Goal: Task Accomplishment & Management: Manage account settings

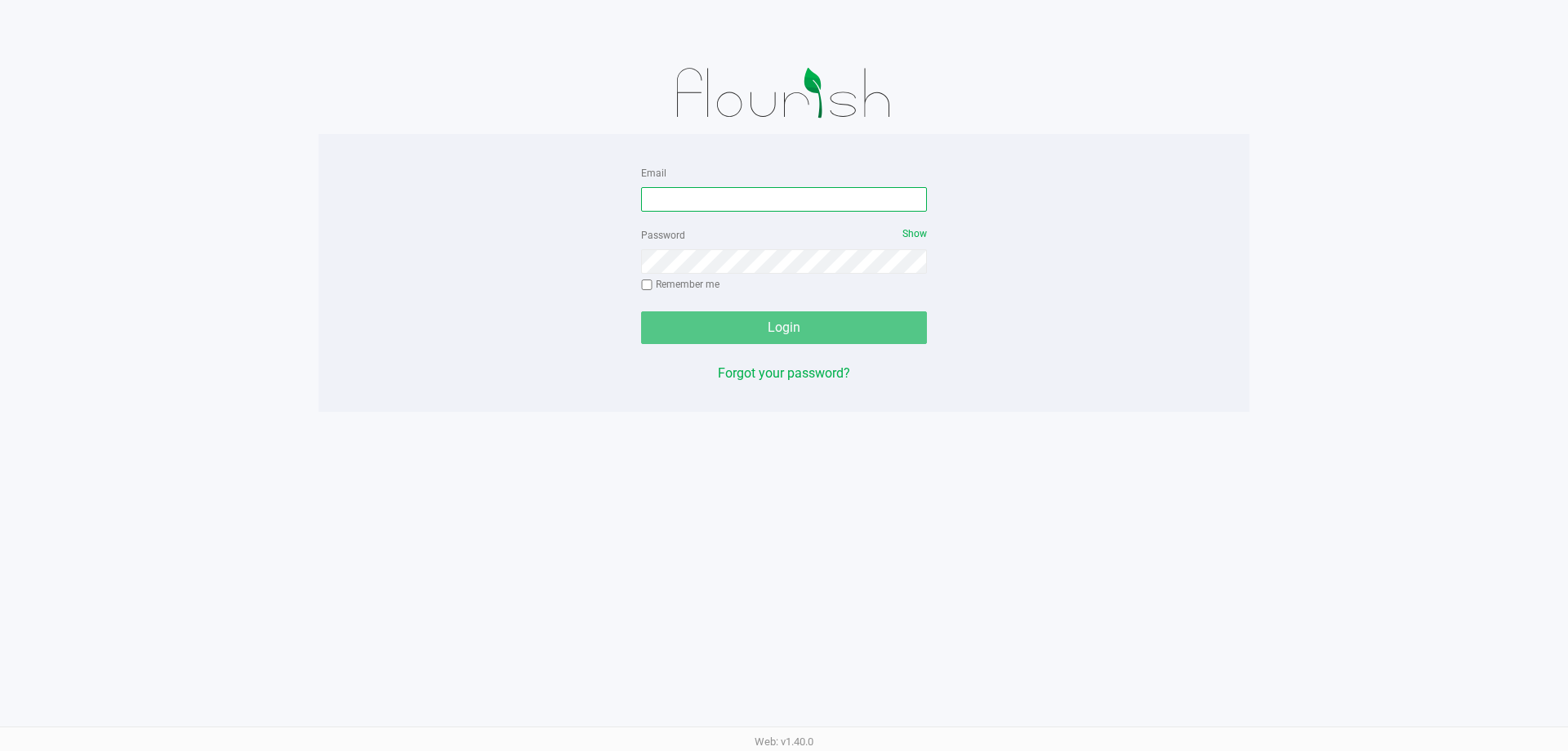
click at [705, 206] on input "Email" at bounding box center [784, 199] width 286 height 24
type input "[EMAIL_ADDRESS][DOMAIN_NAME]"
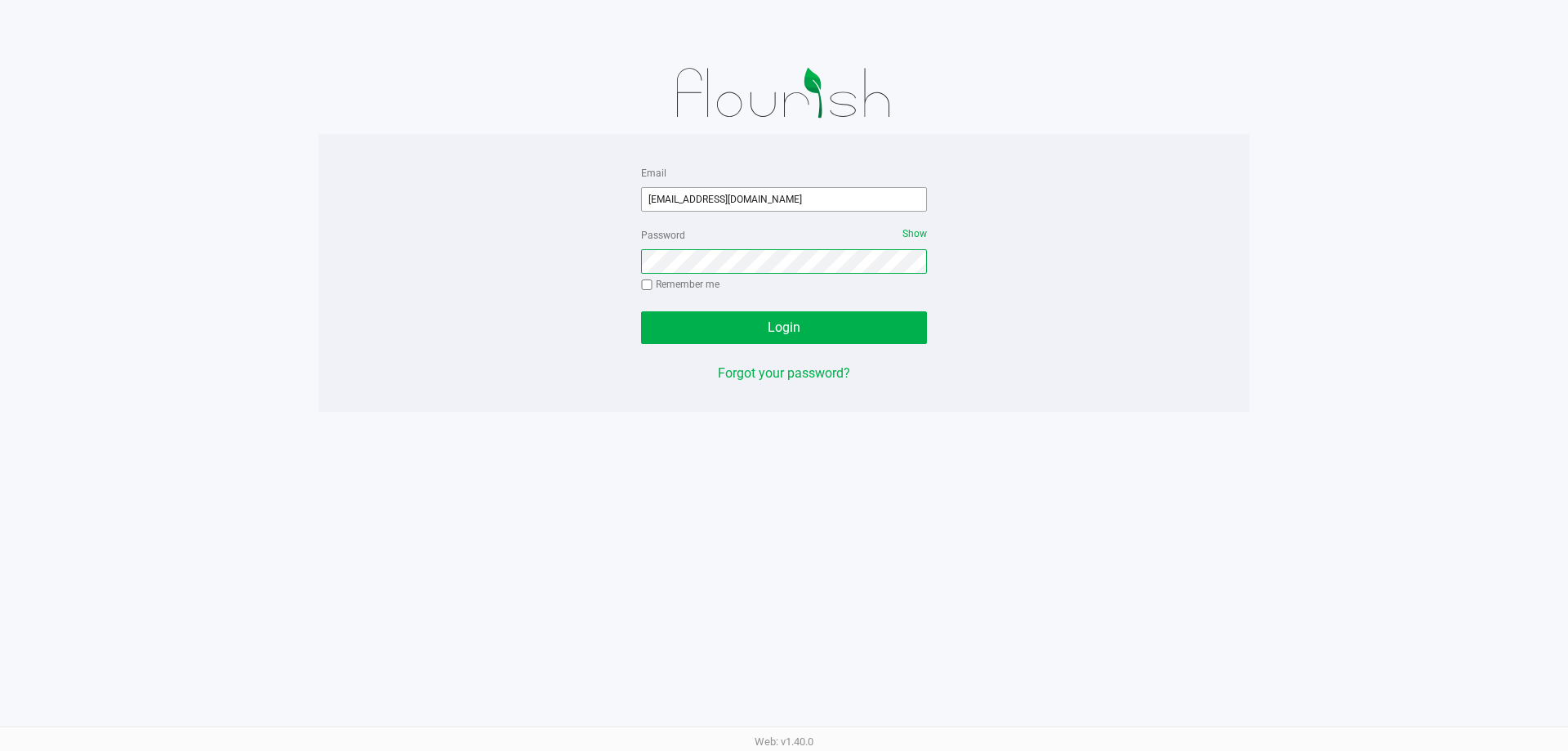
click at [641, 312] on button "Login" at bounding box center [784, 328] width 286 height 33
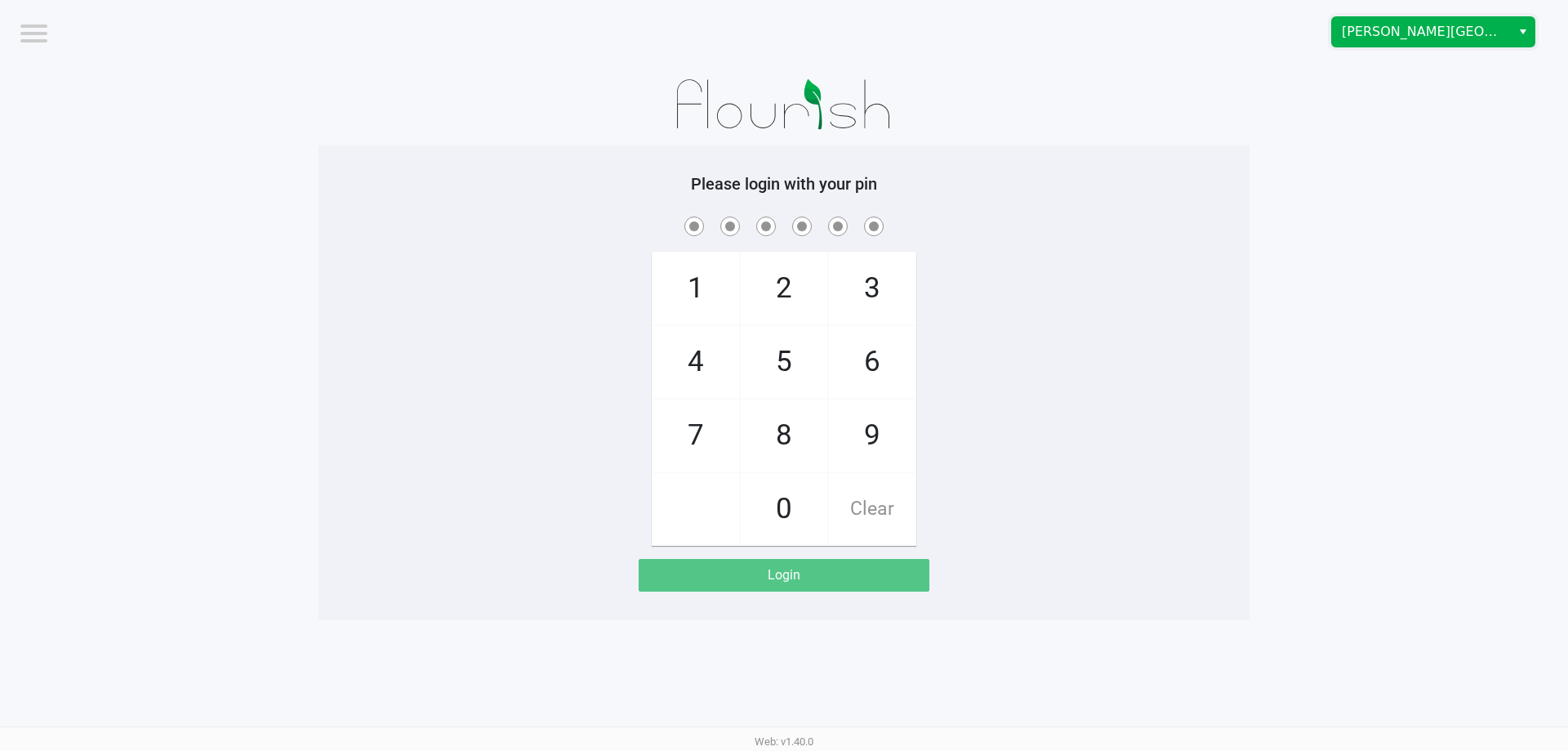
click at [1387, 15] on div "[PERSON_NAME][GEOGRAPHIC_DATA]" at bounding box center [1182, 31] width 772 height 63
click at [1409, 39] on span "[PERSON_NAME][GEOGRAPHIC_DATA]" at bounding box center [1422, 32] width 159 height 20
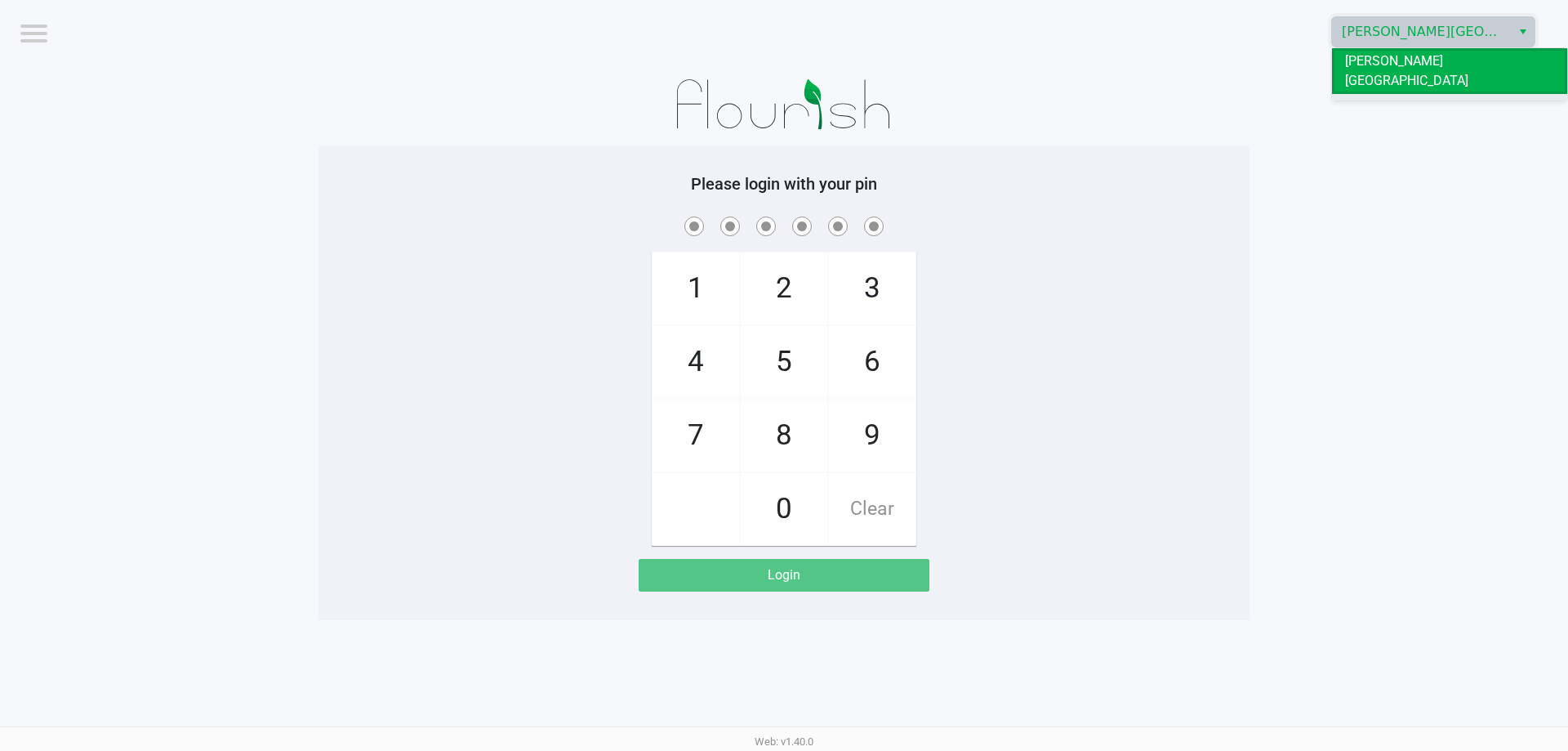
click at [1380, 97] on span "Oviedo WC" at bounding box center [1376, 107] width 62 height 20
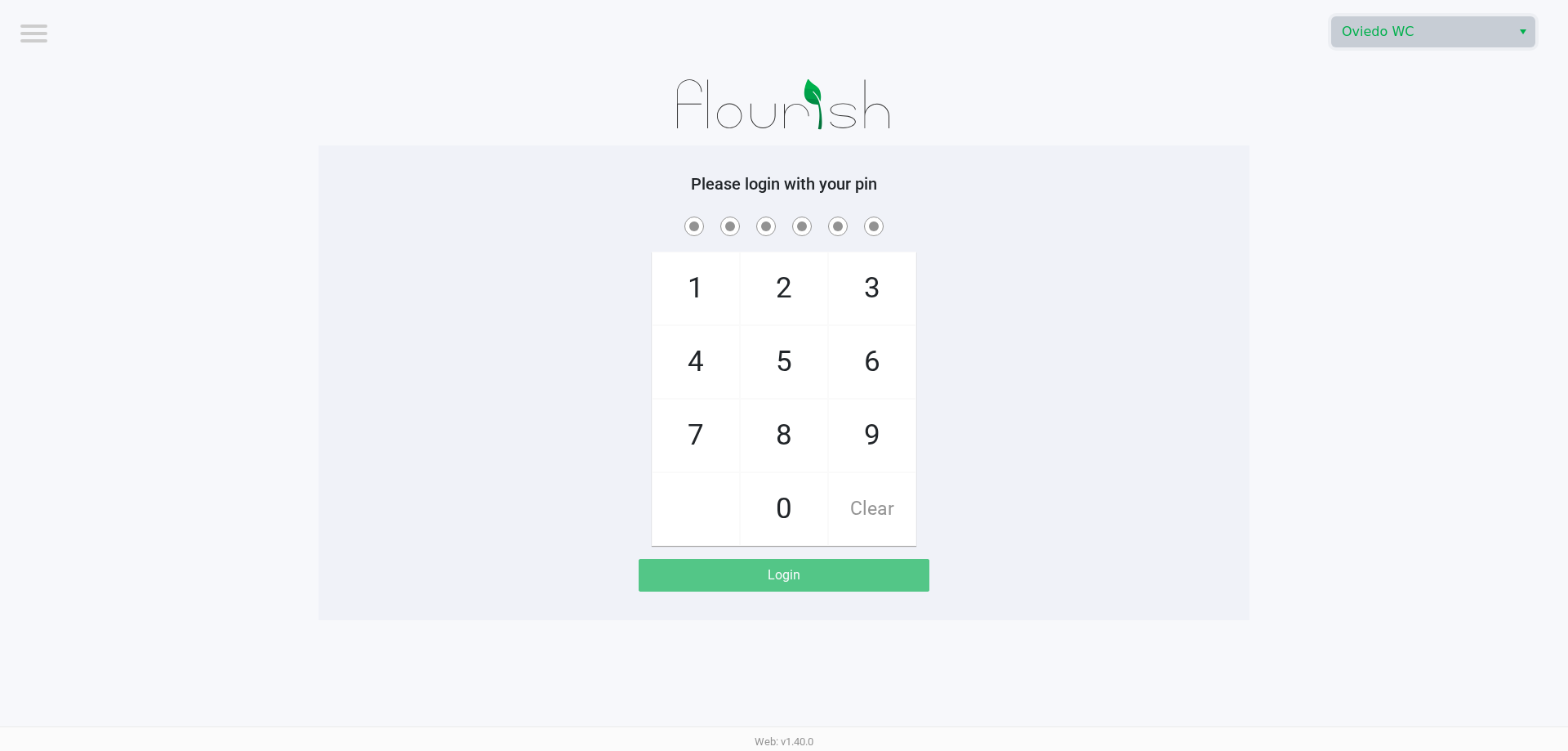
click at [494, 227] on span at bounding box center [784, 226] width 907 height 25
checkbox input "true"
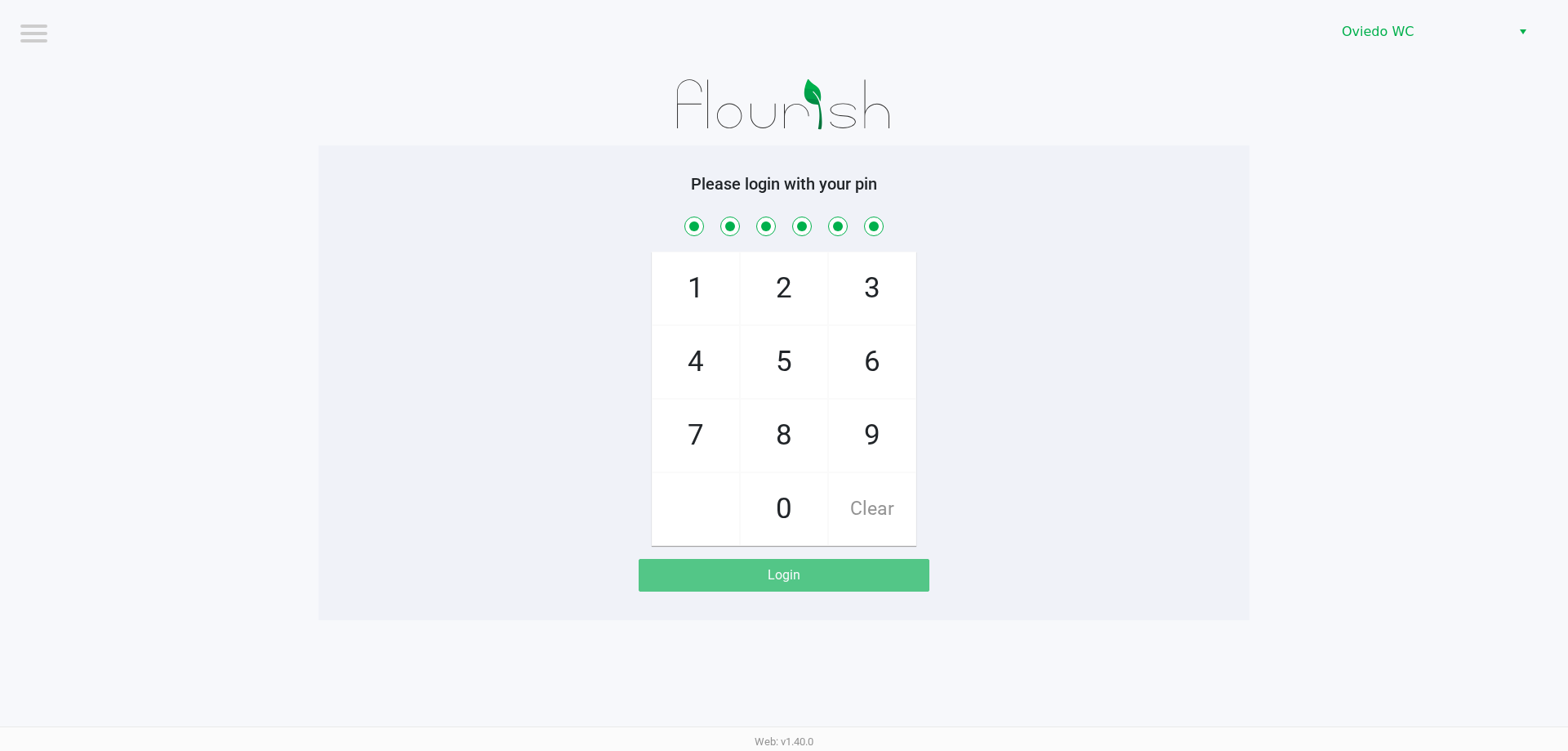
checkbox input "true"
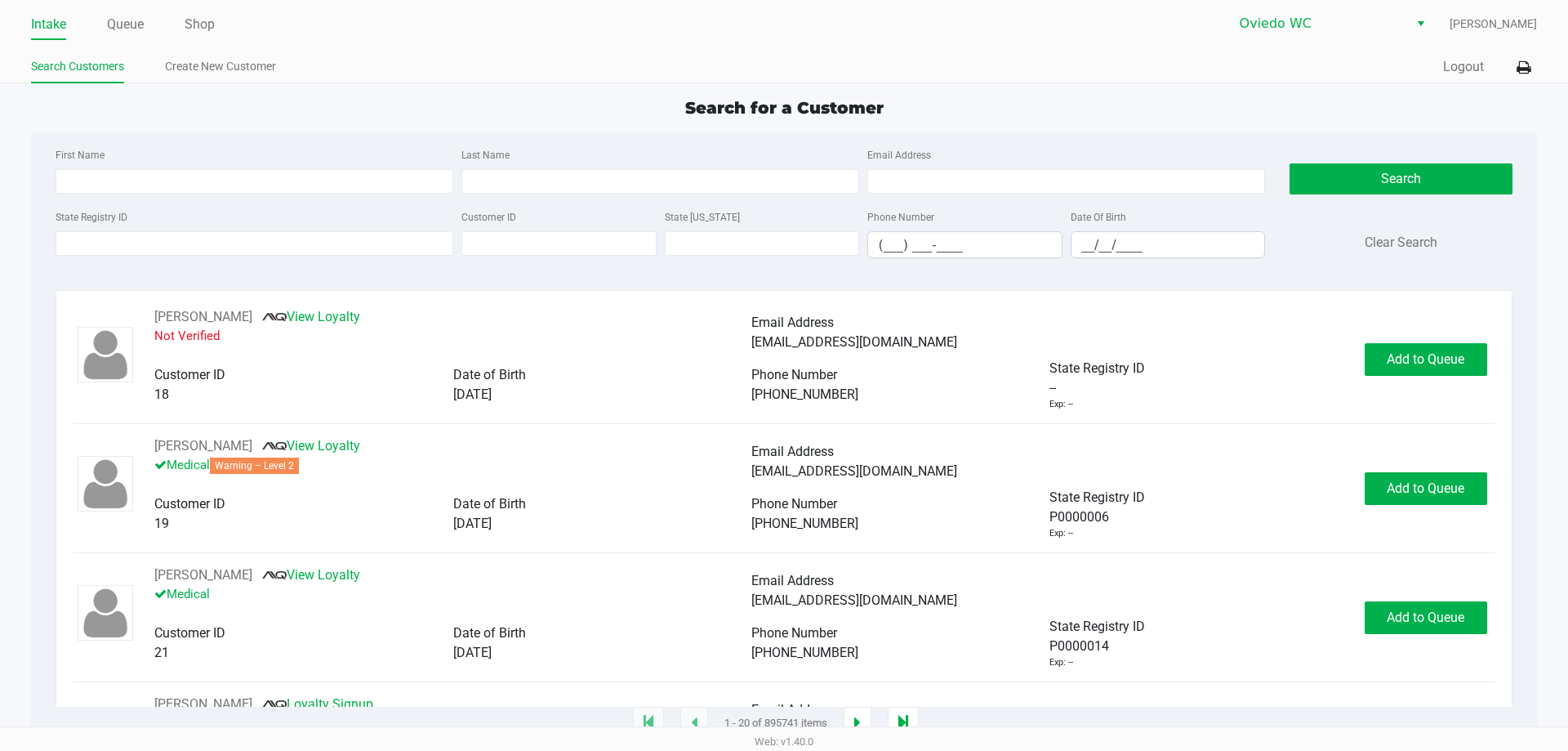
click at [101, 27] on ul "Intake Queue Shop" at bounding box center [408, 25] width 753 height 28
click at [137, 28] on link "Queue" at bounding box center [125, 25] width 37 height 23
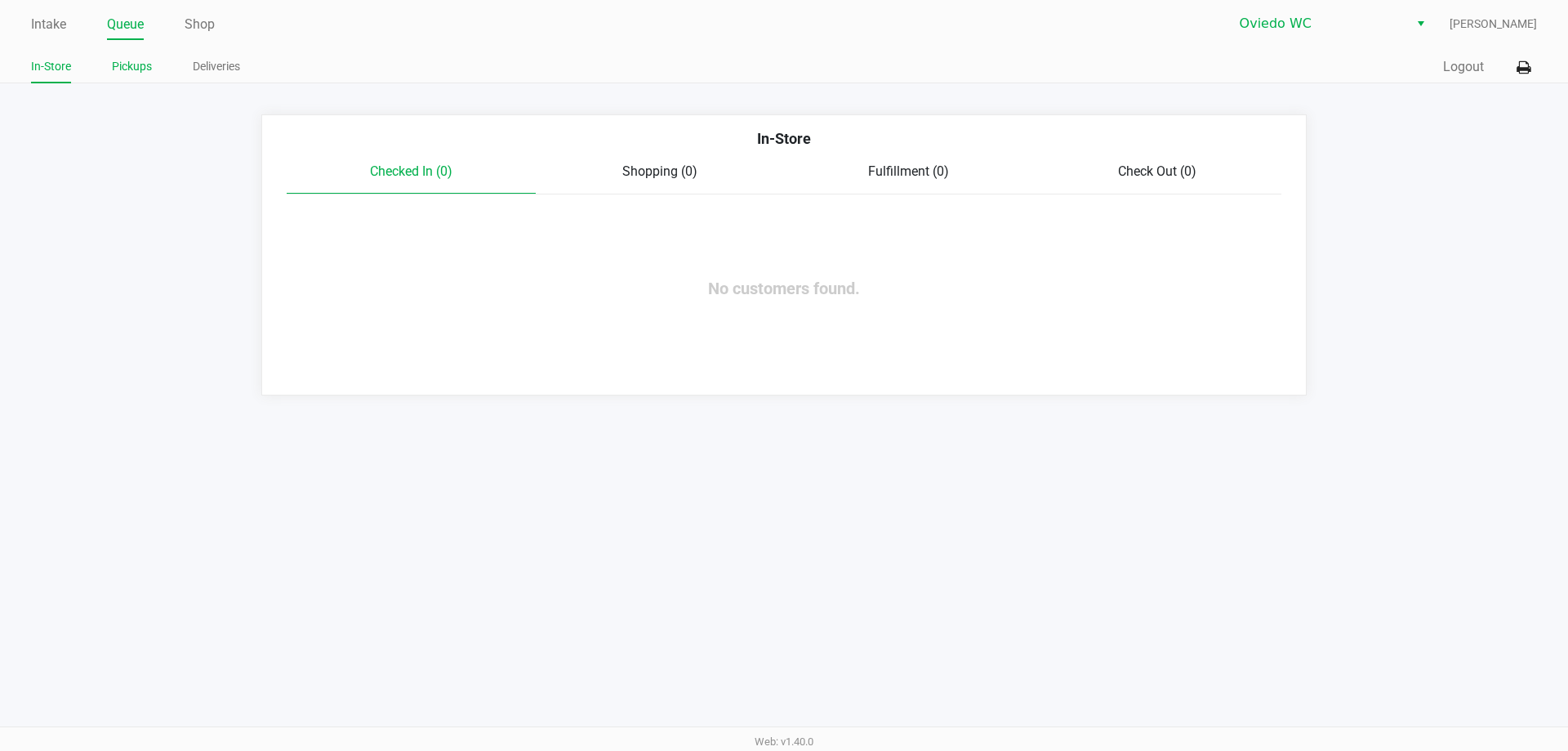
click at [136, 70] on link "Pickups" at bounding box center [131, 66] width 40 height 21
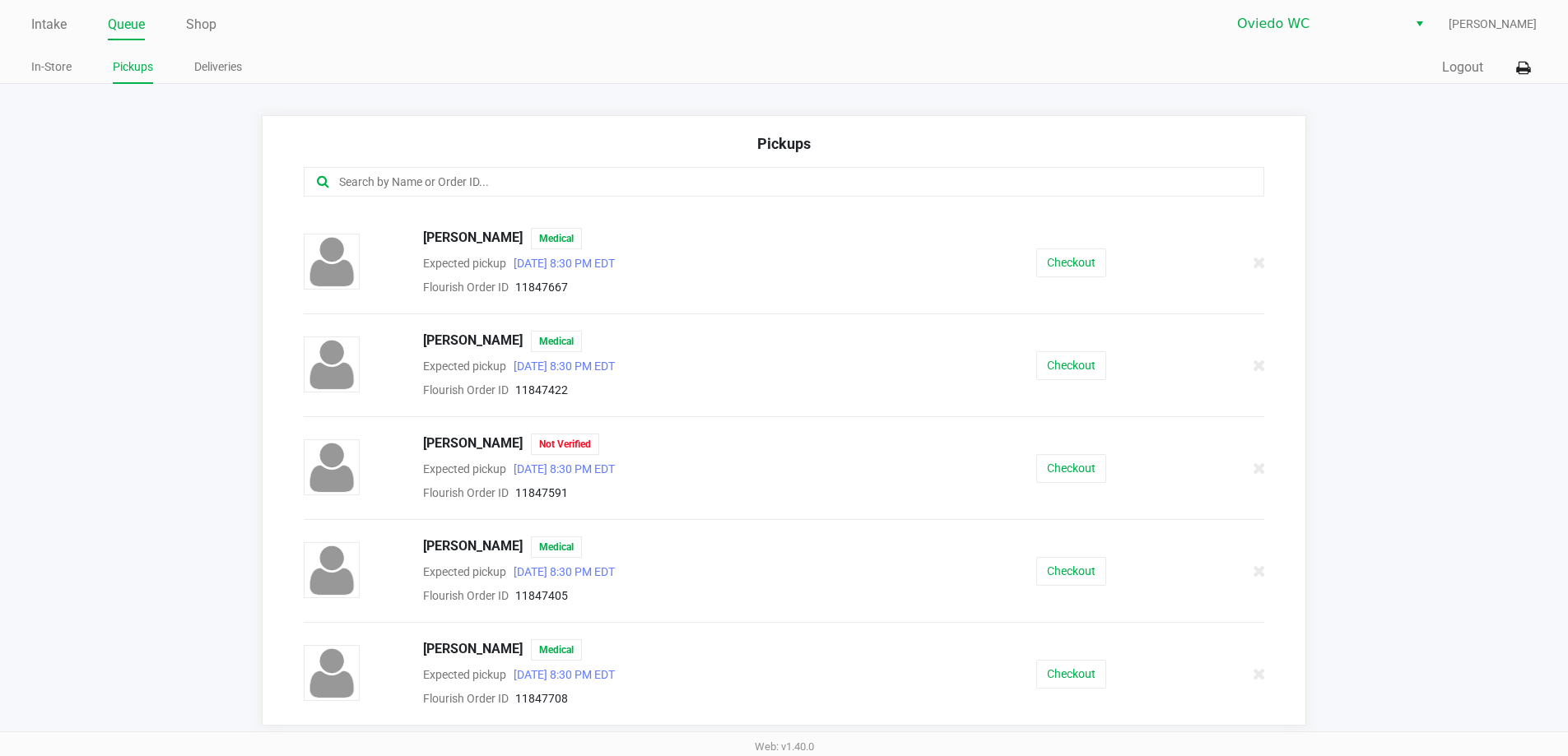
scroll to position [195, 0]
click at [1082, 574] on button "Checkout" at bounding box center [1071, 572] width 70 height 29
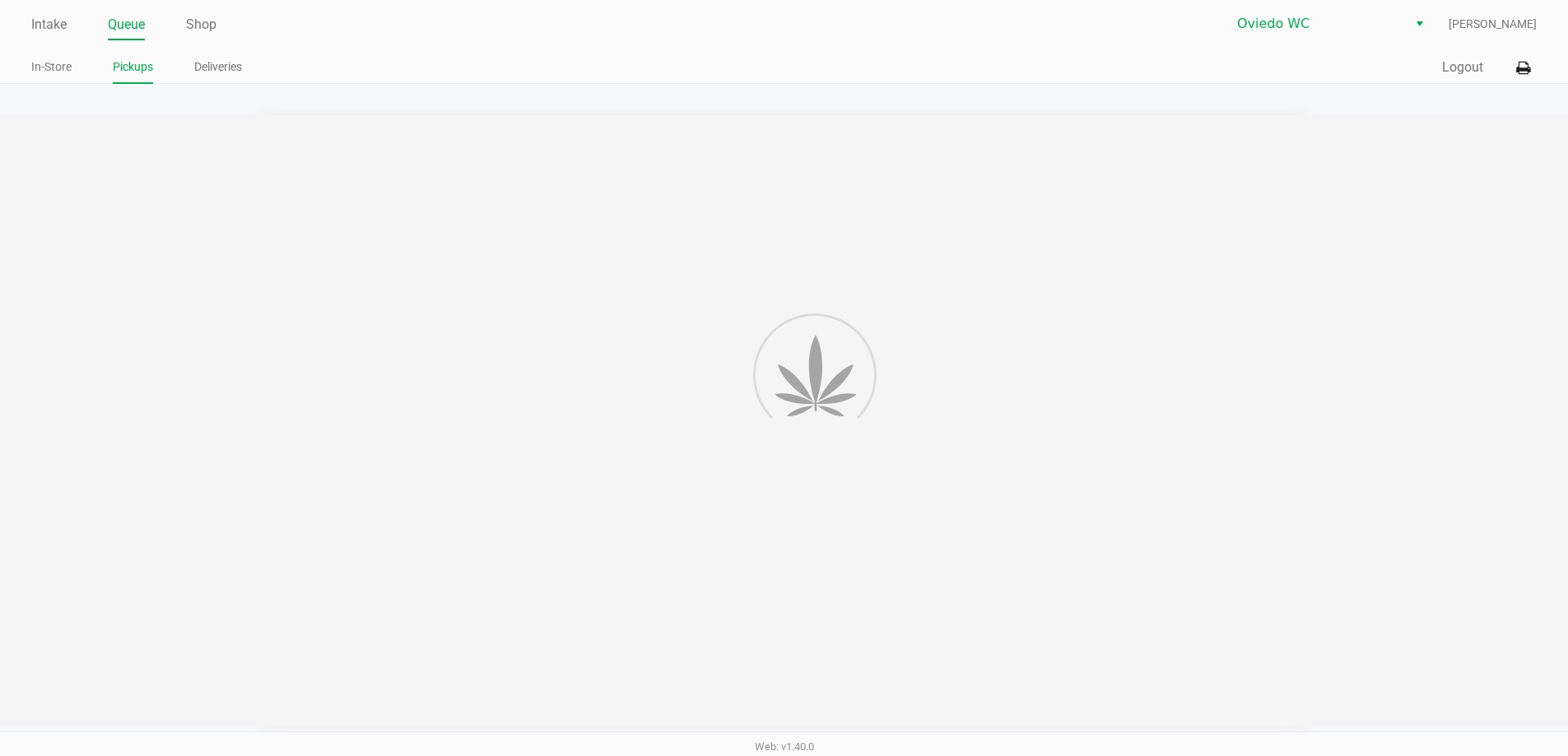
click at [1001, 58] on div "Quick Sale Logout" at bounding box center [1160, 68] width 753 height 31
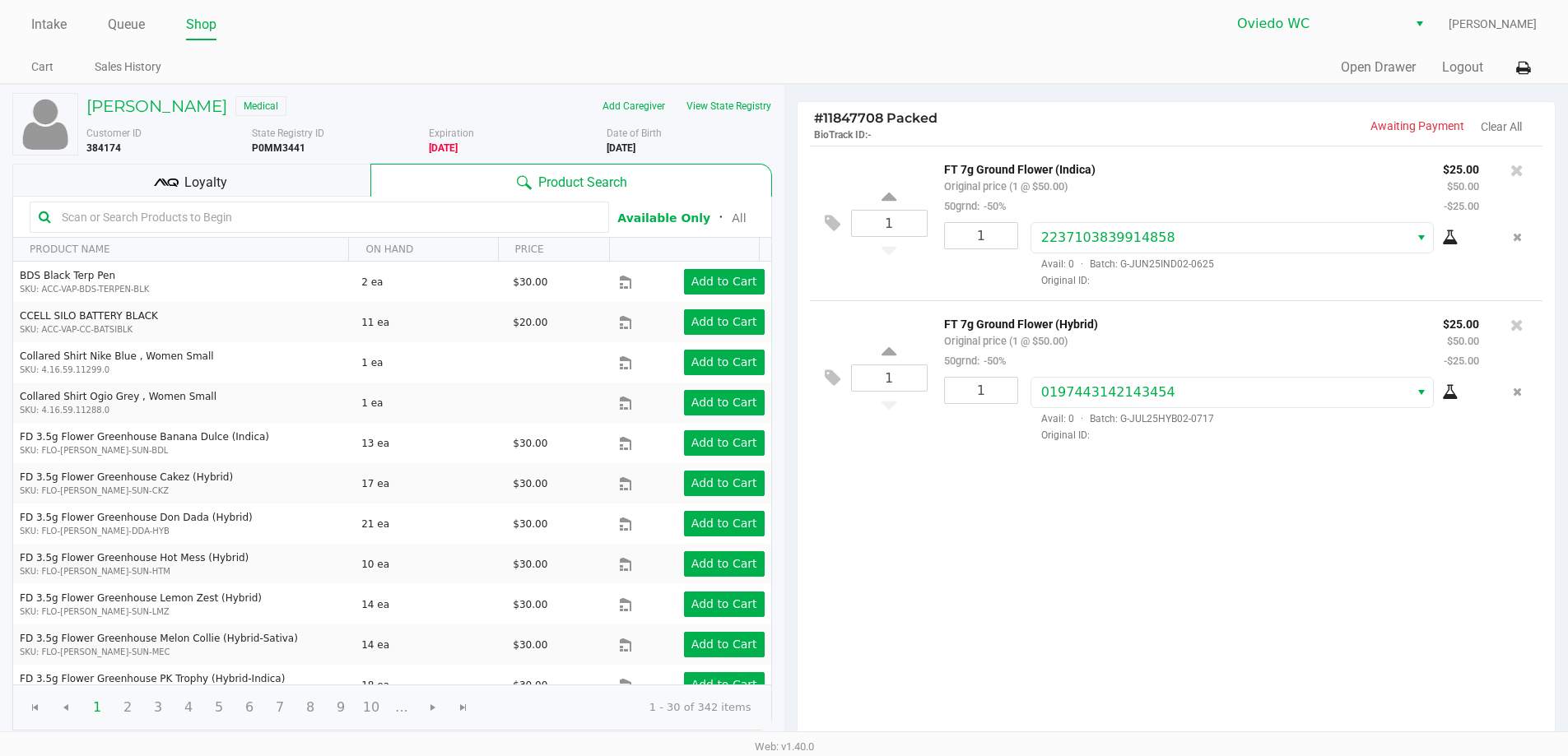
click at [263, 182] on div "Loyalty" at bounding box center [192, 180] width 358 height 33
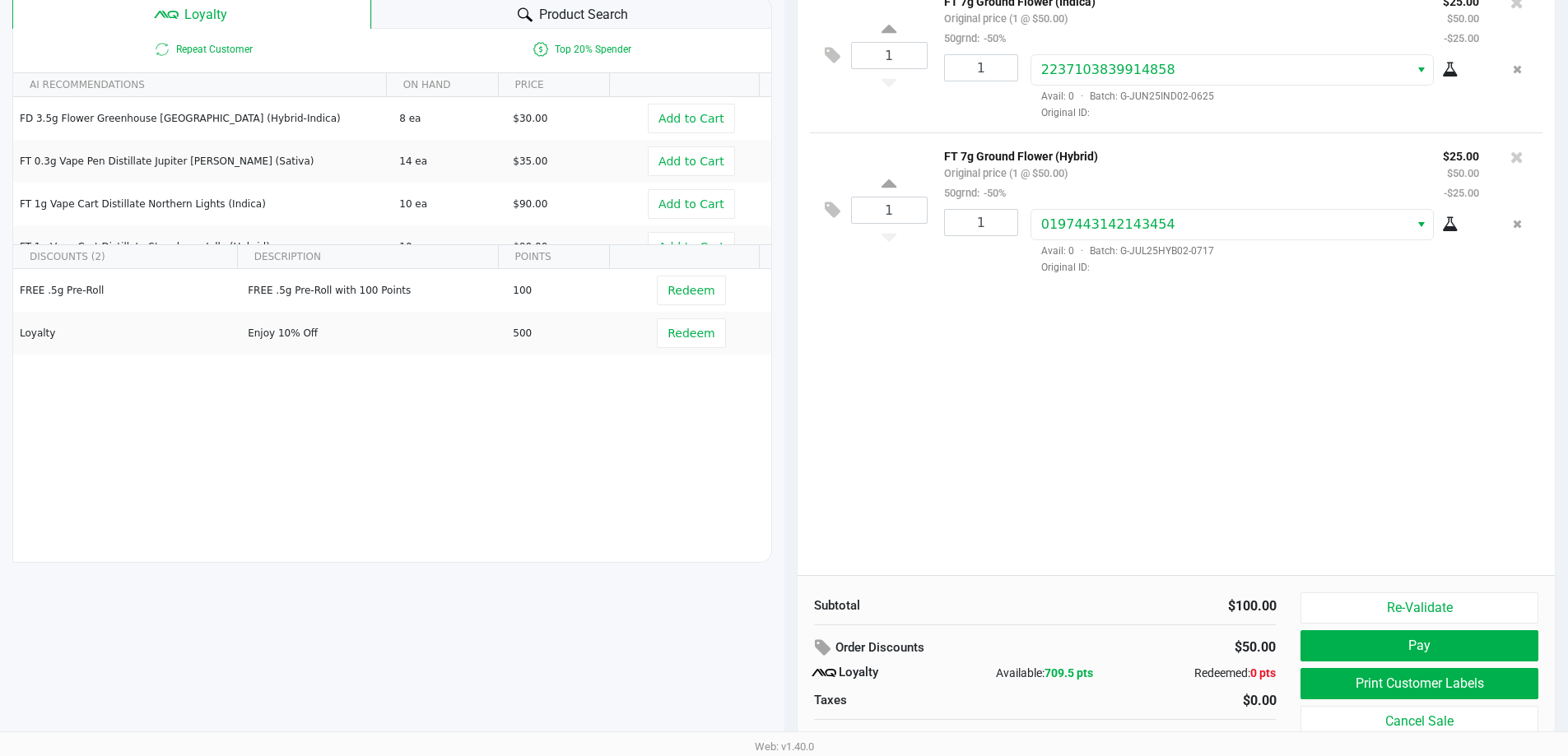
scroll to position [189, 0]
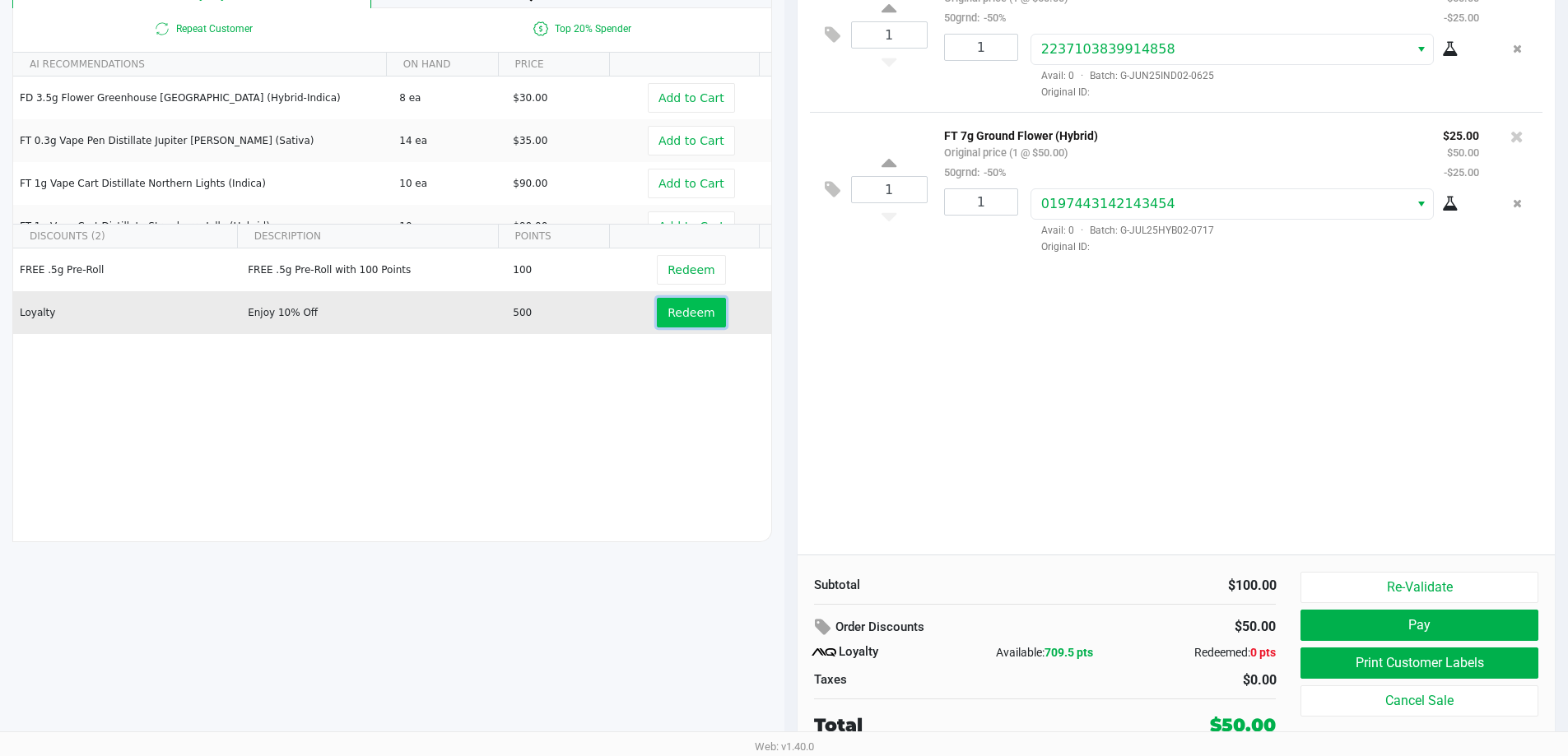
click at [694, 306] on span "Redeem" at bounding box center [690, 312] width 47 height 13
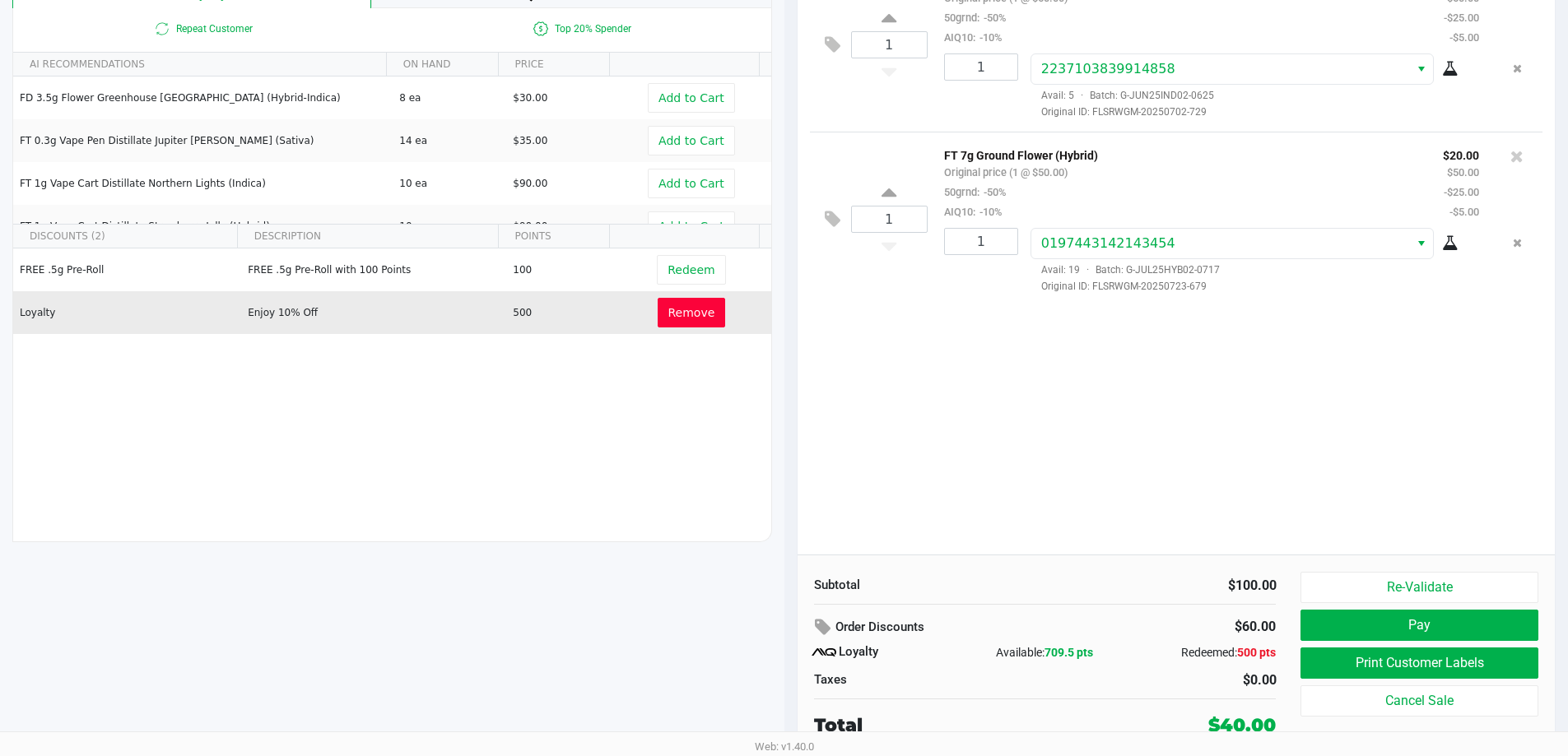
click at [708, 316] on button "Remove" at bounding box center [691, 312] width 68 height 30
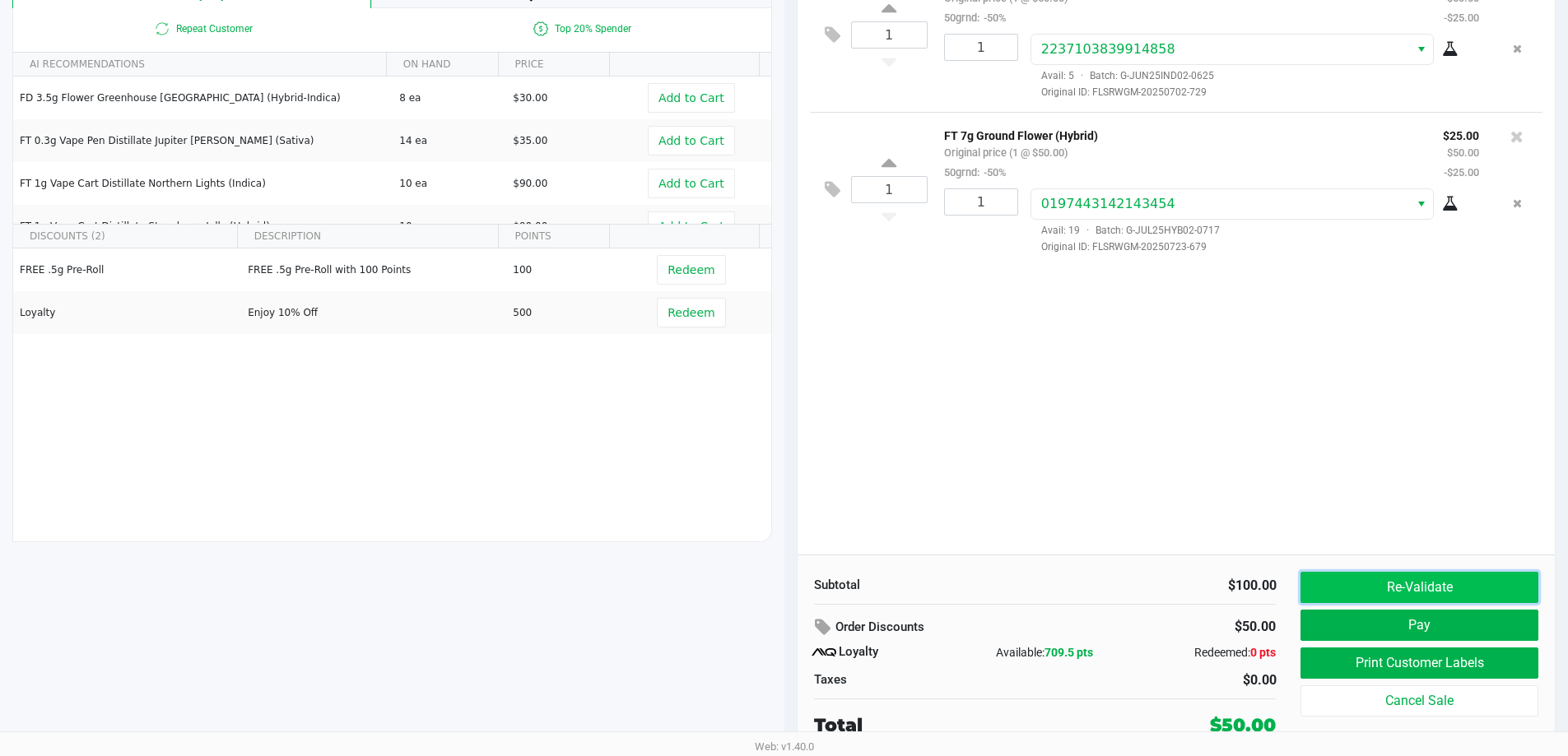
click at [1355, 594] on button "Re-Validate" at bounding box center [1419, 587] width 237 height 31
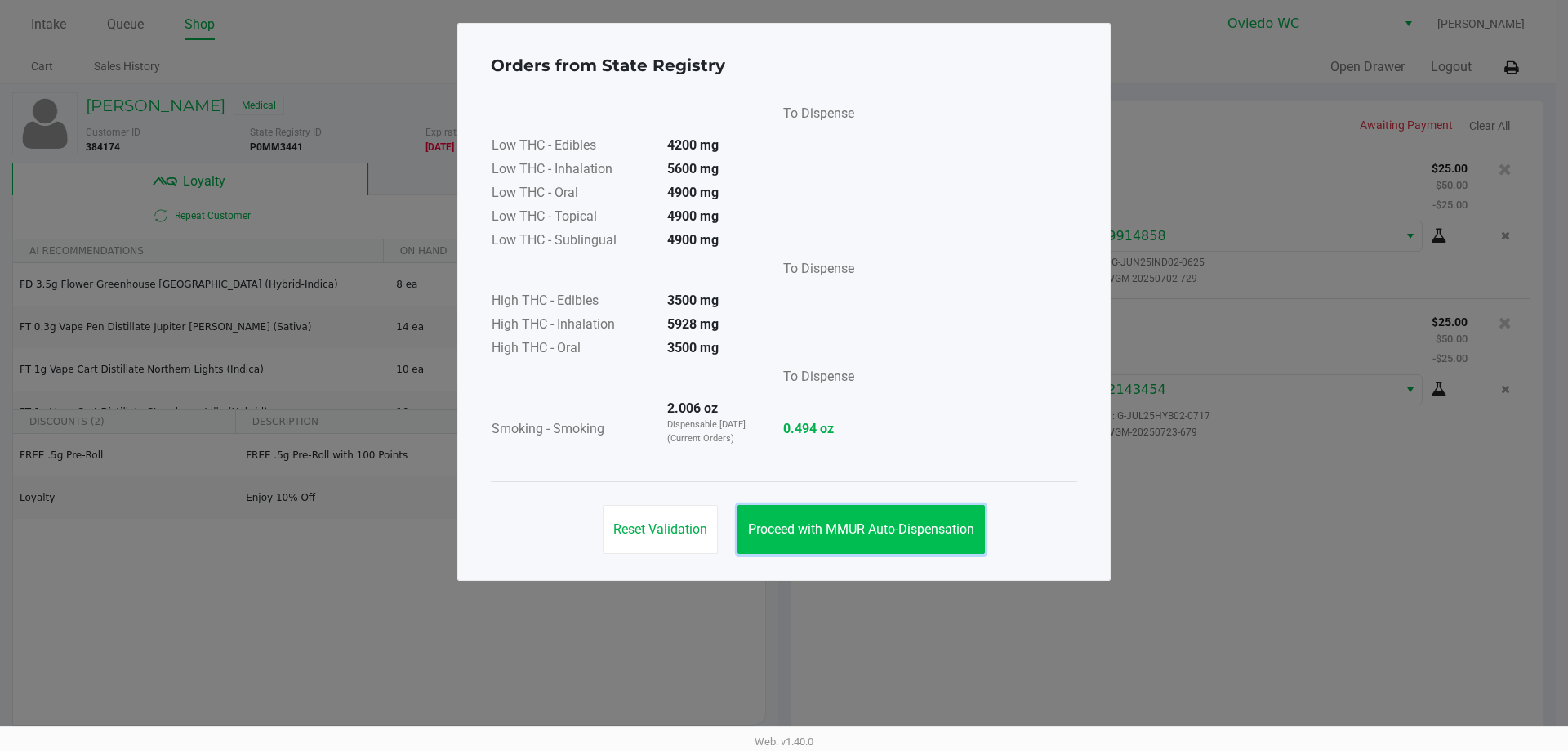
click at [803, 534] on span "Proceed with MMUR Auto-Dispensation" at bounding box center [861, 529] width 227 height 15
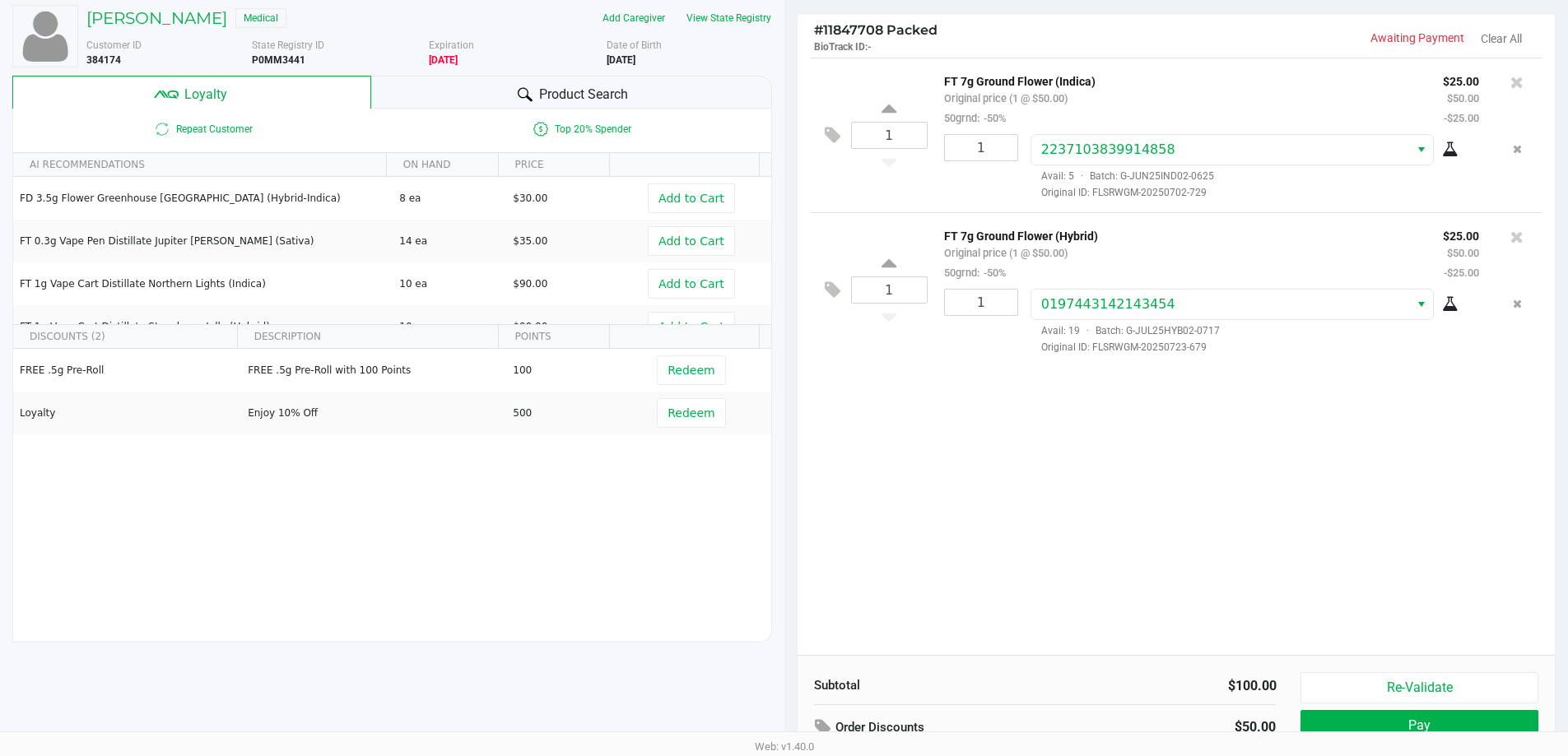
scroll to position [189, 0]
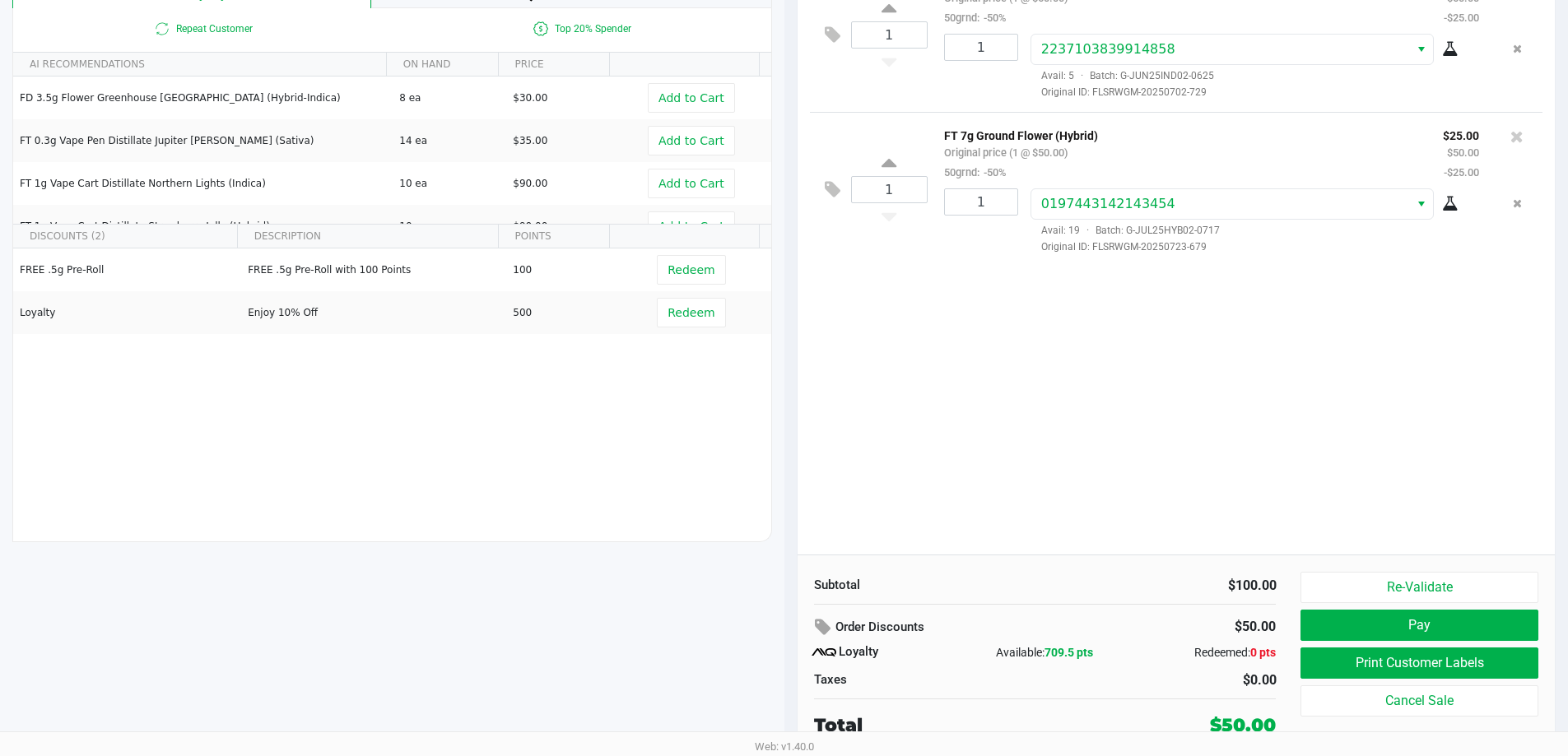
click at [1009, 617] on div "Order Discounts" at bounding box center [964, 627] width 300 height 30
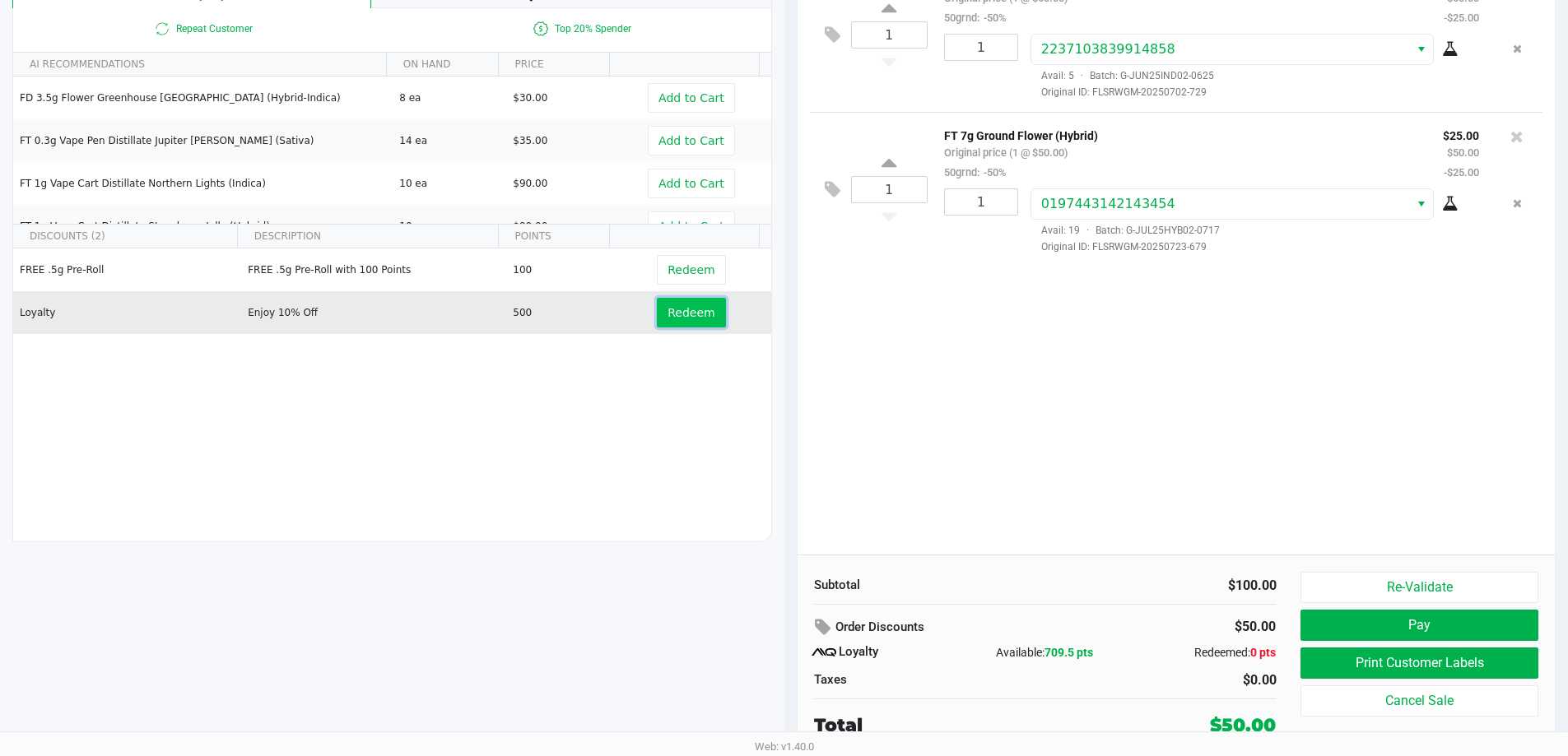
click at [689, 318] on span "Redeem" at bounding box center [690, 312] width 47 height 13
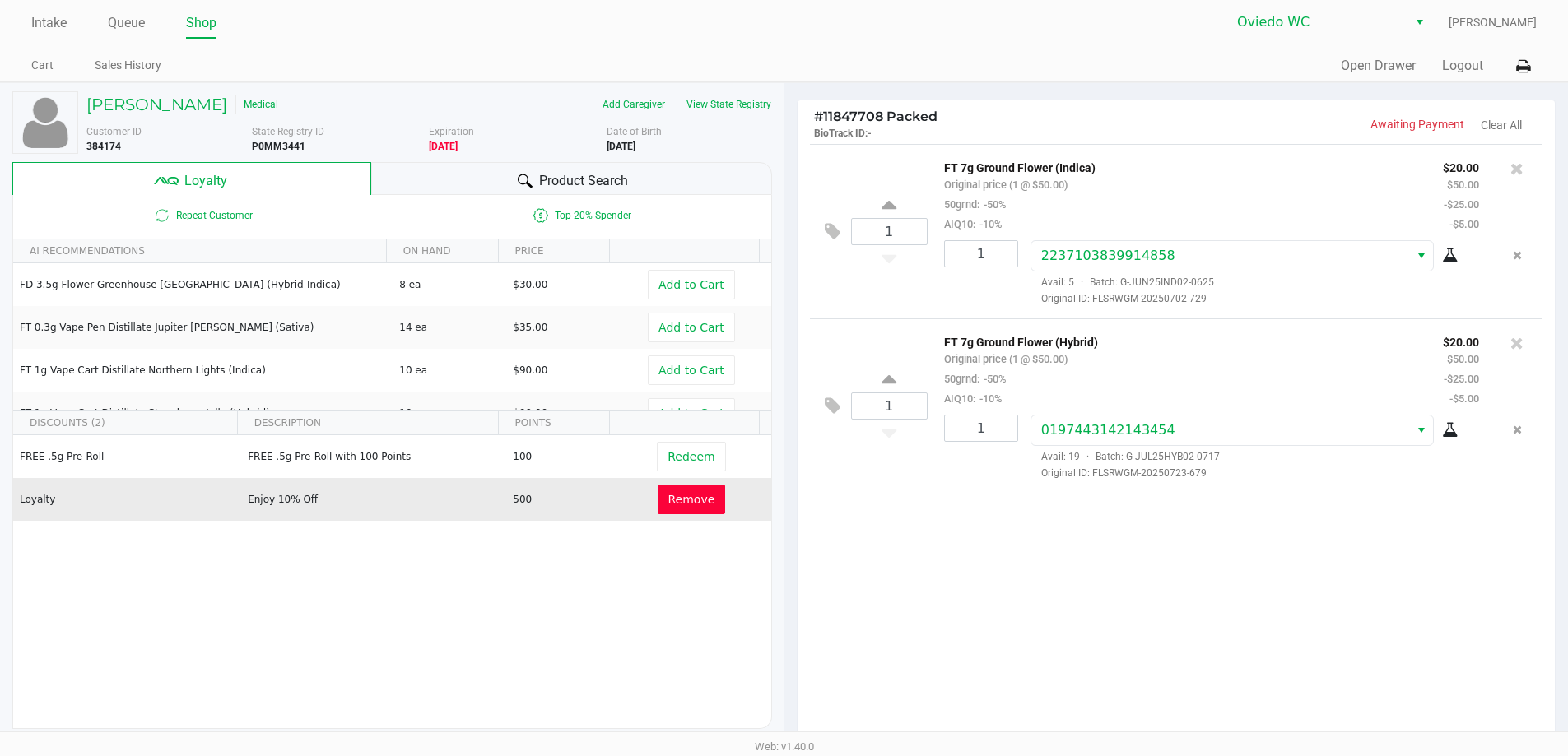
scroll to position [0, 0]
click at [669, 170] on div "Product Search" at bounding box center [572, 180] width 401 height 33
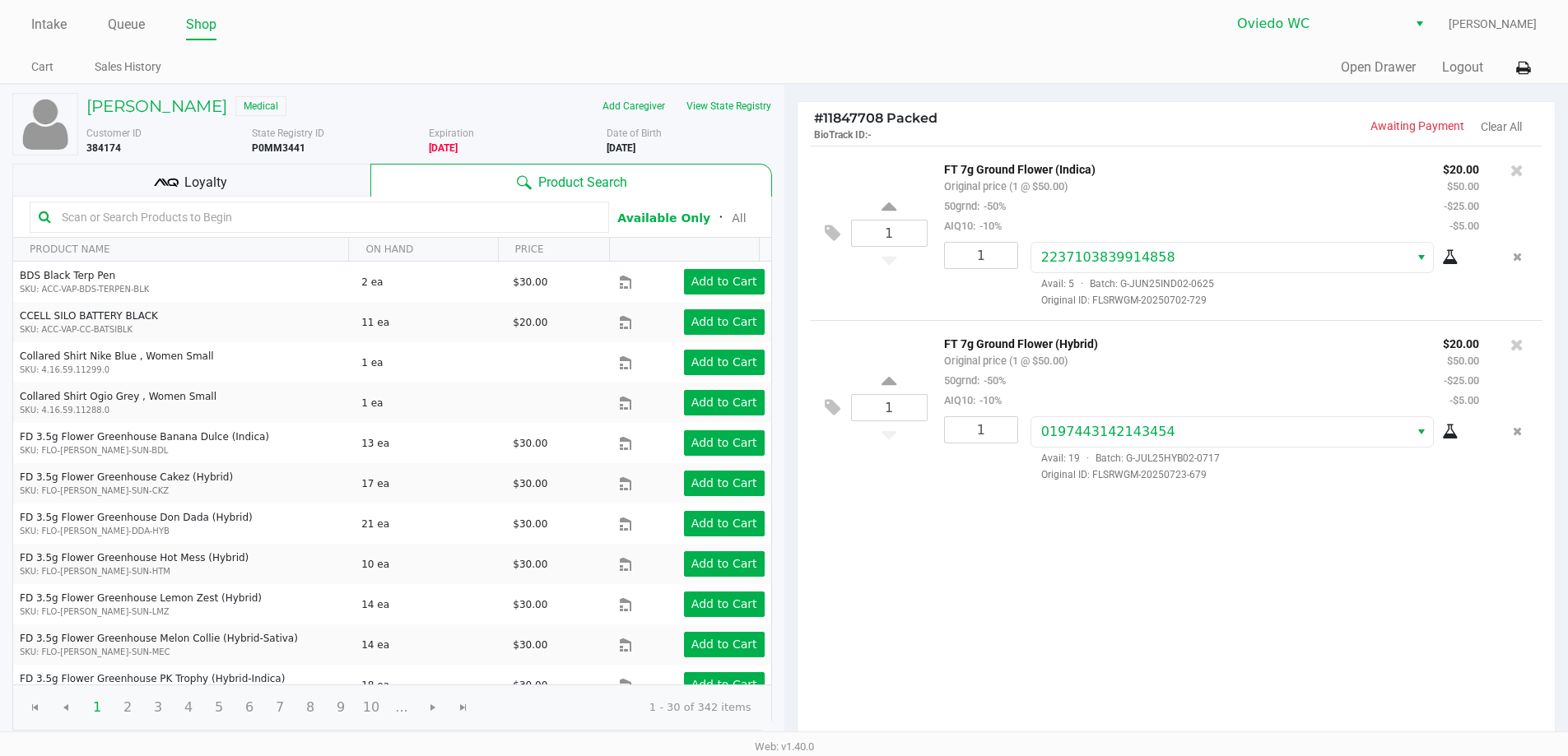
click at [964, 53] on div "Quick Sale Open Drawer Logout" at bounding box center [1160, 68] width 753 height 31
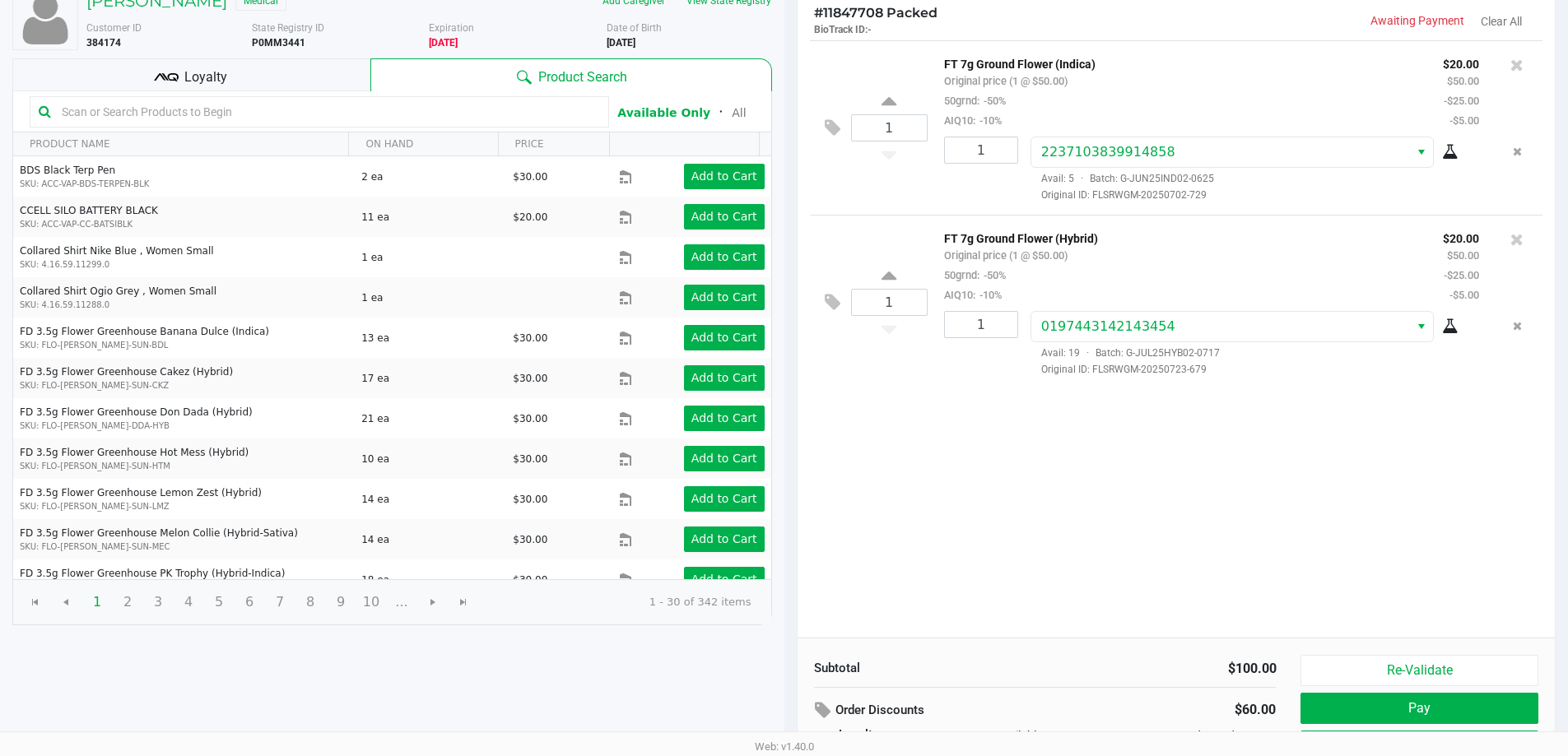
scroll to position [189, 0]
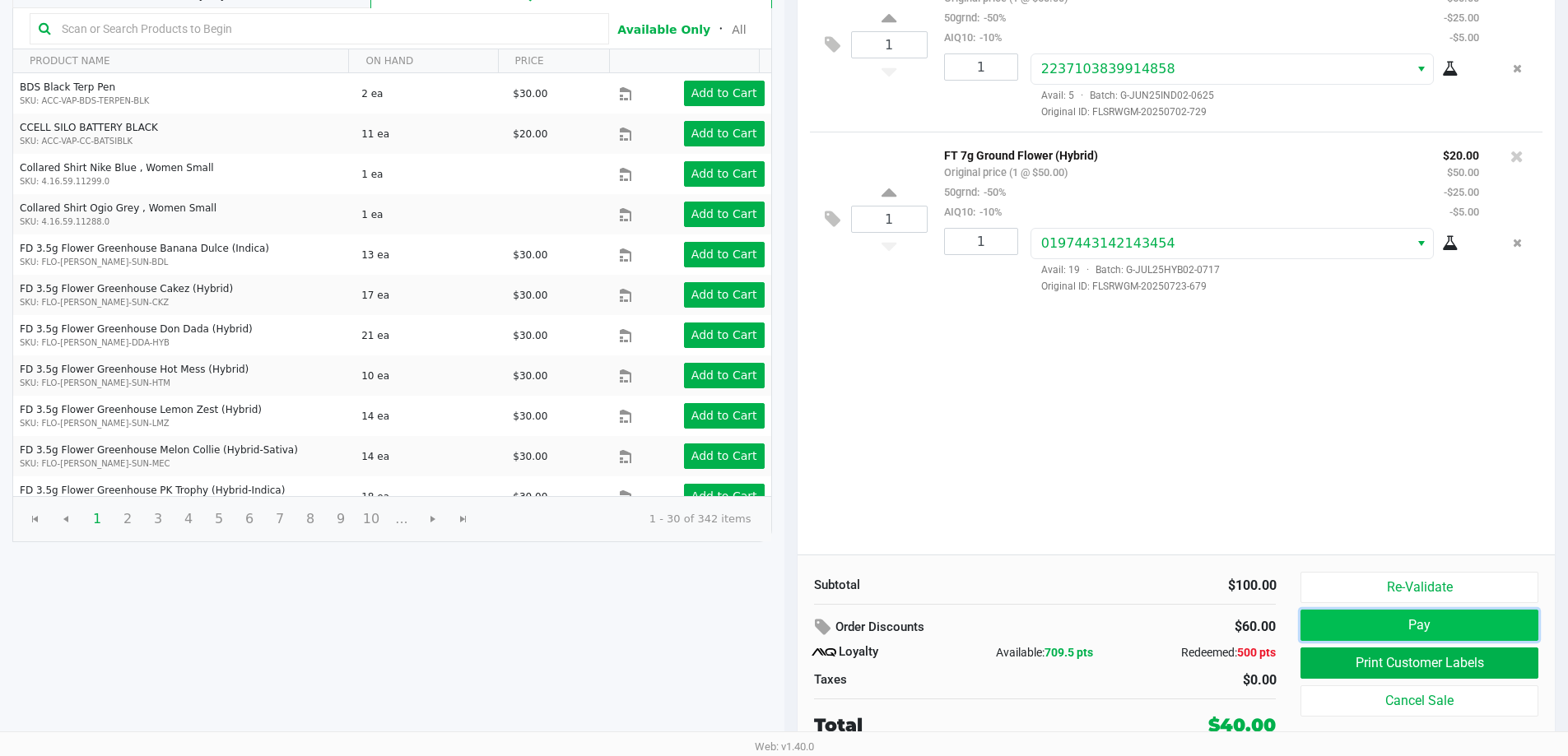
click at [1336, 629] on button "Pay" at bounding box center [1419, 625] width 237 height 31
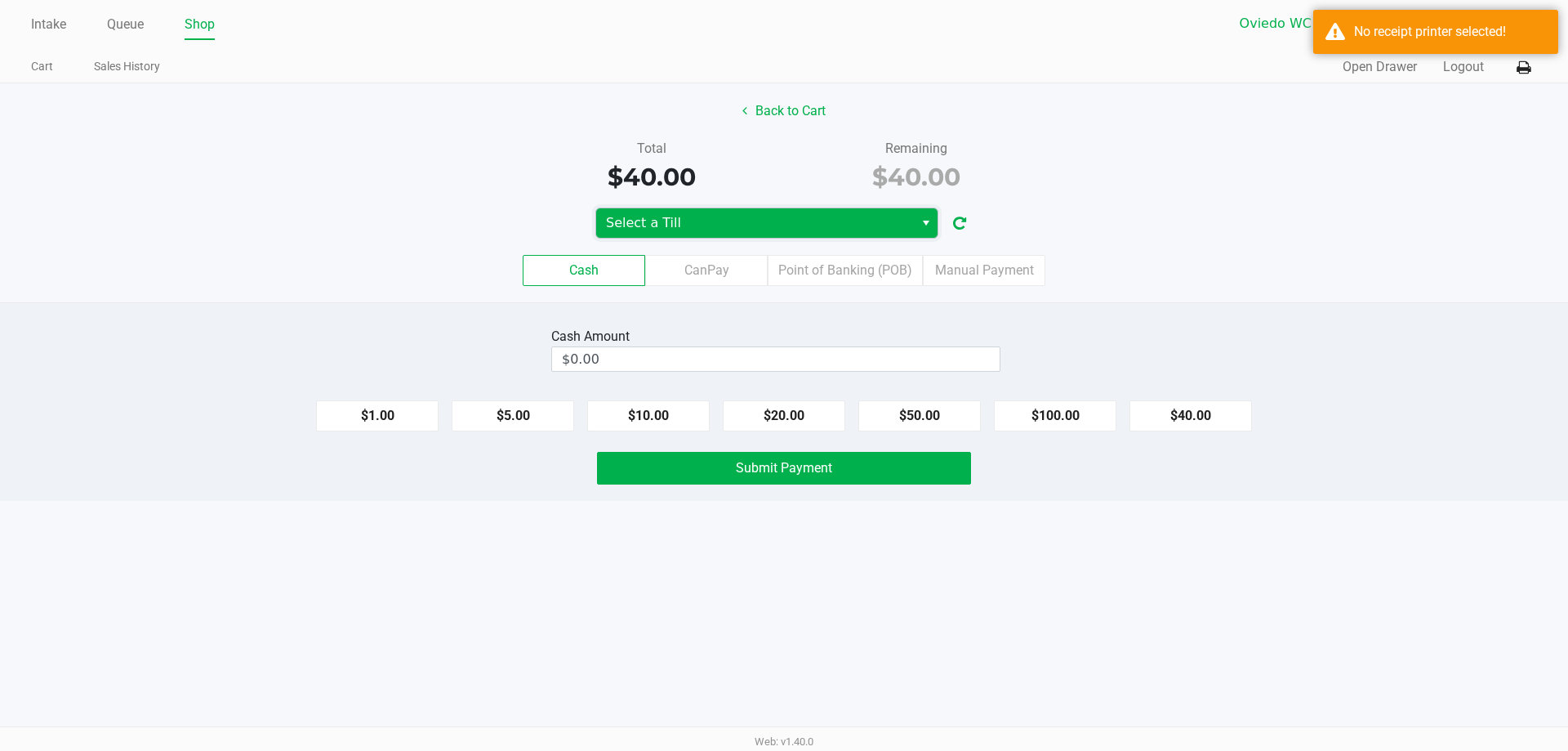
click at [715, 230] on span "Select a Till" at bounding box center [755, 223] width 298 height 20
click at [1199, 303] on div "Cash Amount $0.00 $1.00 $5.00 $10.00 $20.00 $50.00 $100.00 $40.00 Submit Payment" at bounding box center [784, 402] width 1568 height 198
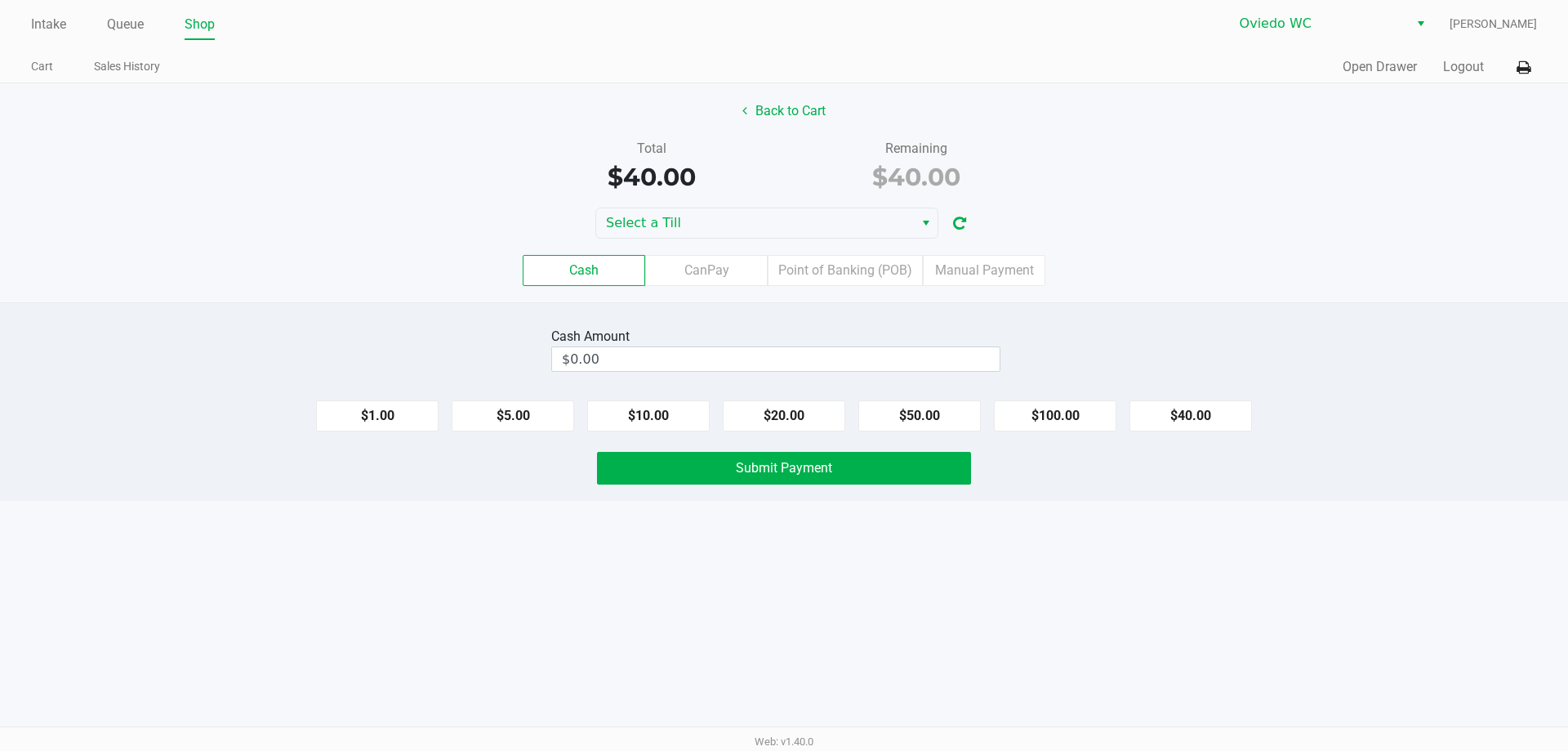
drag, startPoint x: 357, startPoint y: 117, endPoint x: 694, endPoint y: 189, distance: 344.6
click at [360, 121] on div "Back to Cart" at bounding box center [784, 111] width 1593 height 31
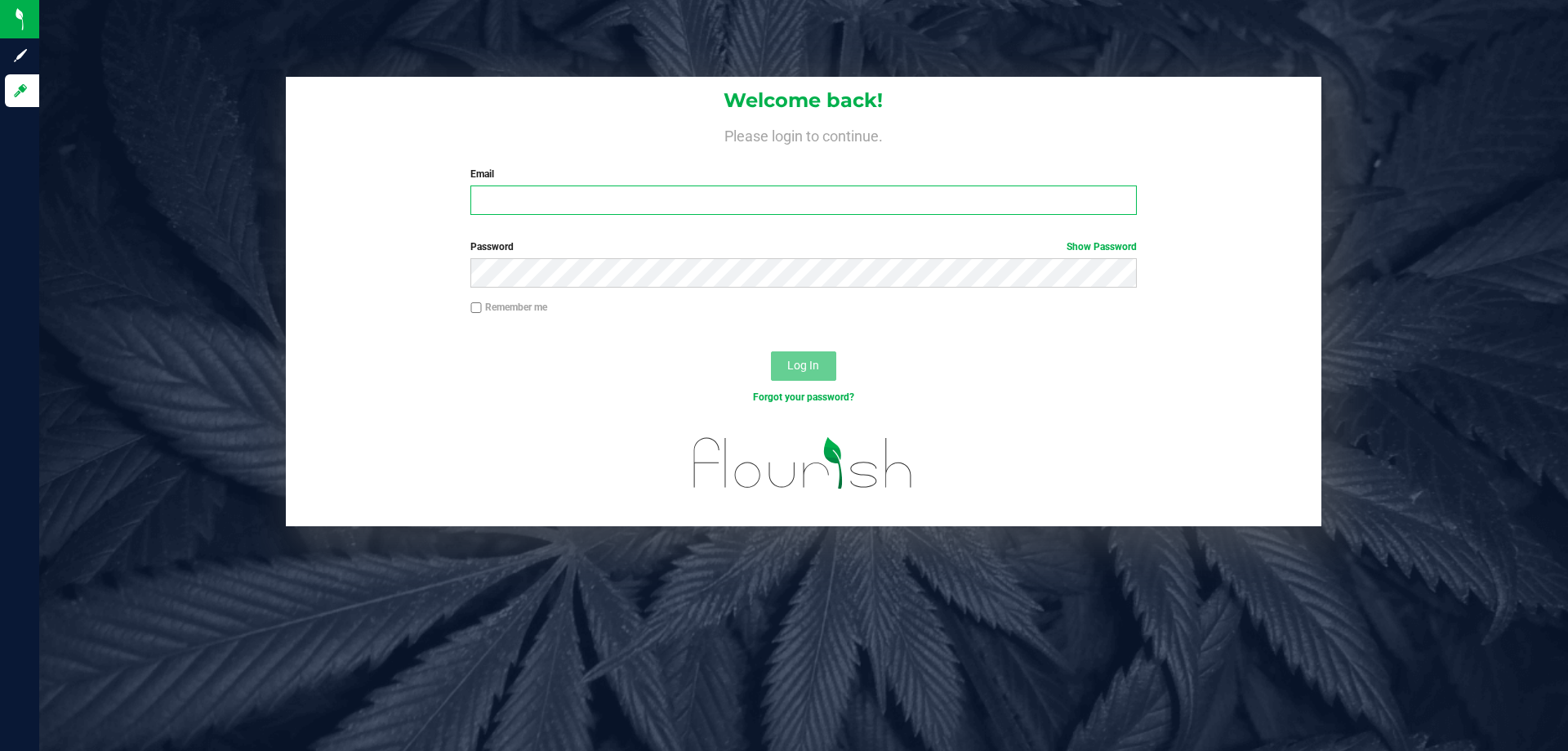
click at [581, 208] on input "Email" at bounding box center [803, 200] width 666 height 29
type input "[EMAIL_ADDRESS][DOMAIN_NAME]"
click at [771, 352] on button "Log In" at bounding box center [803, 366] width 65 height 29
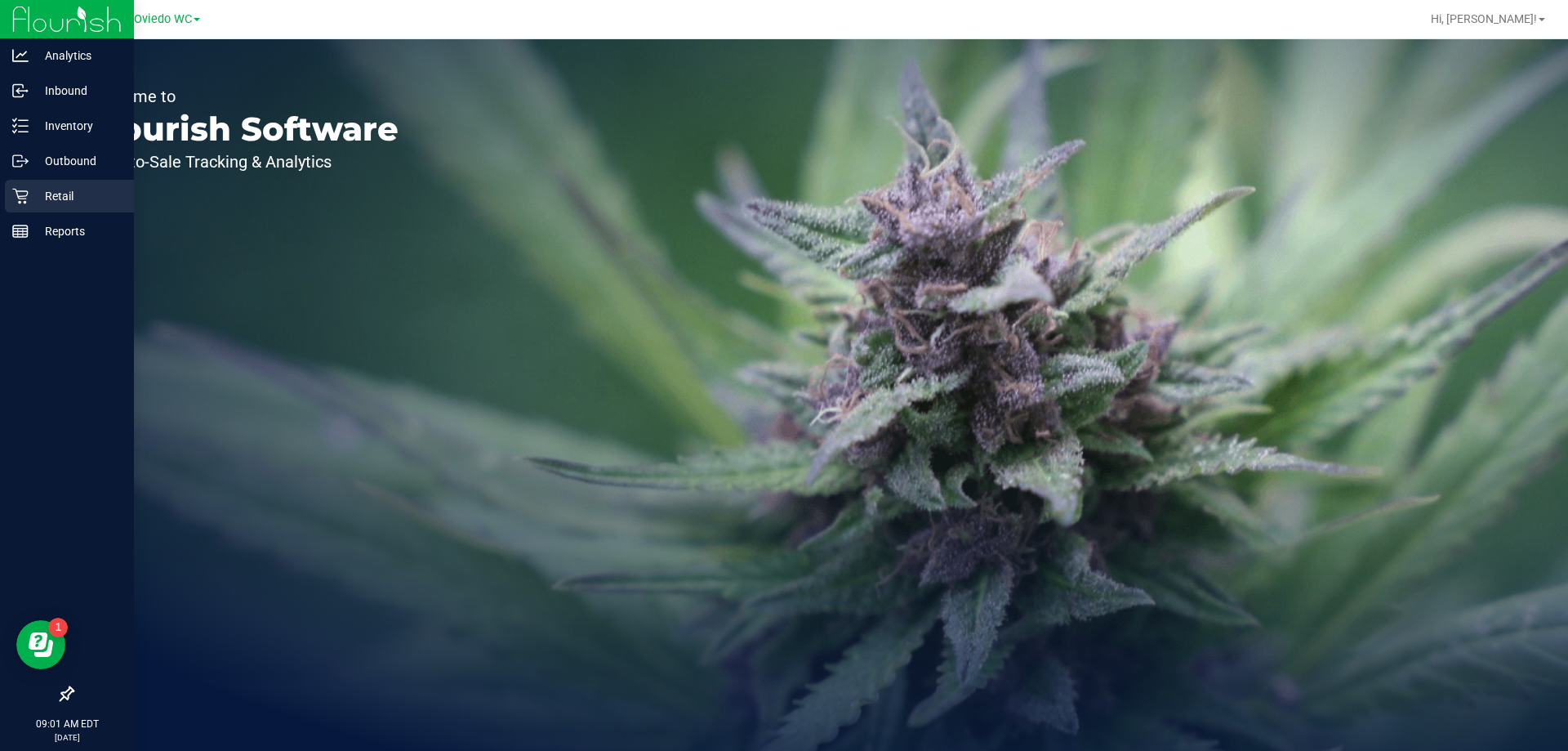
click at [56, 184] on div "Retail" at bounding box center [69, 196] width 129 height 33
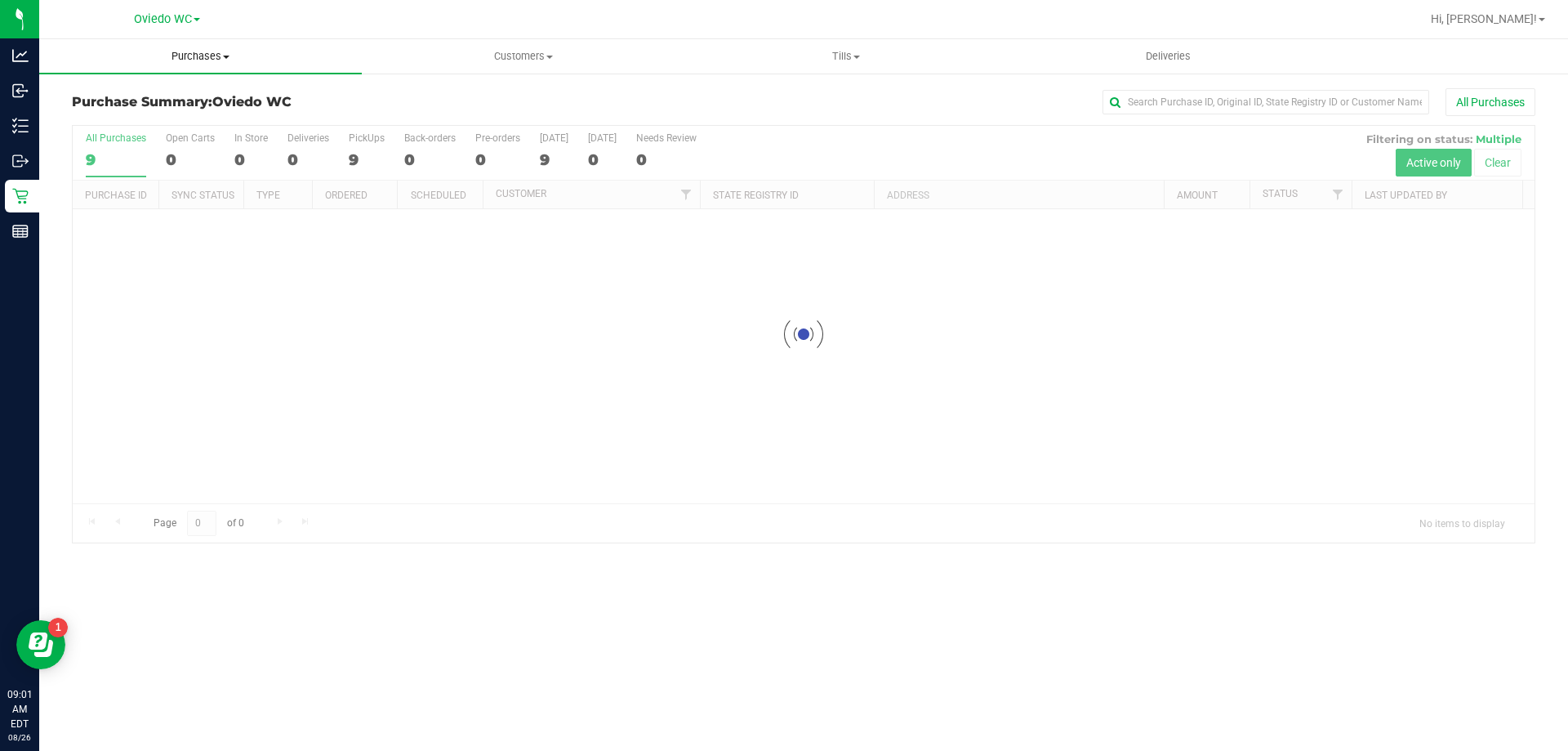
click at [205, 55] on span "Purchases" at bounding box center [201, 56] width 323 height 14
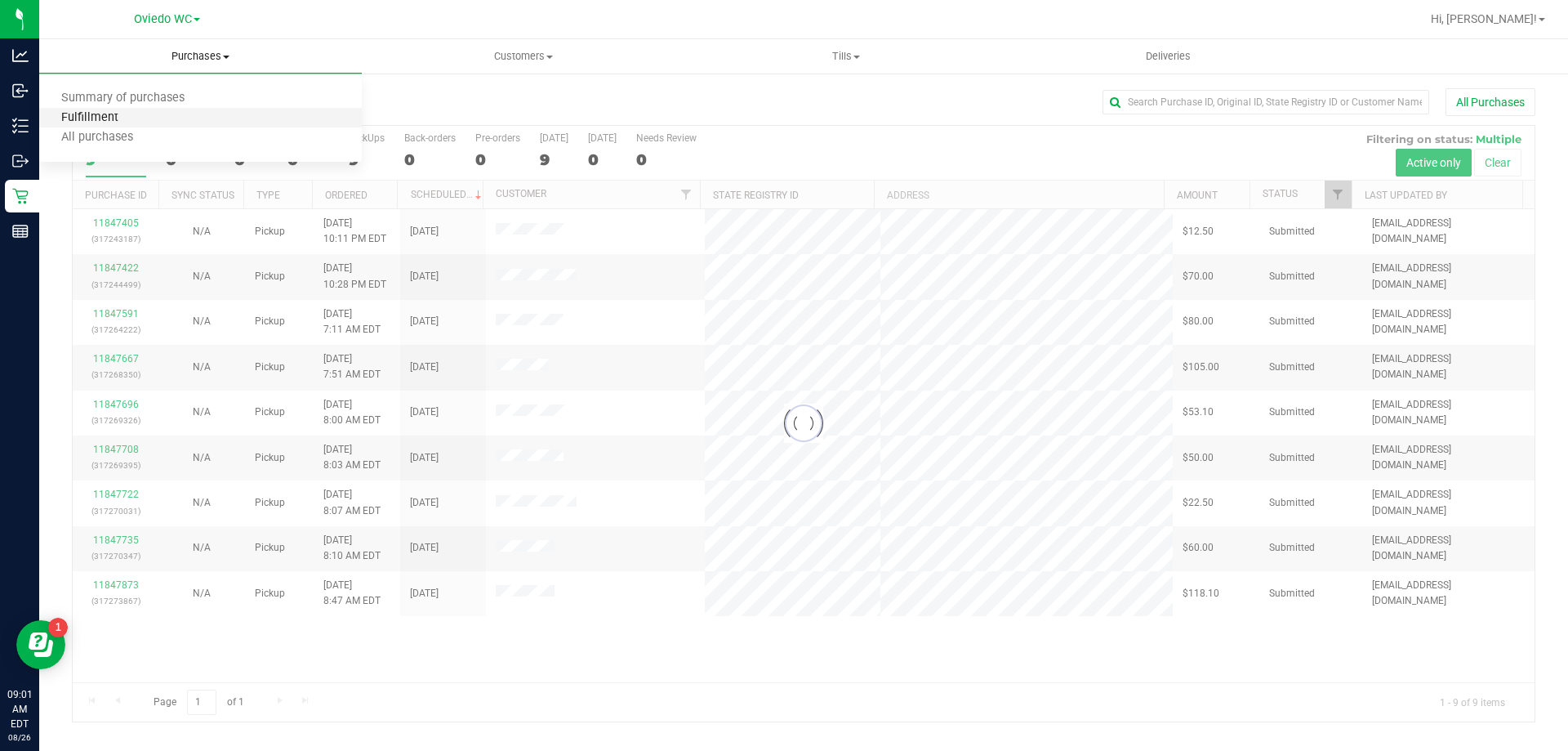
click at [118, 116] on span "Fulfillment" at bounding box center [89, 118] width 101 height 14
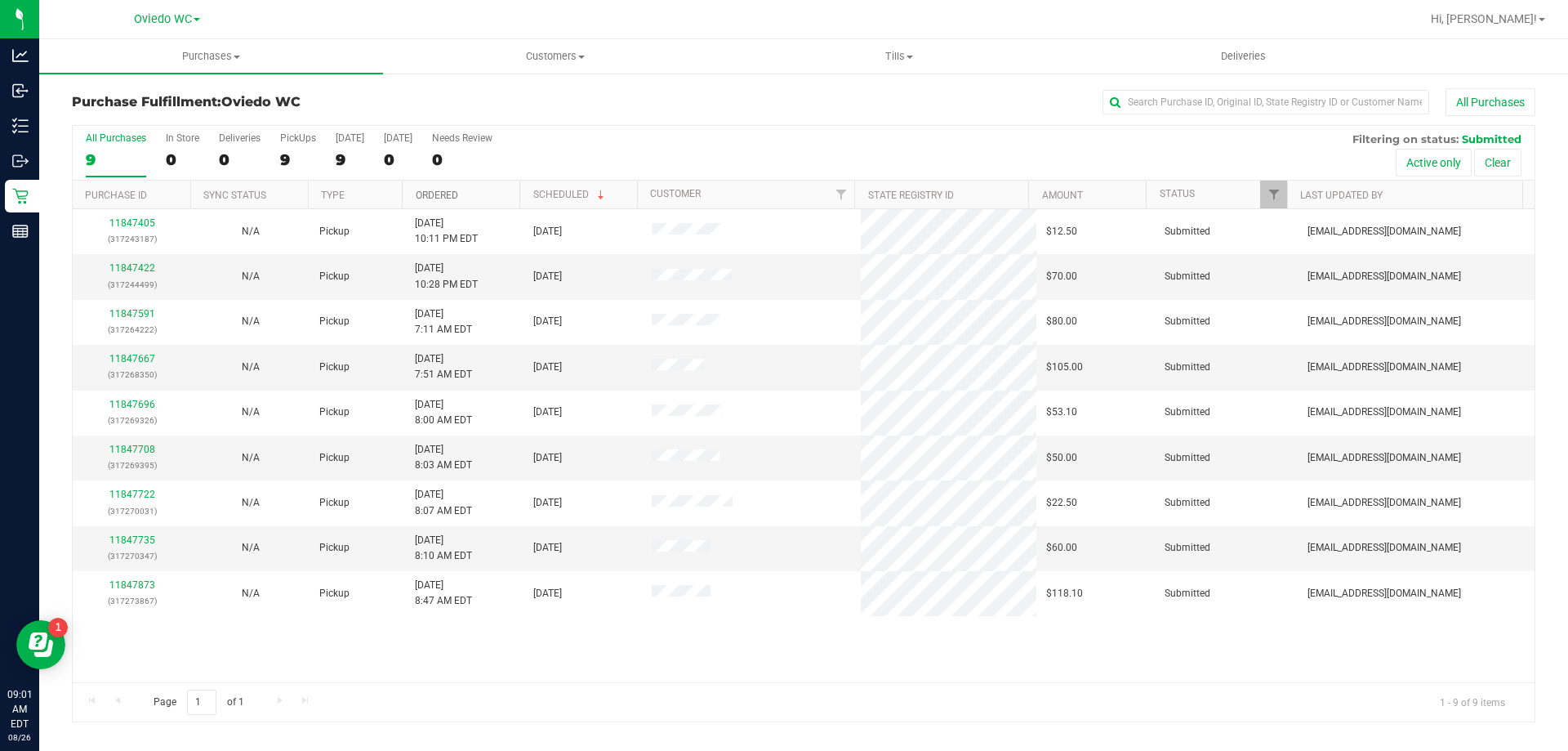
click at [440, 195] on link "Ordered" at bounding box center [437, 195] width 43 height 12
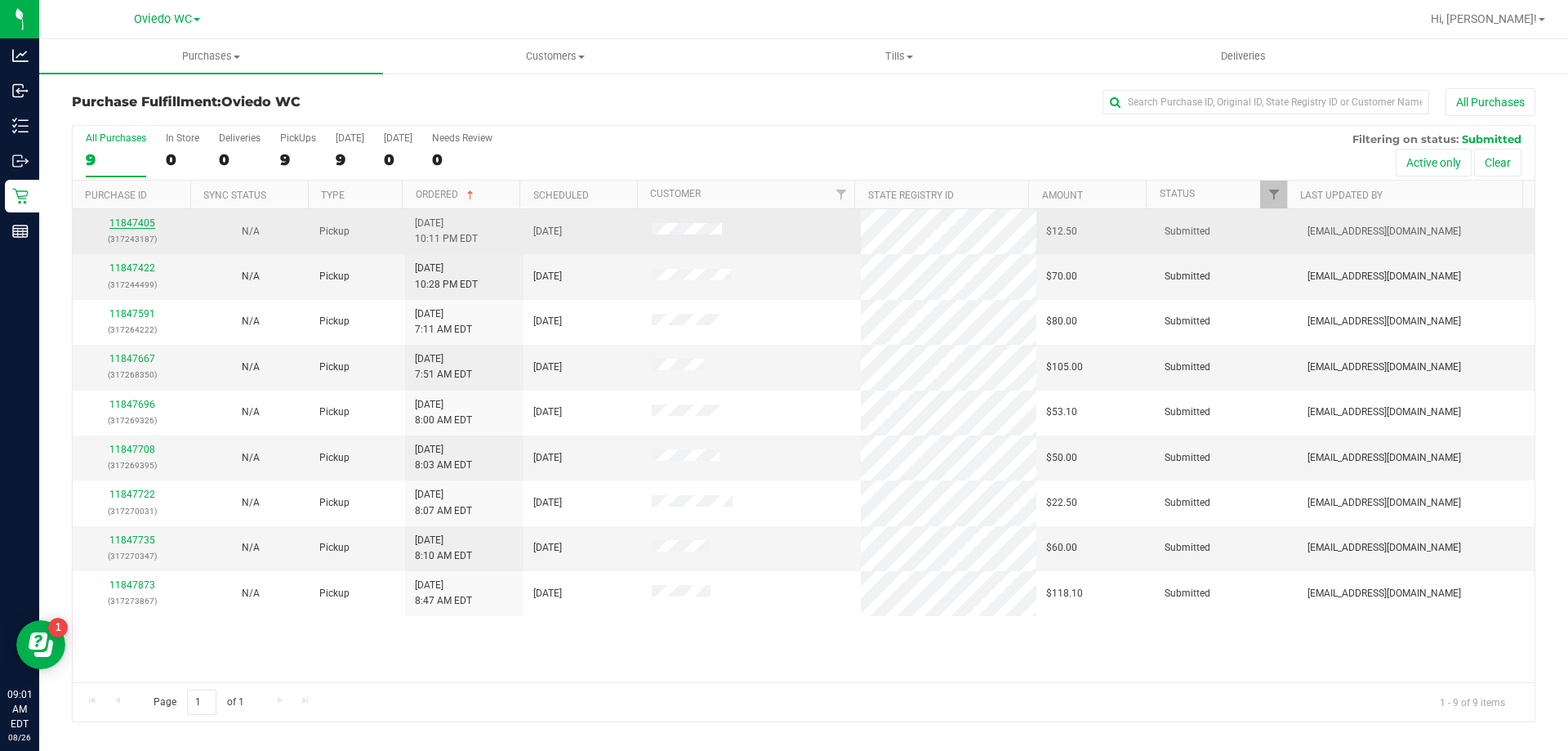
click at [134, 222] on link "11847405" at bounding box center [132, 222] width 46 height 12
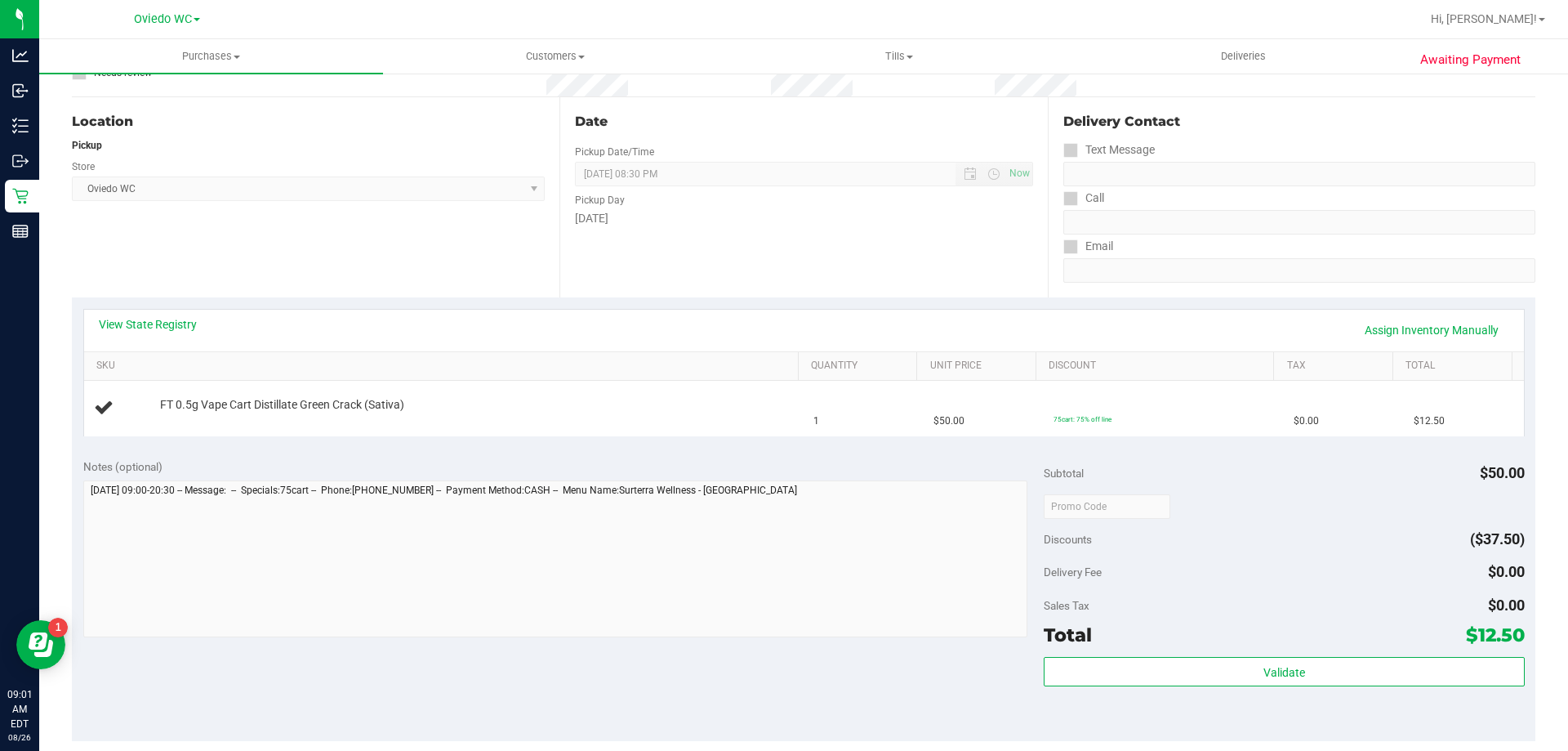
scroll to position [327, 0]
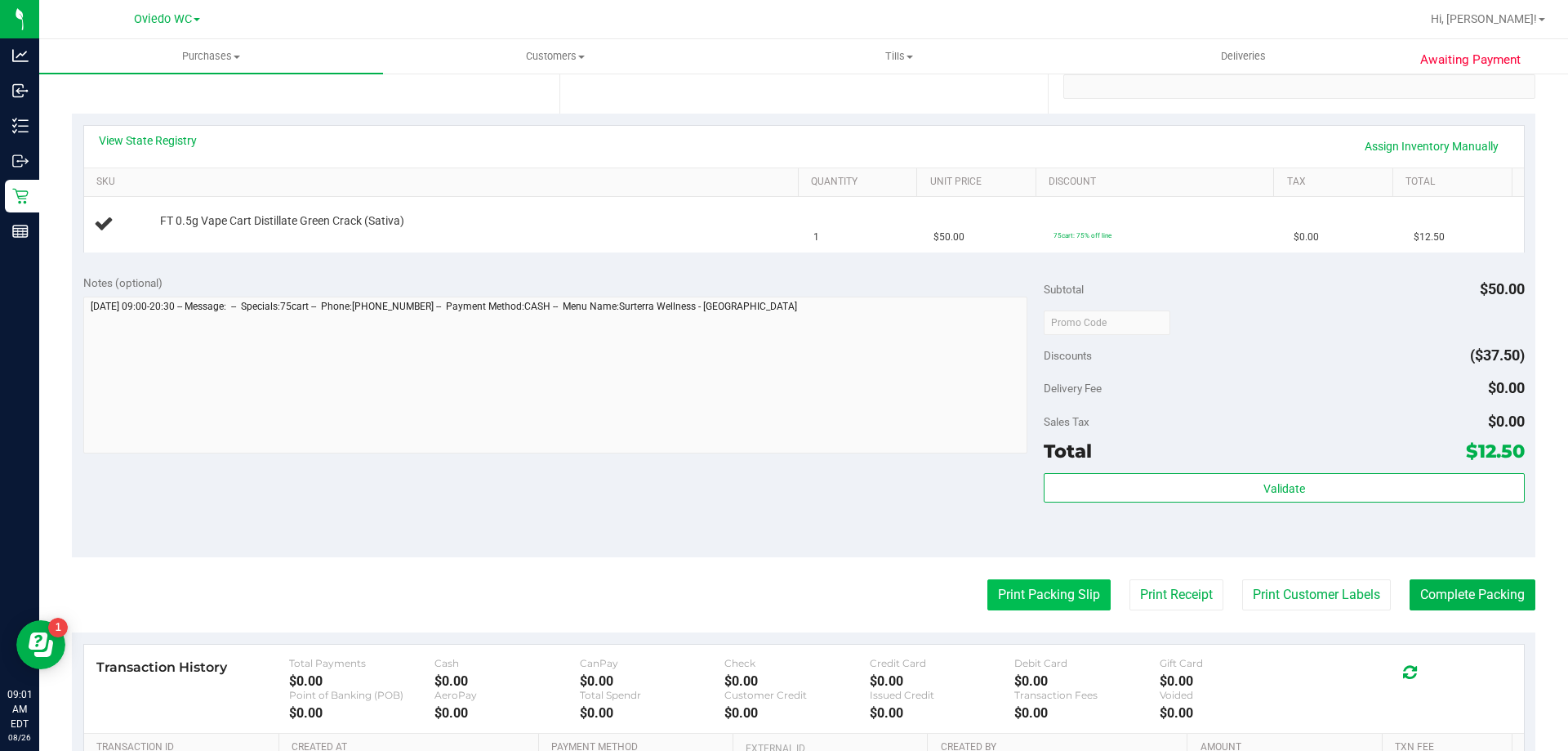
click at [1055, 609] on button "Print Packing Slip" at bounding box center [1049, 595] width 123 height 31
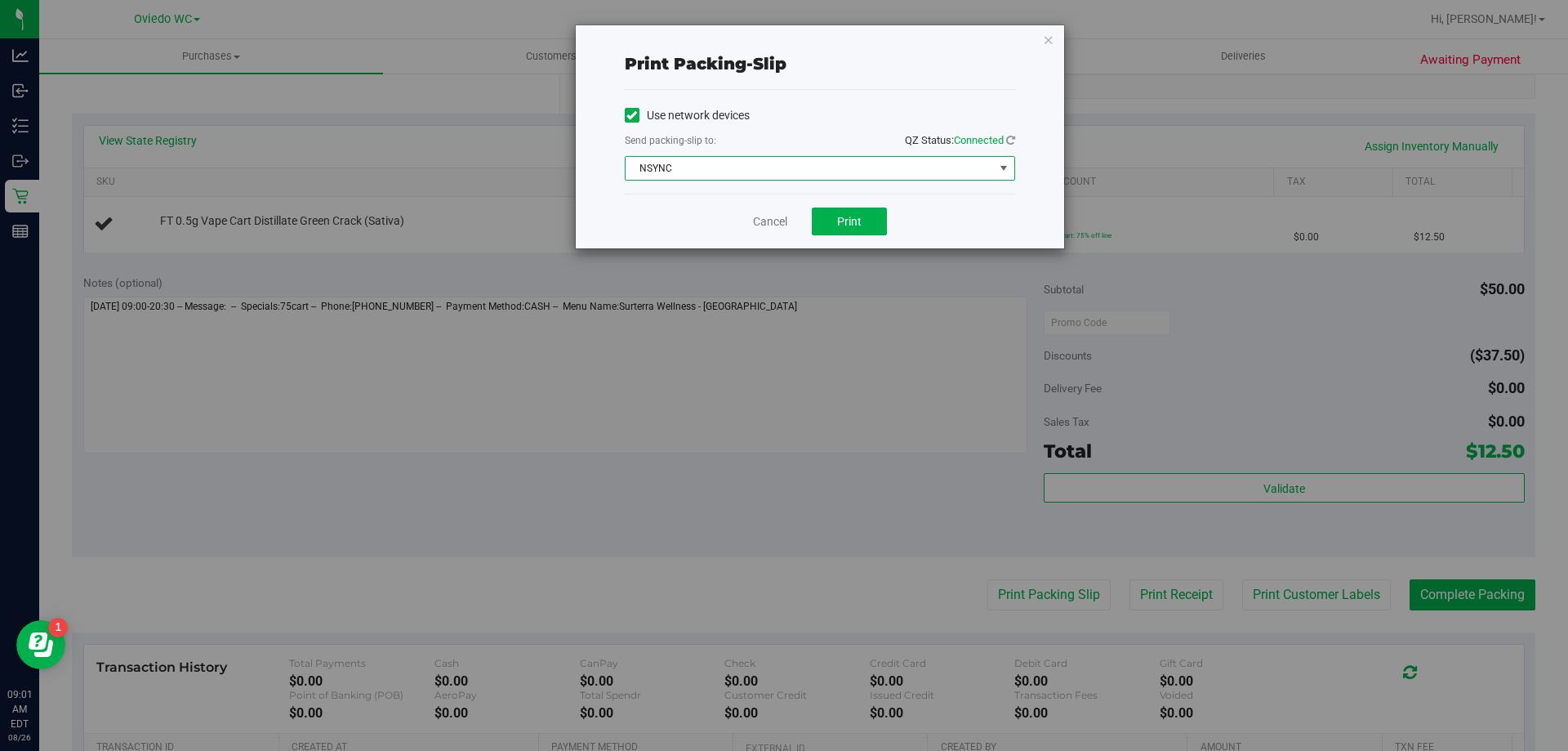
click at [776, 179] on span "NSYNC" at bounding box center [809, 169] width 369 height 23
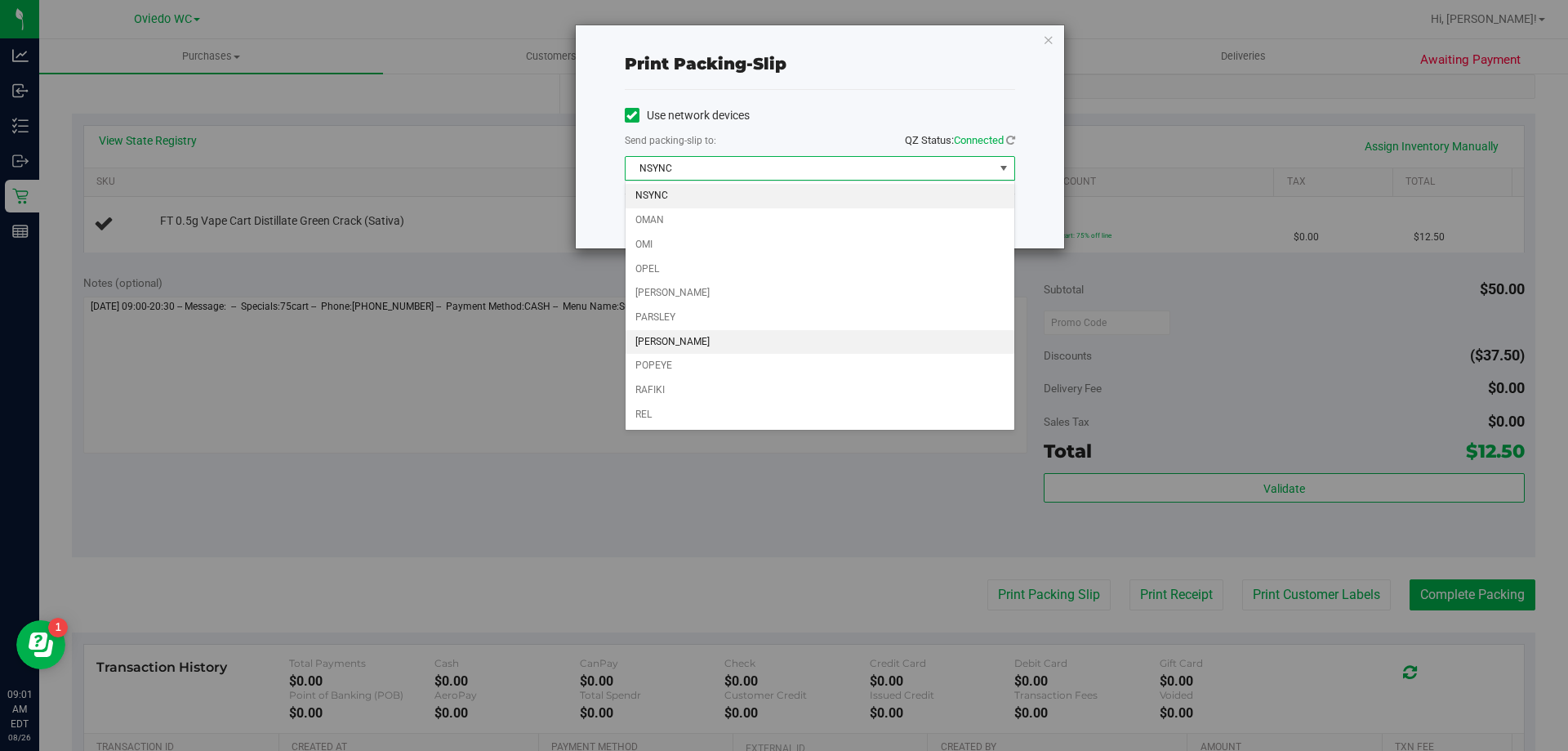
click at [659, 335] on li "PETE" at bounding box center [820, 342] width 389 height 24
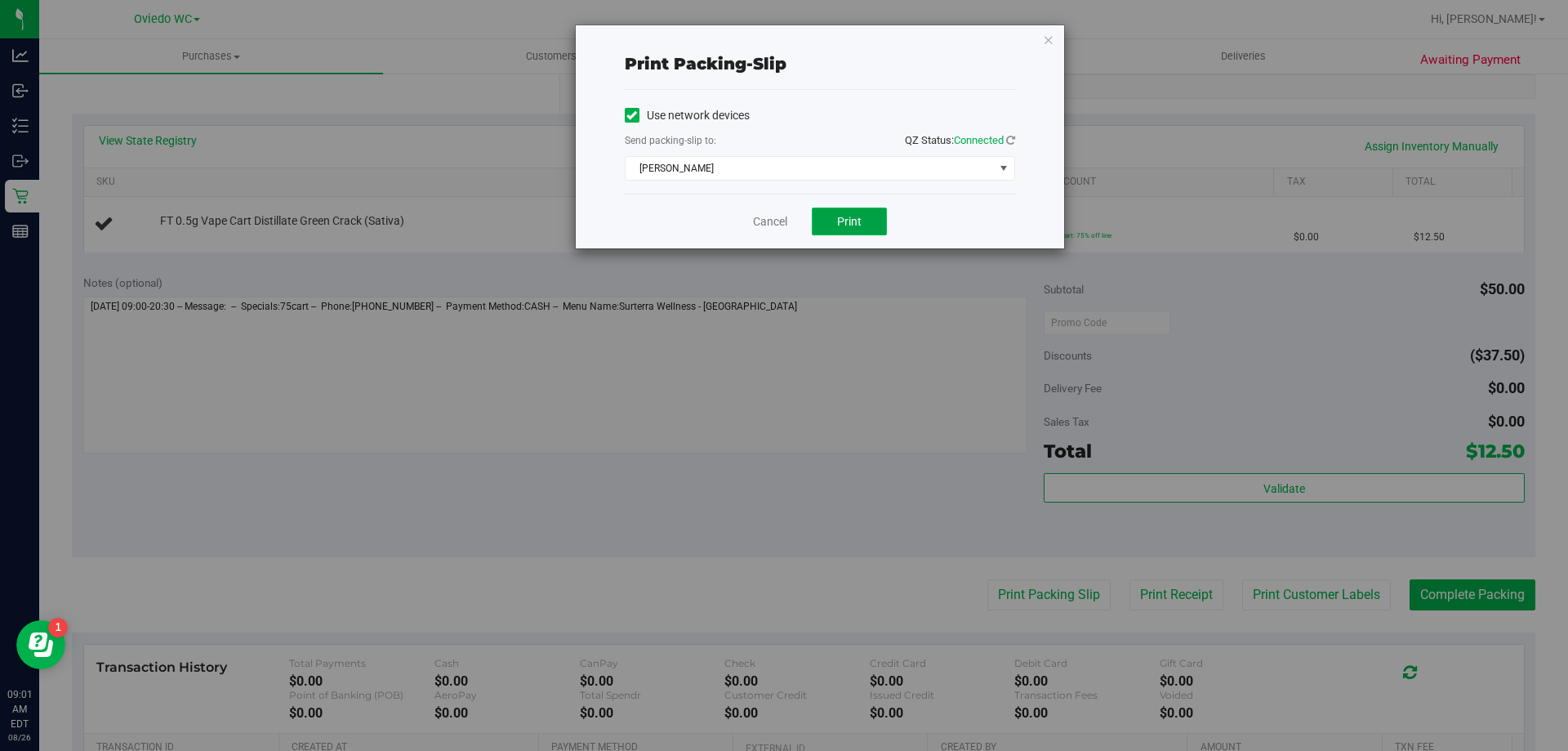
click at [852, 221] on span "Print" at bounding box center [849, 221] width 24 height 13
click at [774, 224] on link "Cancel" at bounding box center [770, 221] width 34 height 17
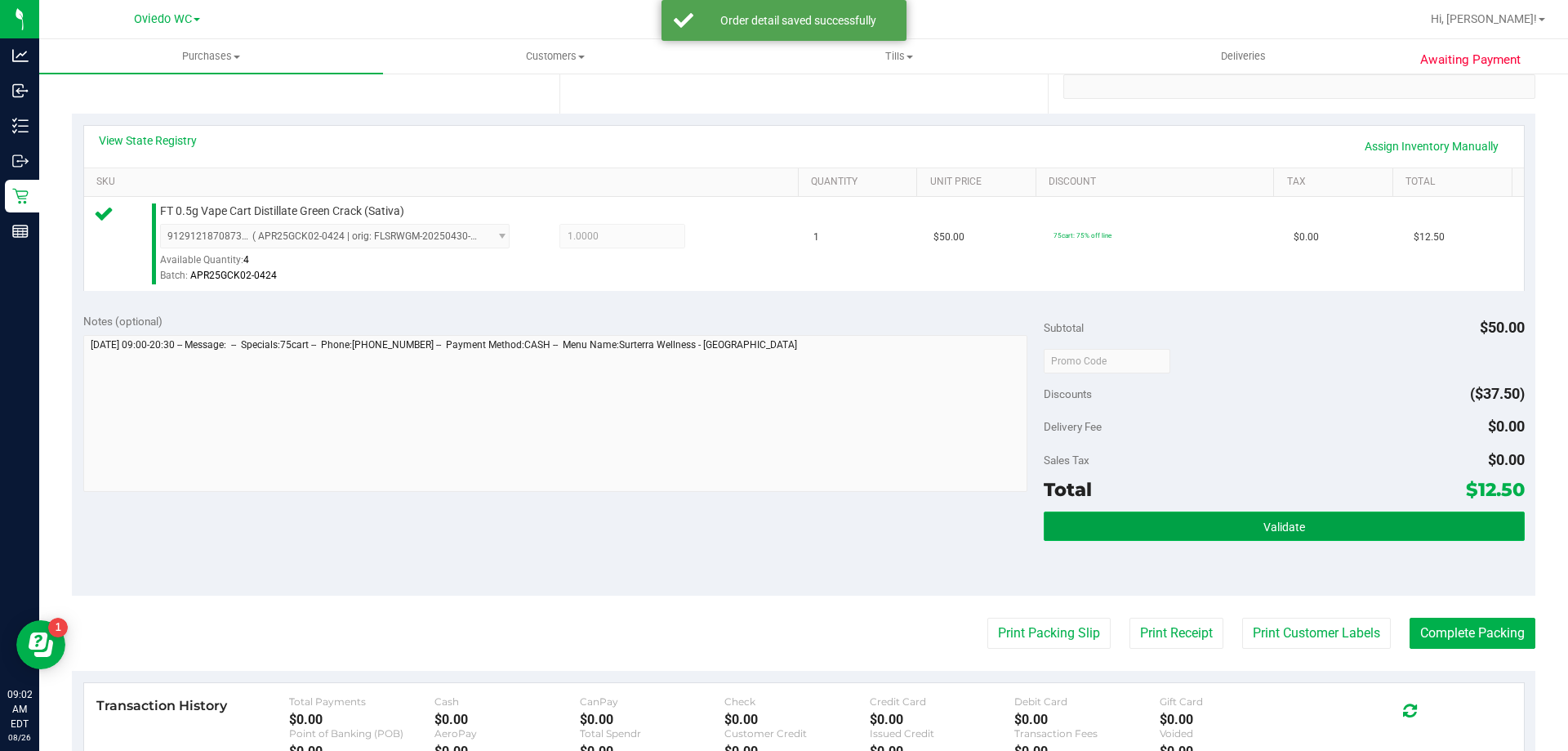
click at [1173, 525] on button "Validate" at bounding box center [1284, 526] width 480 height 29
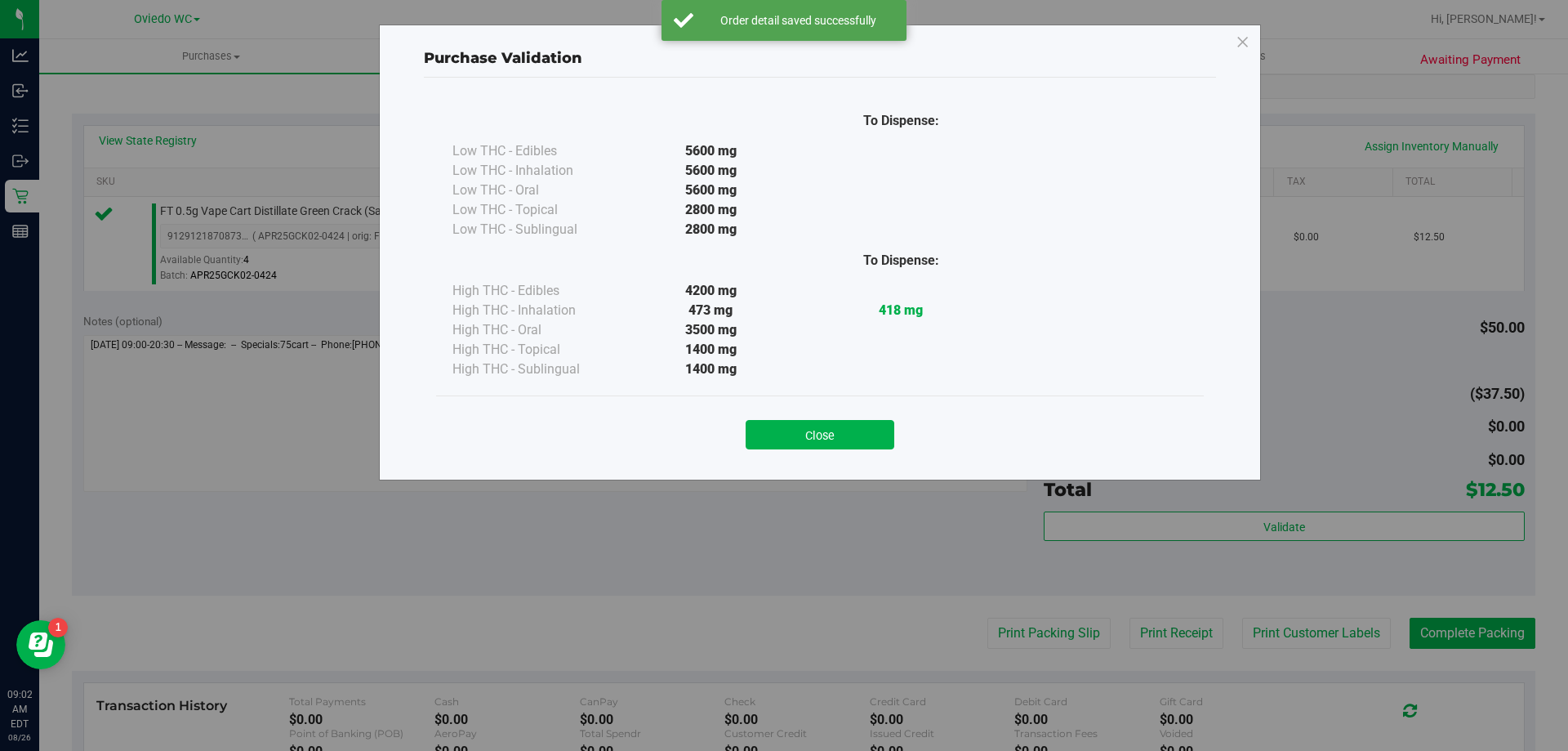
click at [838, 450] on div "Close" at bounding box center [820, 429] width 767 height 66
click at [815, 437] on button "Close" at bounding box center [820, 434] width 149 height 29
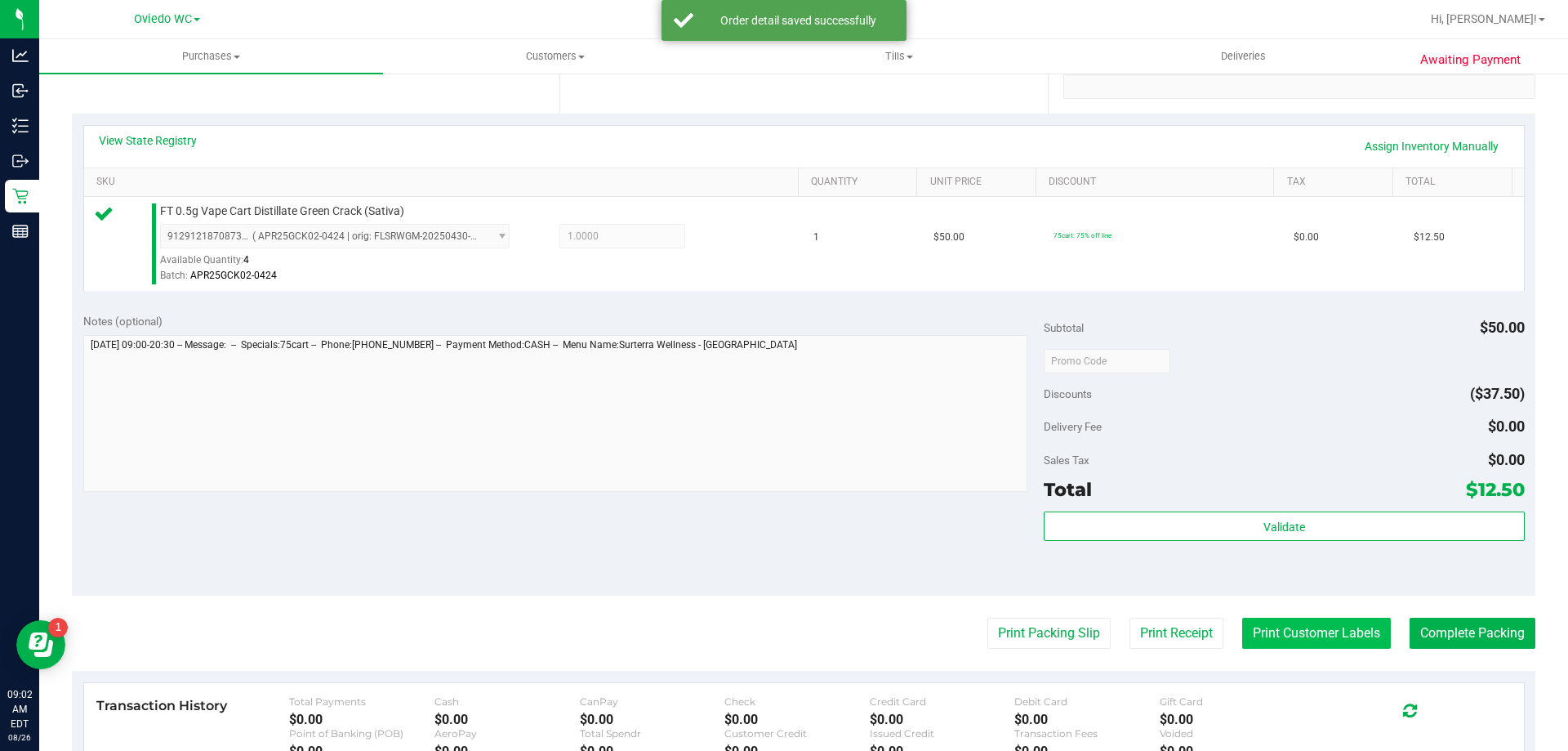
click at [1270, 639] on button "Print Customer Labels" at bounding box center [1316, 633] width 149 height 31
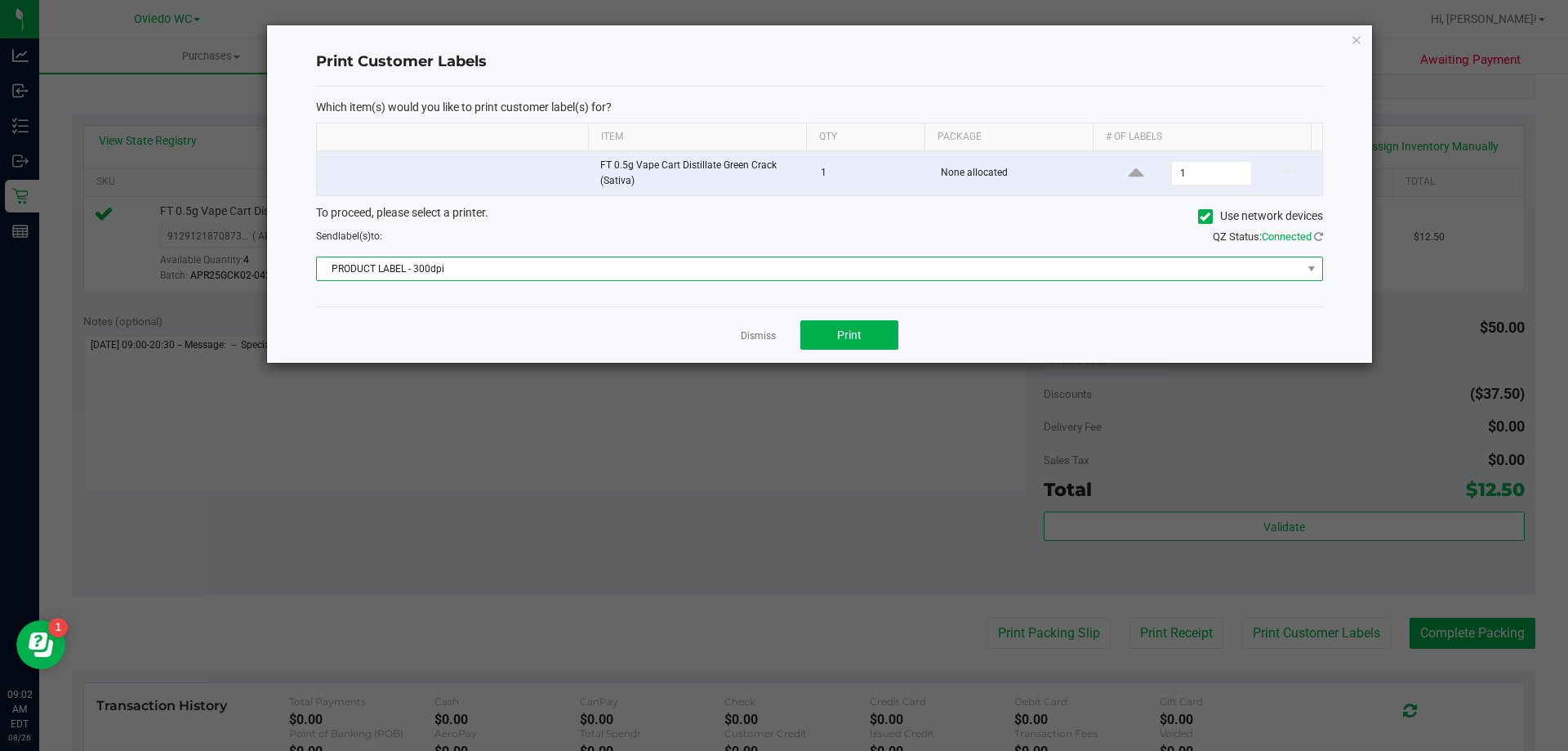
drag, startPoint x: 726, startPoint y: 260, endPoint x: 384, endPoint y: 260, distance: 342.0
click at [726, 260] on span "PRODUCT LABEL - 300dpi" at bounding box center [809, 269] width 985 height 23
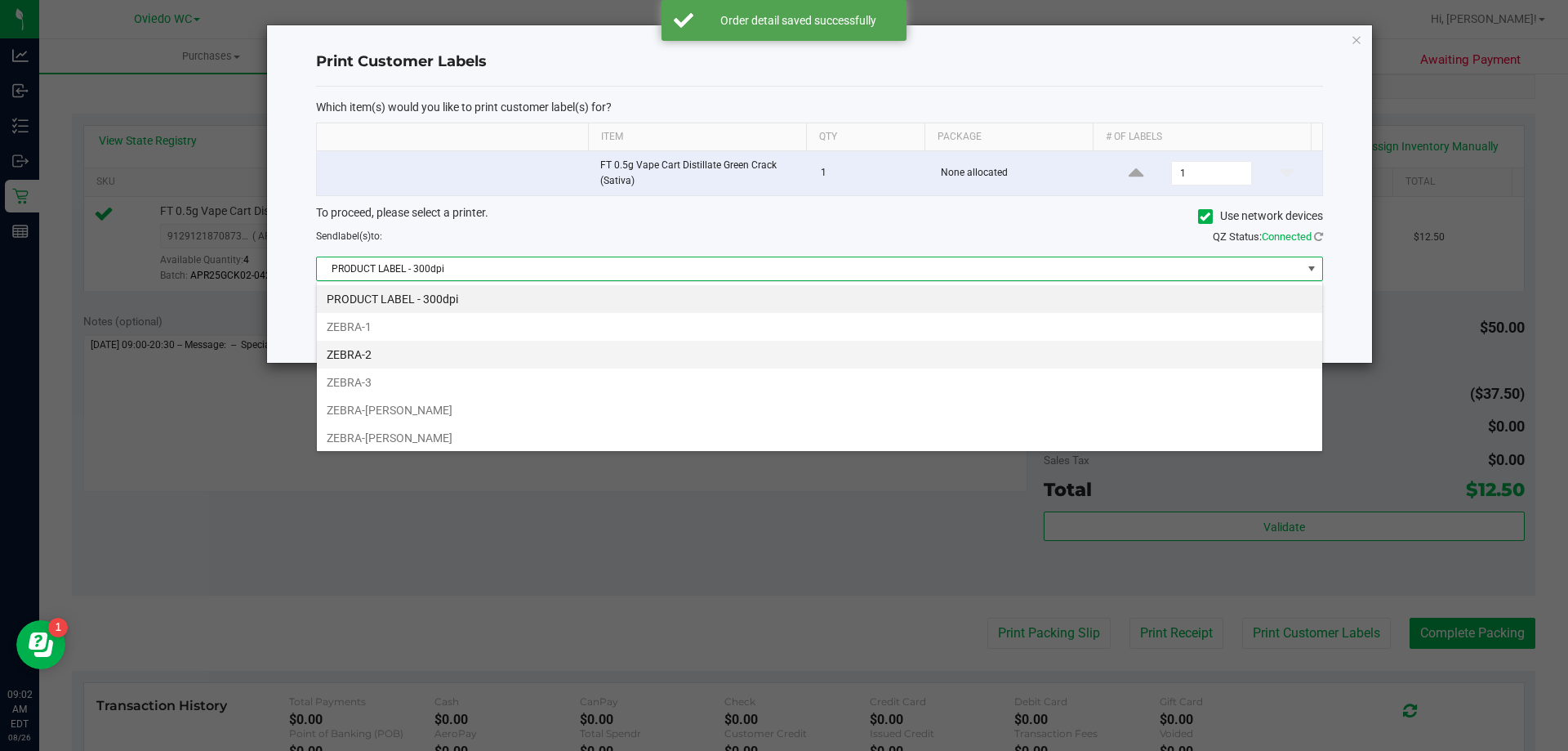
scroll to position [24, 1007]
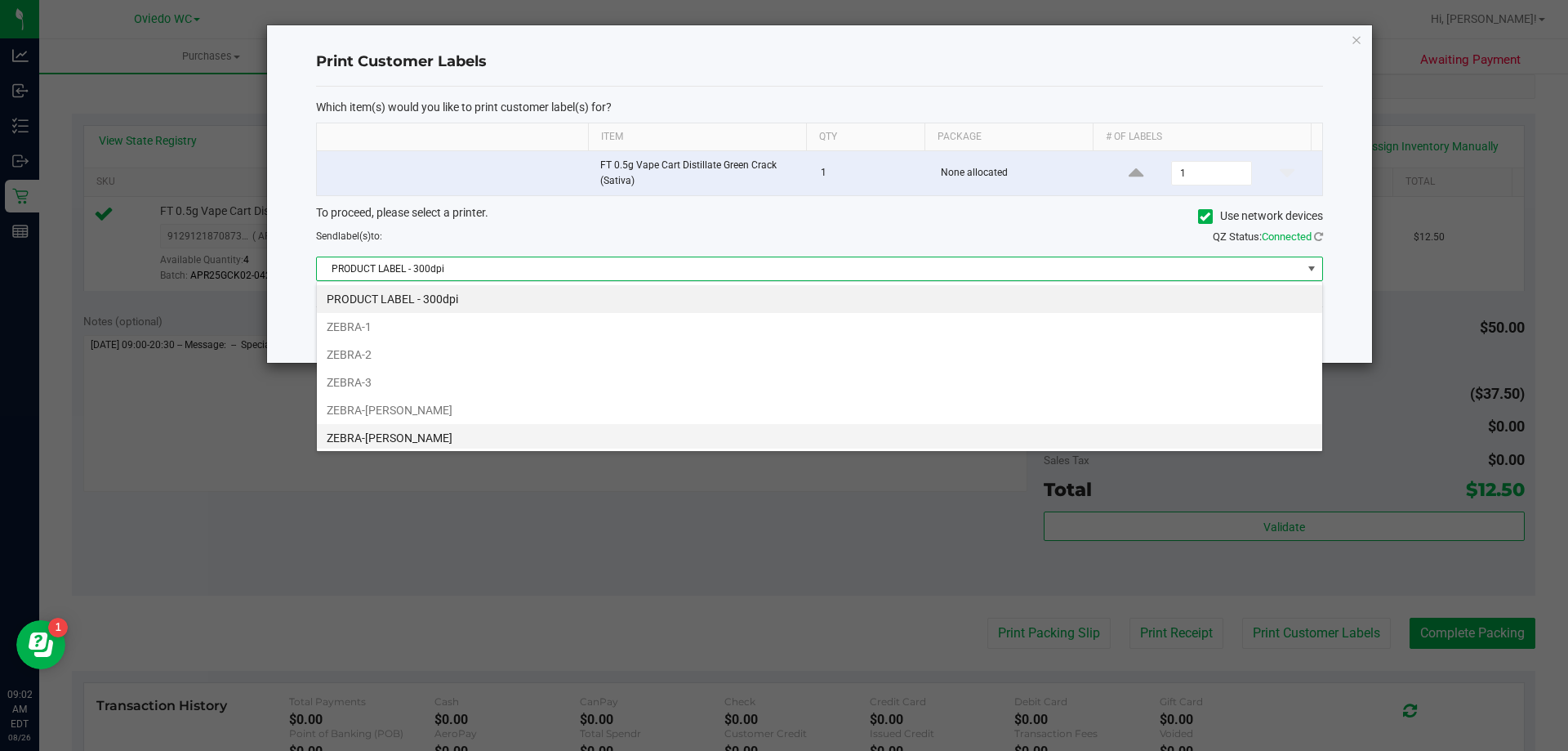
click at [387, 436] on li "ZEBRA-PETE" at bounding box center [819, 438] width 1006 height 28
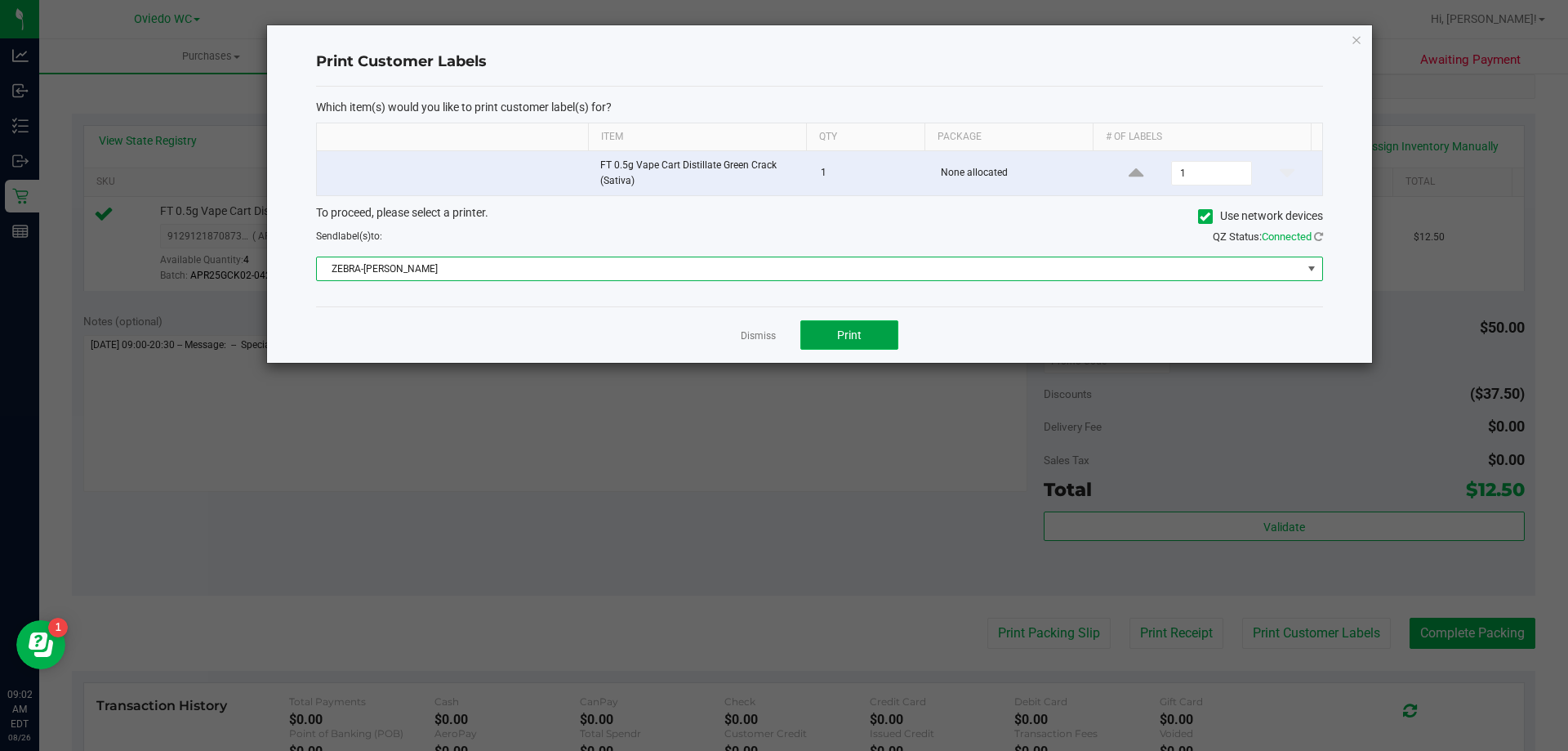
click at [863, 342] on button "Print" at bounding box center [850, 335] width 98 height 29
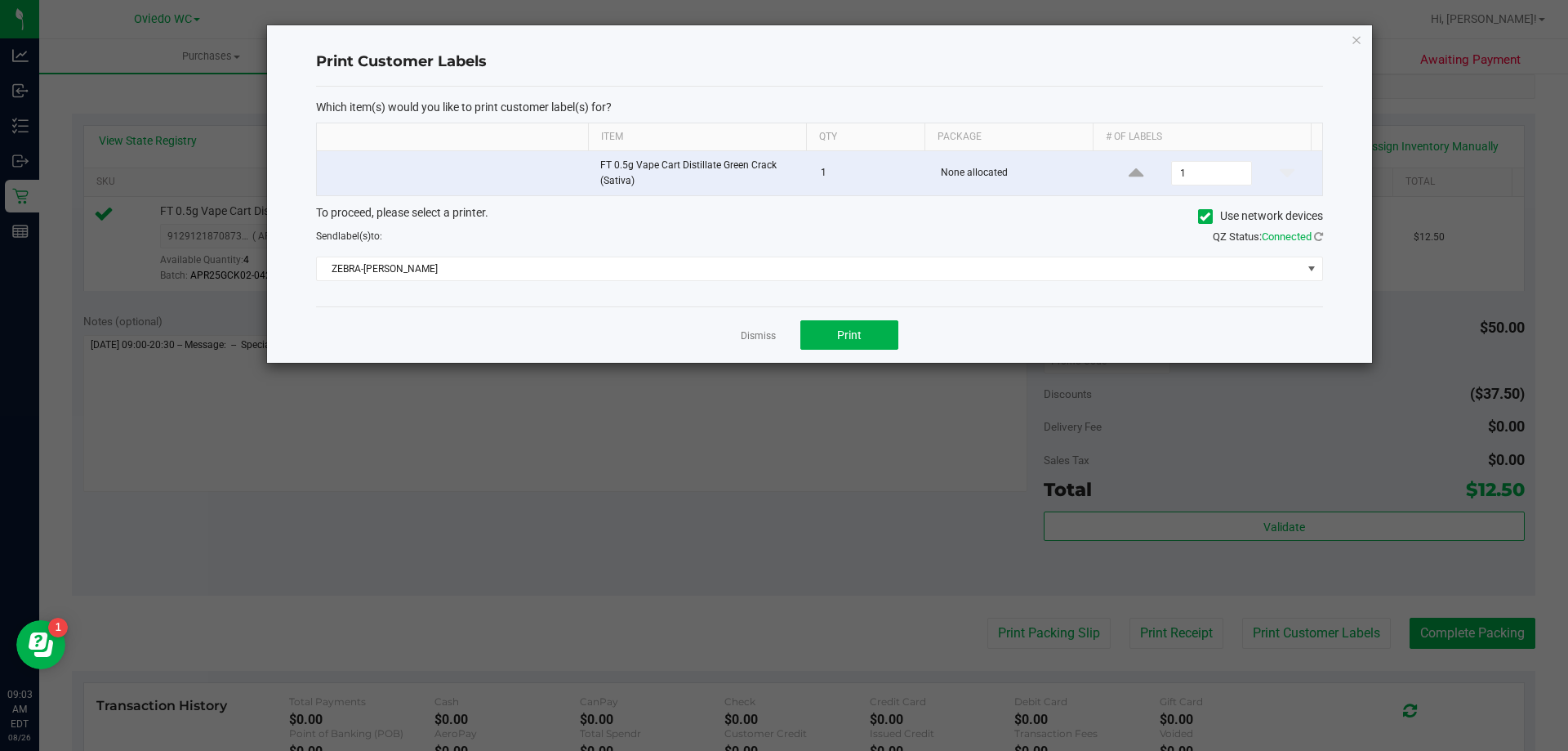
click at [753, 333] on link "Dismiss" at bounding box center [758, 337] width 35 height 14
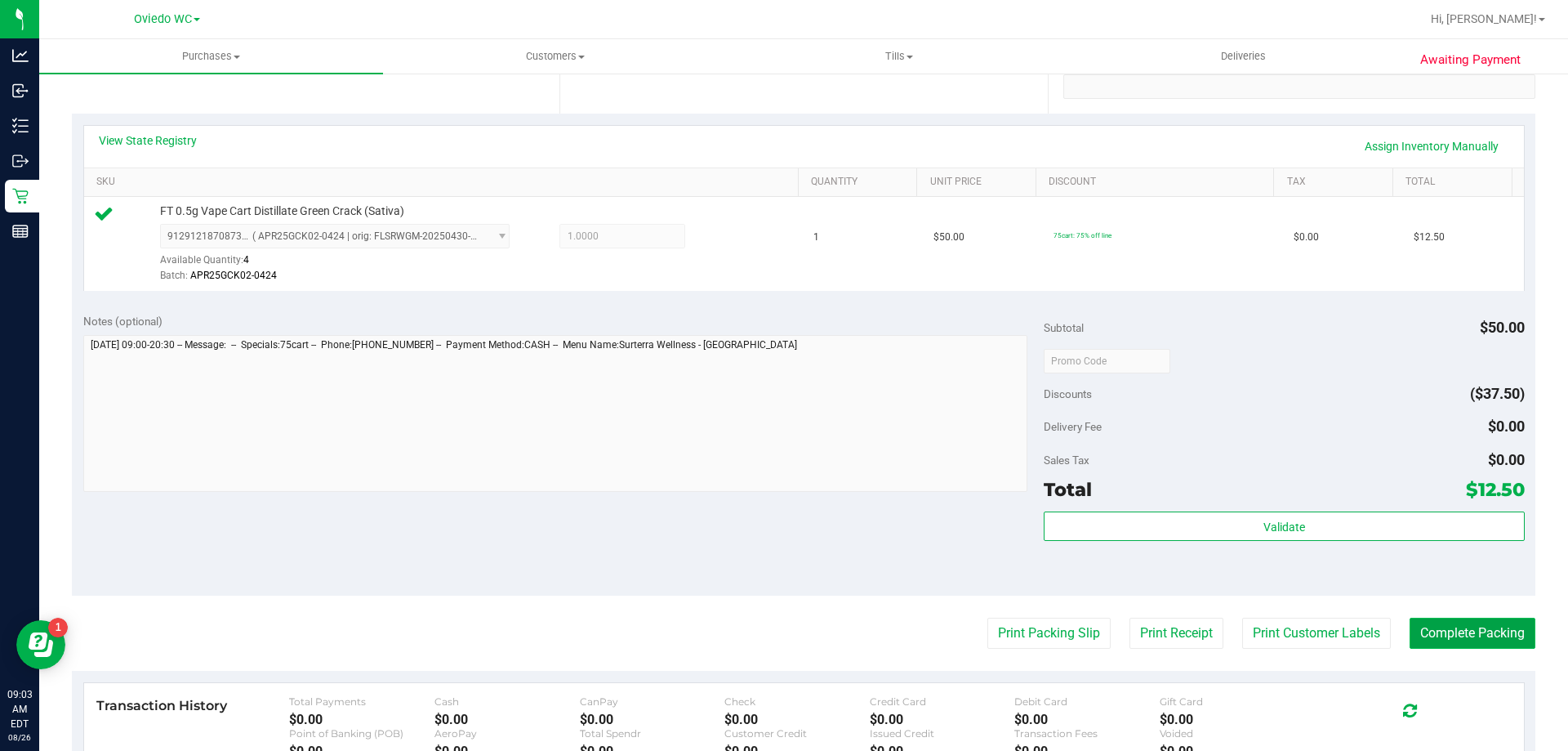
click at [1456, 640] on button "Complete Packing" at bounding box center [1473, 633] width 126 height 31
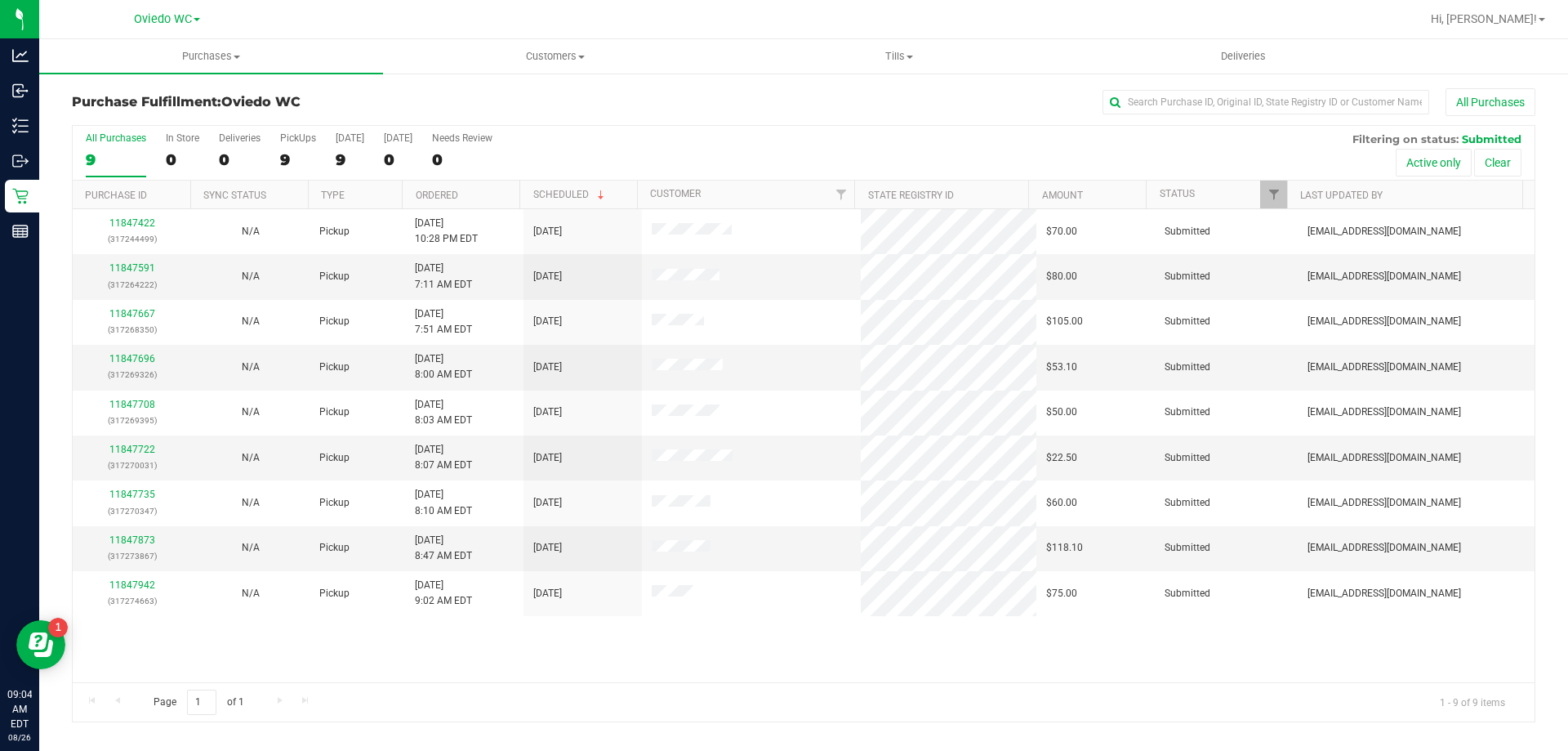
click at [757, 167] on div "All Purchases 9 In Store 0 Deliveries 0 PickUps 9 Today 9 Tomorrow 0 Needs Revi…" at bounding box center [803, 153] width 1462 height 54
click at [147, 263] on link "11847591" at bounding box center [132, 268] width 46 height 12
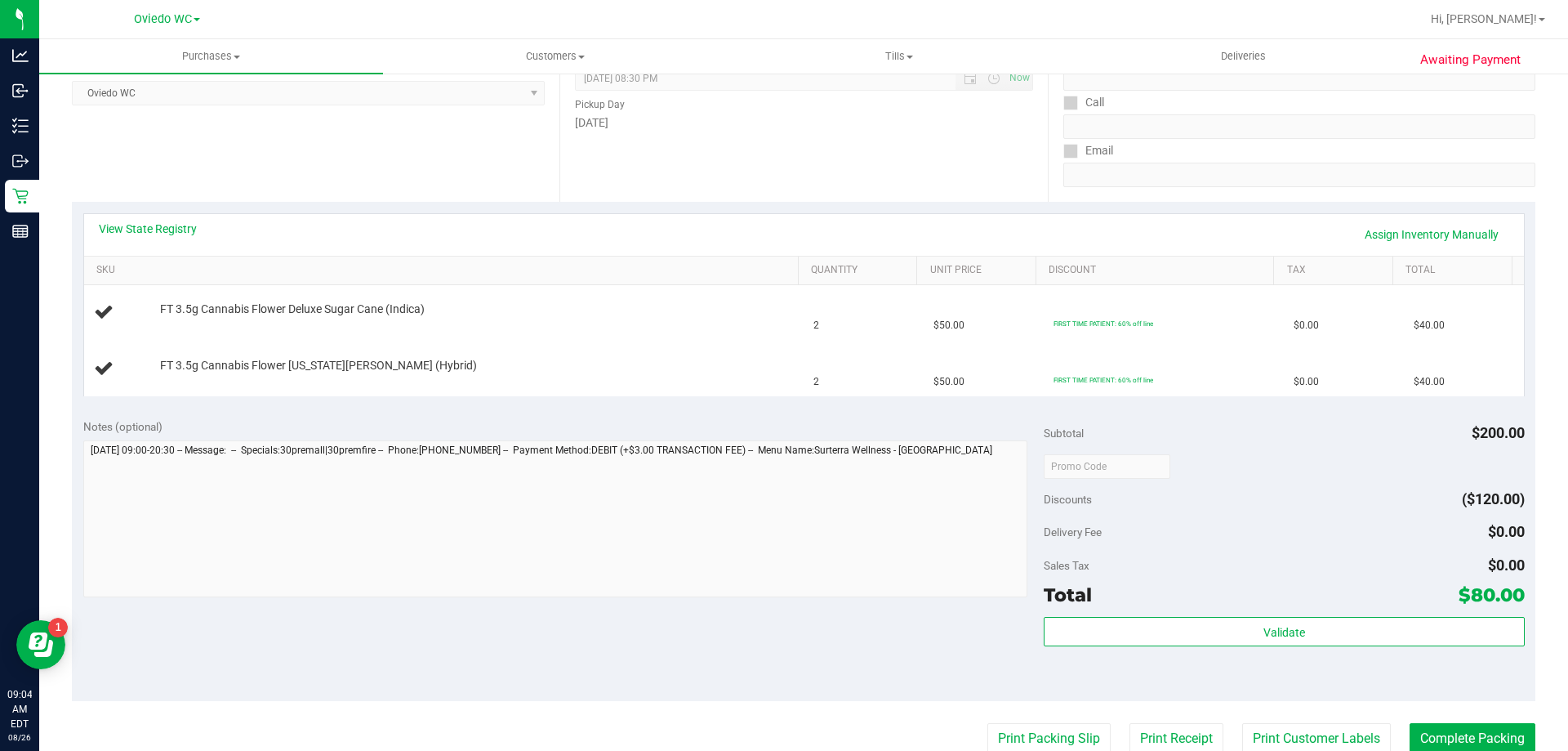
scroll to position [327, 0]
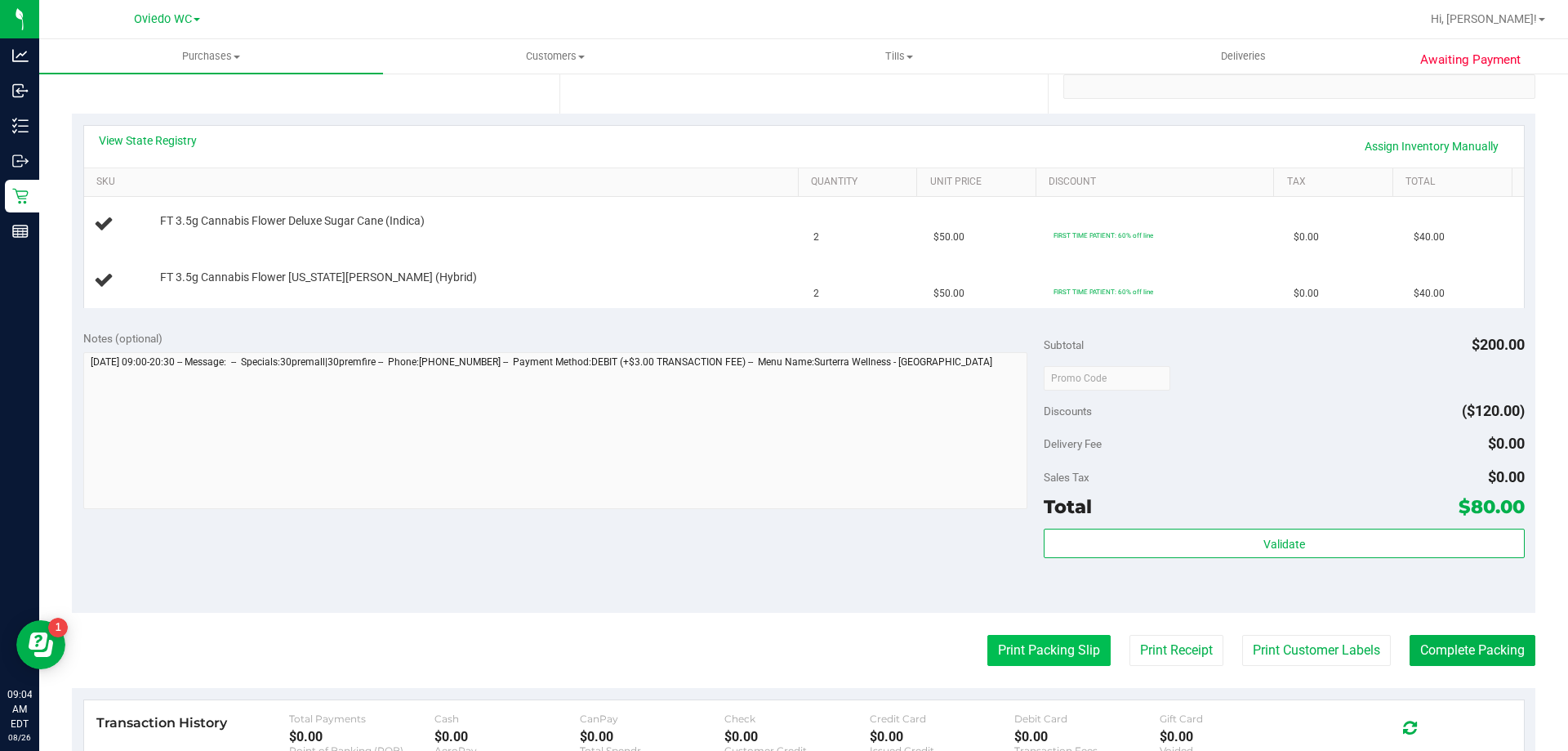
click at [1035, 641] on button "Print Packing Slip" at bounding box center [1049, 650] width 123 height 31
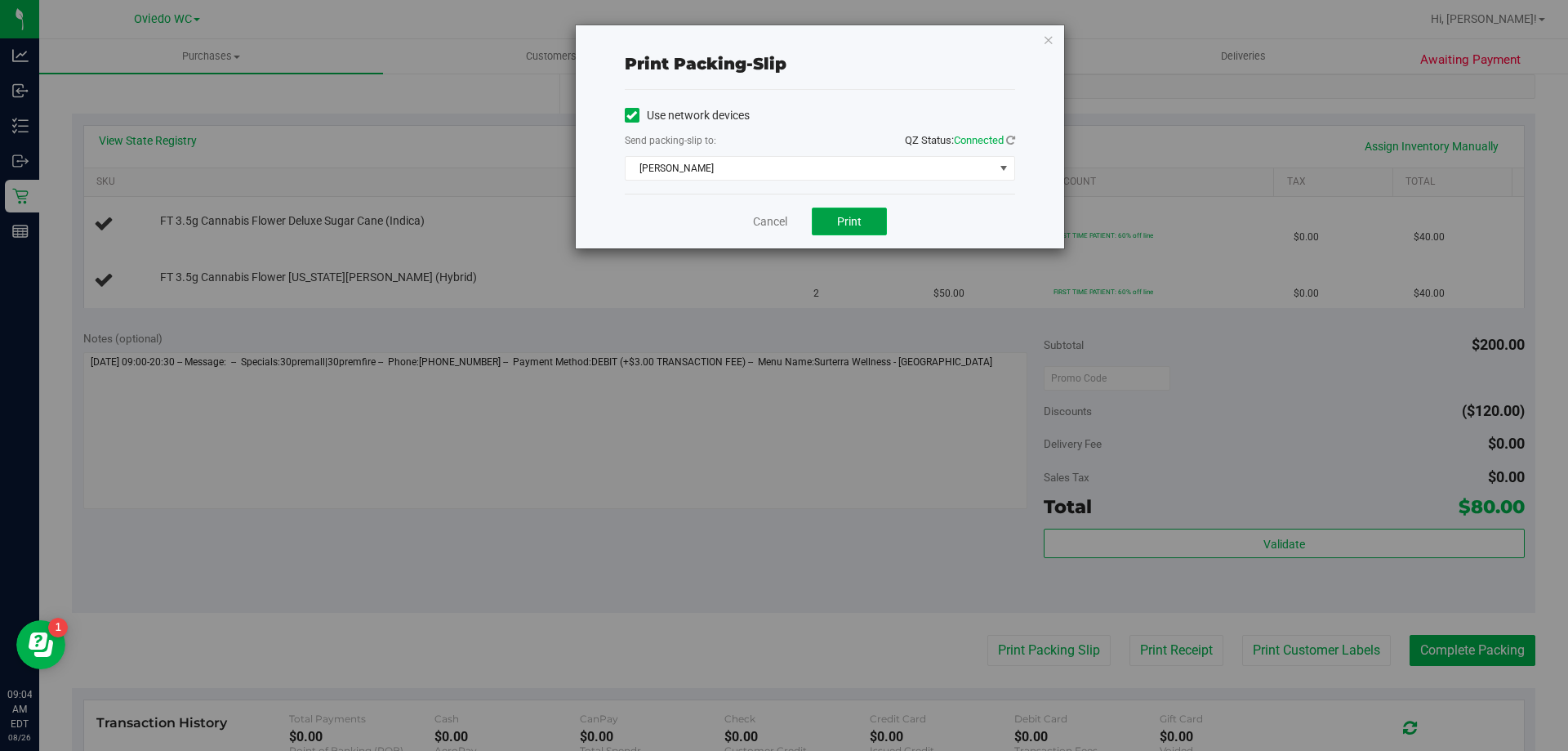
click at [843, 229] on button "Print" at bounding box center [850, 221] width 75 height 28
click at [776, 222] on link "Cancel" at bounding box center [770, 221] width 34 height 17
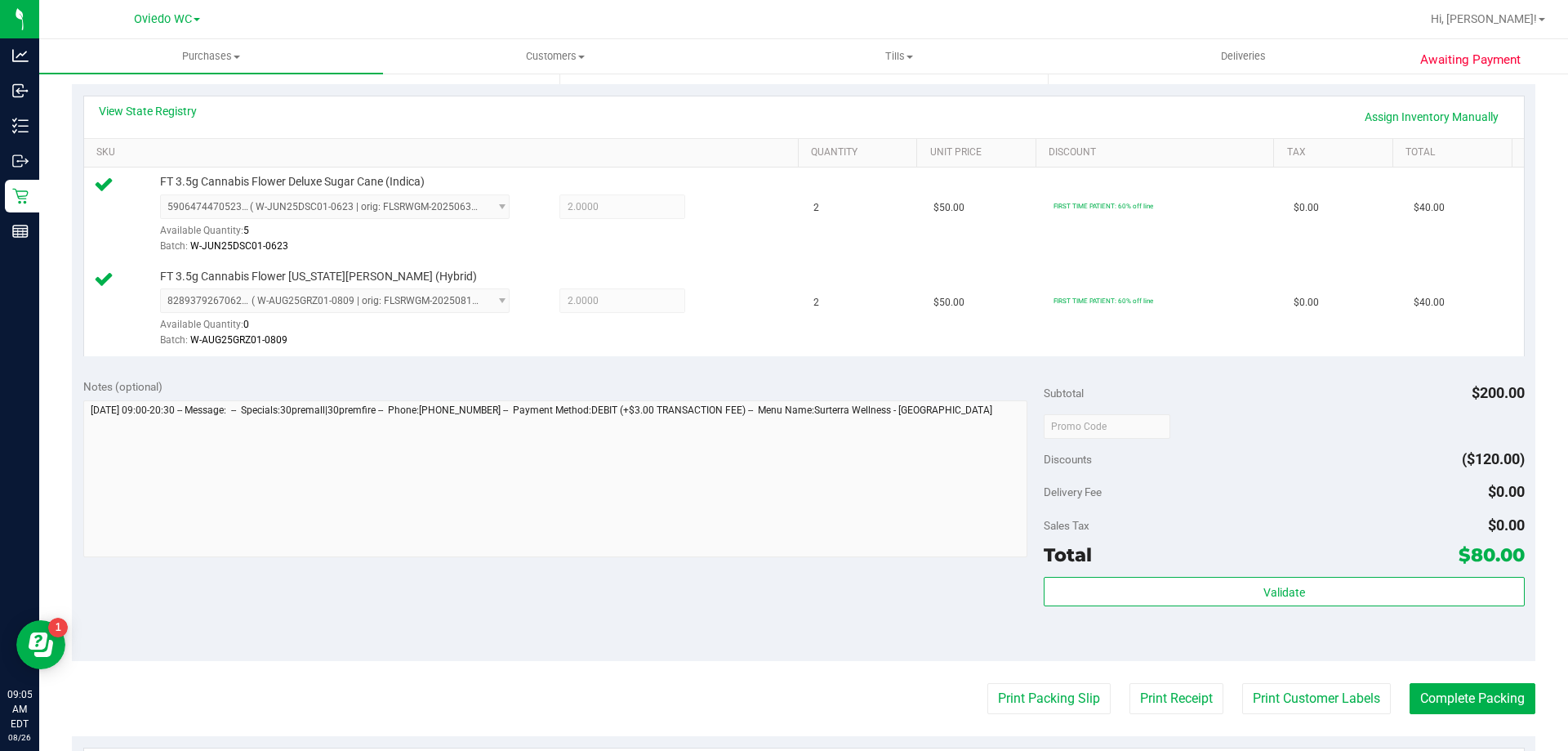
scroll to position [409, 0]
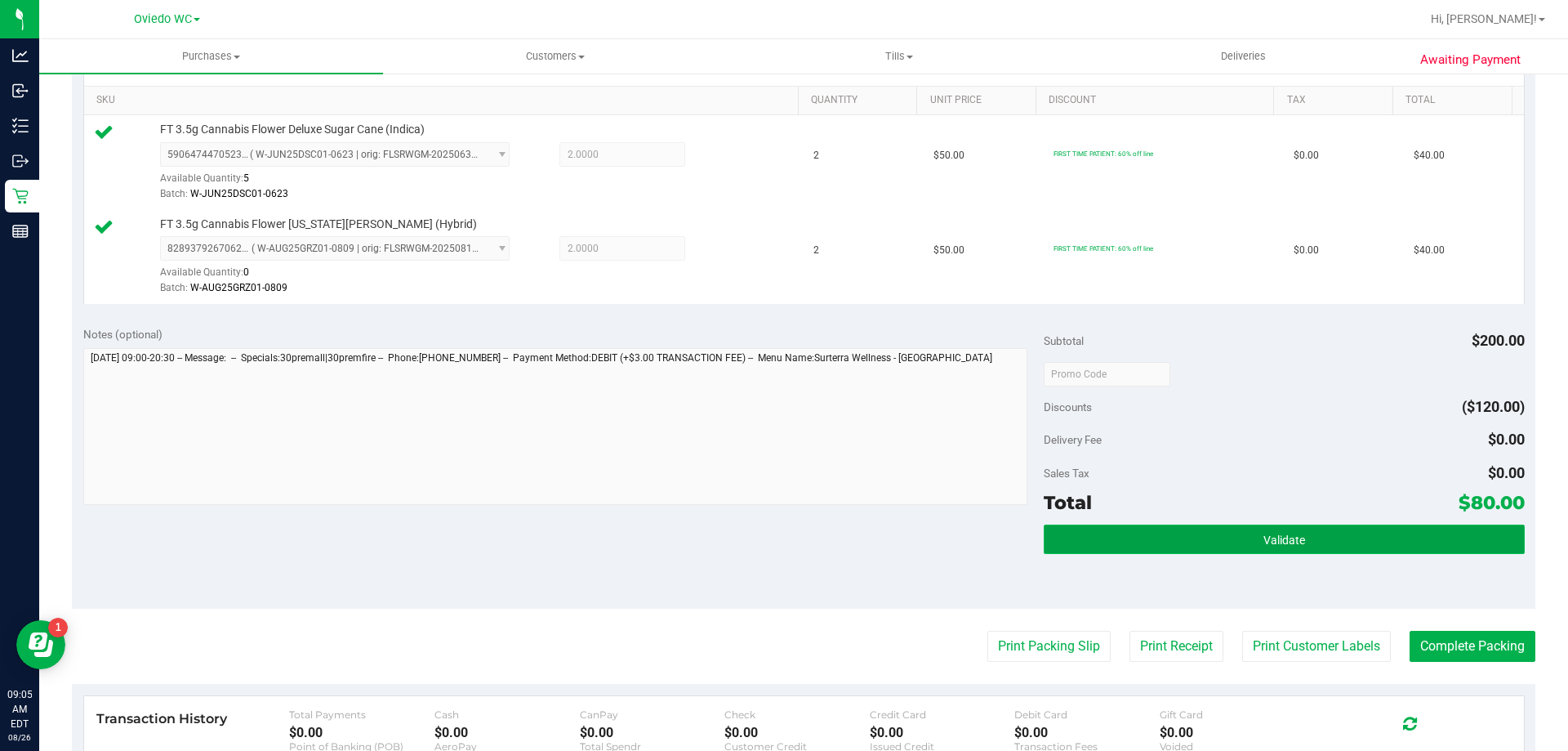
click at [1236, 541] on button "Validate" at bounding box center [1284, 539] width 480 height 29
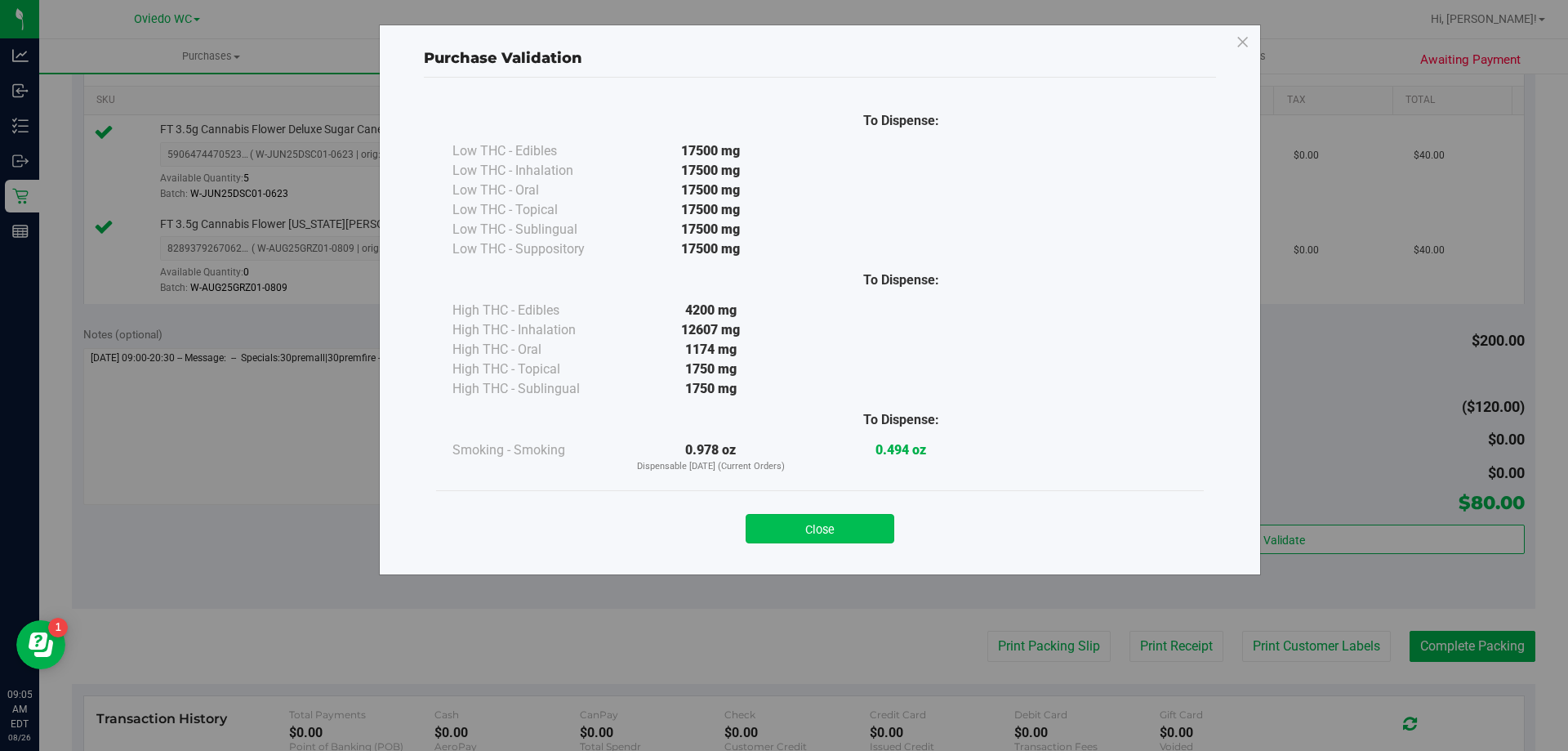
click at [842, 521] on button "Close" at bounding box center [820, 529] width 149 height 29
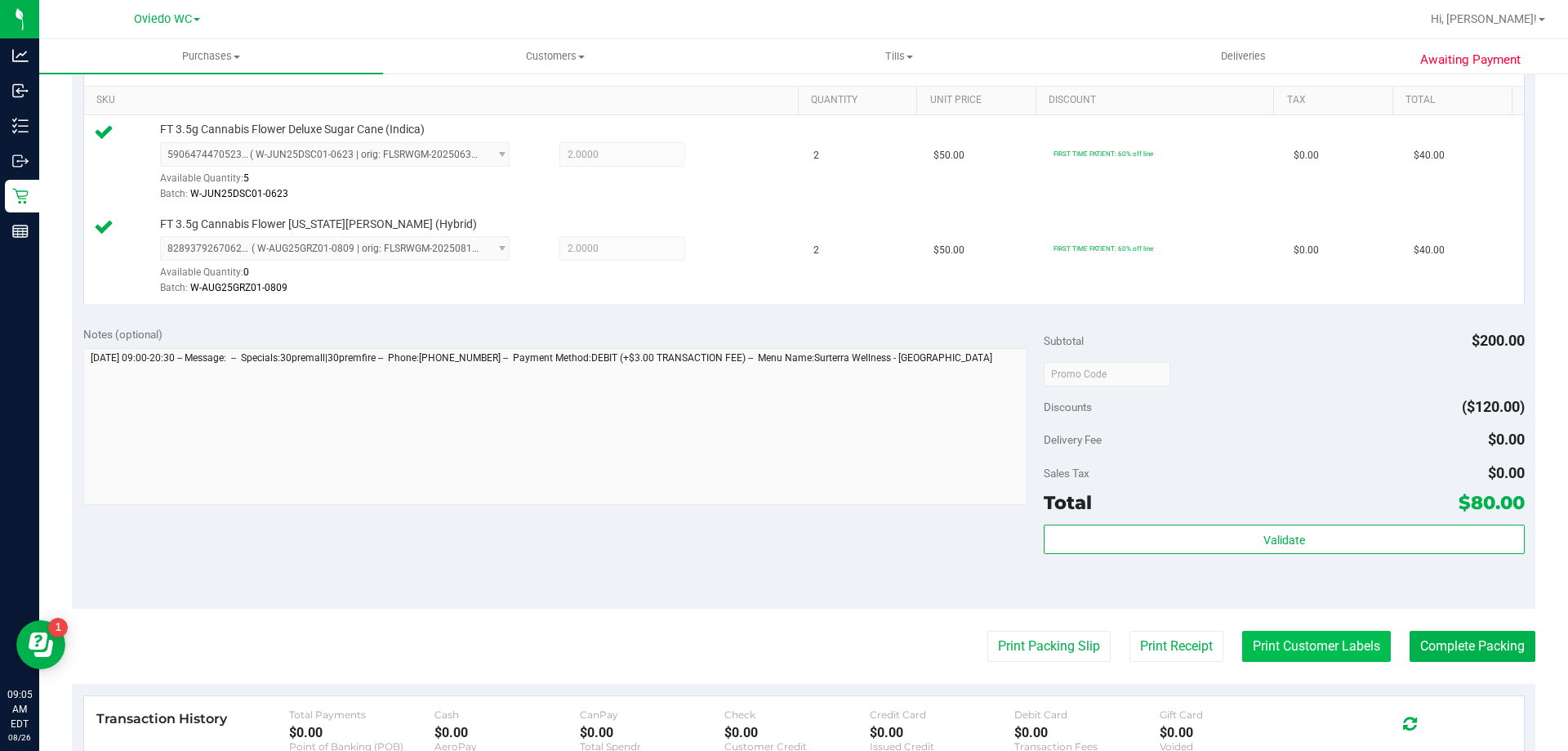
click at [1296, 642] on button "Print Customer Labels" at bounding box center [1316, 647] width 149 height 31
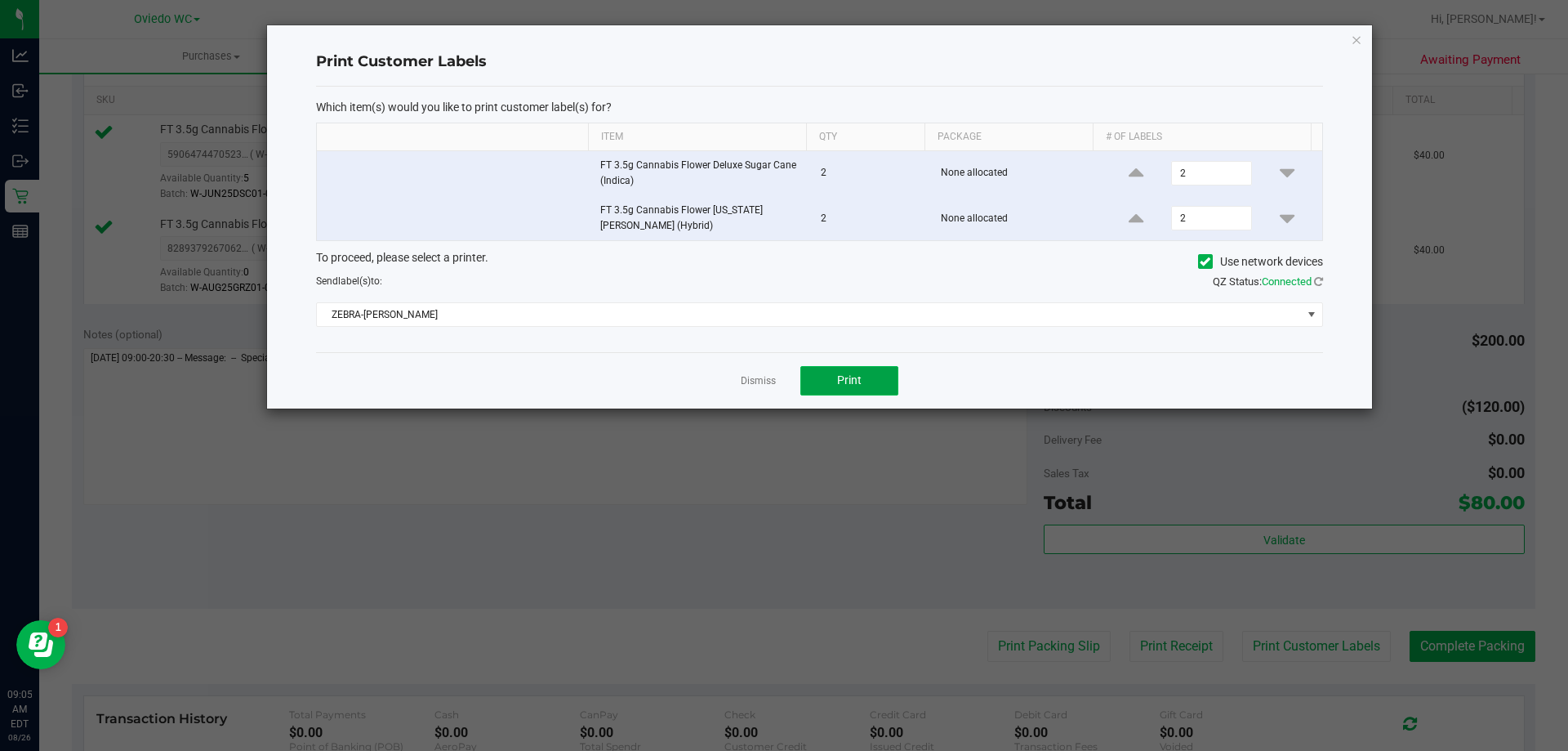
click at [853, 382] on span "Print" at bounding box center [849, 380] width 24 height 13
click at [784, 383] on div "Dismiss Print" at bounding box center [819, 380] width 1007 height 56
click at [764, 386] on link "Dismiss" at bounding box center [758, 381] width 35 height 14
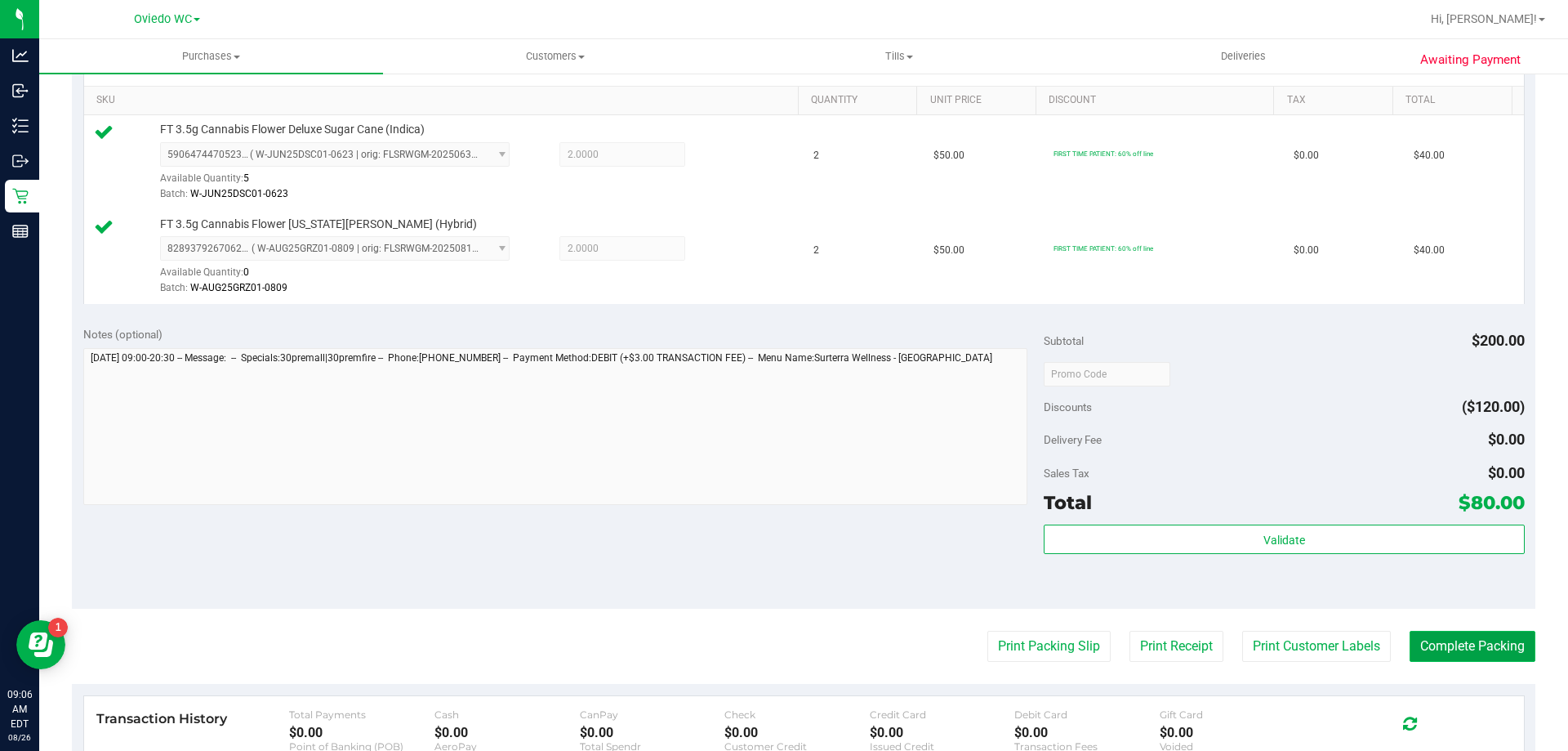
click at [1460, 644] on button "Complete Packing" at bounding box center [1473, 647] width 126 height 31
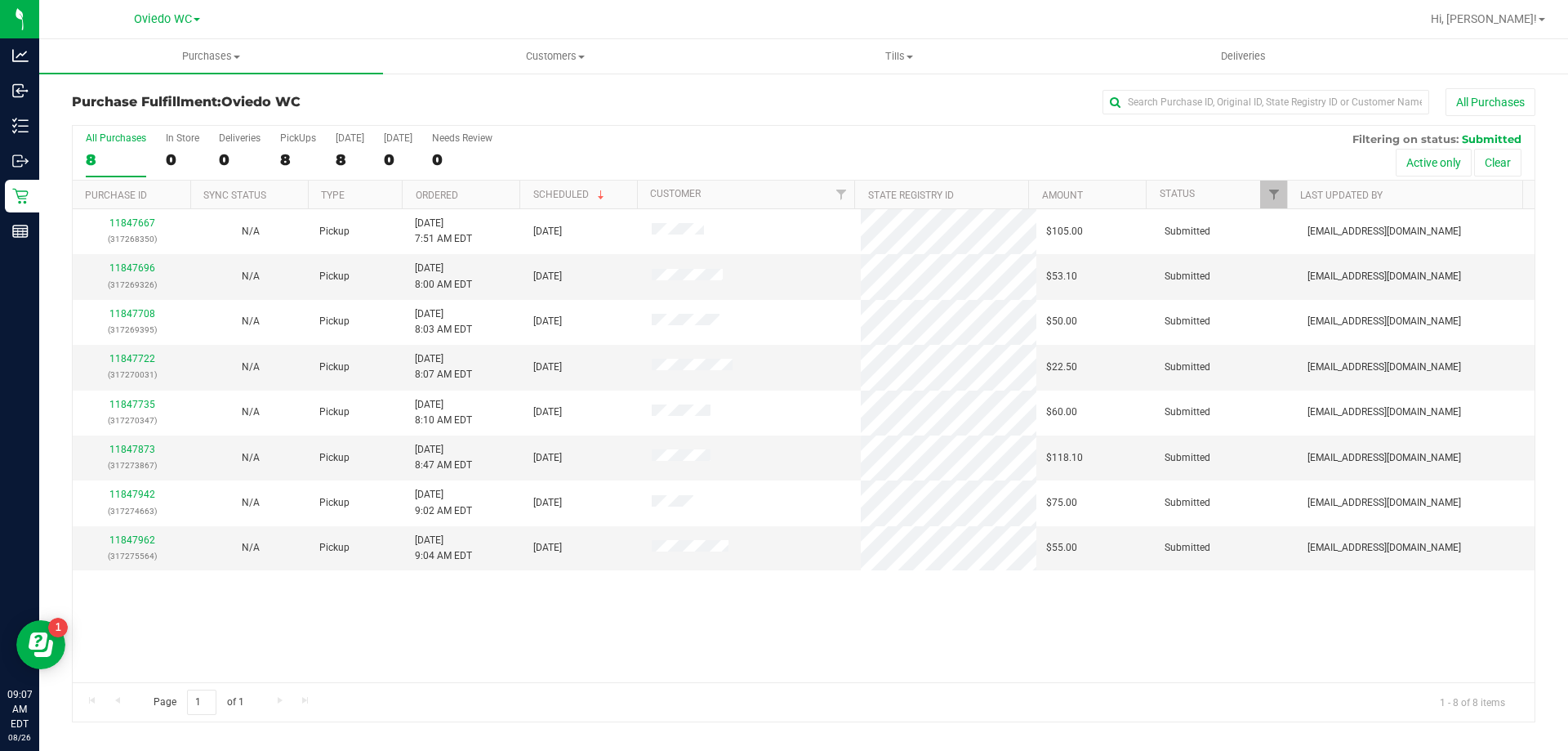
click at [657, 139] on div "All Purchases 8 In Store 0 Deliveries 0 PickUps 8 Today 8 Tomorrow 0 Needs Revi…" at bounding box center [803, 153] width 1462 height 54
click at [670, 165] on div "All Purchases 8 In Store 0 Deliveries 0 PickUps 8 Today 8 Tomorrow 0 Needs Revi…" at bounding box center [803, 153] width 1462 height 54
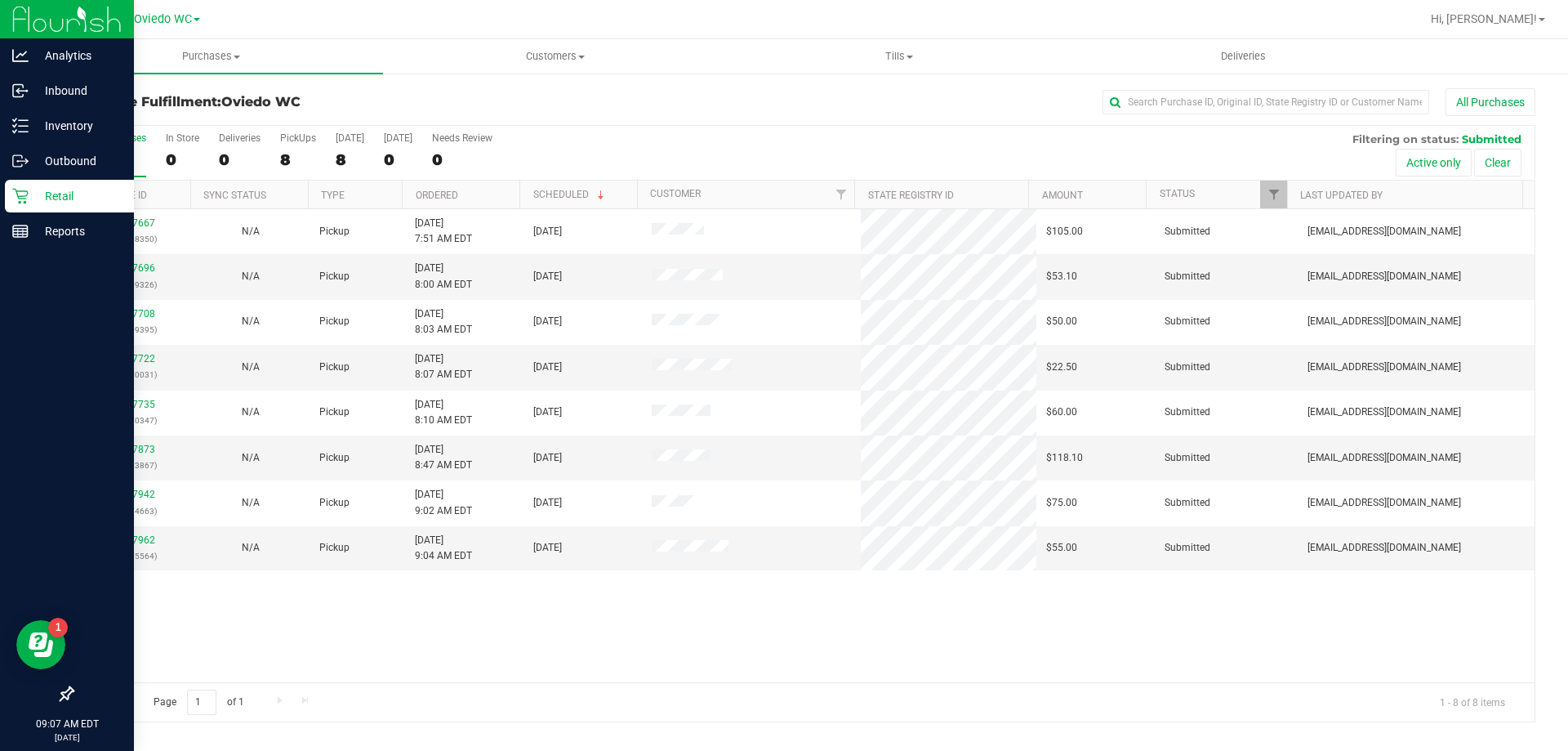
click at [61, 189] on p "Retail" at bounding box center [78, 196] width 98 height 20
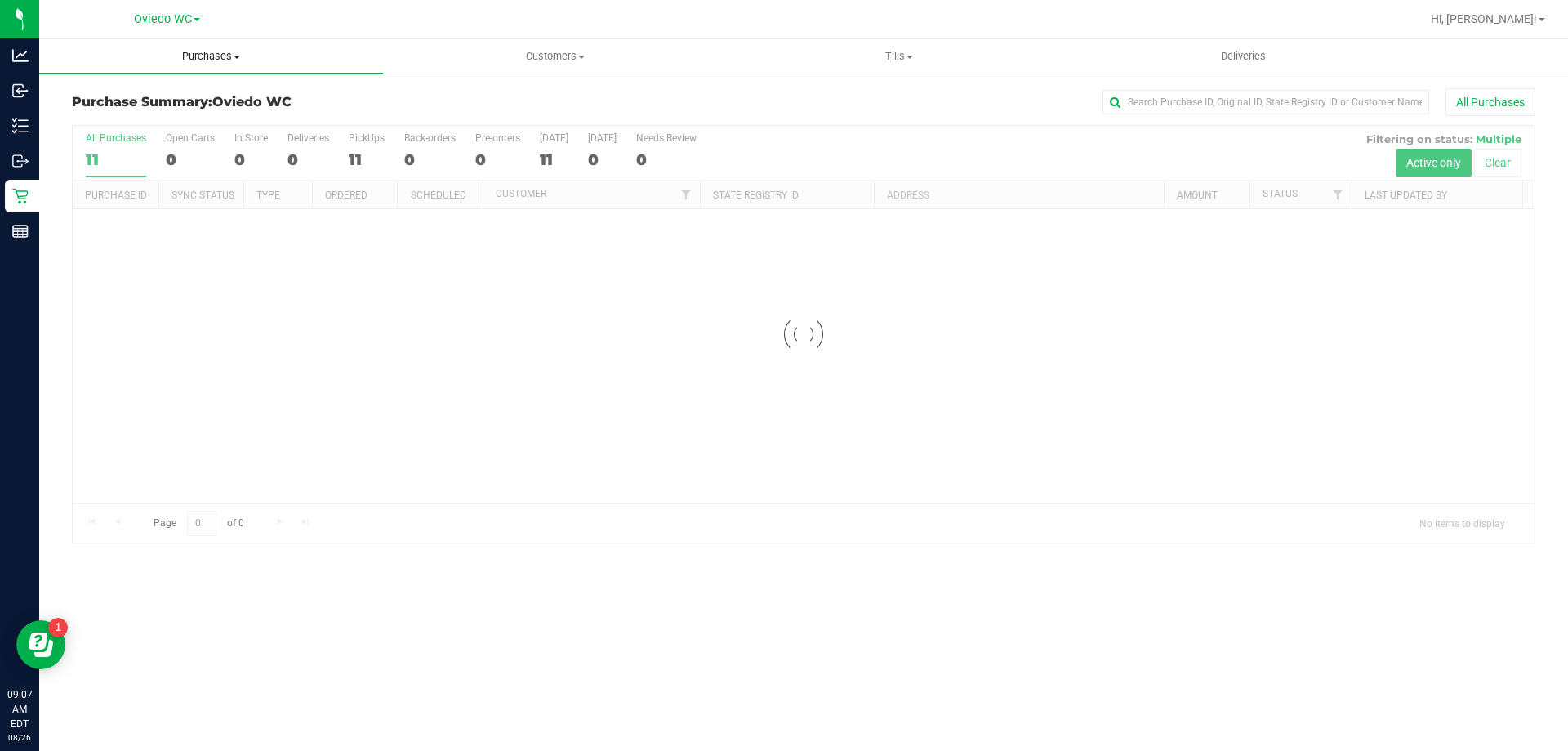
click at [228, 58] on span "Purchases" at bounding box center [211, 56] width 344 height 14
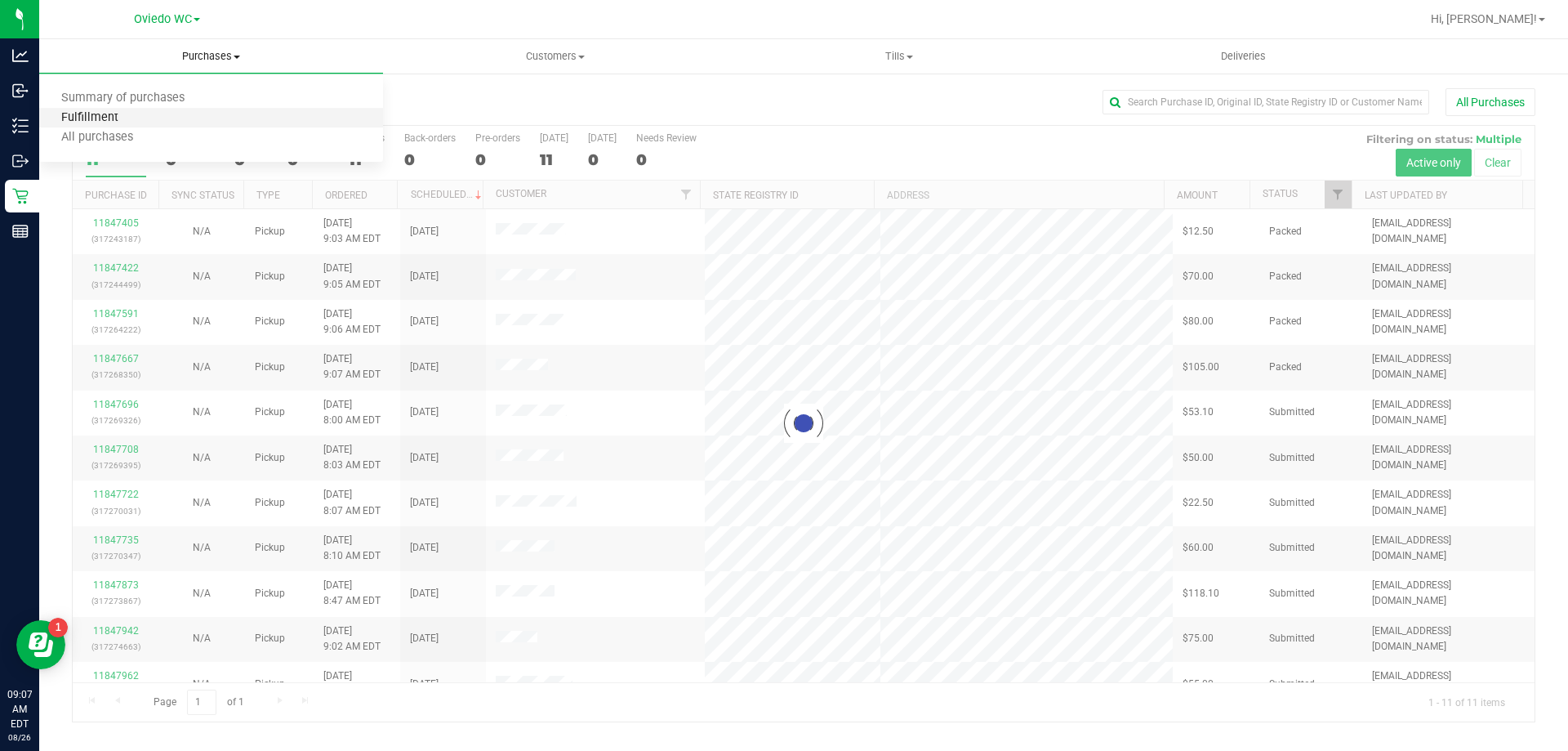
click at [97, 119] on span "Fulfillment" at bounding box center [89, 118] width 101 height 14
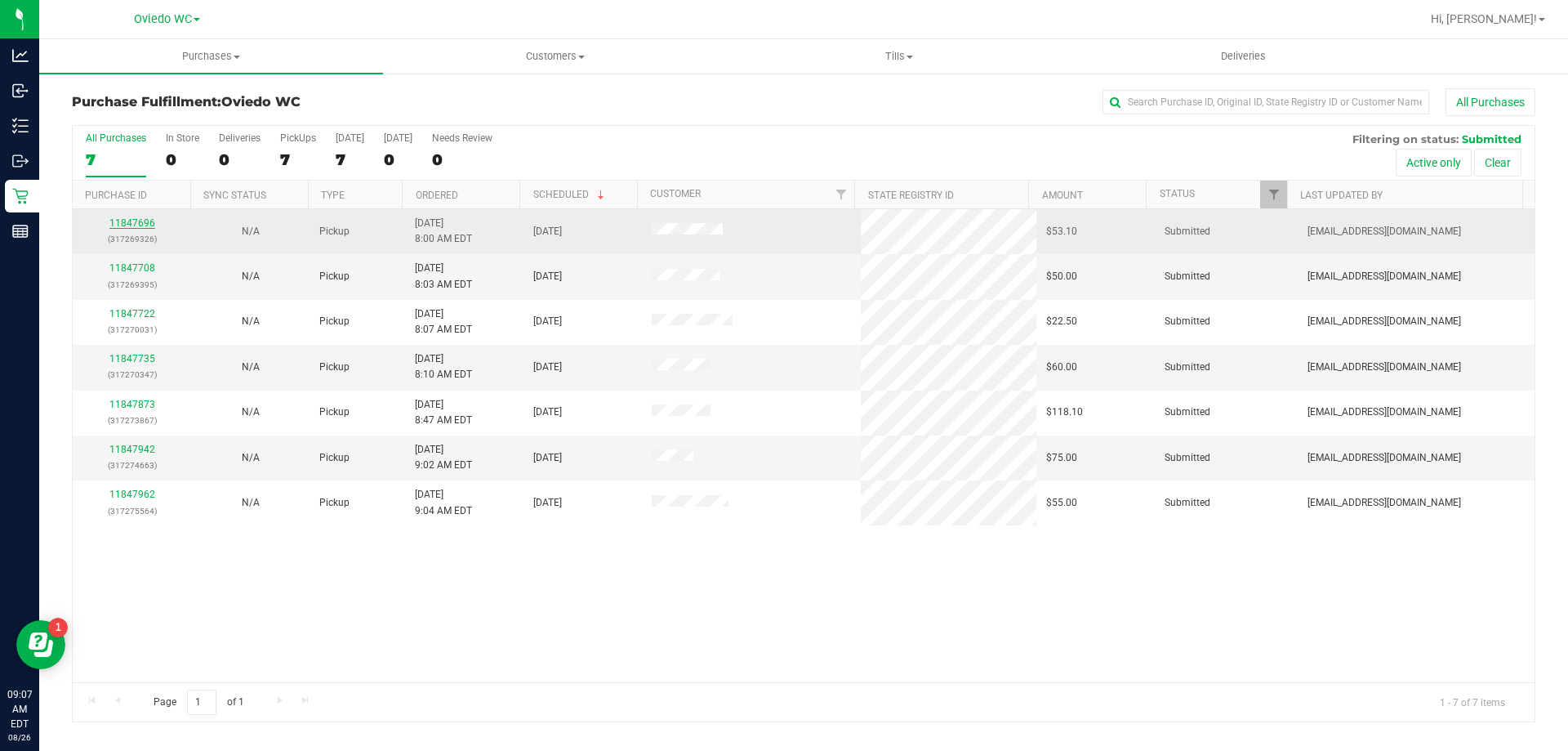
click at [144, 221] on link "11847696" at bounding box center [132, 222] width 46 height 12
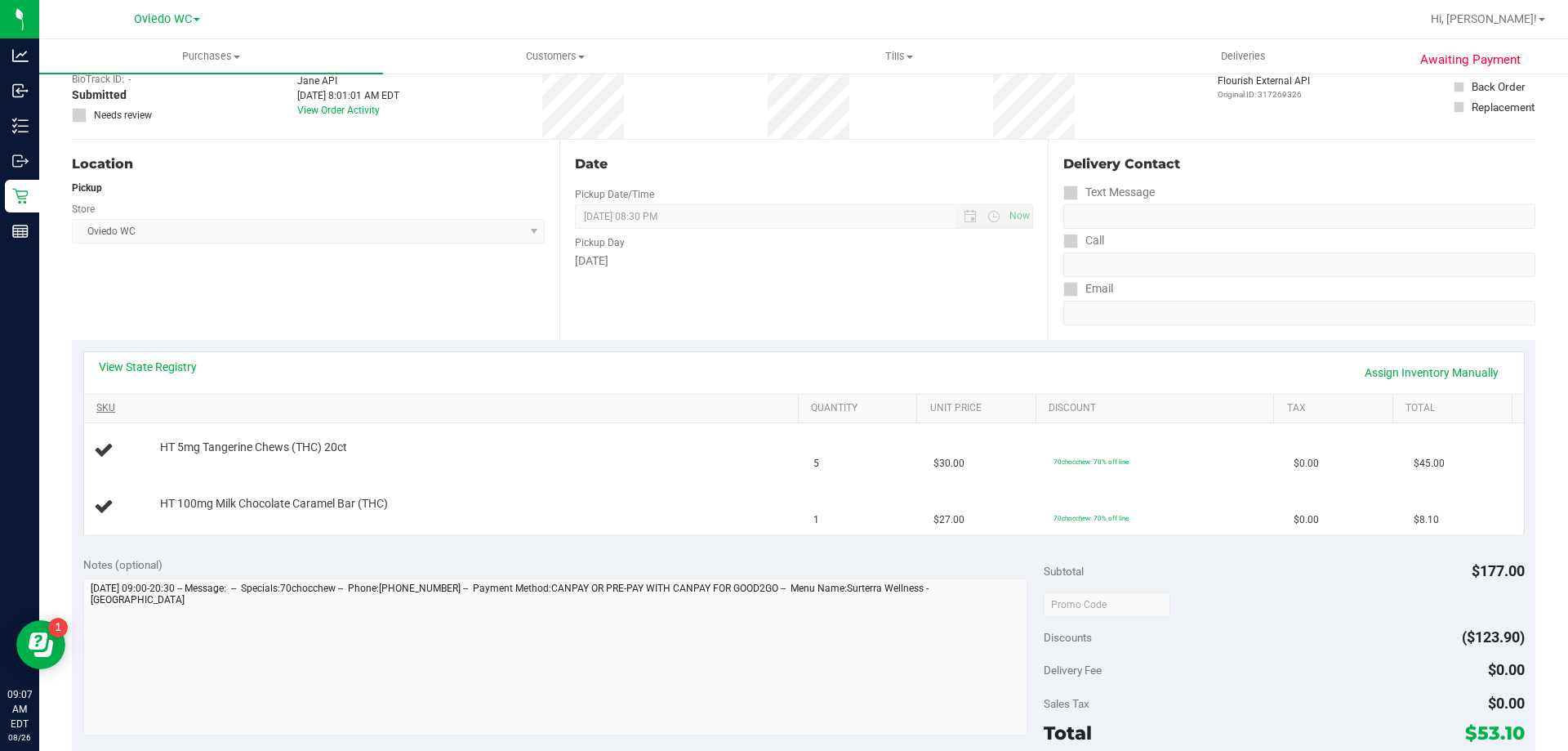
scroll to position [327, 0]
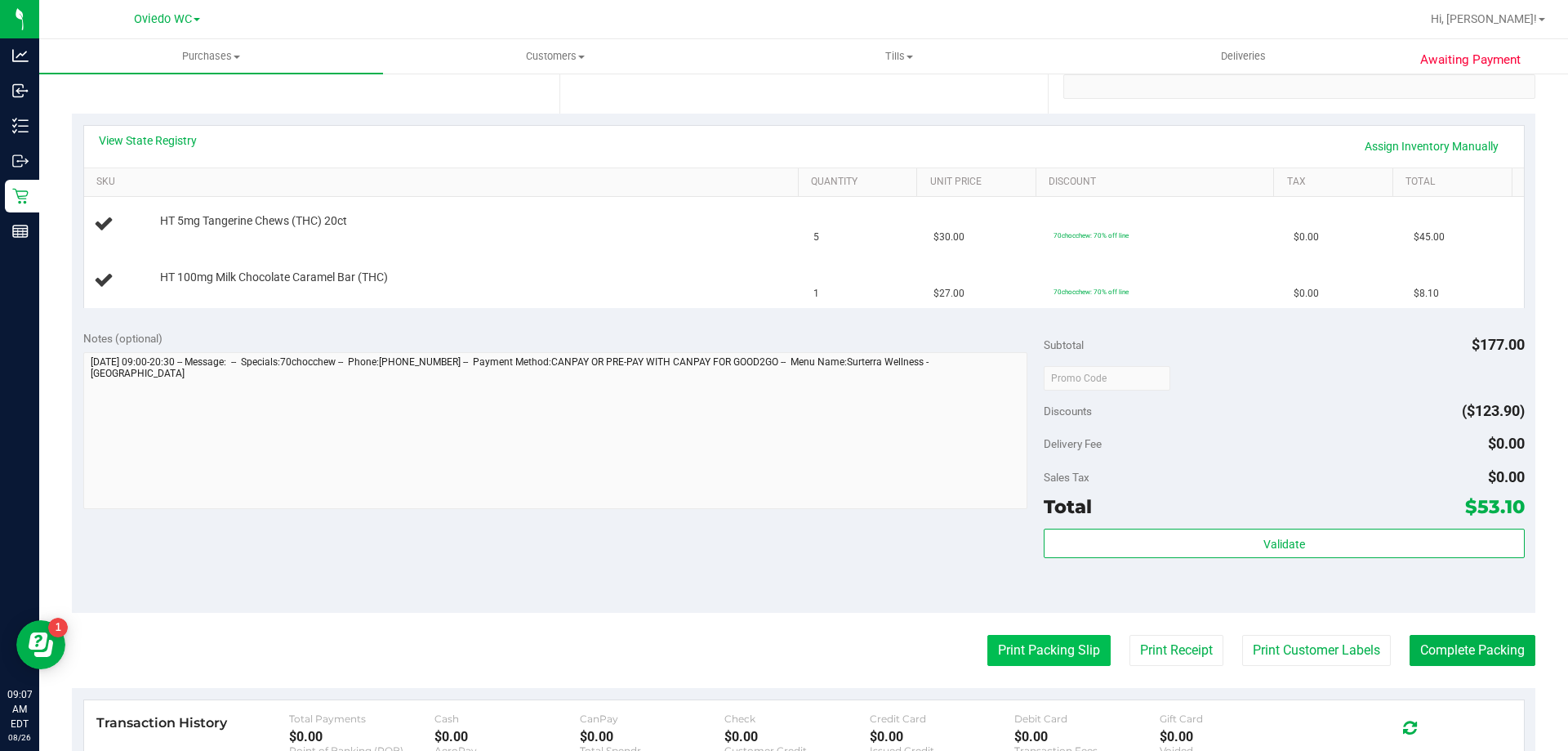
click at [1054, 641] on button "Print Packing Slip" at bounding box center [1049, 650] width 123 height 31
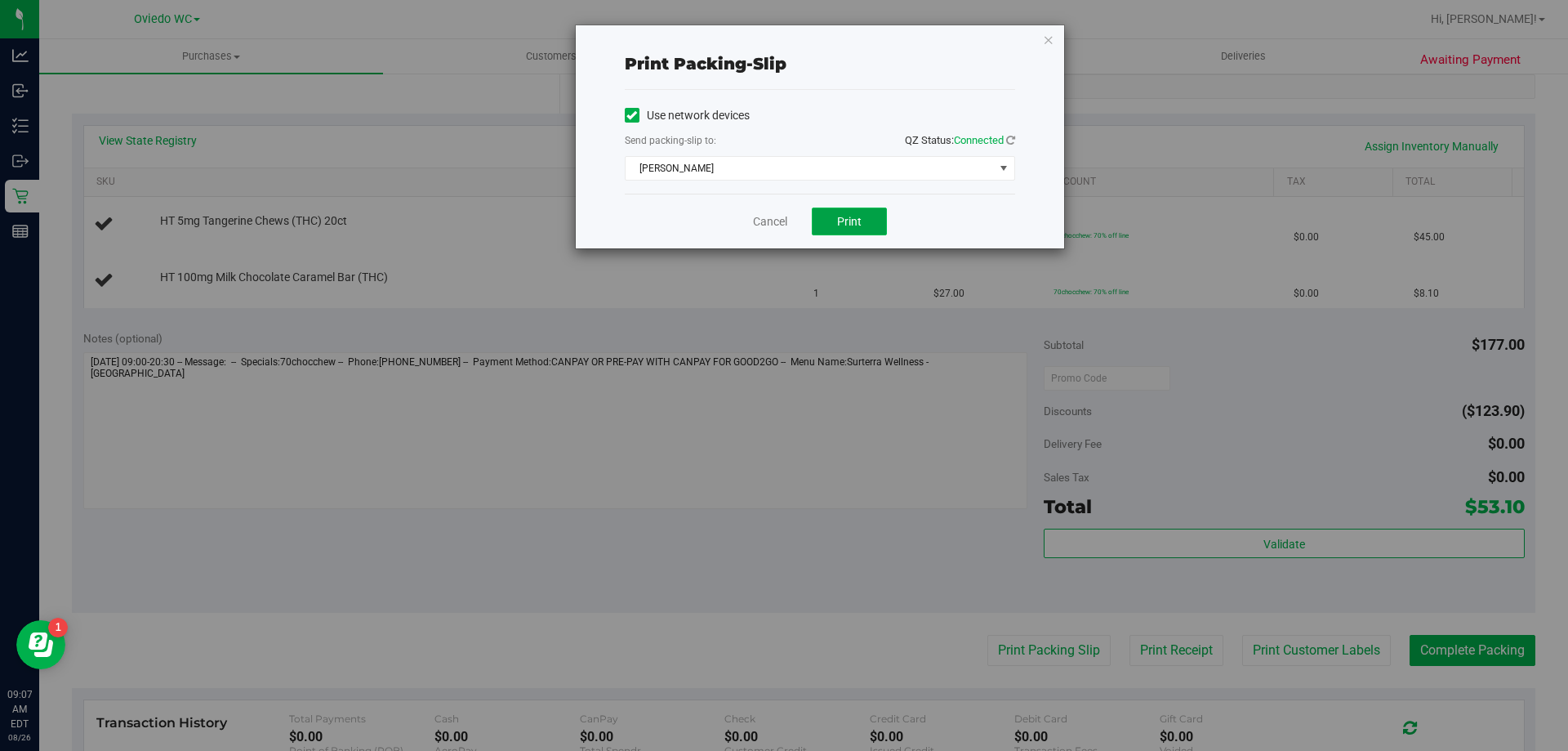
click at [881, 221] on button "Print" at bounding box center [850, 221] width 75 height 28
click at [778, 215] on link "Cancel" at bounding box center [770, 221] width 34 height 17
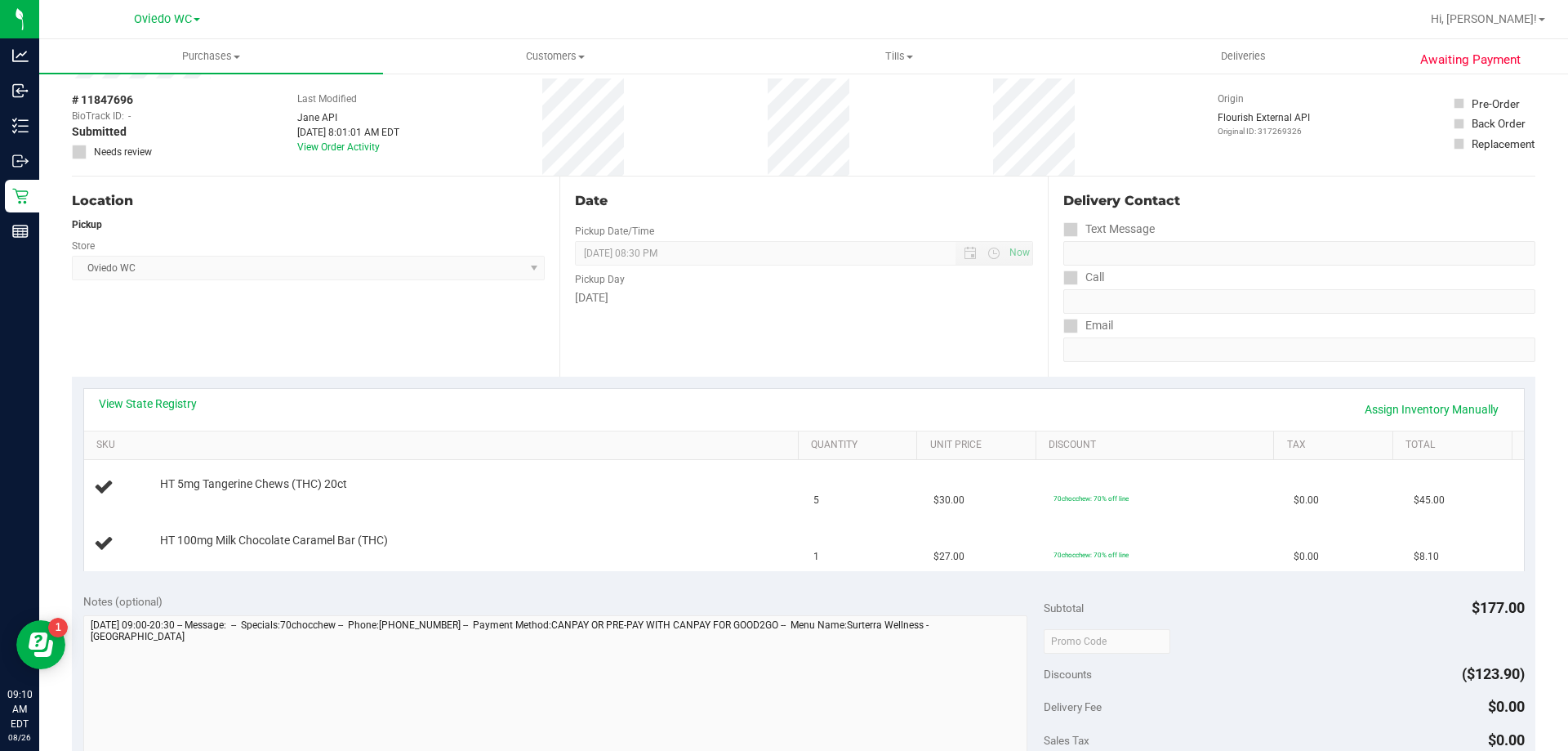
scroll to position [0, 0]
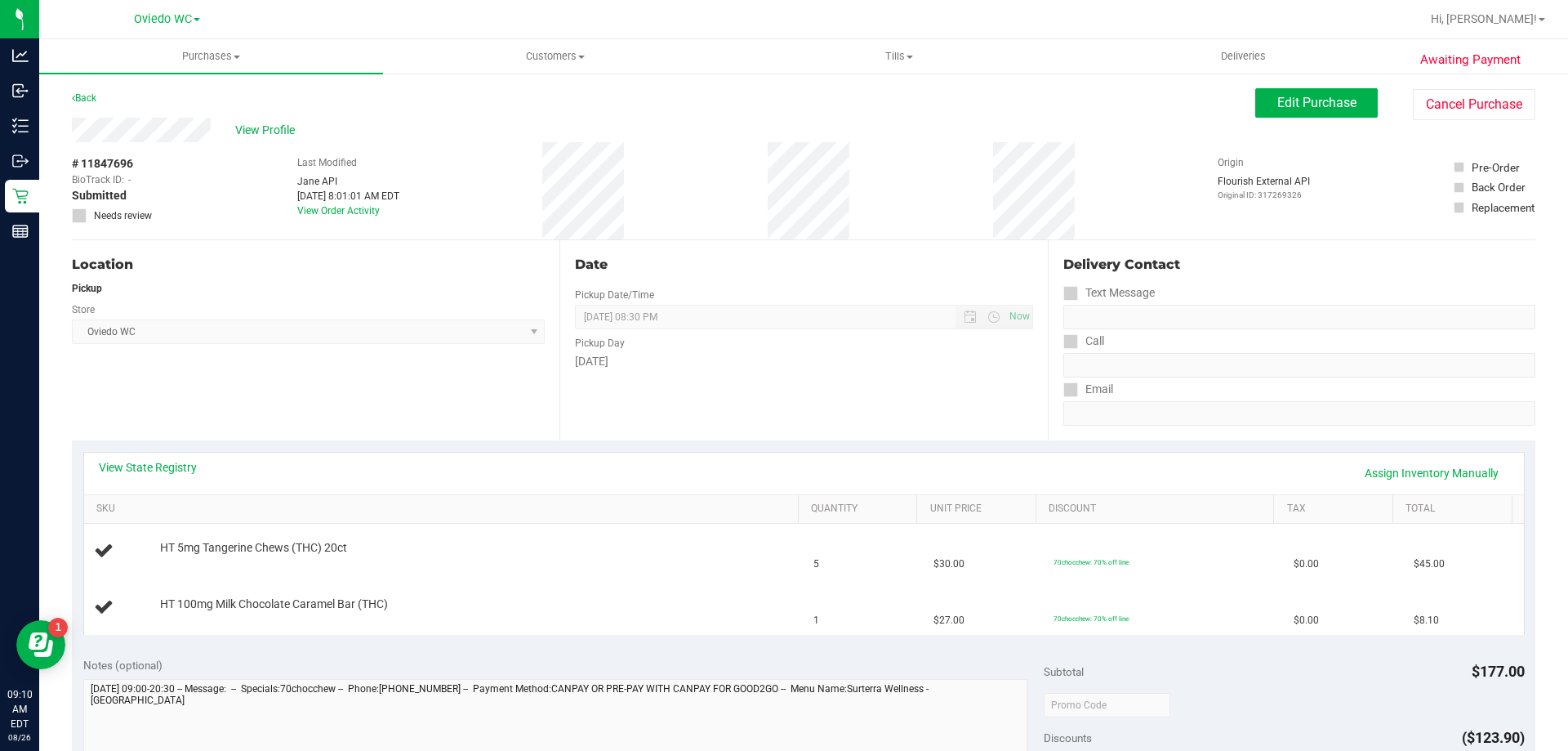
click at [807, 376] on div "Date Pickup Date/Time 08/26/2025 Now 08/26/2025 08:30 PM Now Pickup Day Tuesday" at bounding box center [803, 340] width 487 height 200
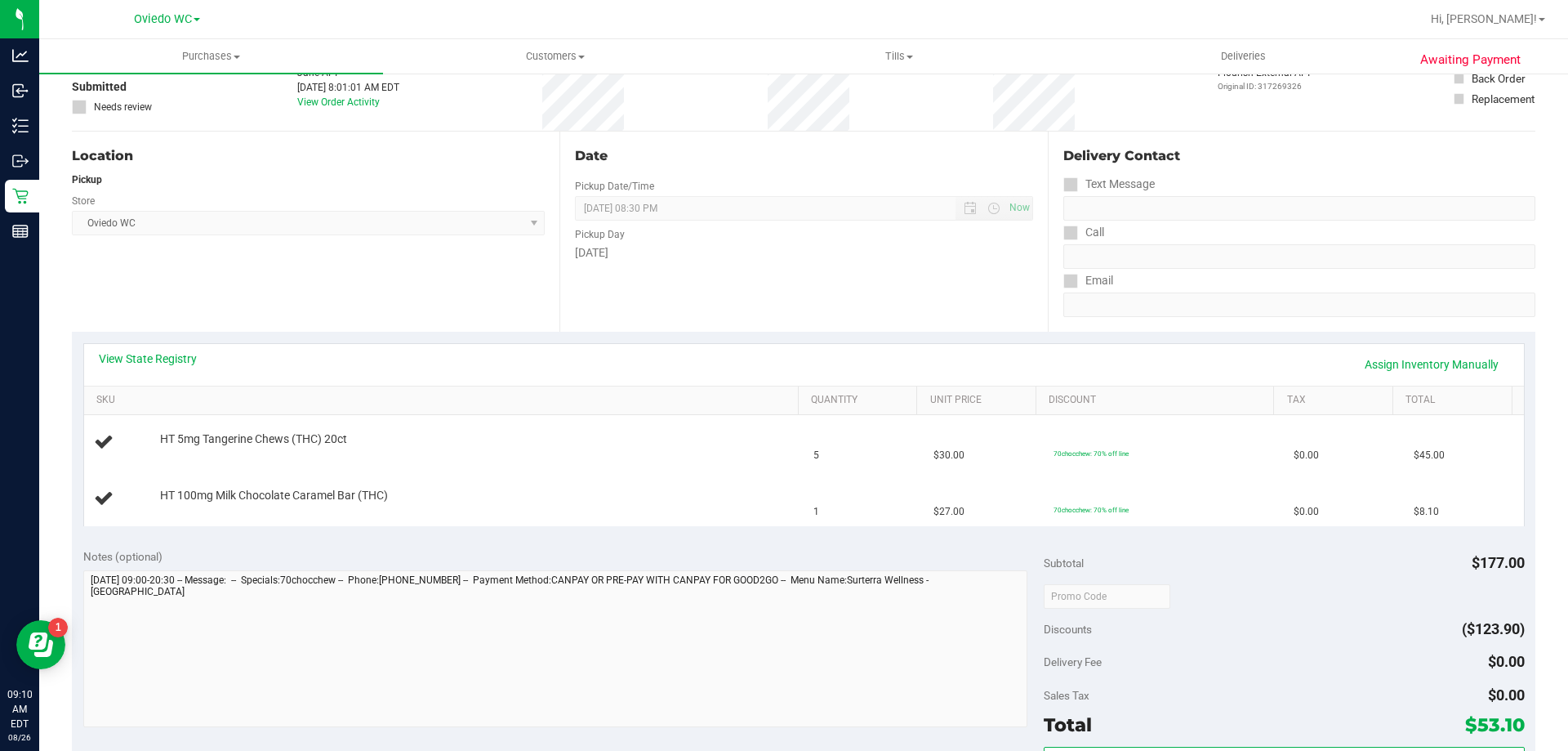
scroll to position [82, 0]
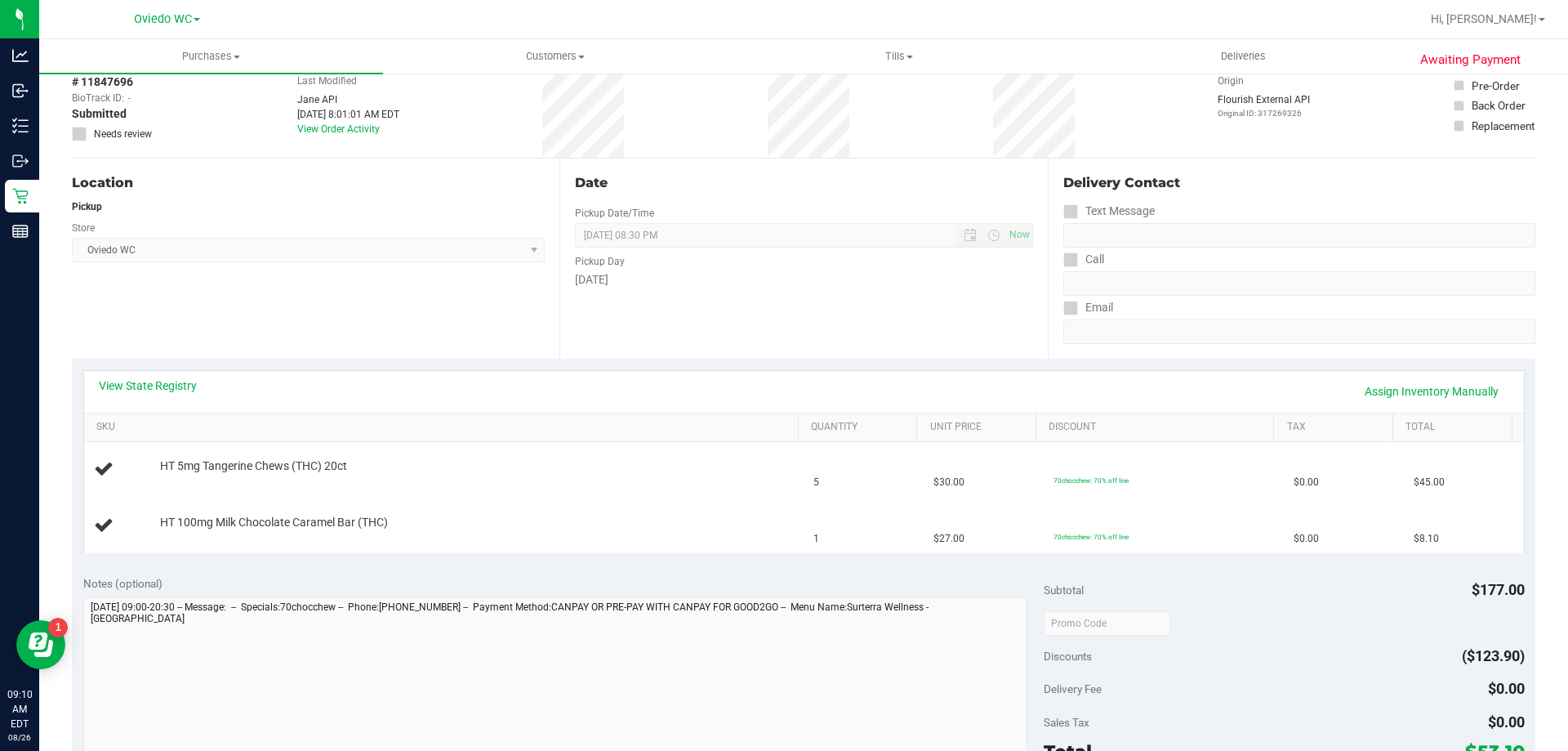
click at [846, 346] on div "Date Pickup Date/Time 08/26/2025 Now 08/26/2025 08:30 PM Now Pickup Day Tuesday" at bounding box center [803, 259] width 487 height 200
drag, startPoint x: 351, startPoint y: 464, endPoint x: 157, endPoint y: 468, distance: 194.0
click at [157, 468] on div "HT 5mg Tangerine Chews (THC) 20ct" at bounding box center [471, 466] width 639 height 16
copy span "HT 5mg Tangerine Chews (THC) 20ct"
click at [353, 263] on div "Location Pickup Store Oviedo WC Select Store Bonita Springs WC Boynton Beach WC…" at bounding box center [316, 259] width 487 height 200
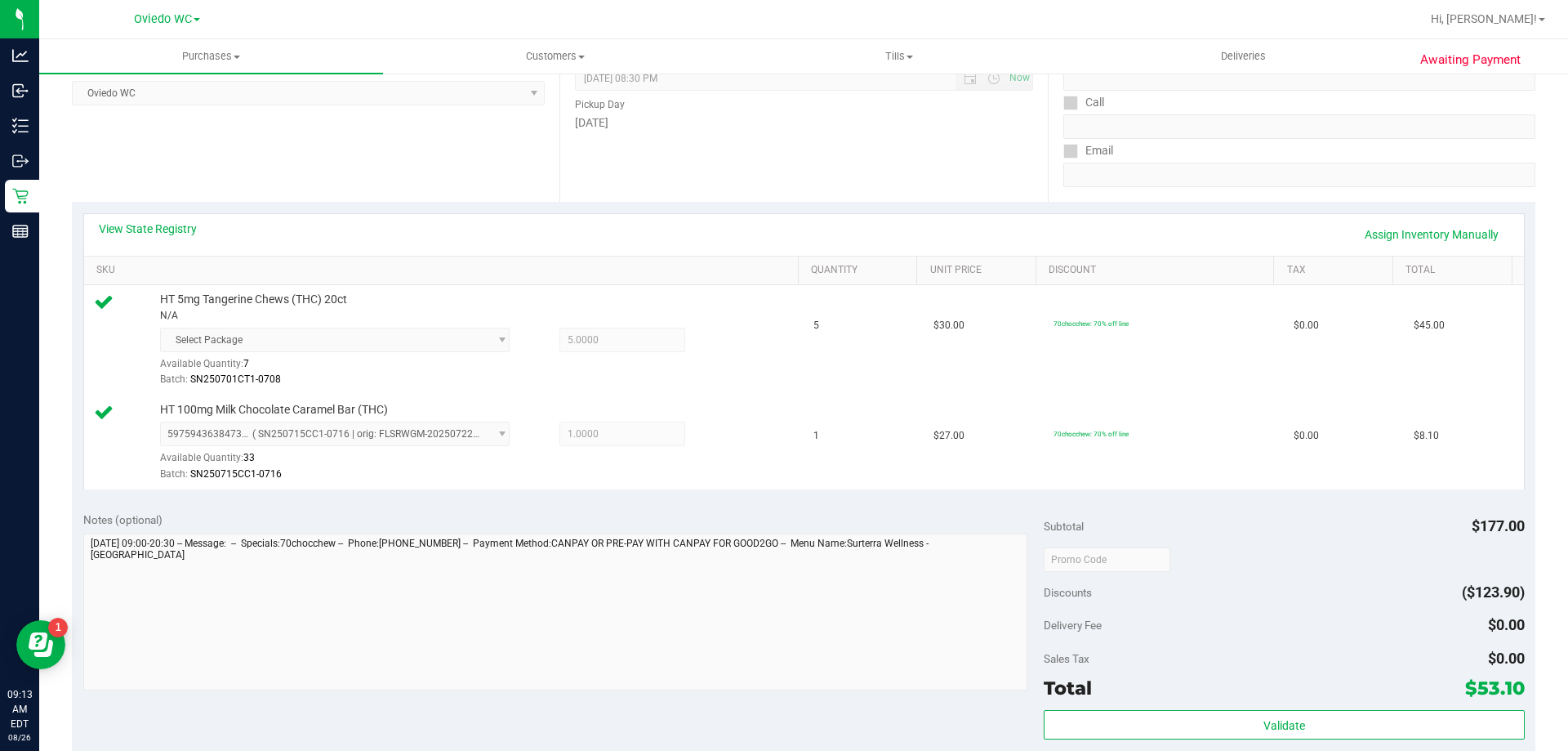
scroll to position [327, 0]
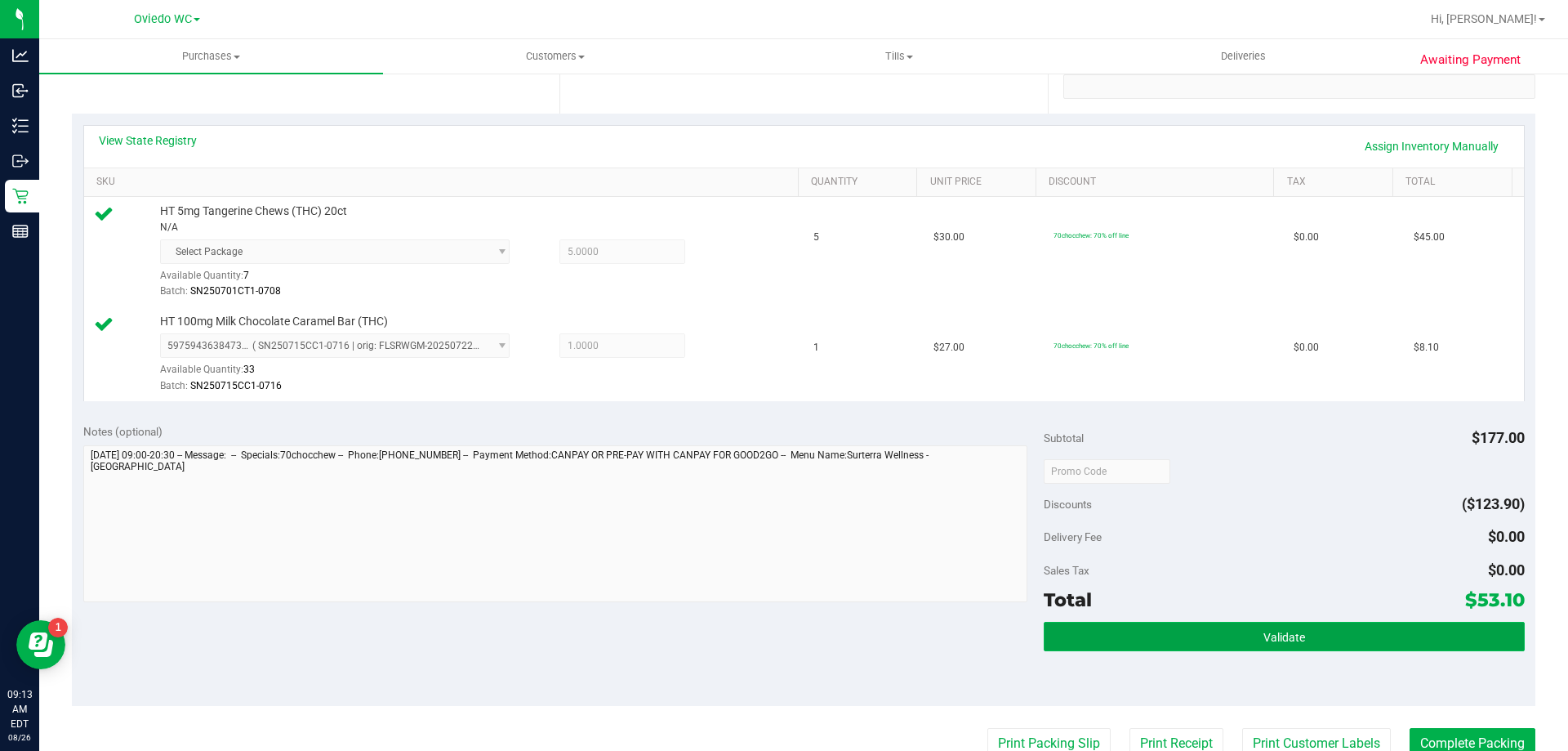
click at [1254, 626] on button "Validate" at bounding box center [1284, 637] width 480 height 29
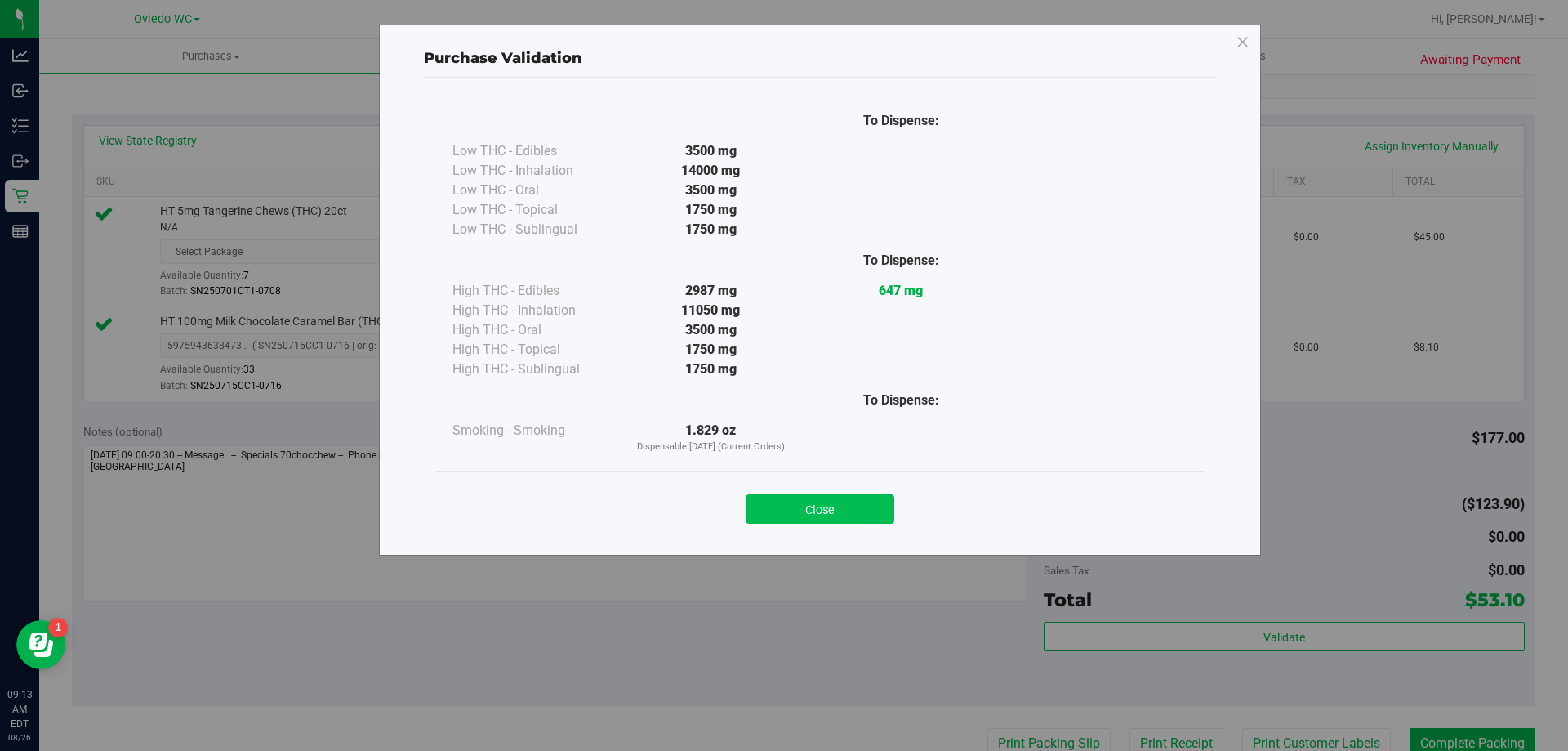
click at [804, 514] on button "Close" at bounding box center [820, 509] width 149 height 29
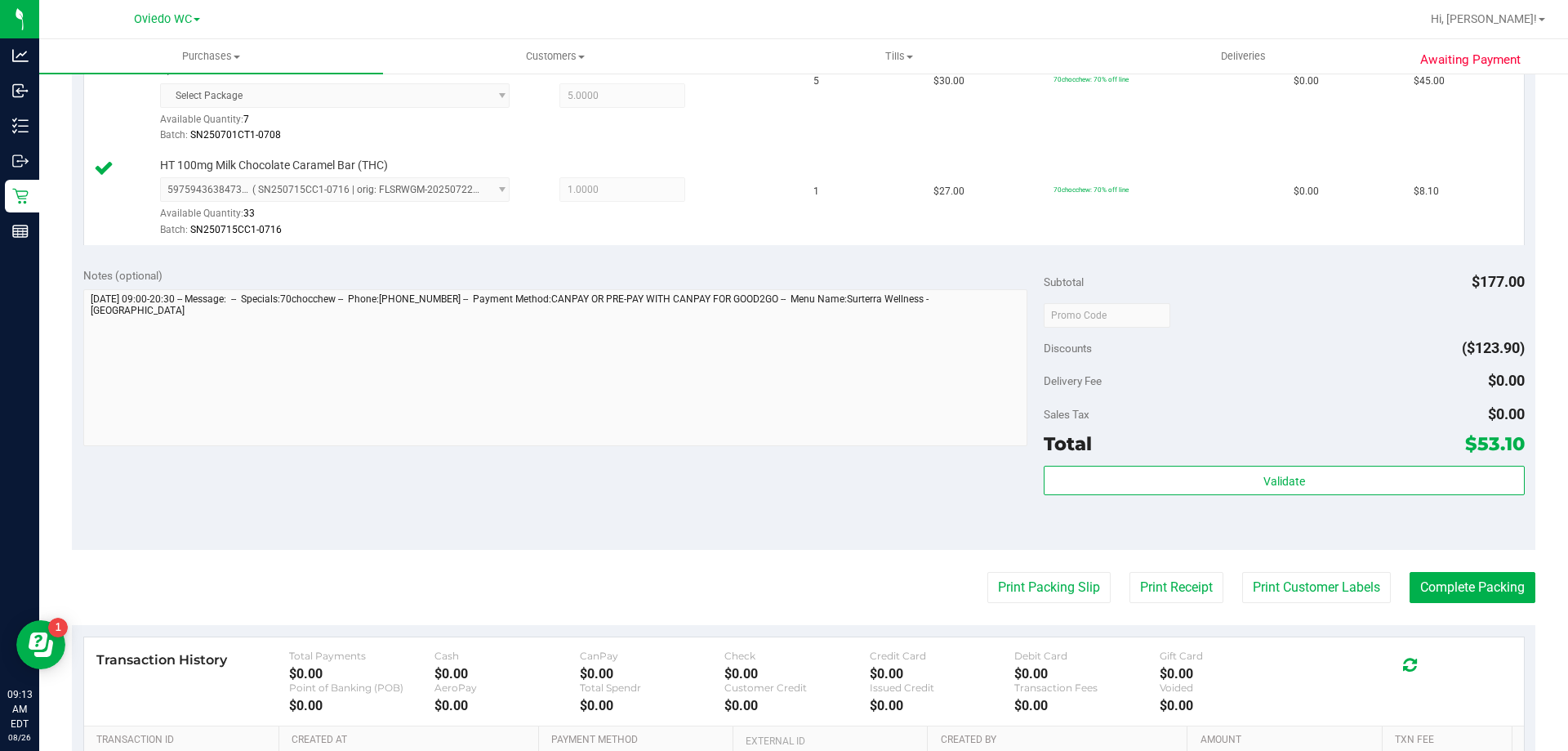
scroll to position [572, 0]
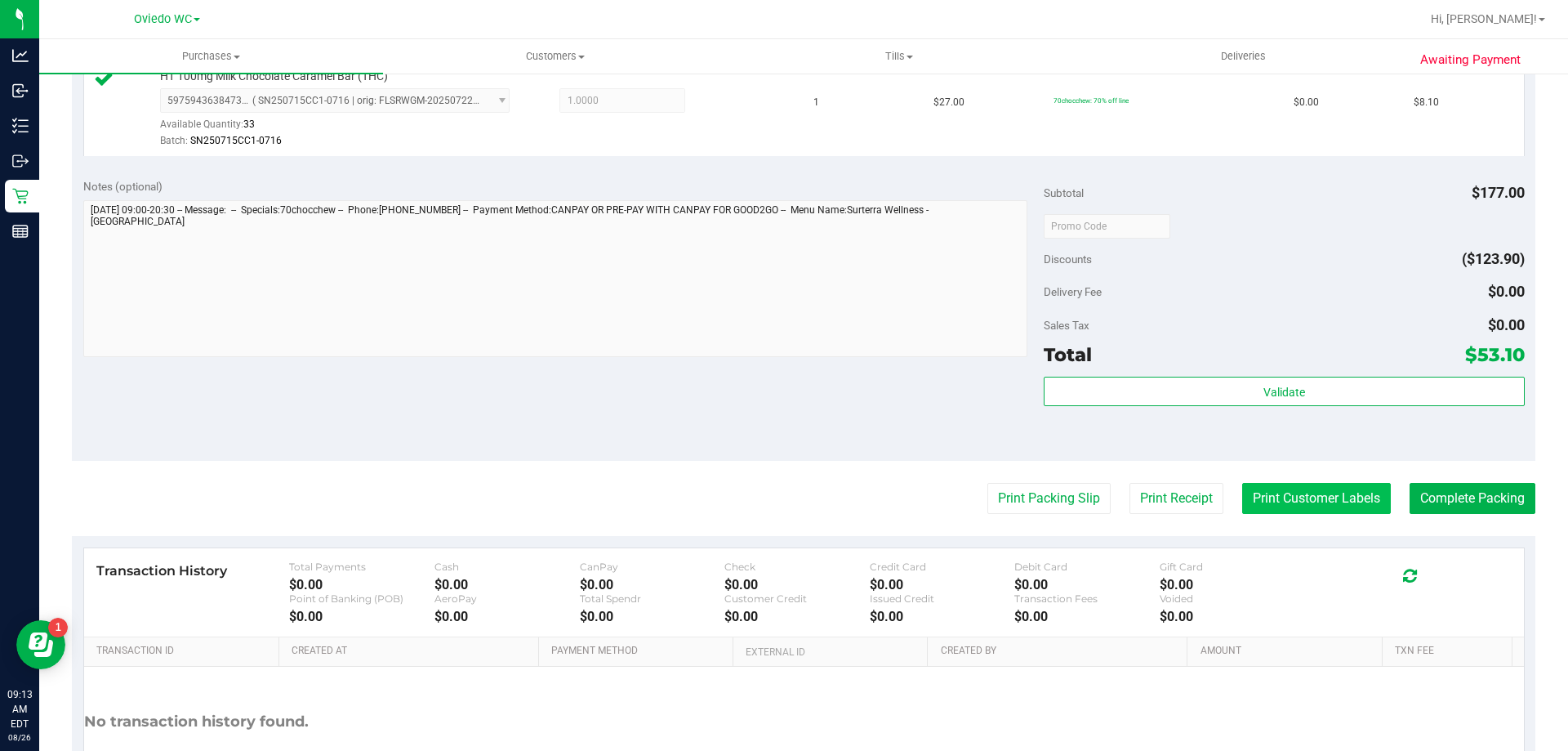
click at [1265, 493] on button "Print Customer Labels" at bounding box center [1316, 498] width 149 height 31
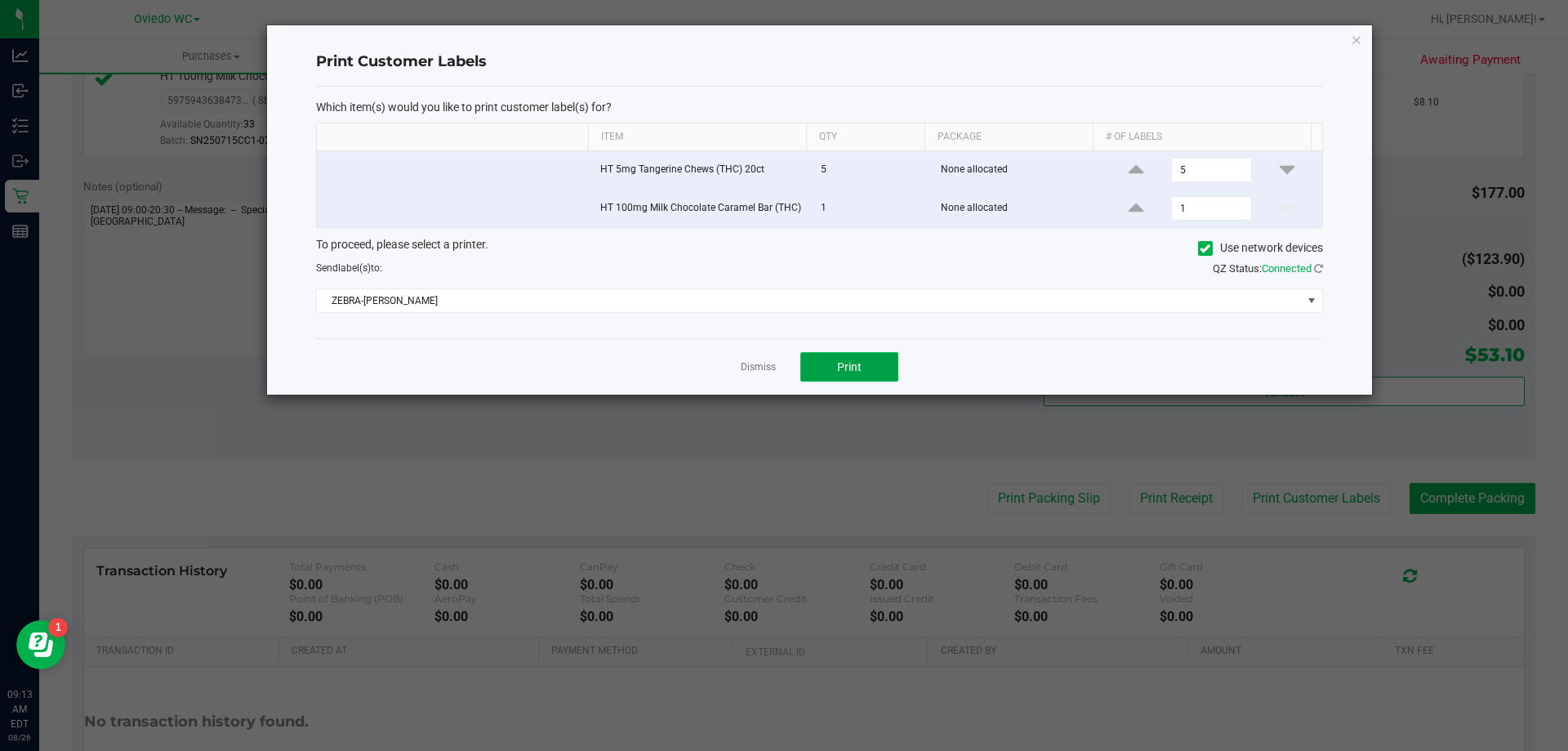
click at [879, 363] on button "Print" at bounding box center [850, 366] width 98 height 29
click at [754, 371] on link "Dismiss" at bounding box center [758, 368] width 35 height 14
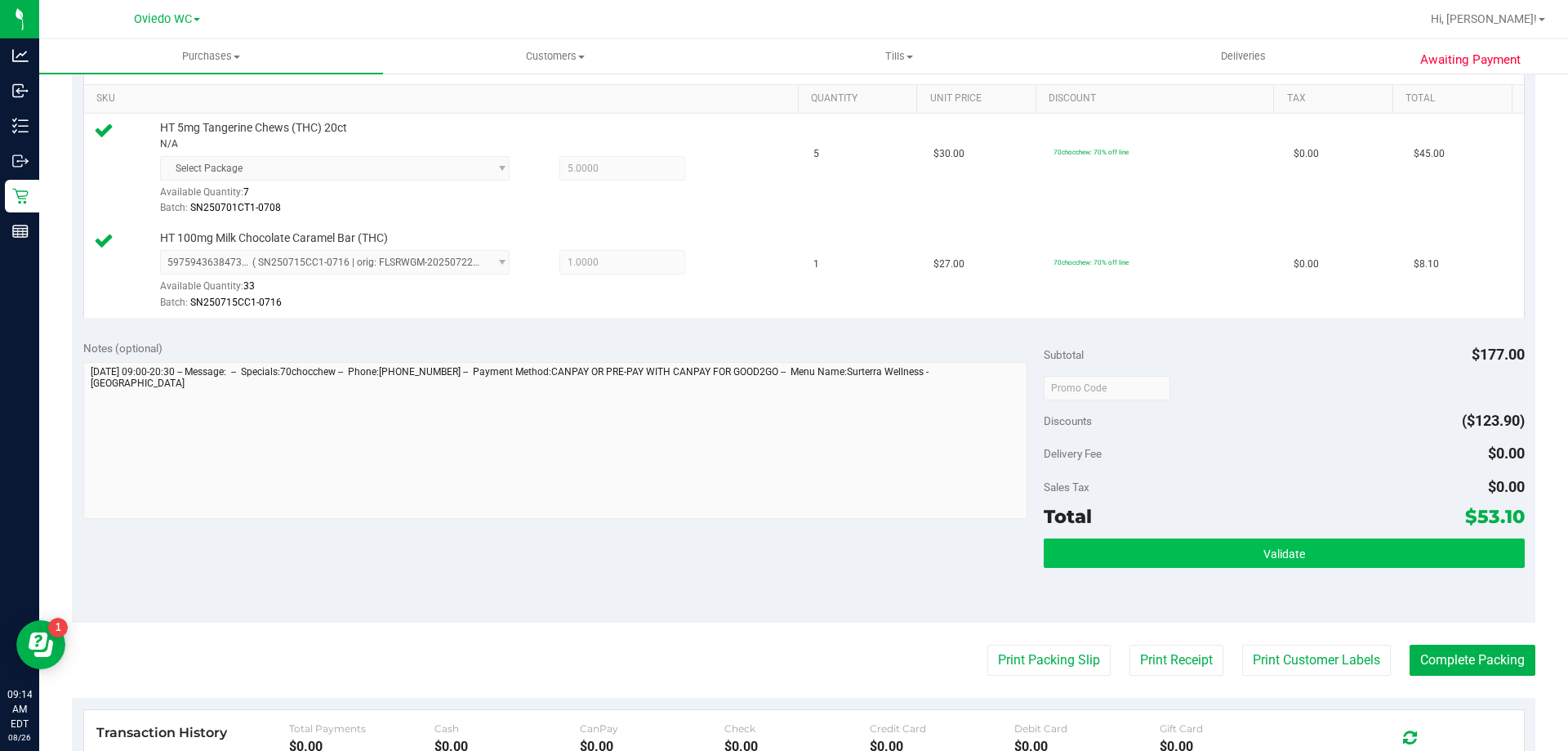
scroll to position [409, 0]
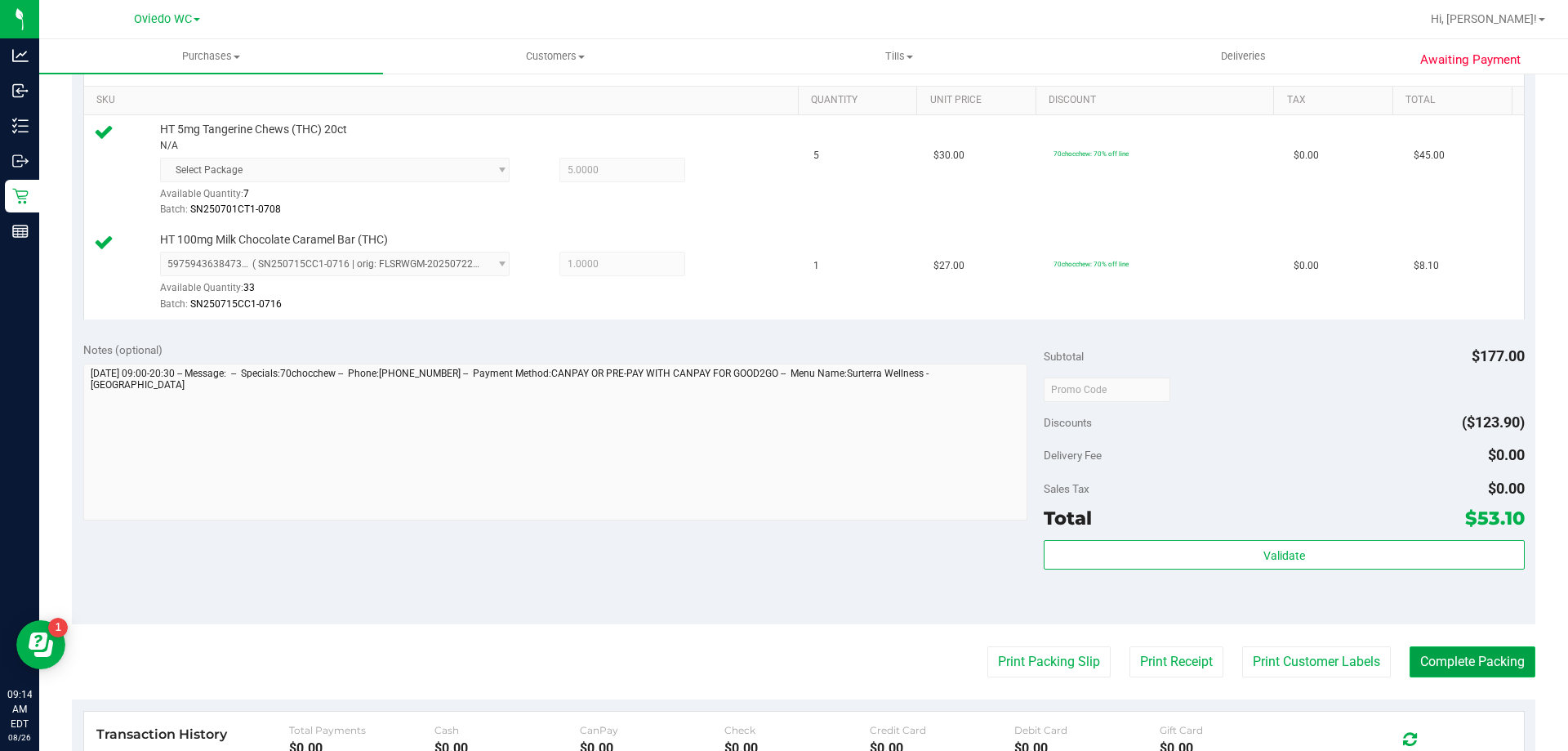
click at [1483, 664] on button "Complete Packing" at bounding box center [1473, 662] width 126 height 31
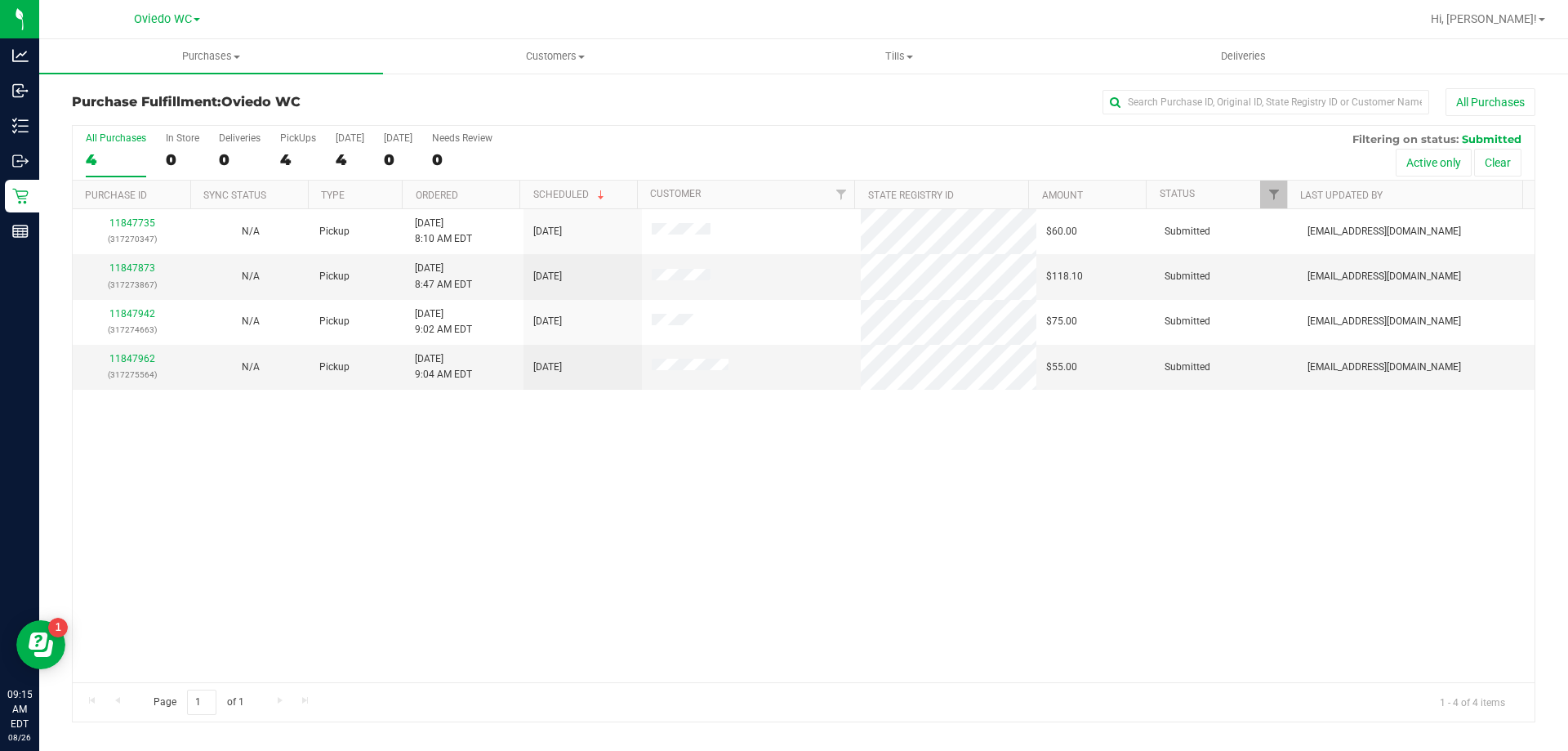
click at [775, 116] on div "Purchase Fulfillment: Oviedo WC All Purchases" at bounding box center [804, 106] width 1464 height 36
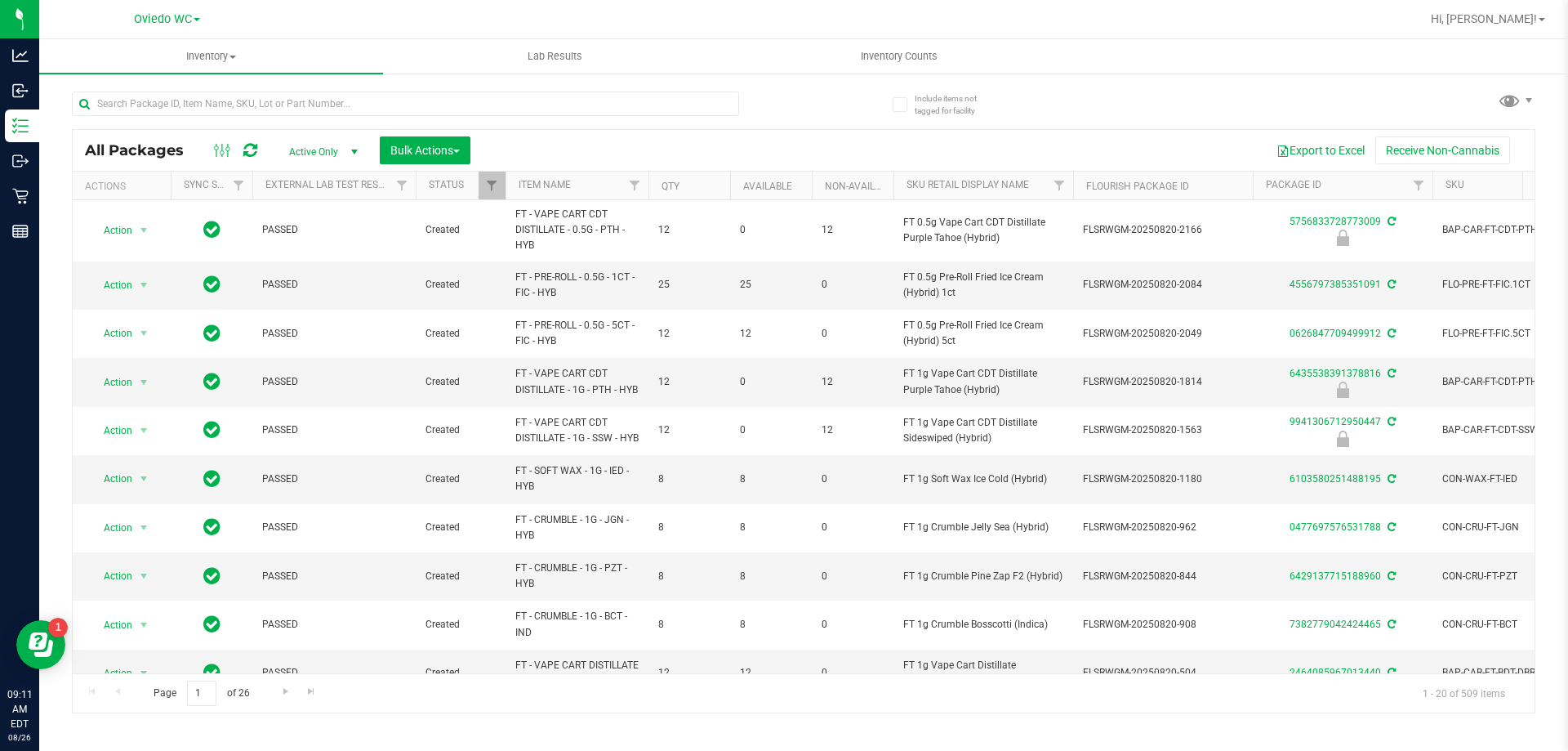
click at [737, 141] on div "Export to Excel Receive Non-Cannabis" at bounding box center [1002, 150] width 1040 height 28
click at [743, 111] on div at bounding box center [438, 103] width 732 height 53
click at [294, 99] on input "text" at bounding box center [406, 104] width 668 height 24
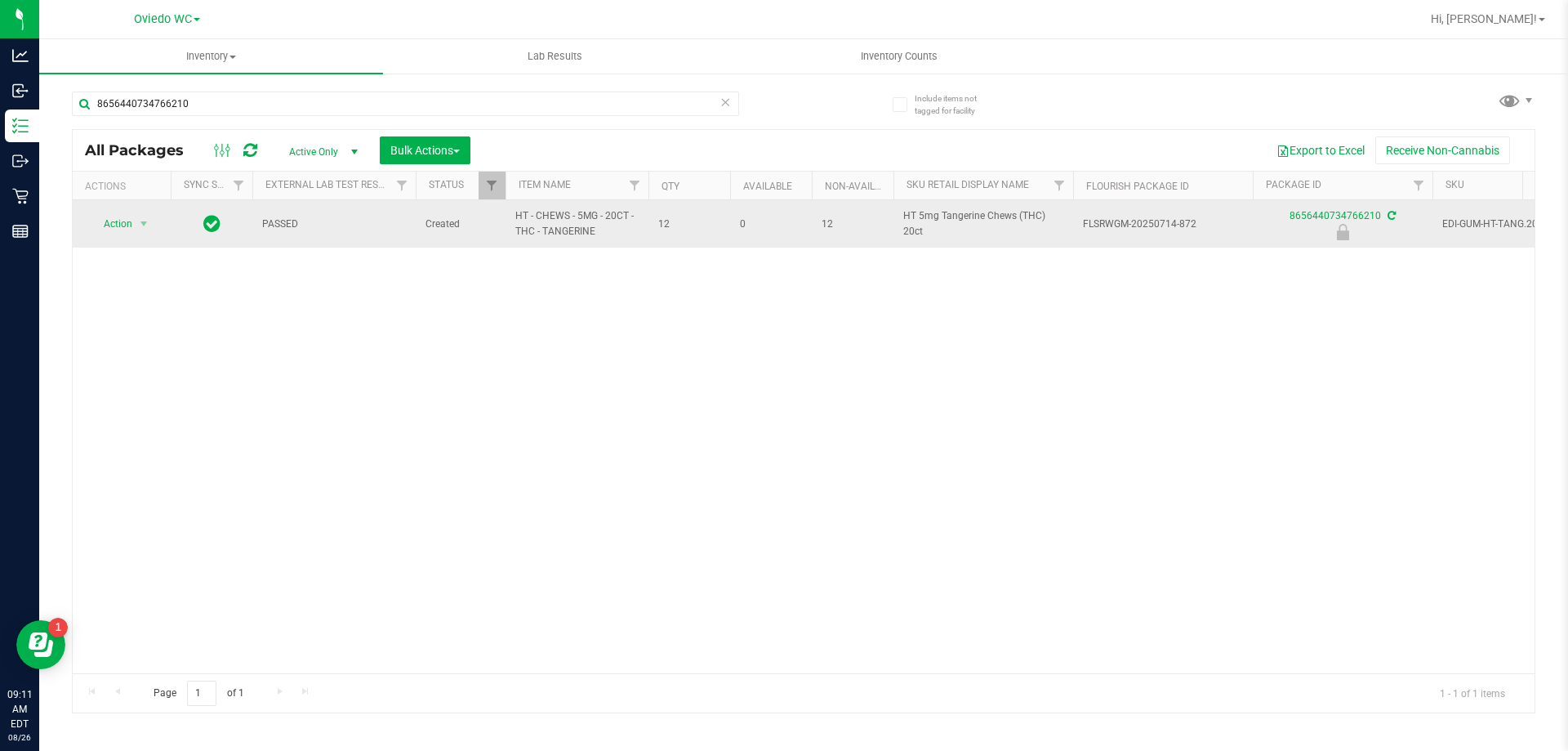
click at [562, 227] on span "HT - CHEWS - 5MG - 20CT - THC - TANGERINE" at bounding box center [577, 223] width 123 height 31
copy tr "HT - CHEWS - 5MG - 20CT - THC - TANGERINE"
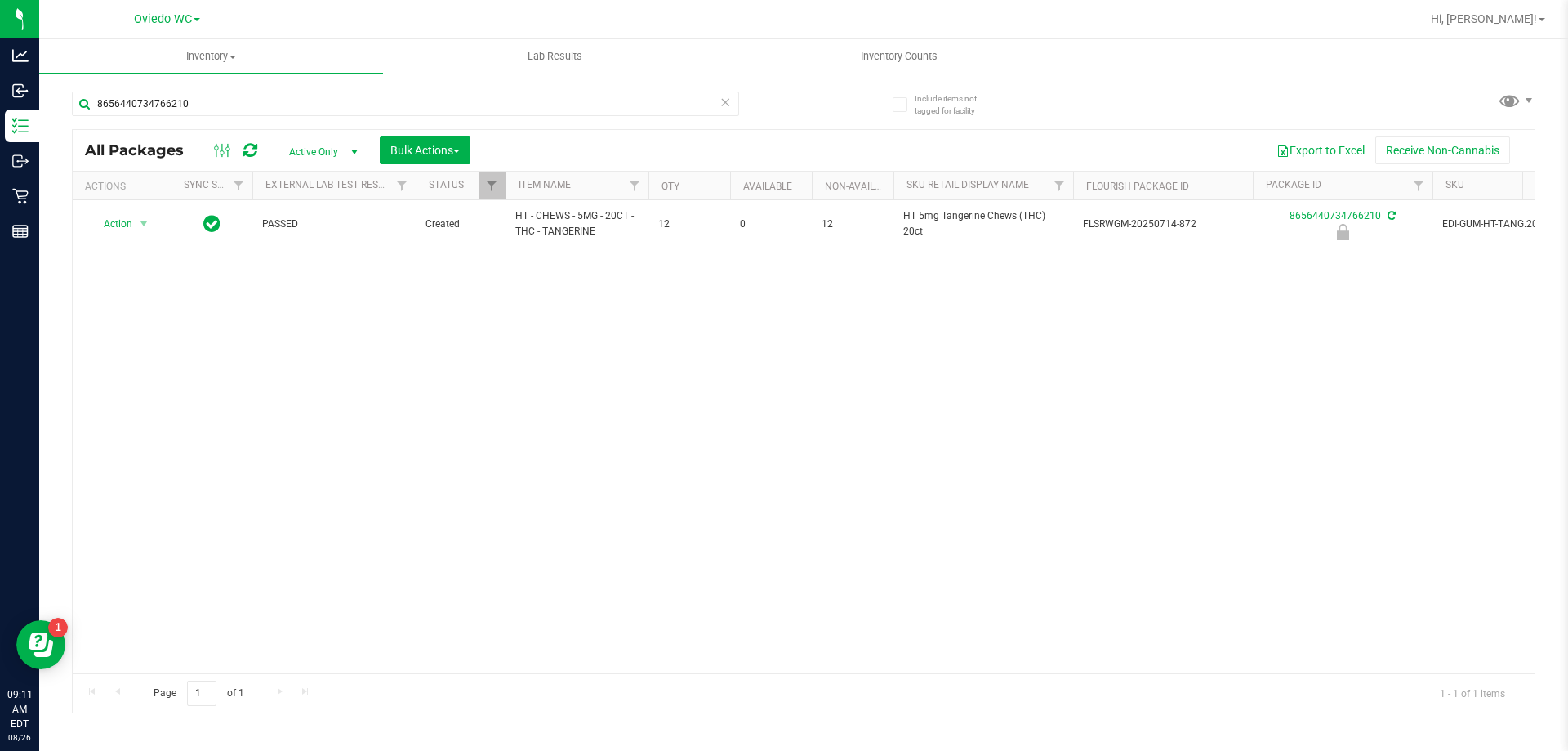
click at [336, 118] on div "8656440734766210" at bounding box center [406, 111] width 668 height 38
click at [328, 104] on input "8656440734766210" at bounding box center [406, 104] width 668 height 24
click at [328, 103] on input "8656440734766210" at bounding box center [406, 104] width 668 height 24
paste input "HT - CHEWS - 5MG - 20CT - THC - TANGERINE"
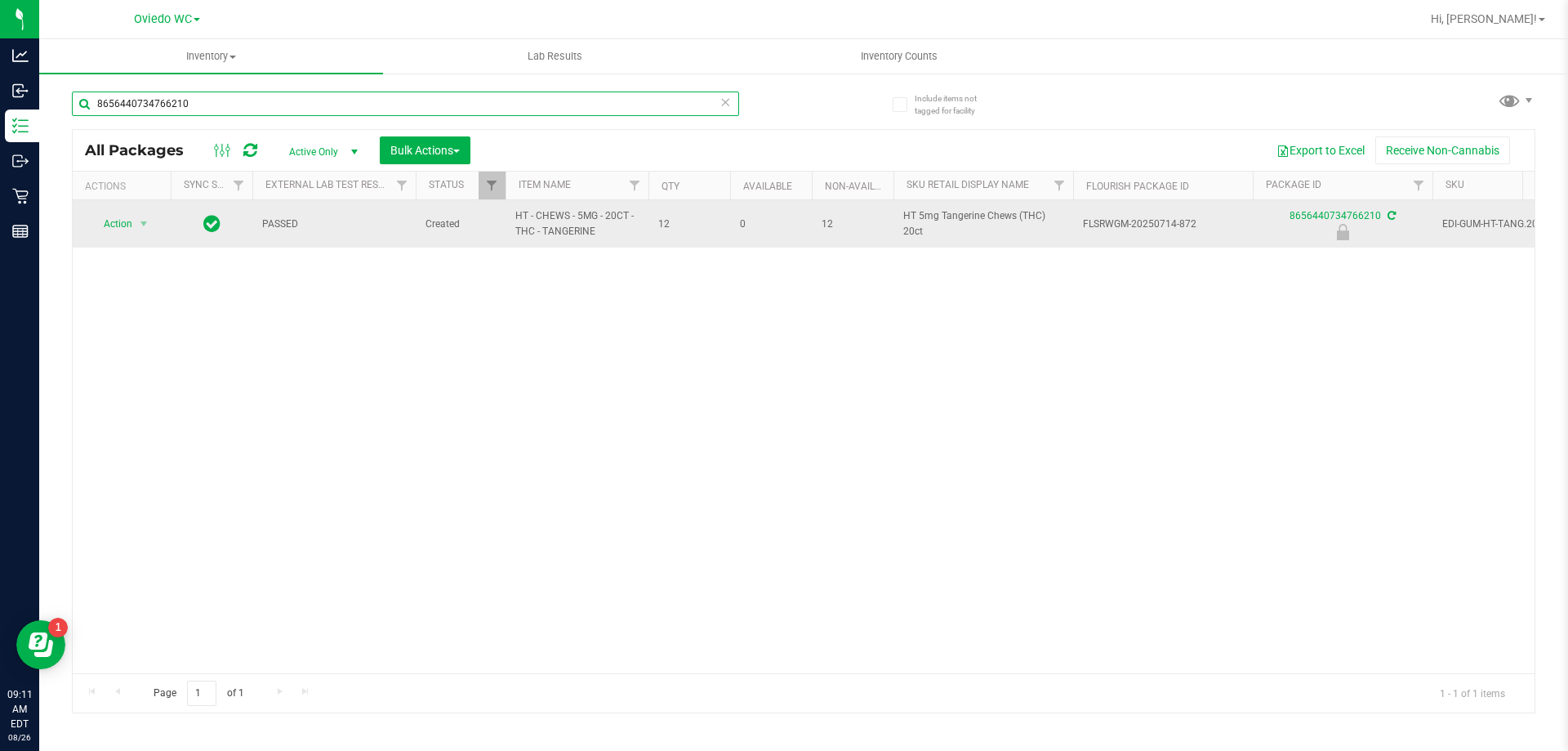
type input "HT - CHEWS - 5MG - 20CT - THC - TANGERINE"
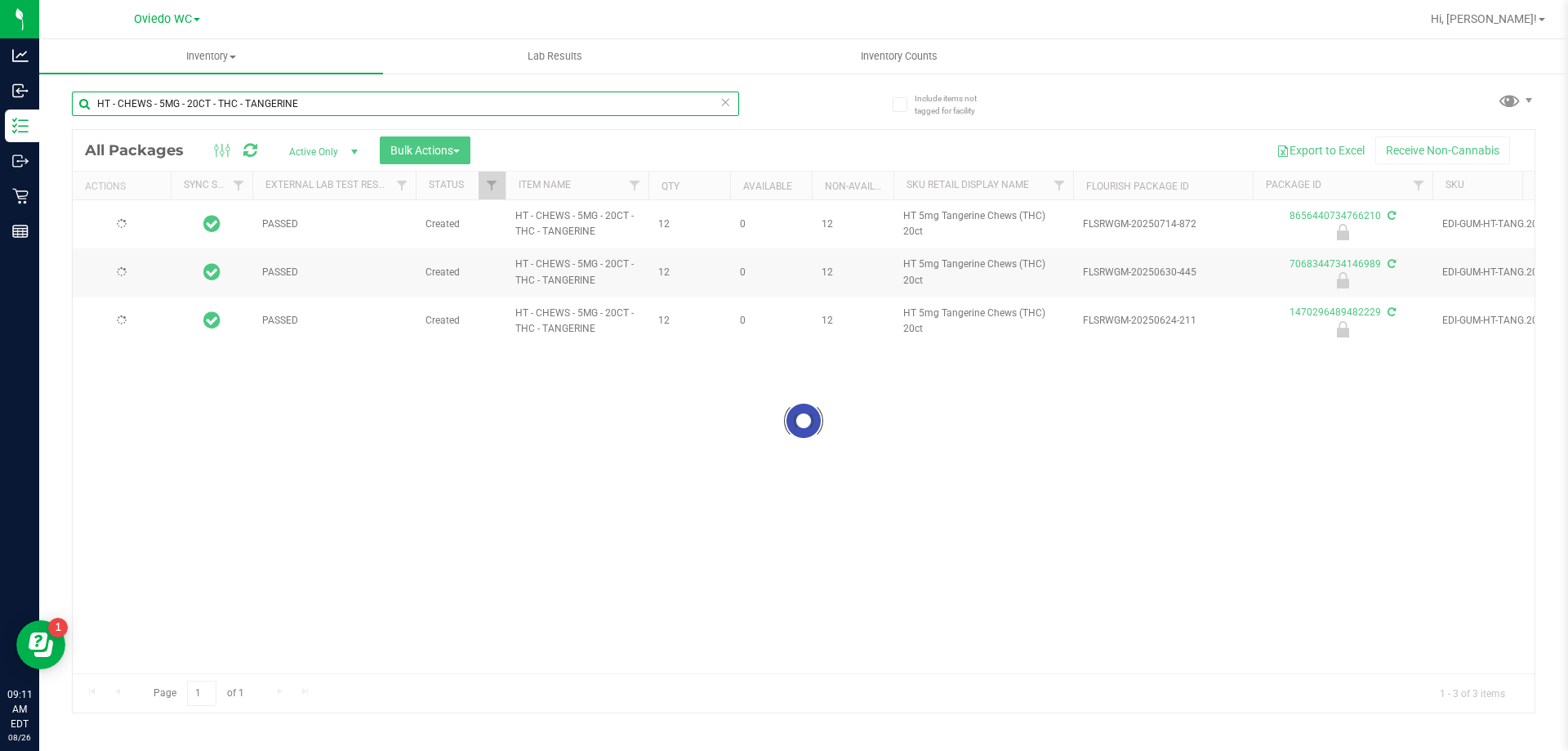
type input "2026-01-11"
type input "2025-12-27"
type input "2025-12-21"
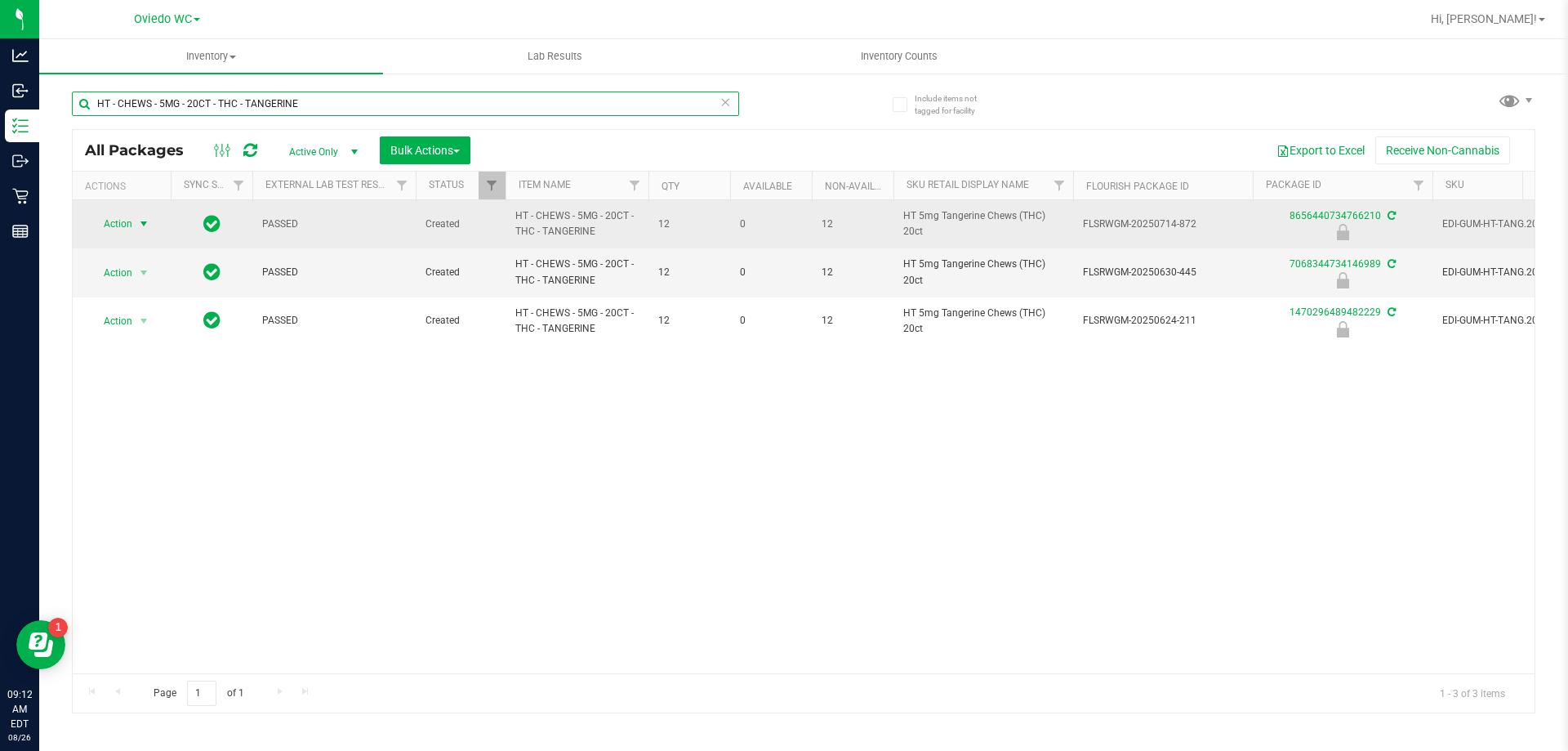
type input "HT - CHEWS - 5MG - 20CT - THC - TANGERINE"
click at [140, 227] on span "select" at bounding box center [144, 223] width 13 height 13
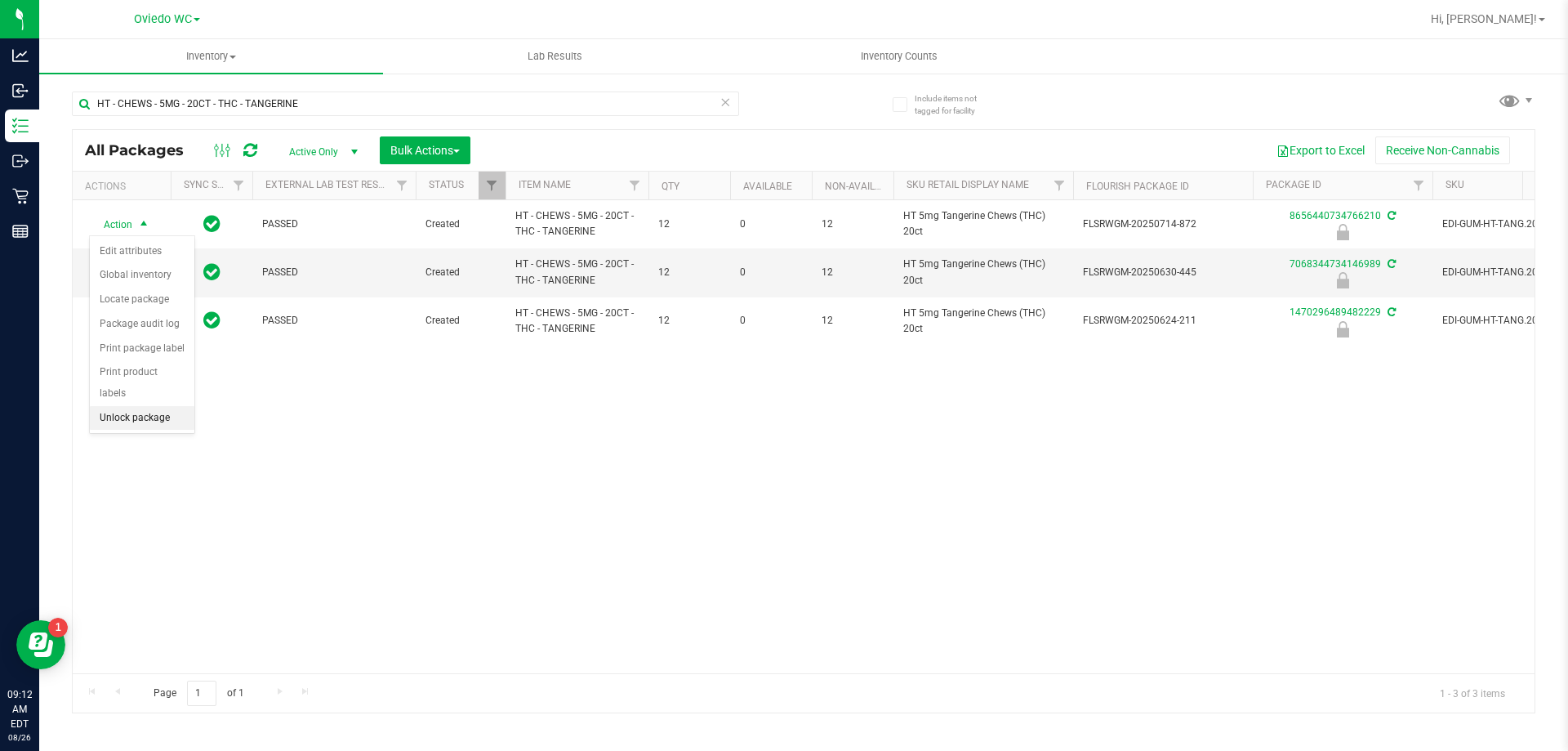
click at [129, 406] on li "Unlock package" at bounding box center [142, 418] width 104 height 24
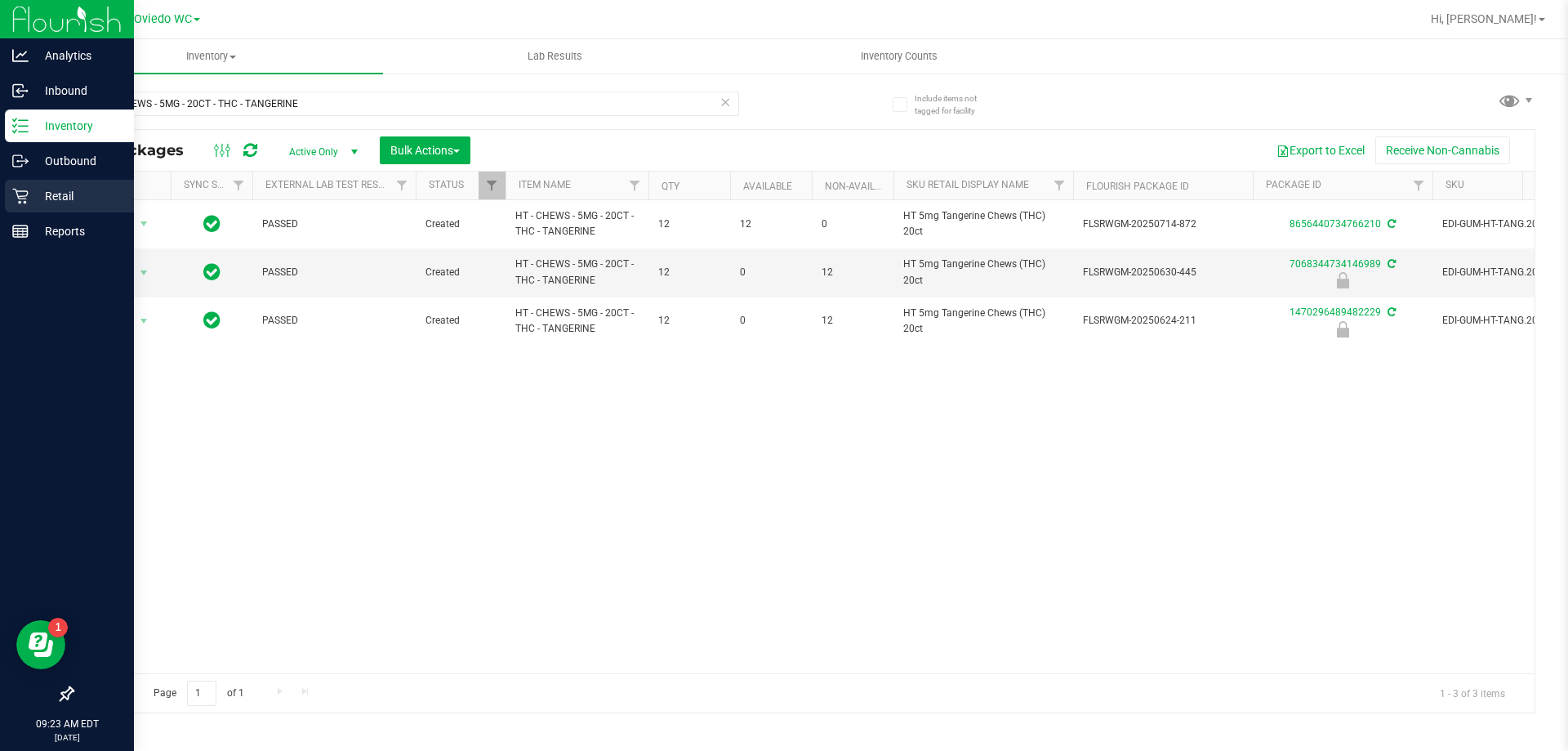
click at [47, 202] on p "Retail" at bounding box center [78, 196] width 98 height 20
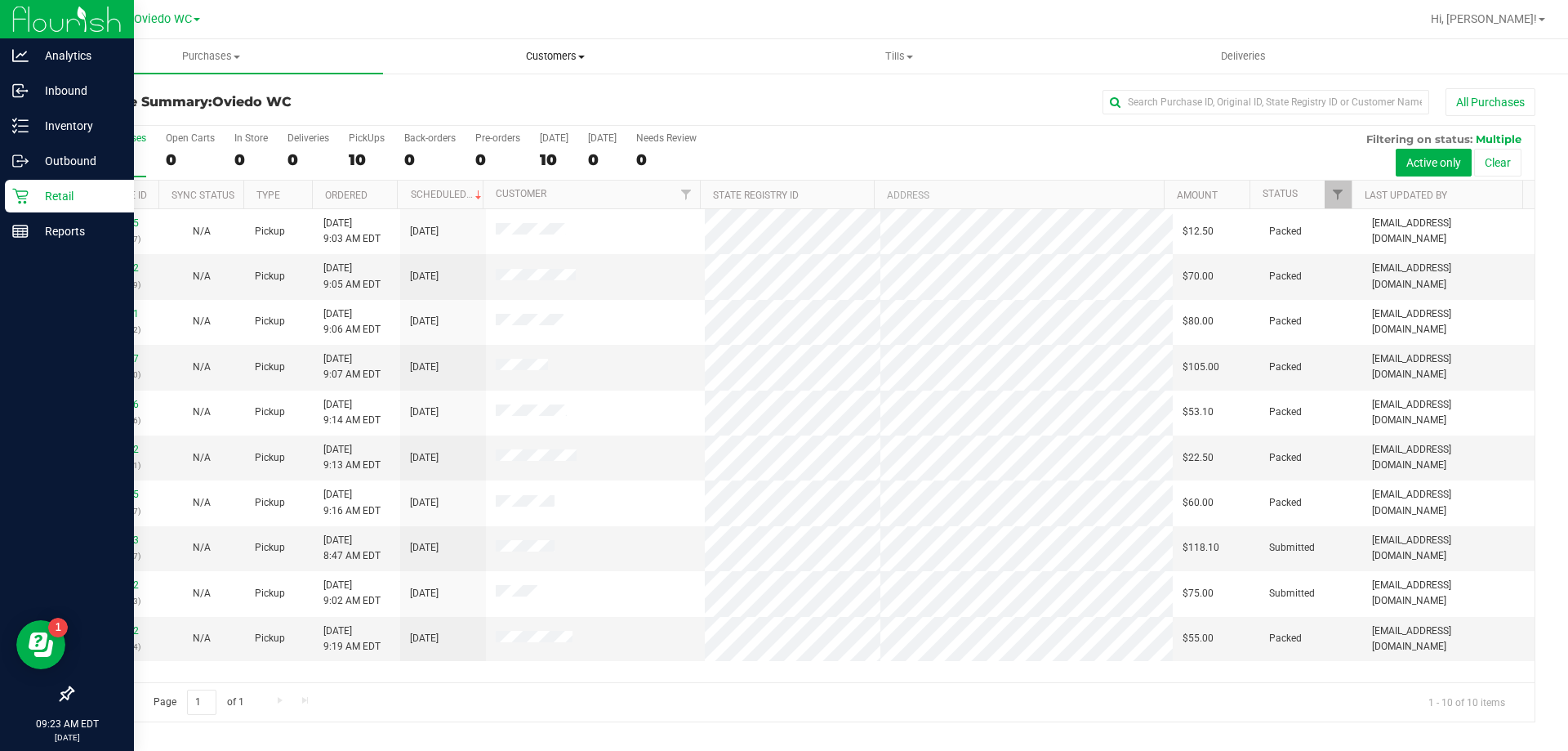
click at [556, 57] on span "Customers" at bounding box center [554, 56] width 342 height 14
click at [439, 92] on span "All customers" at bounding box center [442, 99] width 118 height 14
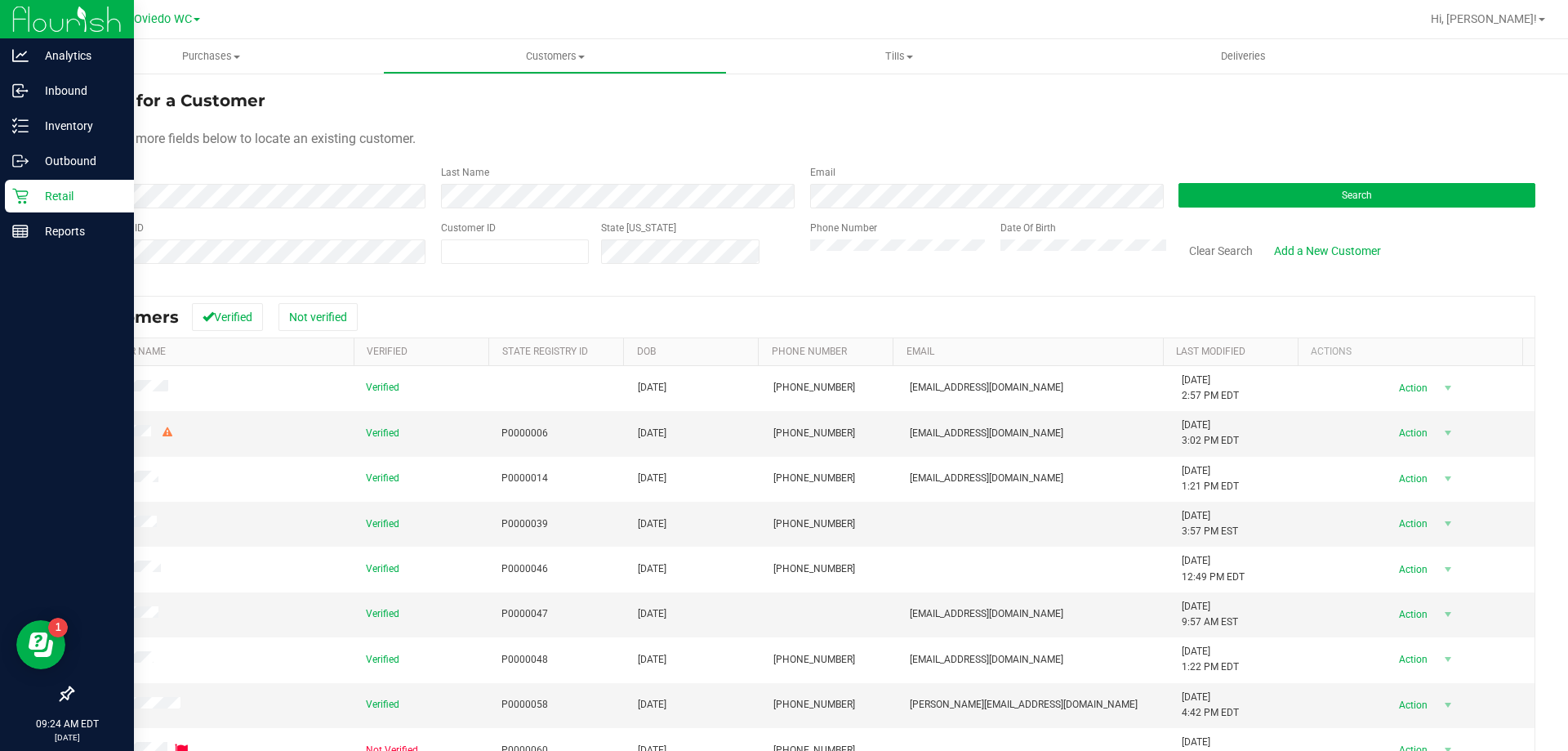
click at [1290, 208] on form "Search for a Customer Use one or more fields below to locate an existing custom…" at bounding box center [804, 183] width 1464 height 190
click at [1289, 197] on button "Search" at bounding box center [1357, 195] width 357 height 24
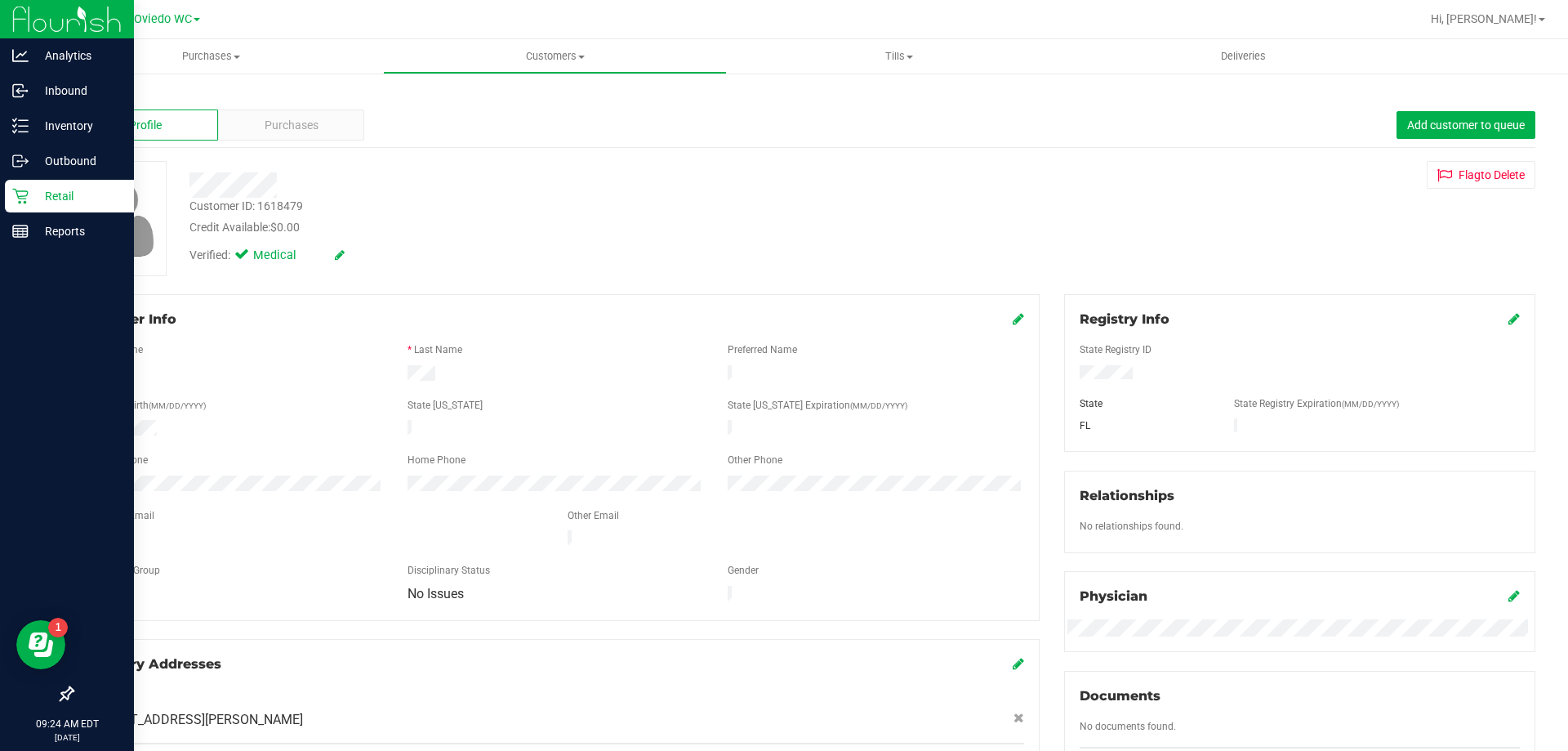
click at [535, 187] on div at bounding box center [550, 185] width 744 height 25
click at [307, 133] on span "Purchases" at bounding box center [292, 125] width 54 height 17
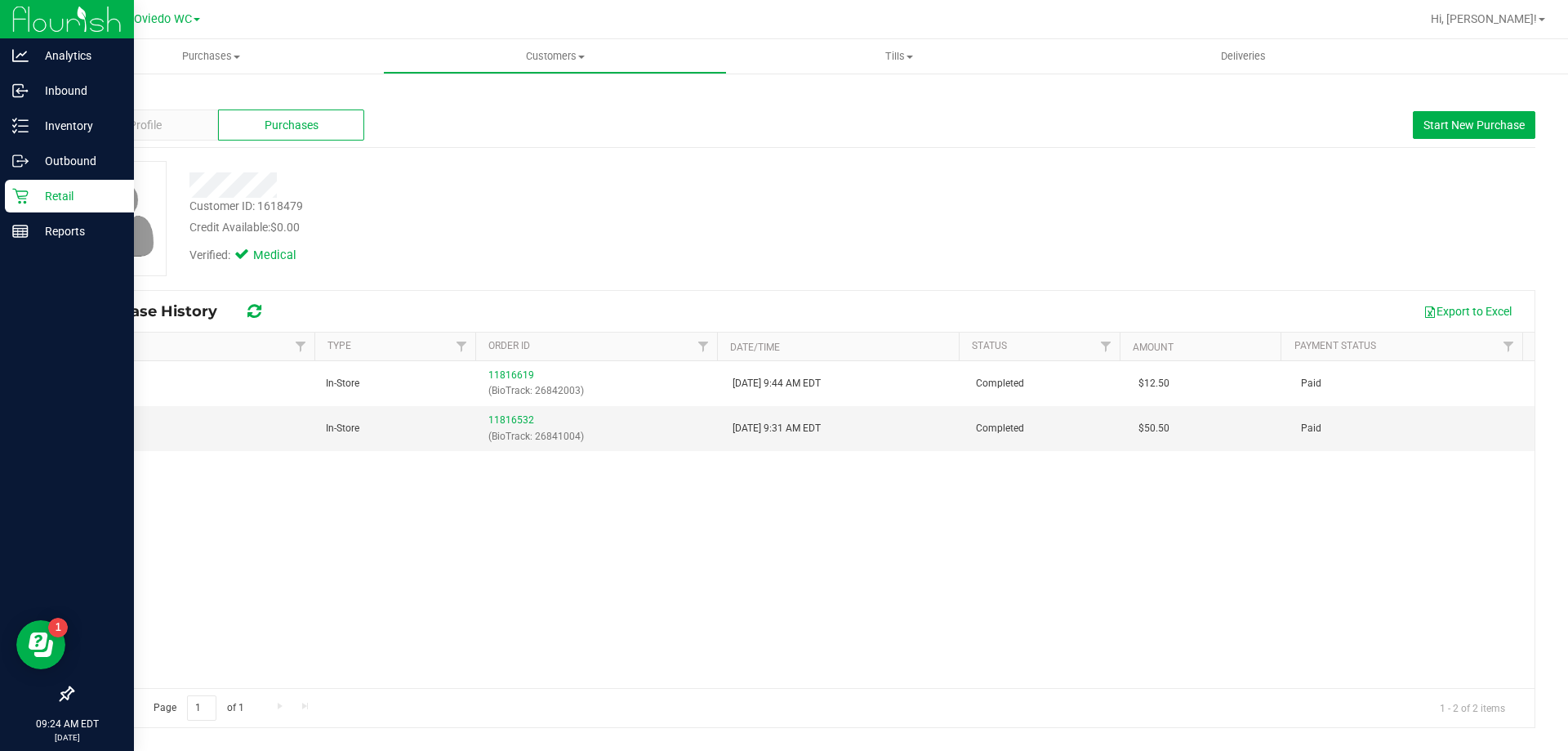
click at [638, 196] on div at bounding box center [550, 185] width 744 height 25
click at [1423, 121] on span "Start New Purchase" at bounding box center [1473, 125] width 101 height 13
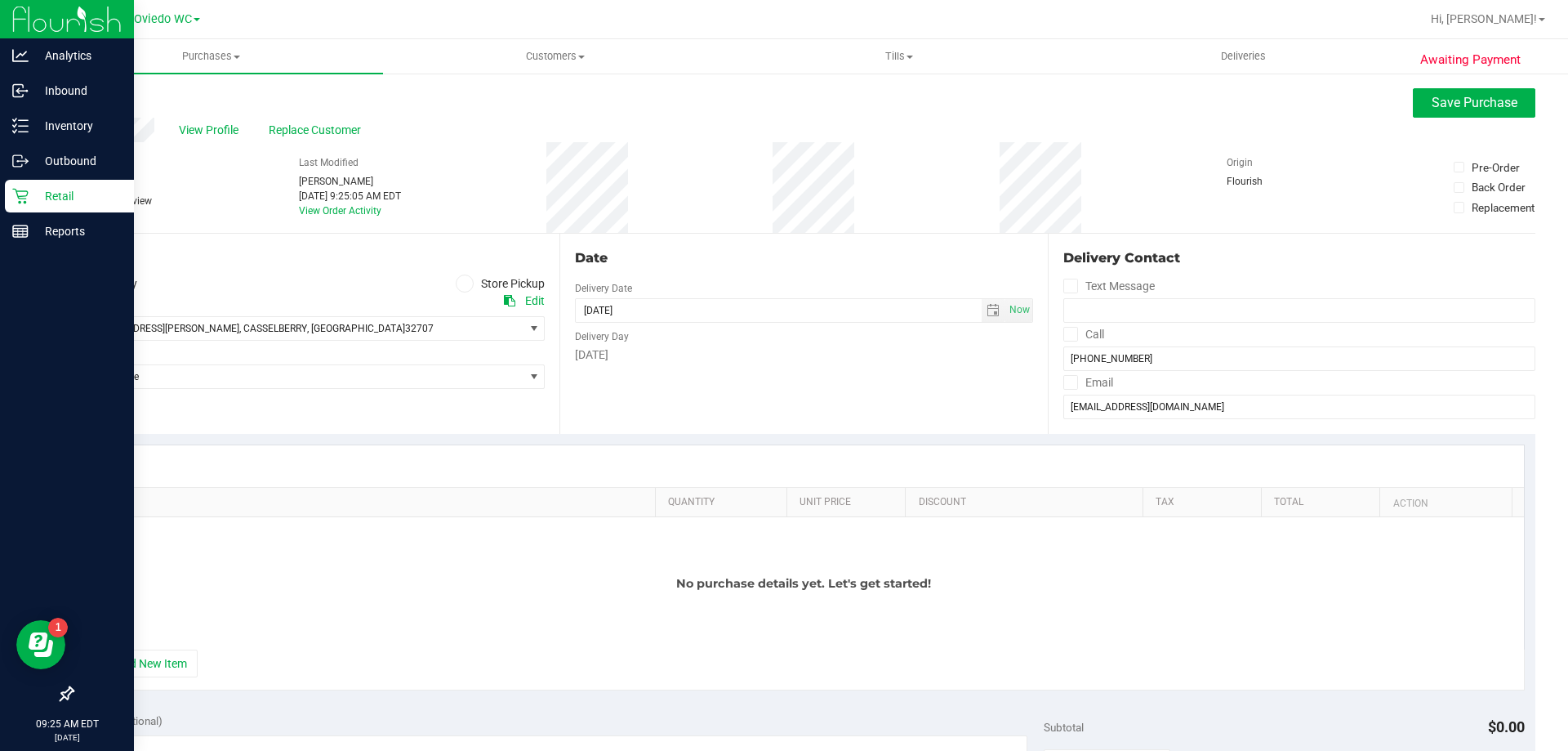
click at [460, 284] on icon at bounding box center [464, 284] width 10 height 0
click at [0, 0] on input "Store Pickup" at bounding box center [0, 0] width 0 height 0
click at [309, 325] on span "Select Store" at bounding box center [297, 329] width 451 height 23
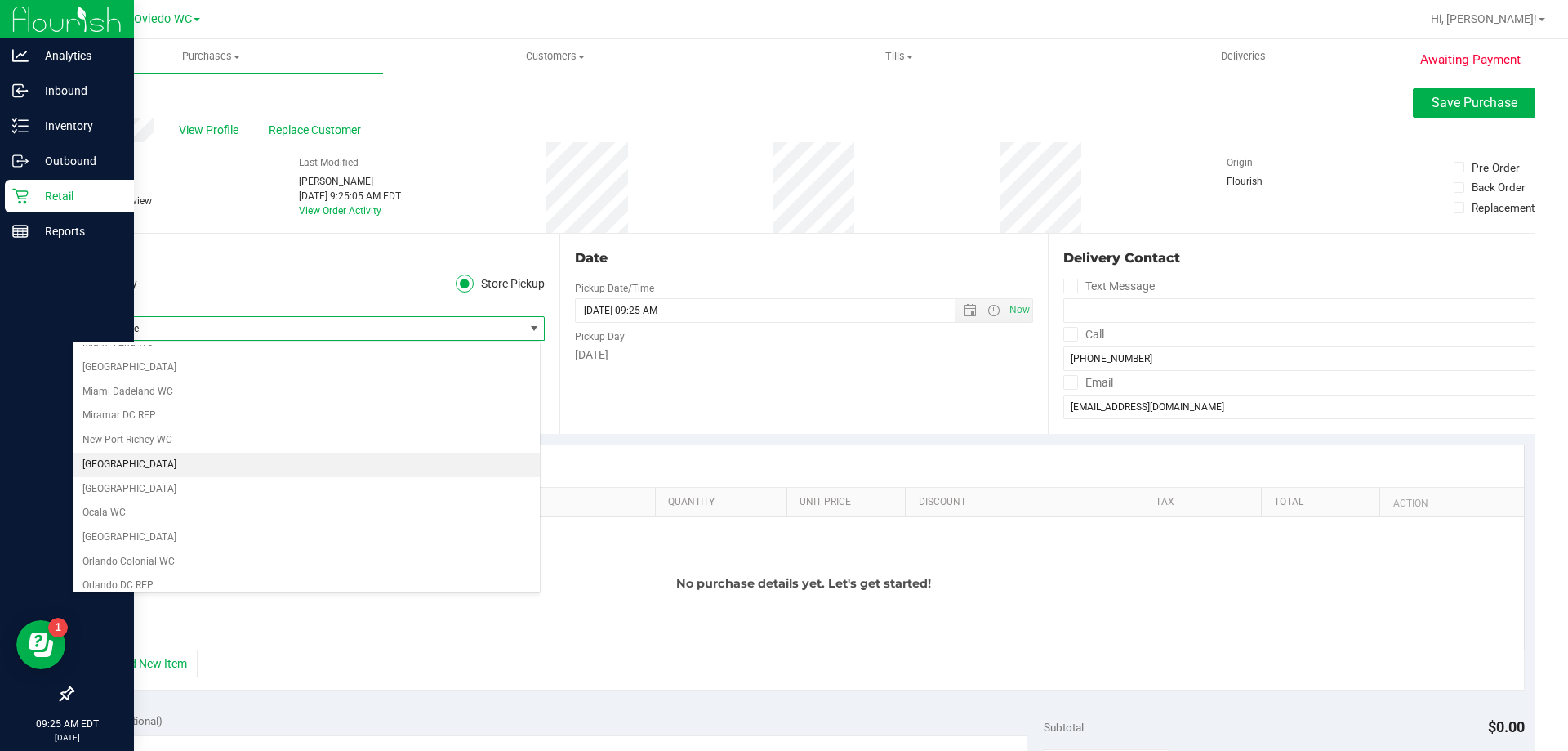
scroll to position [654, 0]
click at [120, 550] on li "Oviedo WC" at bounding box center [306, 553] width 468 height 24
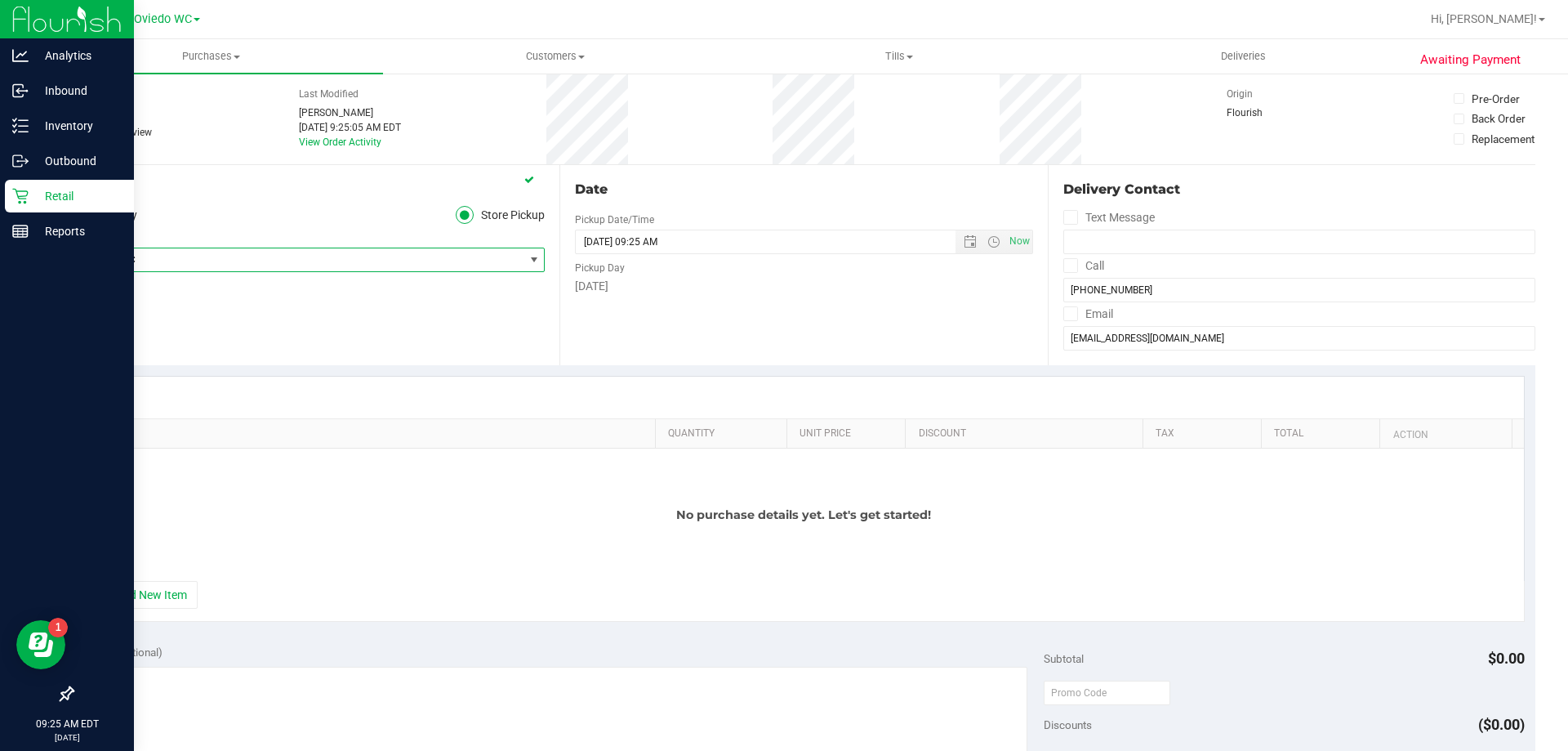
scroll to position [163, 0]
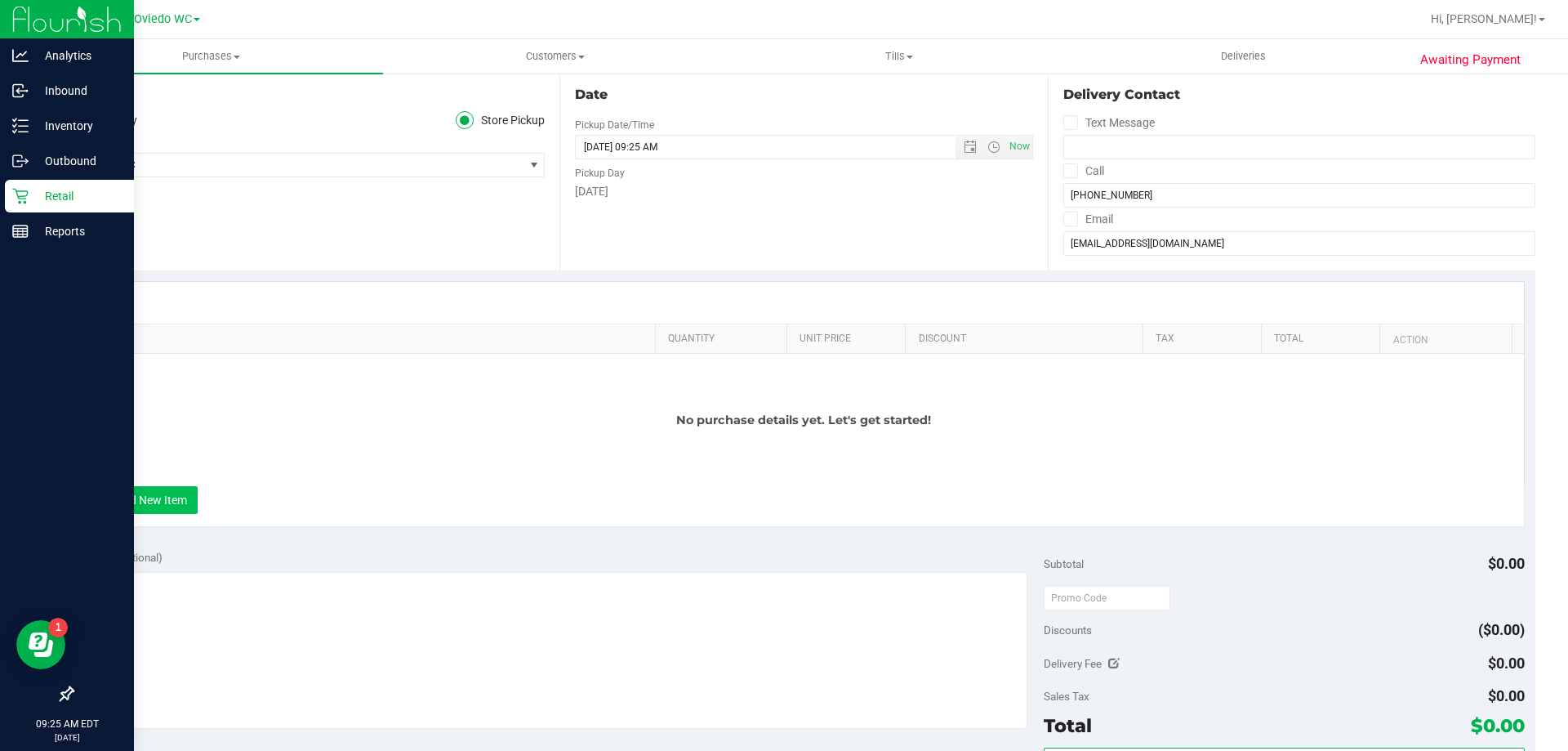
click at [192, 506] on button "+ Add New Item" at bounding box center [146, 500] width 101 height 28
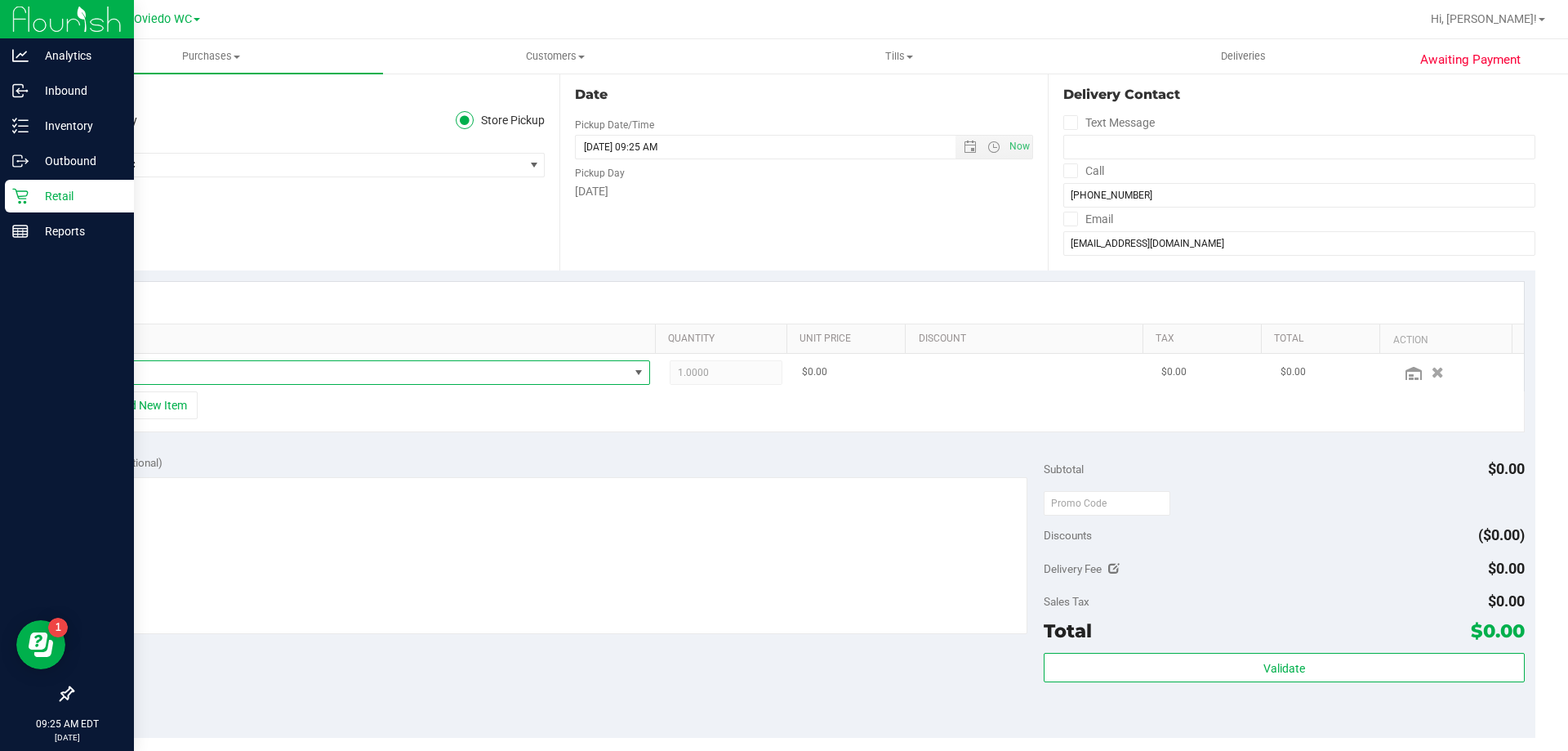
click at [281, 376] on span "NO DATA FOUND" at bounding box center [361, 373] width 535 height 23
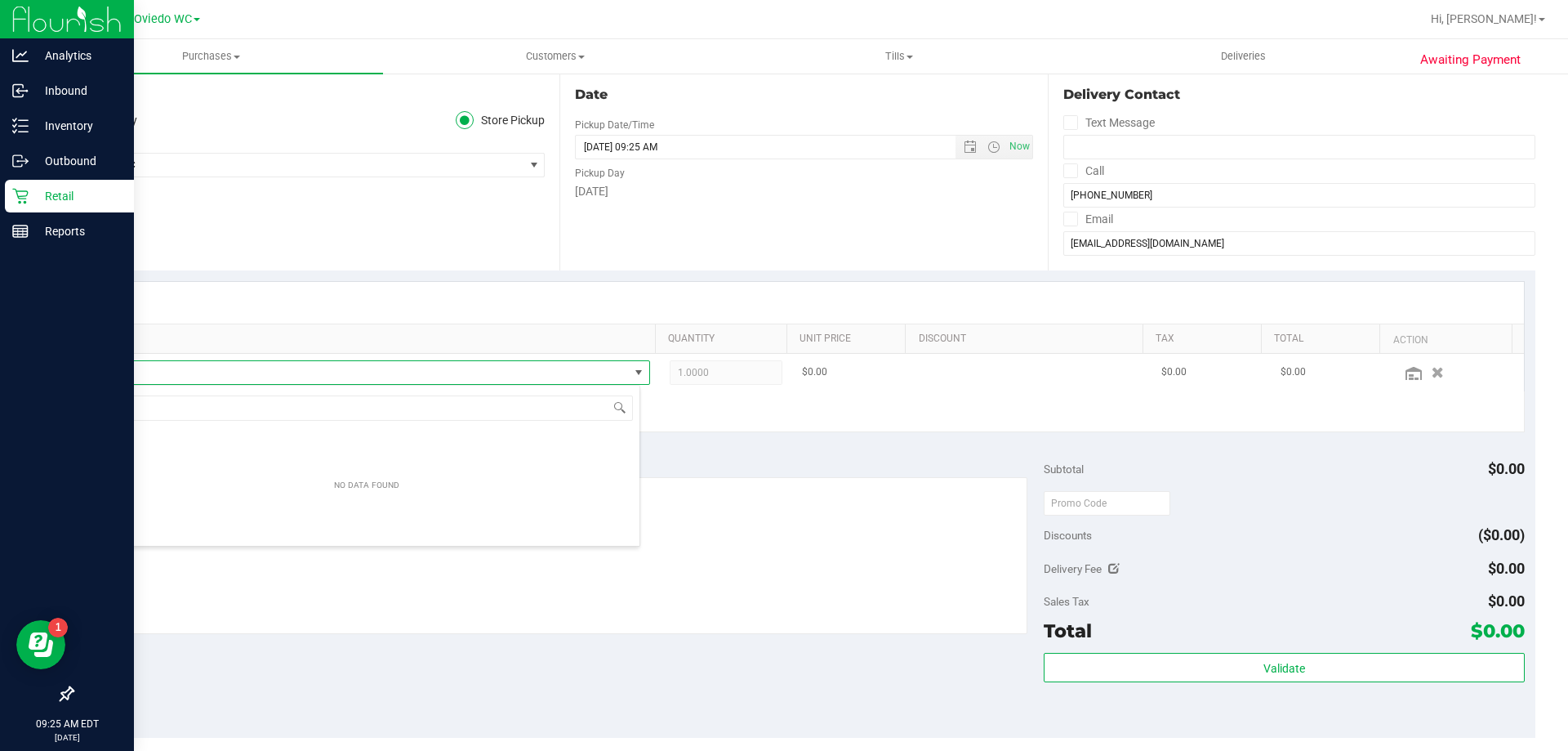
scroll to position [24, 546]
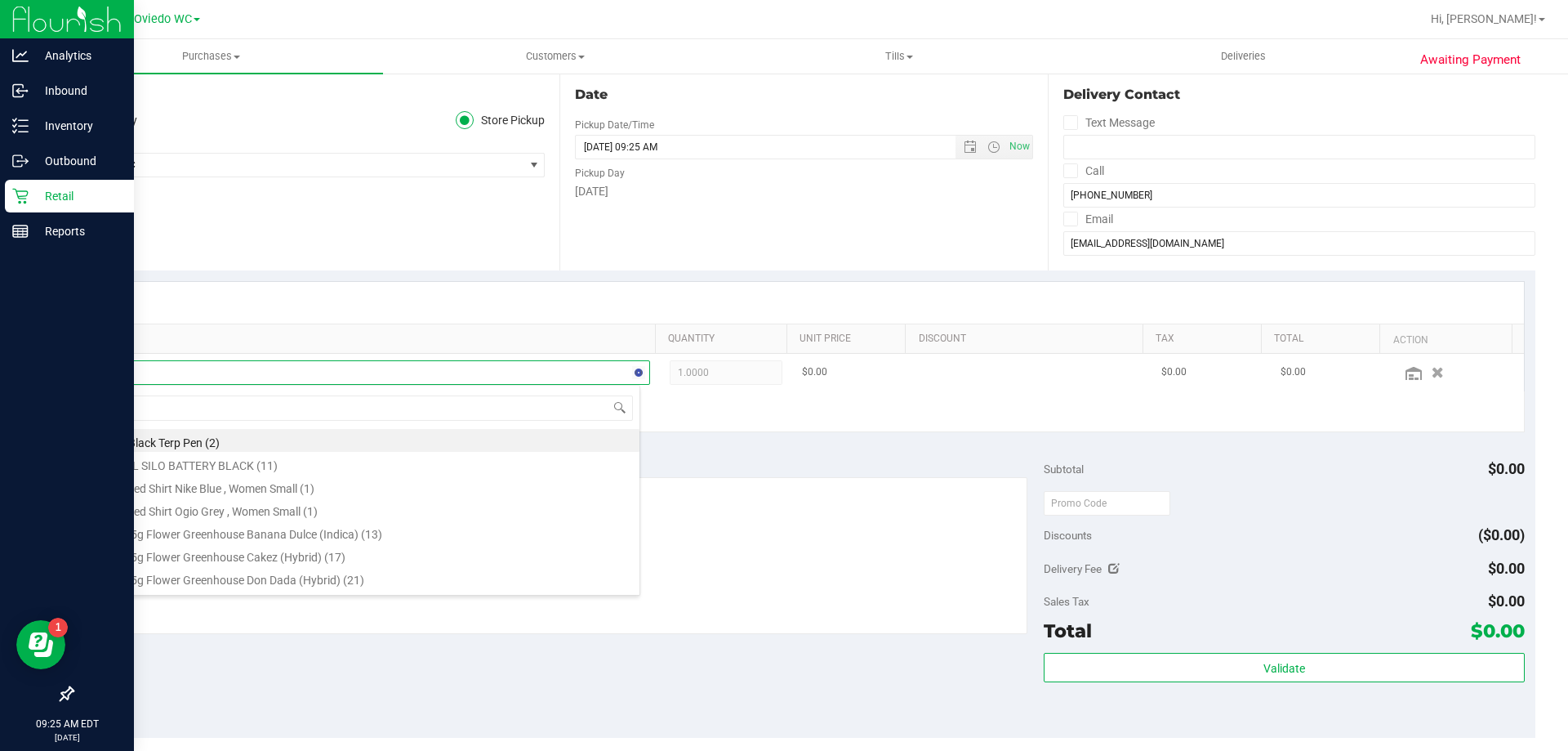
type input "trk"
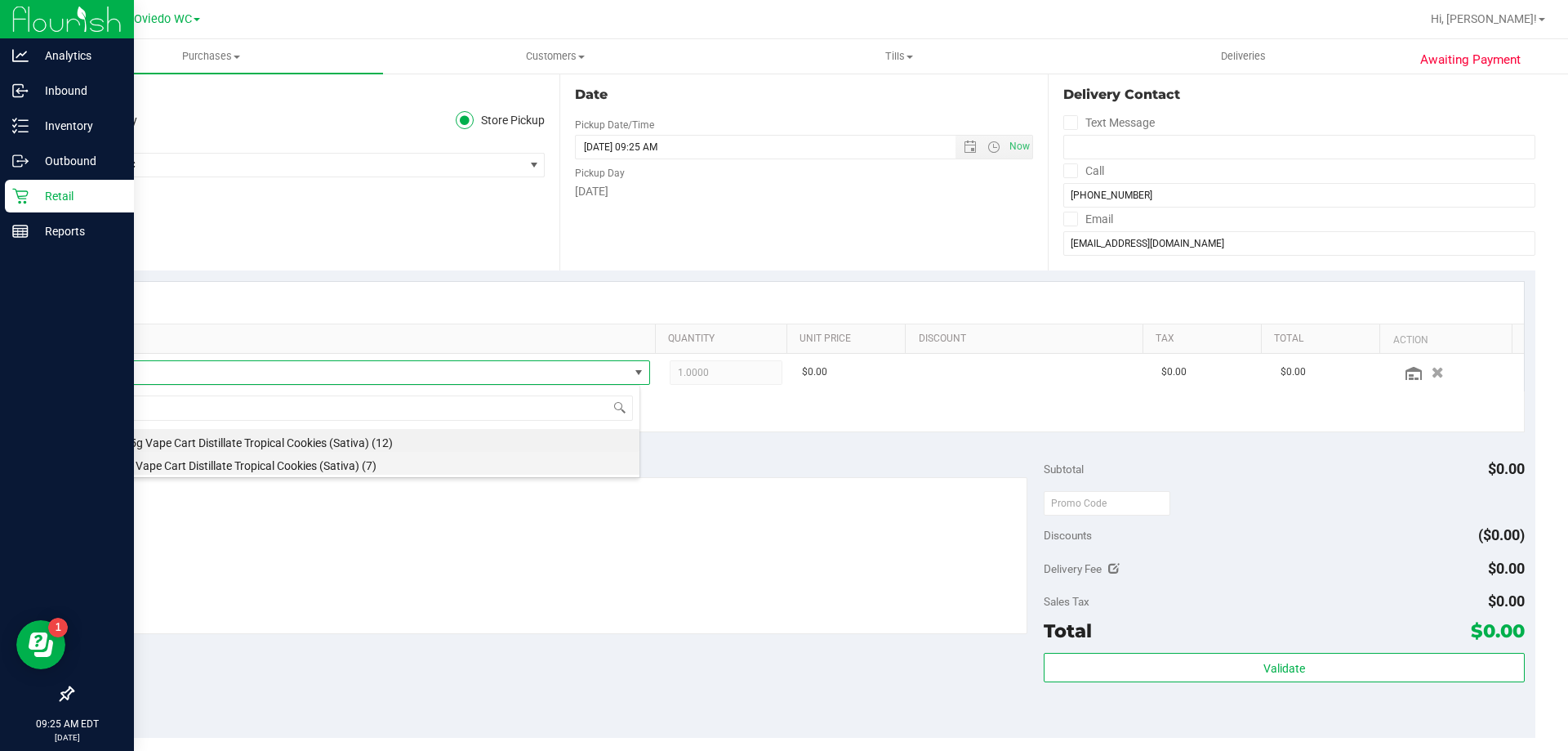
click at [260, 452] on li "FT 1g Vape Cart Distillate Tropical Cookies (Sativa) (7)" at bounding box center [367, 463] width 544 height 23
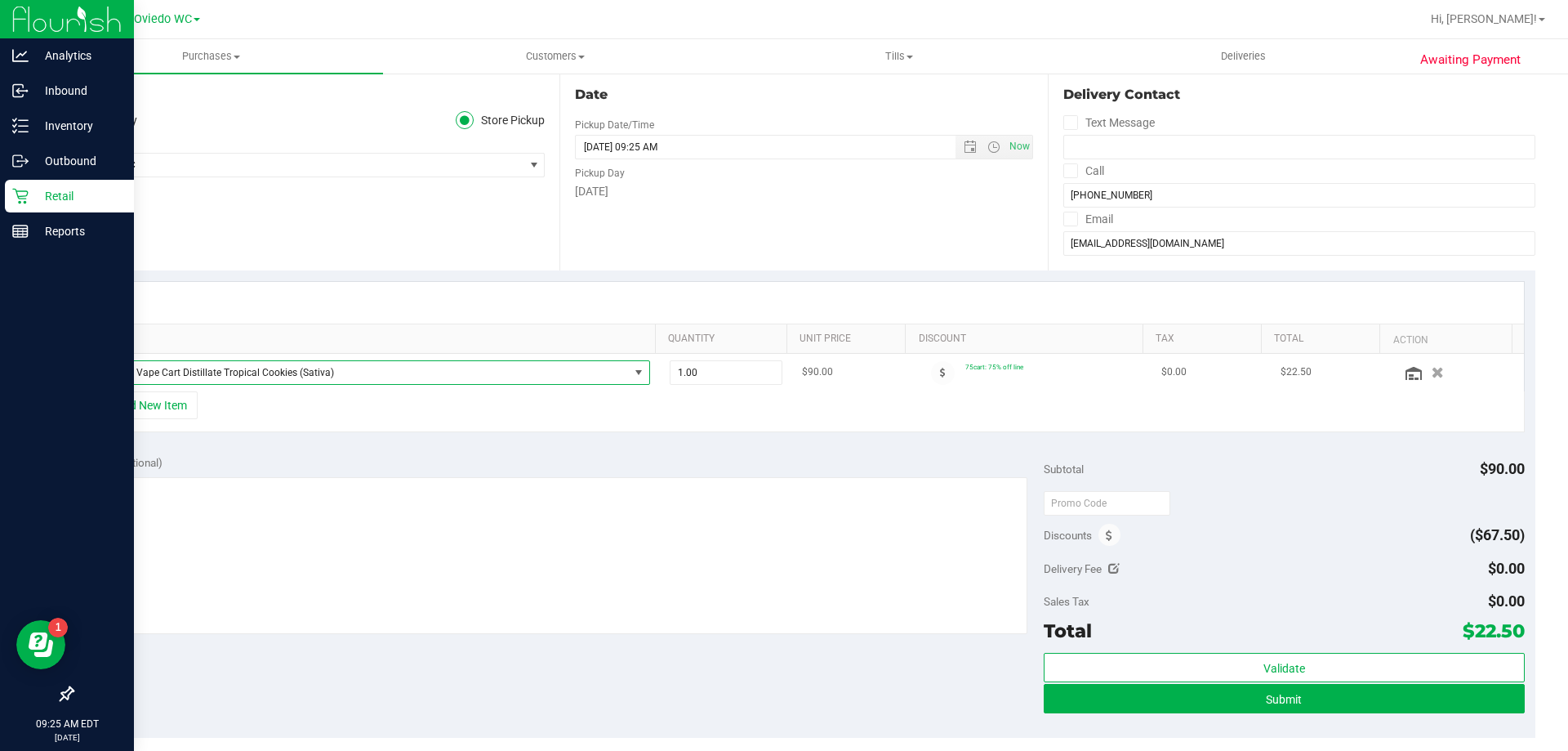
click at [253, 375] on span "FT 1g Vape Cart Distillate Tropical Cookies (Sativa)" at bounding box center [361, 373] width 535 height 23
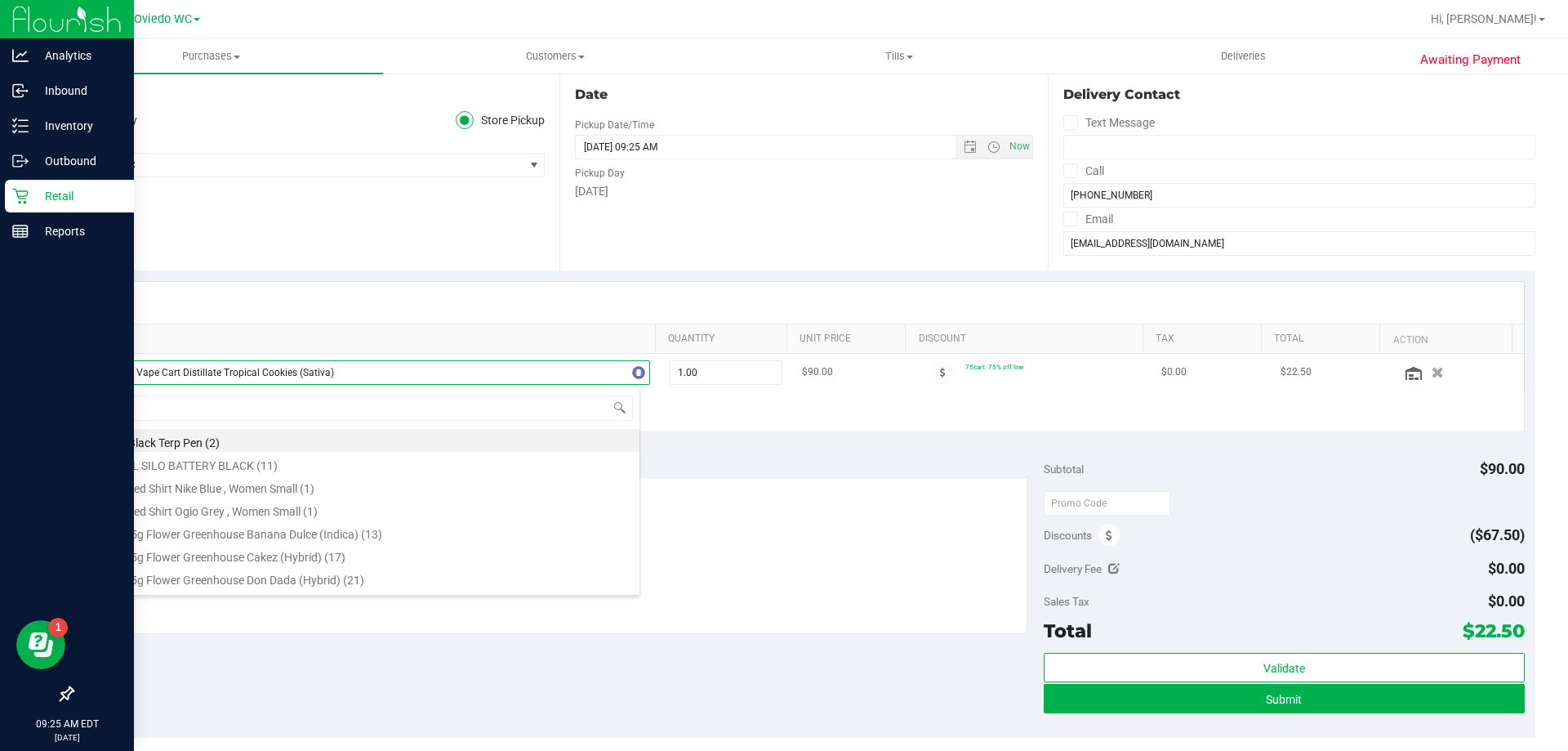
type input "trk"
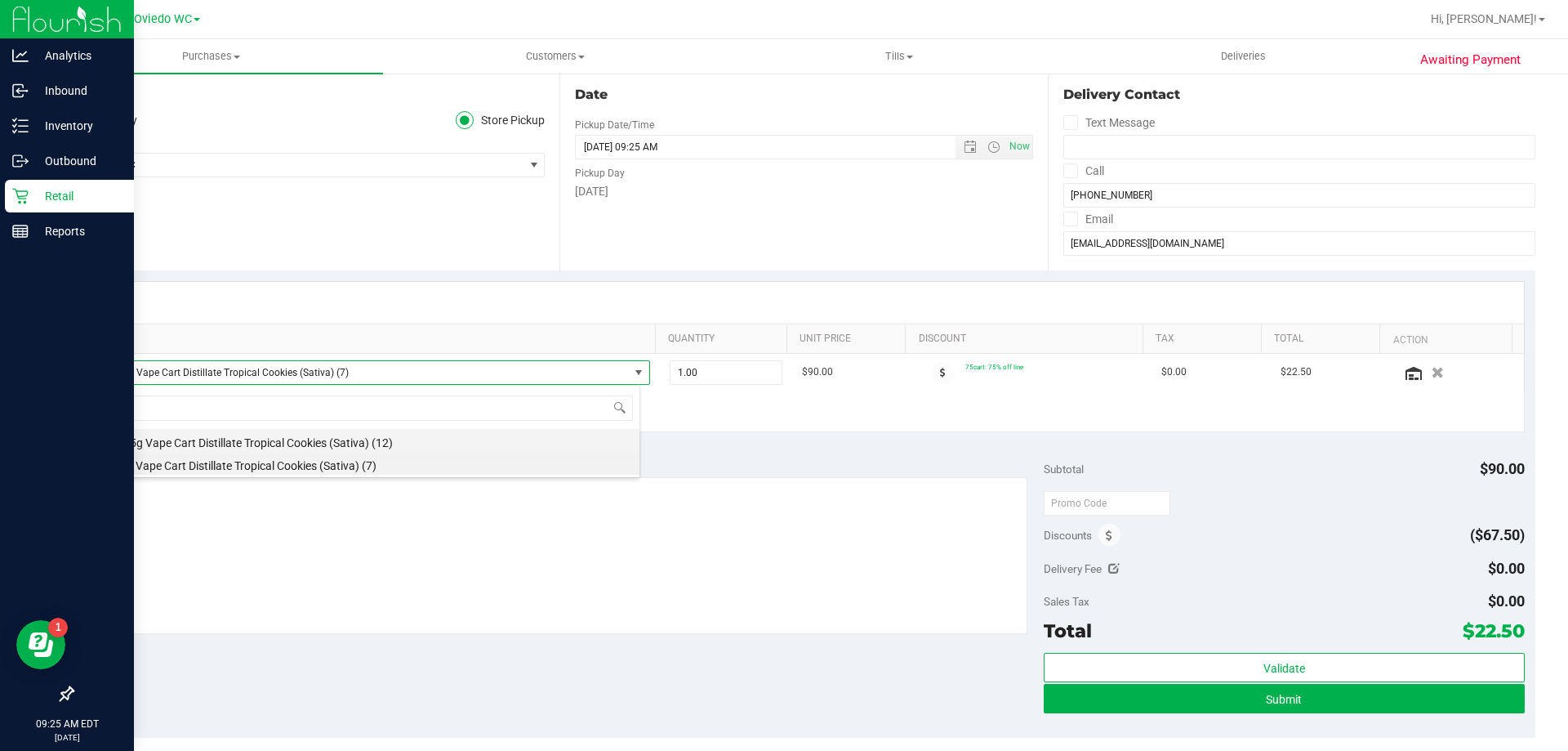
click at [226, 440] on li "FT 0.5g Vape Cart Distillate Tropical Cookies (Sativa) (12)" at bounding box center [367, 441] width 544 height 23
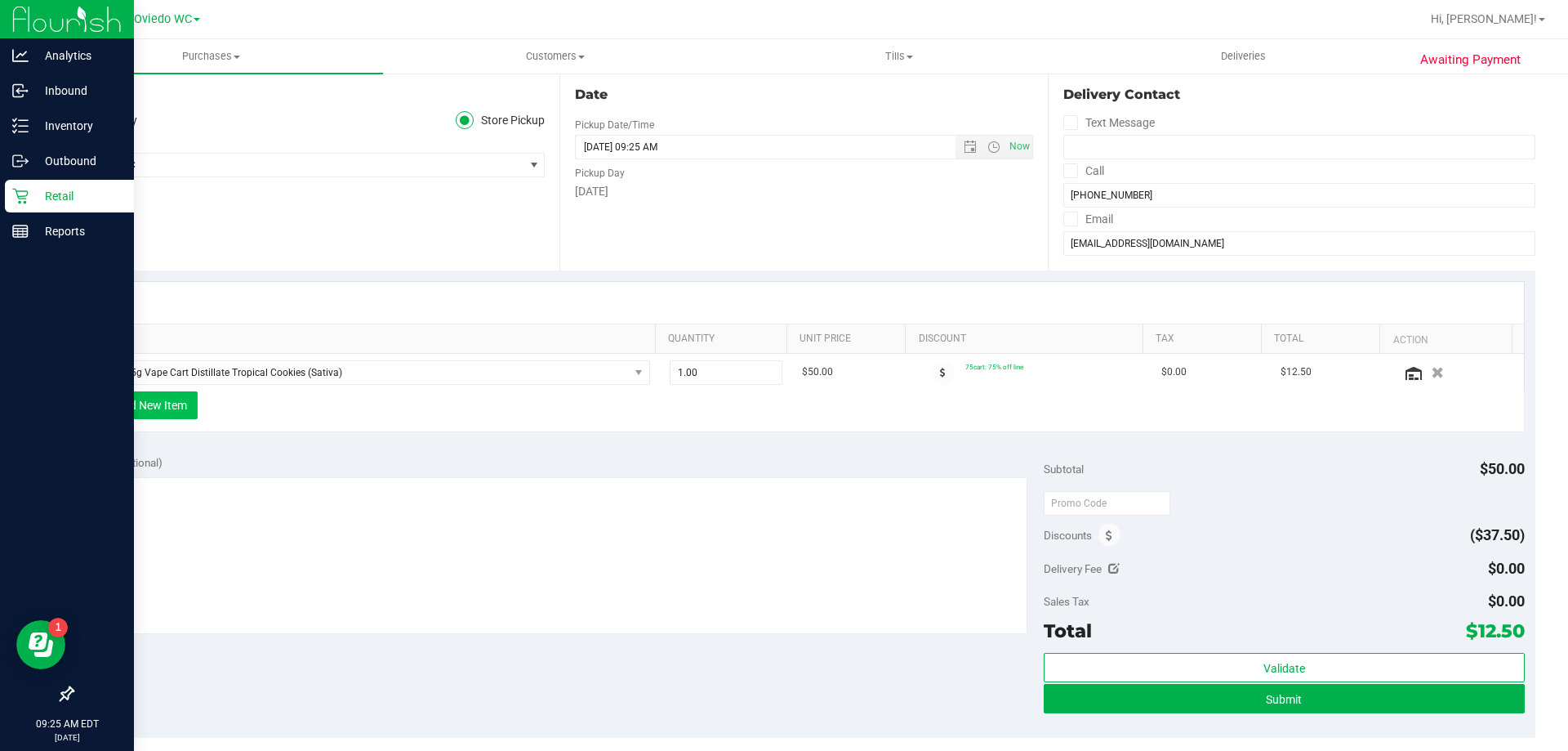
click at [160, 417] on button "+ Add New Item" at bounding box center [146, 405] width 101 height 28
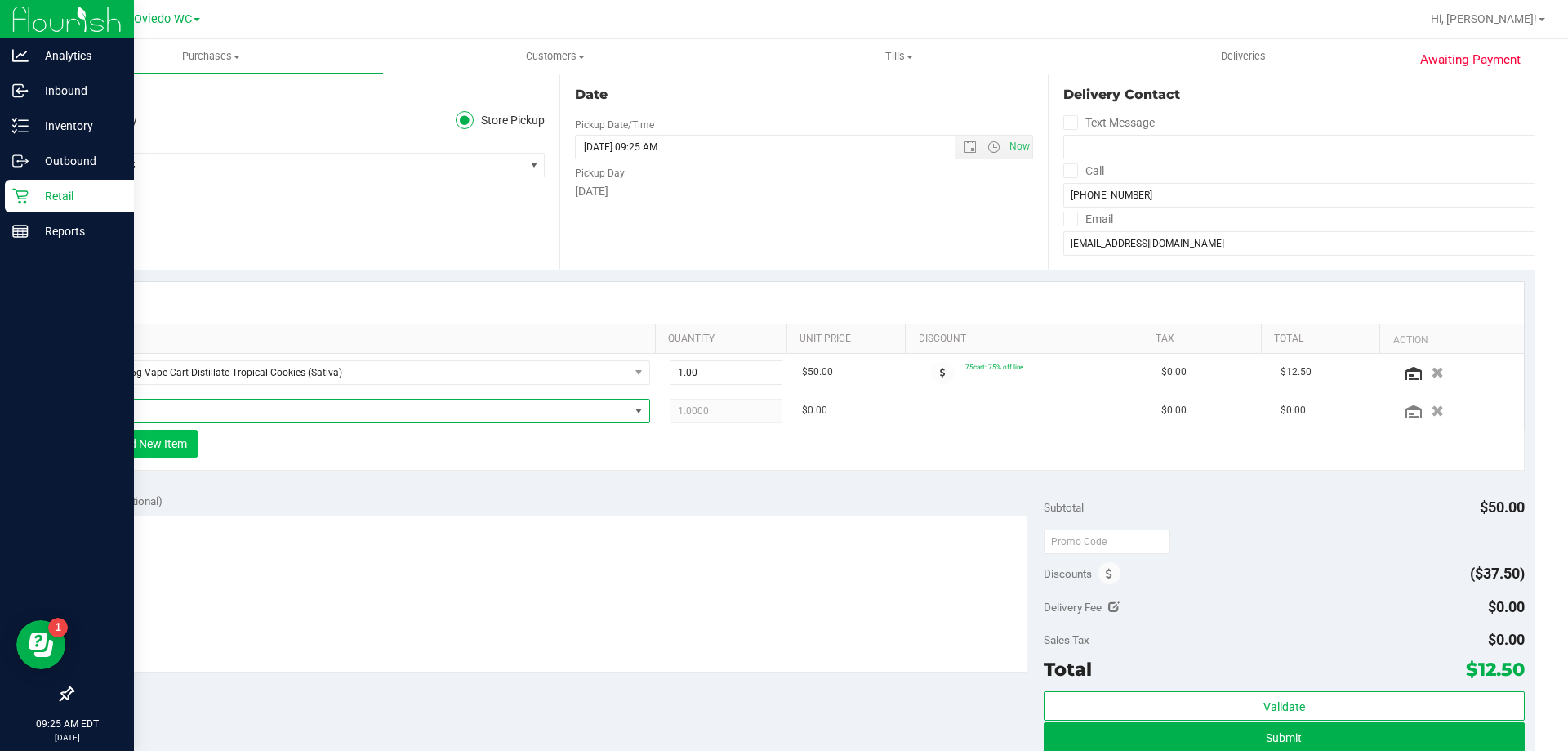
click at [160, 417] on span "NO DATA FOUND" at bounding box center [361, 412] width 535 height 23
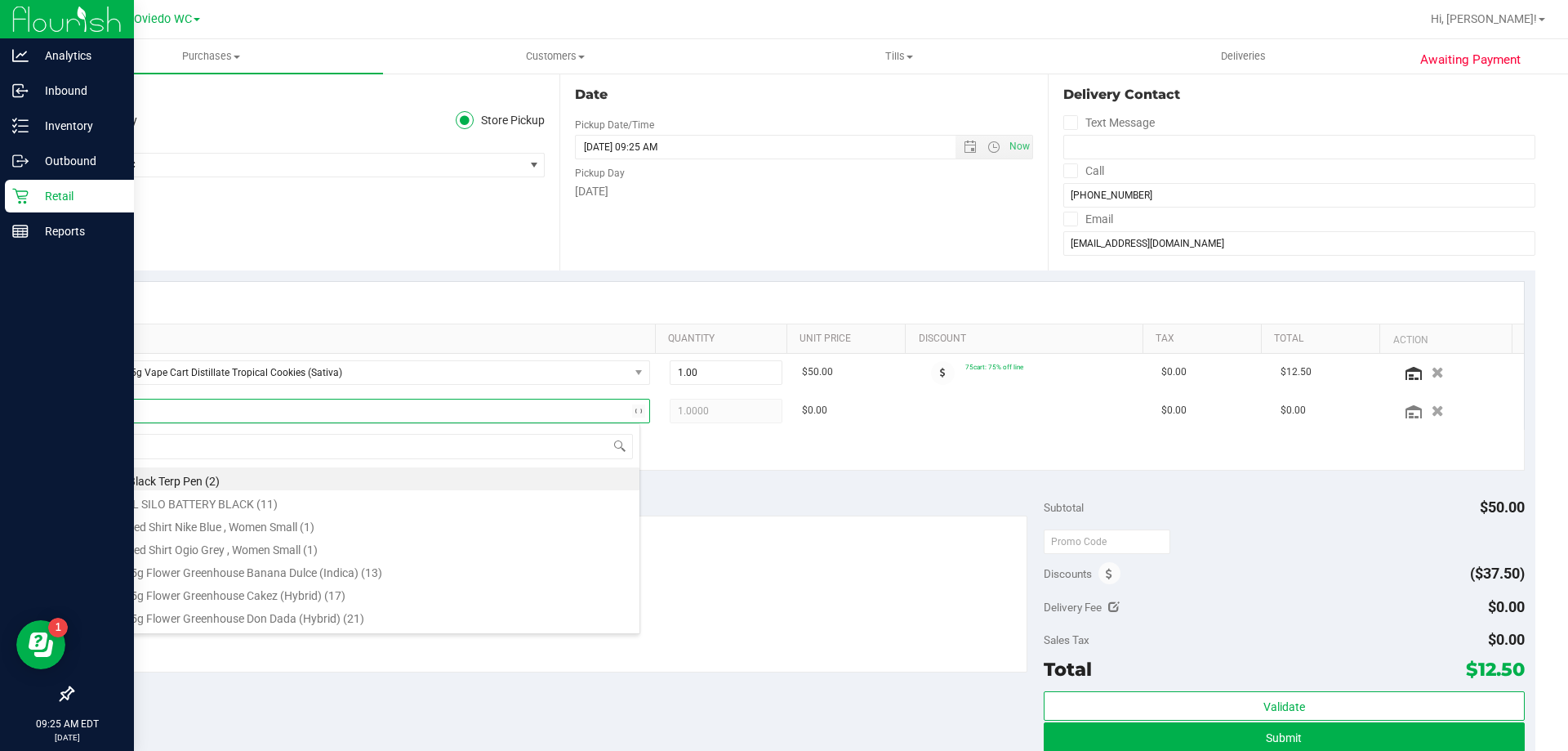
type input "ppu"
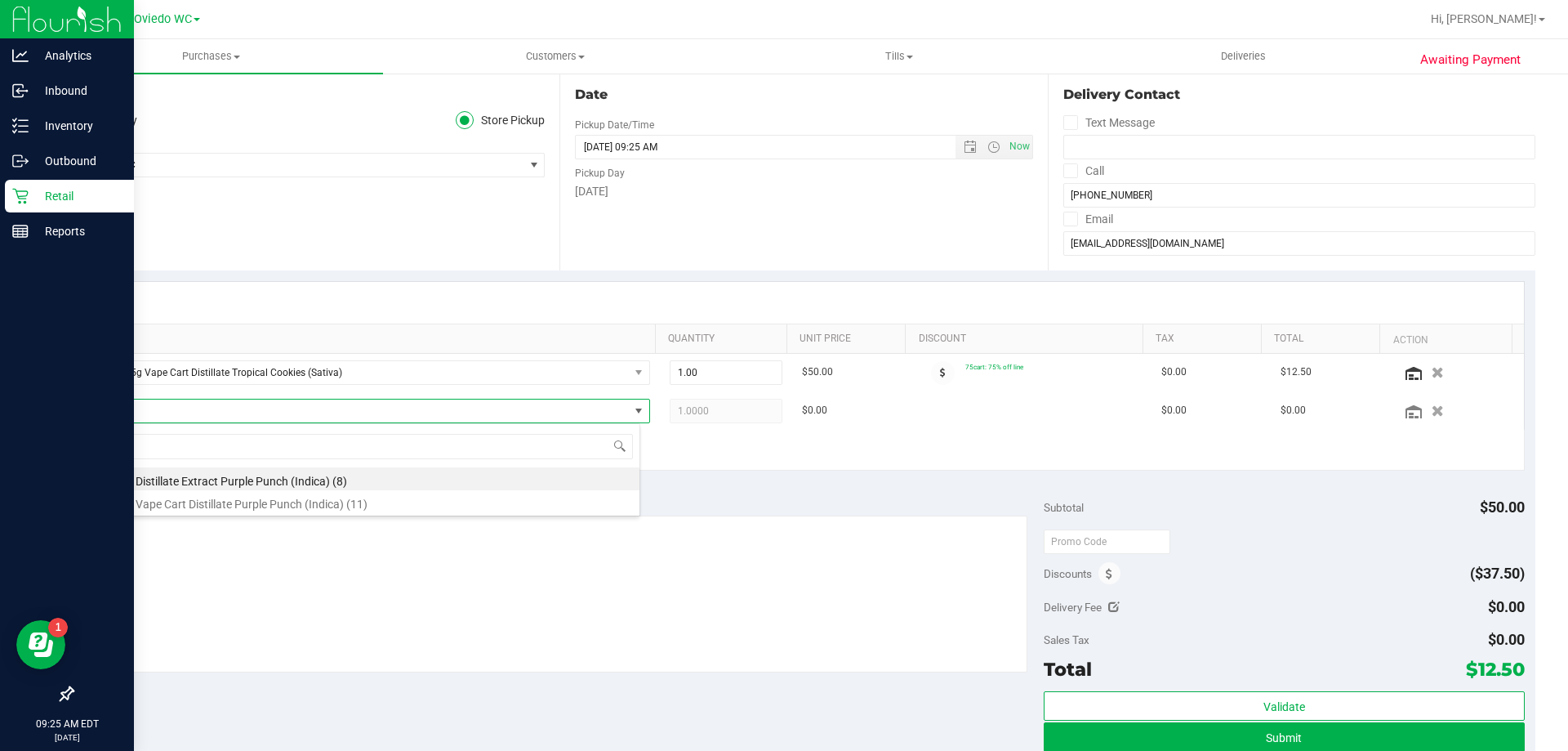
click at [313, 227] on div "Location Delivery Store Pickup Store Oviedo WC Select Store Bonita Springs WC B…" at bounding box center [316, 171] width 487 height 200
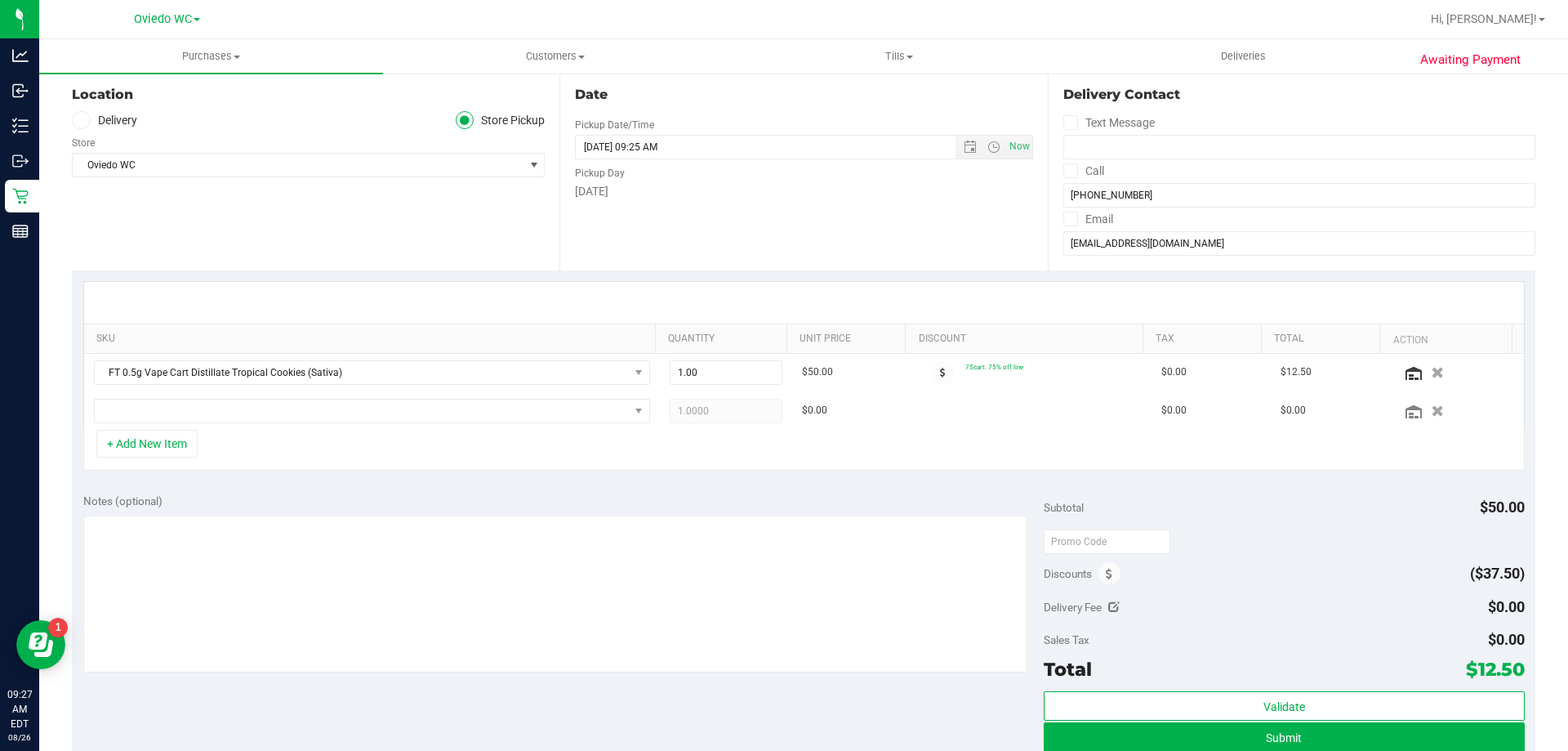
click at [482, 276] on div "SKU Quantity Unit Price Discount Tax Total Action FT 0.5g Vape Cart Distillate …" at bounding box center [804, 376] width 1464 height 212
click at [157, 413] on span "NO DATA FOUND" at bounding box center [361, 412] width 535 height 23
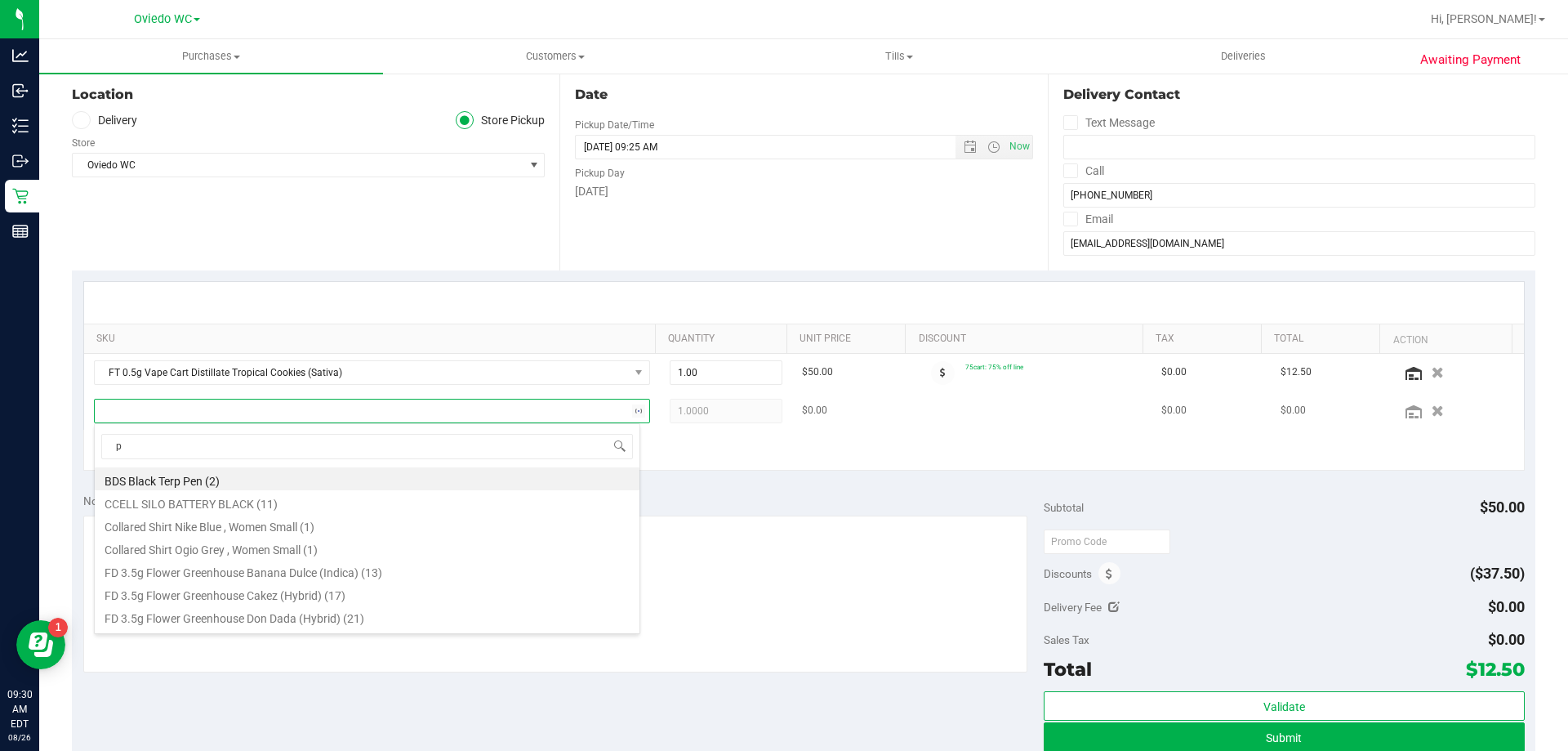
type input "pp"
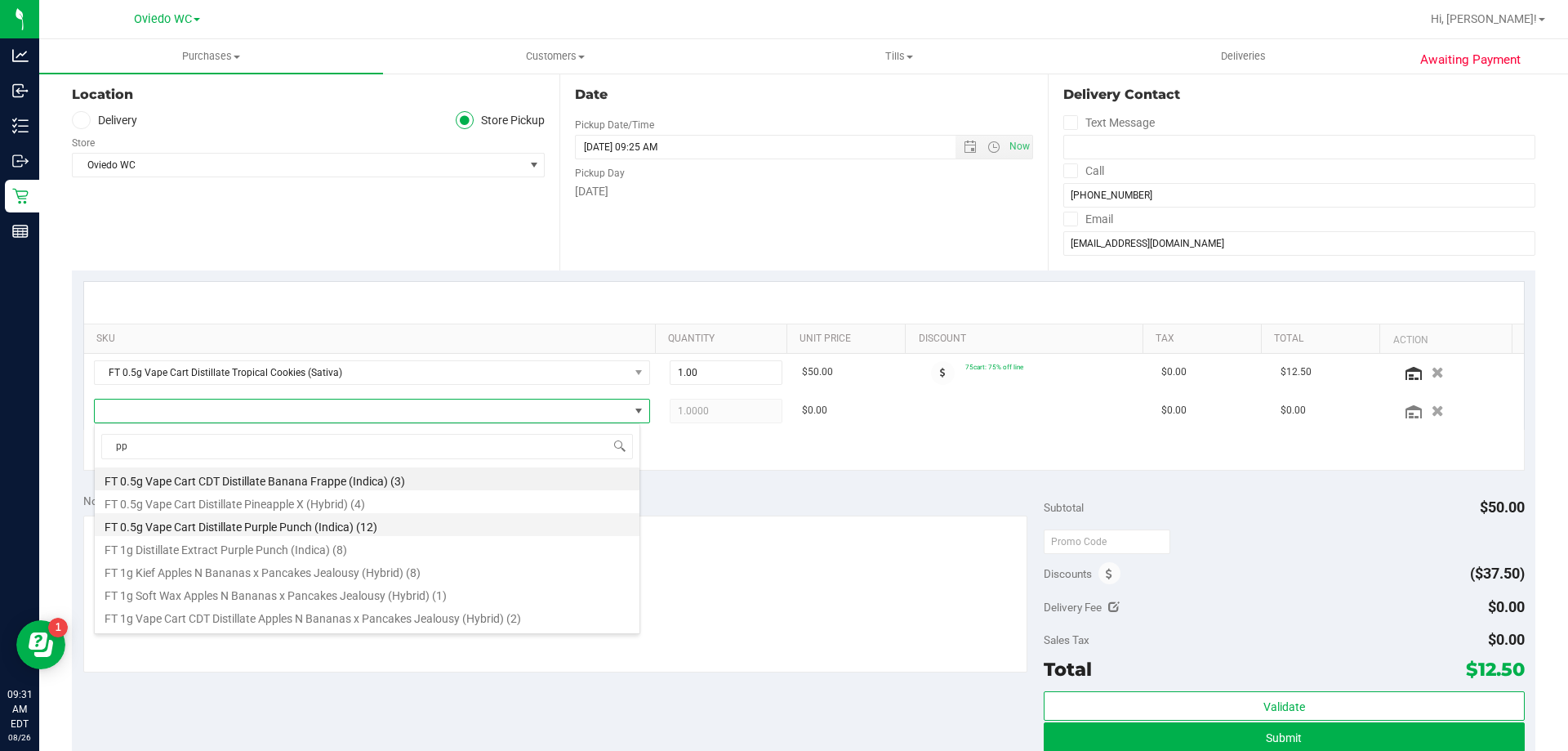
click at [196, 524] on li "FT 0.5g Vape Cart Distillate Purple Punch (Indica) (12)" at bounding box center [367, 525] width 544 height 23
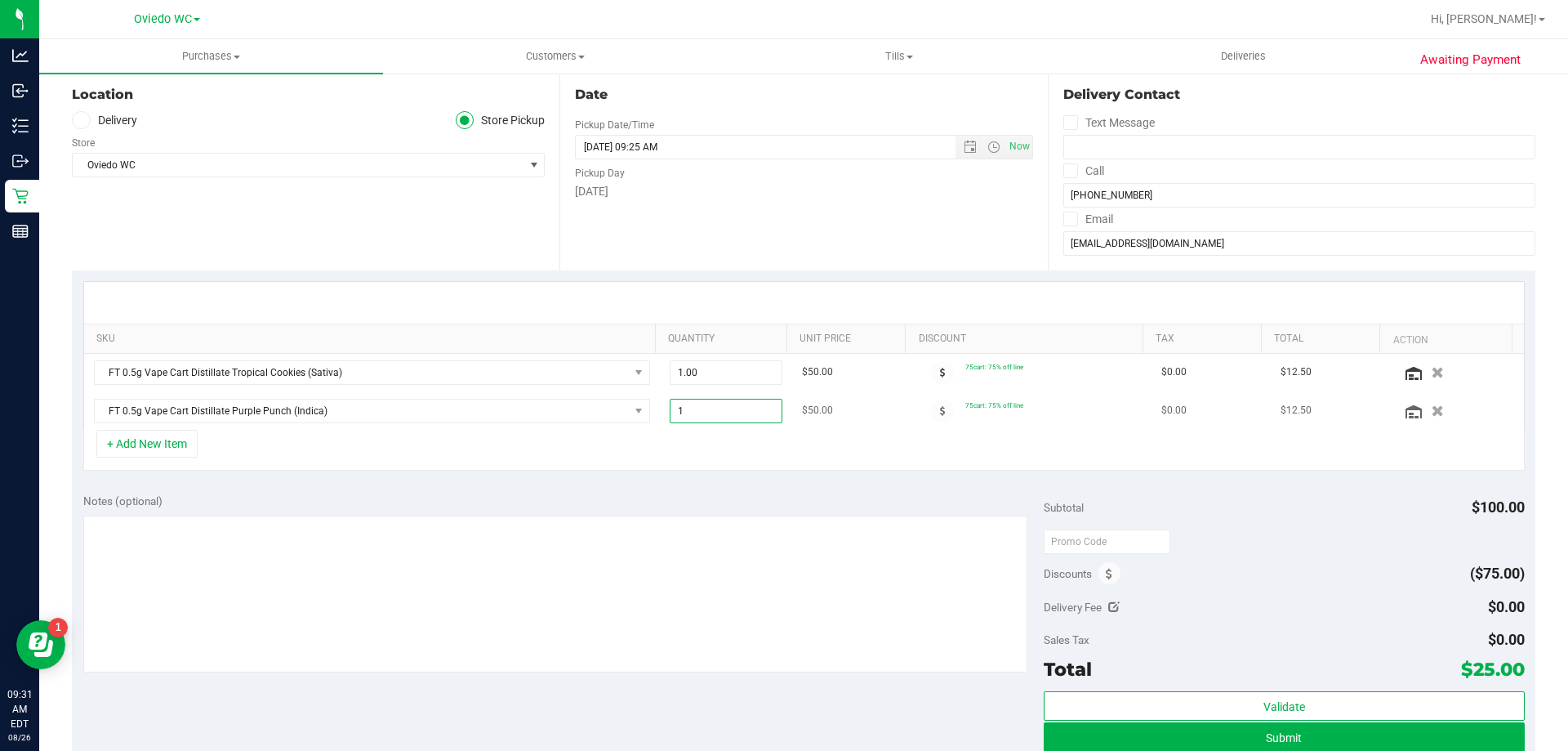
click at [711, 420] on span "1.00 1" at bounding box center [726, 411] width 113 height 24
click at [711, 420] on input "1" at bounding box center [726, 412] width 112 height 23
type input "2"
type input "2.00"
click at [815, 507] on div "Notes (optional)" at bounding box center [563, 501] width 961 height 16
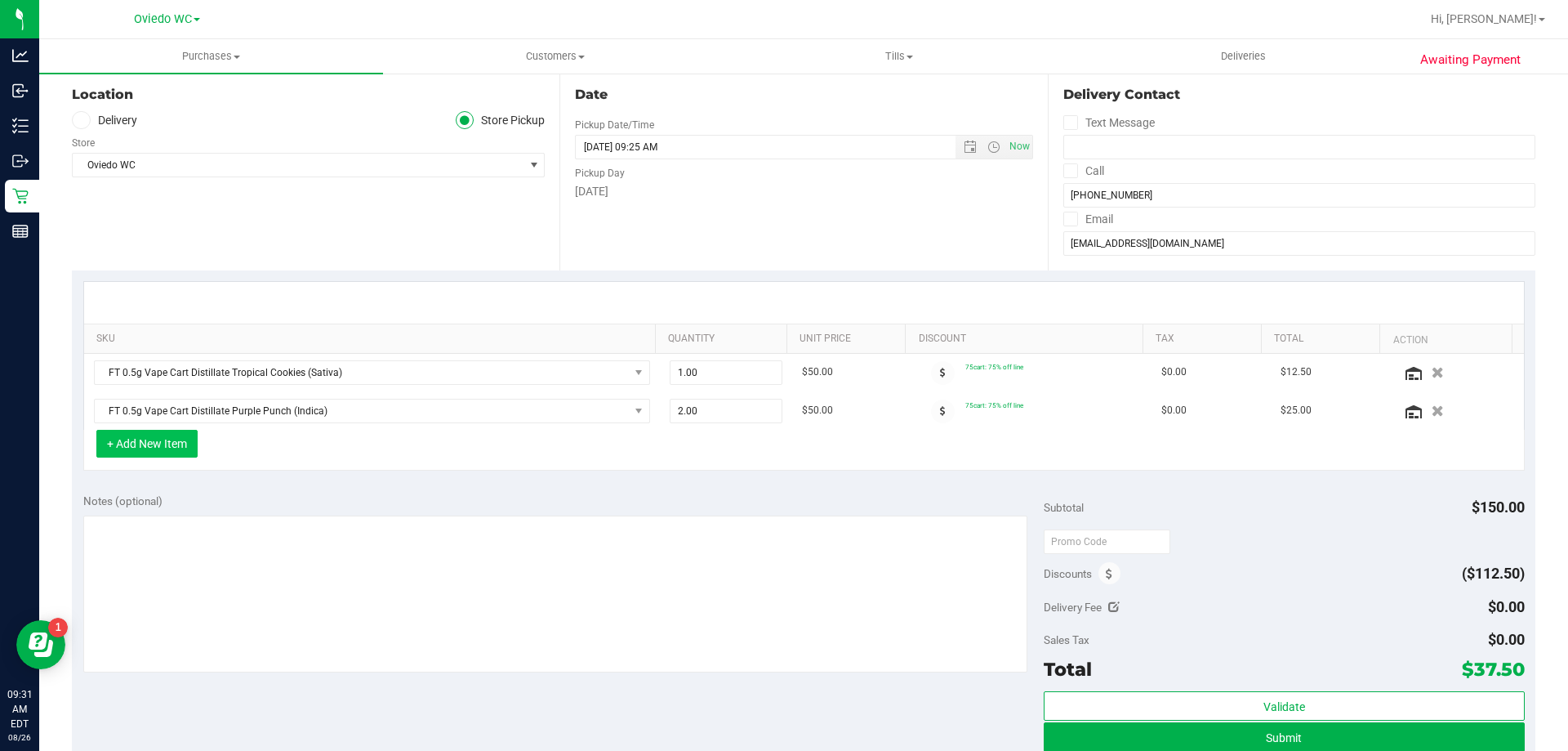
click at [143, 449] on button "+ Add New Item" at bounding box center [146, 443] width 101 height 28
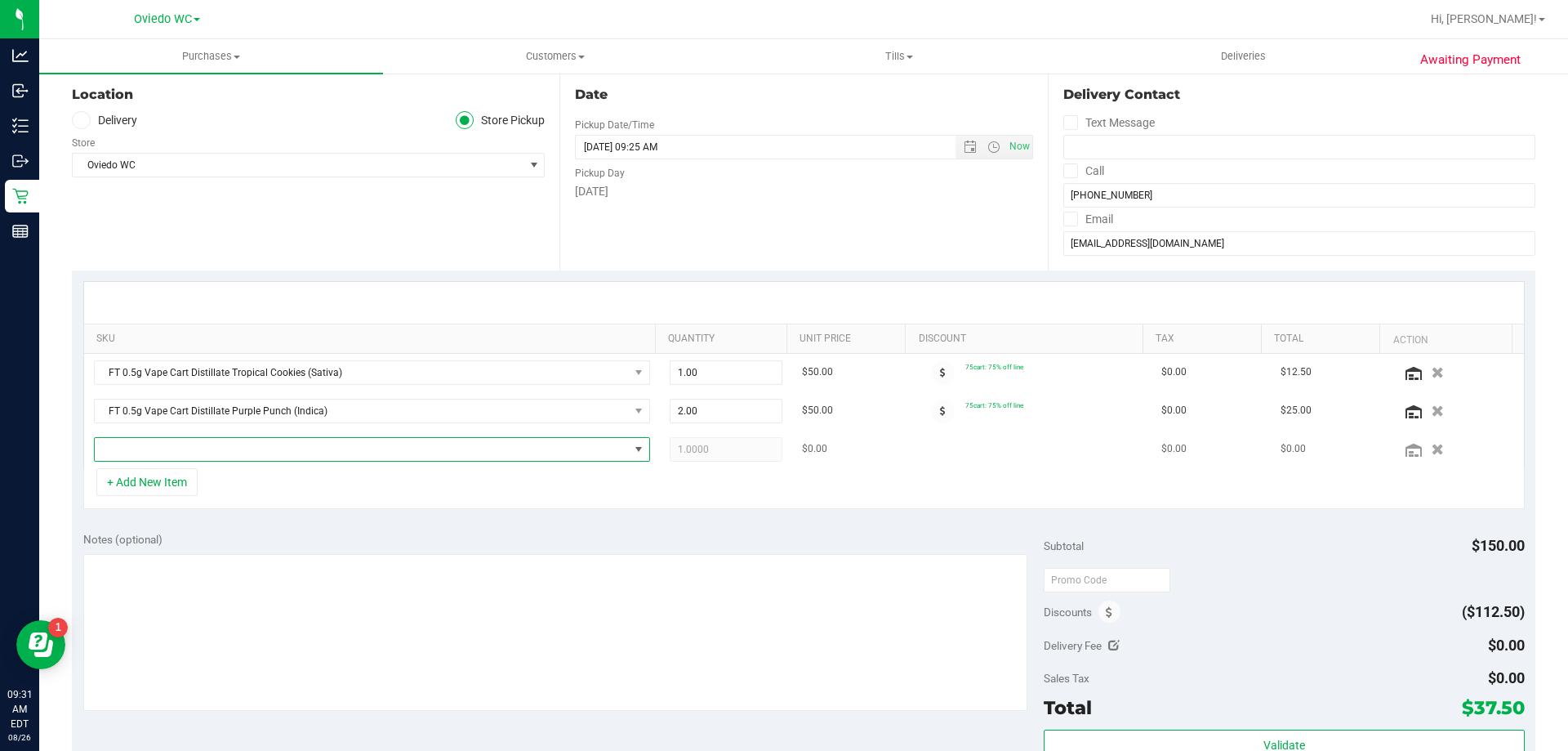
click at [210, 455] on span "NO DATA FOUND" at bounding box center [361, 450] width 535 height 23
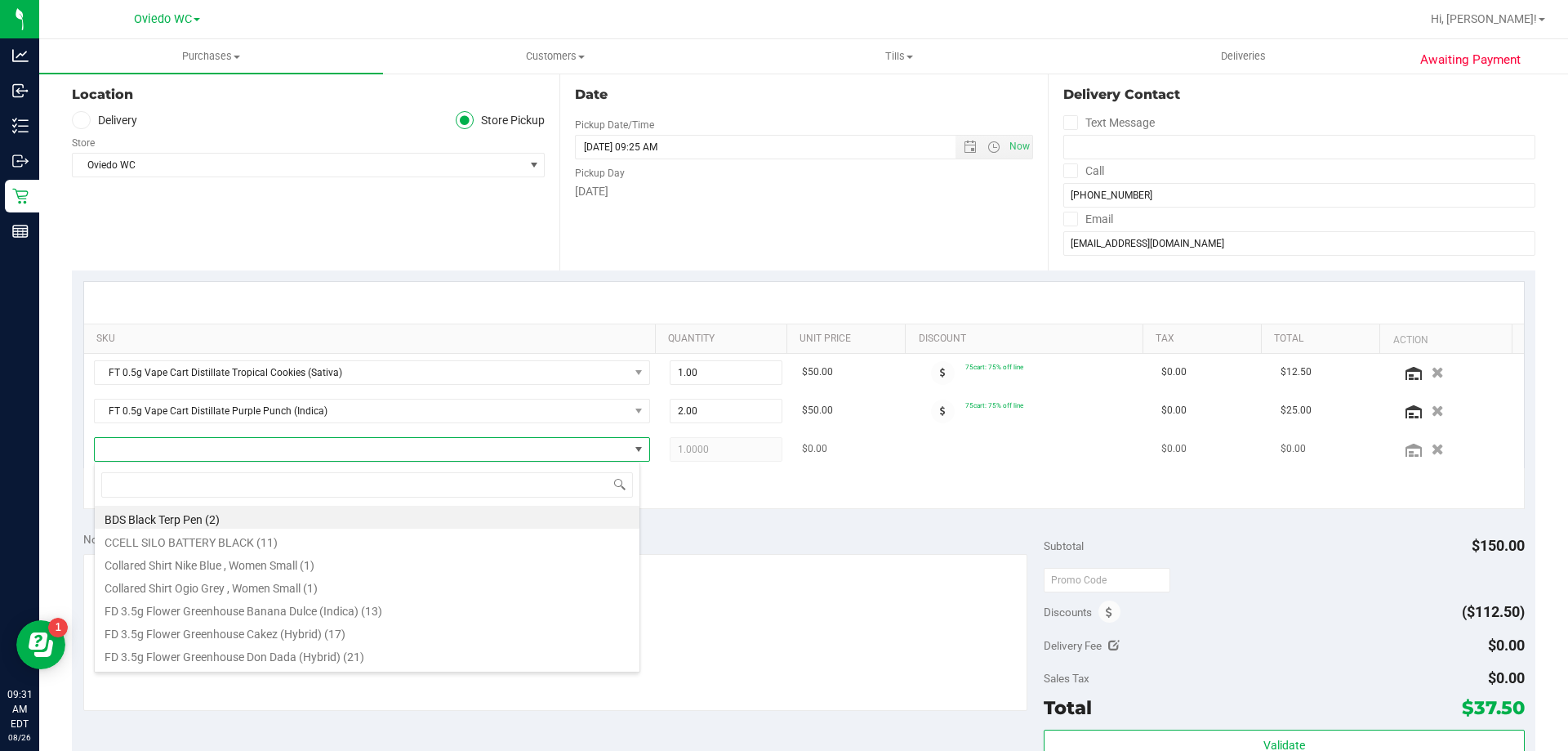
scroll to position [24, 542]
type input "brz"
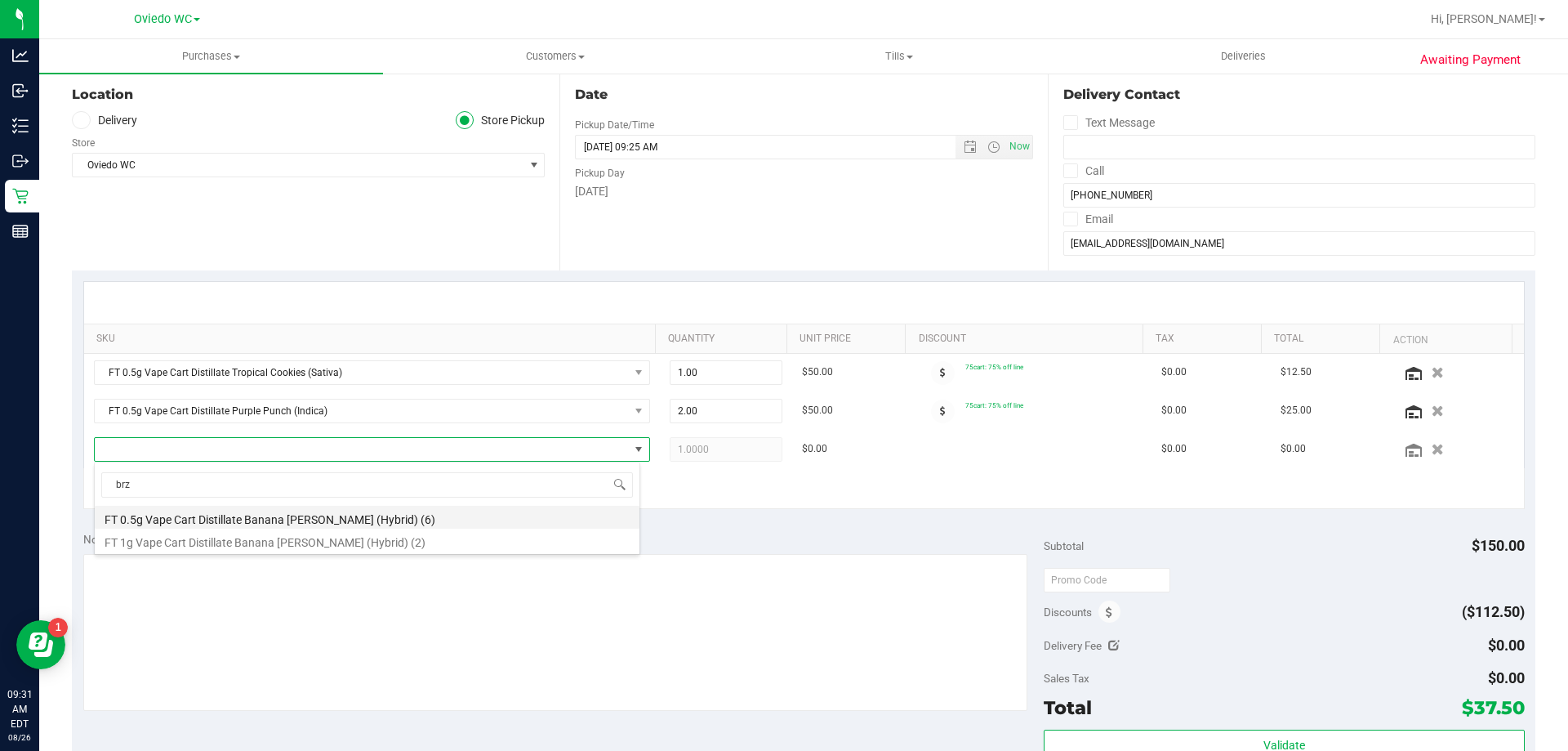
click at [190, 517] on li "FT 0.5g Vape Cart Distillate Banana Runtz (Hybrid) (6)" at bounding box center [367, 518] width 544 height 23
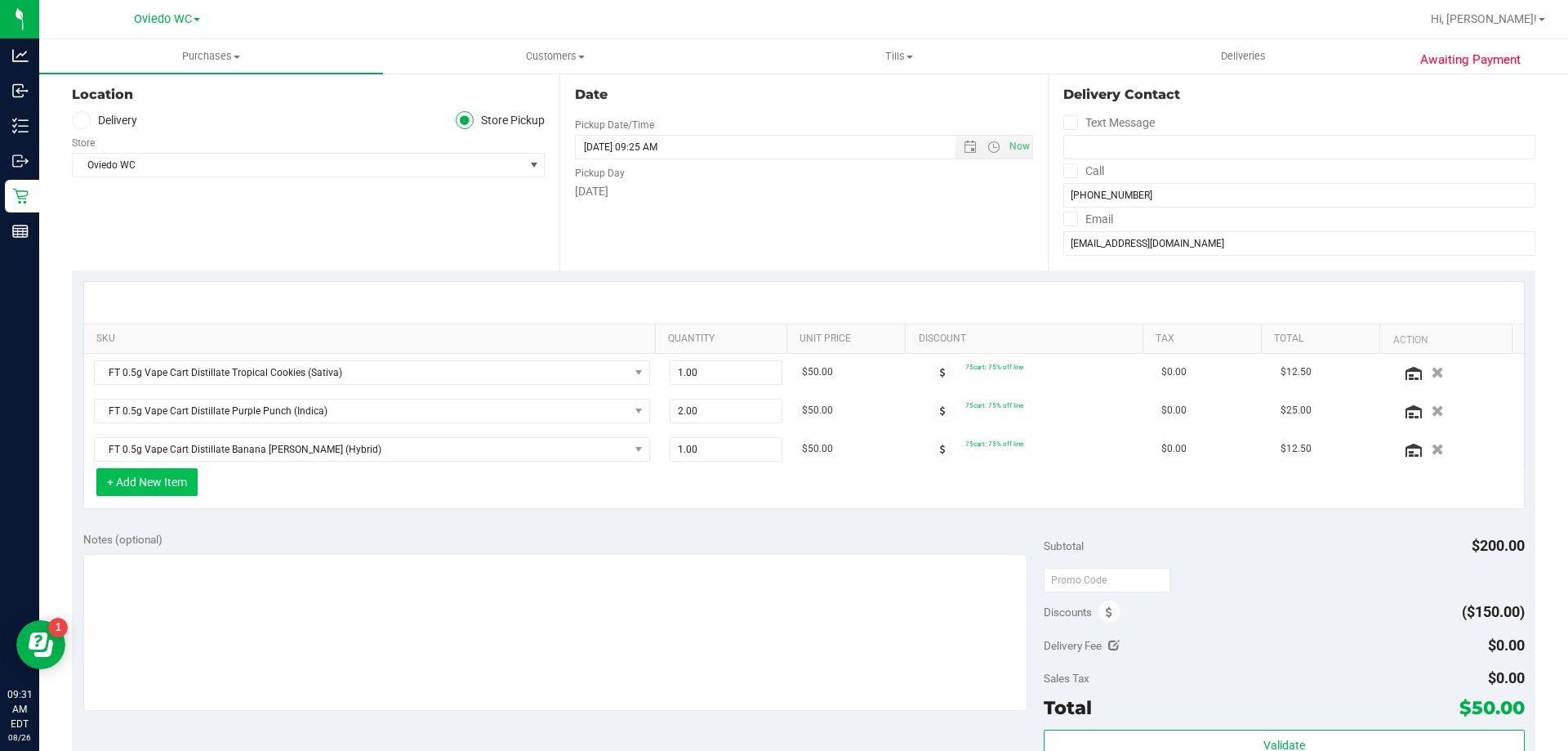
click at [184, 486] on button "+ Add New Item" at bounding box center [146, 481] width 101 height 28
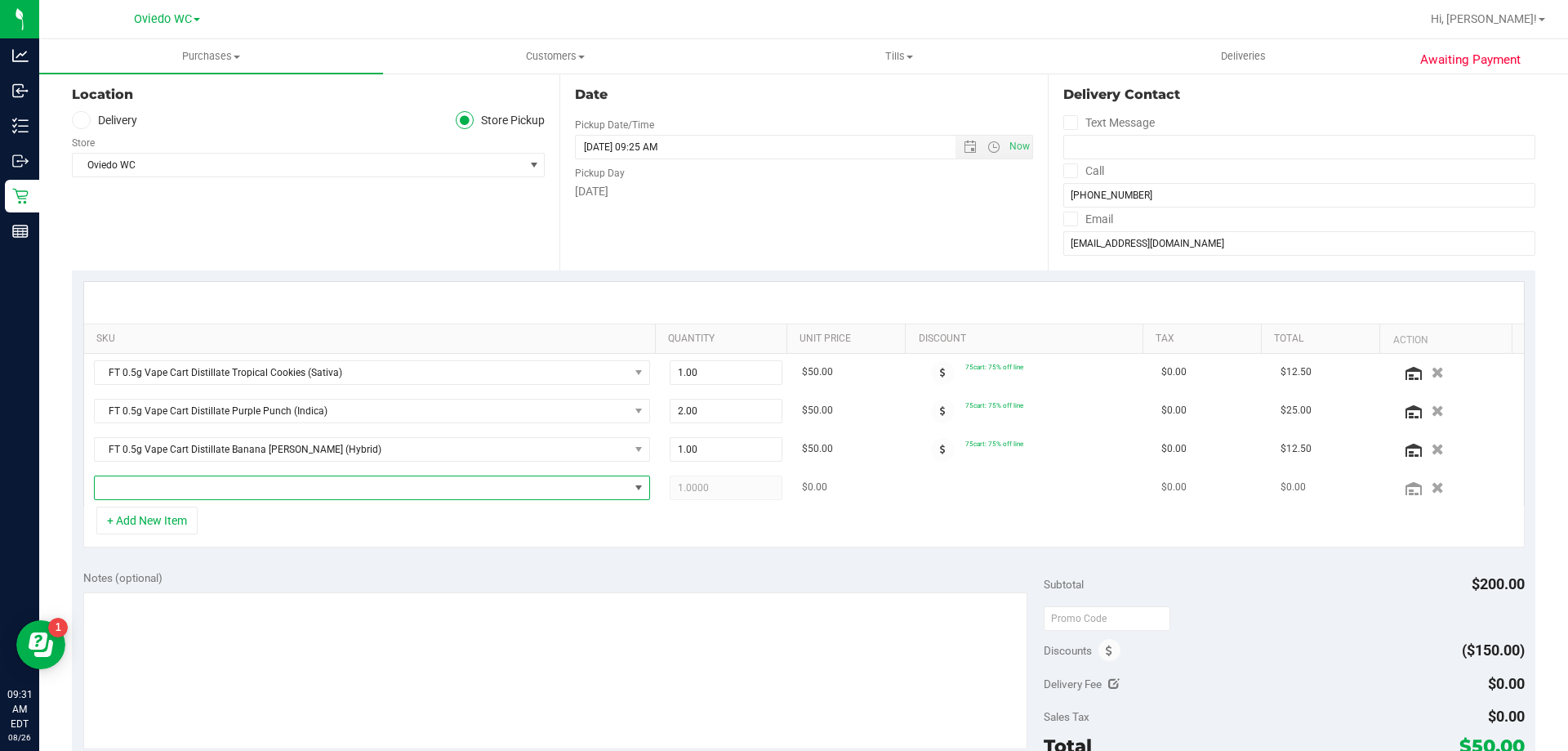
click at [184, 487] on span "NO DATA FOUND" at bounding box center [361, 488] width 535 height 23
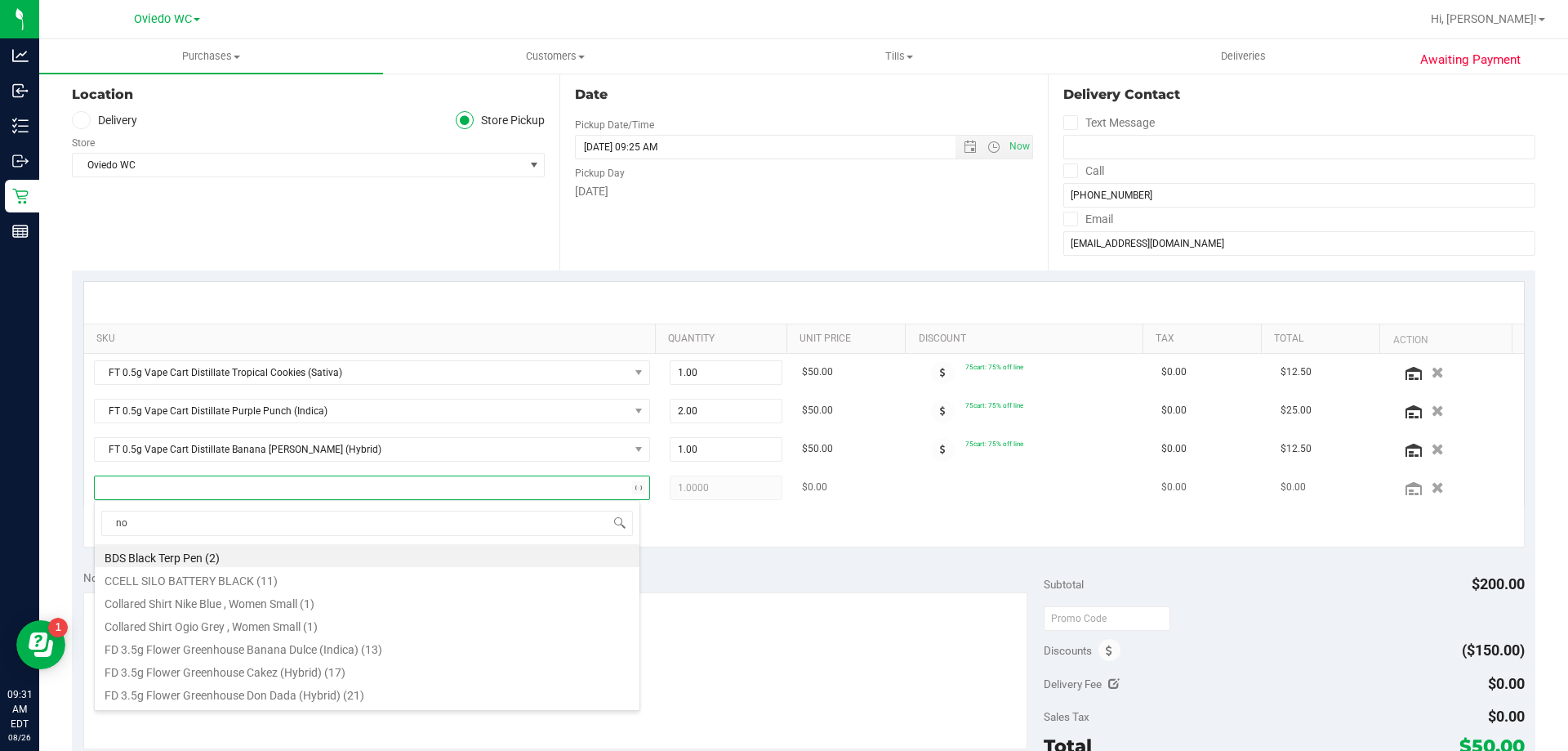
type input "nol"
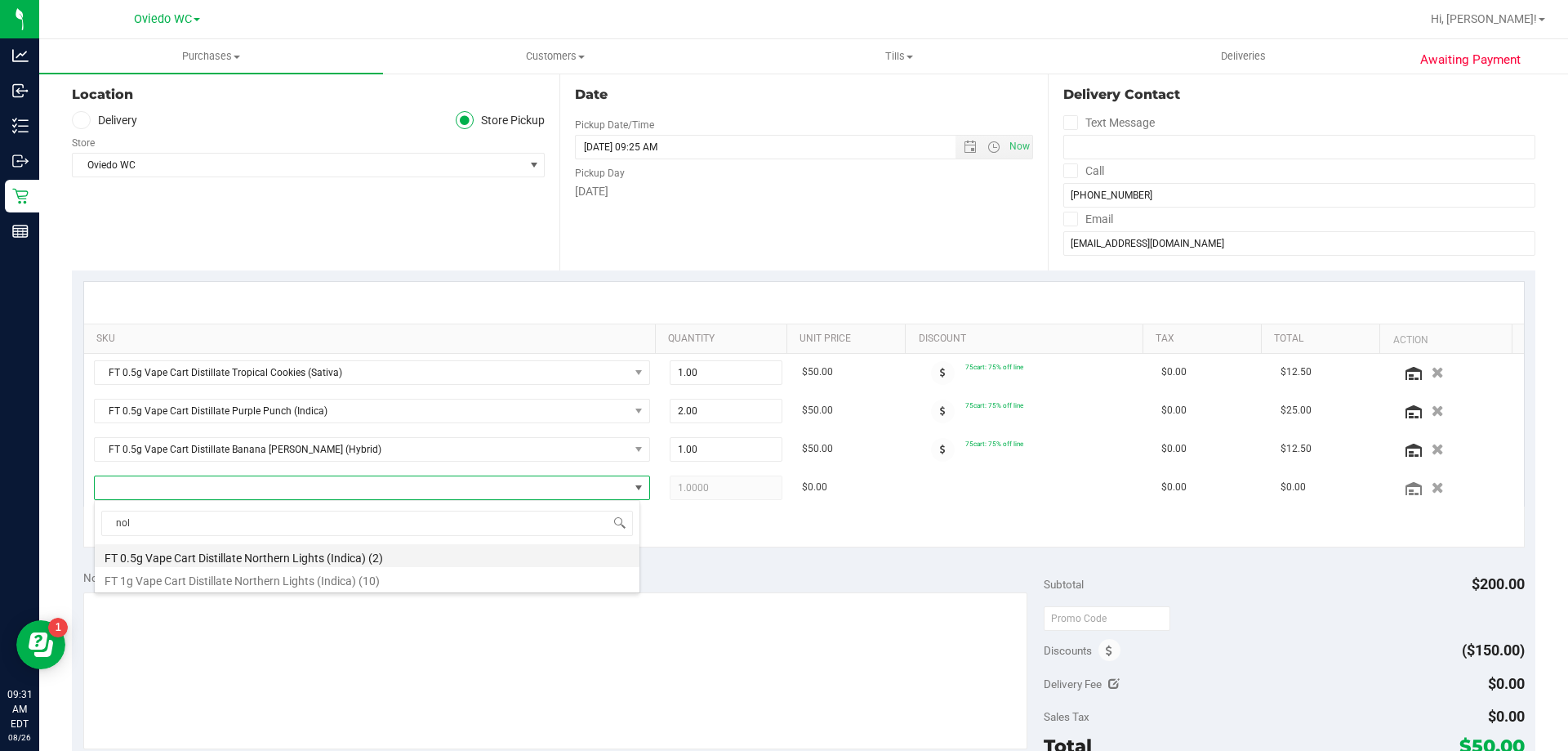
click at [187, 560] on li "FT 0.5g Vape Cart Distillate Northern Lights (Indica) (2)" at bounding box center [367, 556] width 544 height 23
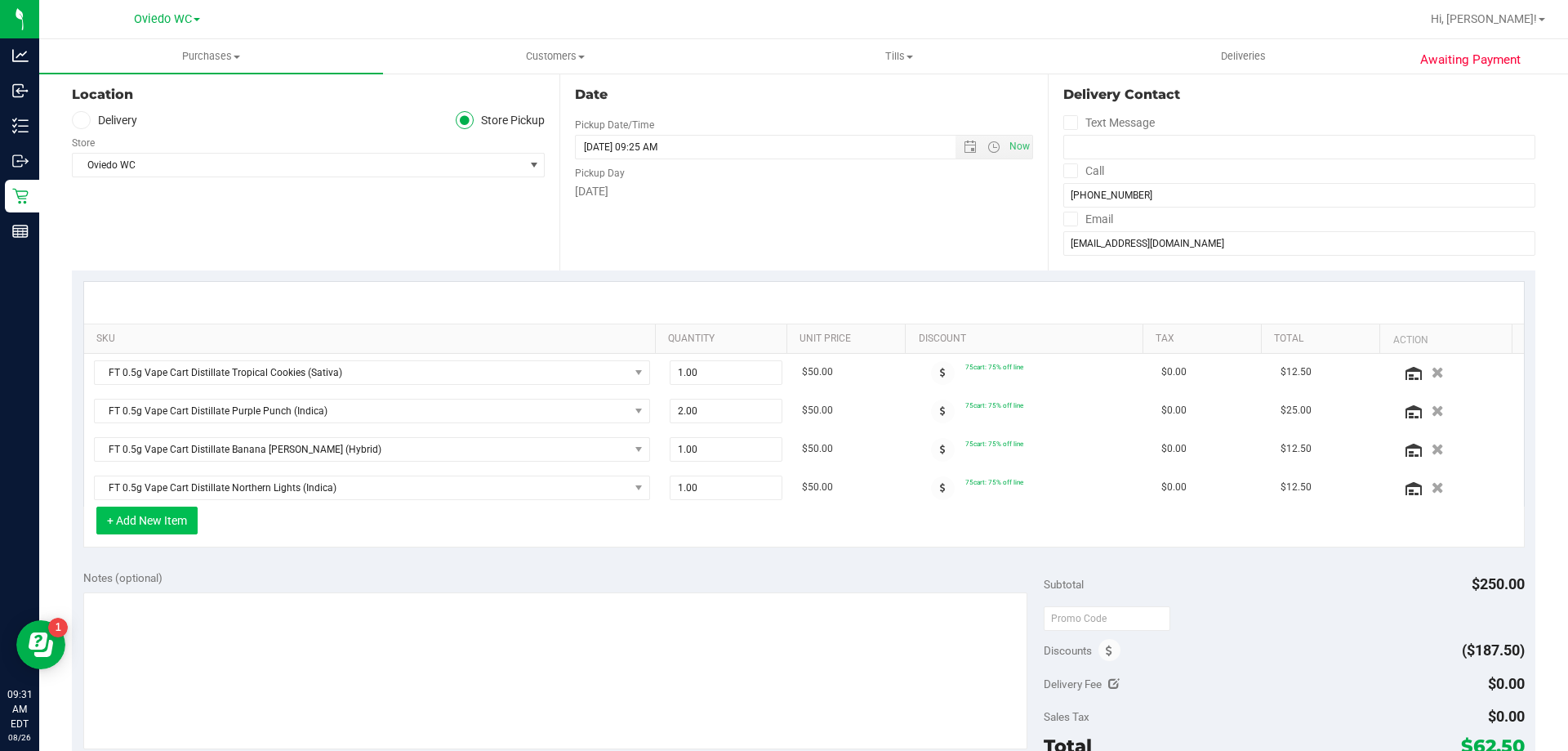
click at [165, 521] on button "+ Add New Item" at bounding box center [146, 520] width 101 height 28
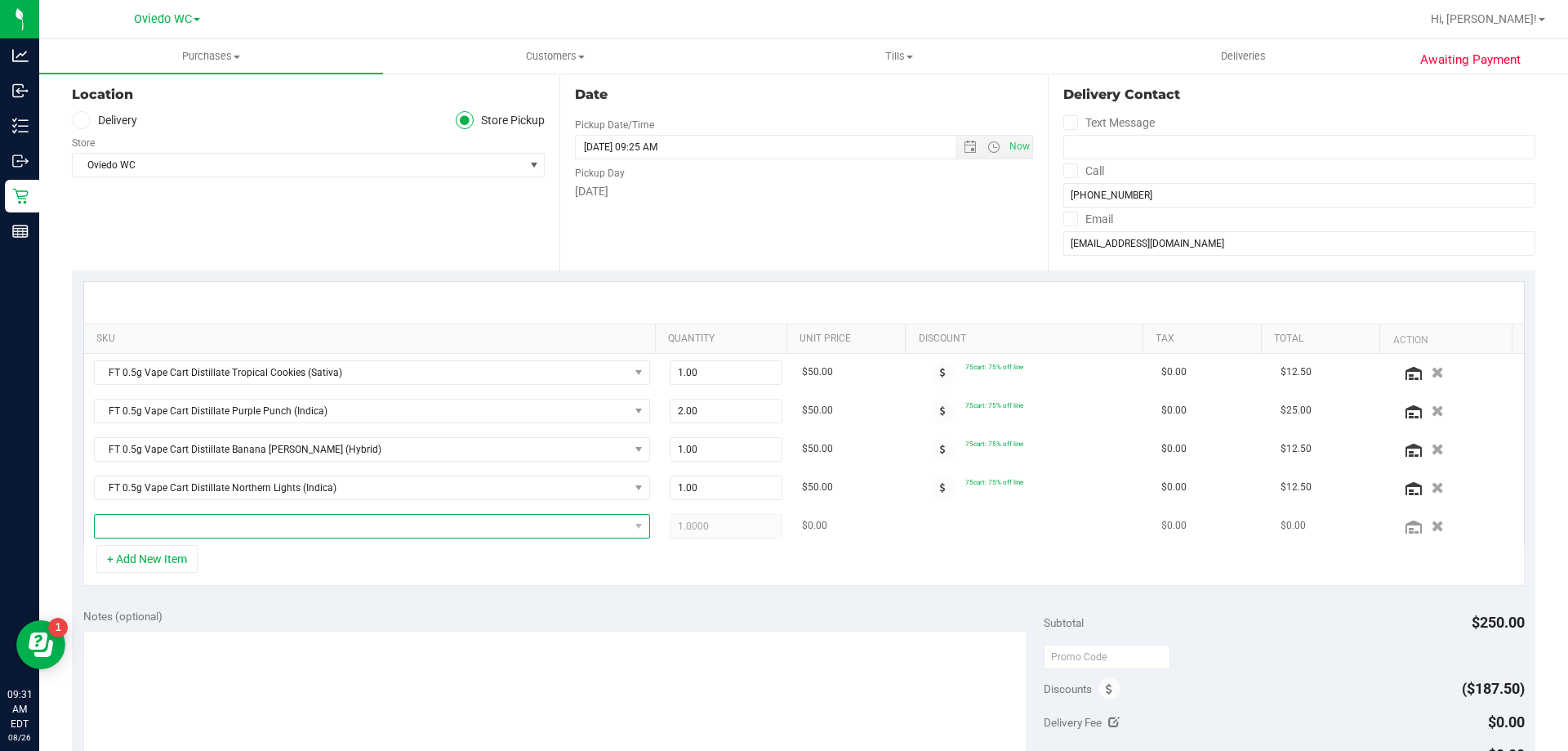
click at [187, 530] on span "NO DATA FOUND" at bounding box center [361, 527] width 535 height 23
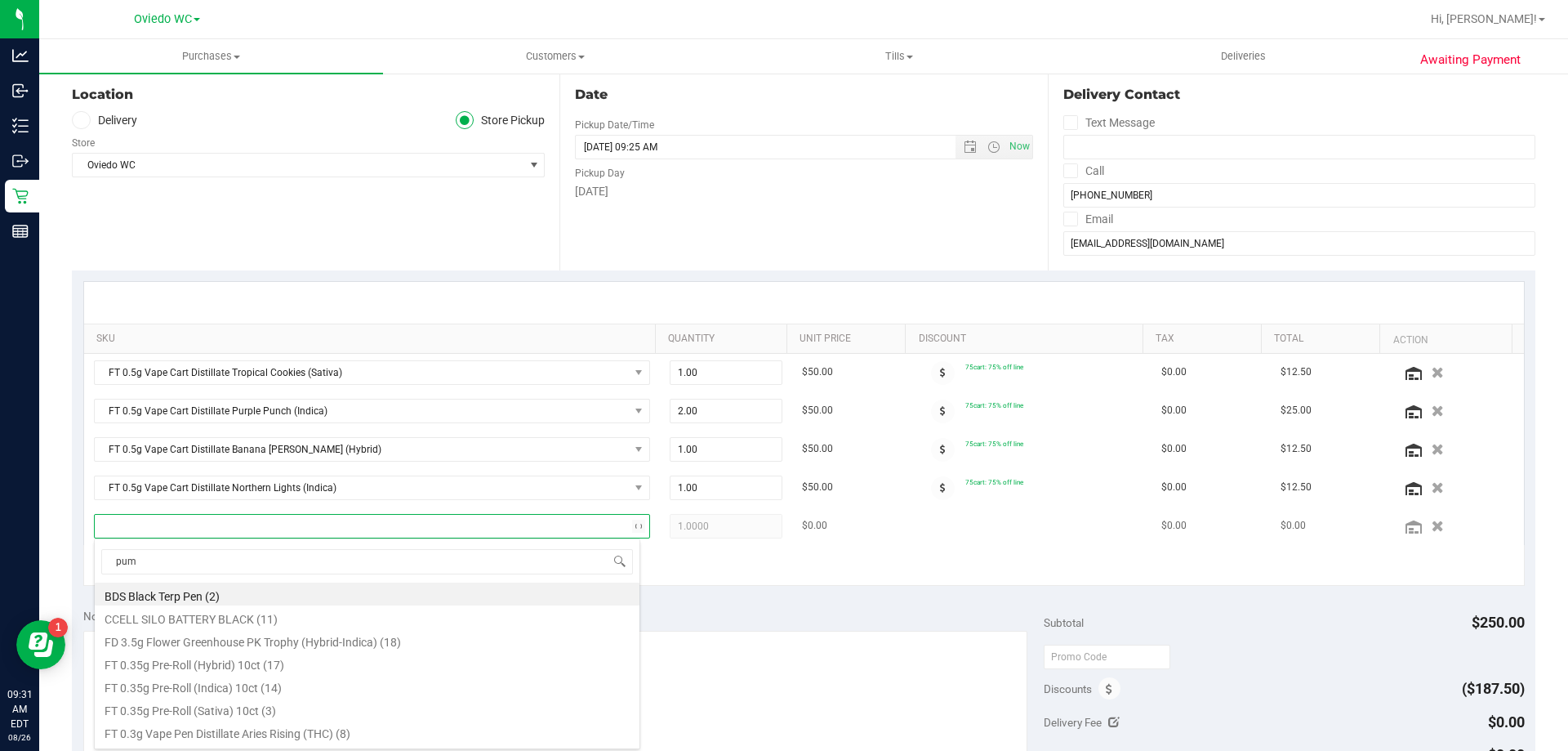
type input "pump"
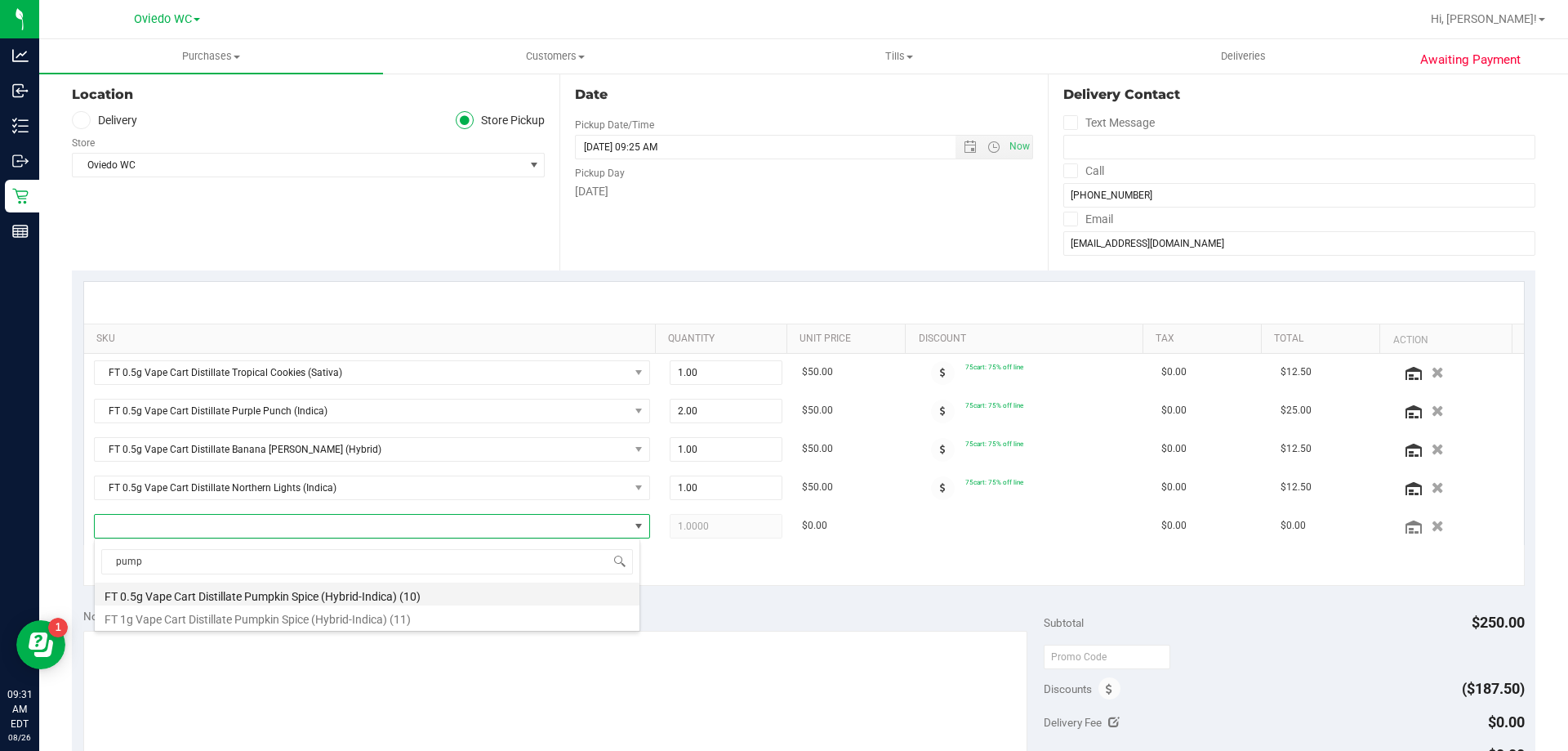
click at [166, 590] on li "FT 0.5g Vape Cart Distillate Pumpkin Spice (Hybrid-Indica) (10)" at bounding box center [367, 595] width 544 height 23
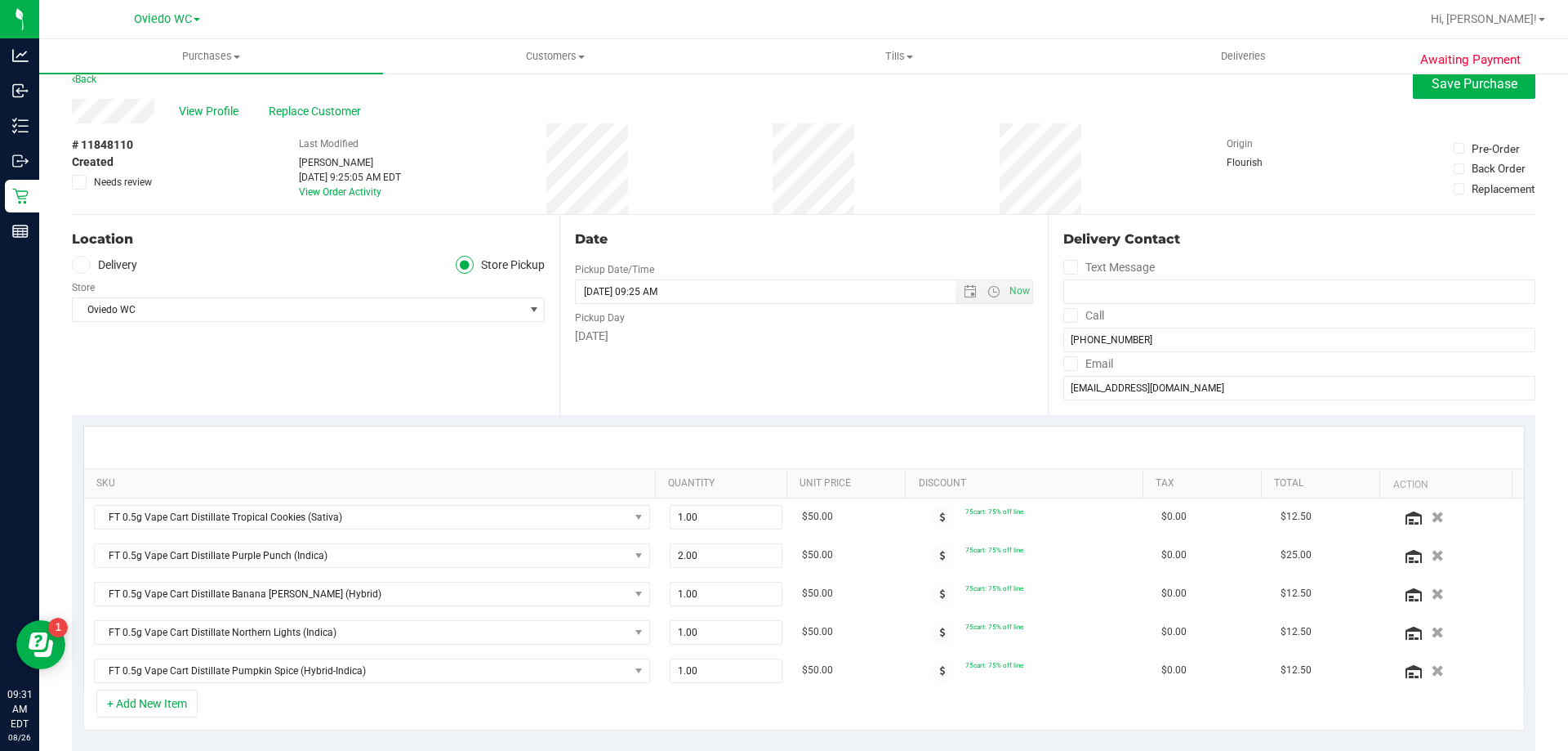
scroll to position [0, 0]
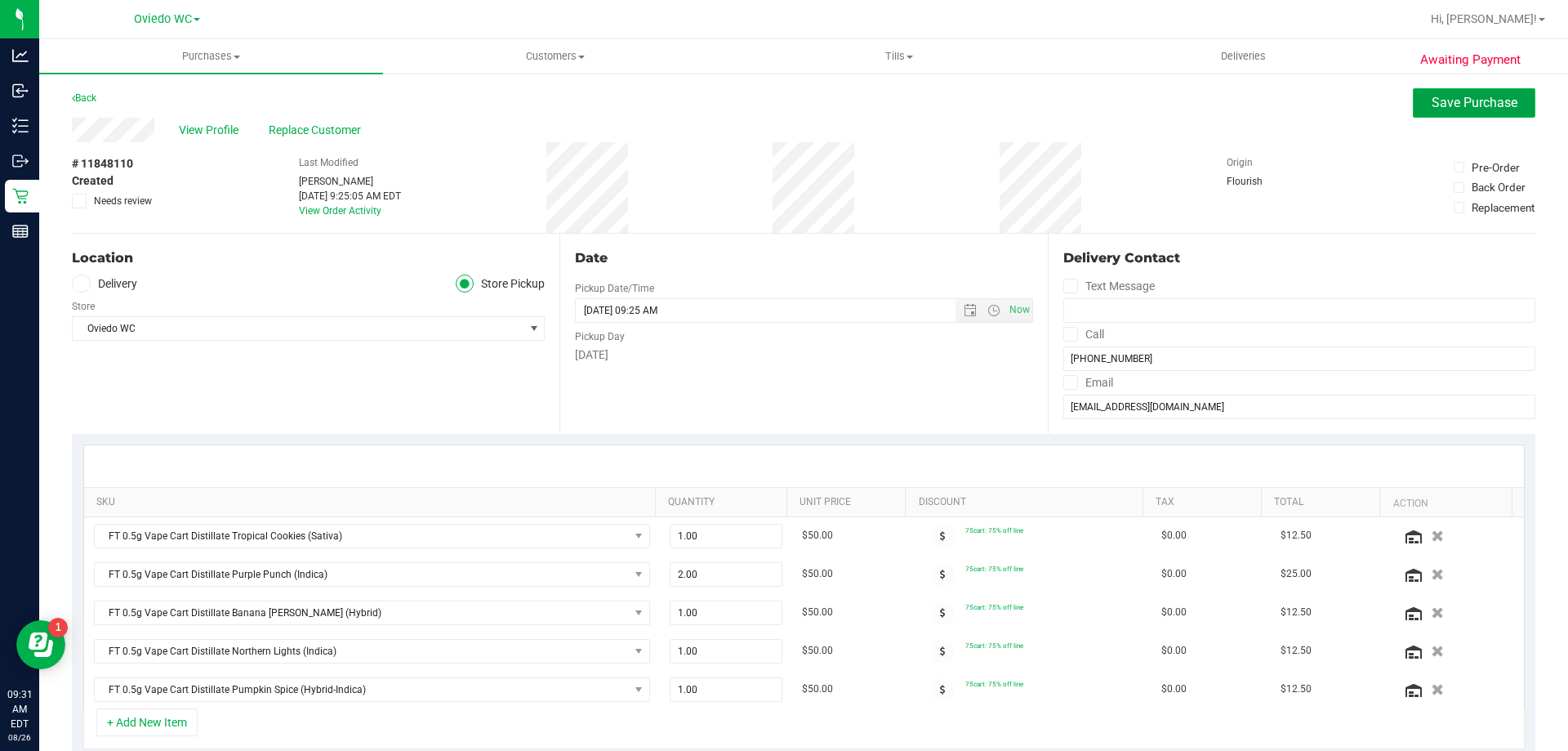
click at [1474, 90] on button "Save Purchase" at bounding box center [1473, 103] width 122 height 29
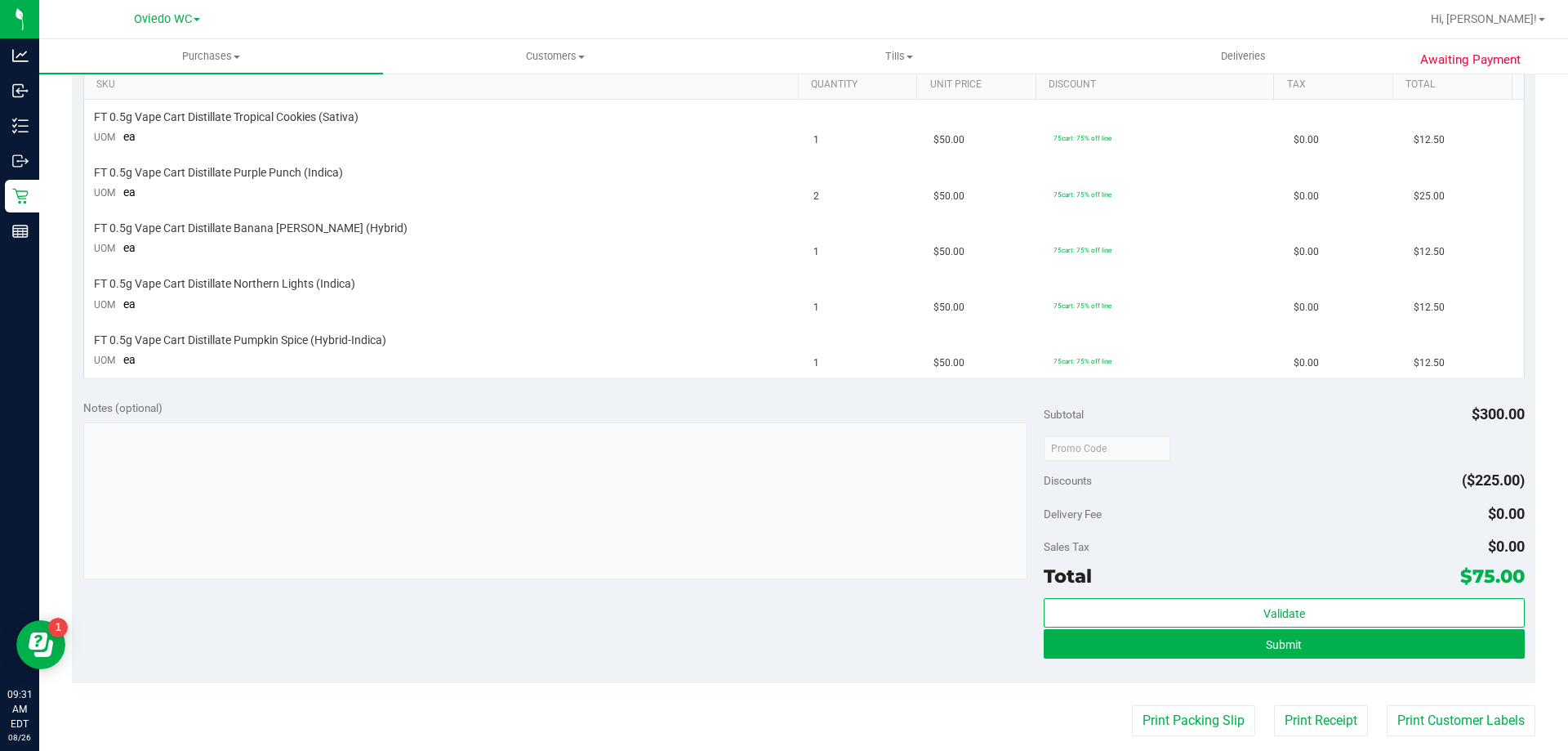
scroll to position [572, 0]
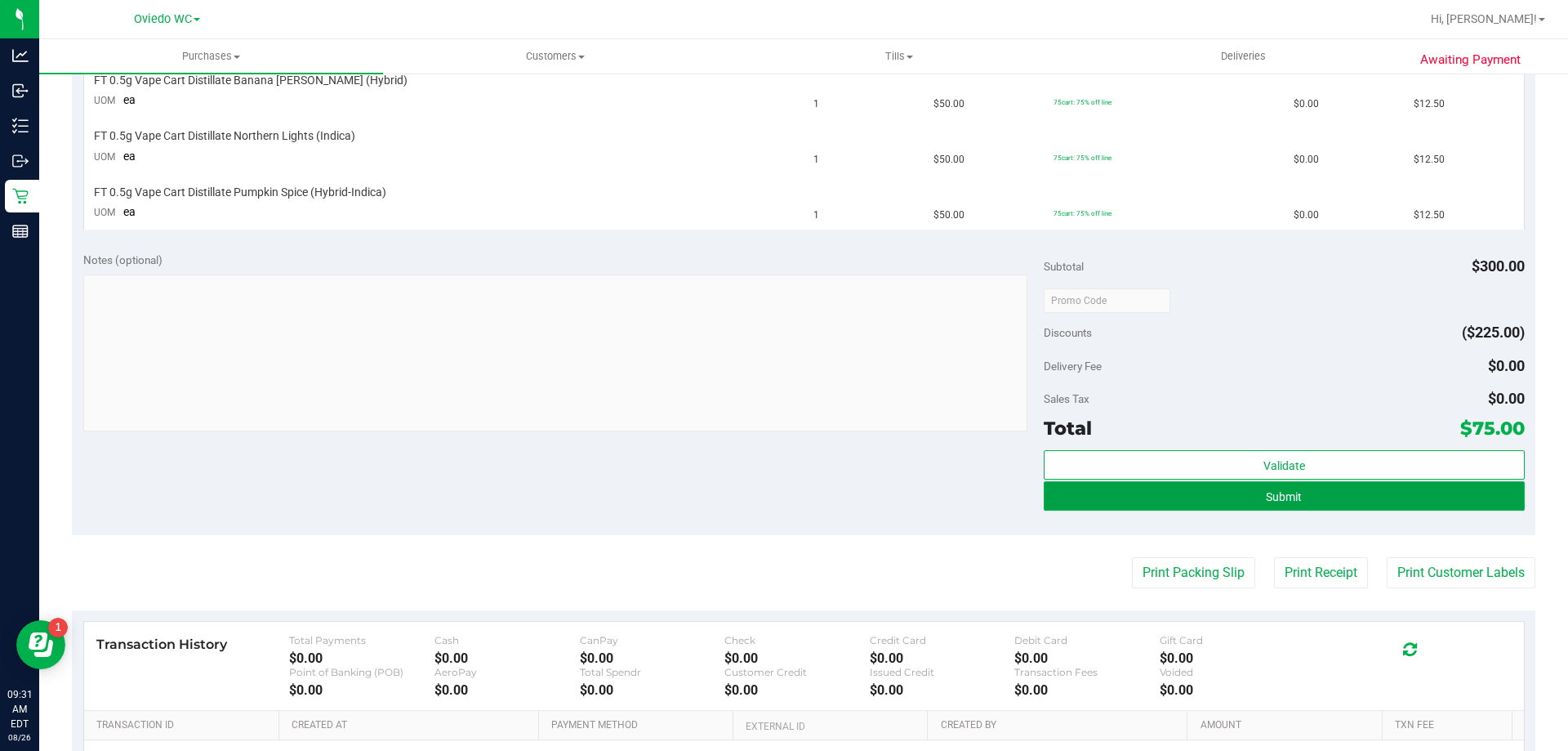
click at [1280, 507] on button "Submit" at bounding box center [1284, 496] width 480 height 29
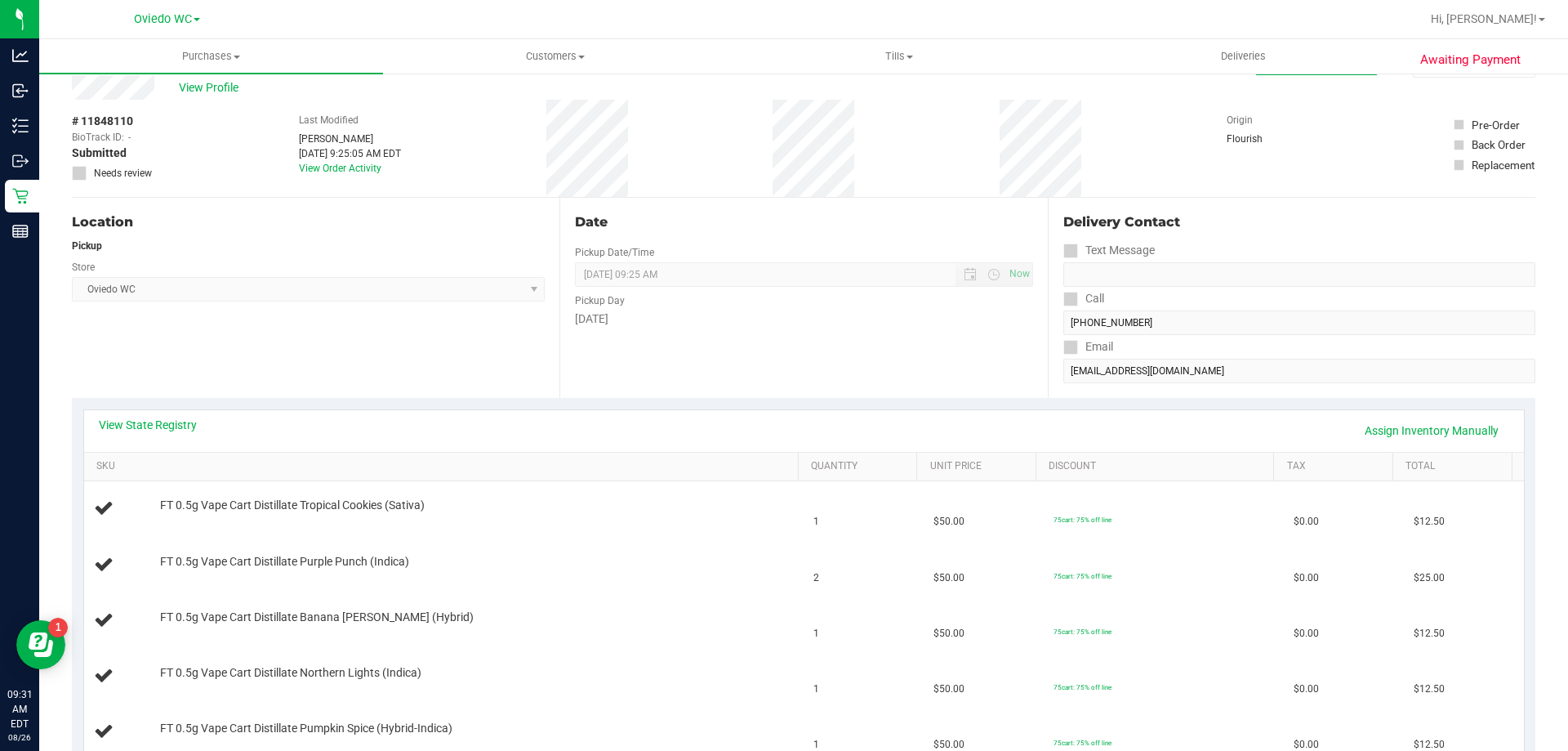
scroll to position [33, 0]
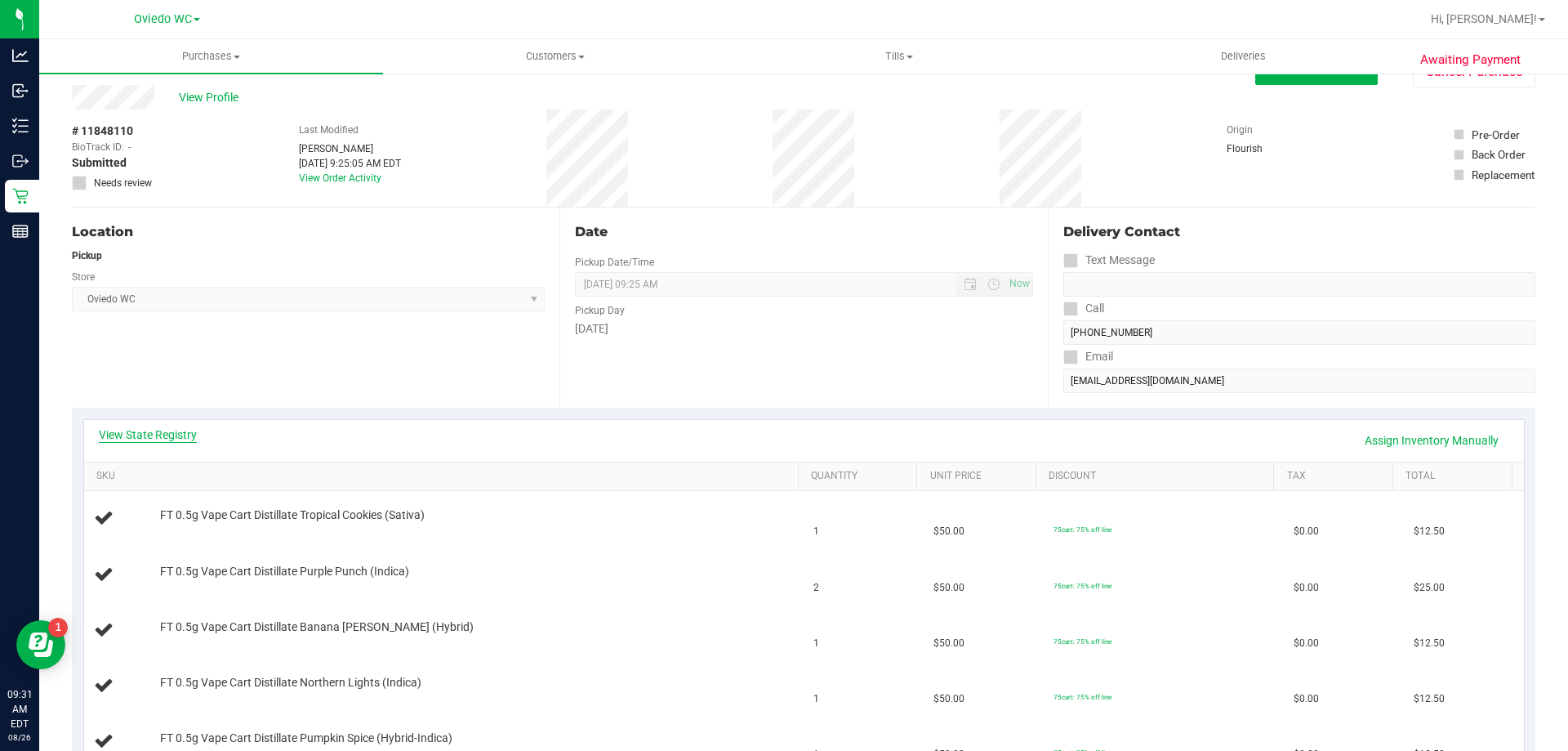
click at [175, 438] on link "View State Registry" at bounding box center [148, 435] width 98 height 16
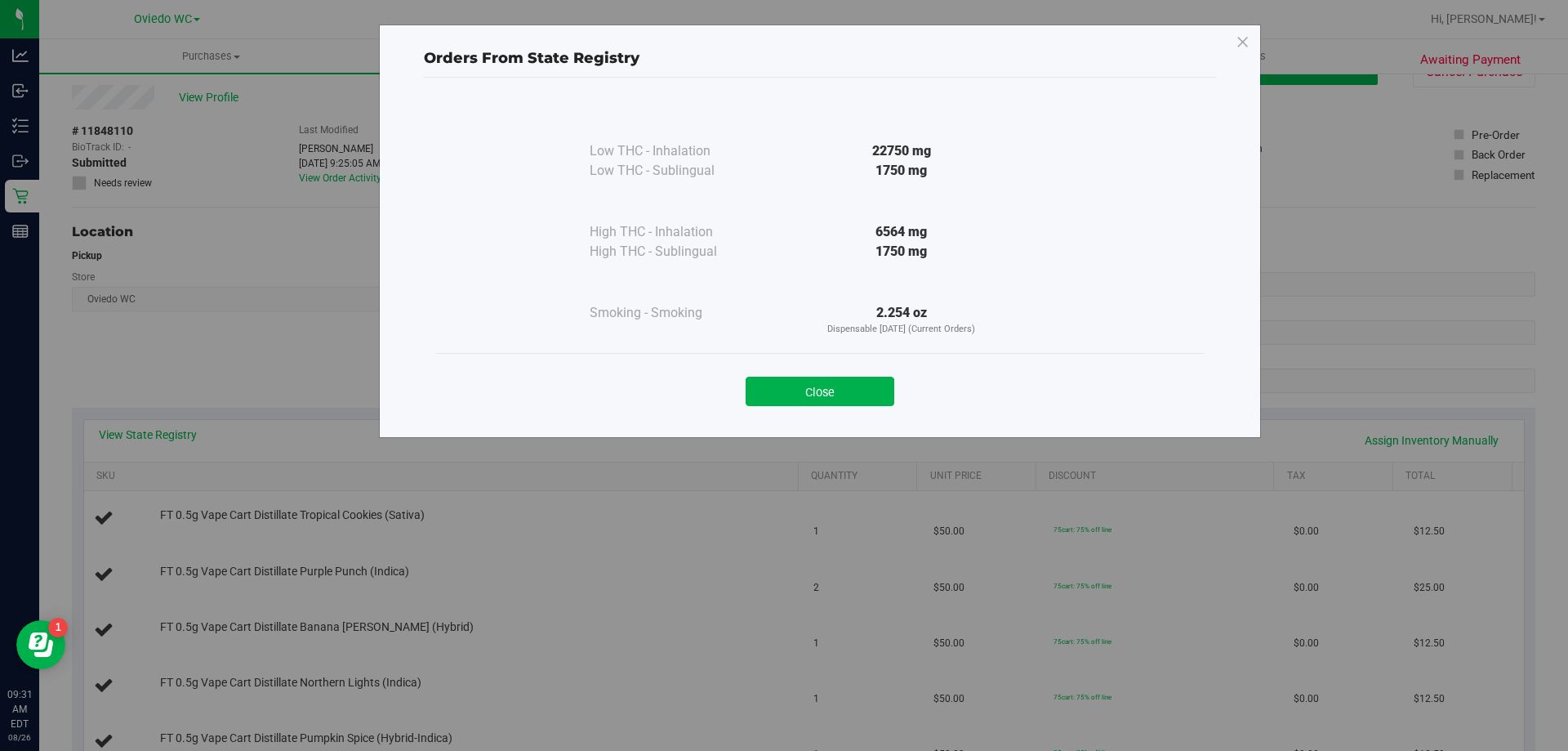
click at [824, 409] on div "Close" at bounding box center [820, 386] width 767 height 66
click at [824, 391] on button "Close" at bounding box center [820, 391] width 149 height 29
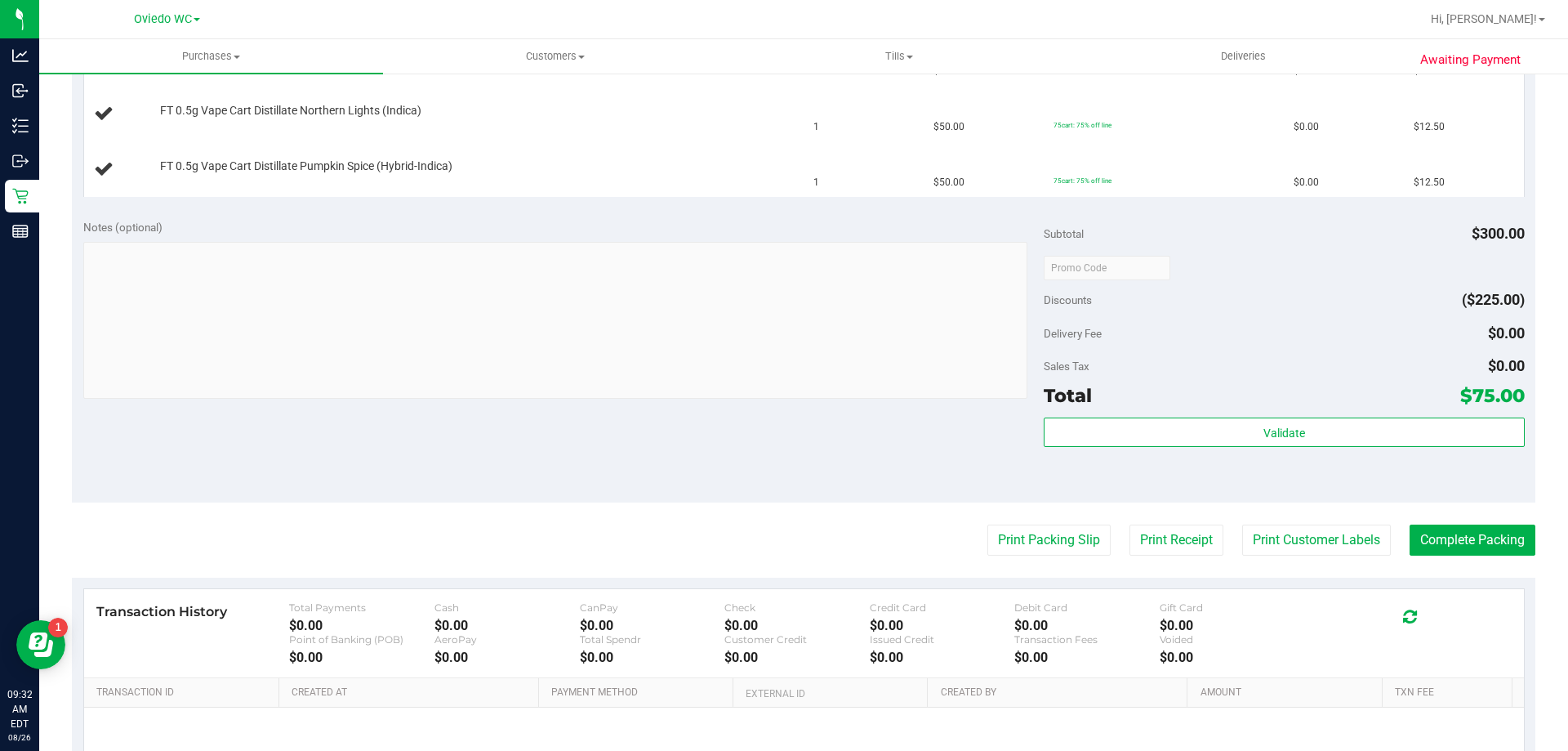
scroll to position [687, 0]
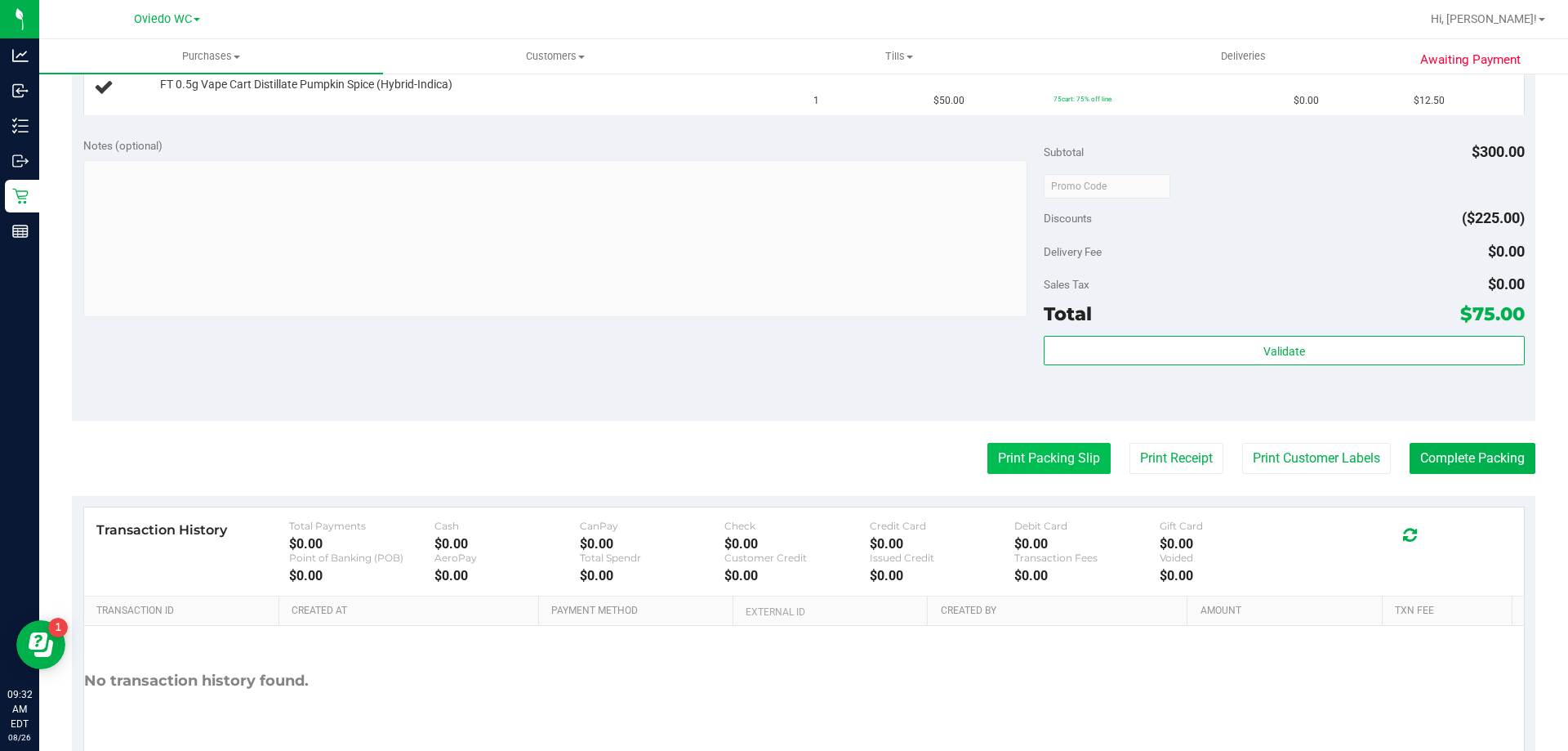
click at [1005, 457] on button "Print Packing Slip" at bounding box center [1049, 458] width 123 height 31
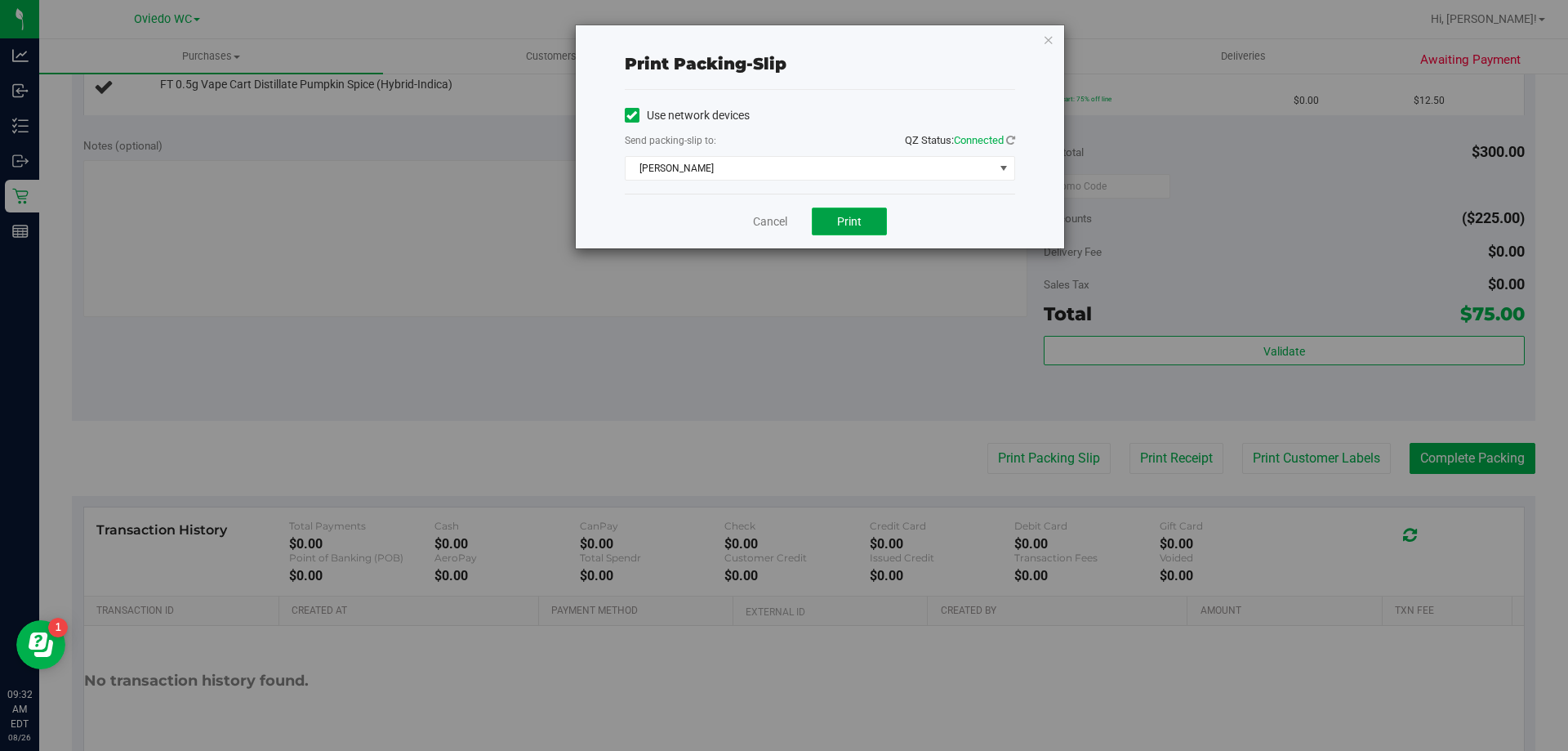
click at [856, 228] on button "Print" at bounding box center [850, 221] width 75 height 28
click at [769, 229] on link "Cancel" at bounding box center [770, 221] width 34 height 17
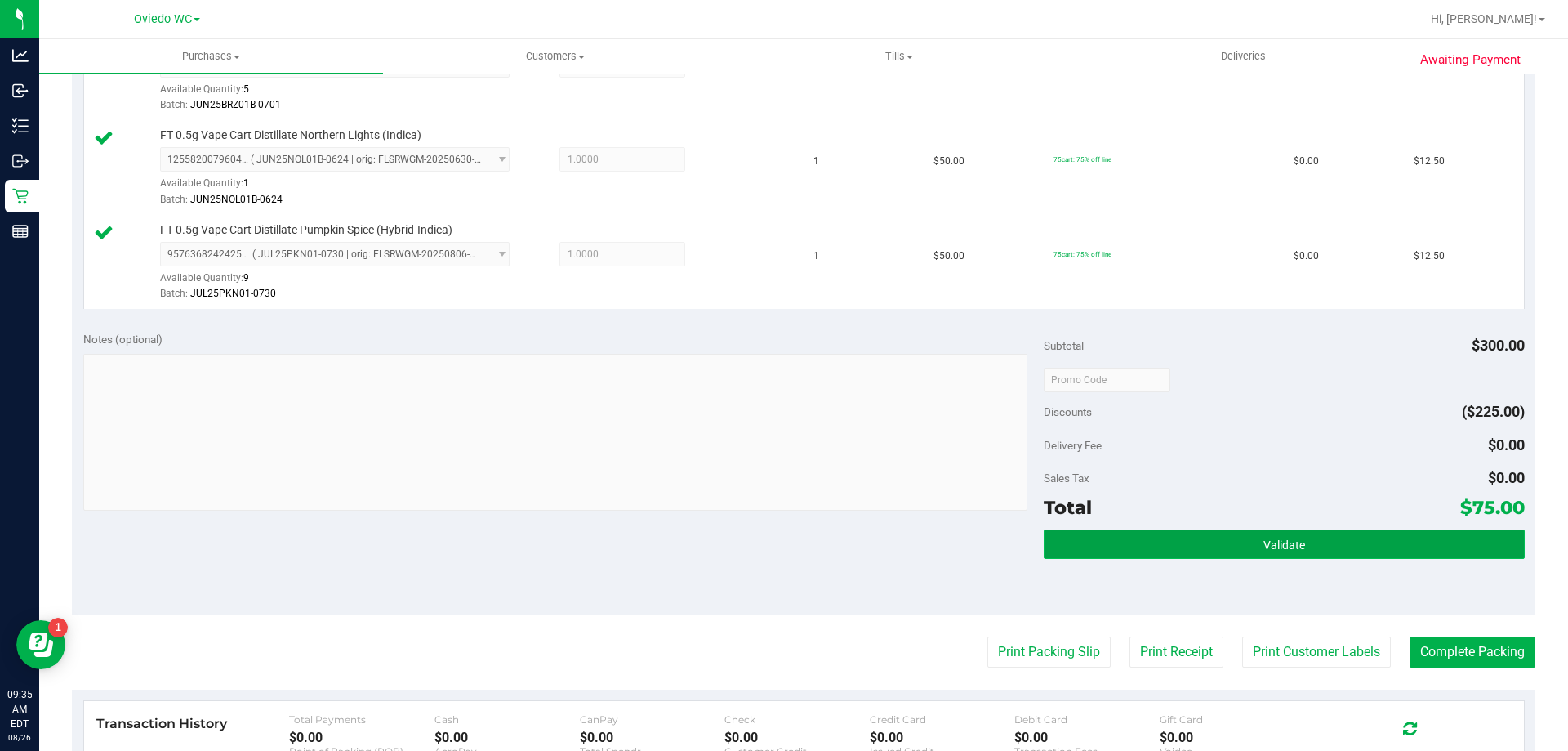
click at [1187, 534] on button "Validate" at bounding box center [1284, 544] width 480 height 29
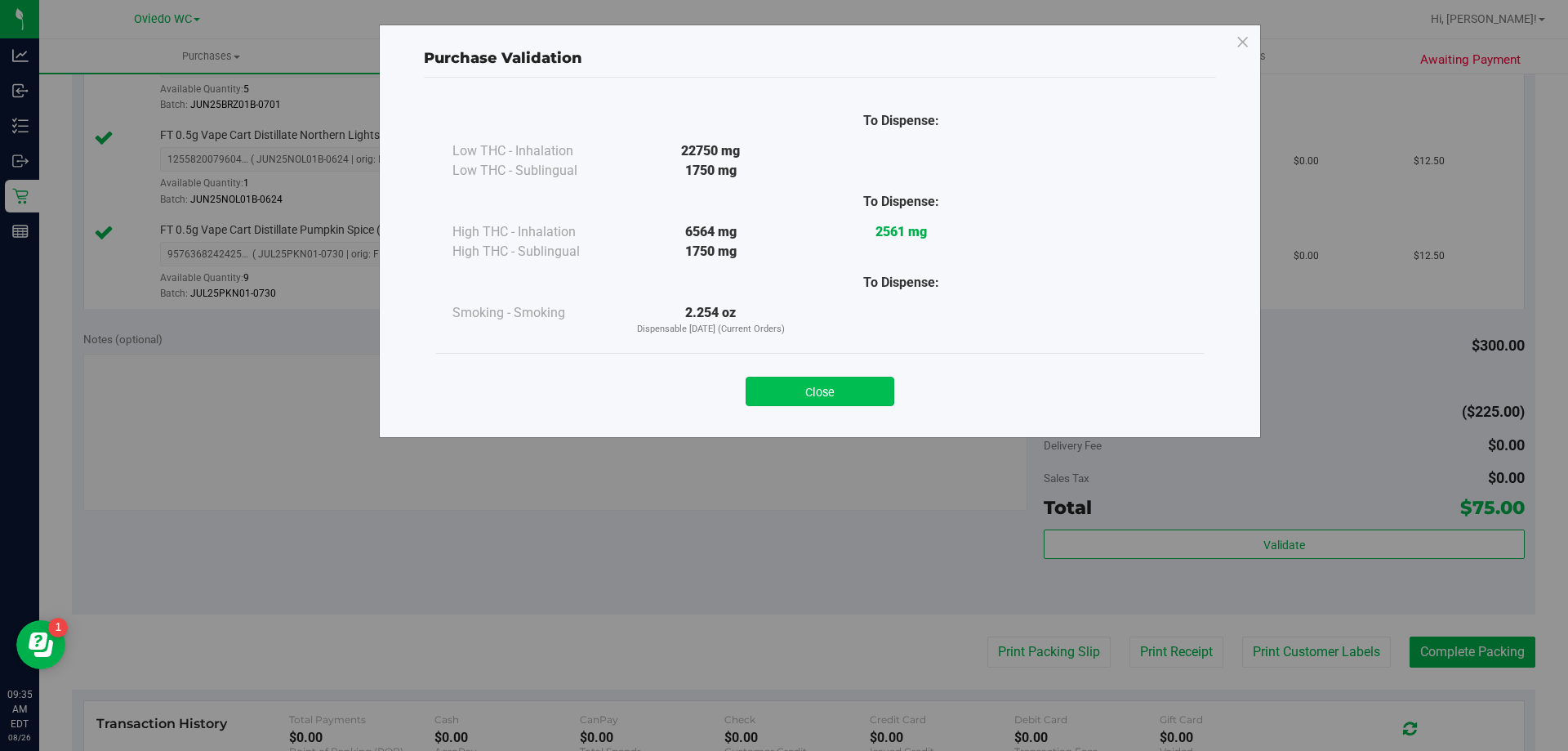
click at [802, 391] on button "Close" at bounding box center [820, 391] width 149 height 29
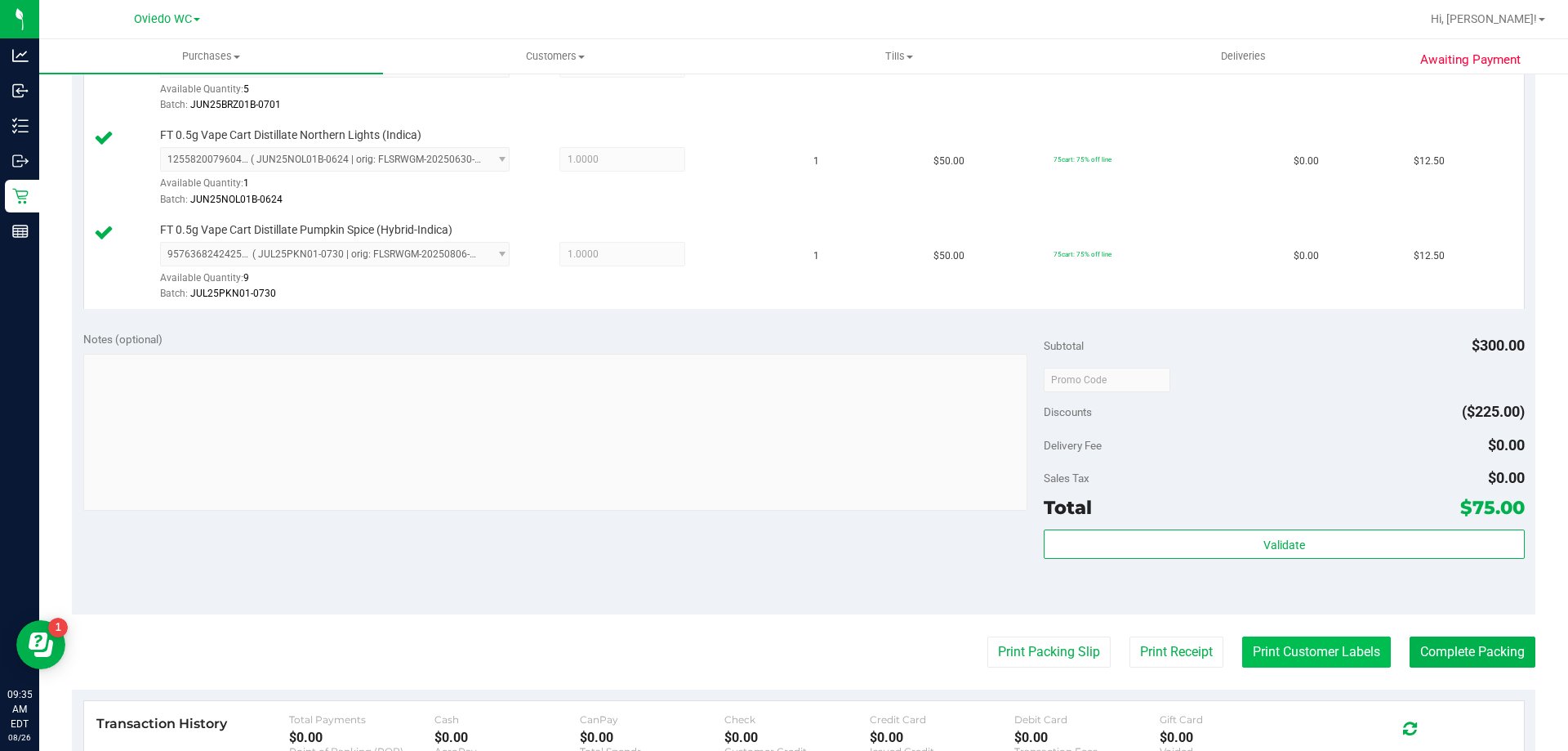
click at [1246, 642] on button "Print Customer Labels" at bounding box center [1316, 652] width 149 height 31
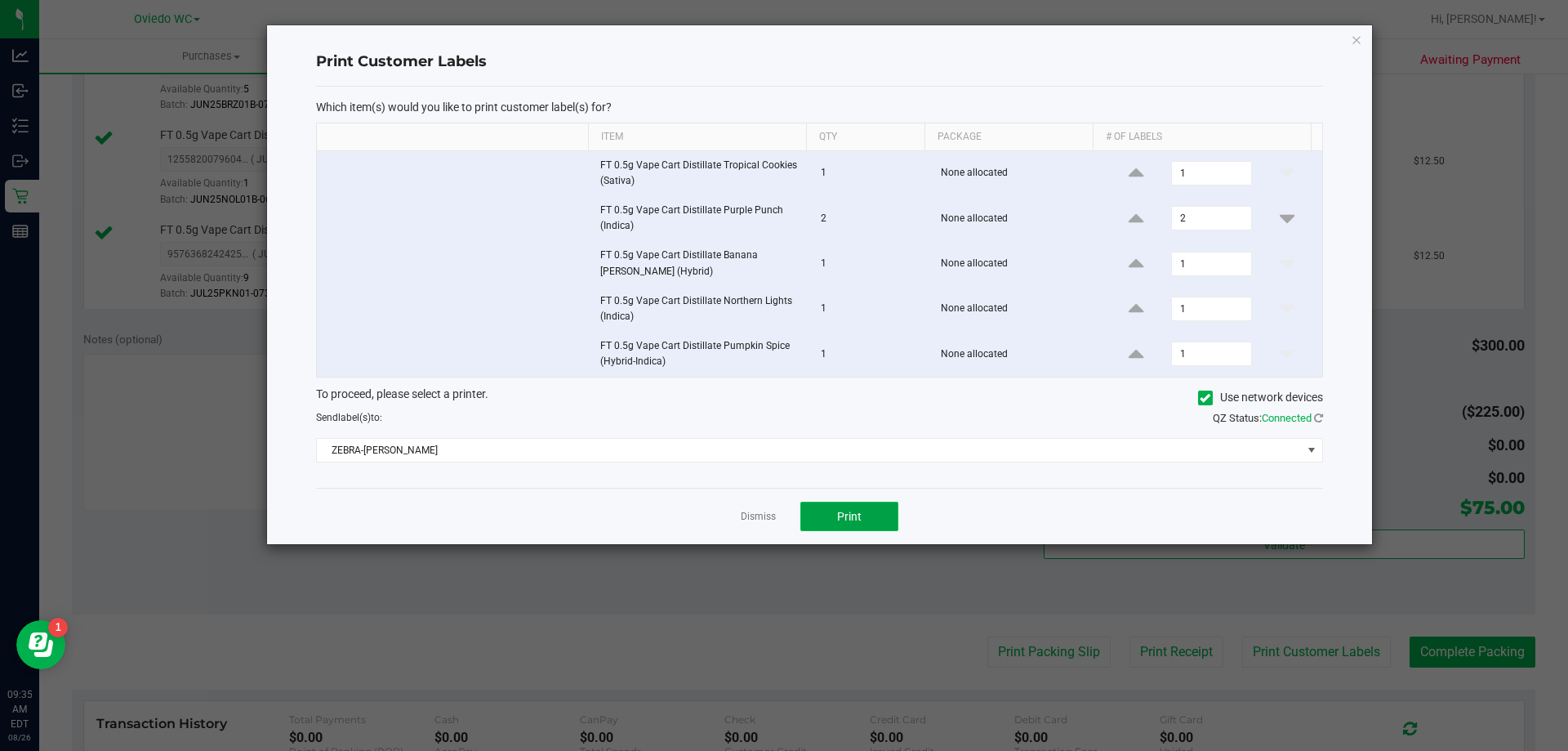
click at [892, 516] on button "Print" at bounding box center [850, 516] width 98 height 29
click at [751, 516] on link "Dismiss" at bounding box center [758, 517] width 35 height 14
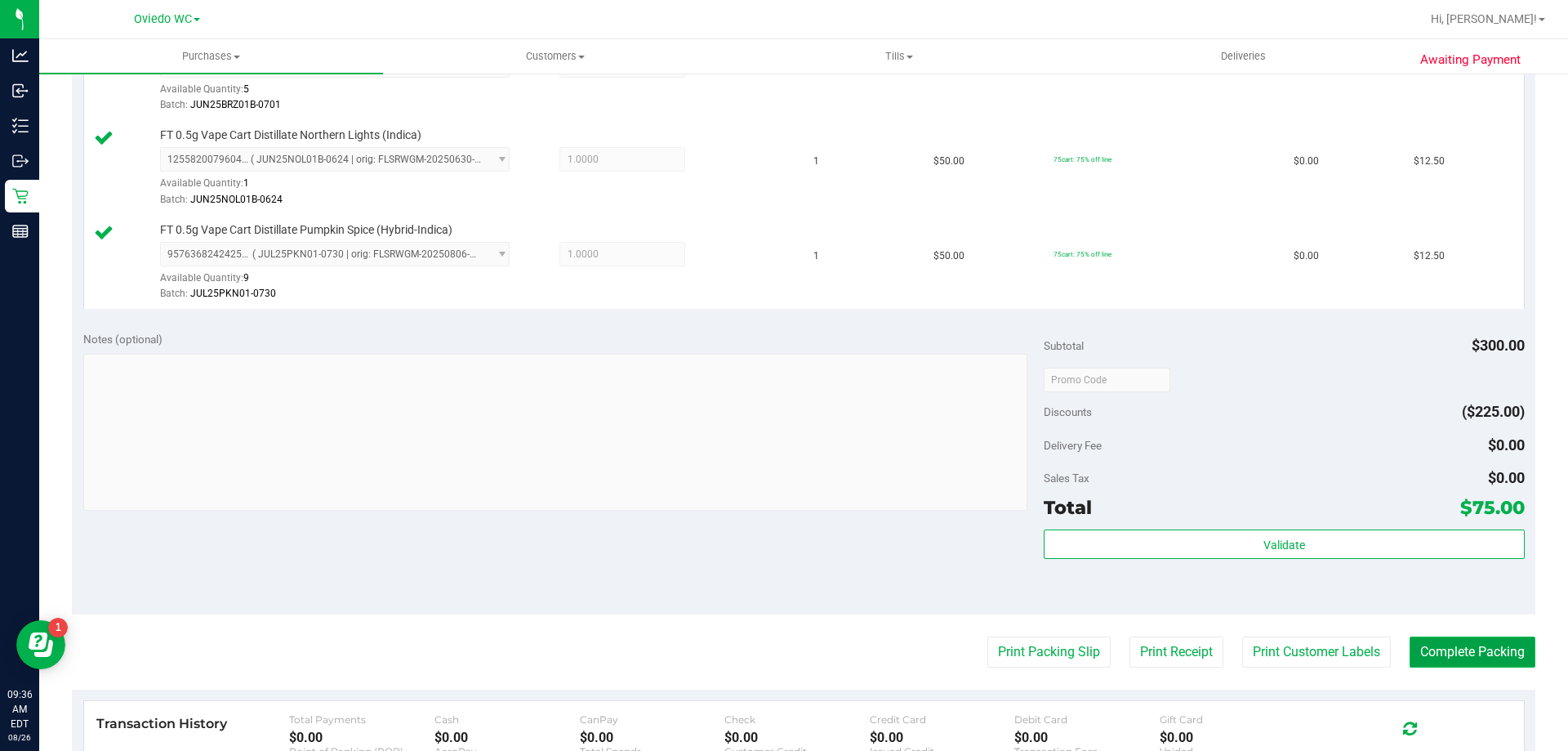
click at [1410, 643] on button "Complete Packing" at bounding box center [1473, 652] width 126 height 31
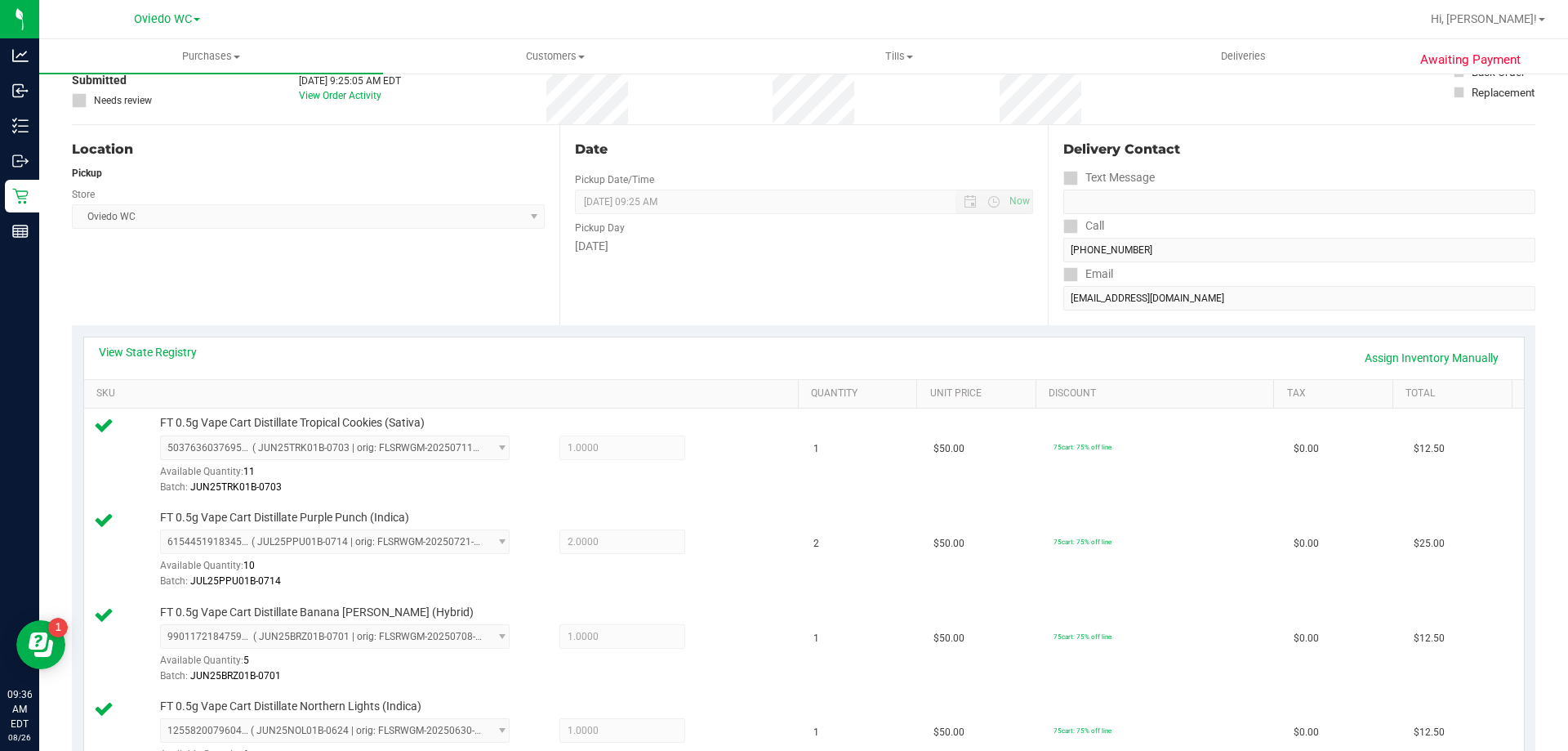
scroll to position [114, 0]
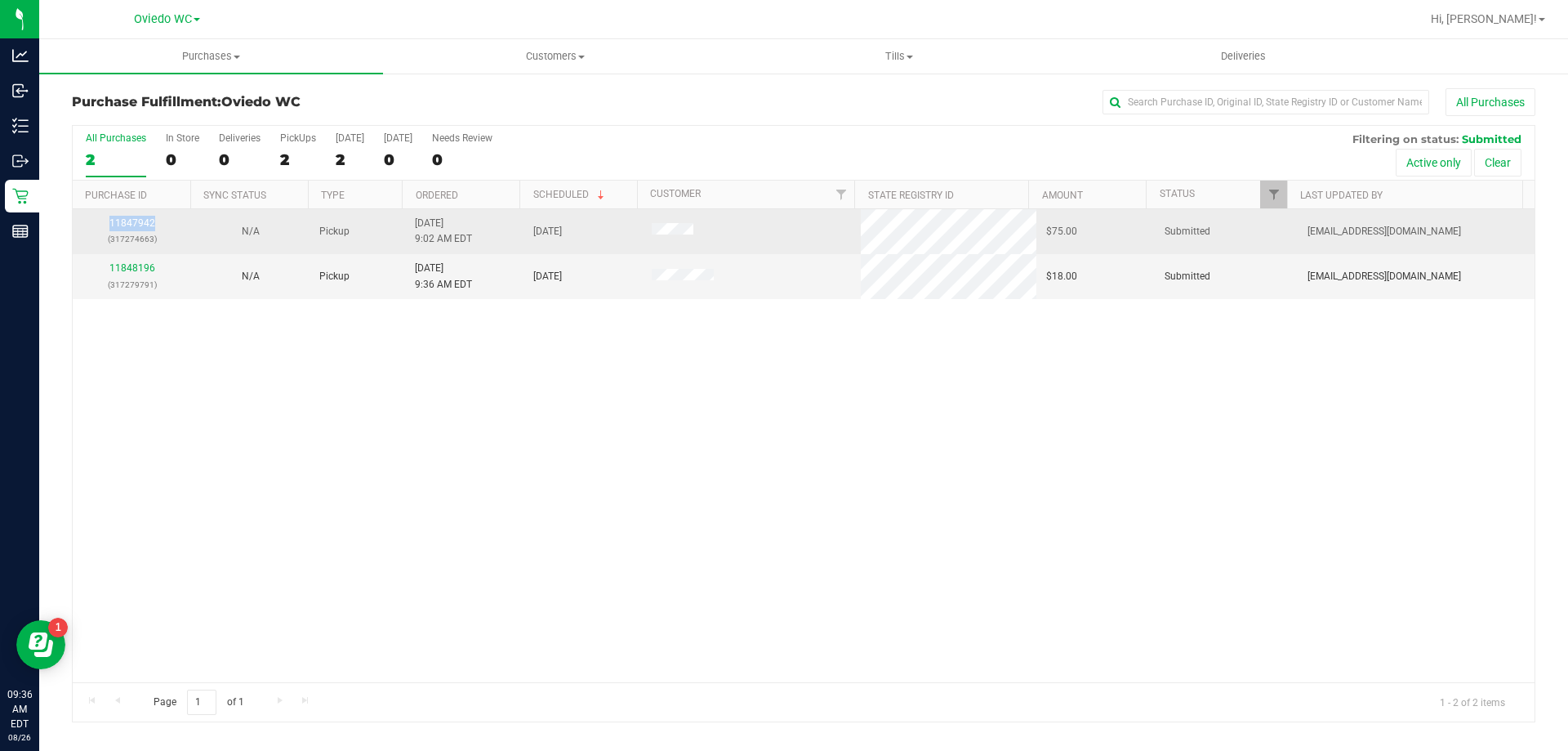
drag, startPoint x: 165, startPoint y: 216, endPoint x: 109, endPoint y: 222, distance: 56.3
click at [109, 222] on div "11847942 (317274663)" at bounding box center [131, 231] width 99 height 31
copy link "11847942"
click at [137, 226] on link "11847942" at bounding box center [132, 222] width 46 height 12
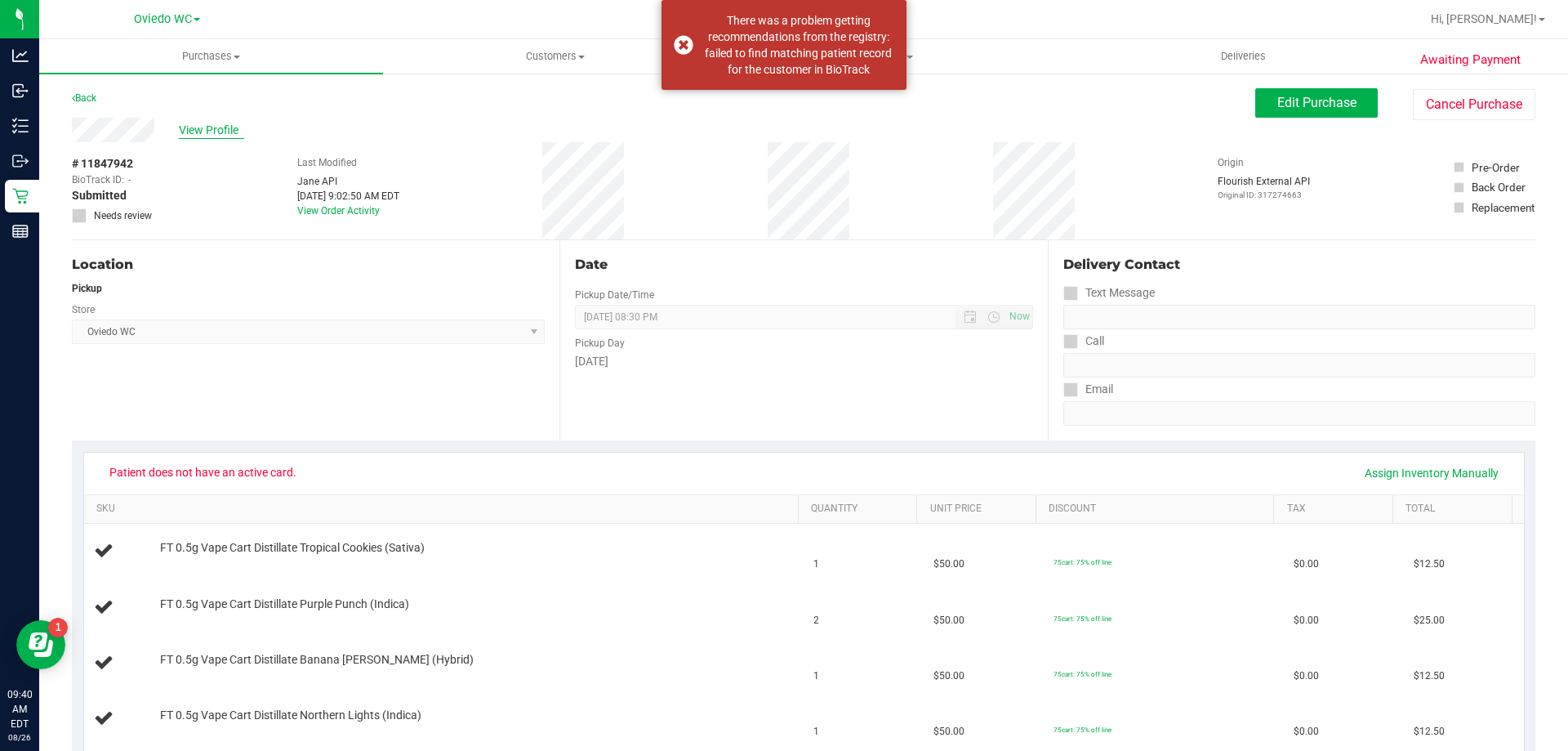
click at [212, 136] on span "View Profile" at bounding box center [211, 129] width 65 height 17
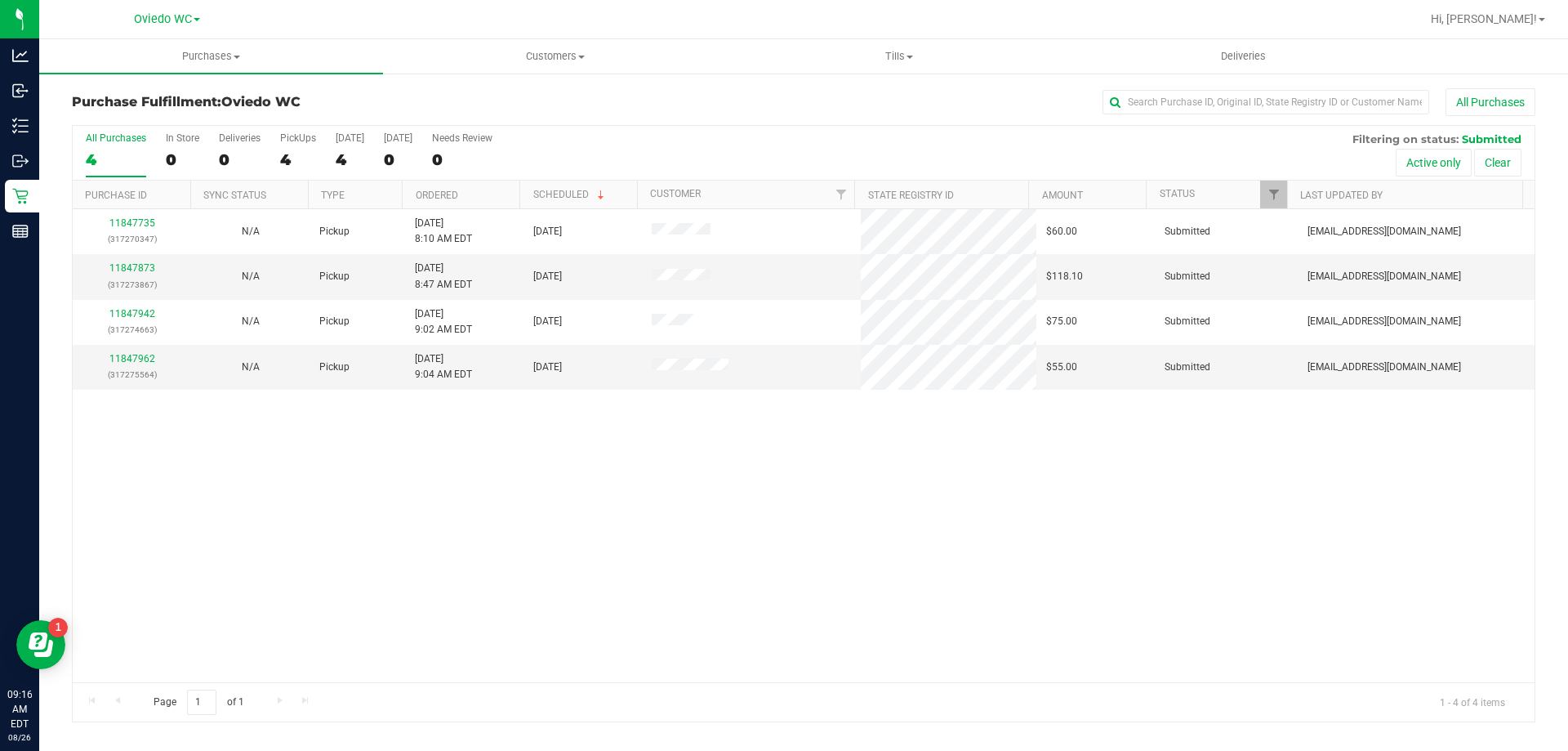
click at [703, 141] on div "All Purchases 4 In Store 0 Deliveries 0 PickUps 4 Today 4 Tomorrow 0 Needs Revi…" at bounding box center [803, 153] width 1462 height 54
click at [649, 119] on div "Purchase Fulfillment: [GEOGRAPHIC_DATA][PERSON_NAME] All Purchases" at bounding box center [804, 106] width 1464 height 36
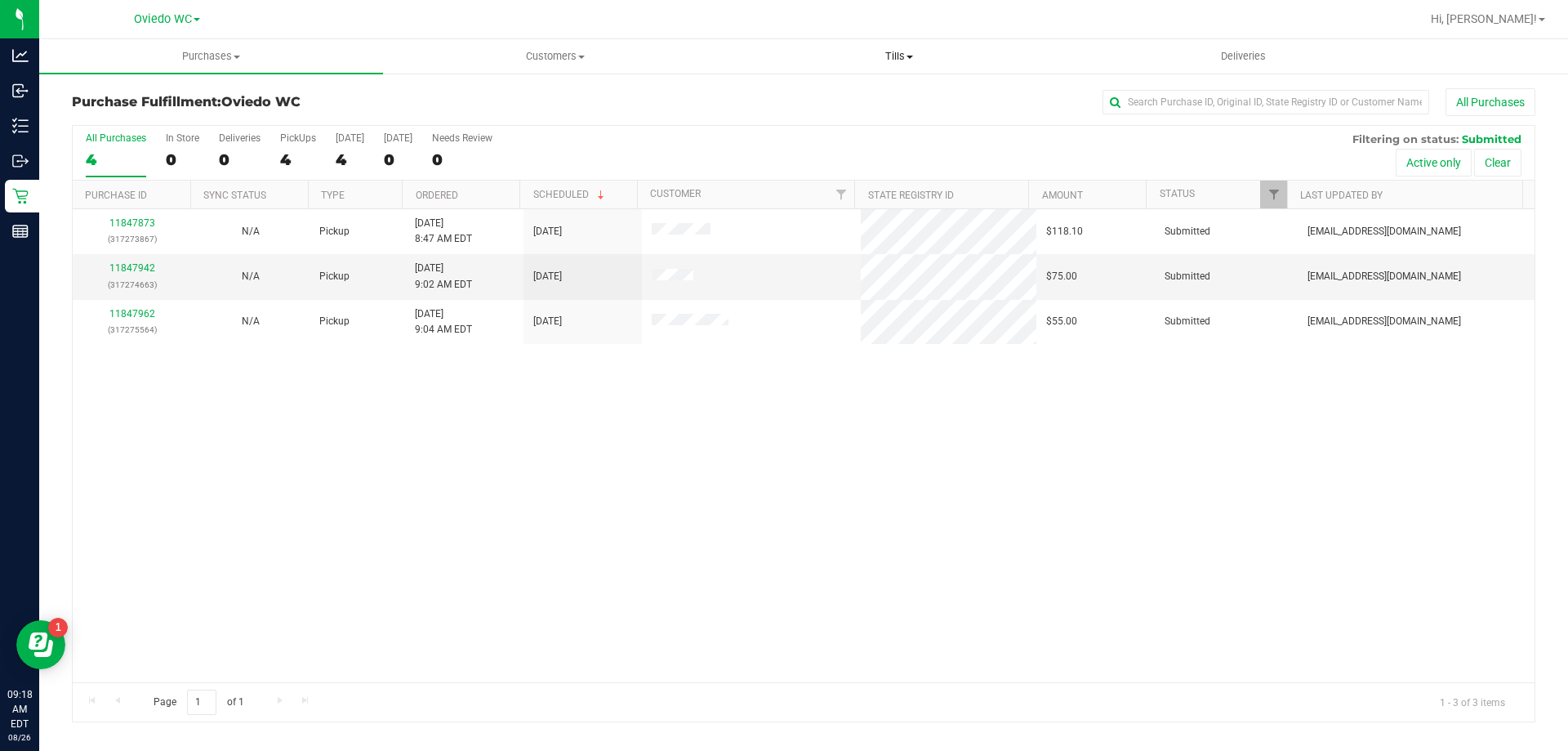
click at [911, 54] on span "Tills" at bounding box center [898, 56] width 342 height 14
click at [769, 101] on span "Manage tills" at bounding box center [783, 99] width 111 height 14
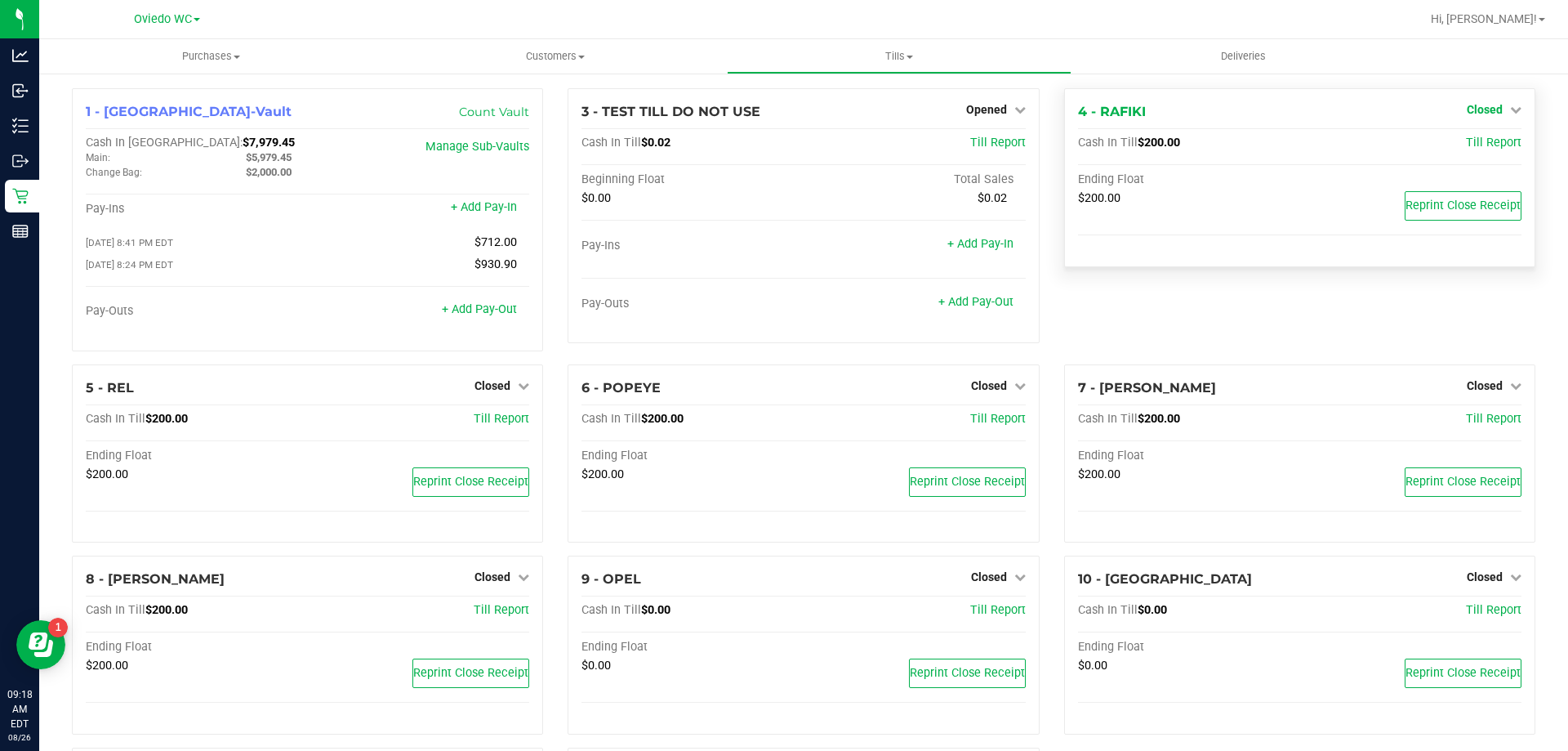
click at [1510, 111] on icon at bounding box center [1515, 109] width 12 height 12
click at [1463, 140] on link "Open Till" at bounding box center [1484, 144] width 44 height 13
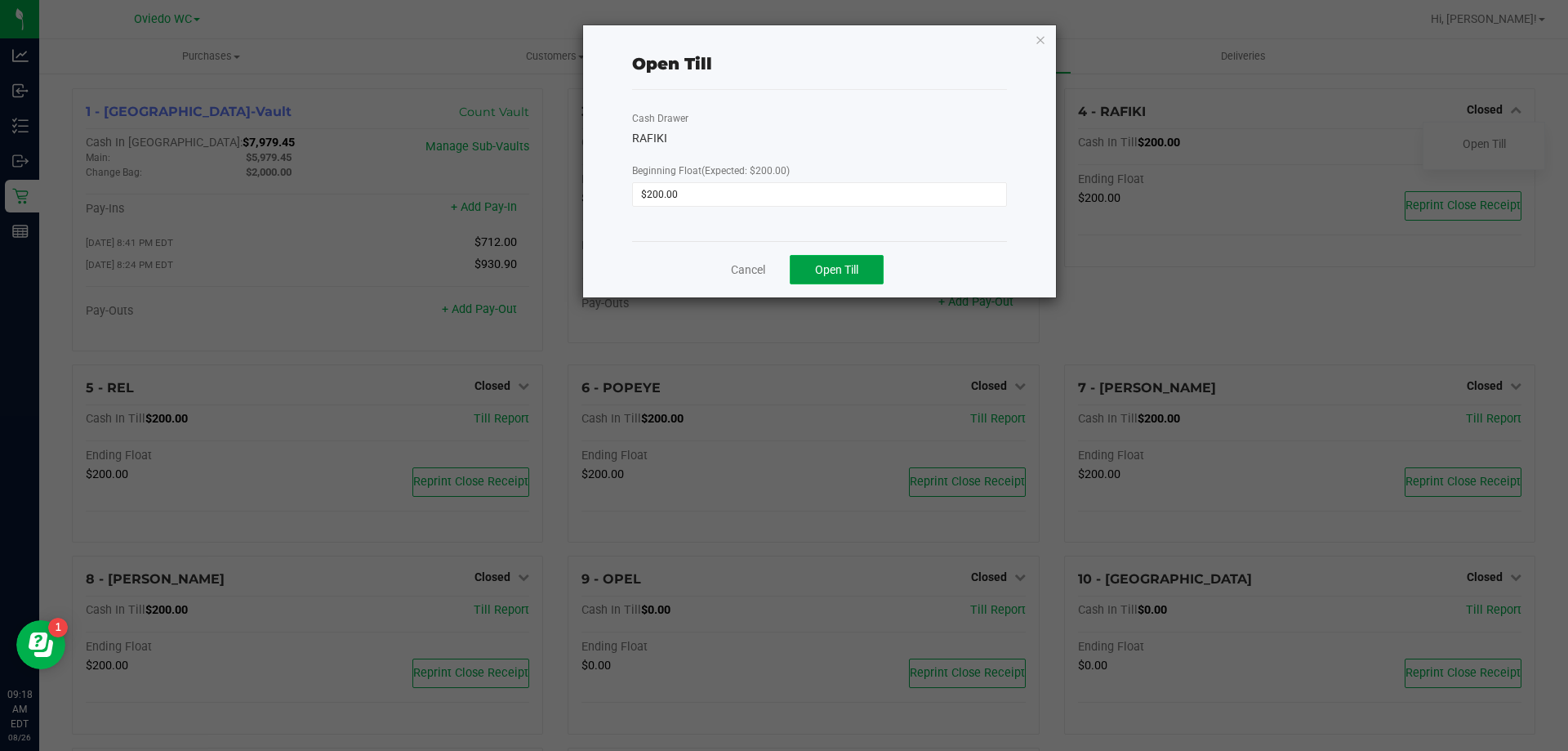
click at [824, 275] on span "Open Till" at bounding box center [836, 270] width 44 height 13
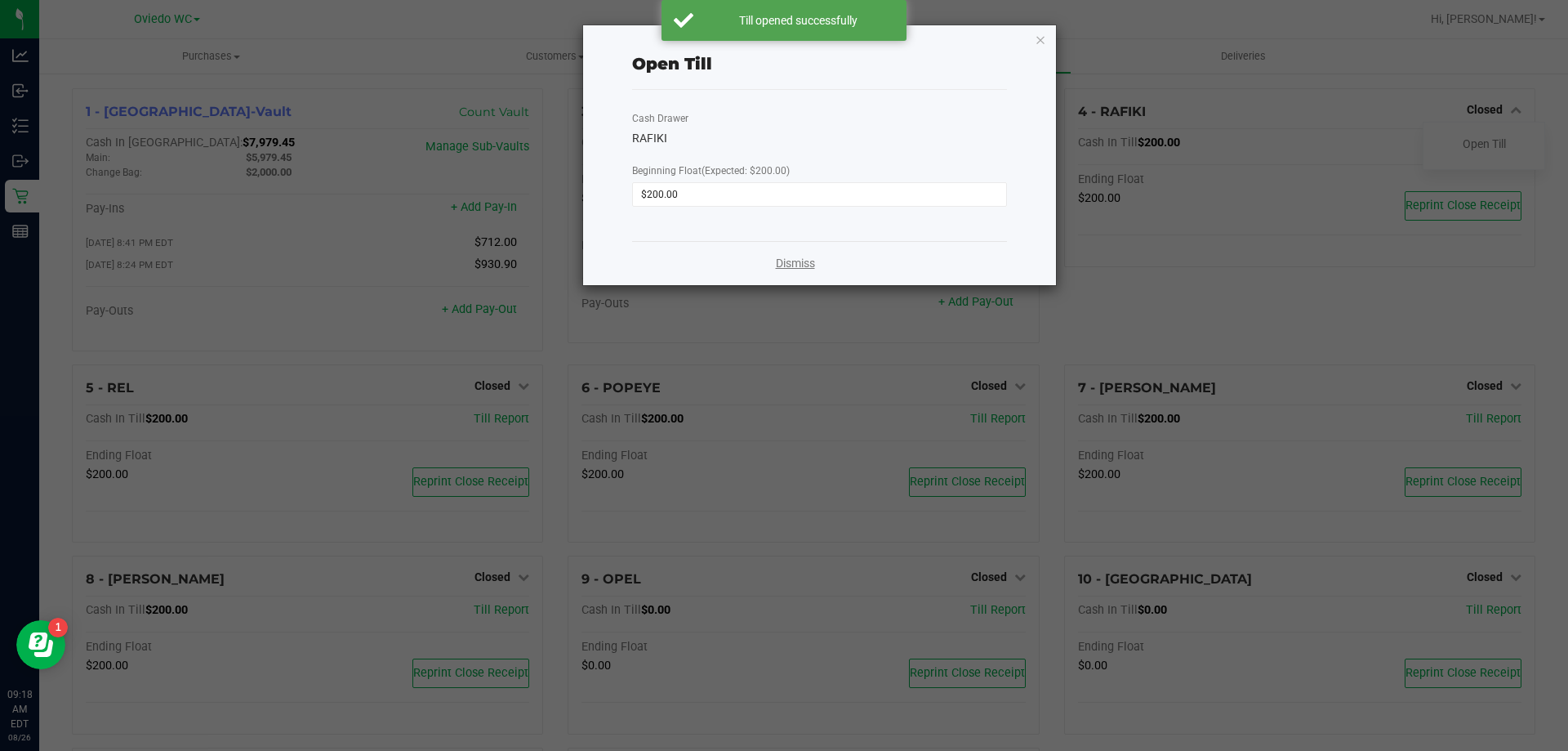
click at [784, 263] on link "Dismiss" at bounding box center [795, 263] width 39 height 17
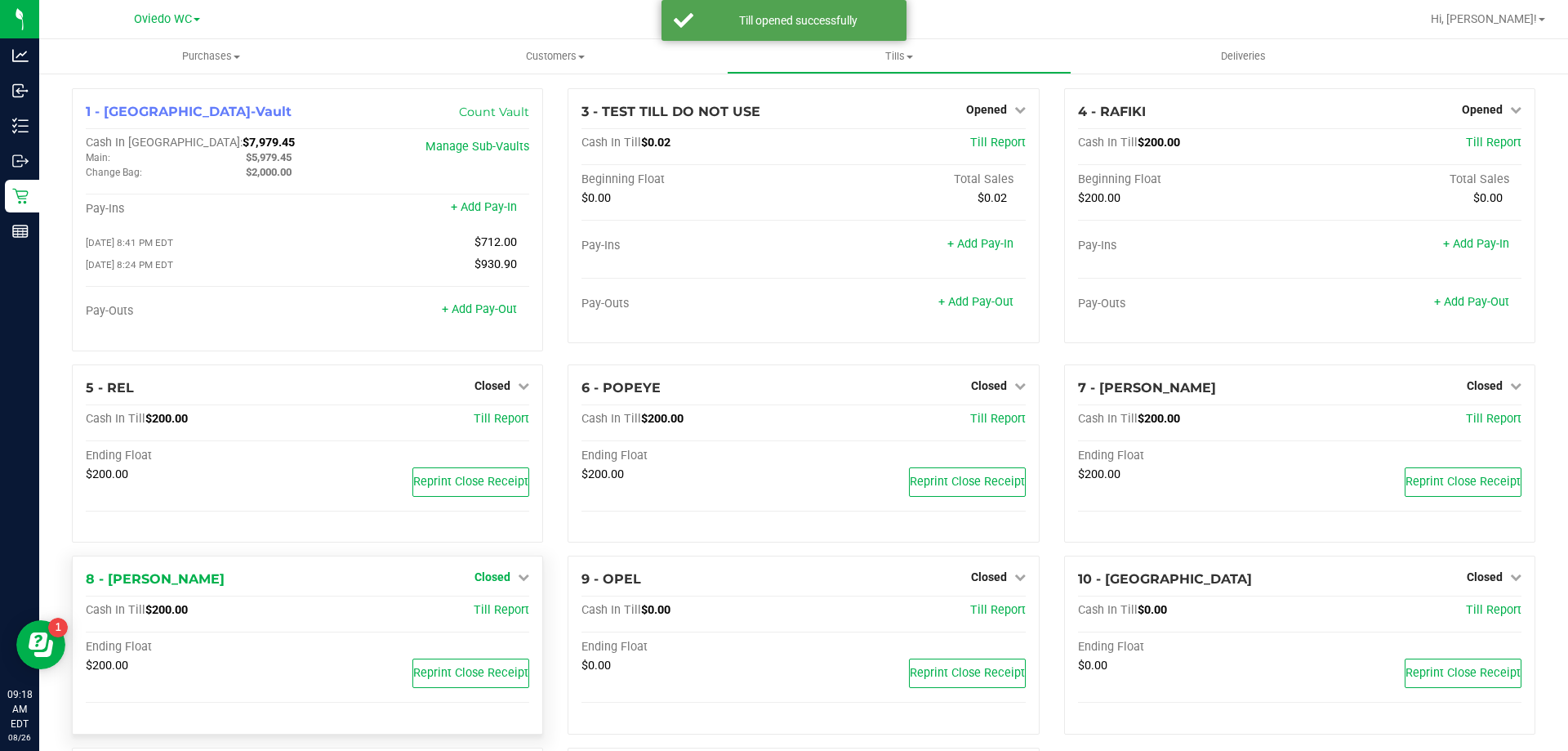
click at [518, 583] on icon at bounding box center [523, 577] width 12 height 12
click at [510, 612] on link "Open Till" at bounding box center [492, 611] width 44 height 13
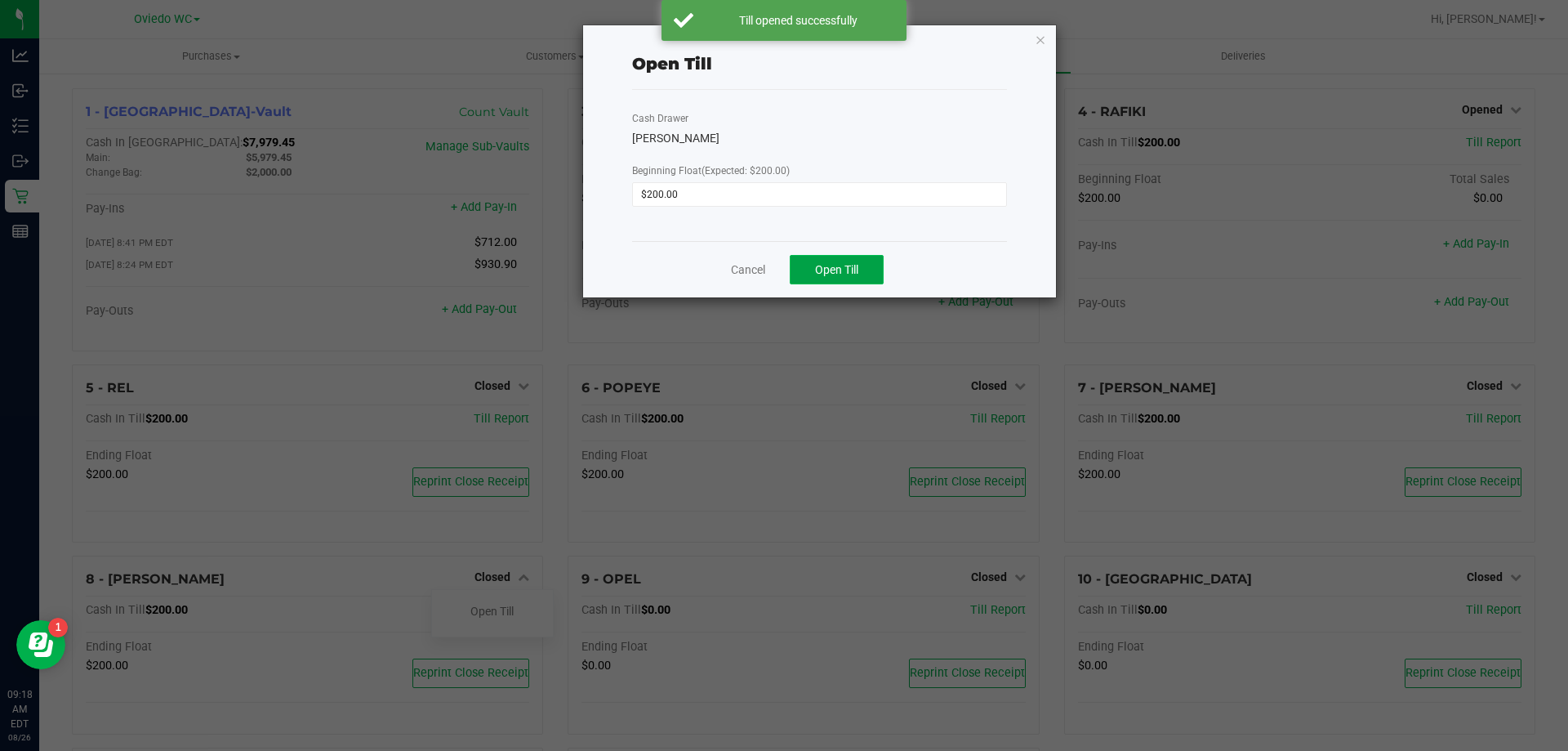
drag, startPoint x: 819, startPoint y: 258, endPoint x: 824, endPoint y: 267, distance: 10.3
click at [820, 263] on button "Open Till" at bounding box center [836, 270] width 94 height 29
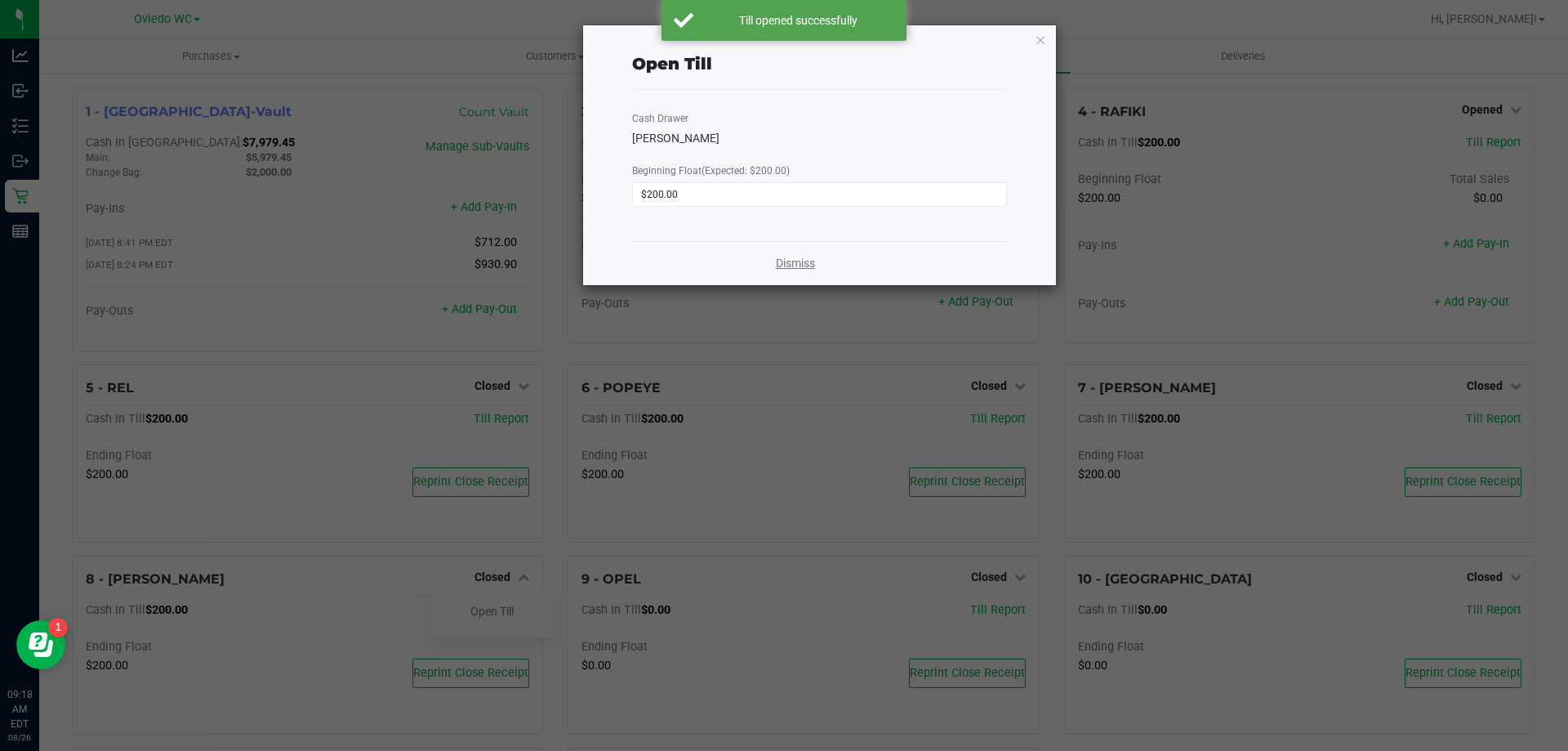
click at [812, 265] on link "Dismiss" at bounding box center [795, 263] width 39 height 17
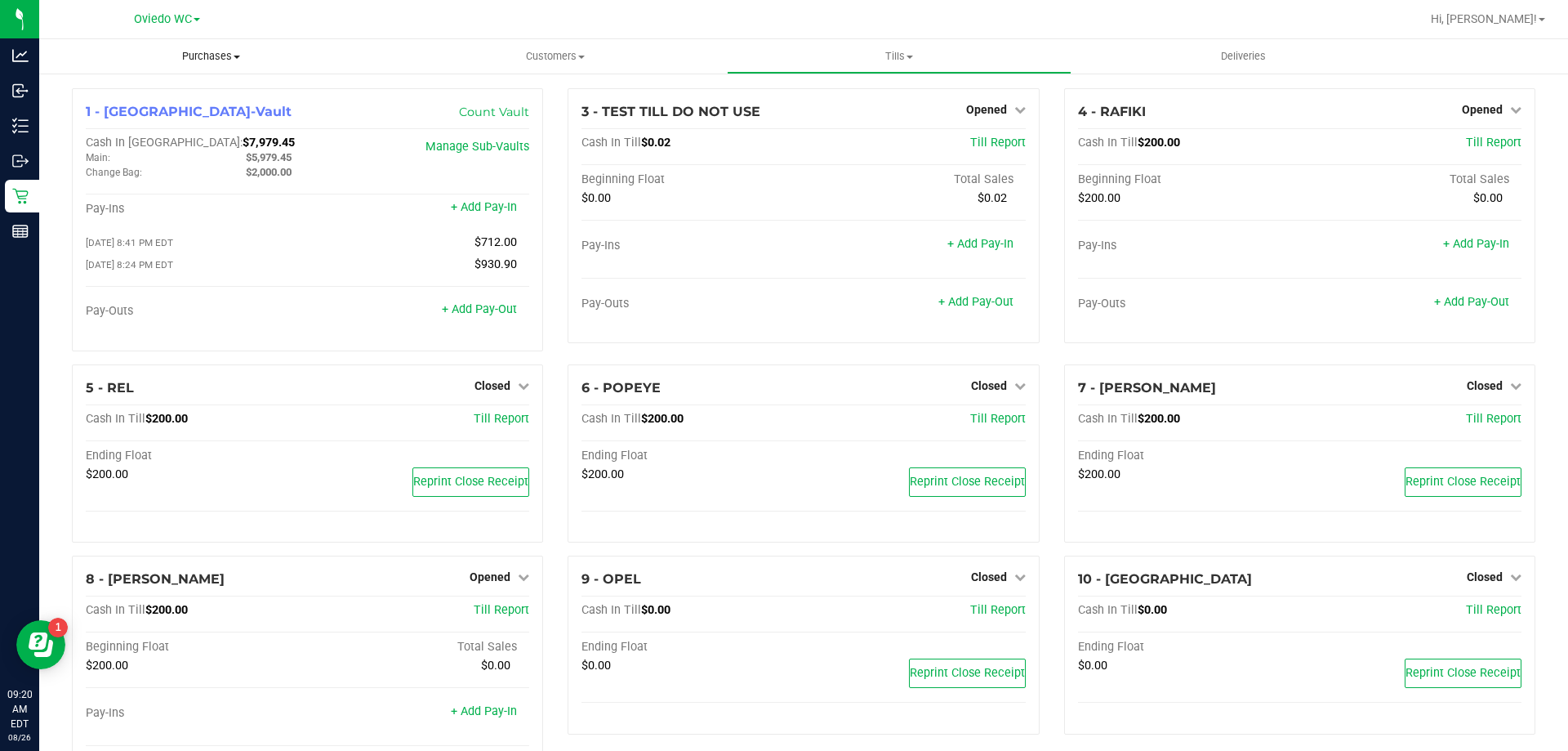
click at [209, 53] on span "Purchases" at bounding box center [211, 56] width 344 height 14
click at [124, 113] on span "Fulfillment" at bounding box center [89, 118] width 101 height 14
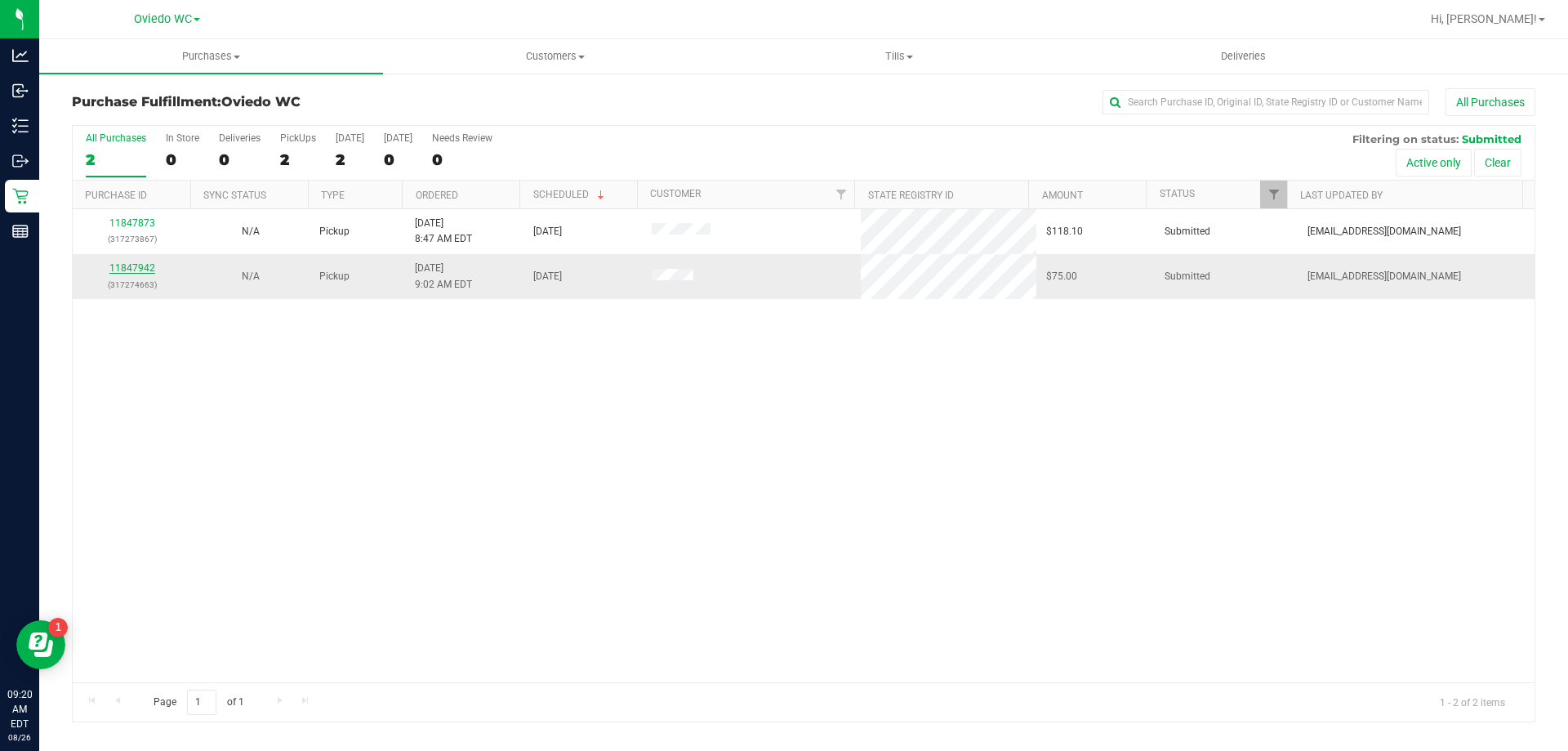
click at [149, 268] on link "11847942" at bounding box center [132, 268] width 46 height 12
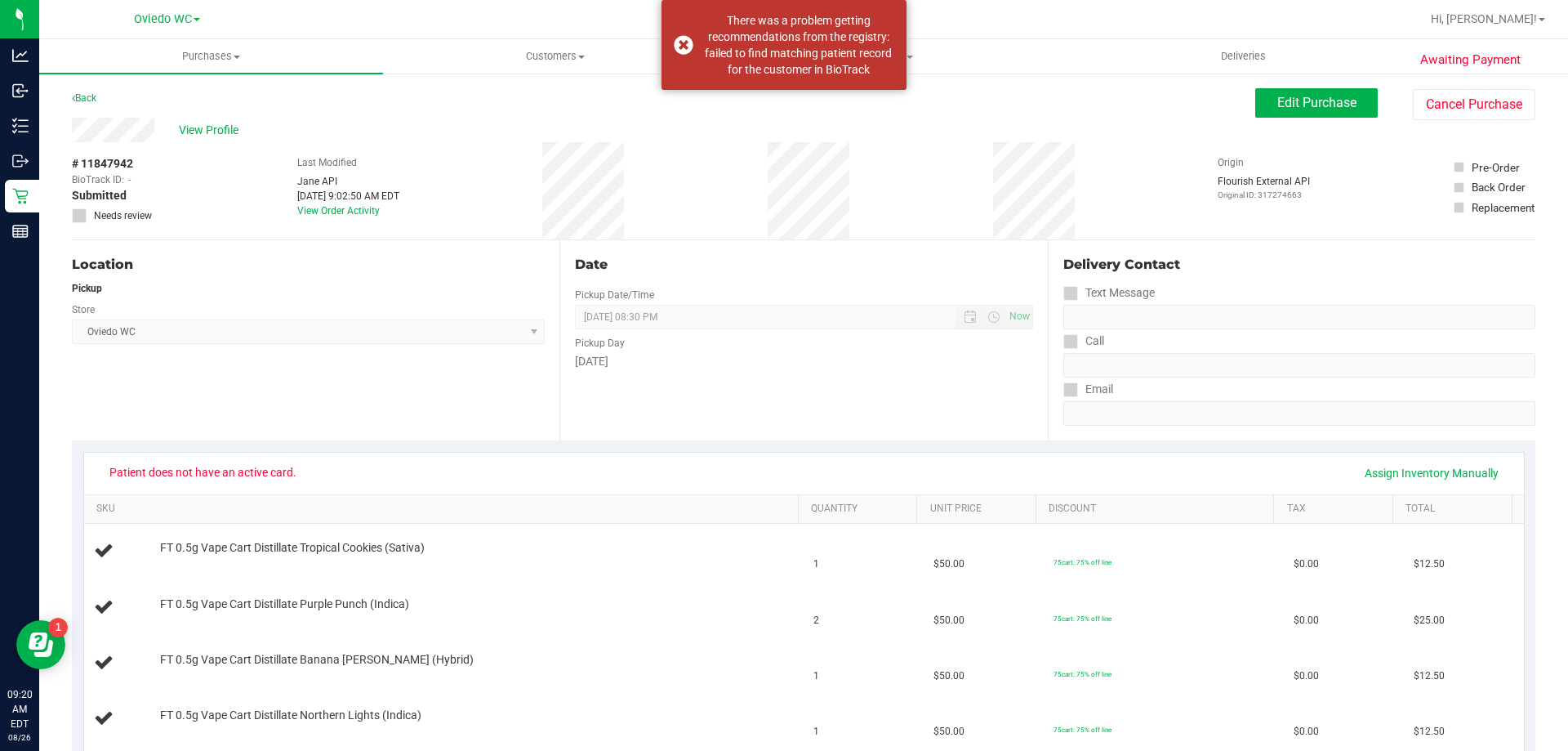
click at [410, 348] on div "Location Pickup Store Oviedo WC Select Store Bonita Springs WC Boynton Beach WC…" at bounding box center [316, 340] width 487 height 200
click at [672, 53] on div "There was a problem getting recommendations from the registry: failed to find m…" at bounding box center [784, 45] width 245 height 90
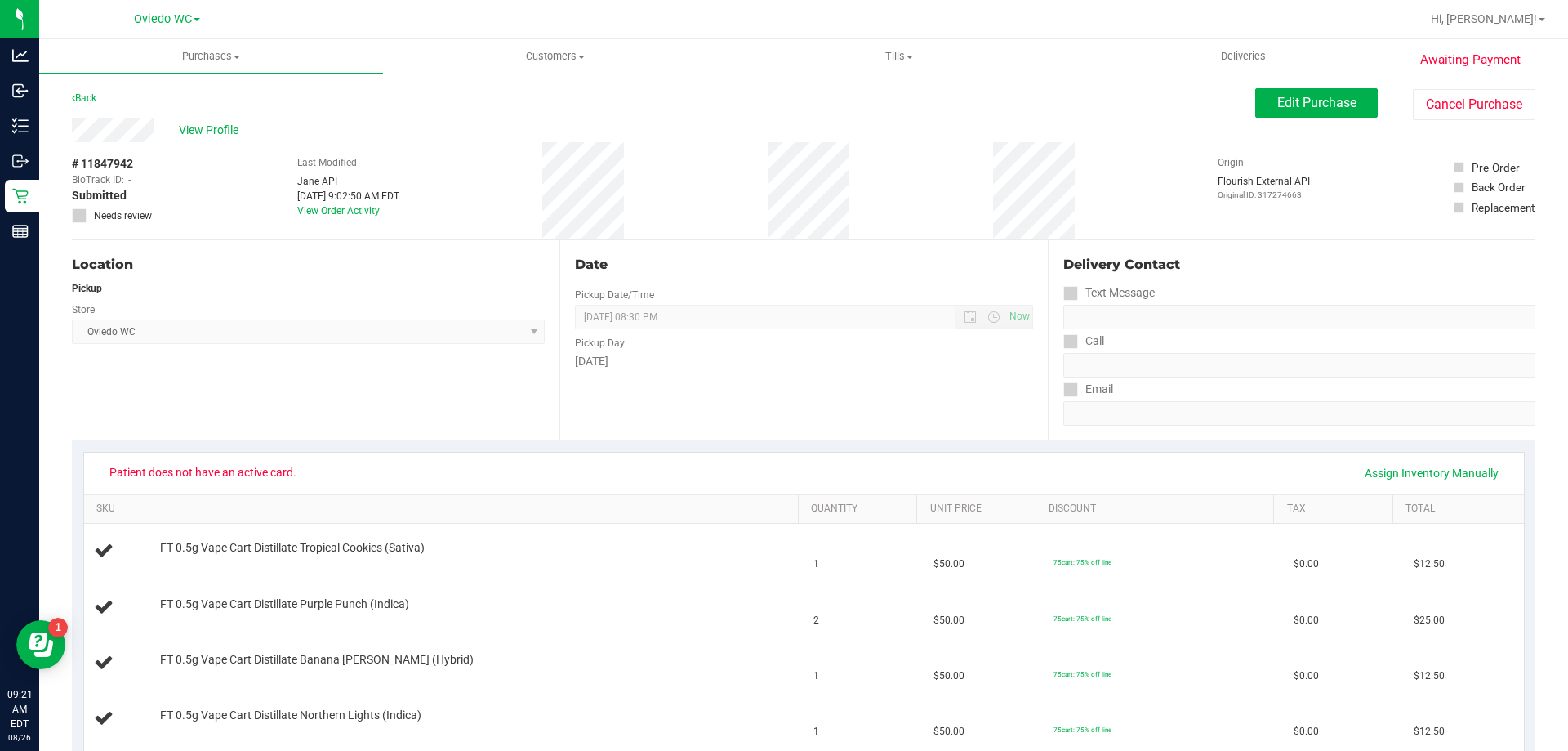
click at [431, 149] on div "# 11847942 BioTrack ID: - Submitted Needs review Last Modified Jane API Aug 26,…" at bounding box center [804, 190] width 1464 height 97
click at [233, 132] on span "View Profile" at bounding box center [211, 129] width 65 height 17
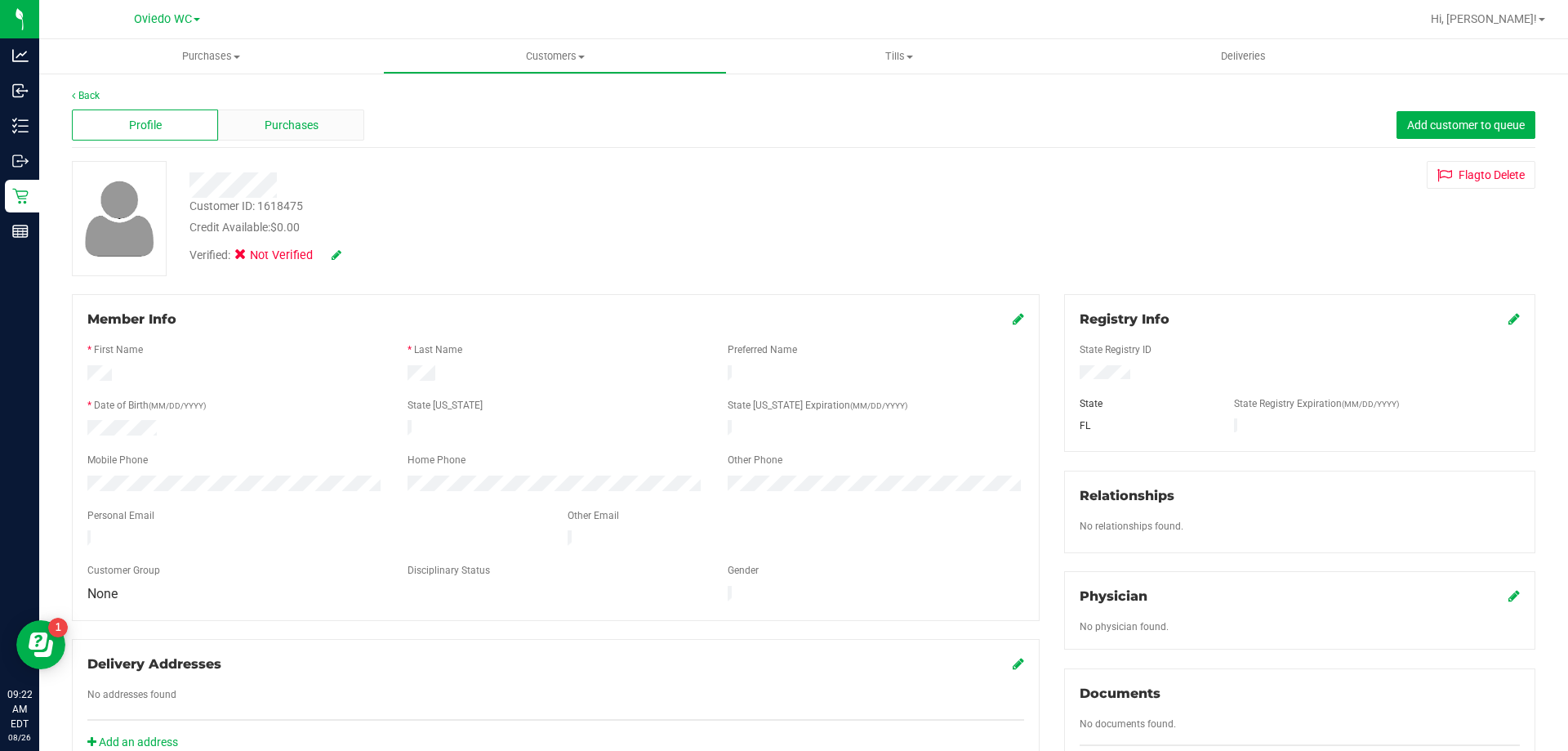
click at [337, 119] on div "Purchases" at bounding box center [291, 125] width 146 height 31
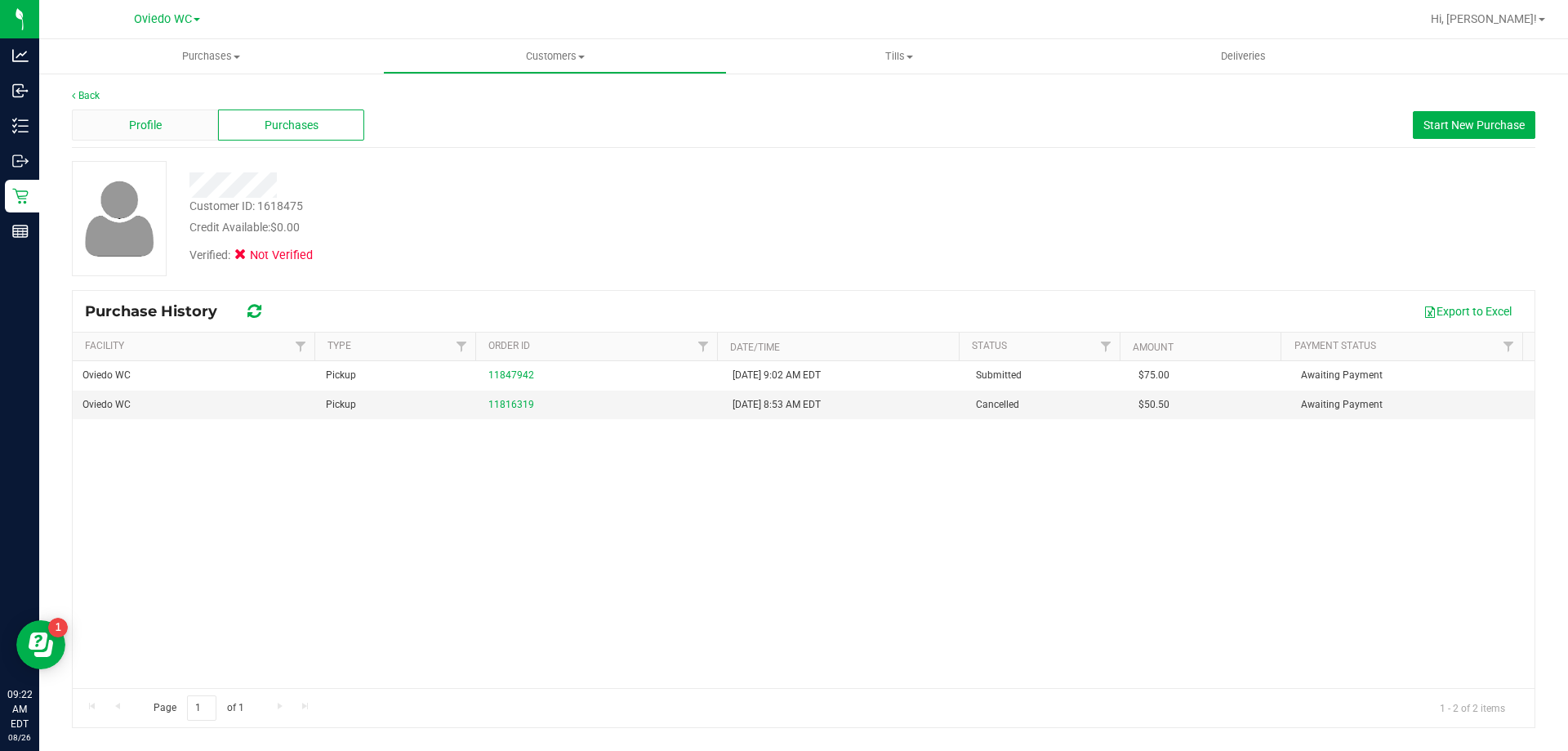
click at [174, 128] on div "Profile" at bounding box center [145, 125] width 146 height 31
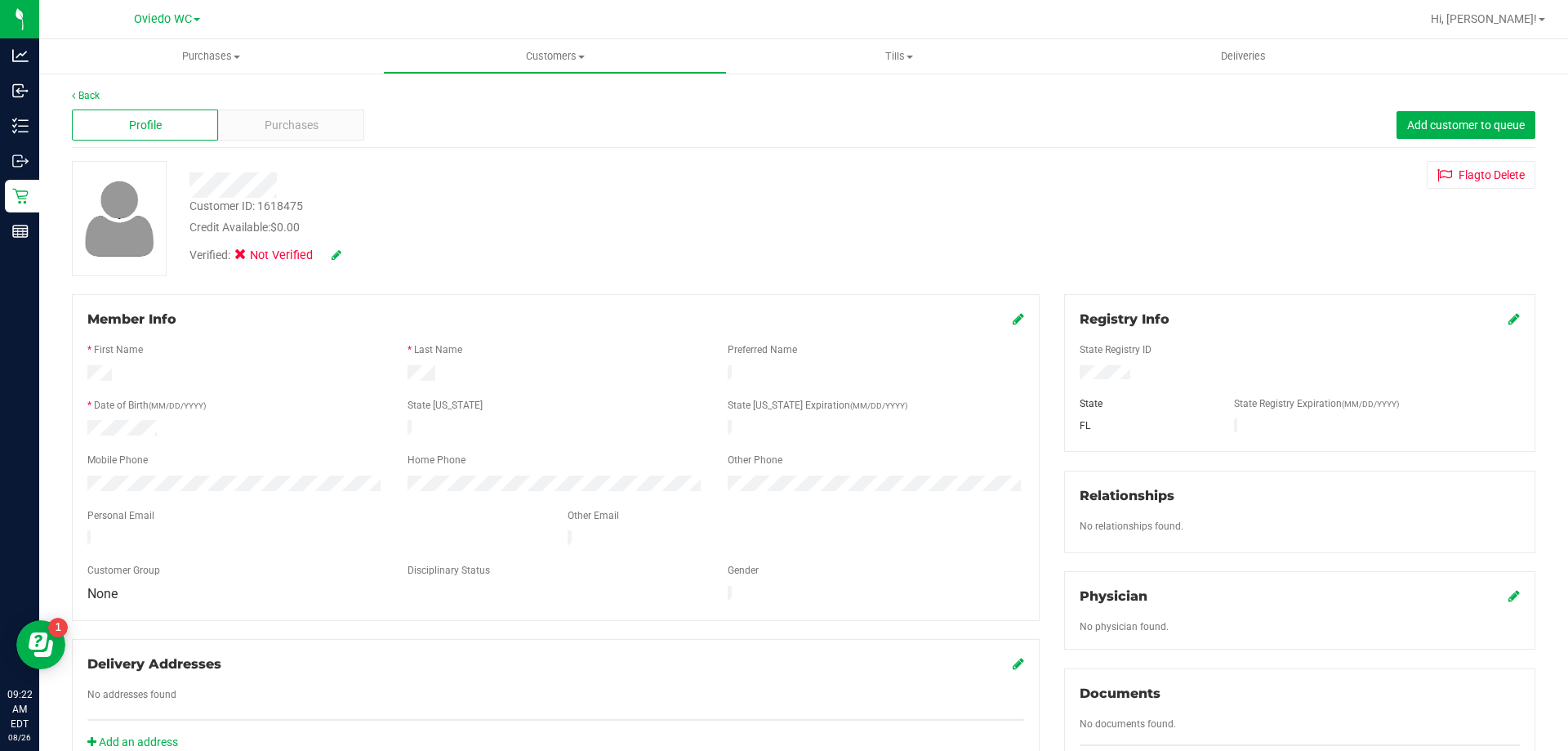
click at [602, 236] on div "Credit Available: $0.00" at bounding box center [549, 227] width 719 height 17
click at [528, 225] on div "Credit Available: $0.00" at bounding box center [549, 227] width 719 height 17
click at [328, 140] on div "Purchases" at bounding box center [291, 125] width 146 height 31
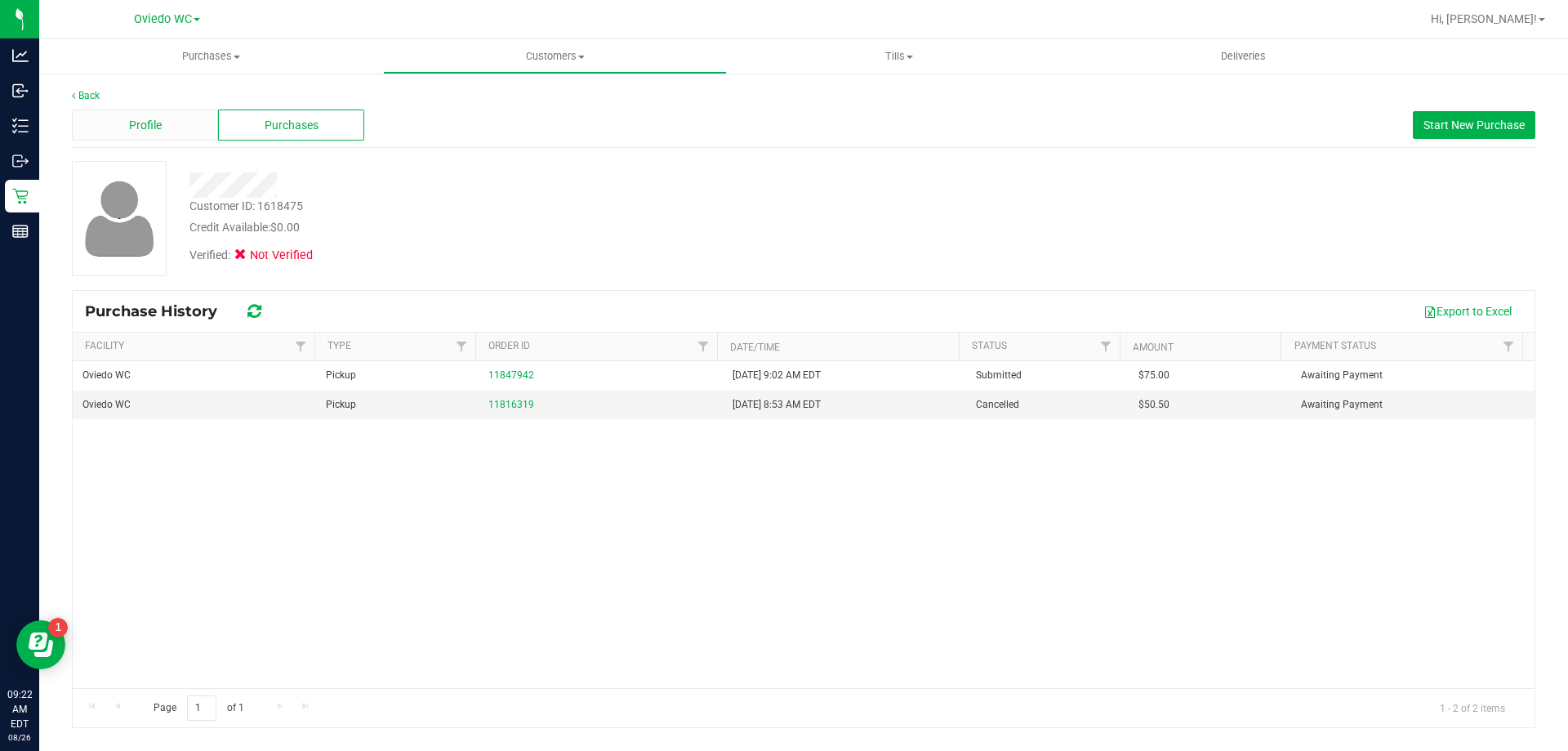
click at [134, 120] on span "Profile" at bounding box center [145, 125] width 33 height 17
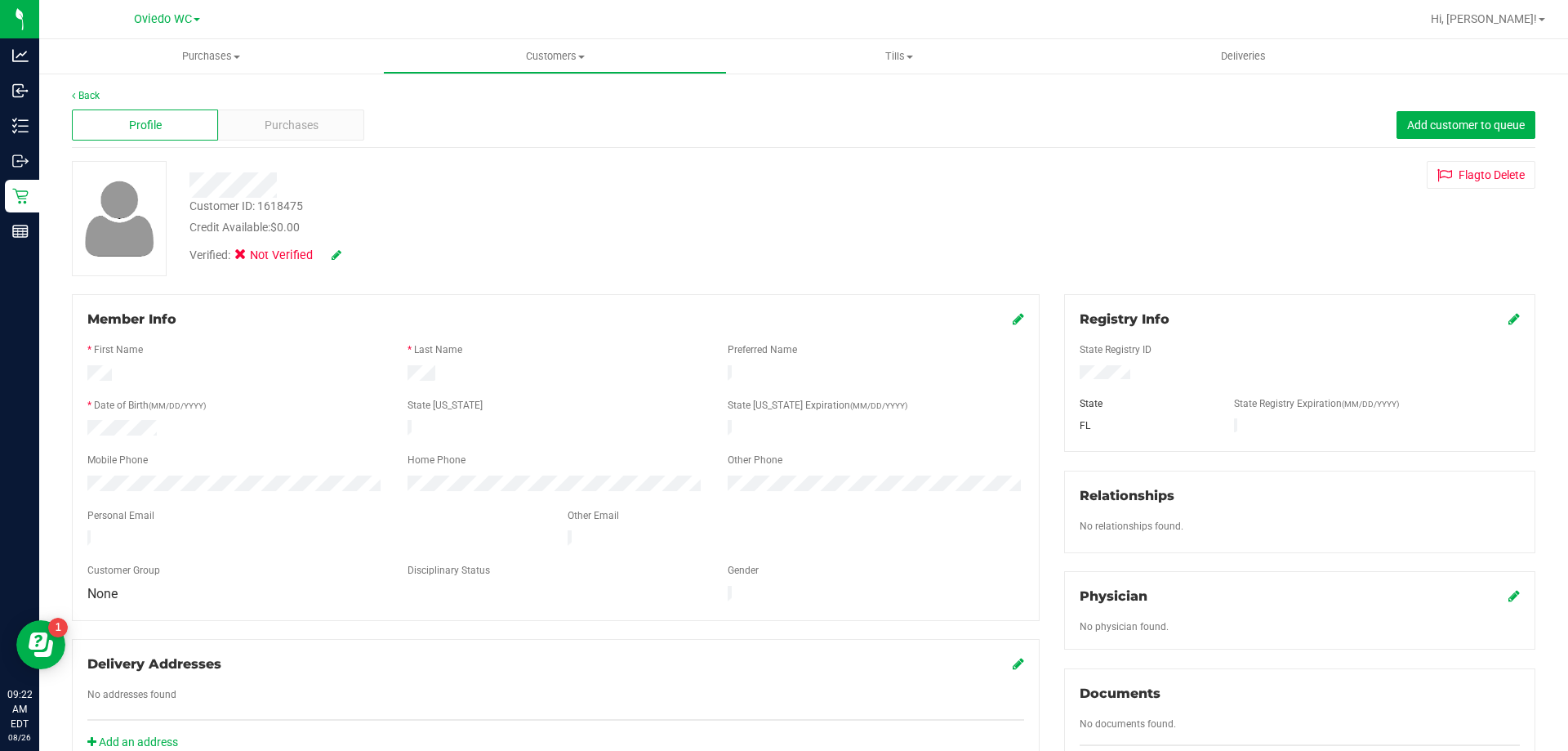
click at [450, 189] on div at bounding box center [550, 185] width 744 height 25
click at [1508, 313] on icon at bounding box center [1514, 319] width 12 height 13
click at [1506, 321] on icon at bounding box center [1513, 320] width 14 height 13
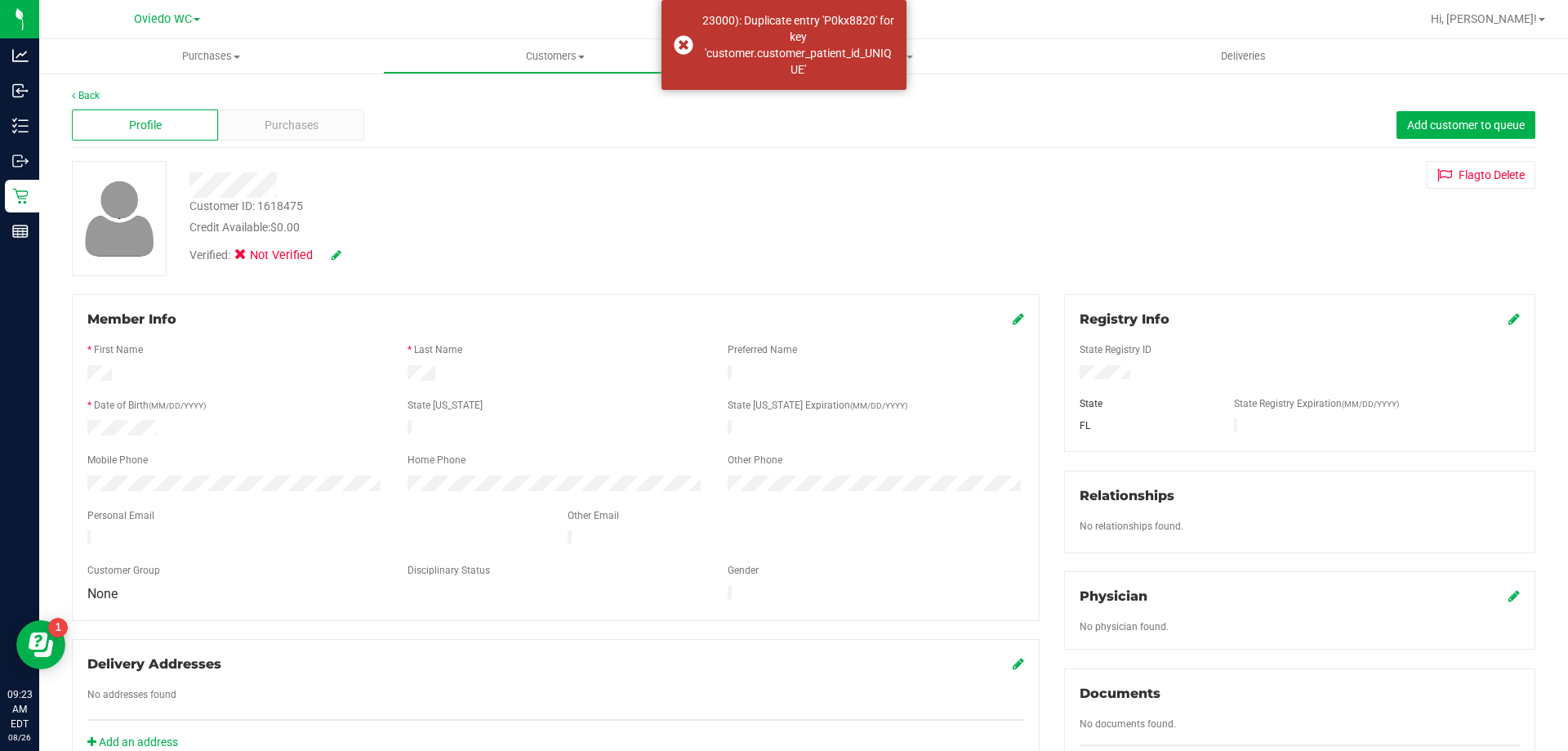
click at [528, 211] on div "Customer ID: 1618475 Credit Available: $0.00" at bounding box center [550, 216] width 744 height 38
click at [1438, 172] on icon at bounding box center [1448, 176] width 21 height 14
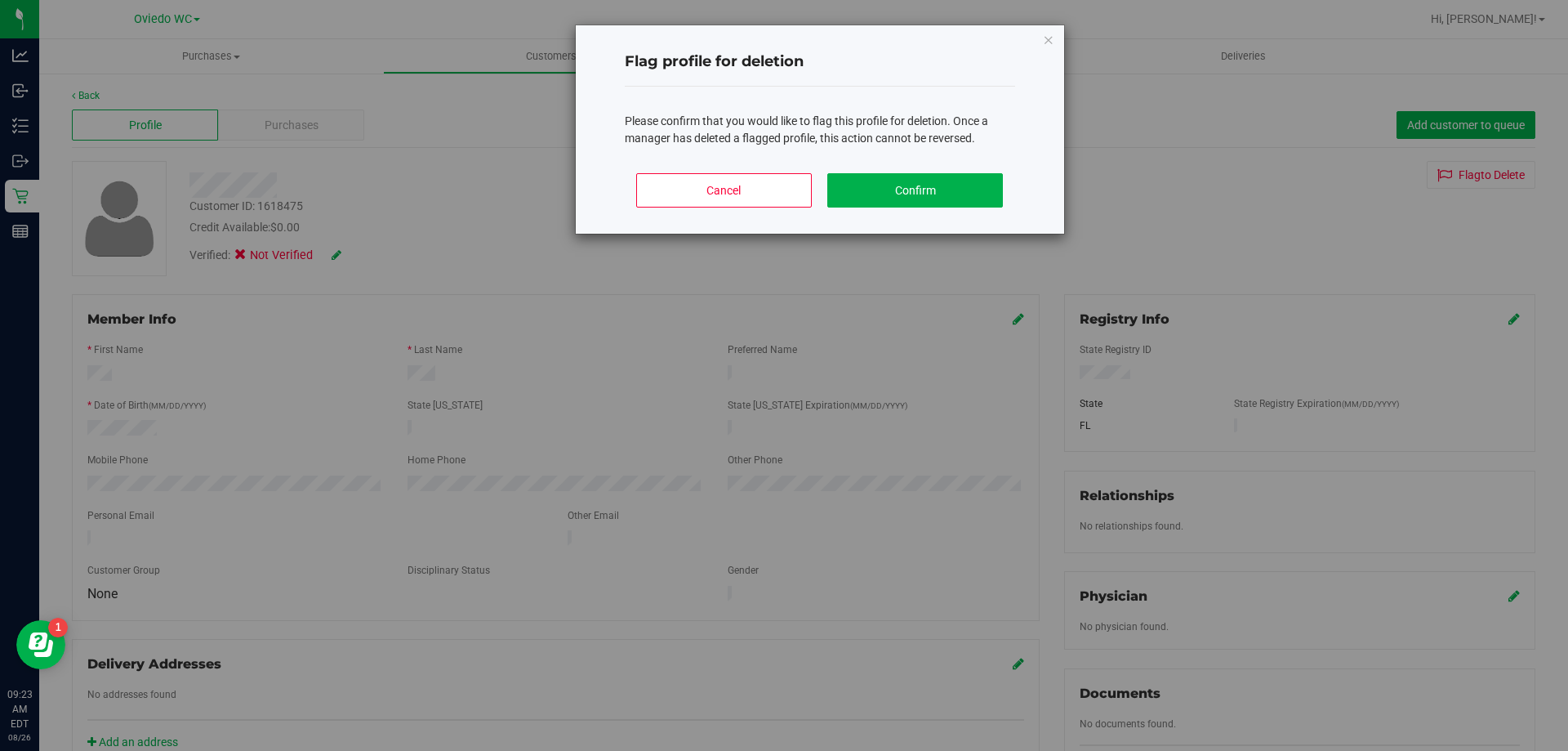
click at [518, 221] on div "Flag profile for deletion Please confirm that you would like to flag this profi…" at bounding box center [790, 129] width 549 height 210
click at [480, 216] on div "Flag profile for deletion Please confirm that you would like to flag this profi…" at bounding box center [790, 375] width 1580 height 751
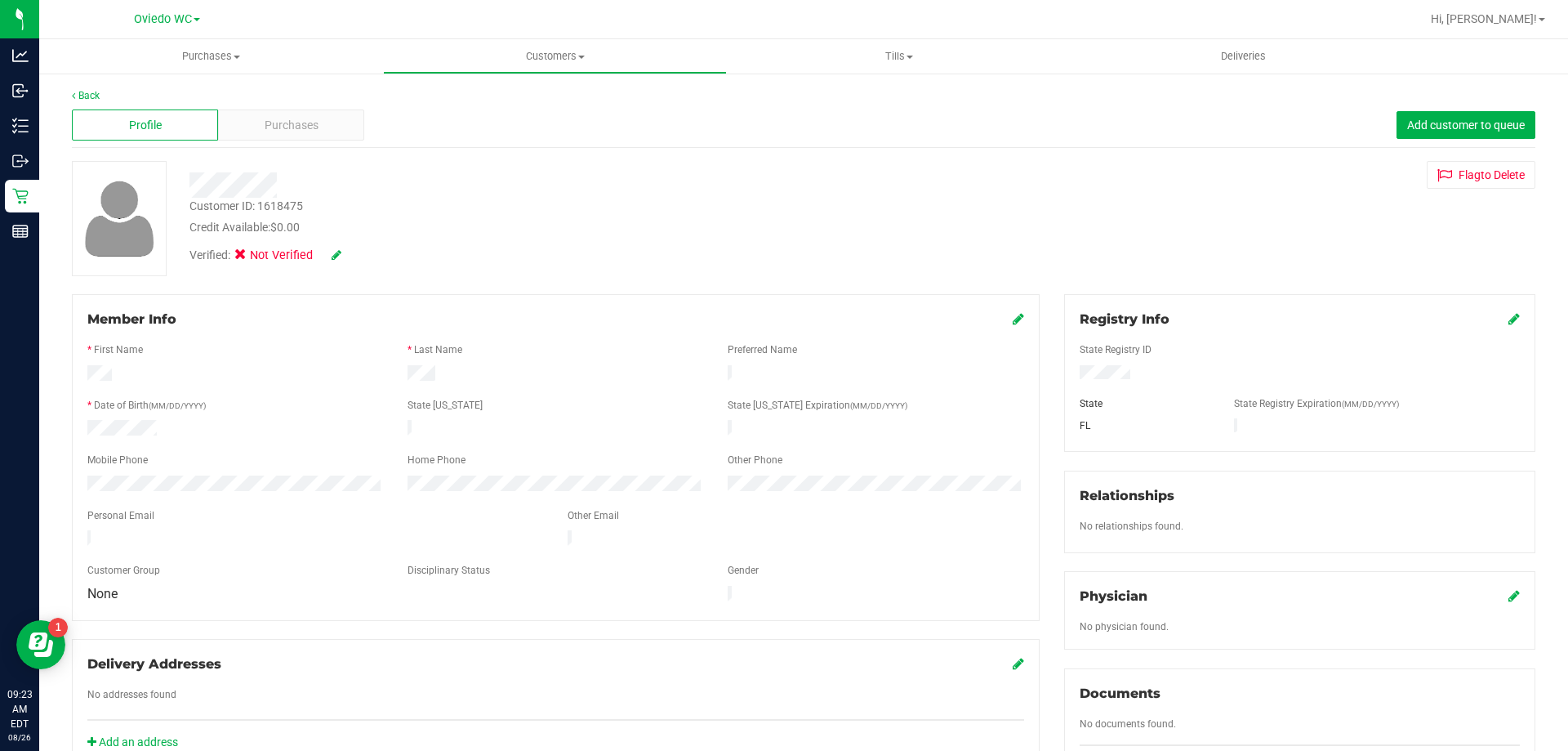
click at [743, 301] on div "Member Info * First Name * Last Name Preferred Name * Date of Birth (MM/DD/YYYY…" at bounding box center [556, 457] width 968 height 327
click at [1445, 187] on button "Flag to Delete" at bounding box center [1481, 174] width 109 height 28
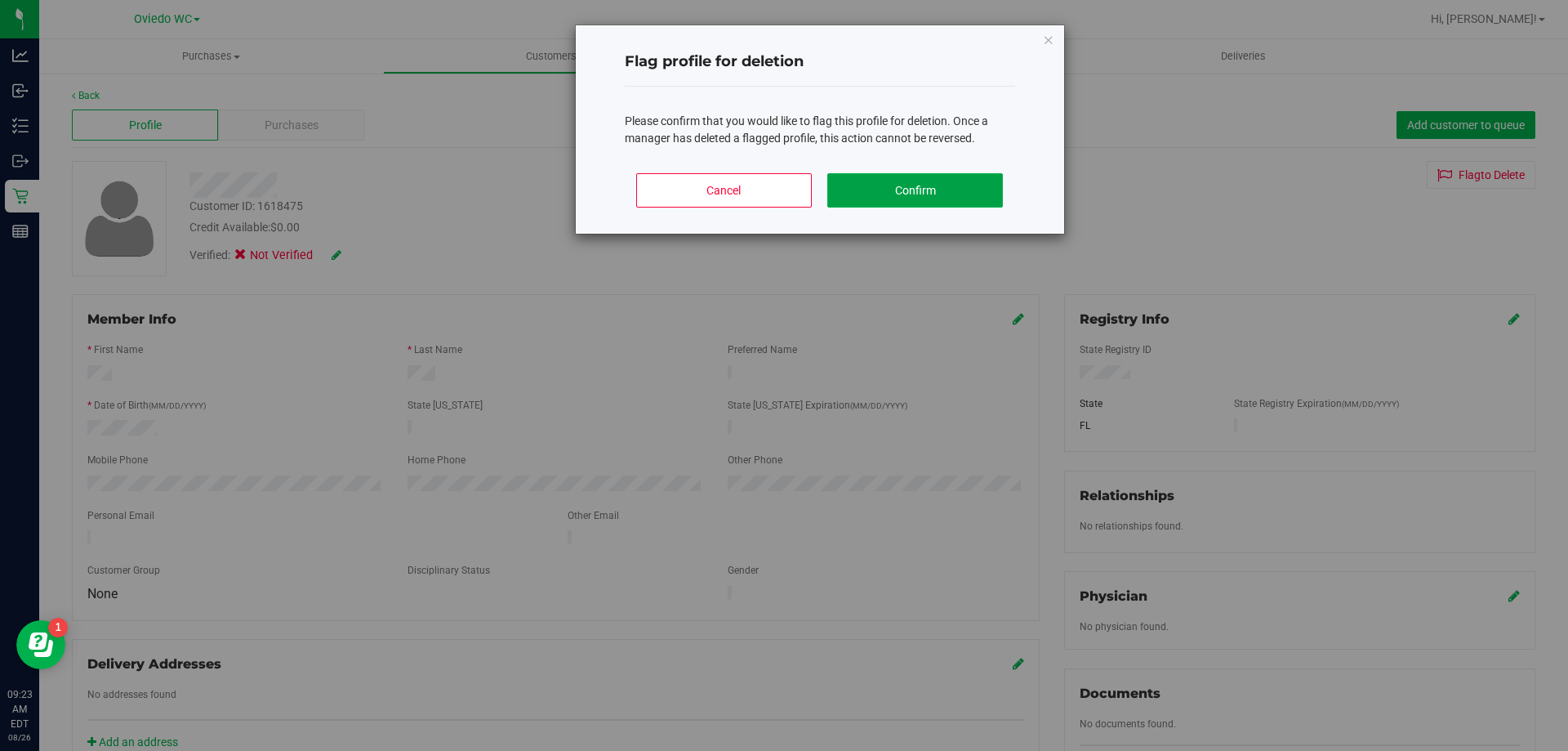
drag, startPoint x: 902, startPoint y: 192, endPoint x: 771, endPoint y: 219, distance: 133.8
click at [902, 193] on button "Confirm" at bounding box center [915, 190] width 176 height 34
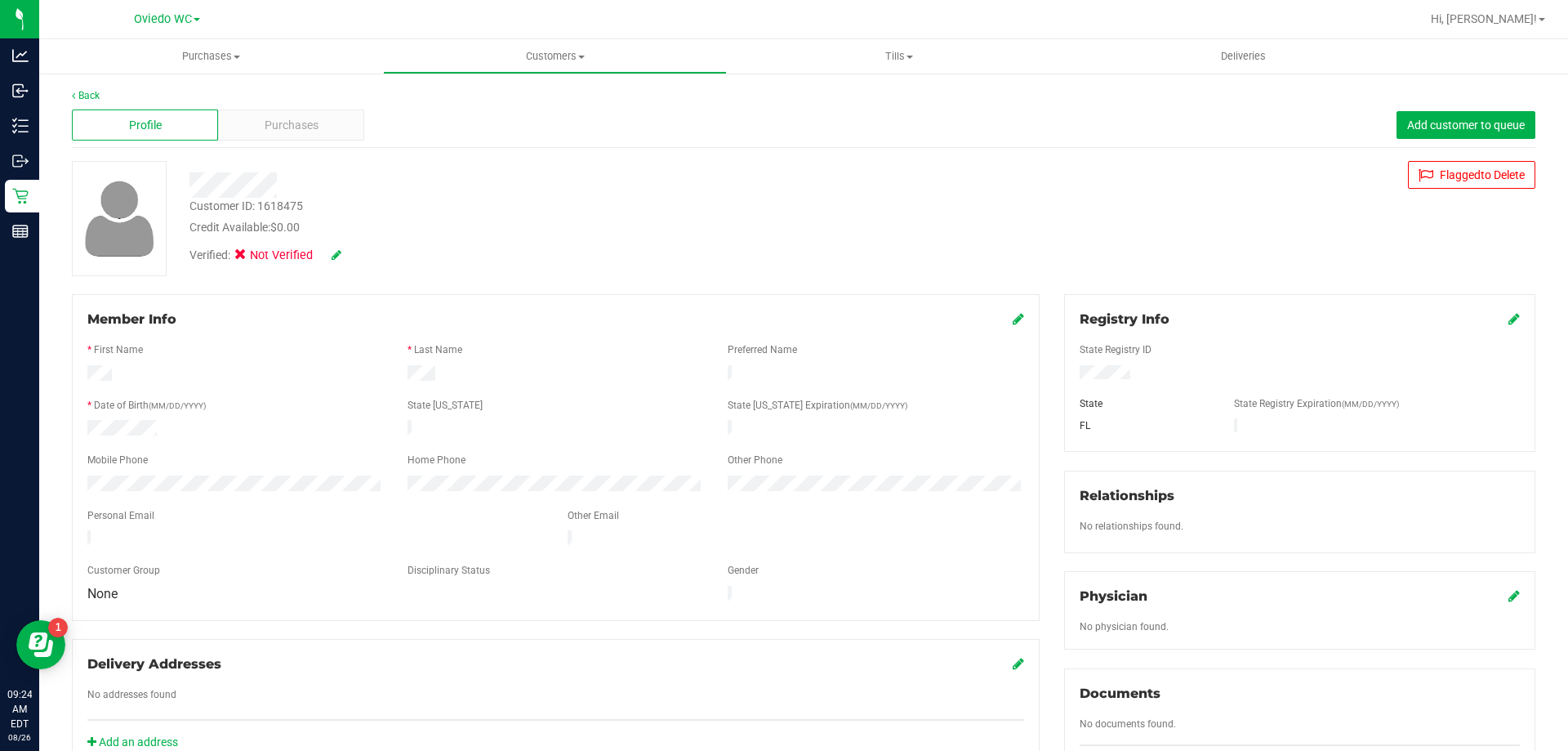
click at [288, 142] on div "Profile Purchases Add customer to queue" at bounding box center [804, 125] width 1464 height 45
click at [290, 125] on span "Purchases" at bounding box center [292, 125] width 54 height 17
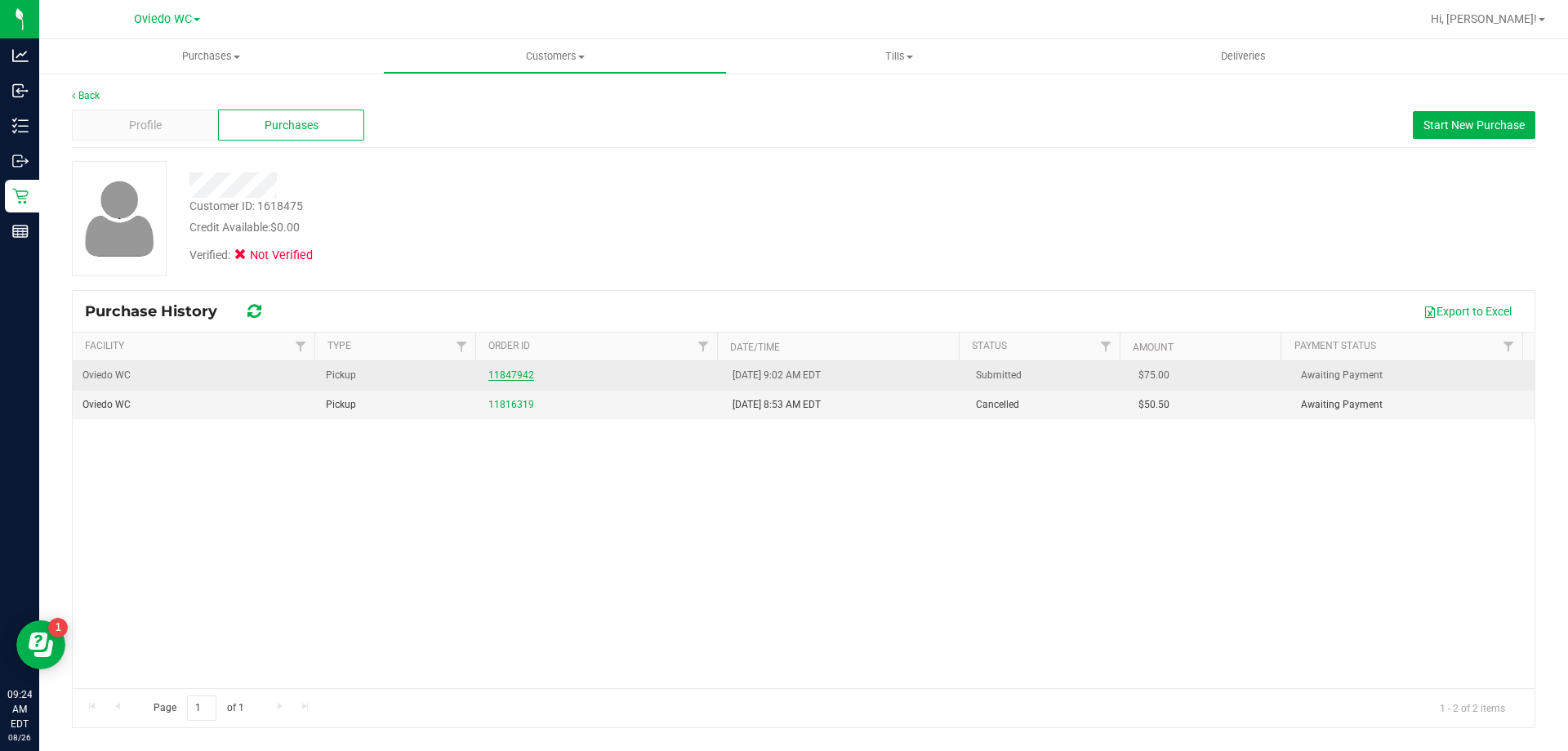
click at [496, 374] on link "11847942" at bounding box center [510, 375] width 46 height 12
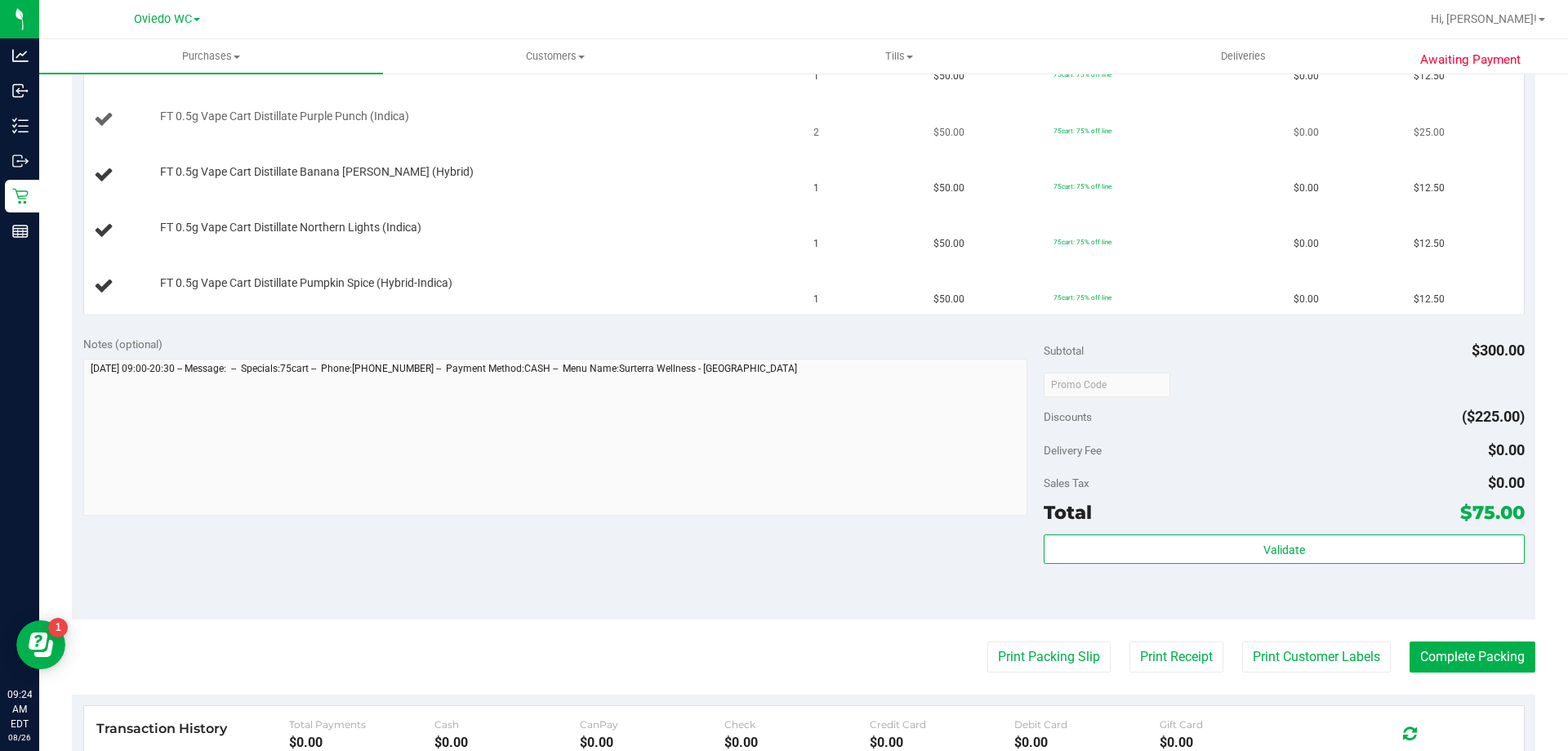
scroll to position [490, 0]
click at [1009, 646] on button "Print Packing Slip" at bounding box center [1049, 655] width 123 height 31
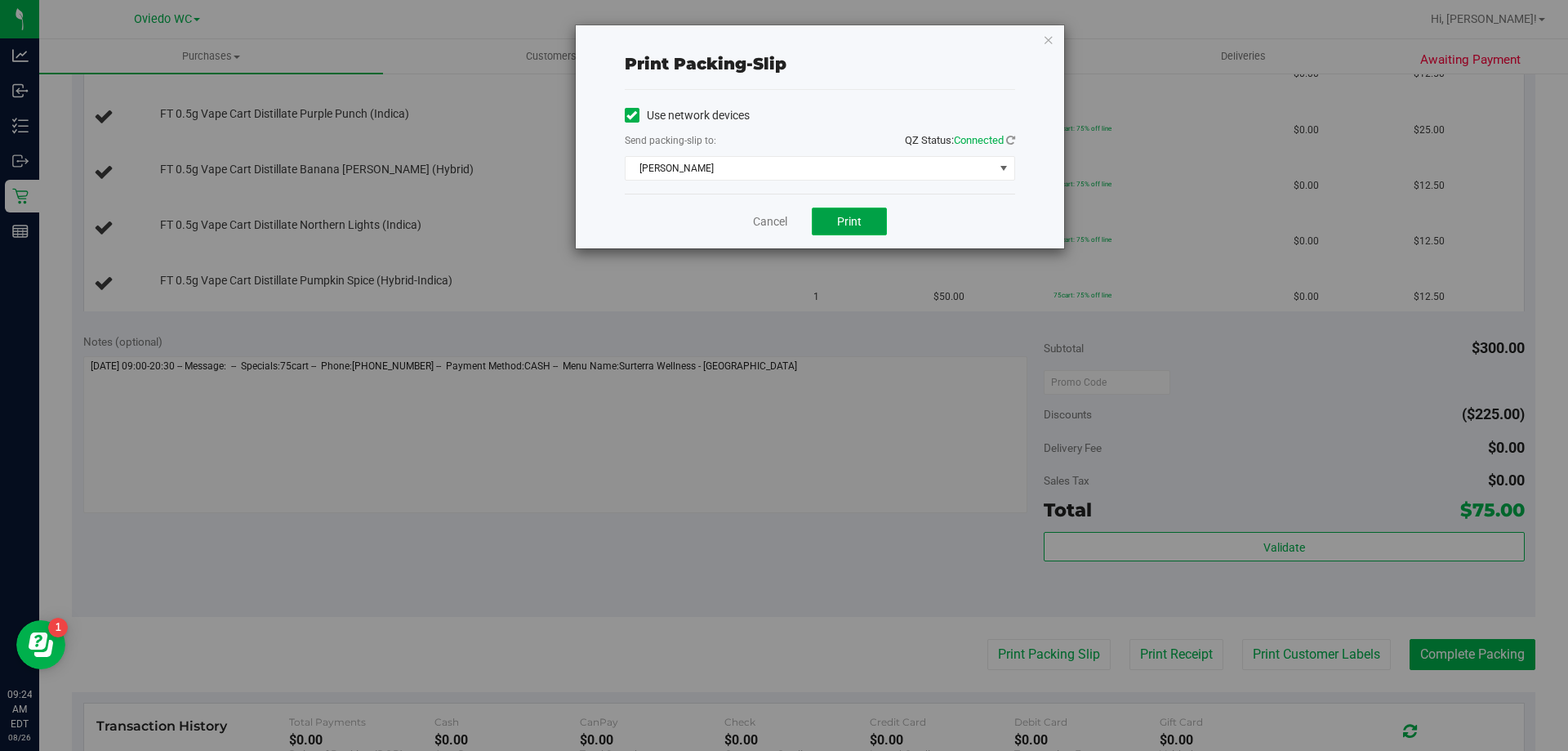
click at [875, 228] on button "Print" at bounding box center [850, 221] width 75 height 28
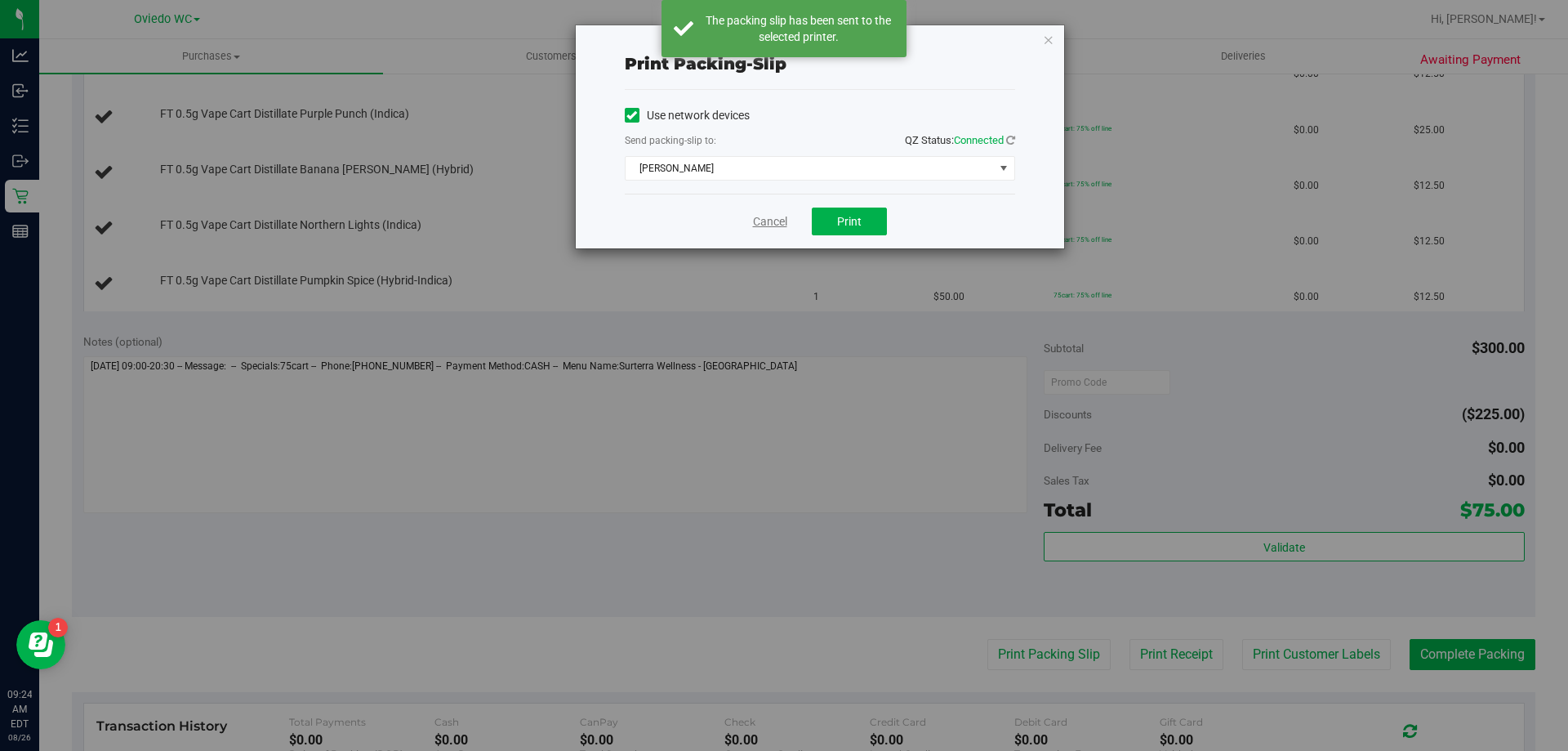
click at [776, 220] on link "Cancel" at bounding box center [770, 221] width 34 height 17
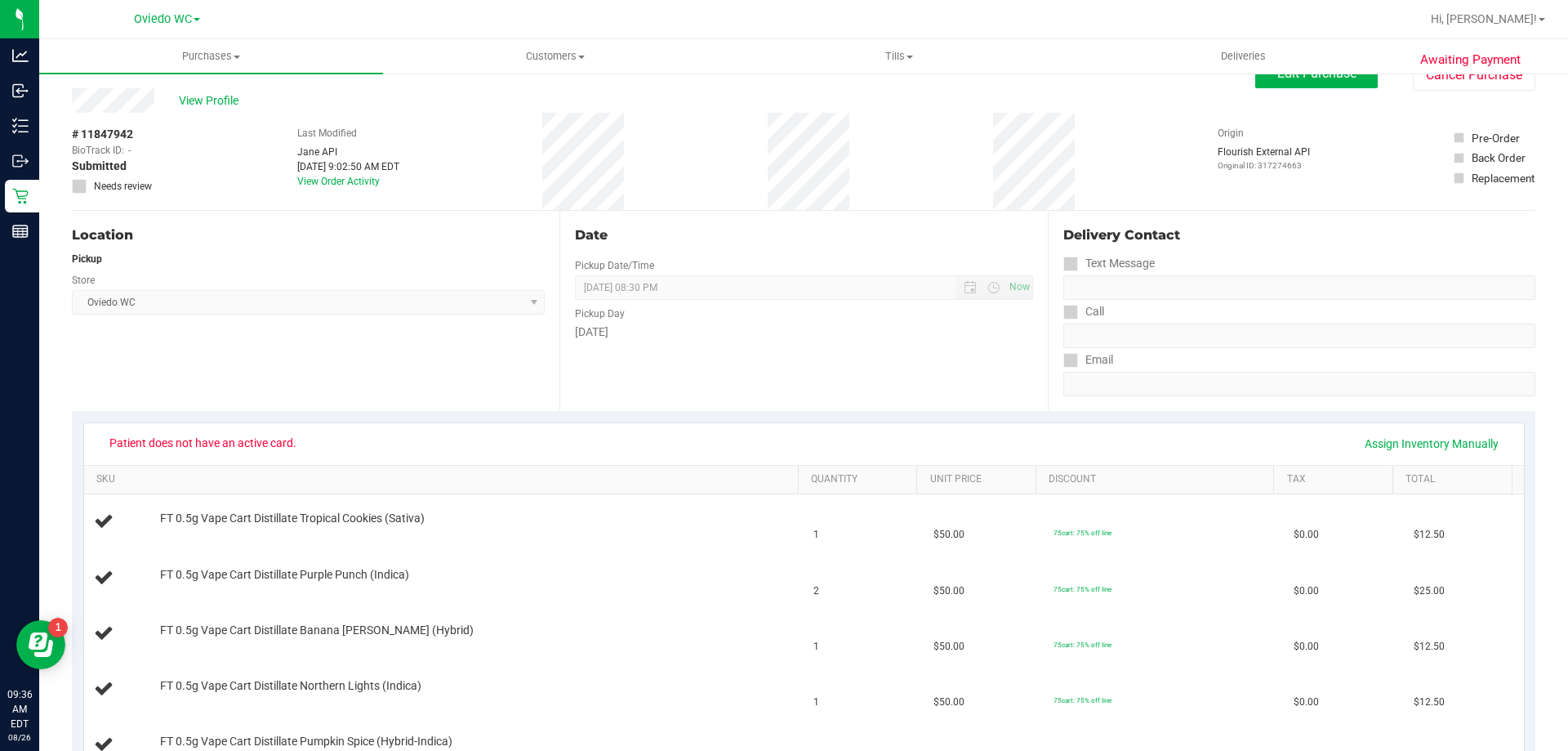
scroll to position [0, 0]
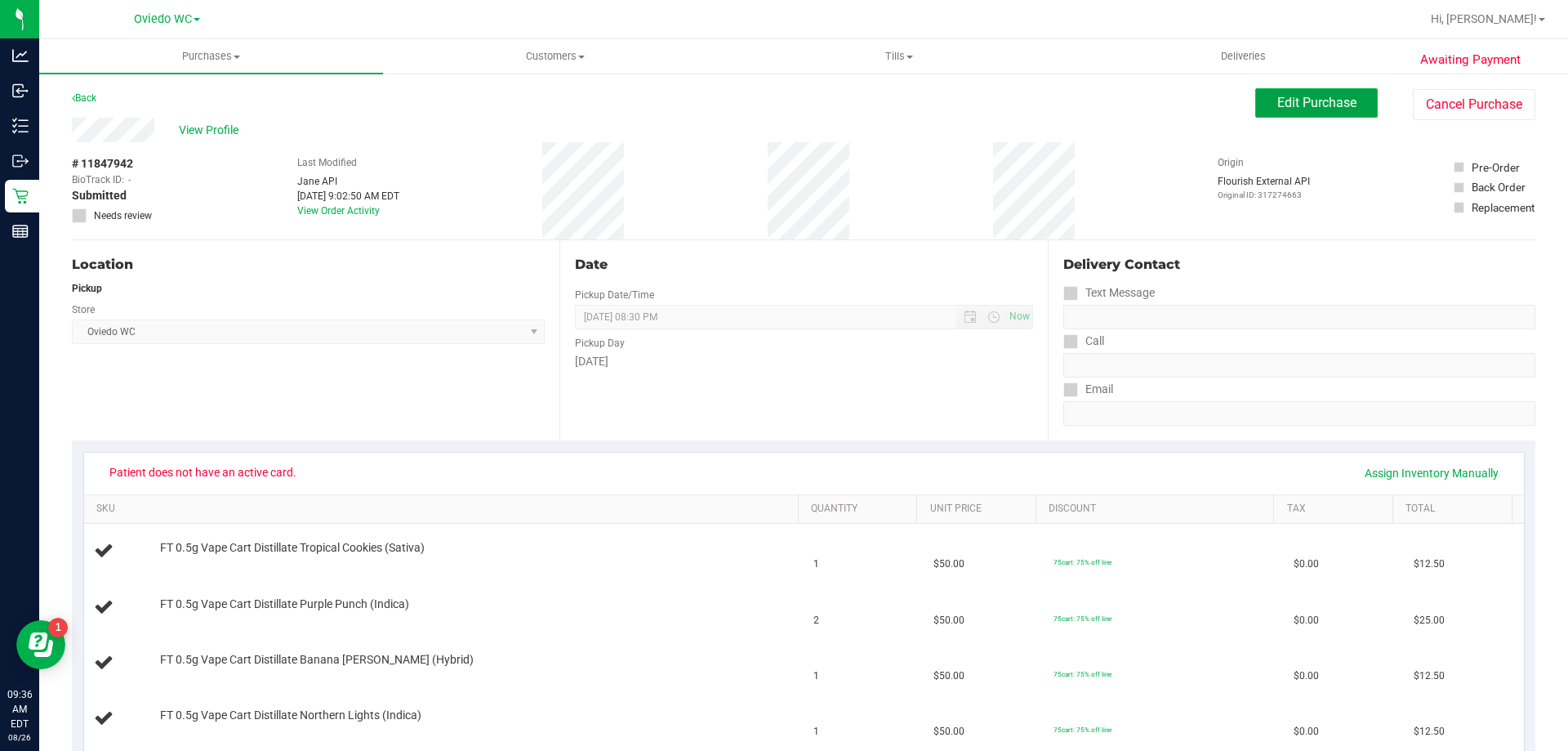
click at [1336, 107] on span "Edit Purchase" at bounding box center [1316, 102] width 79 height 15
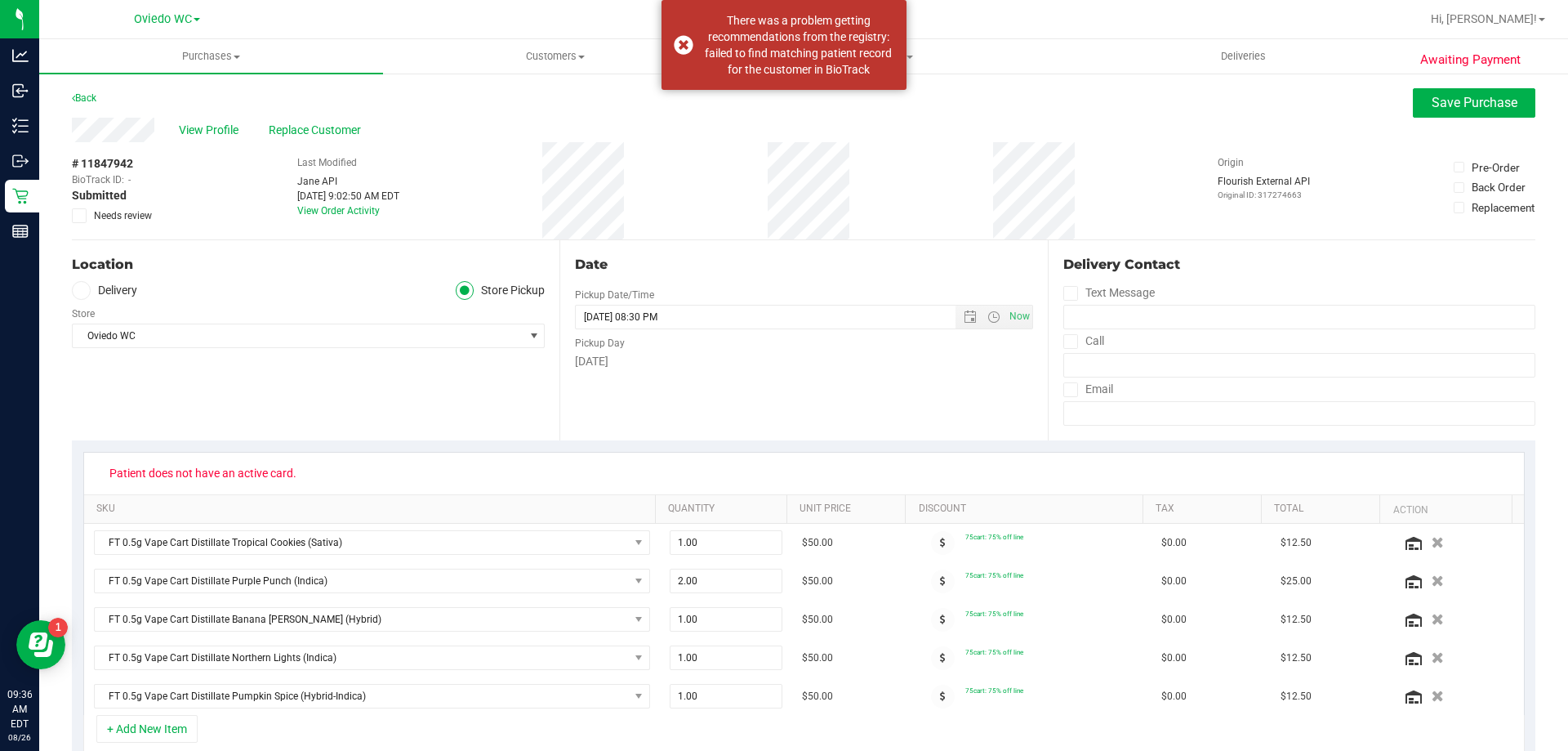
drag, startPoint x: 682, startPoint y: 43, endPoint x: 331, endPoint y: 87, distance: 353.7
click at [682, 44] on div "There was a problem getting recommendations from the registry: failed to find m…" at bounding box center [784, 45] width 245 height 90
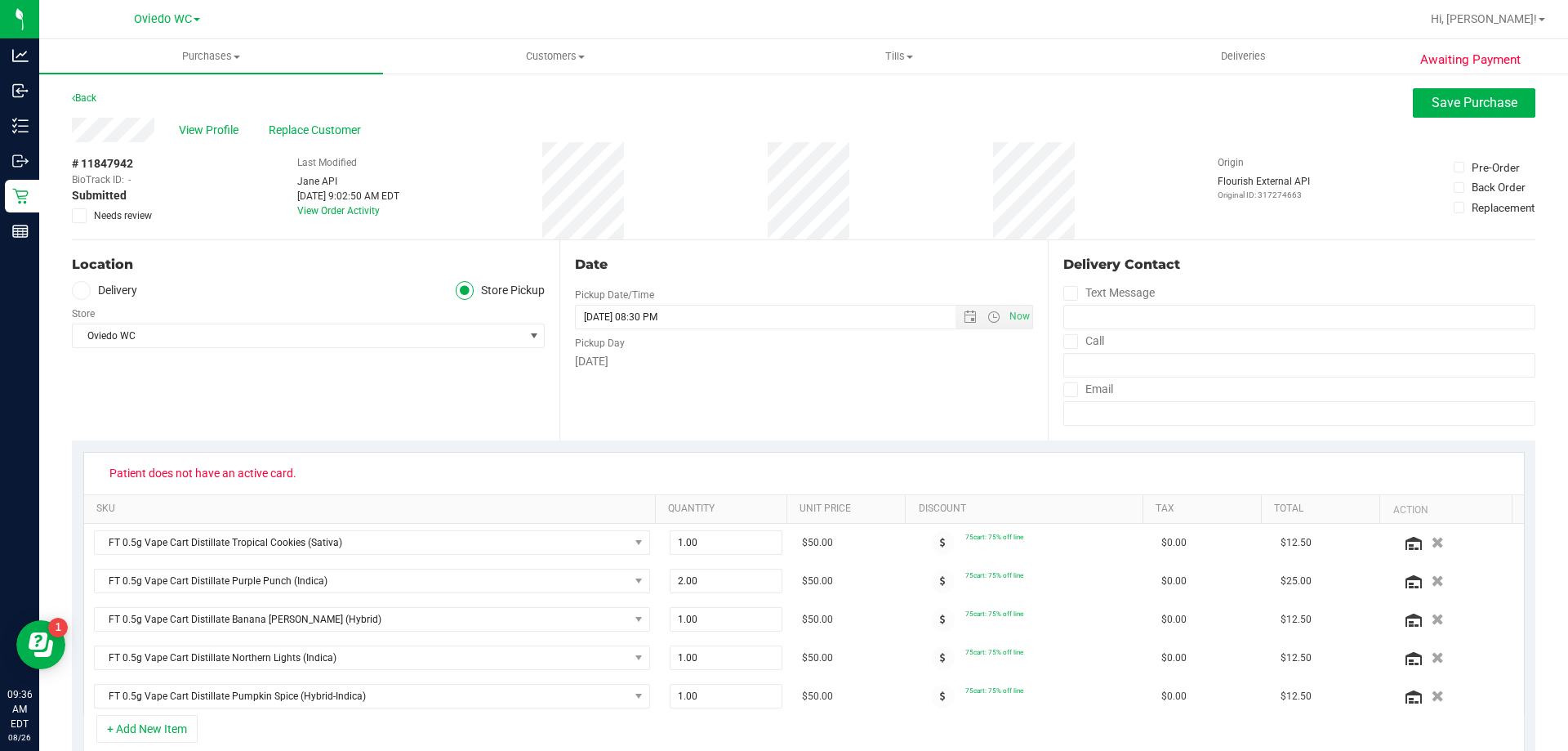
click at [82, 216] on icon at bounding box center [79, 216] width 11 height 0
click at [0, 0] on input "Needs review" at bounding box center [0, 0] width 0 height 0
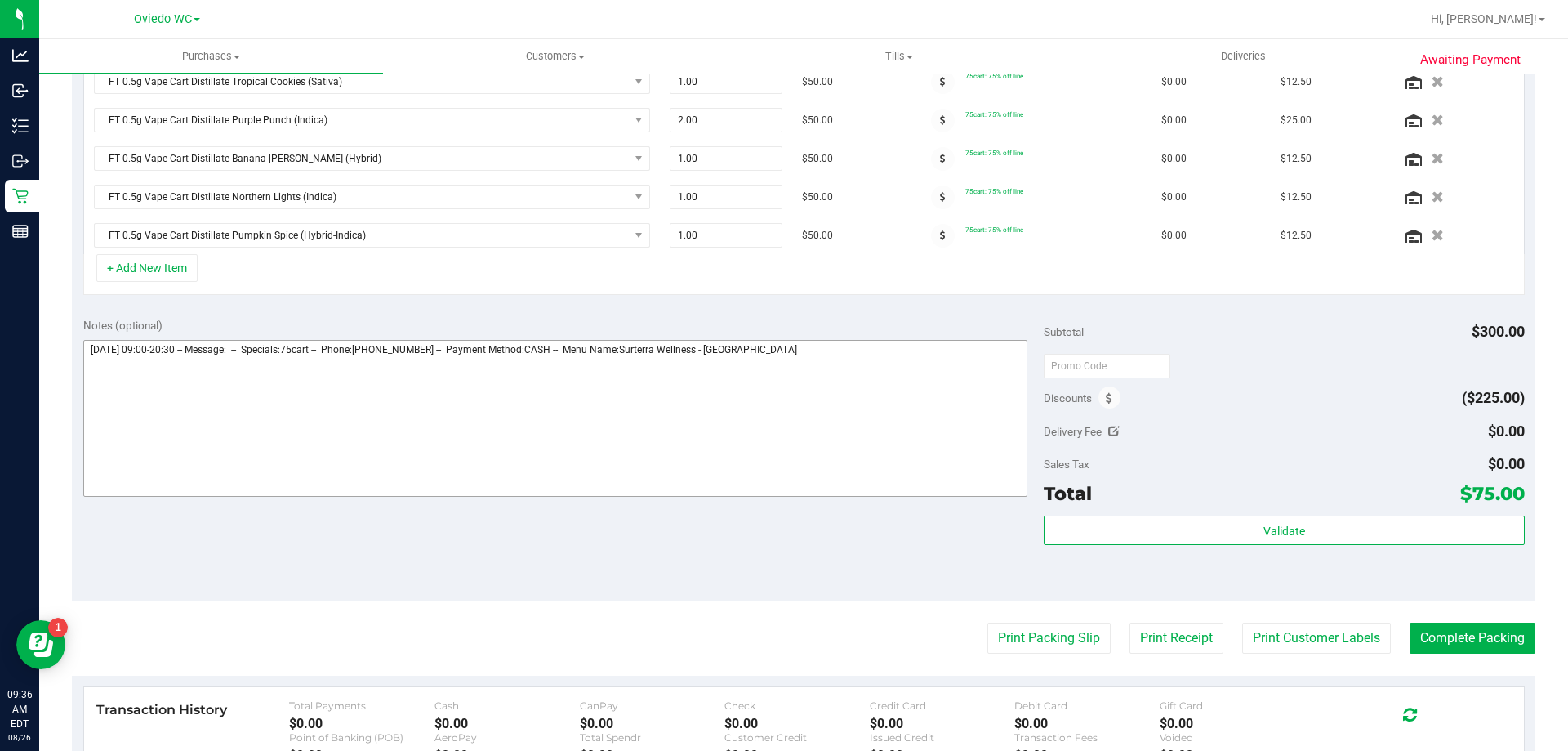
scroll to position [490, 0]
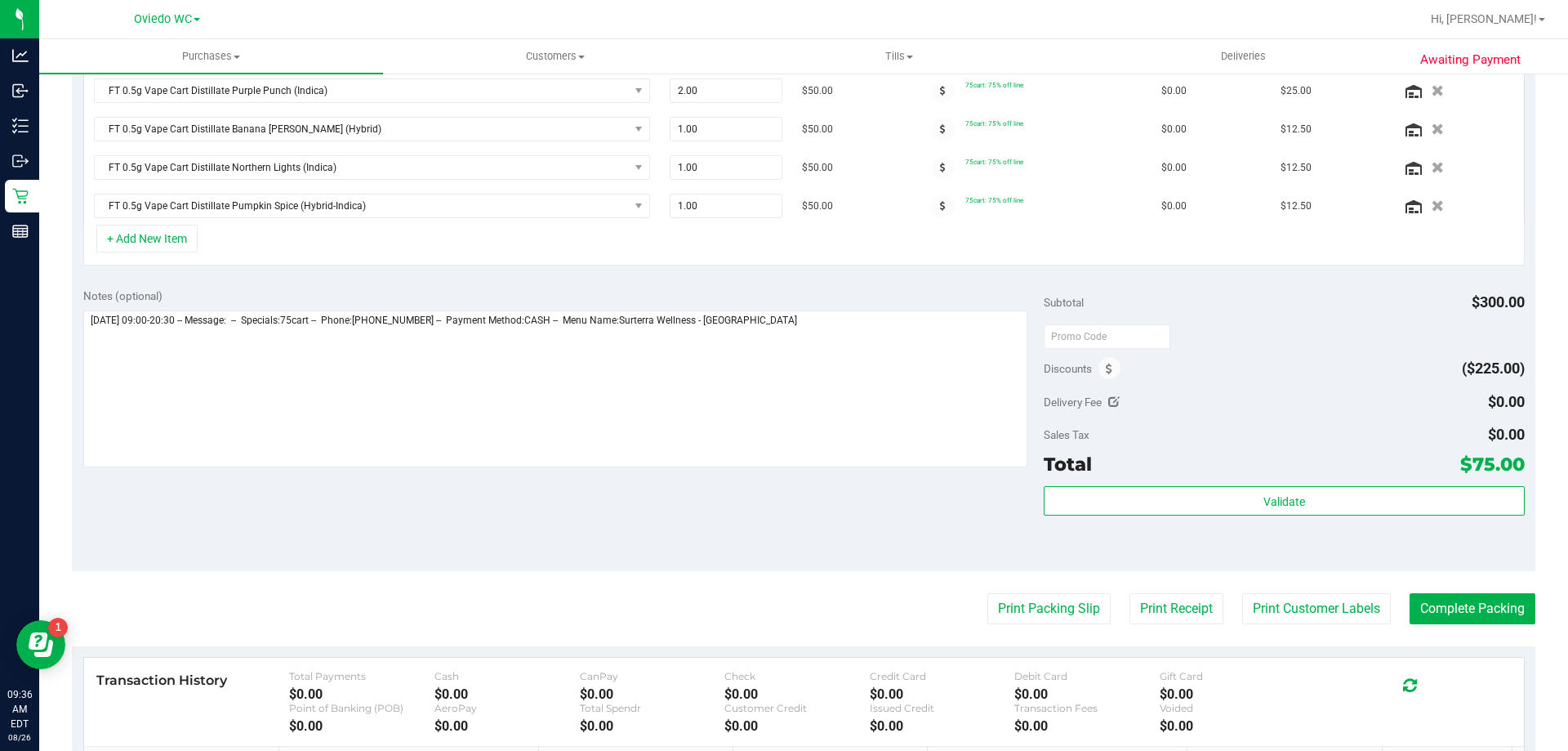
click at [813, 304] on div "Notes (optional)" at bounding box center [563, 296] width 961 height 16
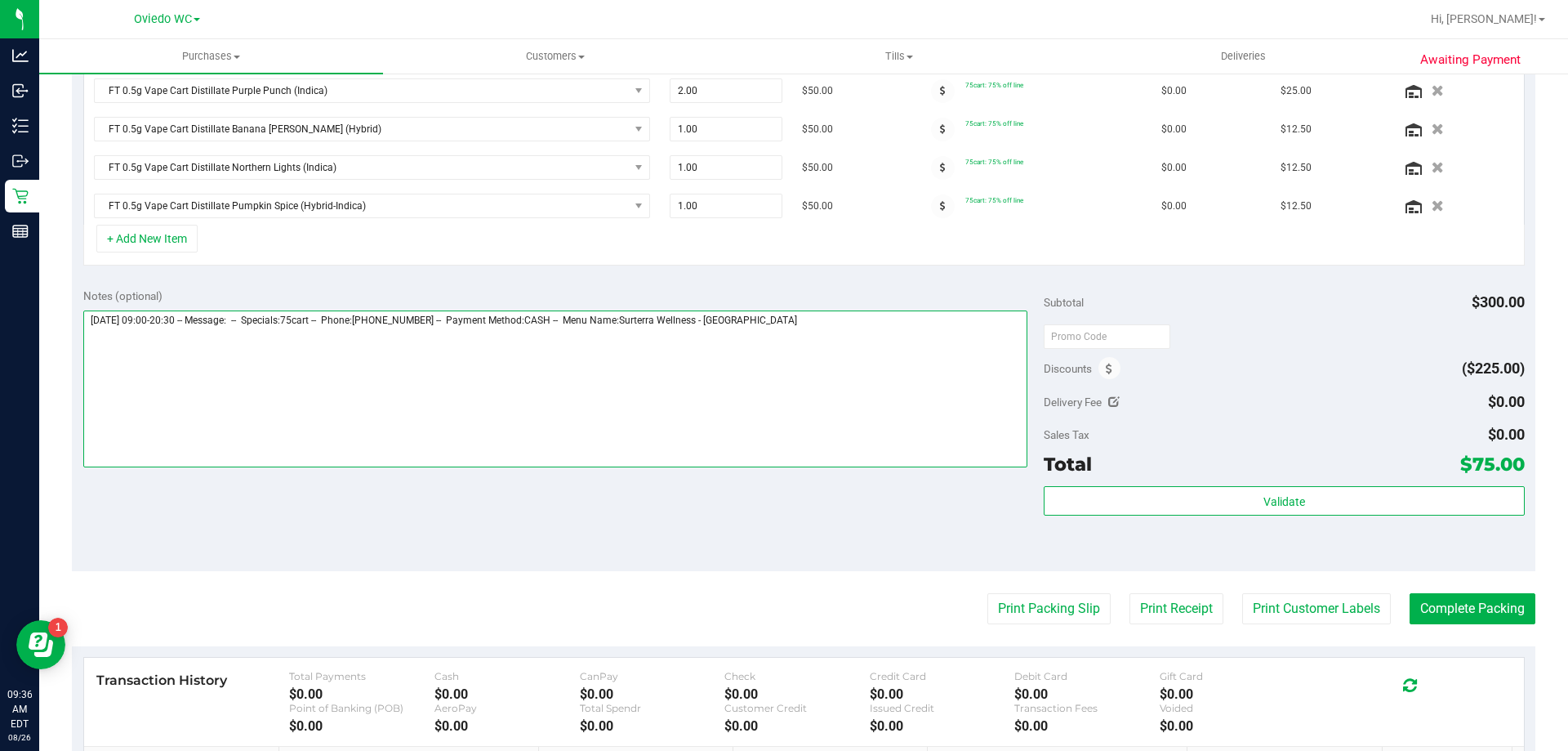
click at [805, 315] on textarea at bounding box center [555, 389] width 945 height 157
paste textarea "11847942"
click at [551, 353] on textarea at bounding box center [555, 389] width 945 height 157
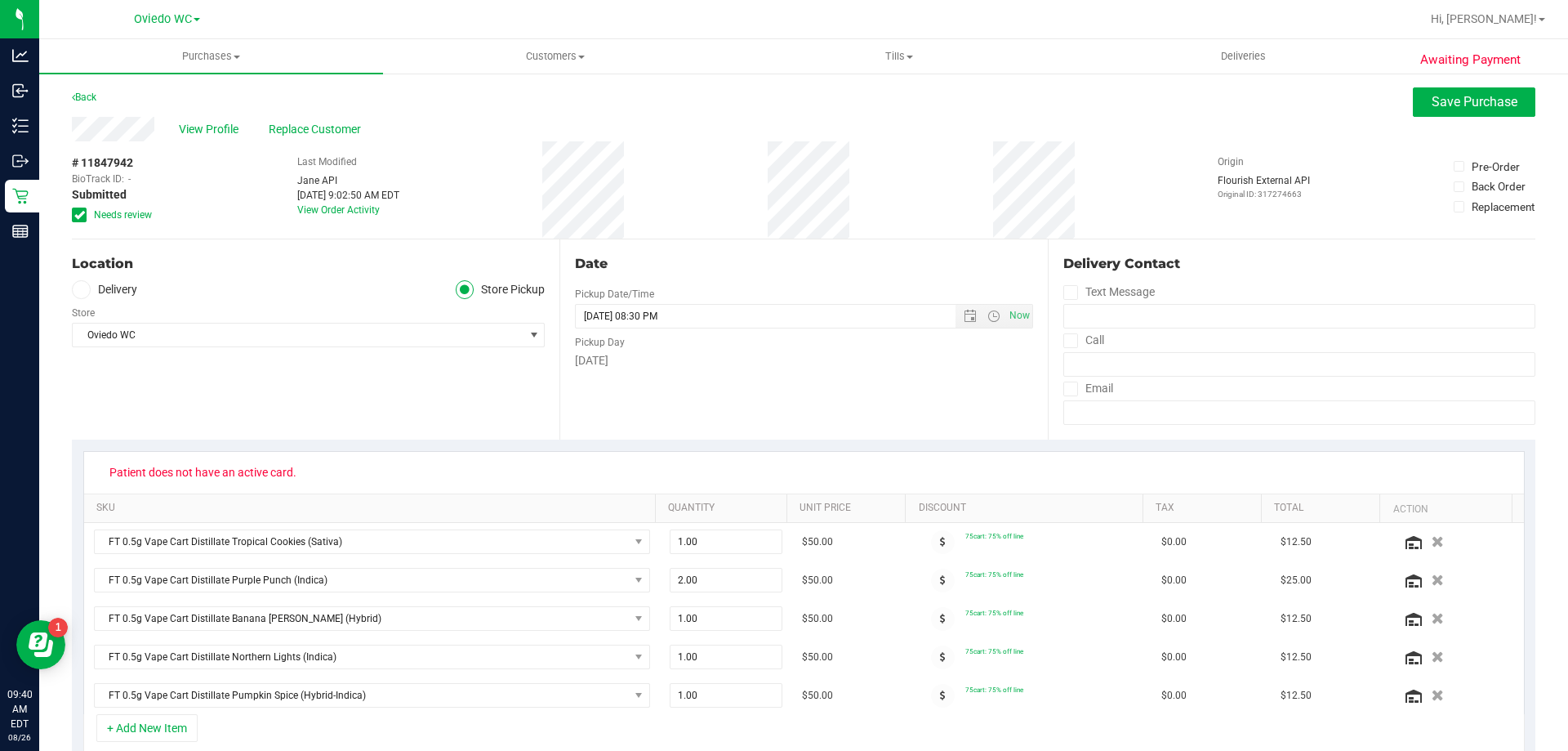
scroll to position [0, 0]
type textarea "Tuesday 08/26/2025 09:00-20:30 -- Message: -- Specials:75cart -- Phone:40771747…"
click at [1441, 94] on button "Save Purchase" at bounding box center [1473, 103] width 122 height 29
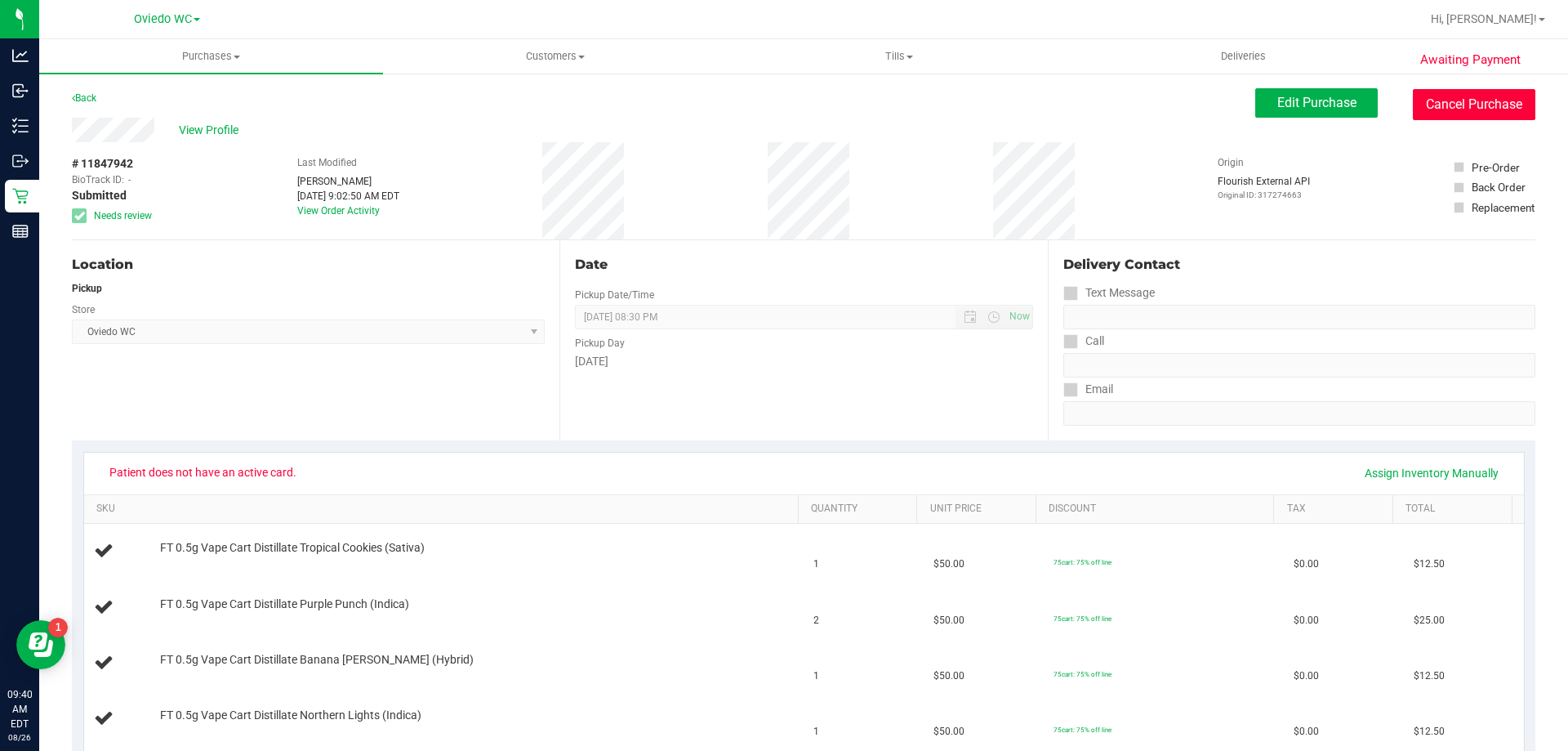
click at [1444, 109] on button "Cancel Purchase" at bounding box center [1473, 104] width 122 height 31
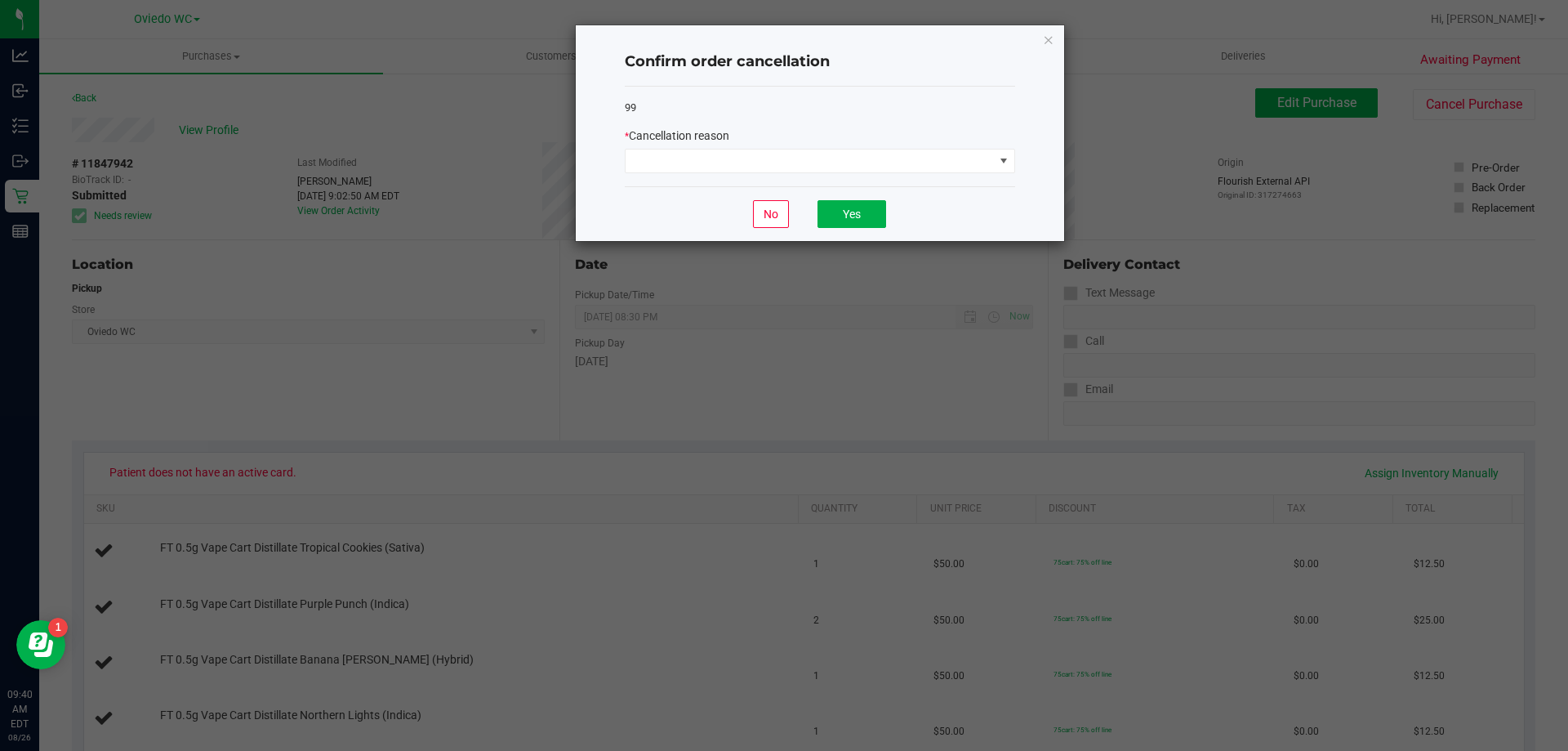
click at [713, 174] on div "99 * Cancellation reason" at bounding box center [819, 137] width 390 height 101
click at [703, 164] on span at bounding box center [809, 161] width 369 height 23
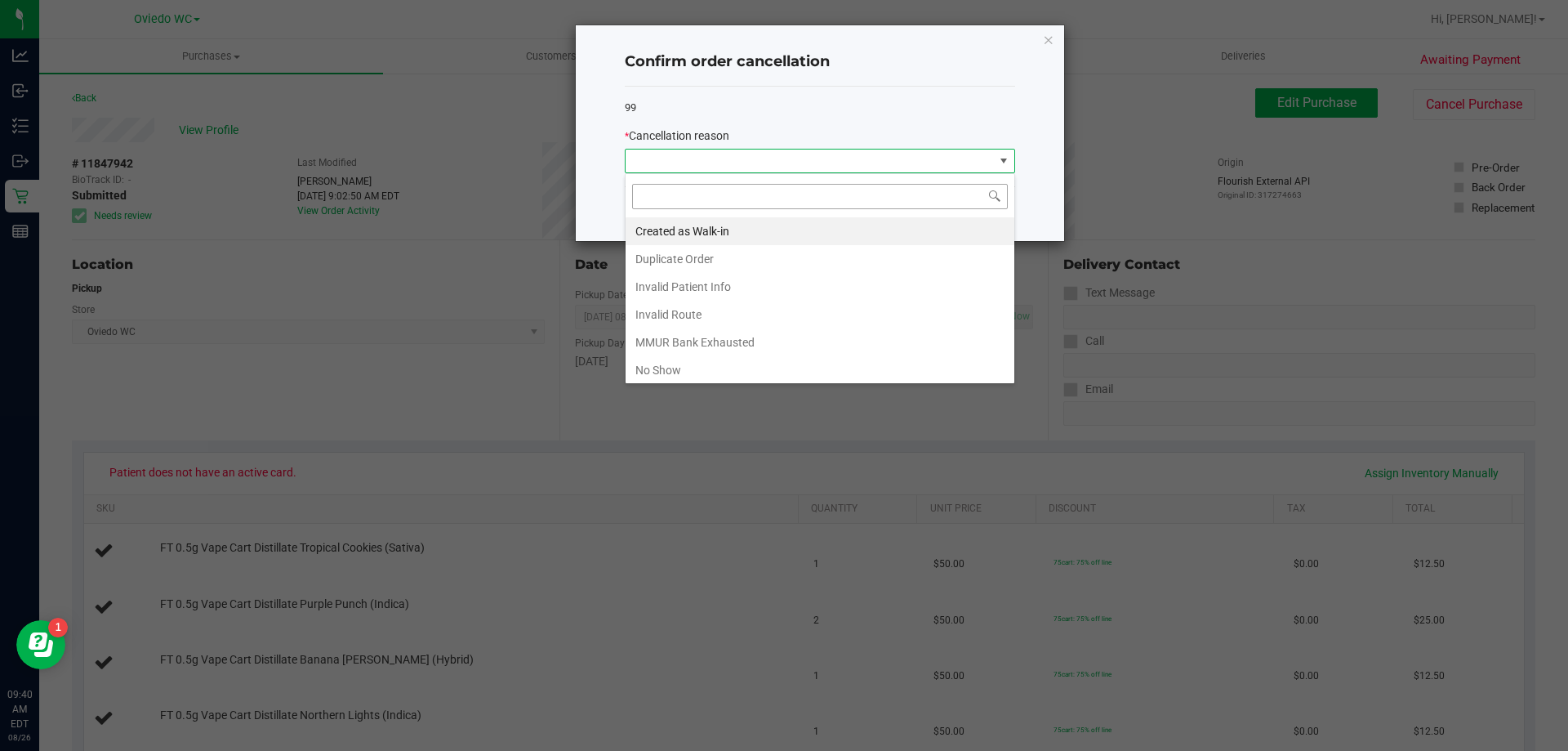
scroll to position [24, 390]
click at [697, 255] on li "Duplicate Order" at bounding box center [820, 259] width 389 height 28
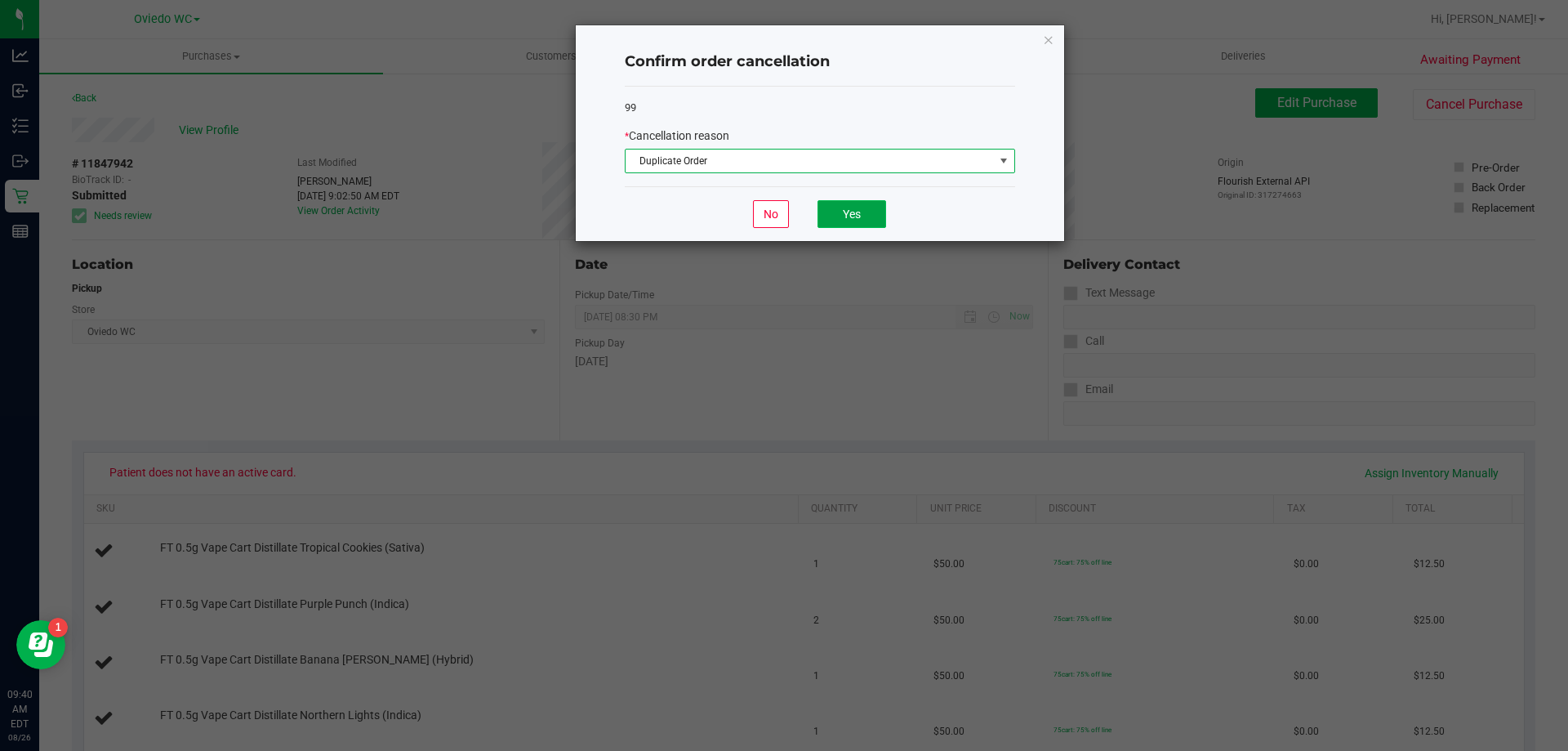
click at [869, 221] on button "Yes" at bounding box center [851, 213] width 69 height 28
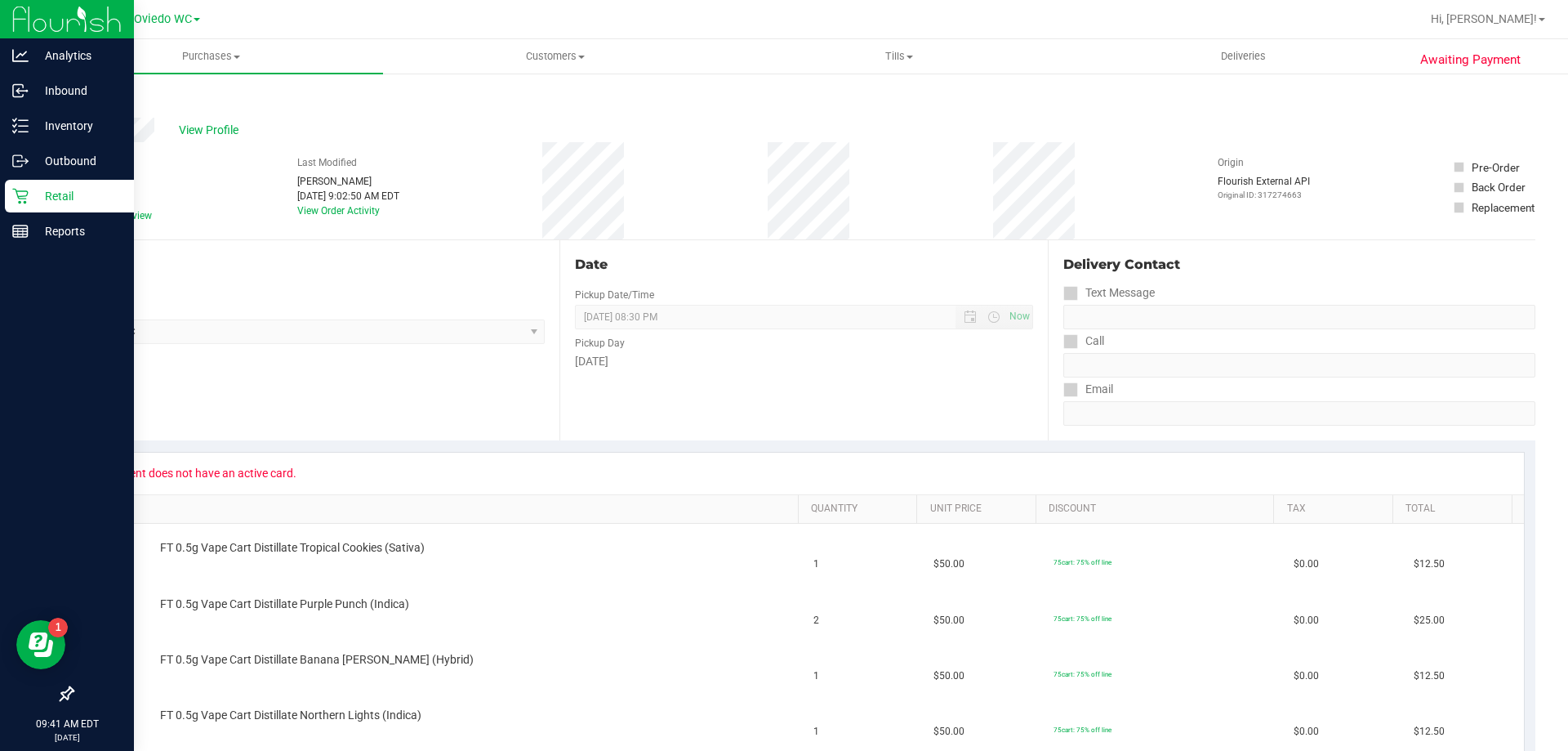
click at [32, 193] on p "Retail" at bounding box center [78, 196] width 98 height 20
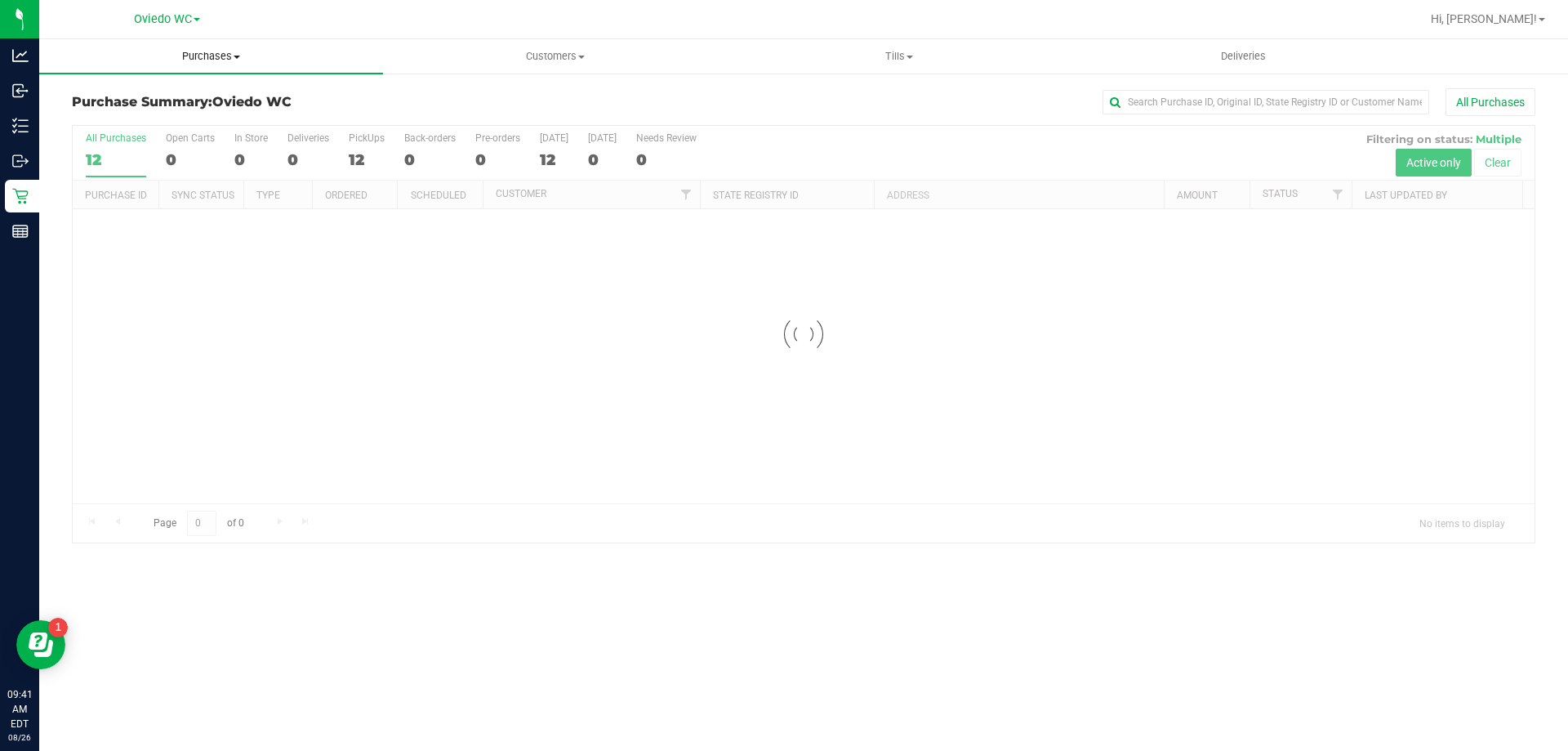
click at [204, 59] on span "Purchases" at bounding box center [211, 56] width 344 height 14
click at [114, 121] on span "Fulfillment" at bounding box center [89, 118] width 101 height 14
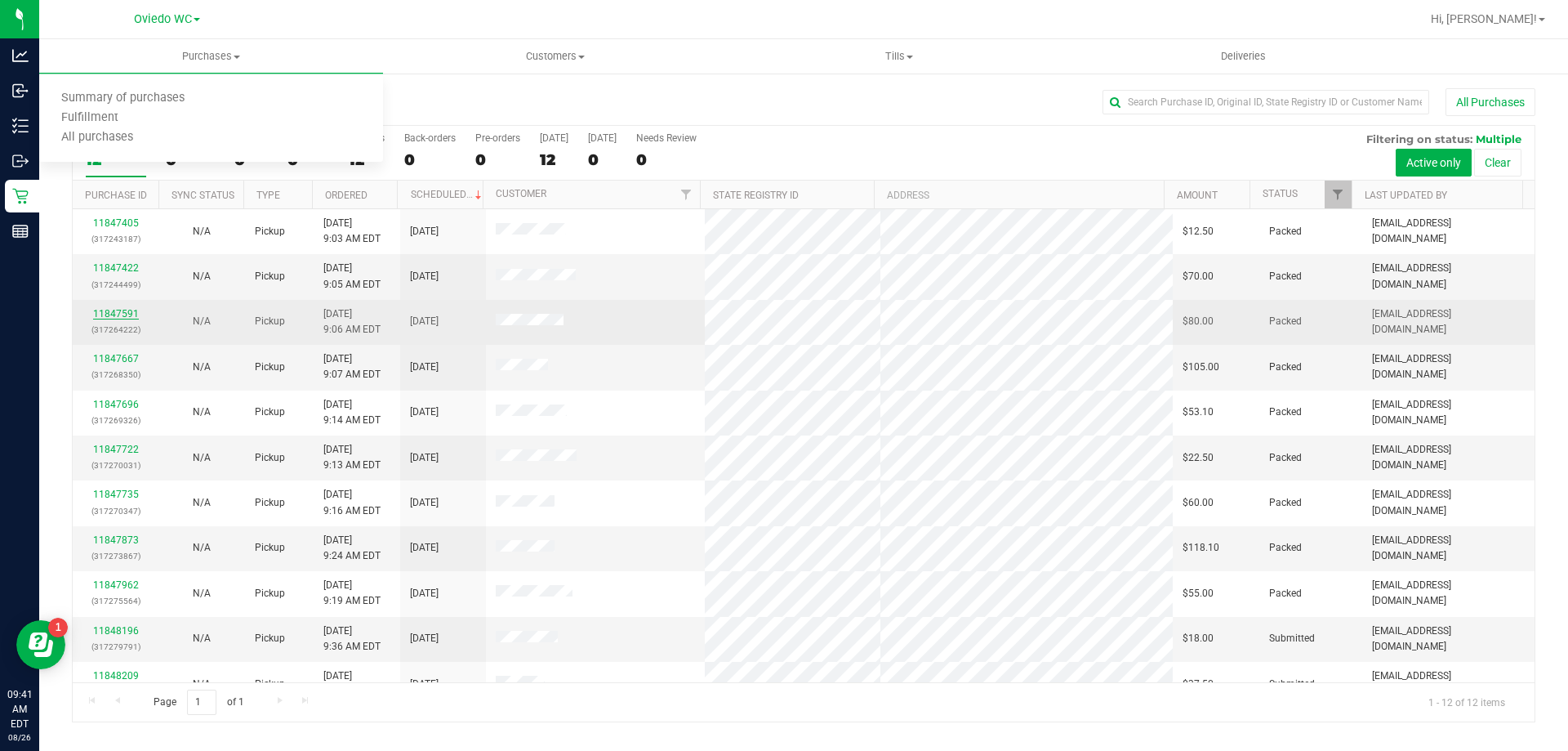
click at [115, 312] on link "11847591" at bounding box center [115, 313] width 46 height 12
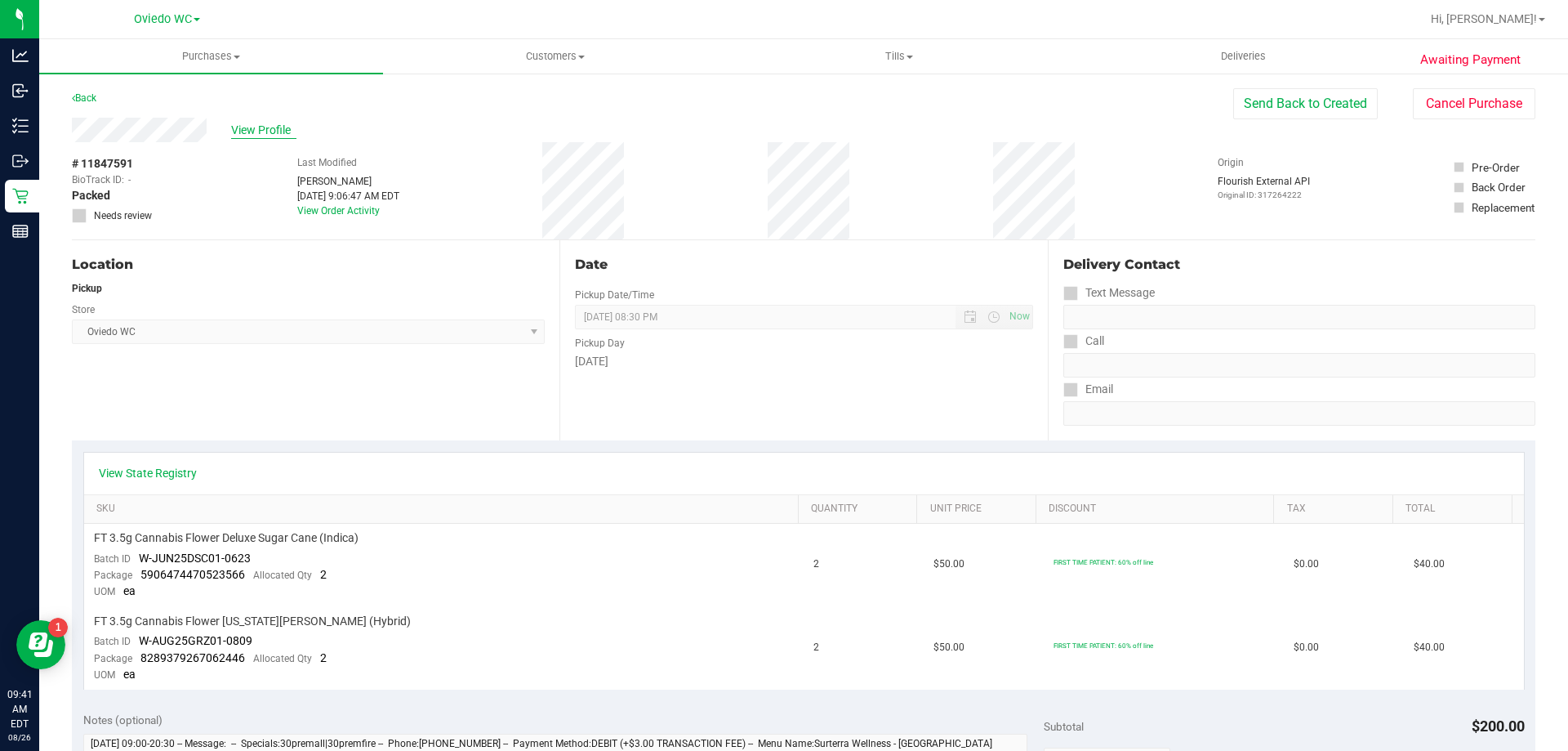
click at [263, 133] on span "View Profile" at bounding box center [263, 129] width 65 height 17
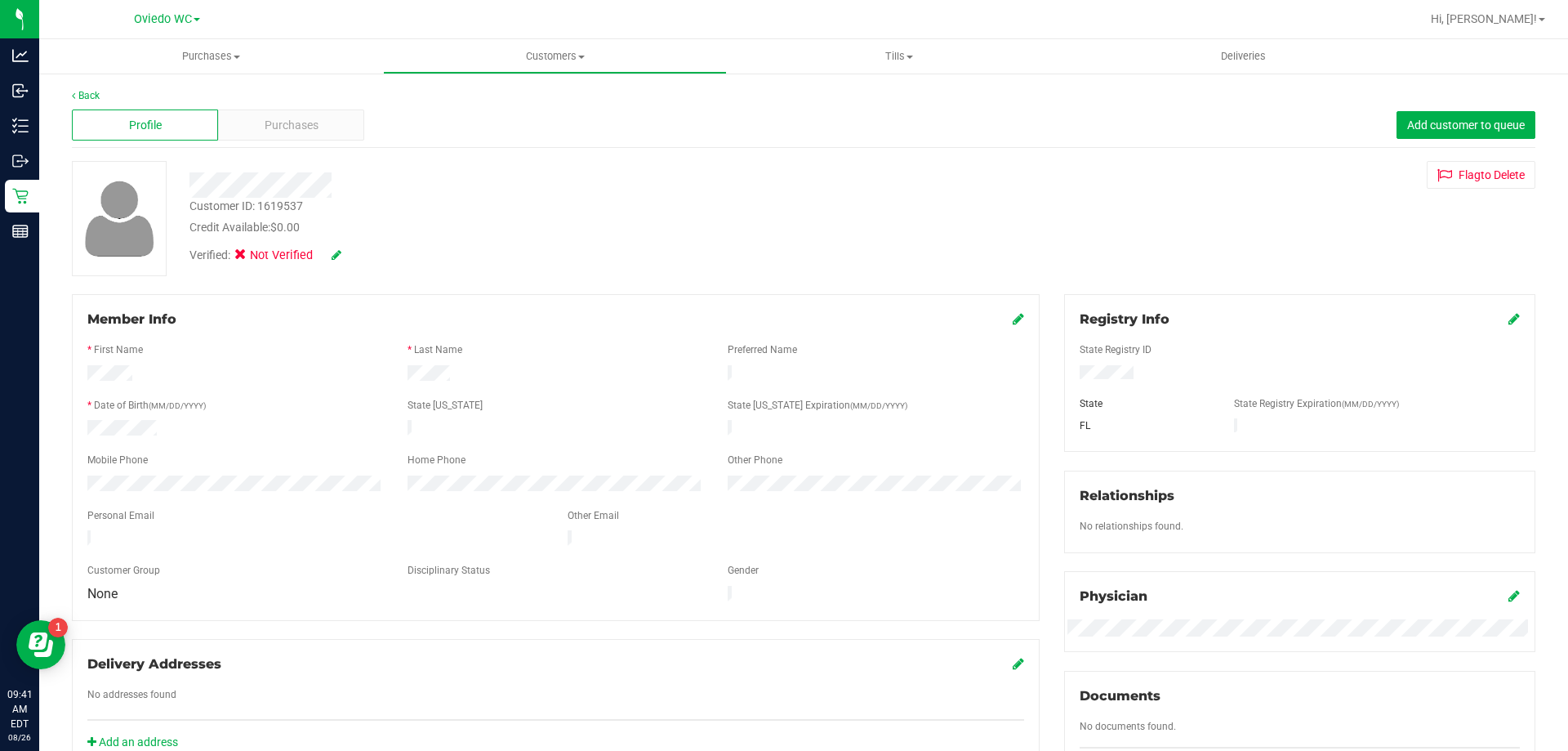
click at [339, 249] on div "Verified: Not Verified" at bounding box center [550, 255] width 744 height 36
click at [336, 252] on icon at bounding box center [336, 255] width 10 height 12
click at [250, 257] on icon at bounding box center [245, 257] width 11 height 0
click at [0, 0] on input "Medical" at bounding box center [0, 0] width 0 height 0
click at [376, 261] on div "Verified: Medical" at bounding box center [302, 257] width 248 height 21
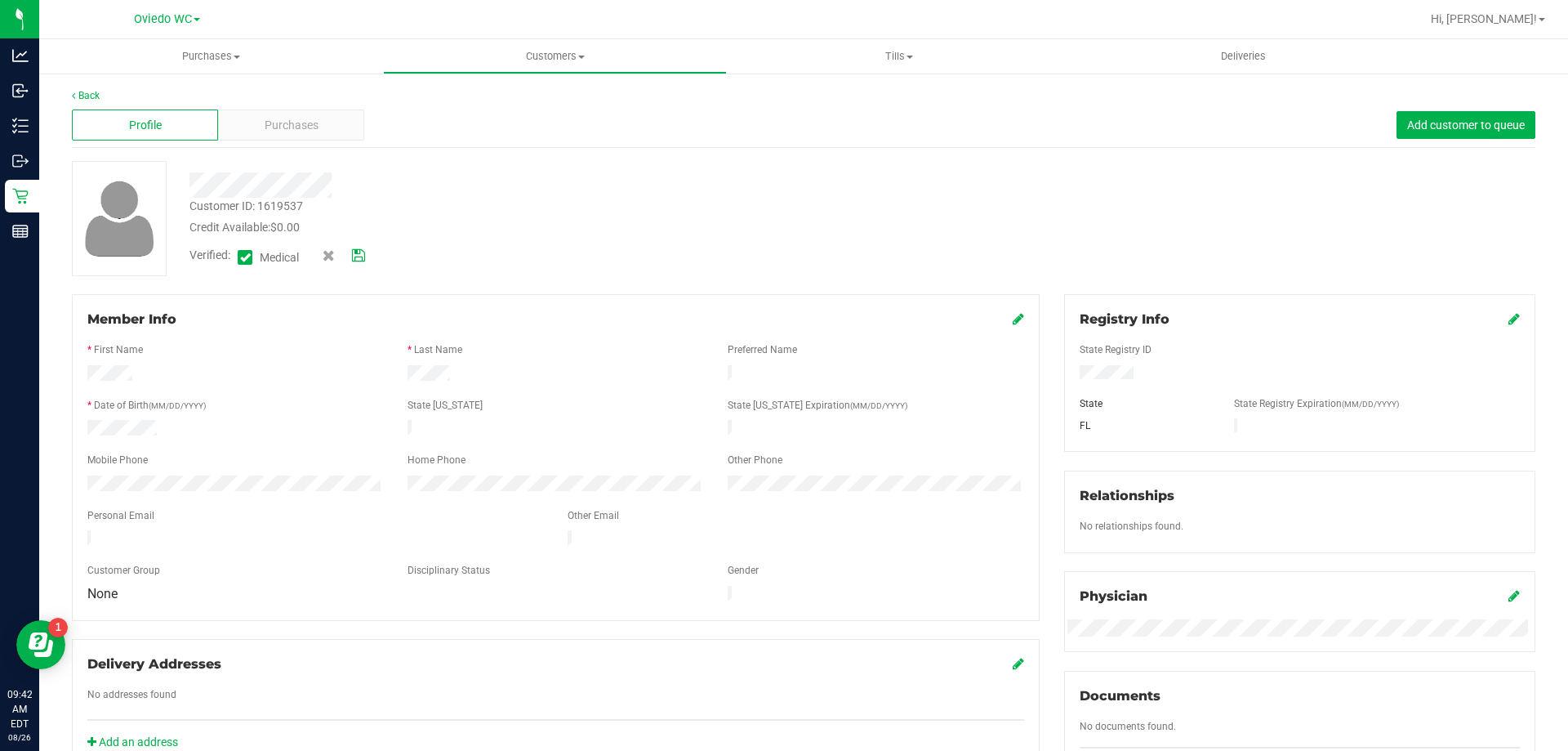
click at [362, 256] on icon at bounding box center [358, 255] width 13 height 12
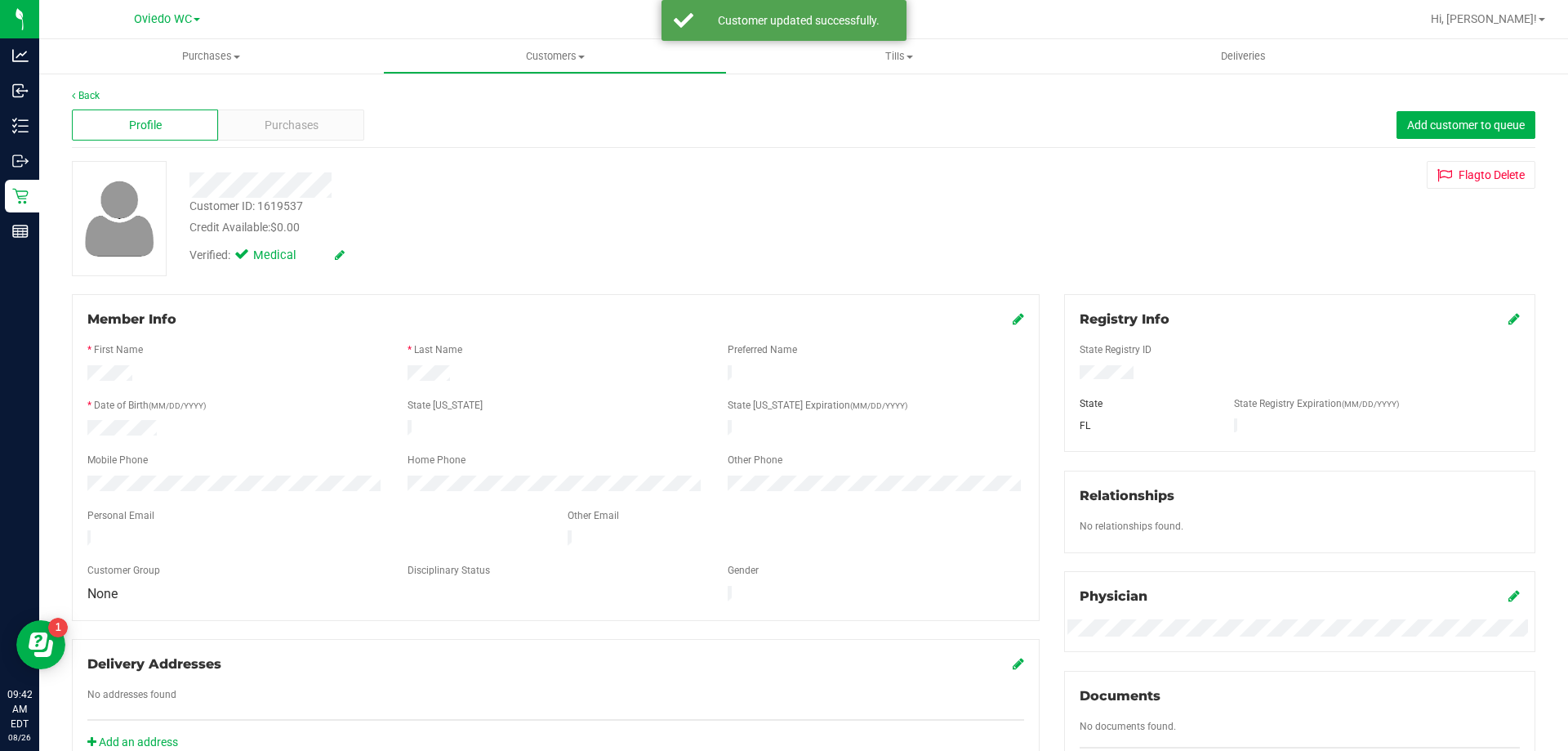
click at [312, 140] on div "Profile Purchases Add customer to queue" at bounding box center [804, 125] width 1464 height 45
click at [293, 120] on span "Purchases" at bounding box center [292, 125] width 54 height 17
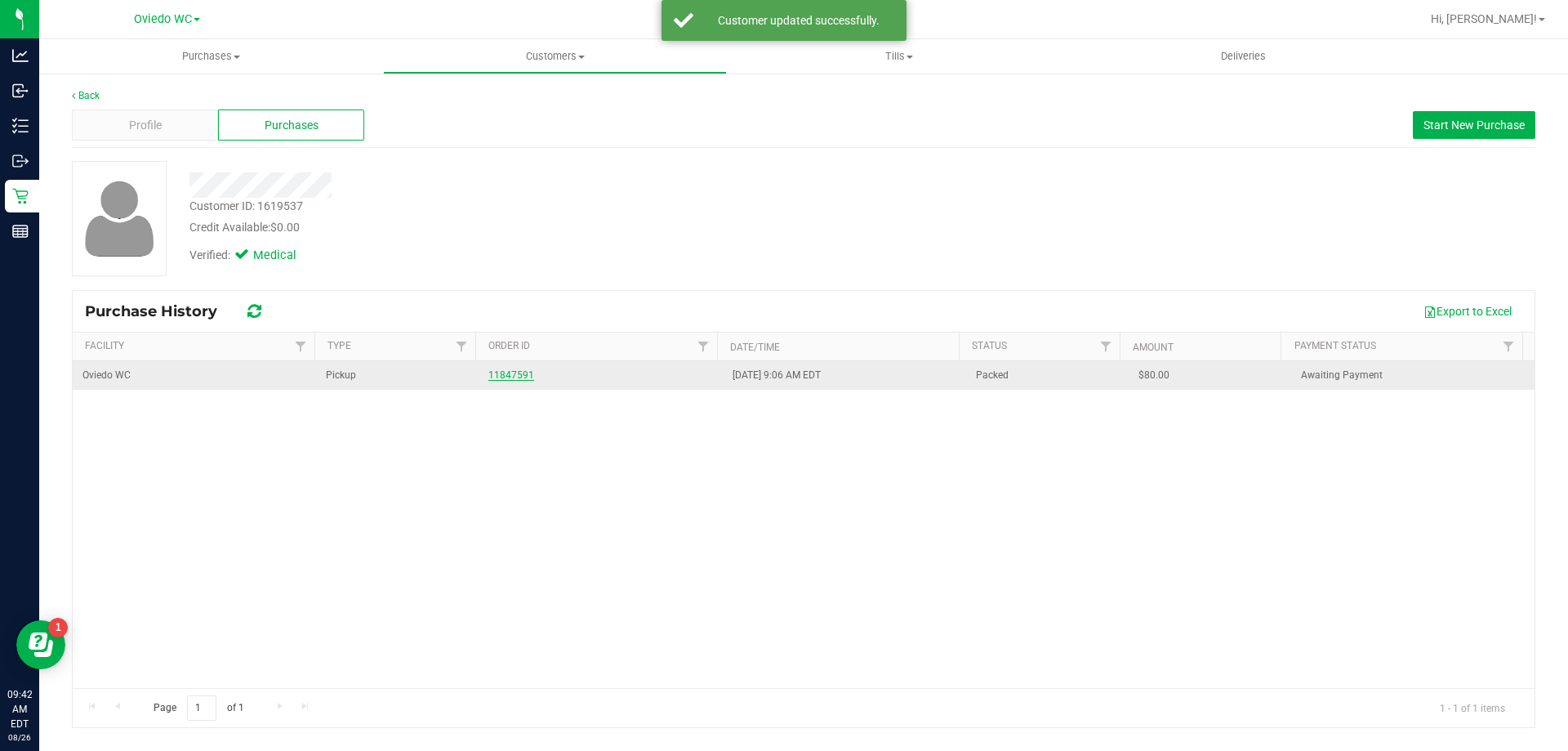
click at [497, 371] on link "11847591" at bounding box center [510, 375] width 46 height 12
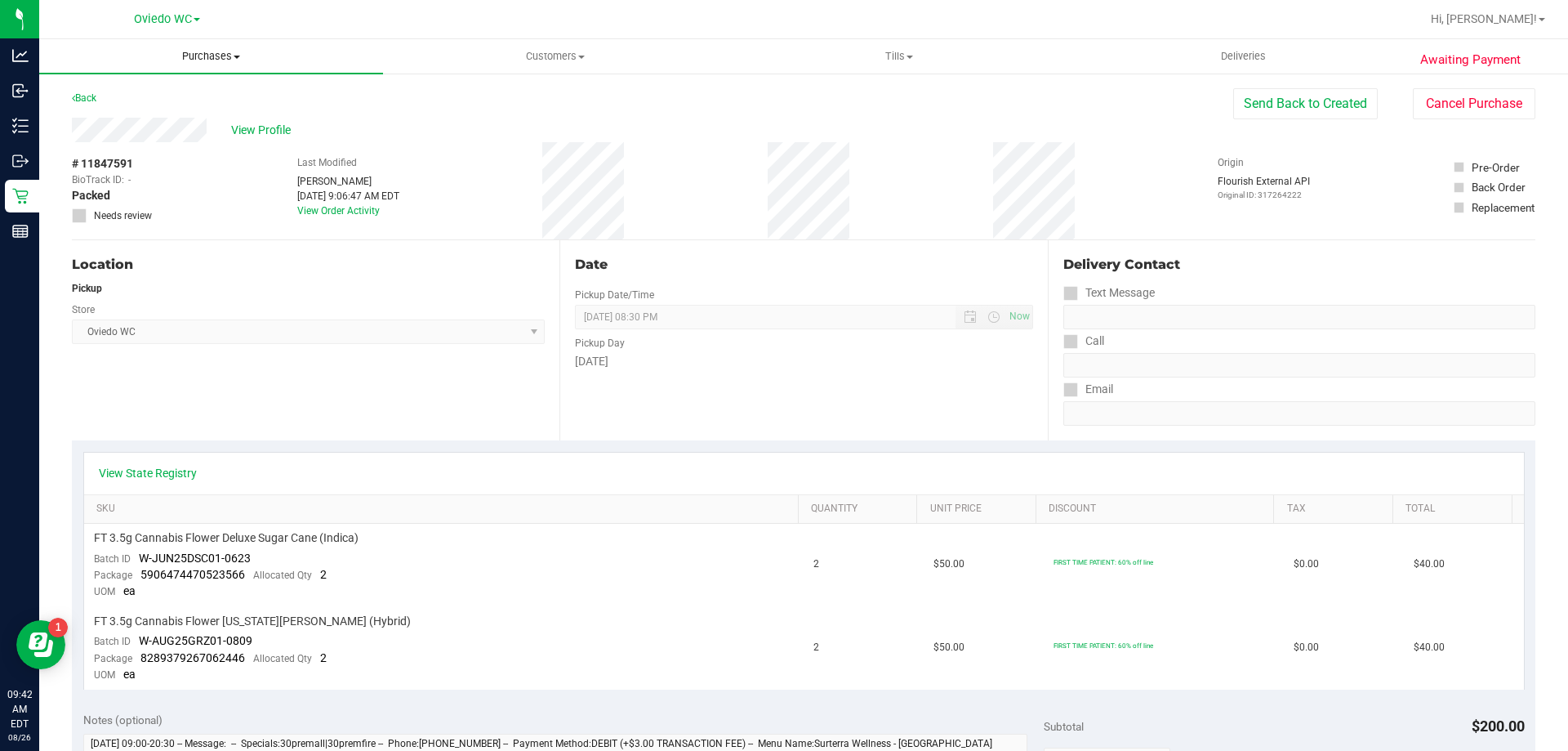
click at [191, 54] on span "Purchases" at bounding box center [211, 56] width 344 height 14
click at [132, 119] on span "Fulfillment" at bounding box center [89, 118] width 101 height 14
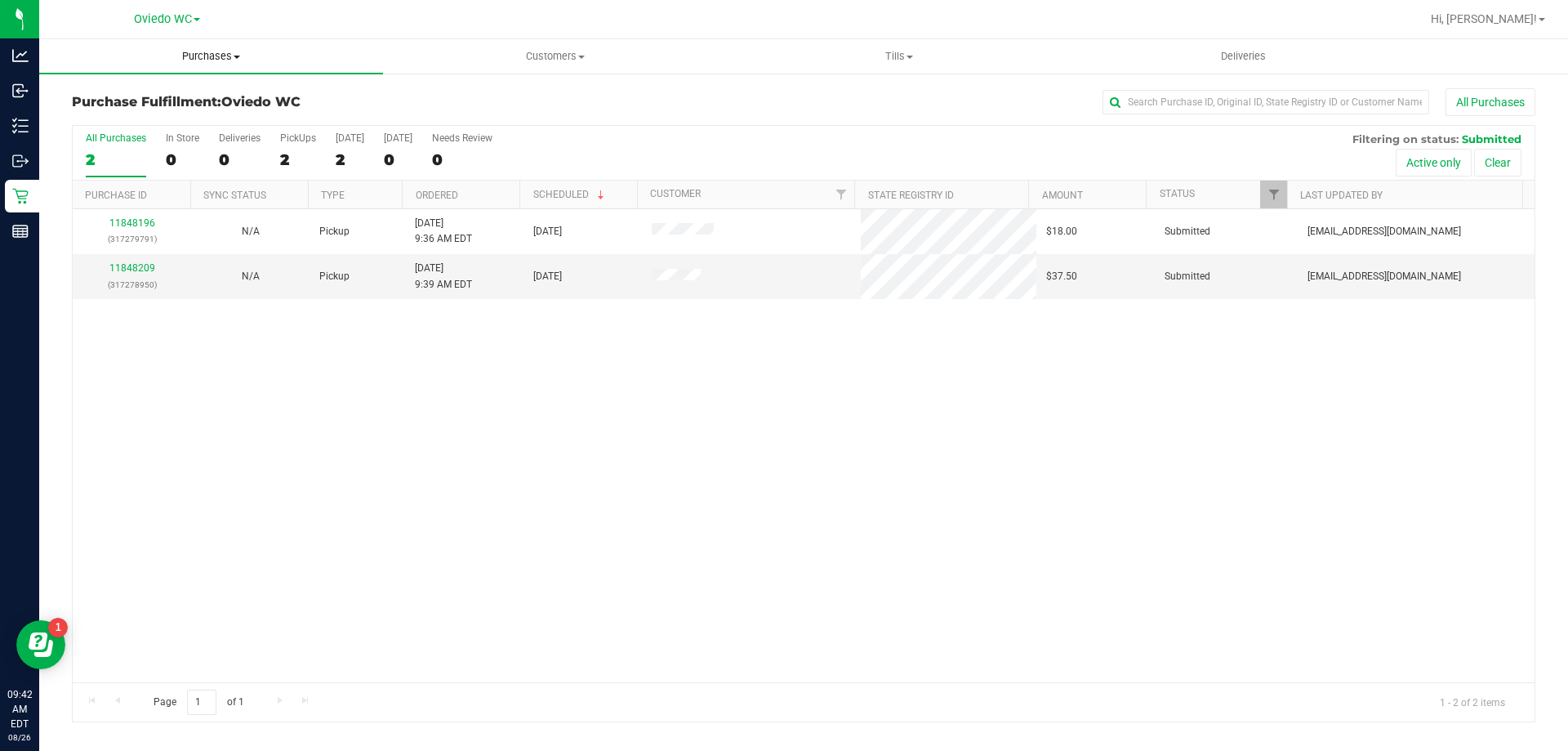
click at [218, 53] on span "Purchases" at bounding box center [211, 56] width 344 height 14
click at [107, 116] on span "Fulfillment" at bounding box center [89, 118] width 101 height 14
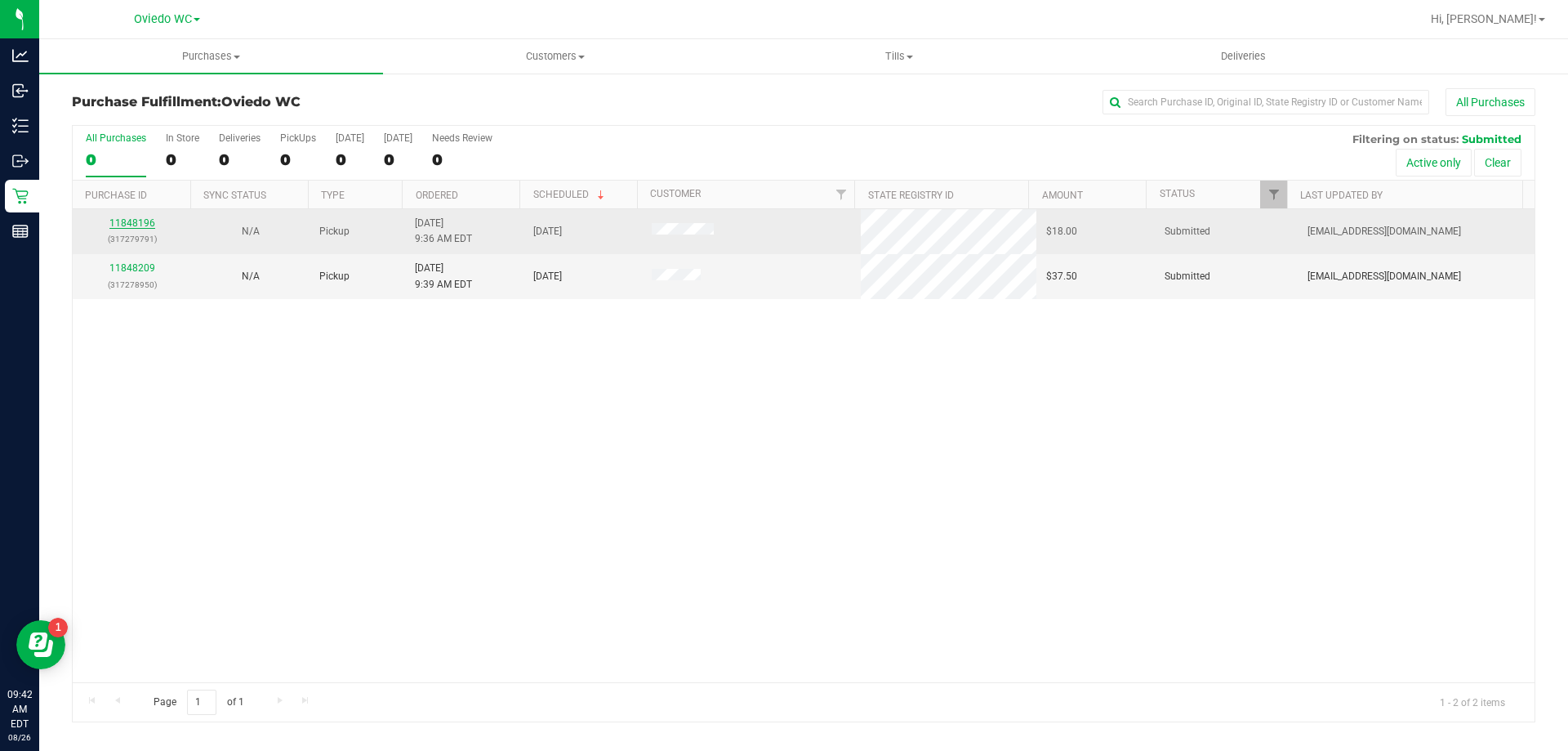
click at [140, 221] on link "11848196" at bounding box center [132, 222] width 46 height 12
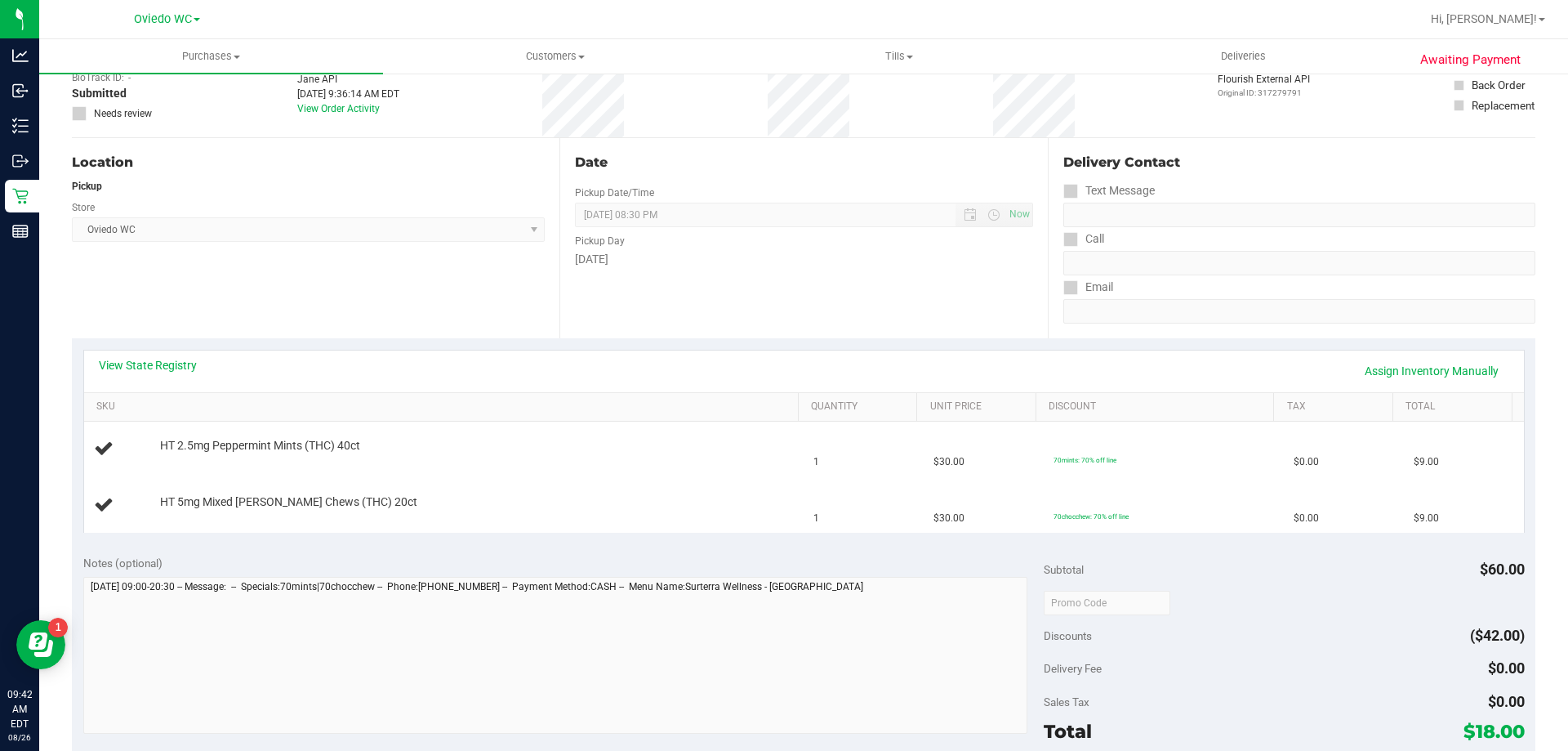
scroll to position [246, 0]
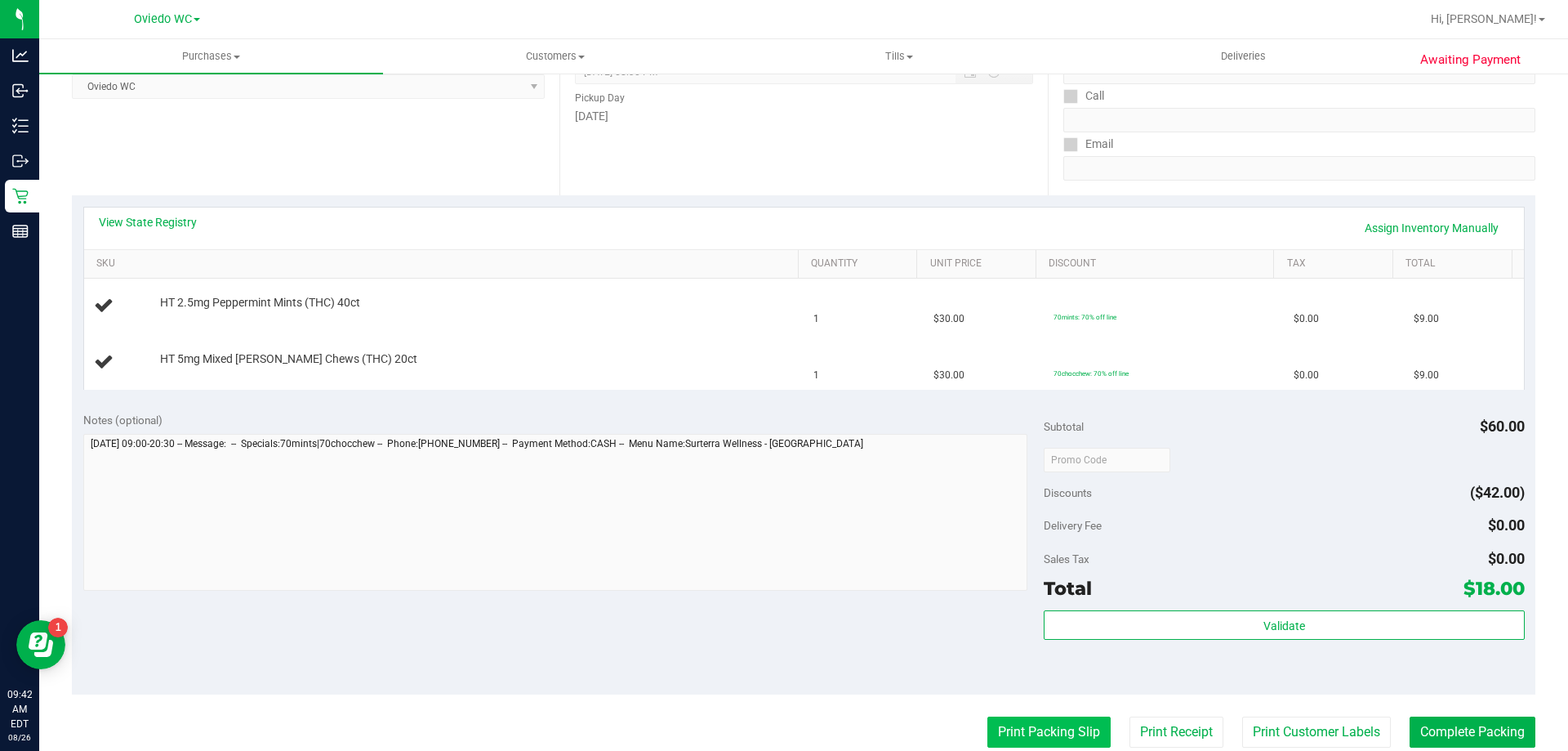
click at [1035, 730] on button "Print Packing Slip" at bounding box center [1049, 732] width 123 height 31
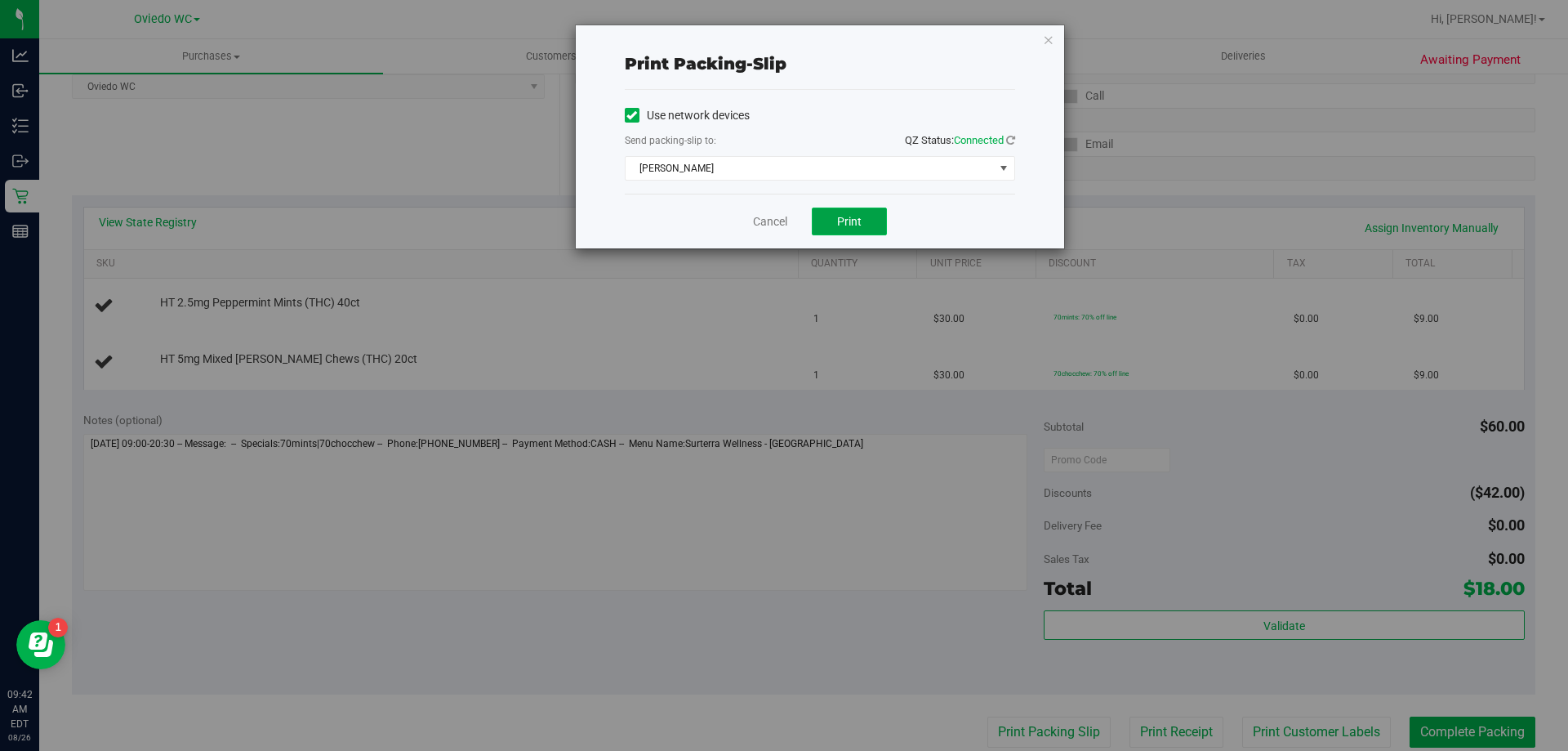
click at [840, 227] on span "Print" at bounding box center [849, 221] width 24 height 13
click at [757, 219] on link "Cancel" at bounding box center [770, 221] width 34 height 17
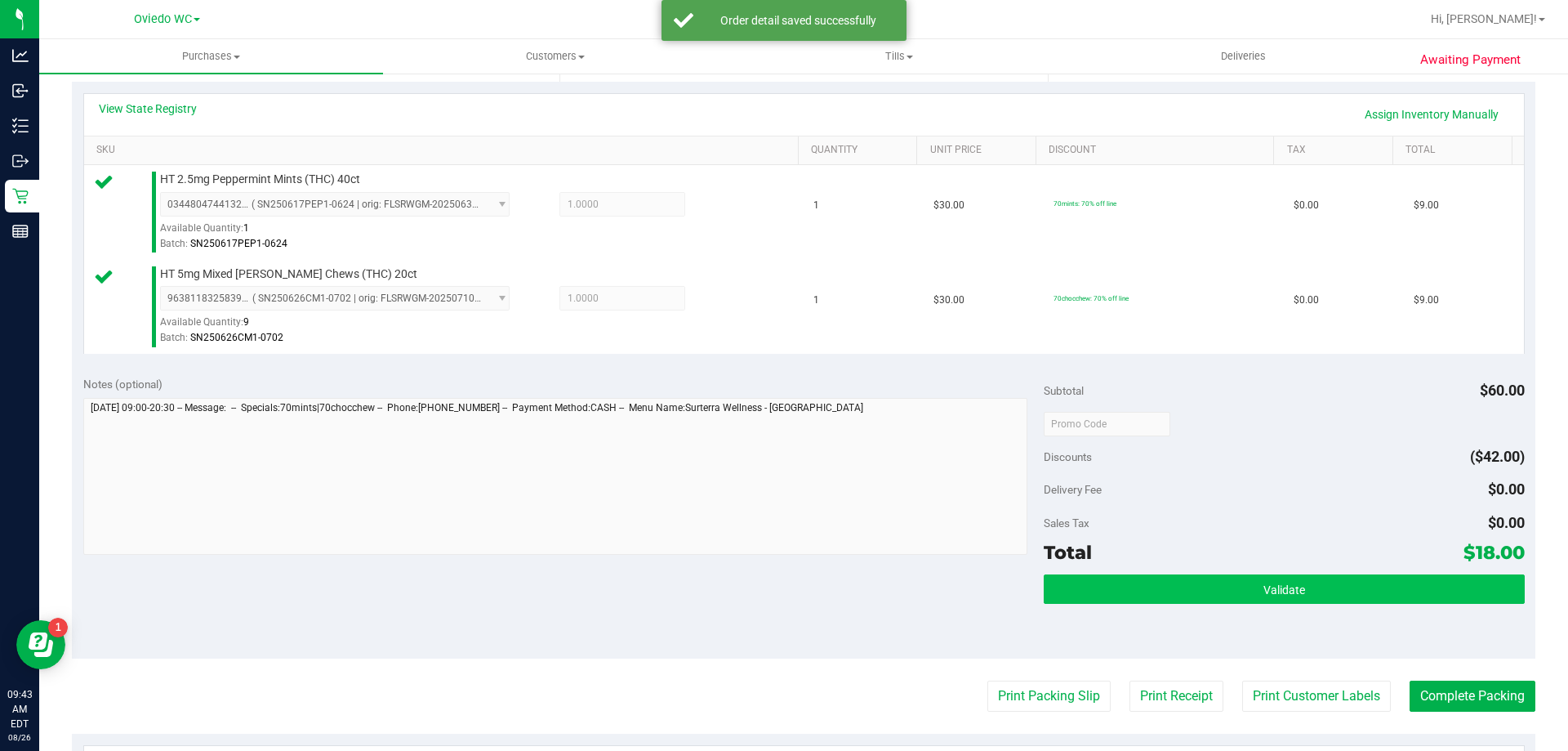
scroll to position [490, 0]
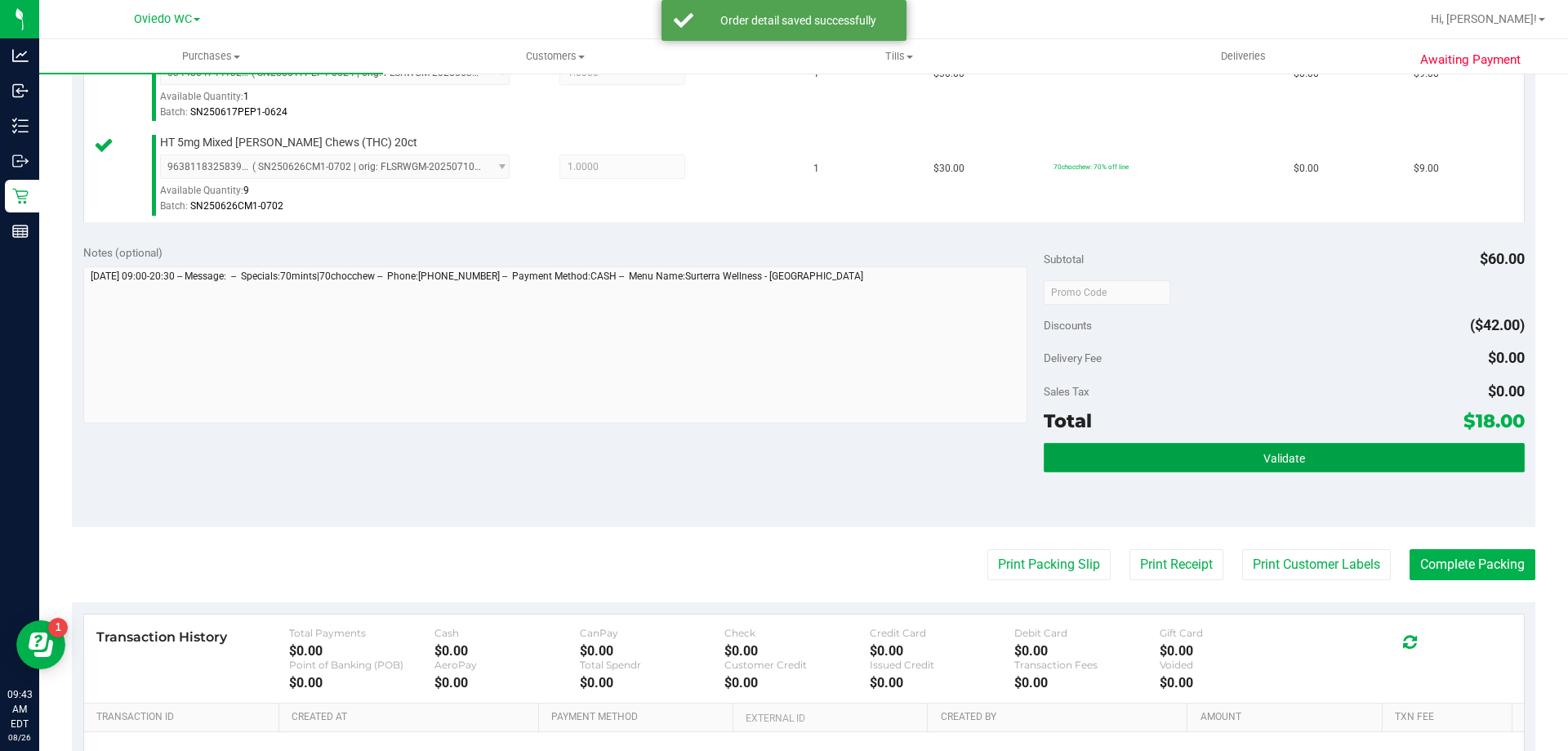
click at [1219, 464] on button "Validate" at bounding box center [1284, 457] width 480 height 29
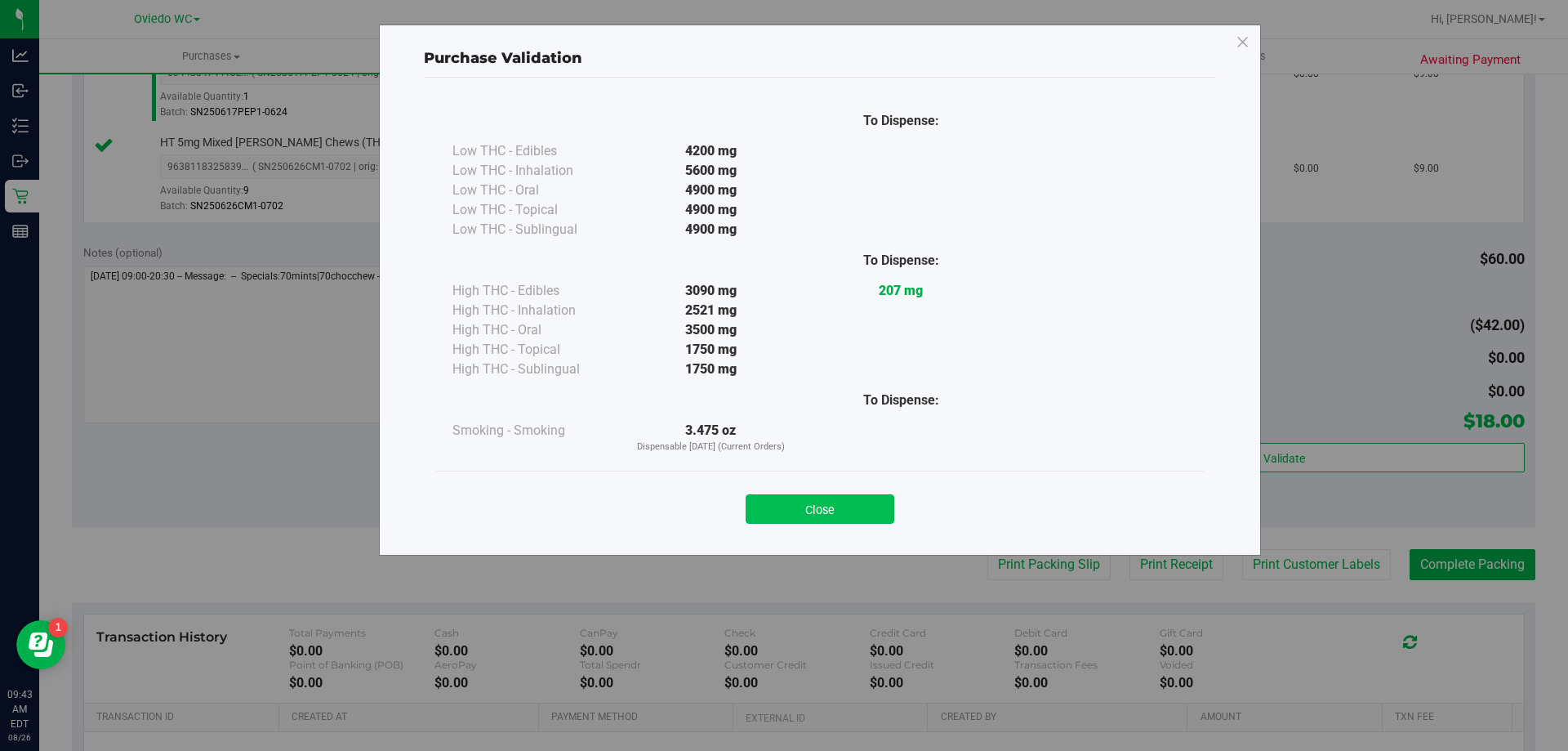
click at [800, 506] on button "Close" at bounding box center [820, 509] width 149 height 29
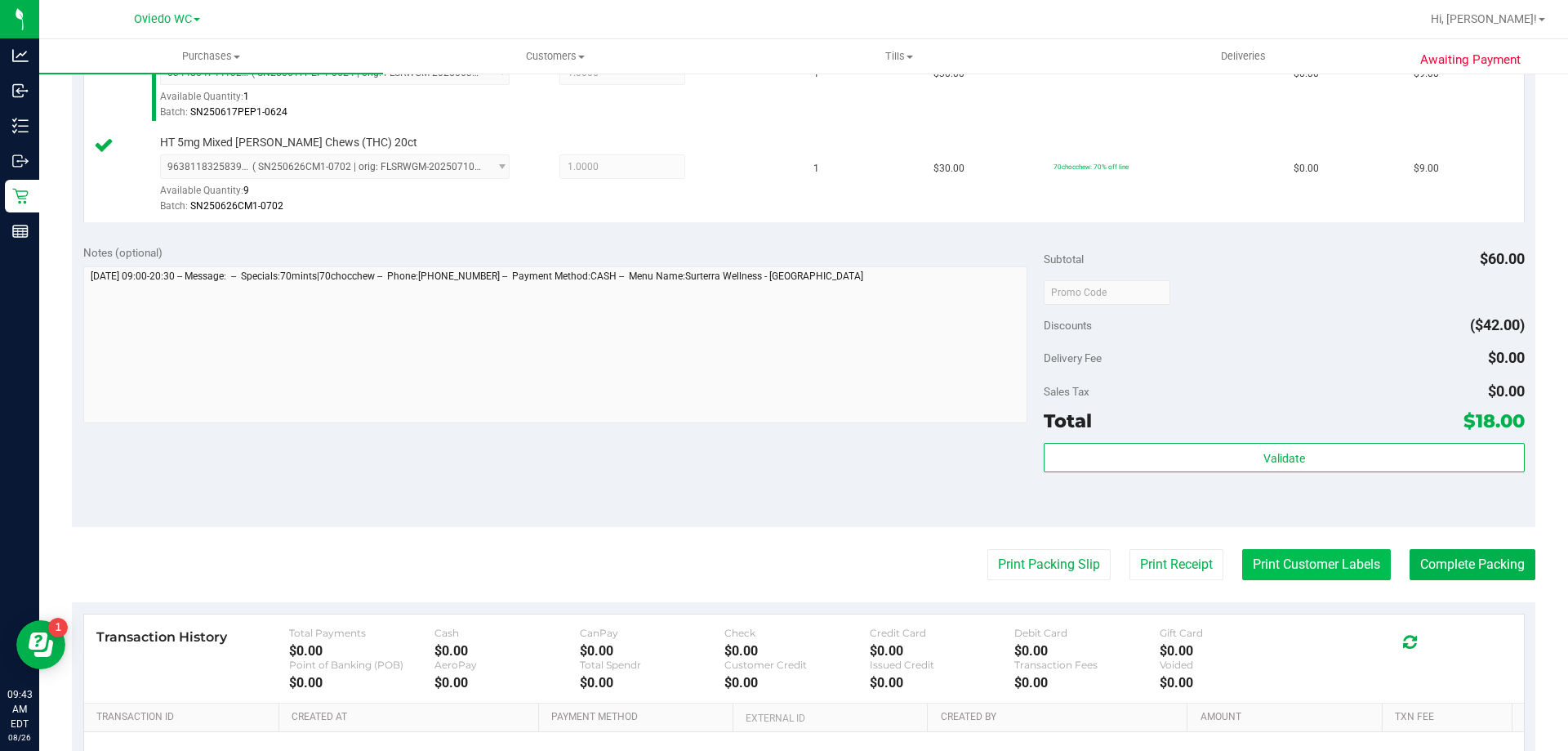
click at [1275, 577] on button "Print Customer Labels" at bounding box center [1316, 564] width 149 height 31
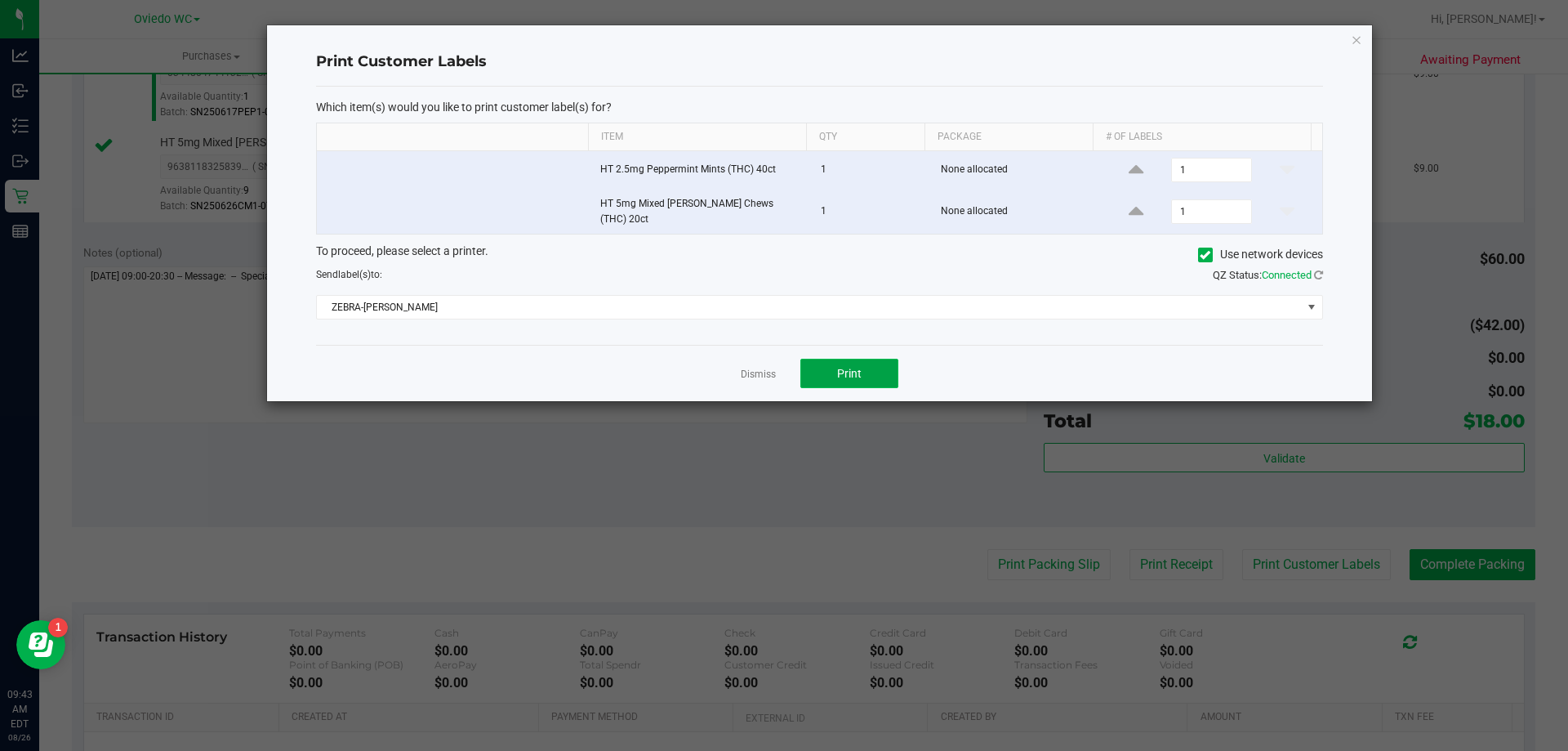
click at [863, 365] on button "Print" at bounding box center [850, 373] width 98 height 29
click at [761, 368] on link "Dismiss" at bounding box center [758, 375] width 35 height 14
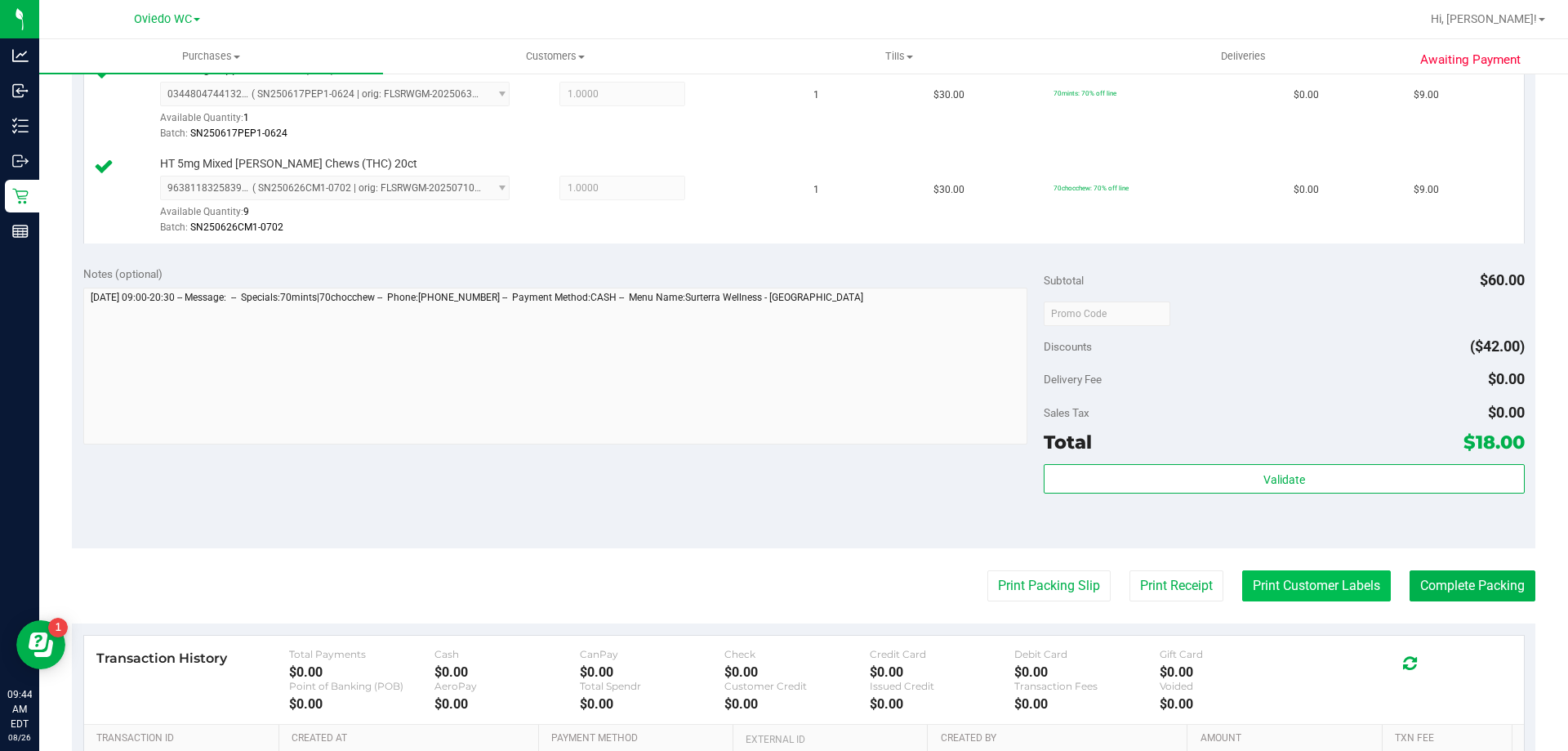
scroll to position [654, 0]
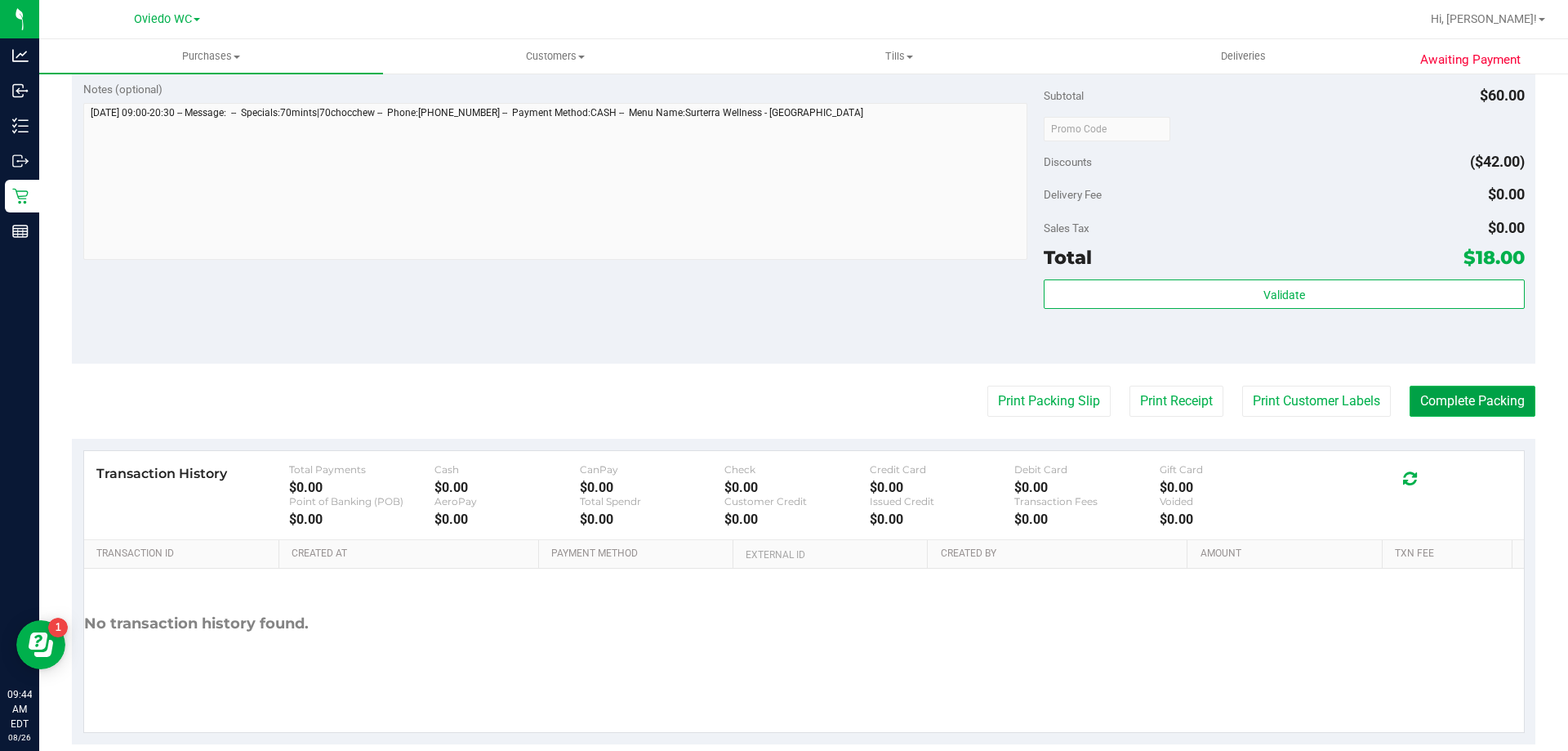
click at [1470, 398] on button "Complete Packing" at bounding box center [1473, 401] width 126 height 31
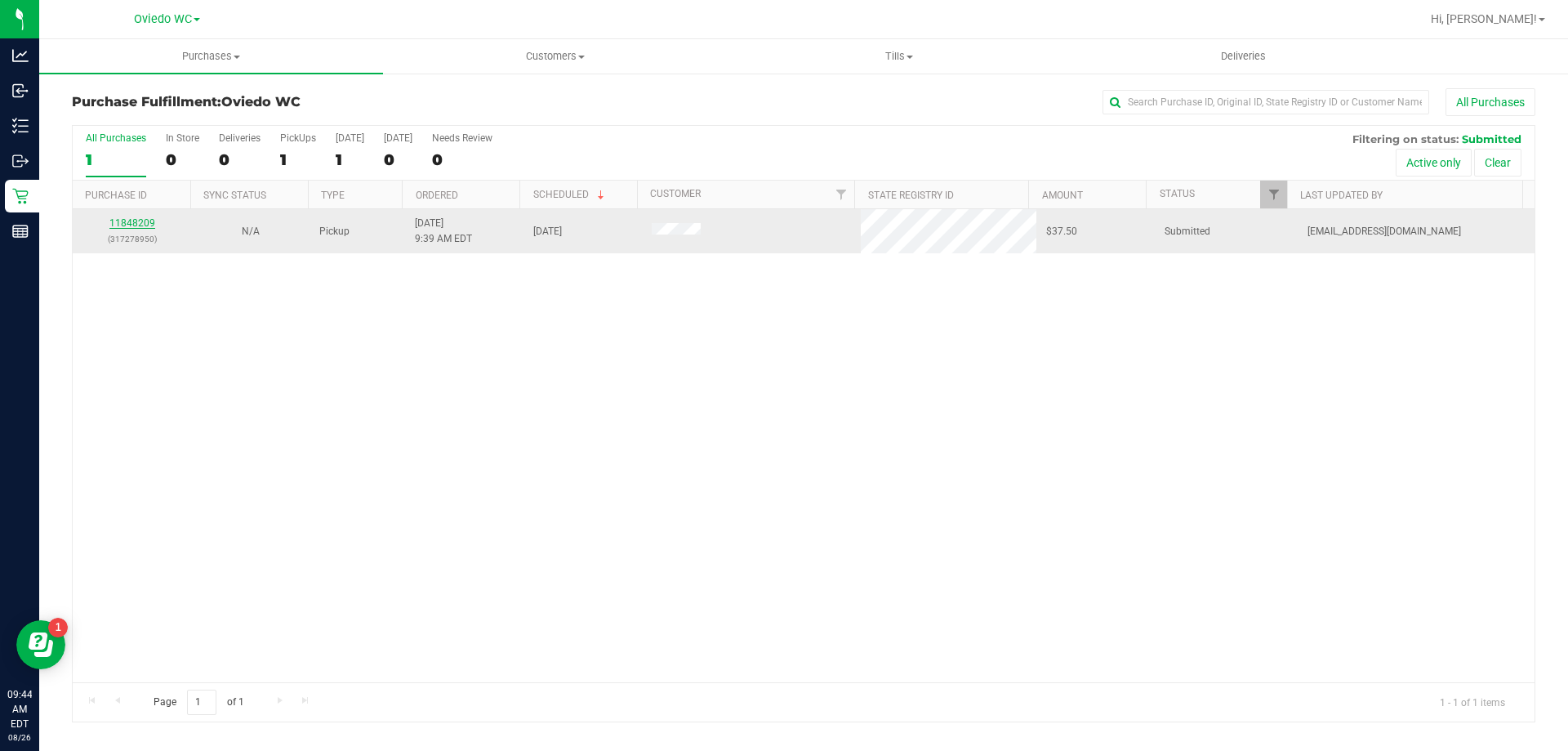
click at [147, 221] on link "11848209" at bounding box center [132, 222] width 46 height 12
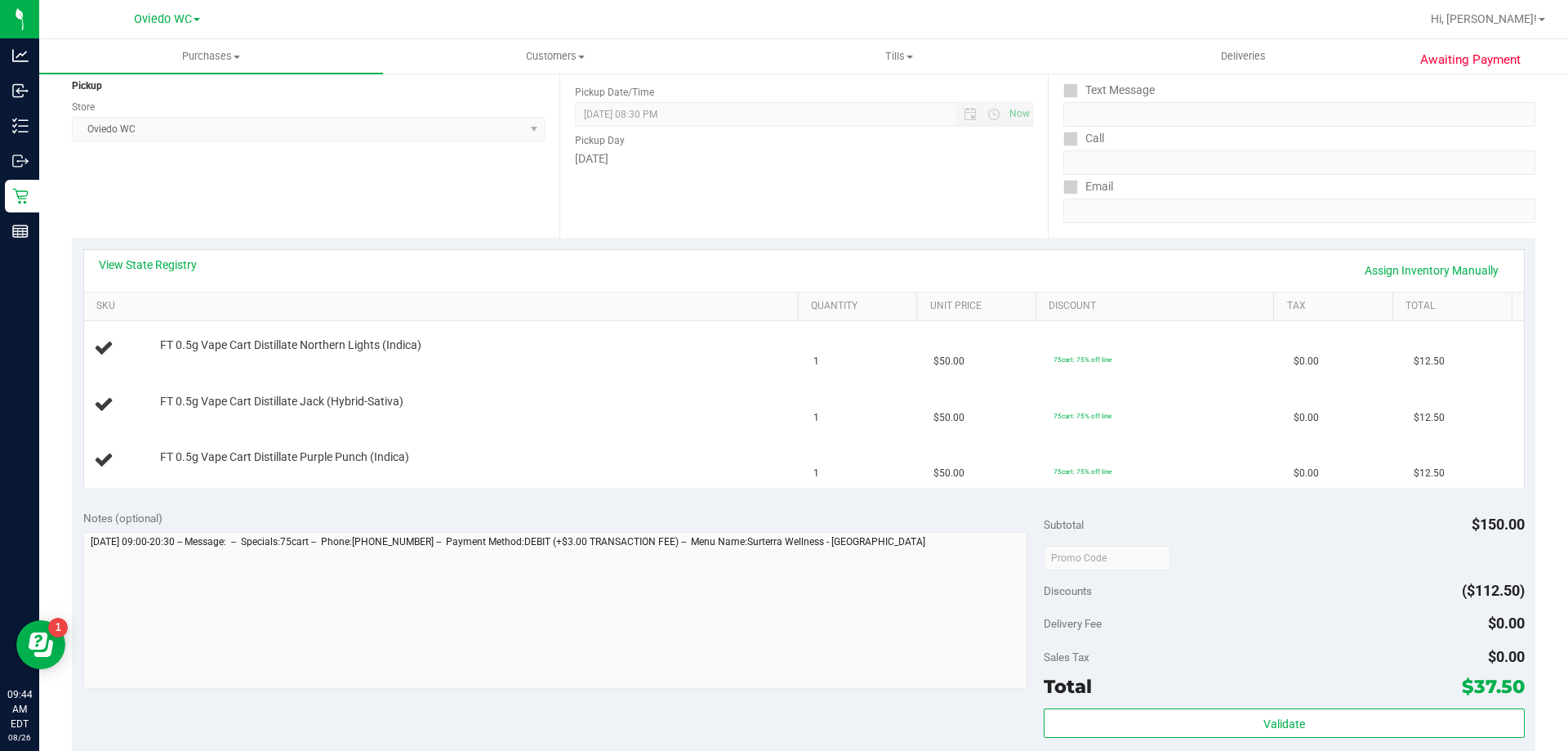
scroll to position [327, 0]
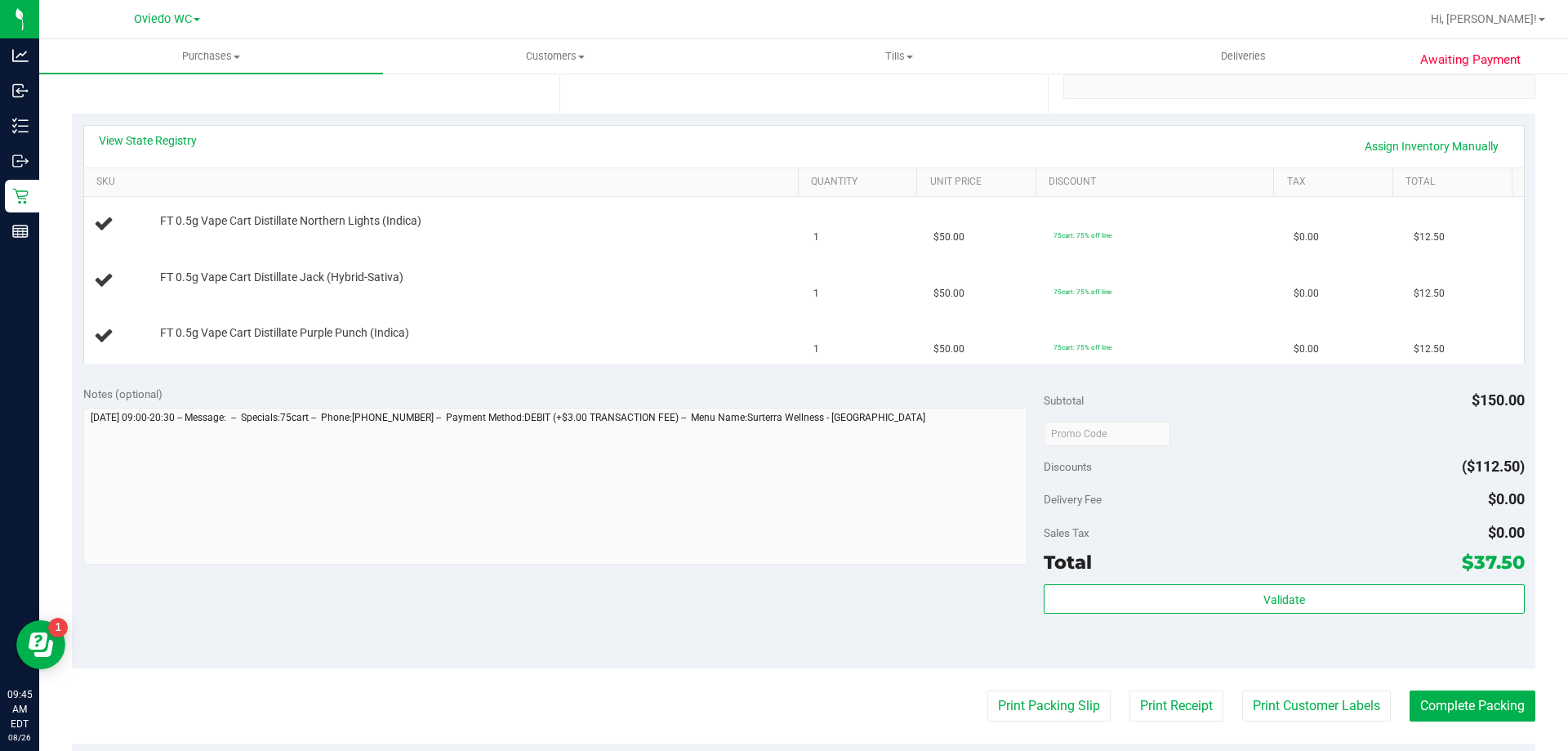
click at [991, 688] on purchase-details "Back Edit Purchase Cancel Purchase View Profile # 11848209 BioTrack ID: - Submi…" at bounding box center [804, 405] width 1464 height 1288
click at [991, 689] on purchase-details "Back Edit Purchase Cancel Purchase View Profile # 11848209 BioTrack ID: - Submi…" at bounding box center [804, 405] width 1464 height 1288
click at [991, 708] on button "Print Packing Slip" at bounding box center [1049, 705] width 123 height 31
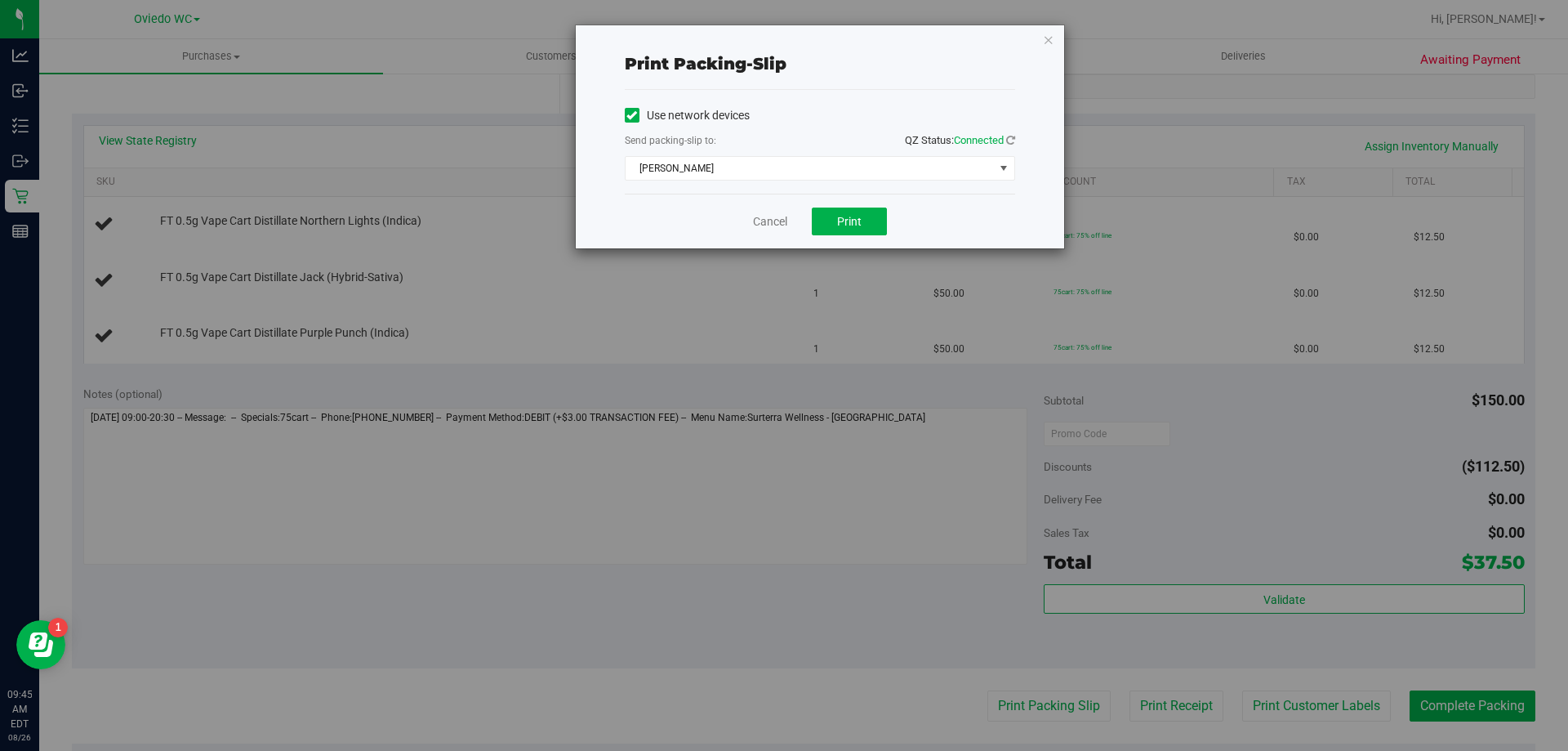
drag, startPoint x: 834, startPoint y: 204, endPoint x: 841, endPoint y: 246, distance: 42.6
click at [835, 206] on div "Cancel Print" at bounding box center [819, 221] width 390 height 54
click at [841, 246] on div "Cancel Print" at bounding box center [819, 221] width 390 height 54
click at [841, 244] on div "Cancel Print" at bounding box center [819, 221] width 390 height 54
click at [840, 222] on span "Print" at bounding box center [849, 221] width 24 height 13
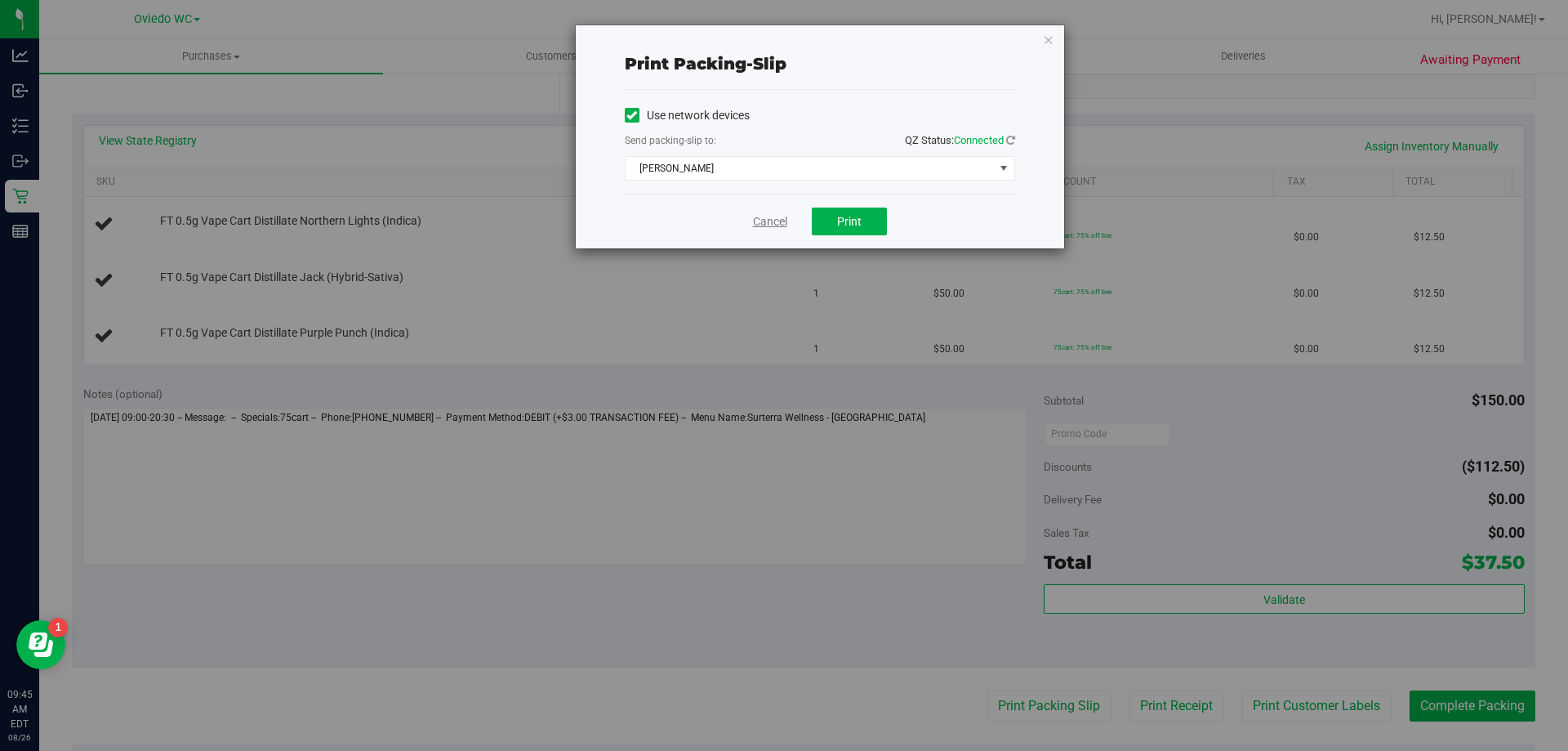
click at [782, 222] on link "Cancel" at bounding box center [770, 221] width 34 height 17
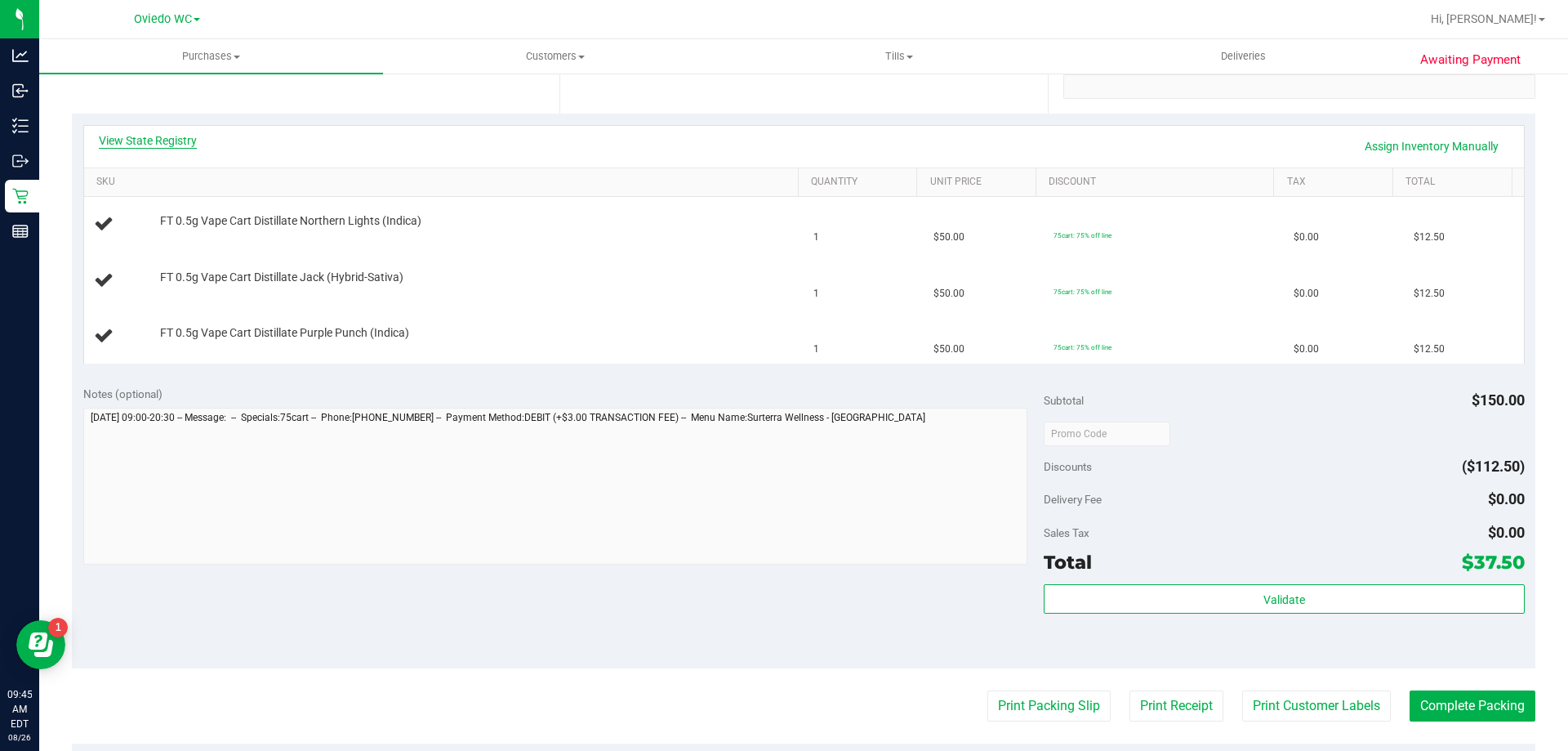
click at [188, 142] on link "View State Registry" at bounding box center [148, 140] width 98 height 16
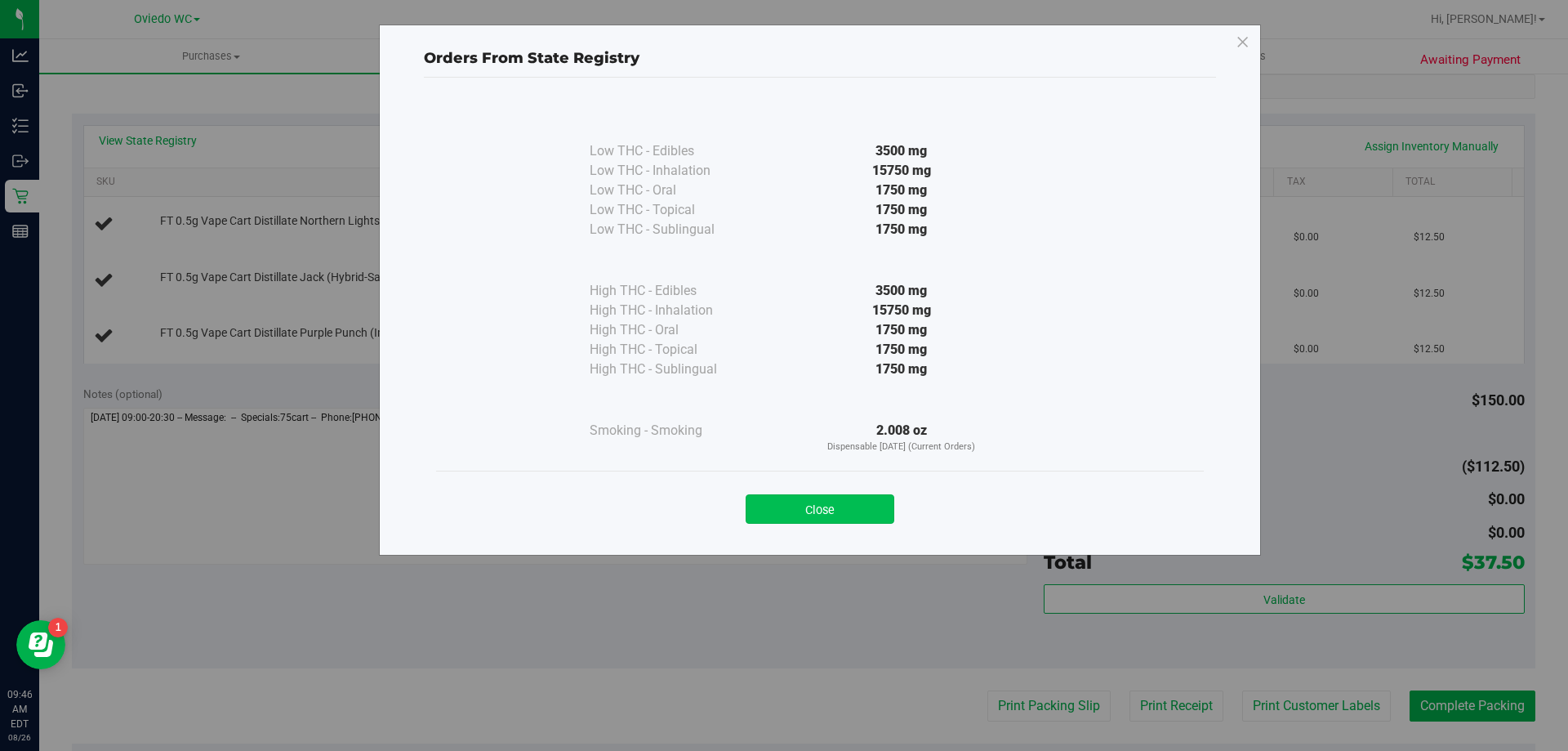
click at [801, 504] on button "Close" at bounding box center [820, 509] width 149 height 29
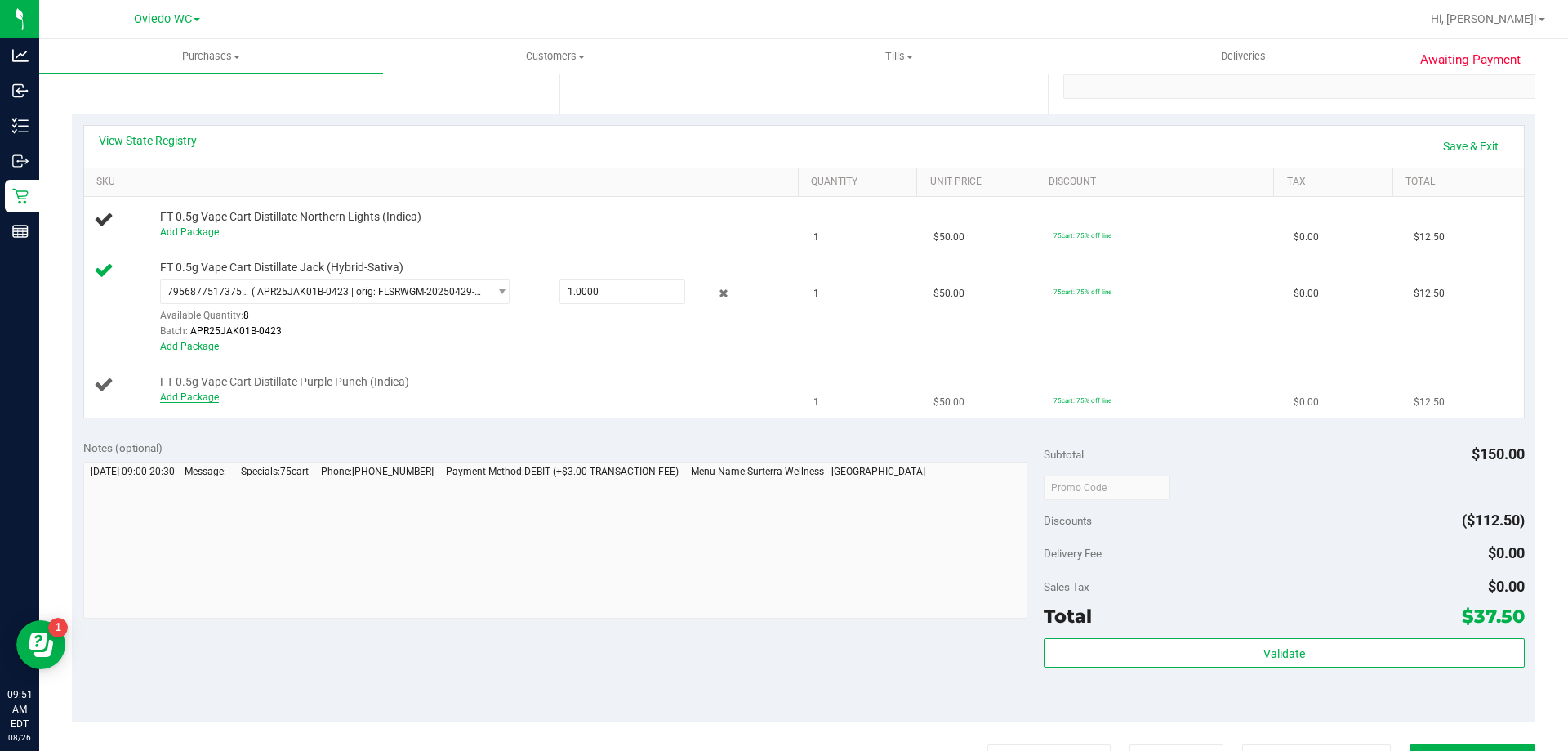
click at [173, 400] on link "Add Package" at bounding box center [189, 396] width 59 height 12
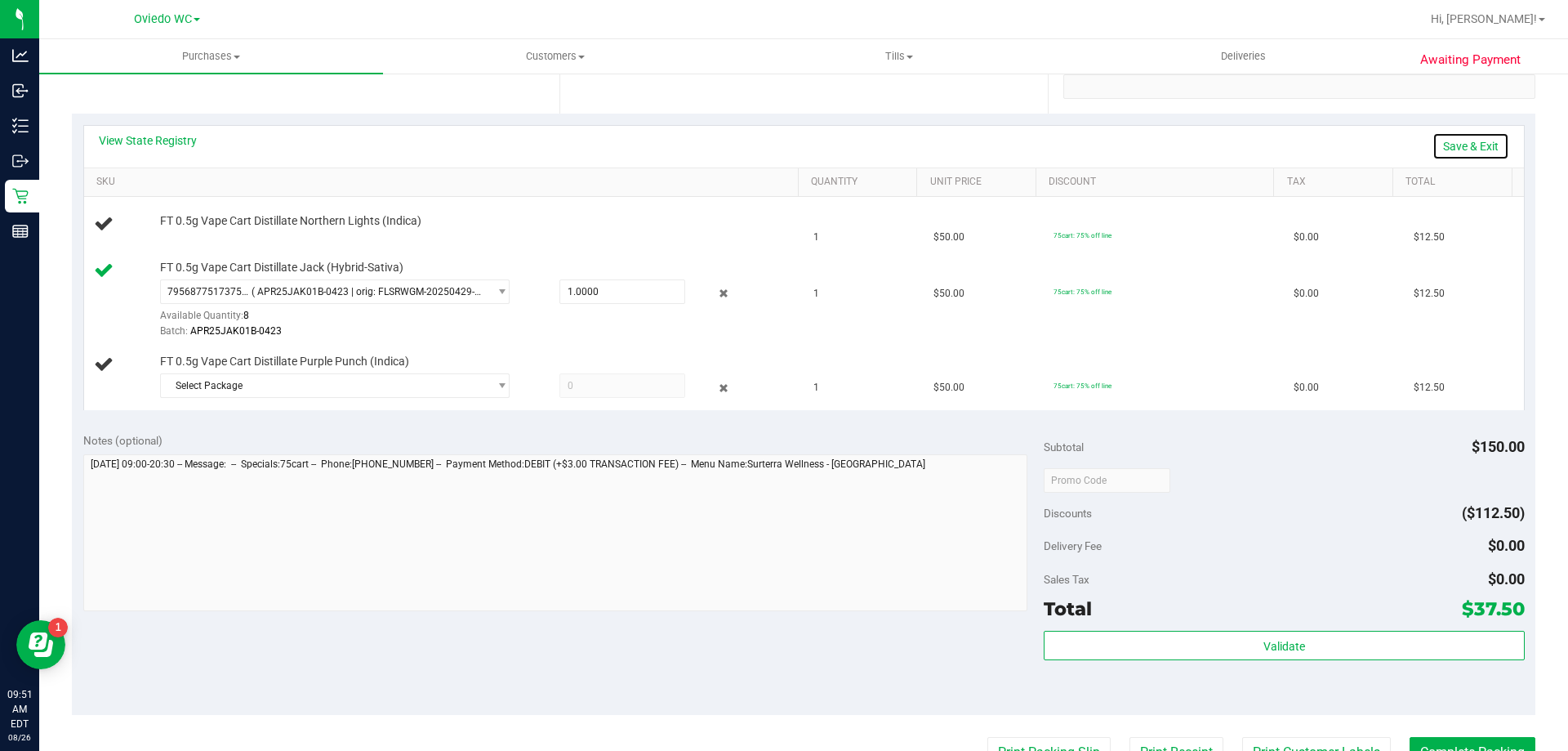
click at [1465, 152] on link "Save & Exit" at bounding box center [1471, 146] width 77 height 28
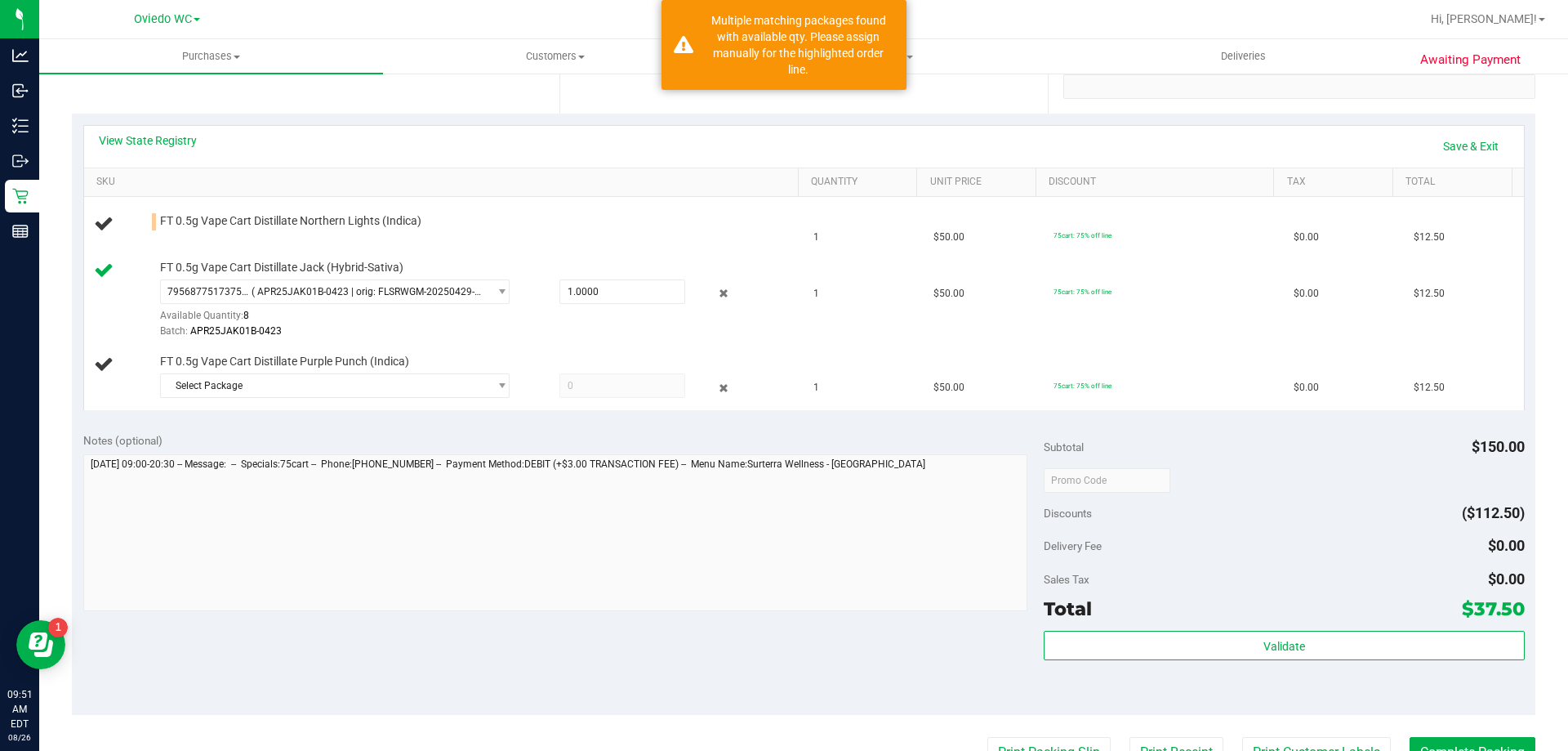
click at [747, 164] on div "View State Registry Save & Exit" at bounding box center [804, 146] width 1440 height 42
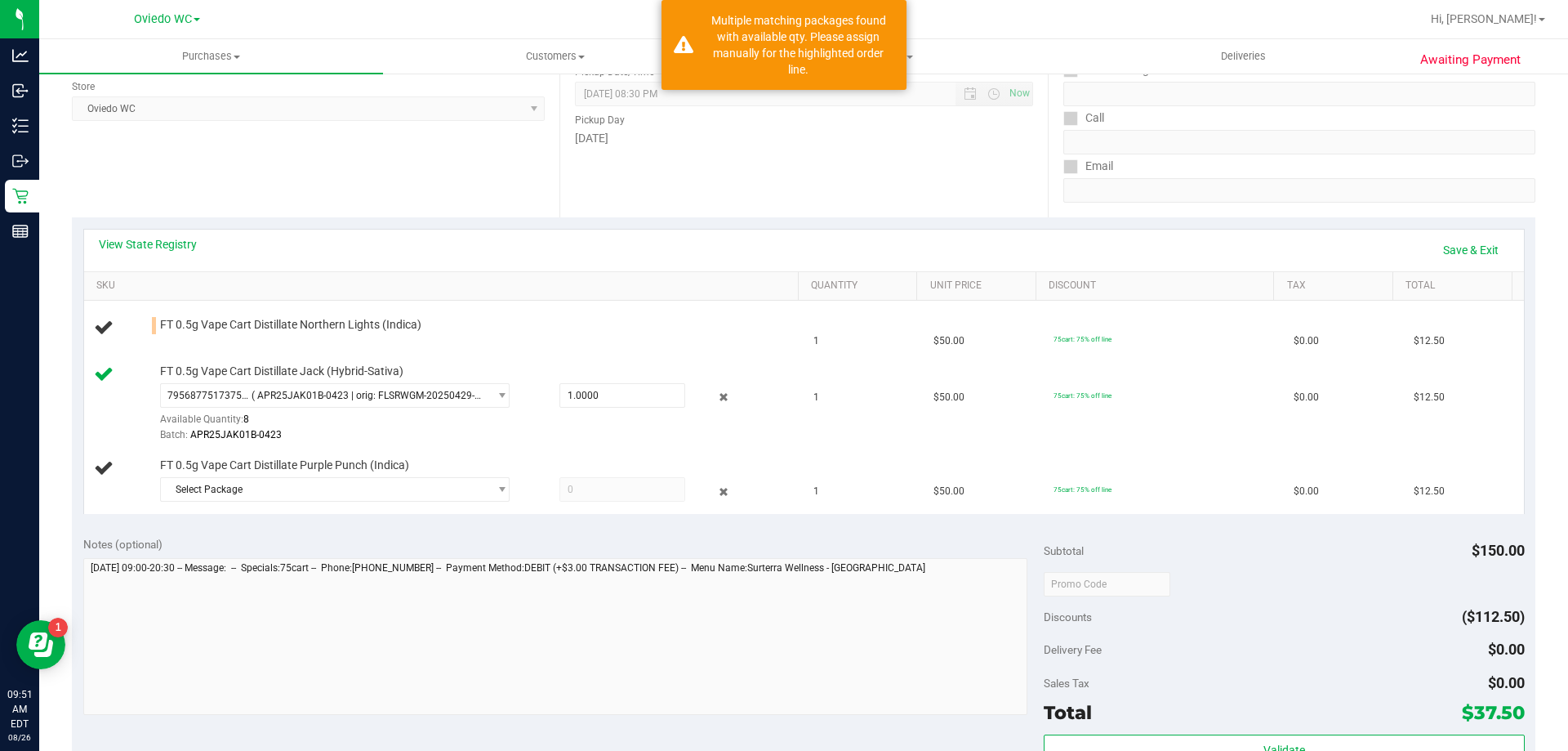
scroll to position [163, 0]
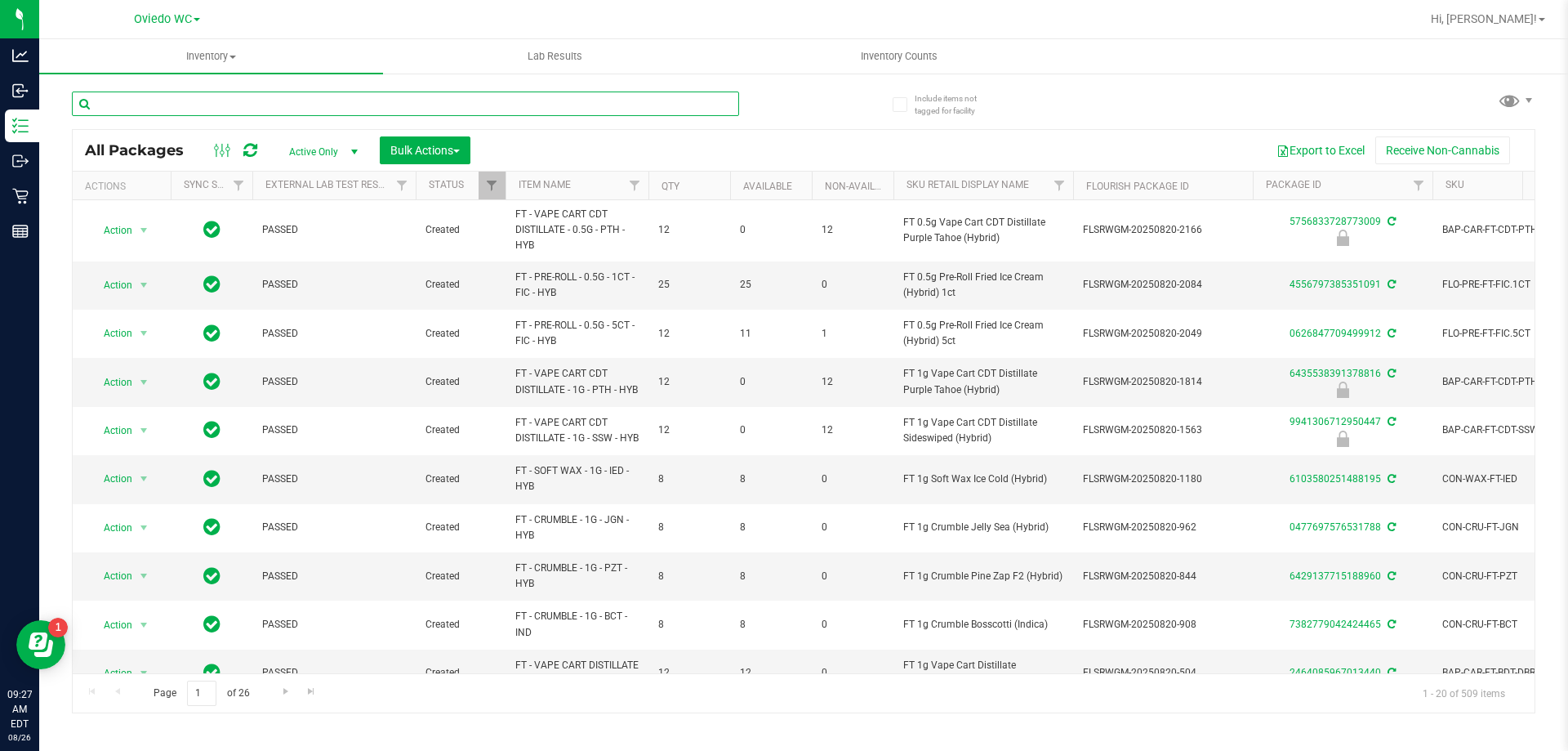
click at [196, 108] on input "text" at bounding box center [406, 104] width 668 height 24
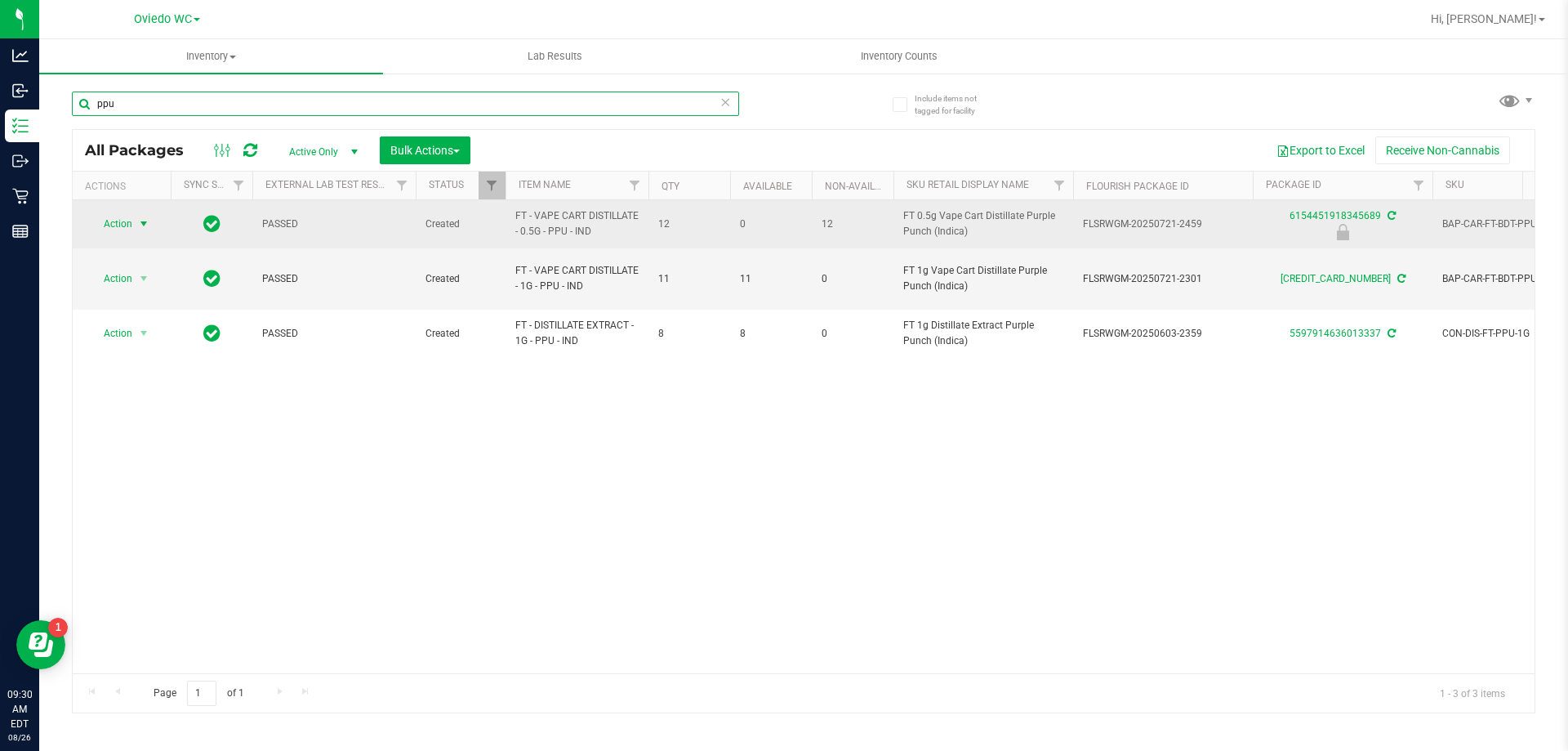
type input "ppu"
click at [150, 219] on span "select" at bounding box center [144, 223] width 13 height 13
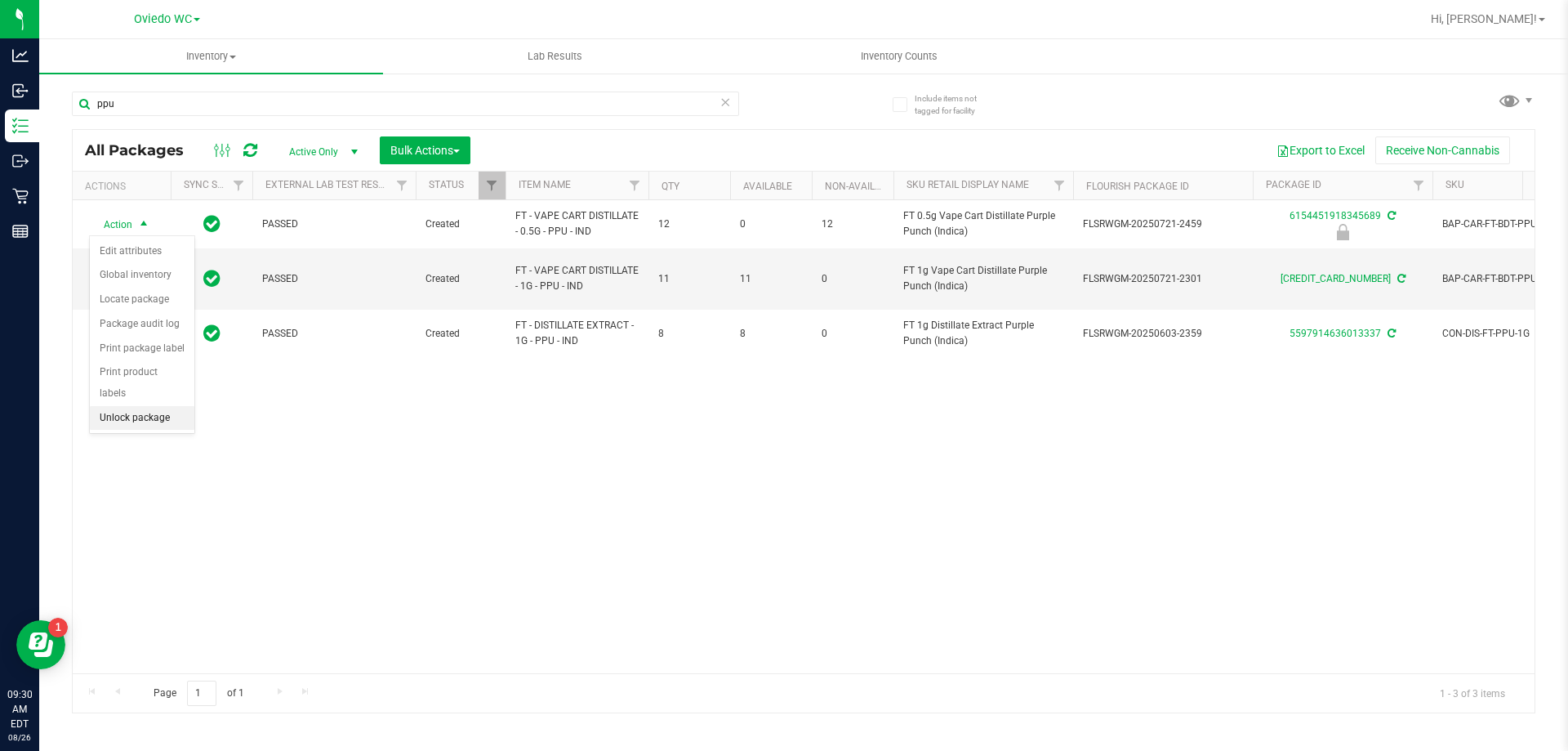
click at [147, 406] on li "Unlock package" at bounding box center [142, 418] width 104 height 24
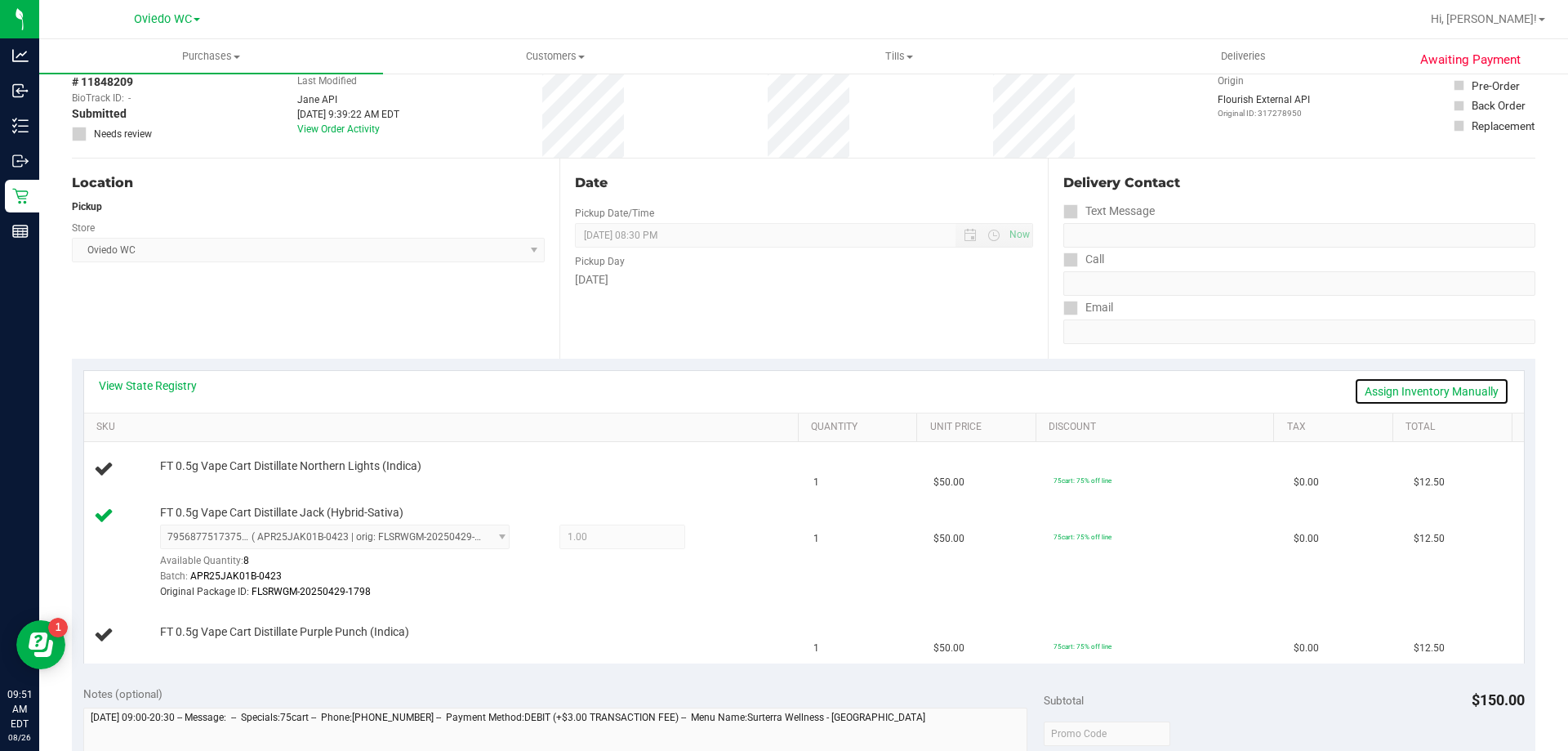
click at [1381, 378] on link "Assign Inventory Manually" at bounding box center [1431, 391] width 155 height 28
click at [195, 475] on link "Add Package" at bounding box center [189, 477] width 59 height 12
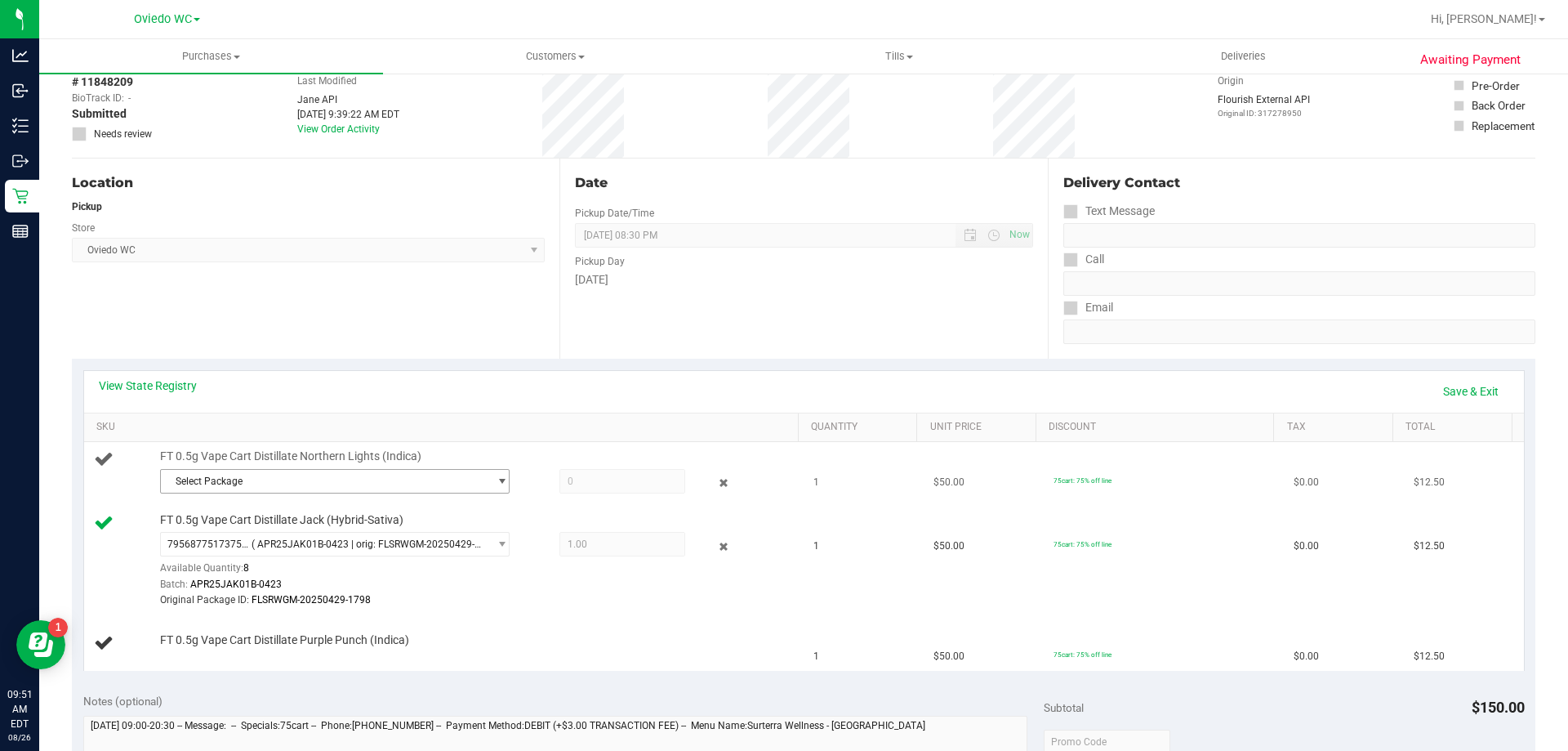
drag, startPoint x: 195, startPoint y: 475, endPoint x: 247, endPoint y: 482, distance: 52.5
click at [247, 482] on span "Select Package" at bounding box center [324, 481] width 328 height 23
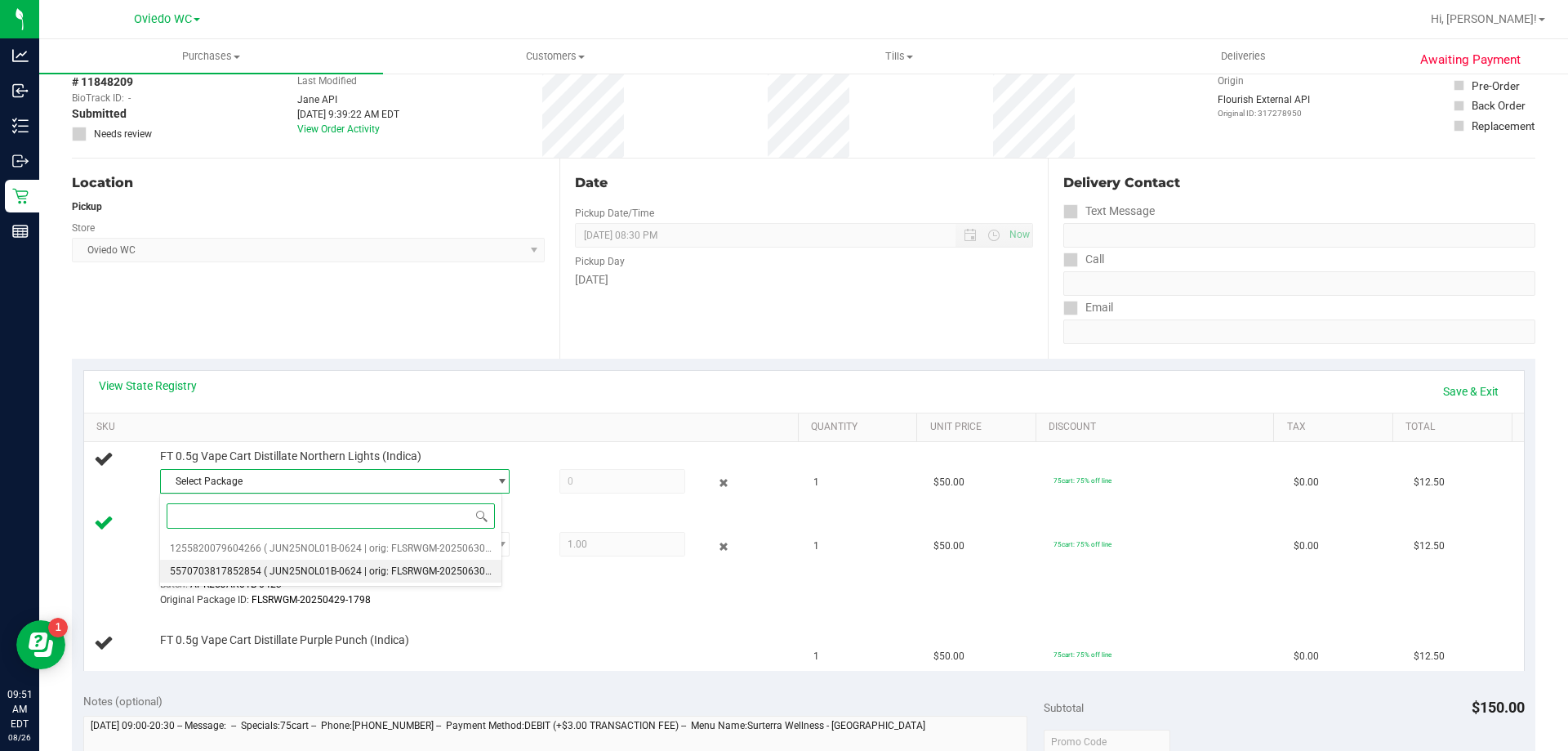
click at [233, 574] on span "5570703817852854" at bounding box center [215, 571] width 92 height 12
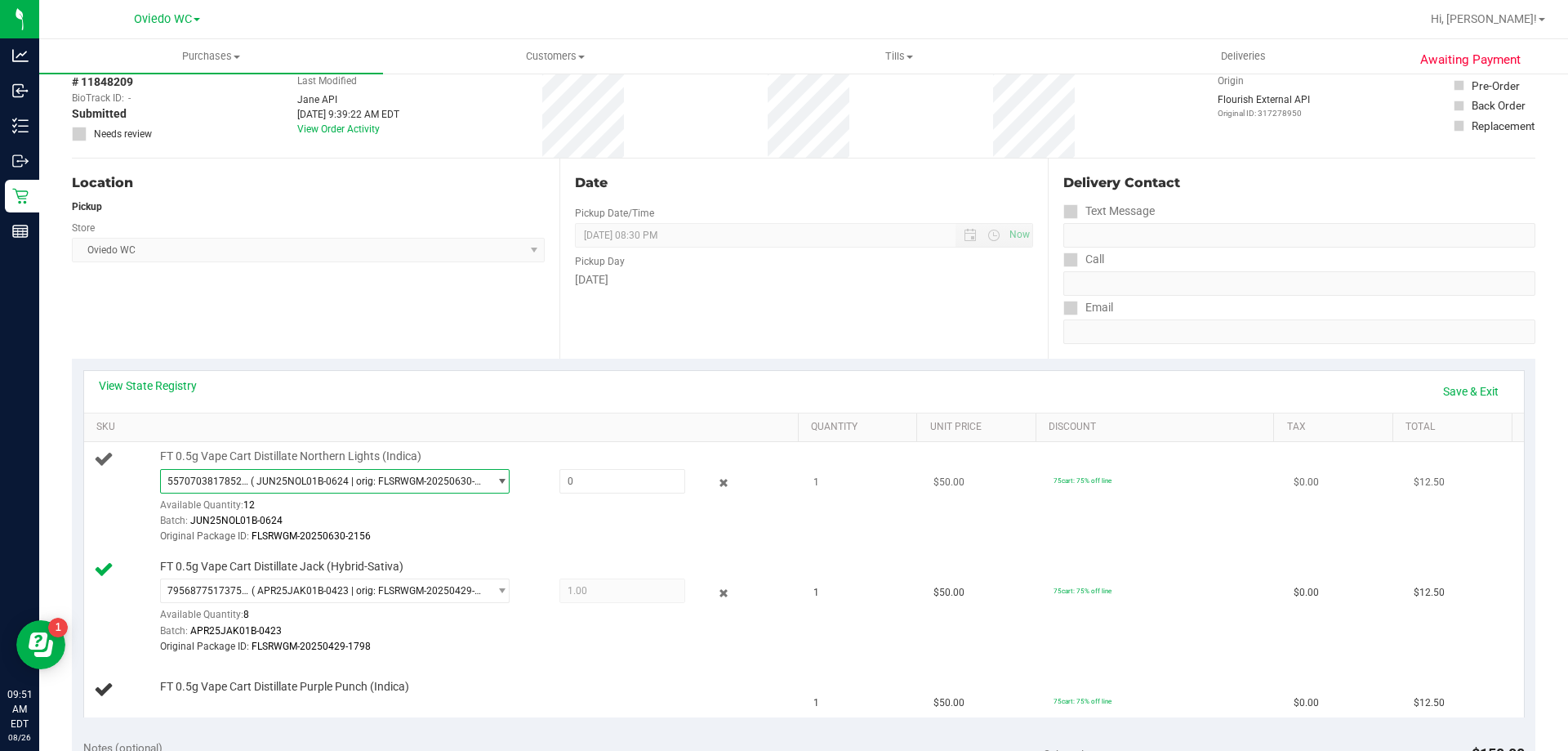
click at [364, 485] on span "( JUN25NOL01B-0624 | orig: FLSRWGM-20250630-2156 )" at bounding box center [366, 481] width 230 height 12
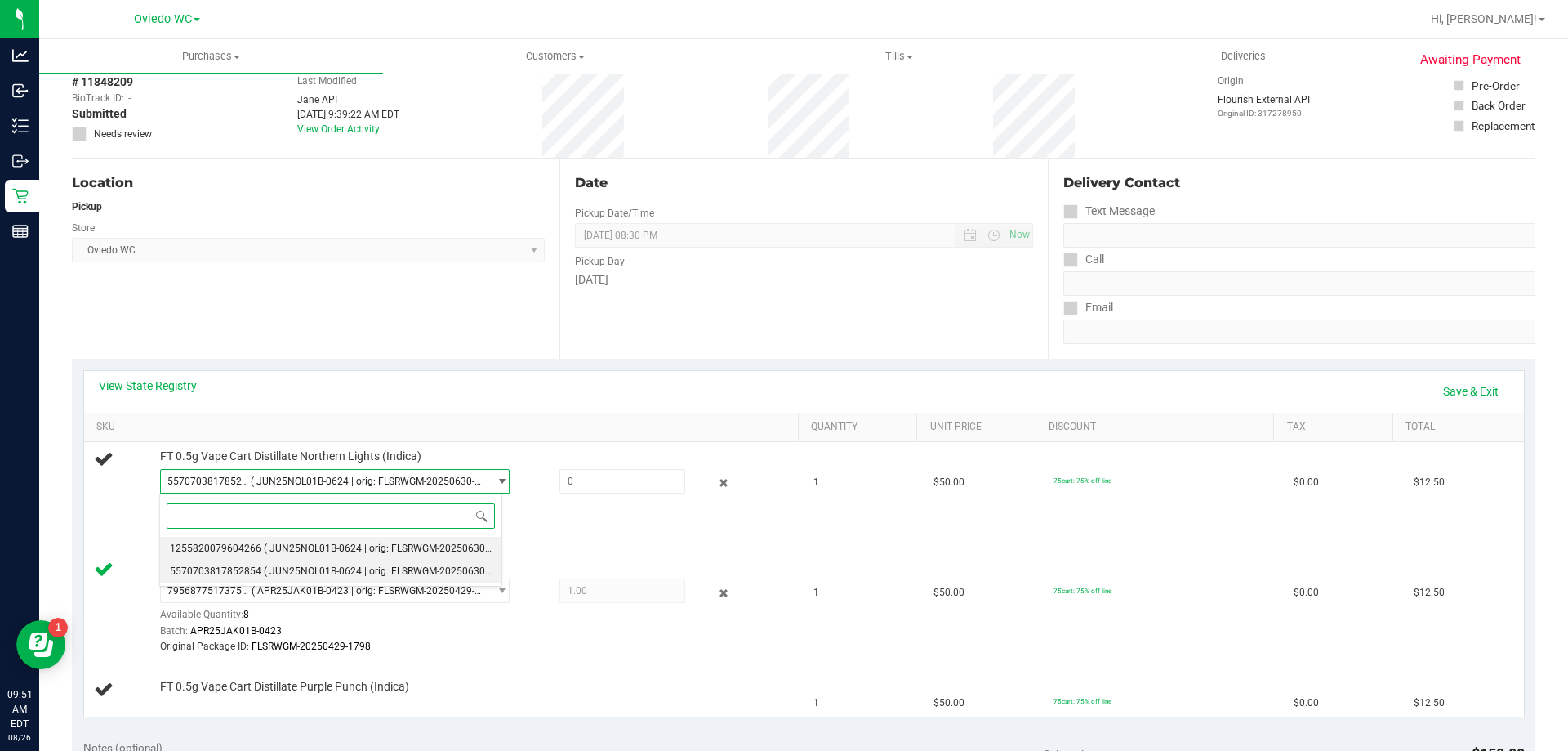
click at [240, 543] on span "1255820079604266" at bounding box center [215, 548] width 92 height 12
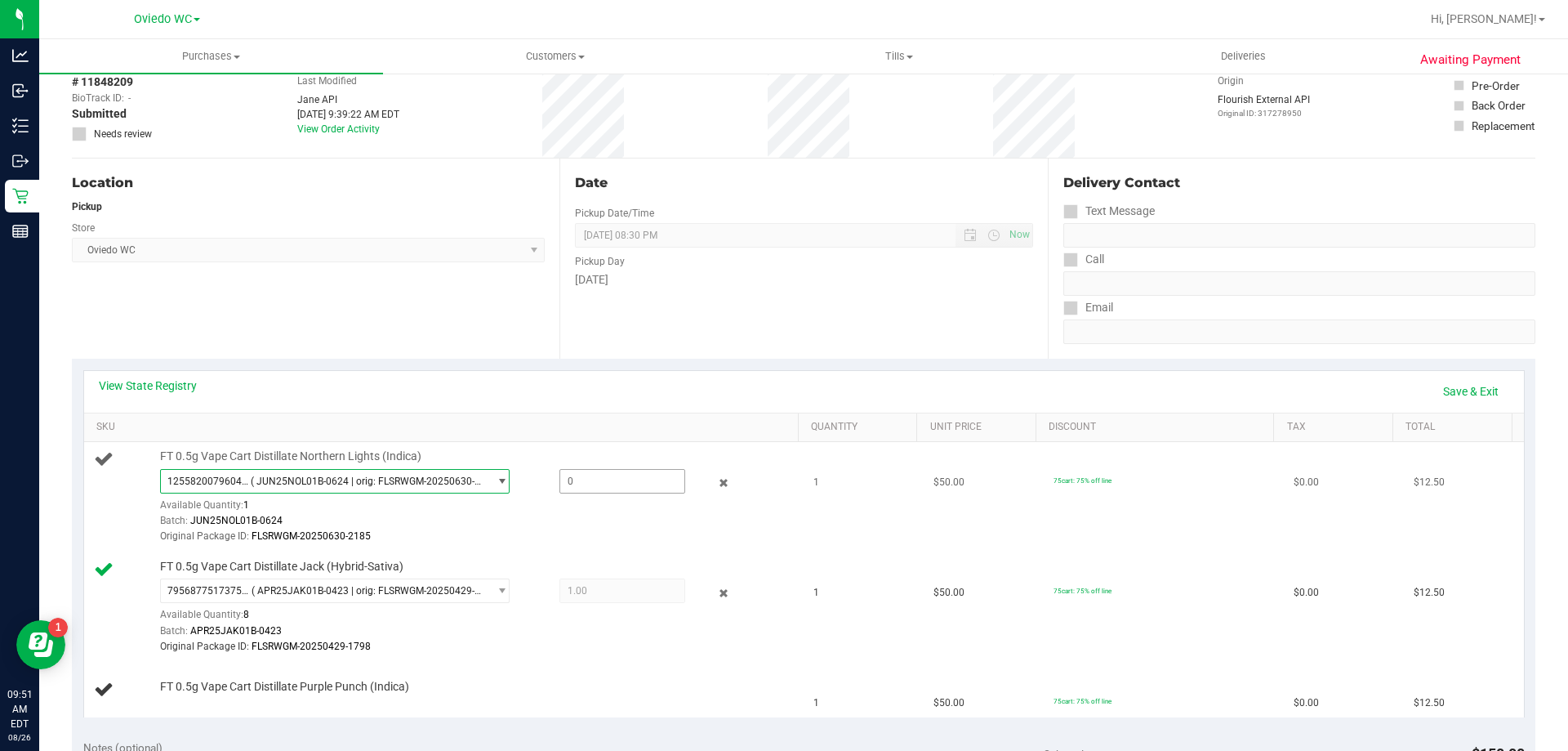
click at [593, 487] on span at bounding box center [622, 480] width 126 height 24
type input "1"
type input "1.0000"
click at [1448, 396] on link "Save & Exit" at bounding box center [1471, 391] width 77 height 28
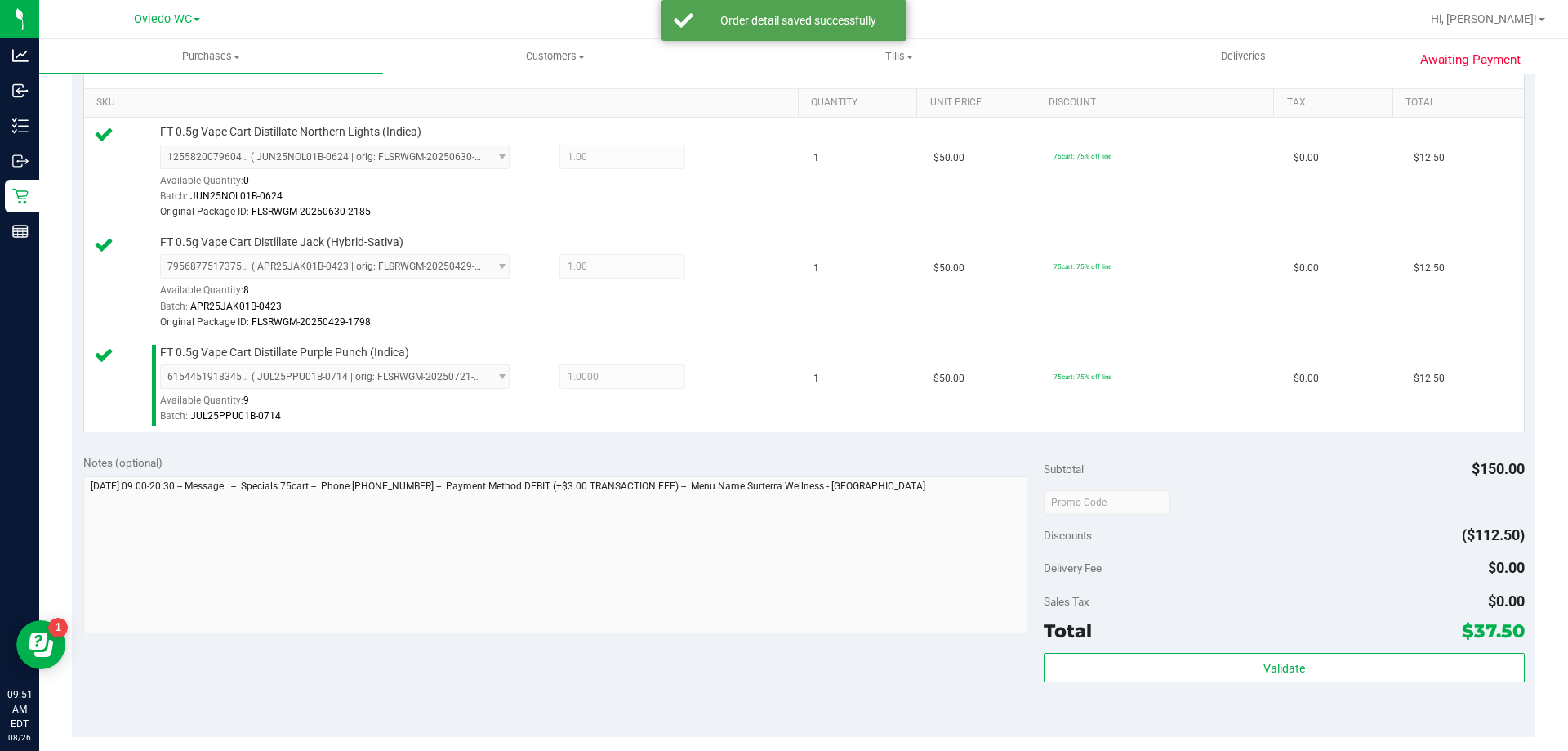
scroll to position [409, 0]
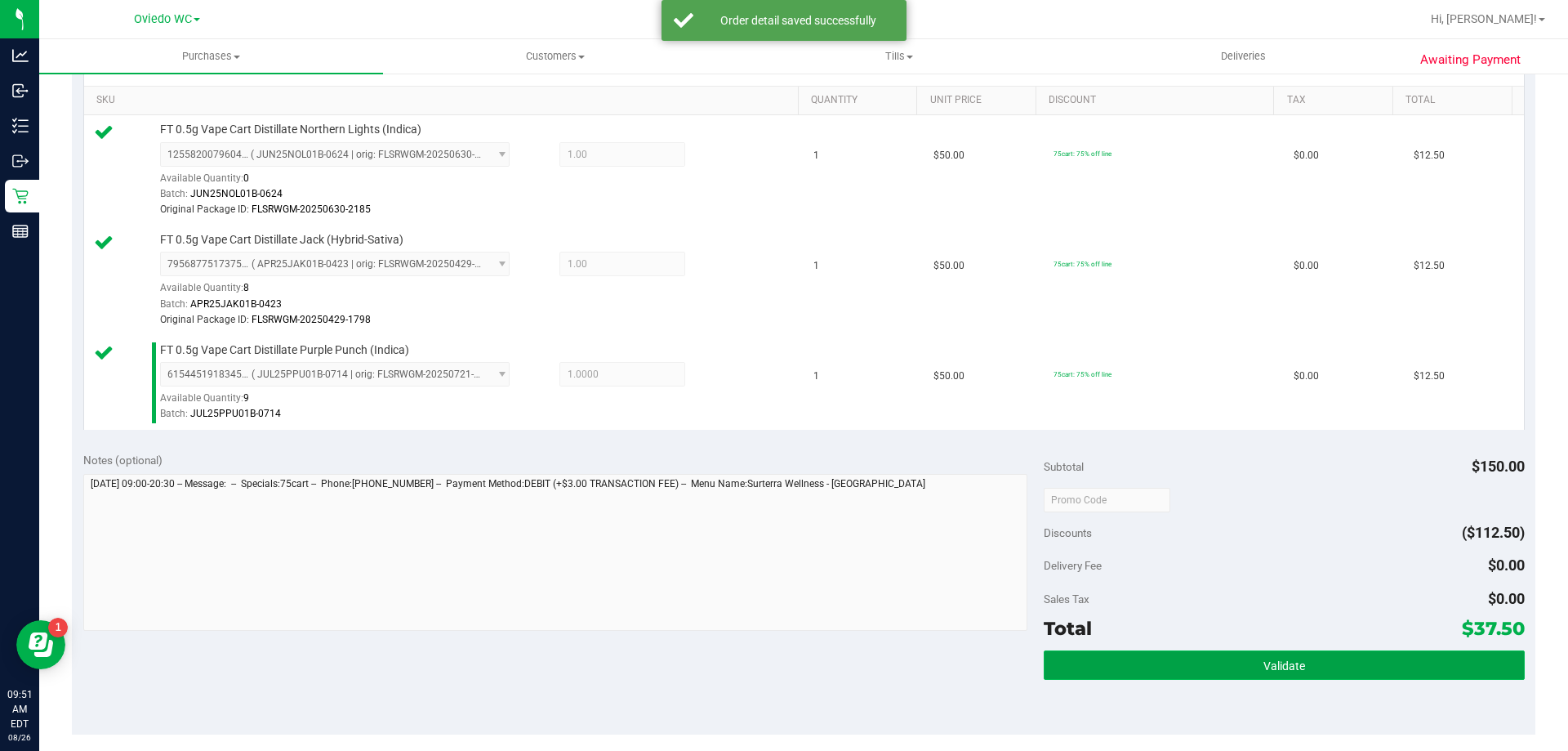
click at [1266, 655] on button "Validate" at bounding box center [1284, 665] width 480 height 29
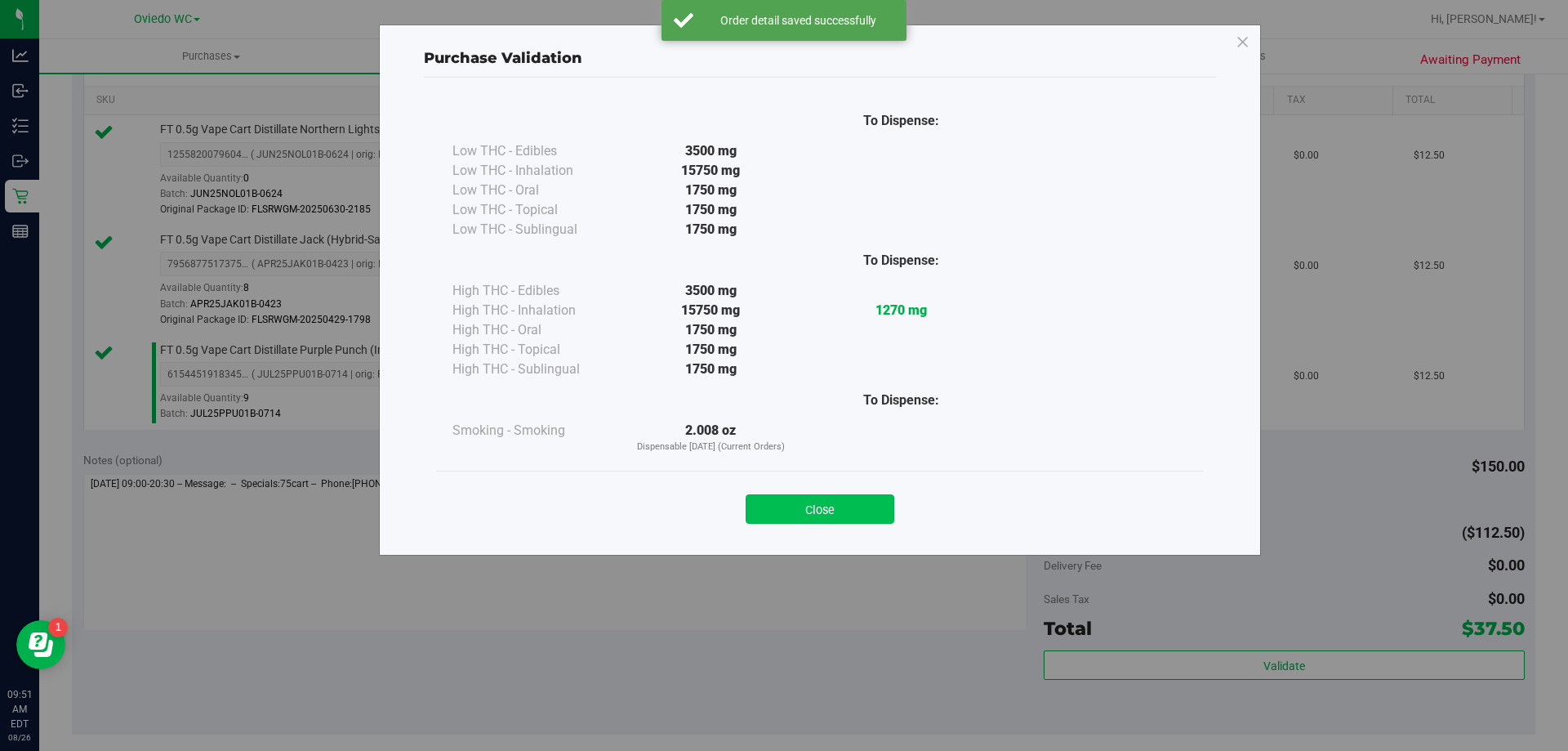
click at [794, 513] on button "Close" at bounding box center [820, 509] width 149 height 29
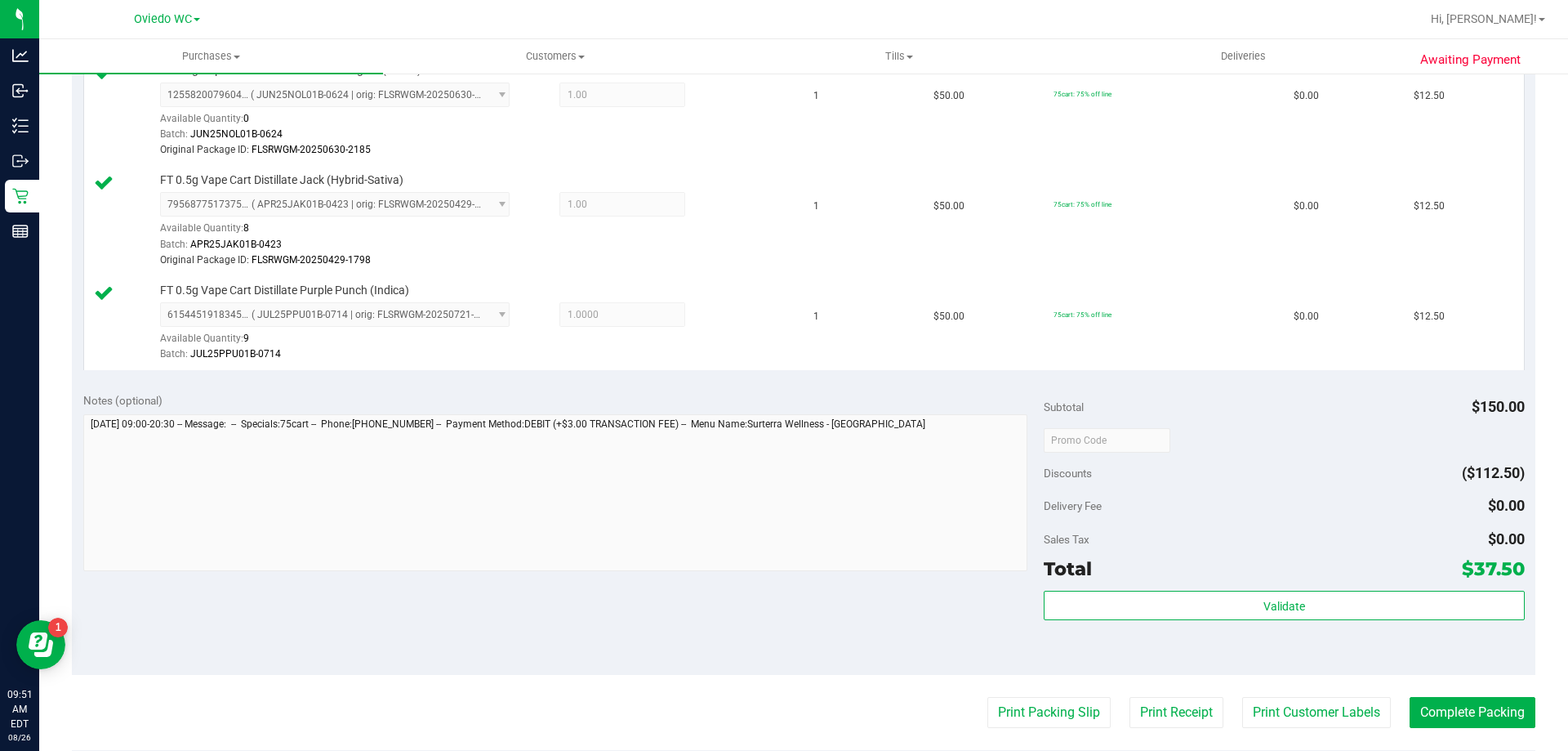
scroll to position [572, 0]
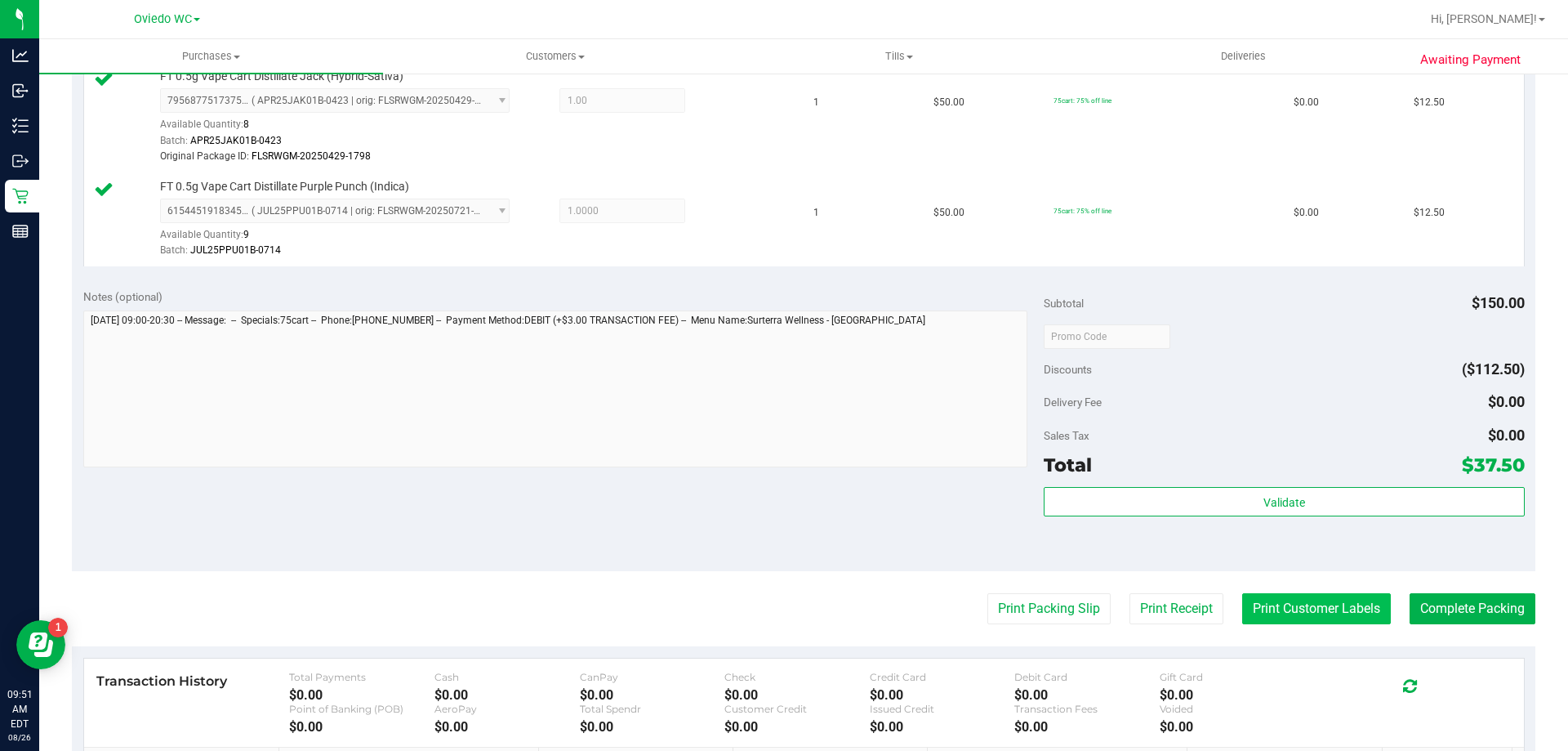
click at [1281, 599] on button "Print Customer Labels" at bounding box center [1316, 608] width 149 height 31
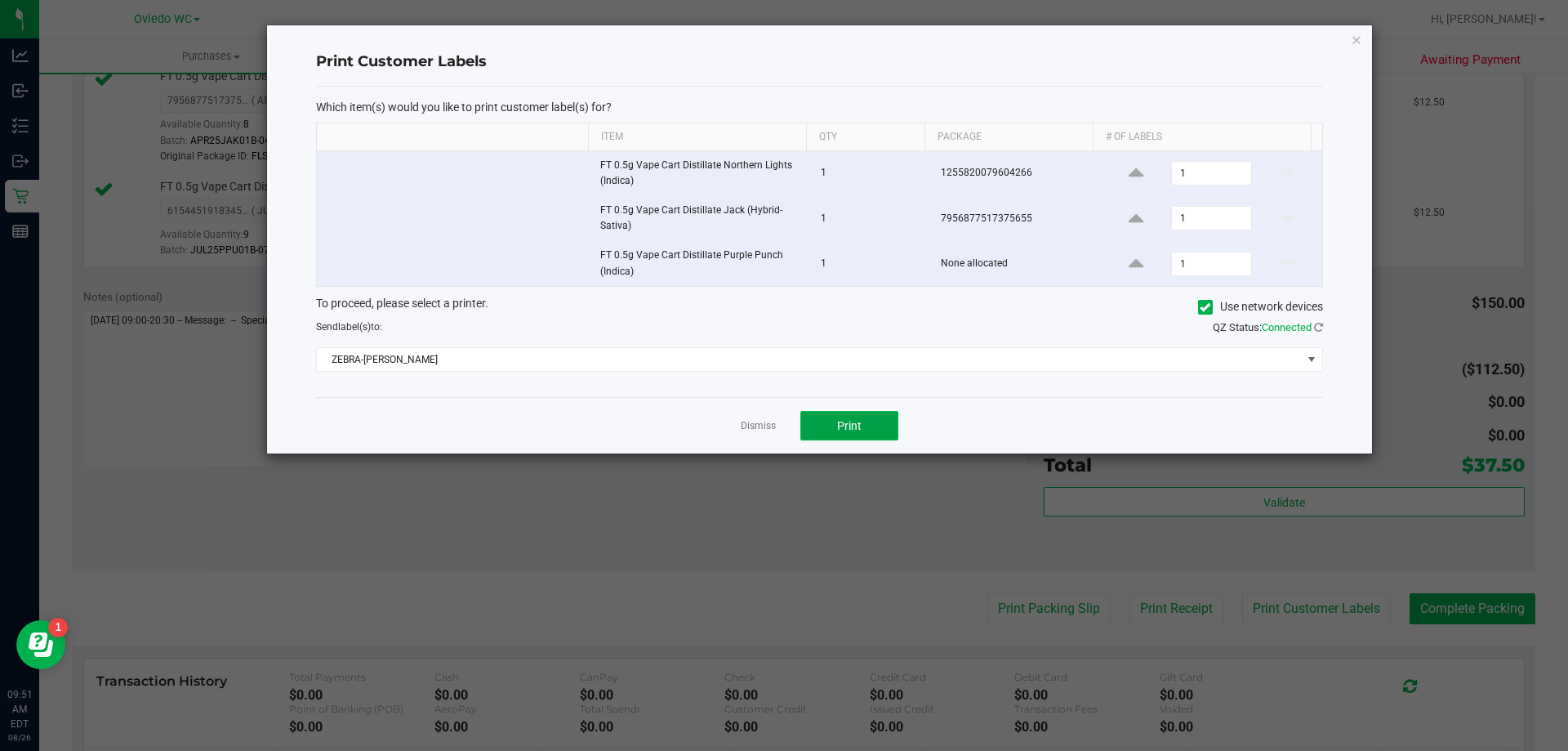
click at [866, 428] on button "Print" at bounding box center [850, 425] width 98 height 29
click at [771, 427] on link "Dismiss" at bounding box center [758, 427] width 35 height 14
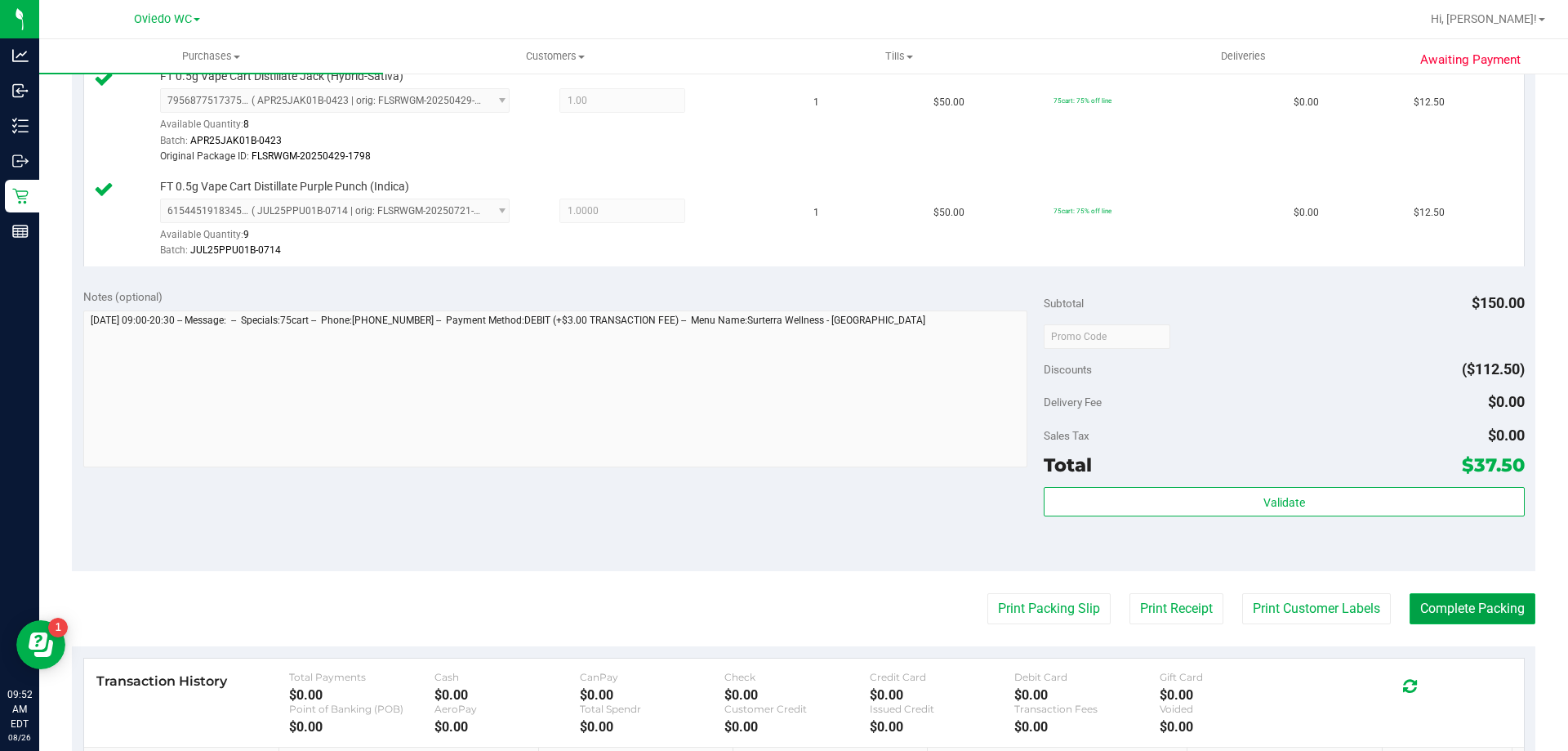
click at [1443, 598] on button "Complete Packing" at bounding box center [1473, 608] width 126 height 31
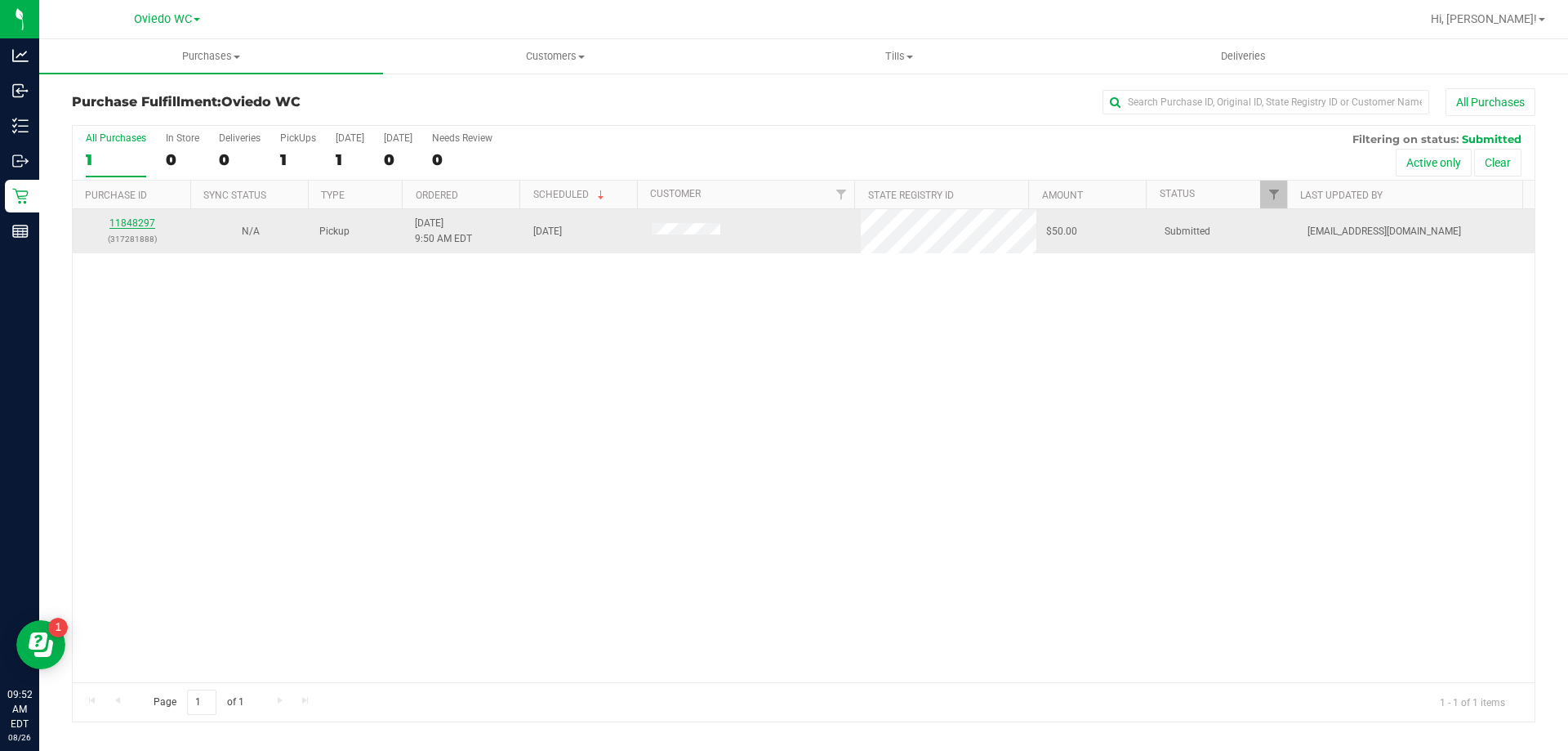
click at [150, 224] on link "11848297" at bounding box center [132, 222] width 46 height 12
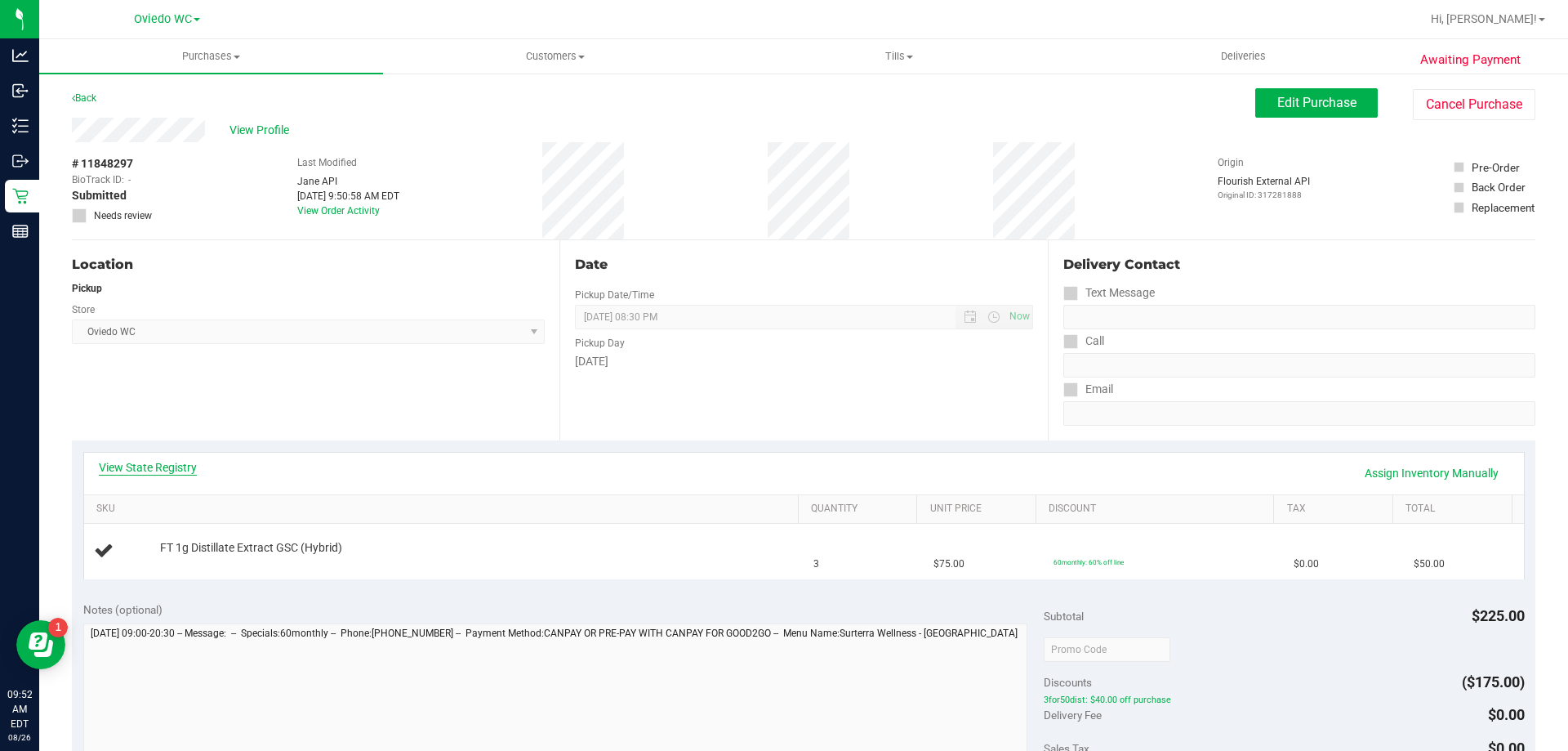
click at [170, 459] on link "View State Registry" at bounding box center [148, 467] width 98 height 16
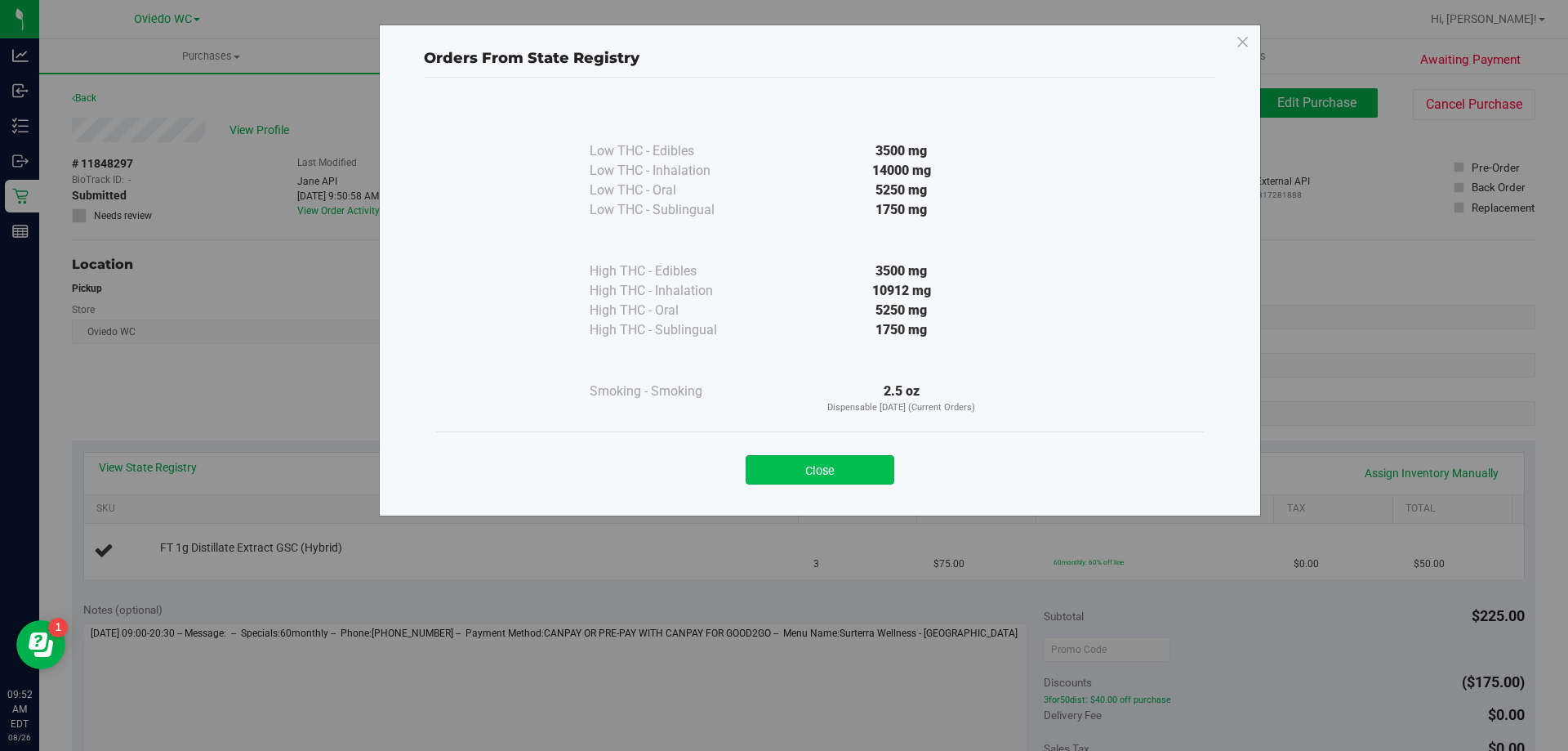
click at [821, 463] on button "Close" at bounding box center [820, 470] width 149 height 29
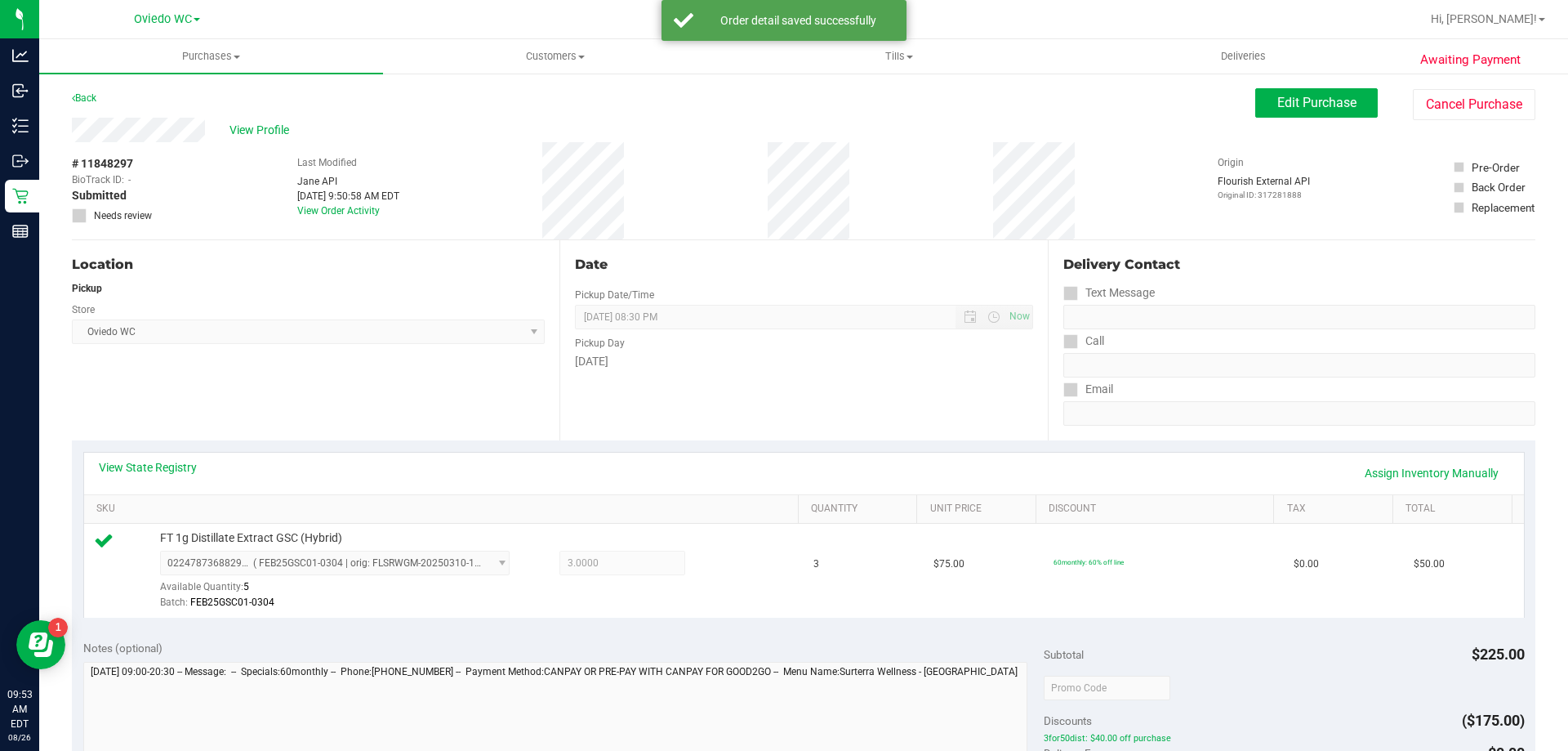
scroll to position [246, 0]
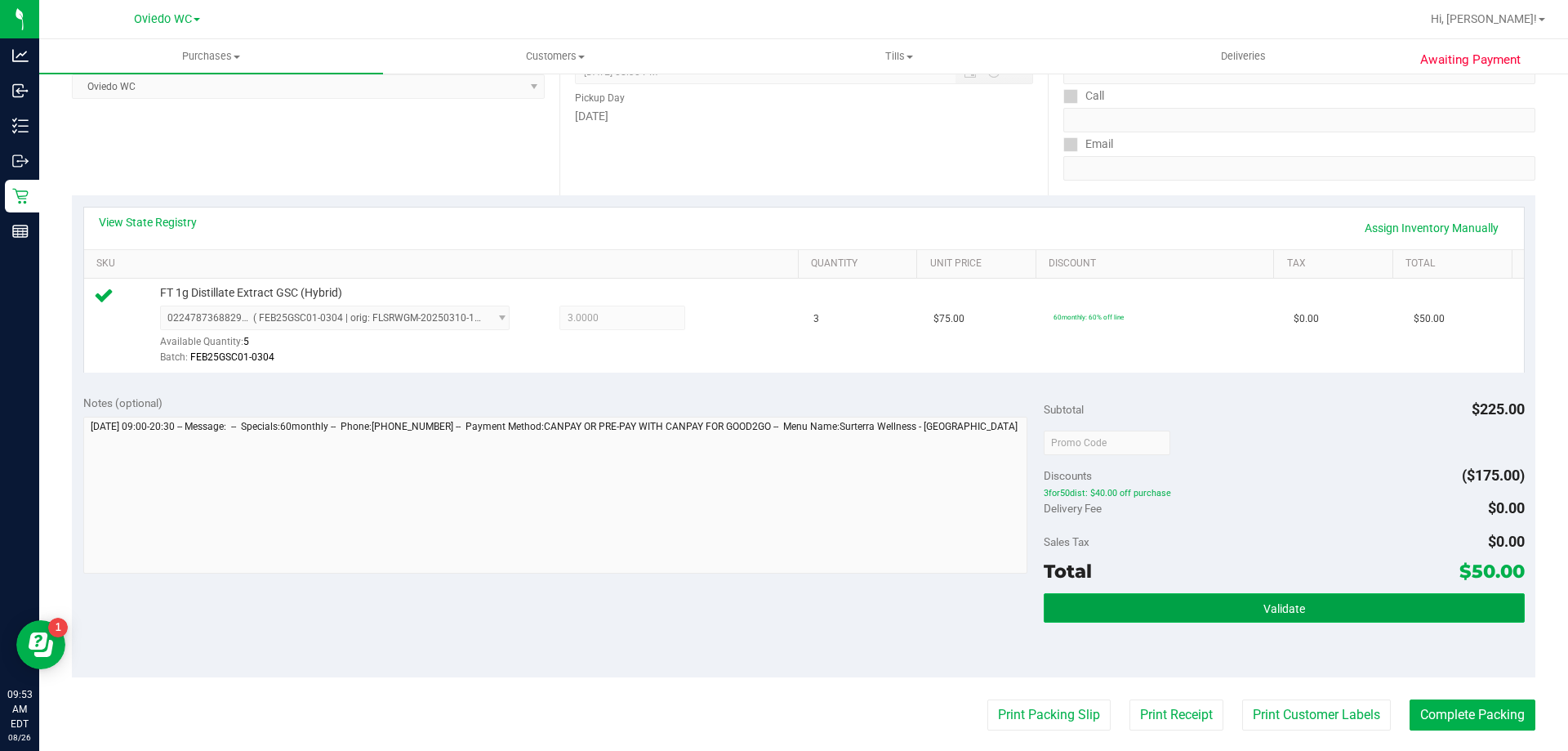
click at [1163, 605] on button "Validate" at bounding box center [1284, 607] width 480 height 29
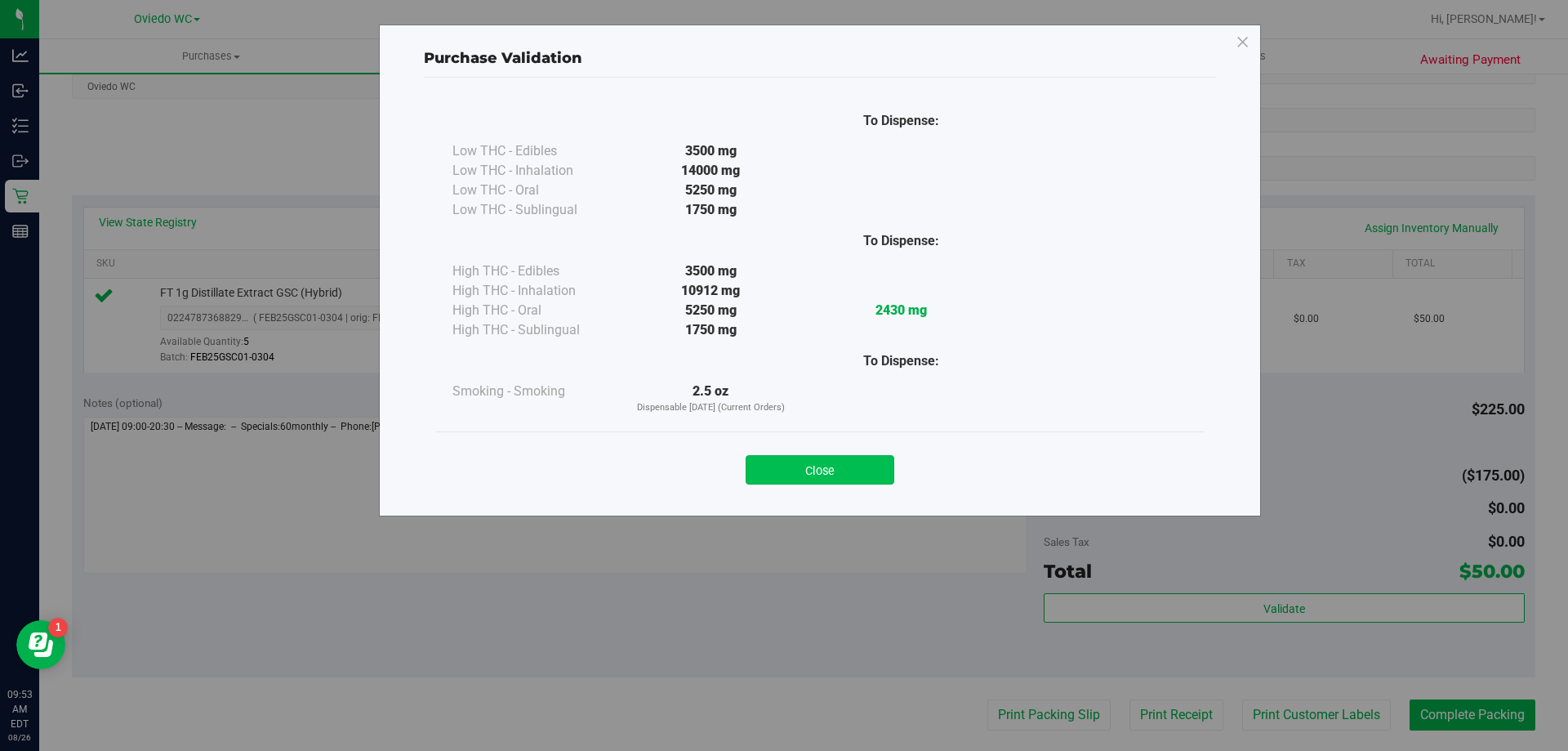
click at [847, 483] on button "Close" at bounding box center [820, 470] width 149 height 29
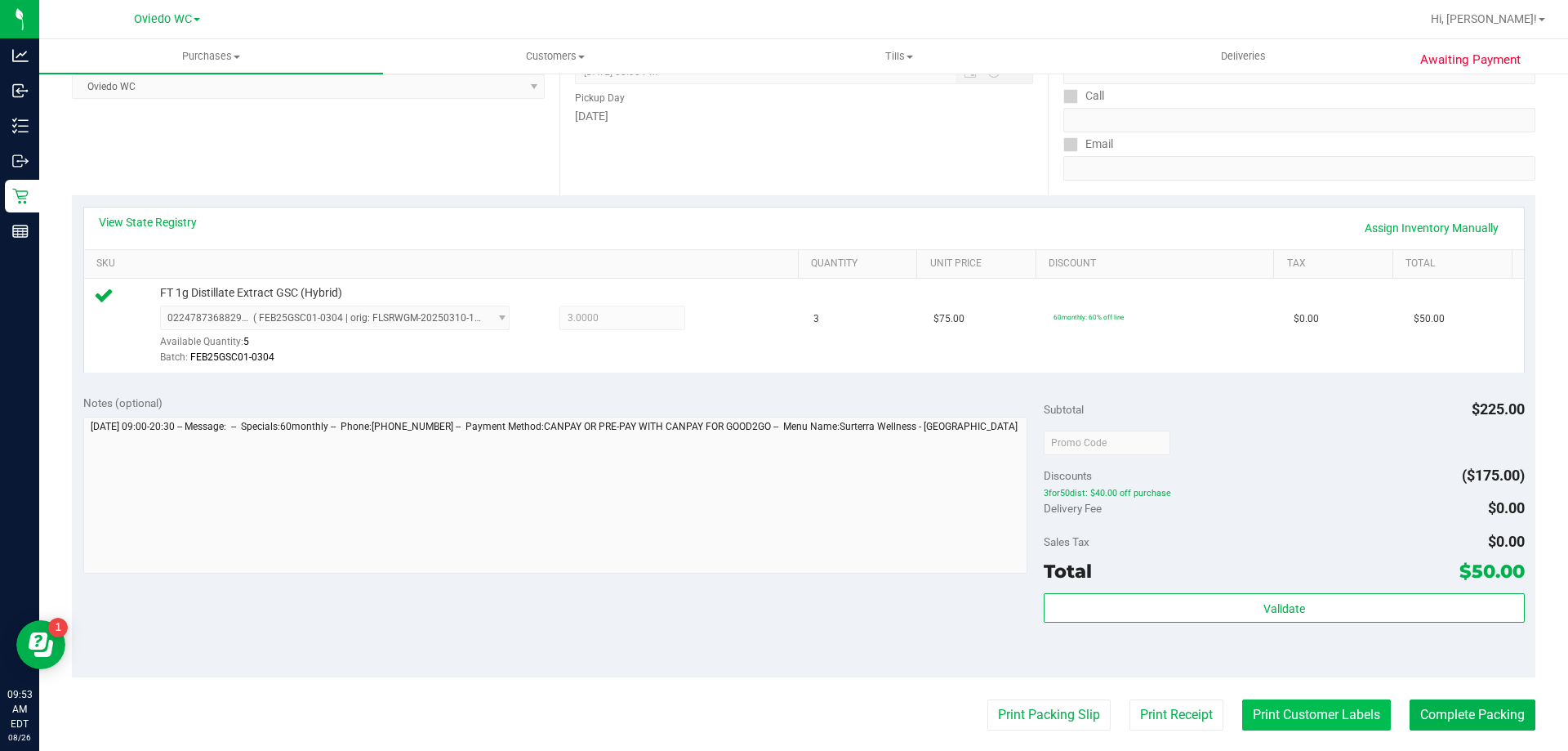
click at [1277, 724] on button "Print Customer Labels" at bounding box center [1316, 714] width 149 height 31
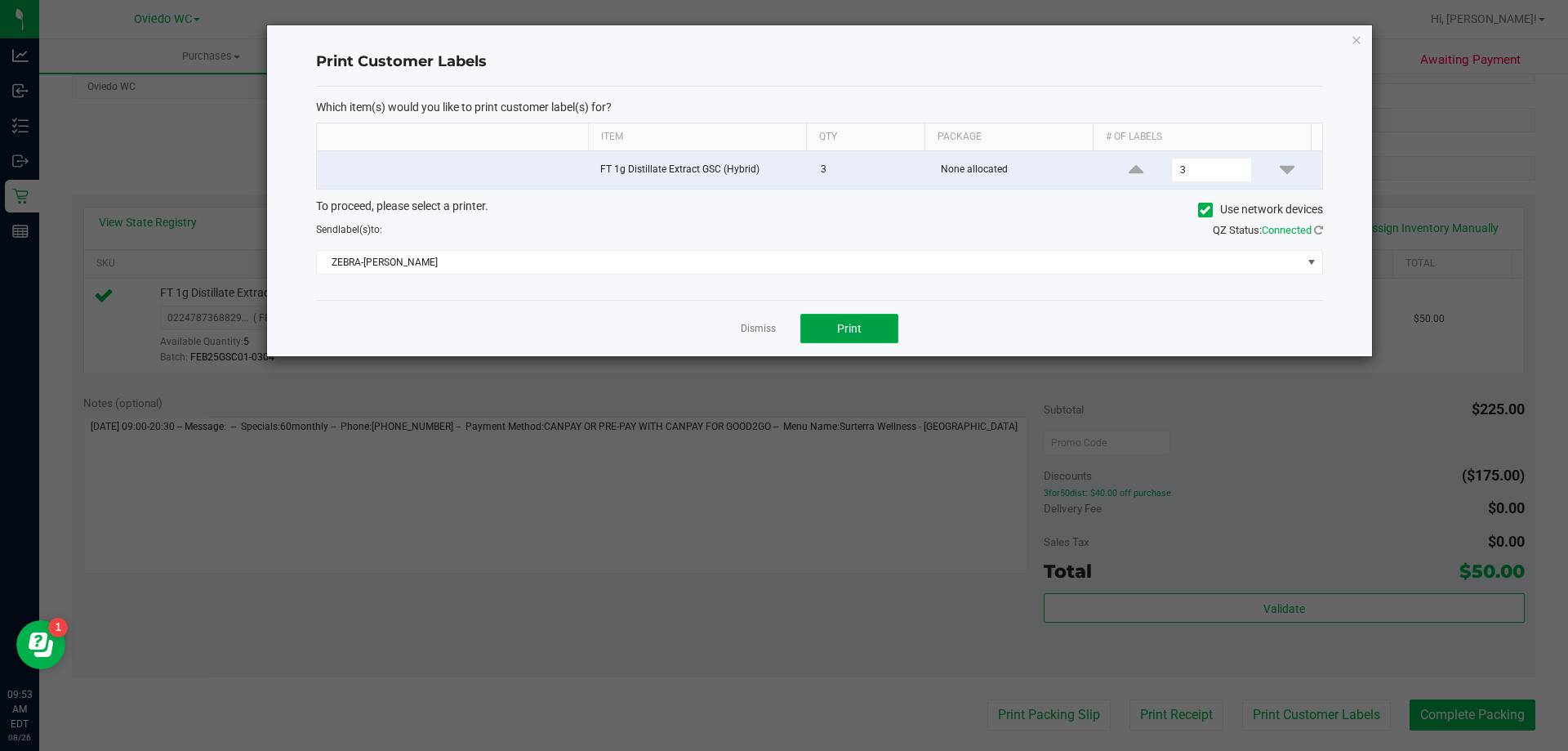
click at [841, 324] on span "Print" at bounding box center [849, 329] width 24 height 13
click at [750, 323] on link "Dismiss" at bounding box center [758, 330] width 35 height 14
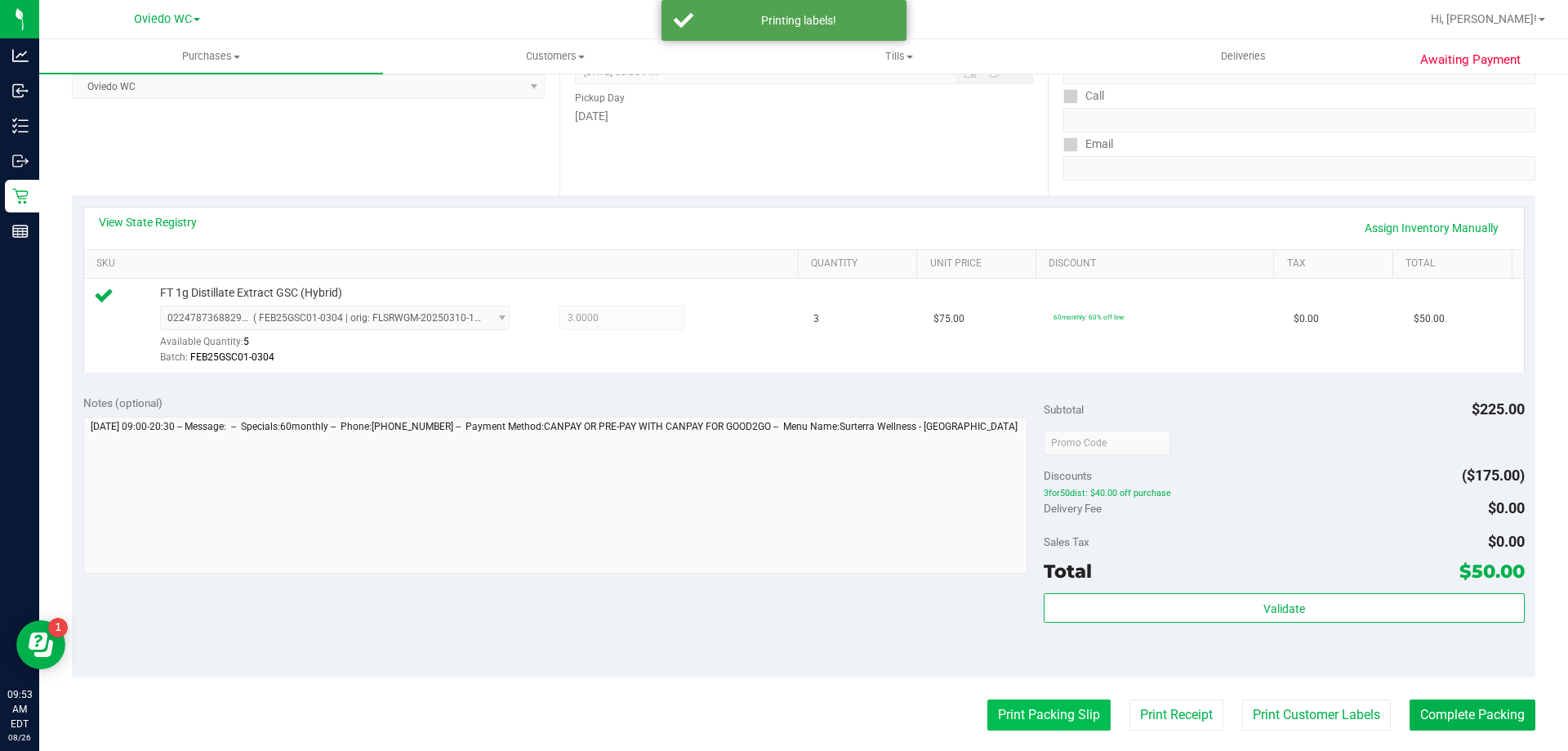
click at [1000, 708] on button "Print Packing Slip" at bounding box center [1049, 714] width 123 height 31
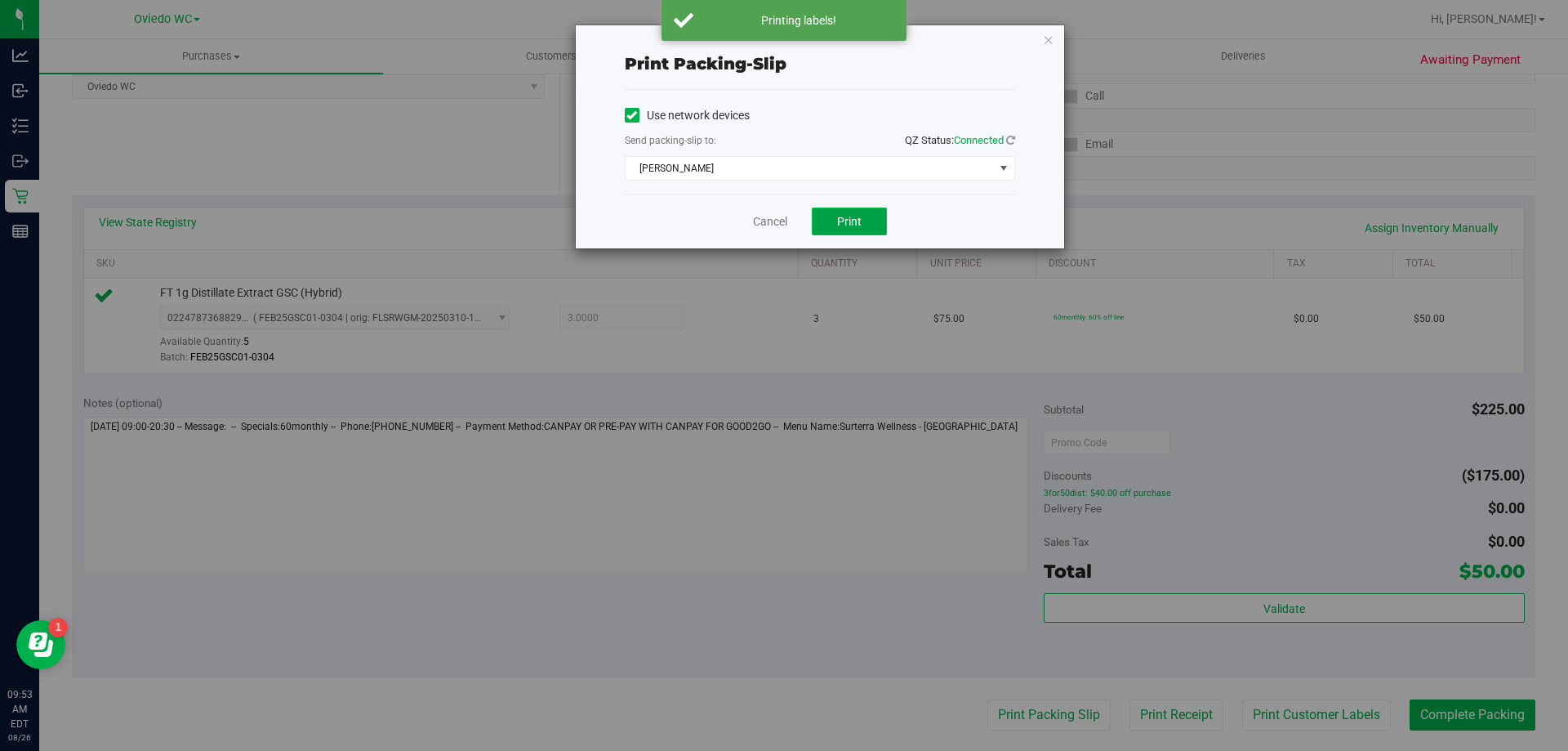
click at [843, 225] on span "Print" at bounding box center [849, 221] width 24 height 13
click at [753, 227] on link "Cancel" at bounding box center [770, 221] width 34 height 17
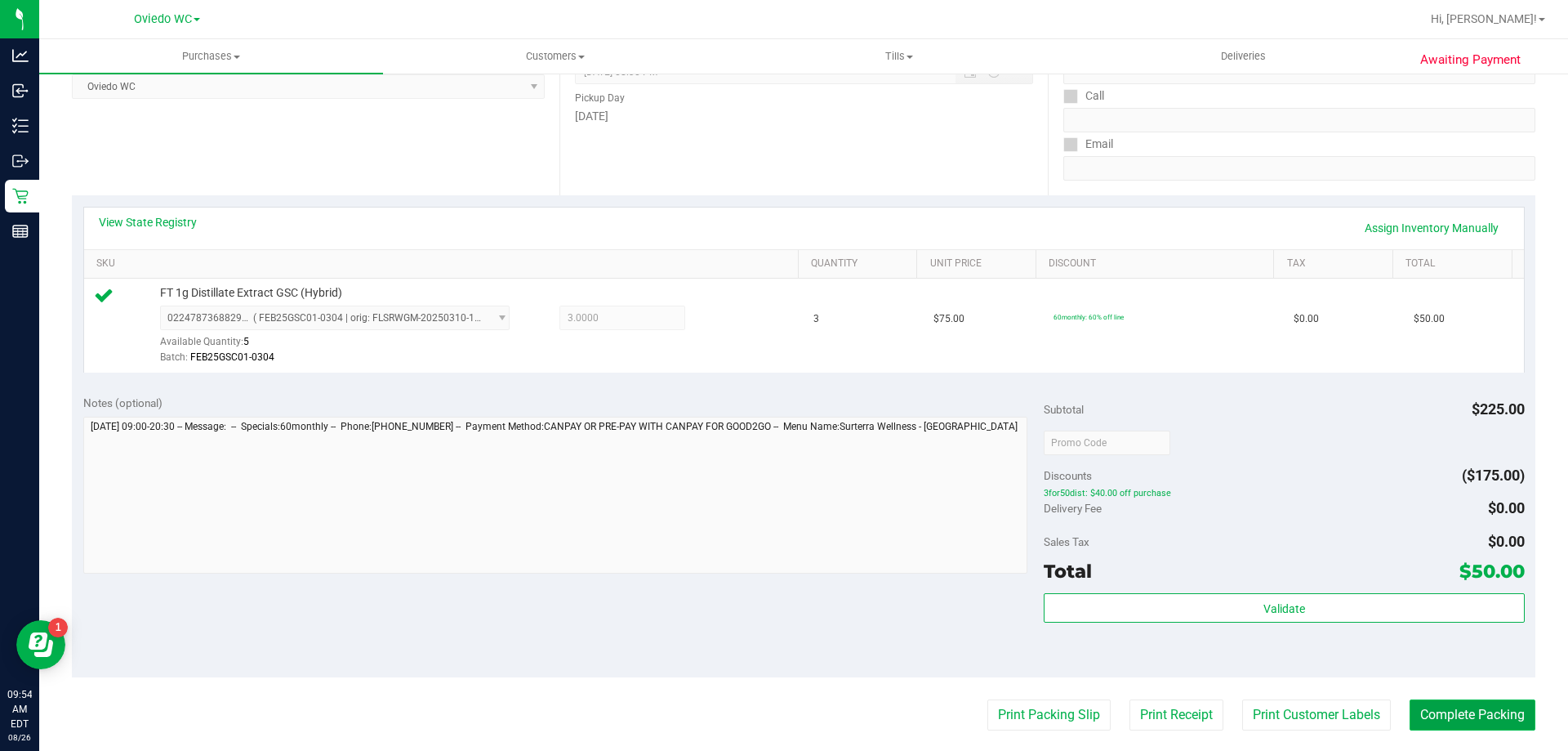
click at [1439, 730] on button "Complete Packing" at bounding box center [1473, 714] width 126 height 31
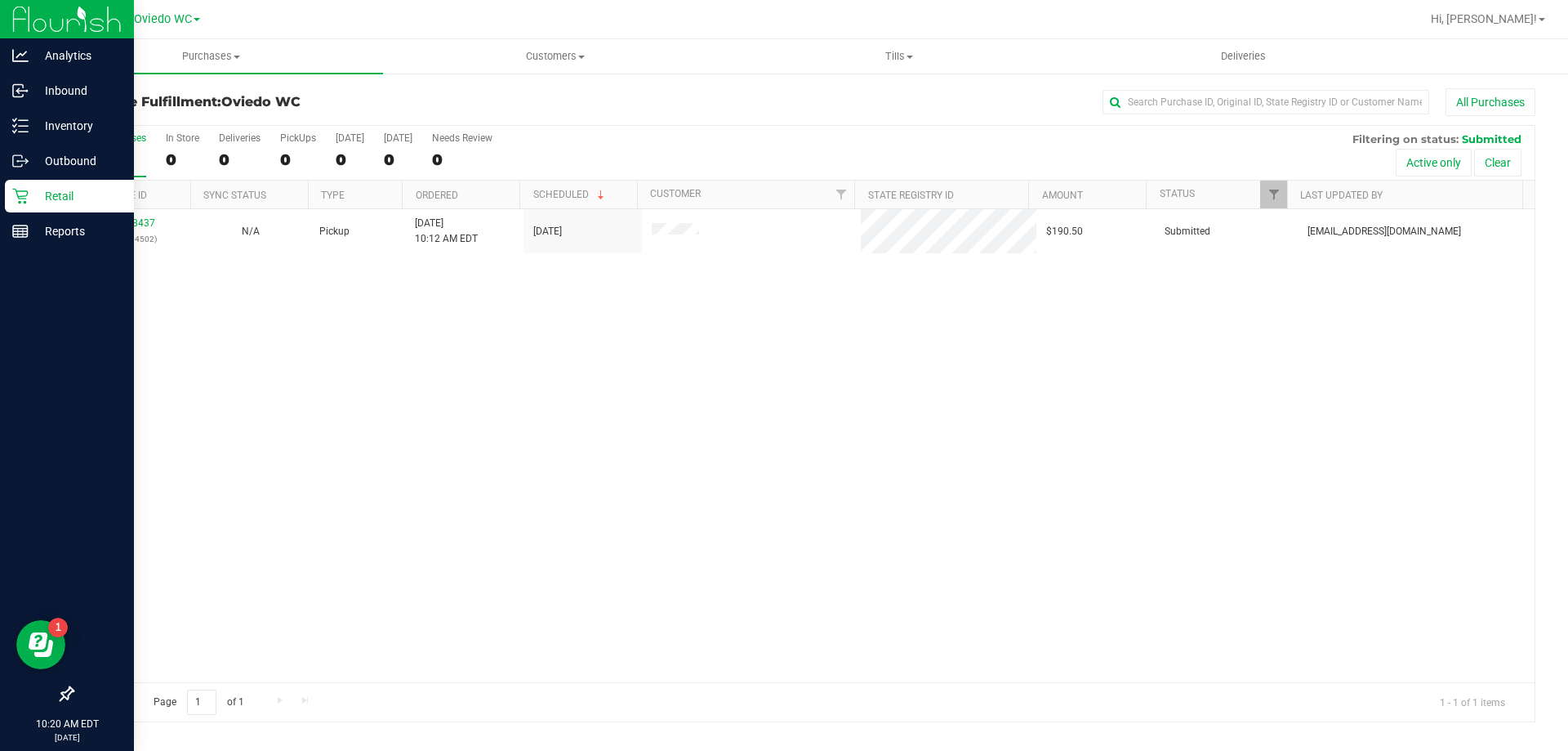
click at [62, 195] on p "Retail" at bounding box center [78, 196] width 98 height 20
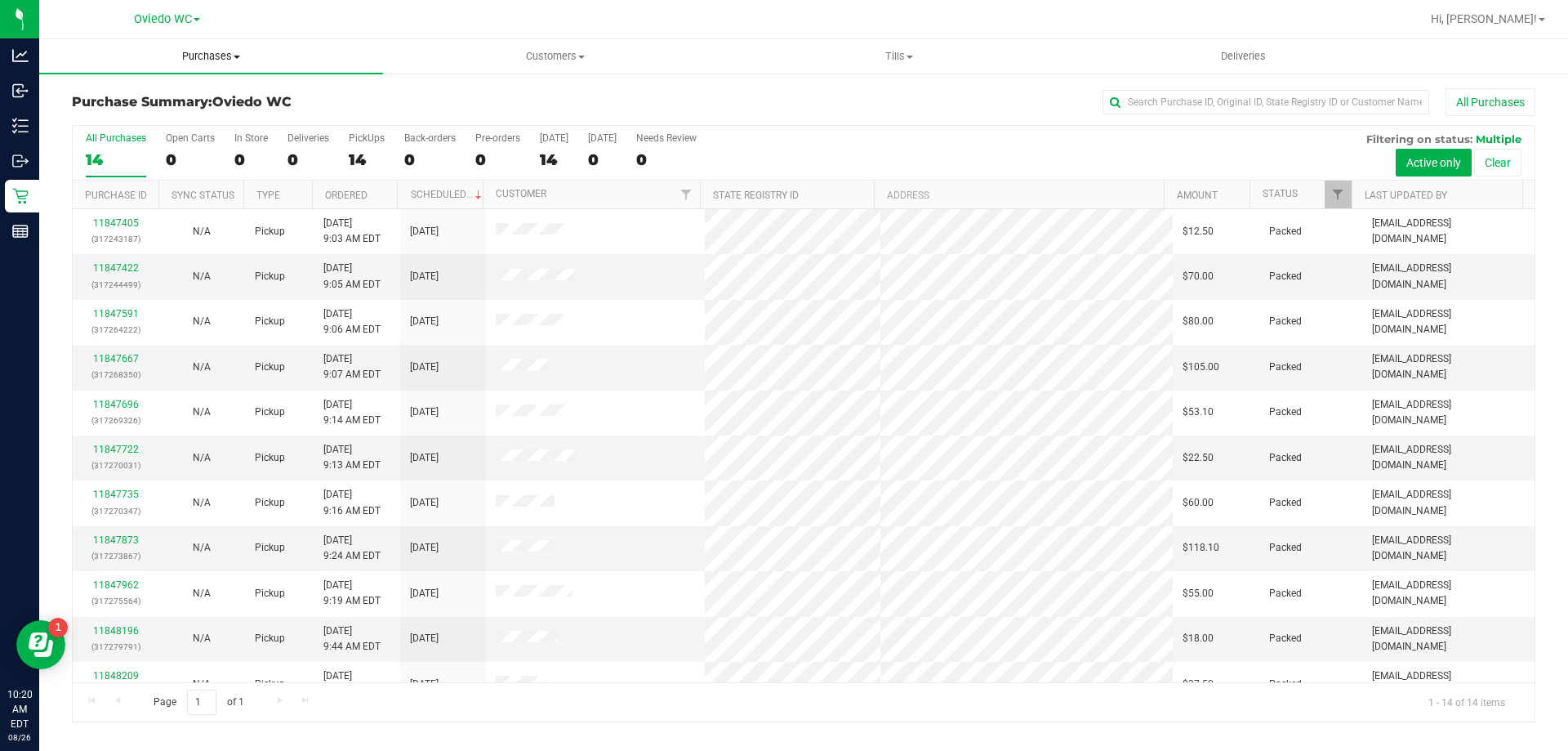
click at [222, 57] on span "Purchases" at bounding box center [211, 56] width 344 height 14
click at [86, 116] on span "Fulfillment" at bounding box center [89, 118] width 101 height 14
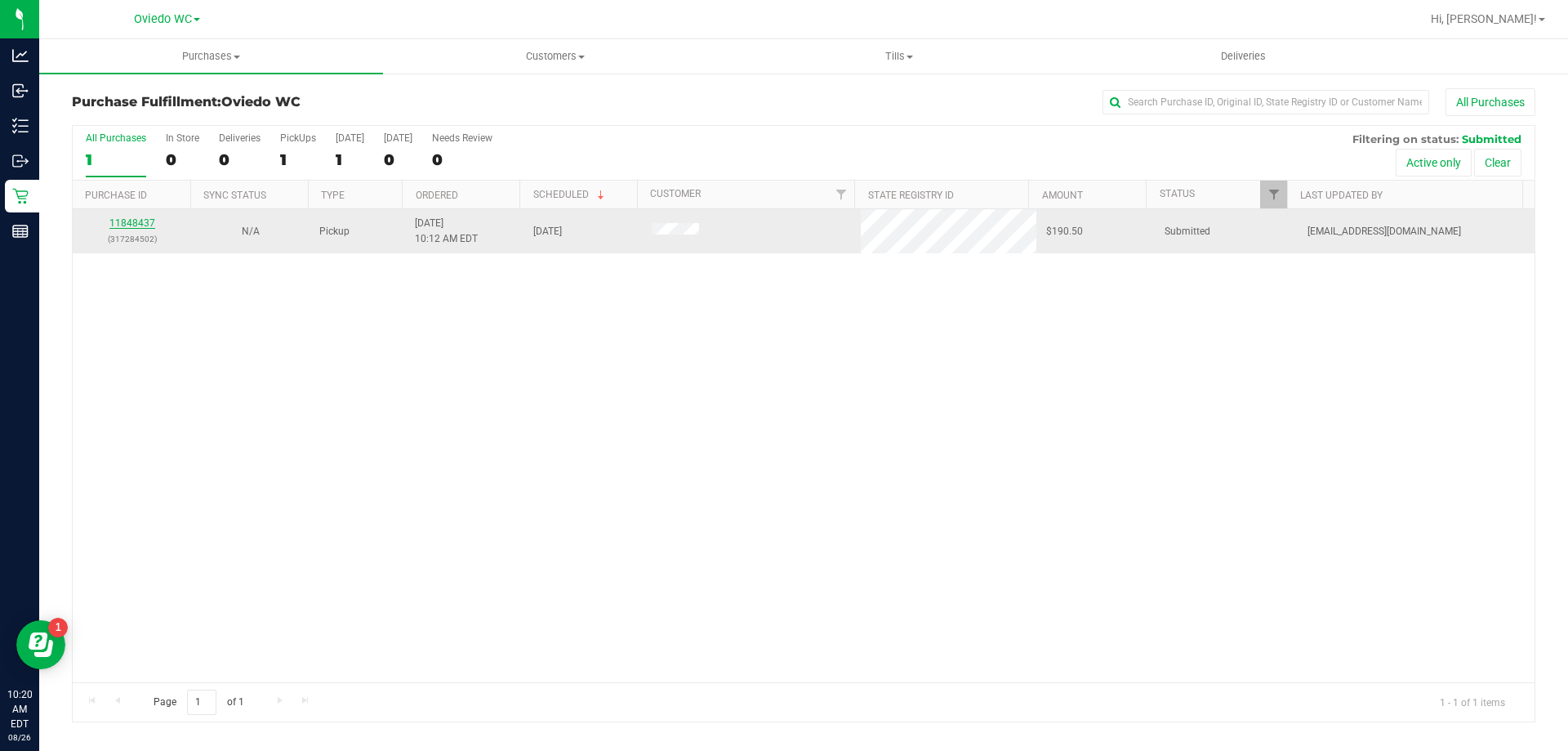
click at [146, 224] on link "11848437" at bounding box center [132, 222] width 46 height 12
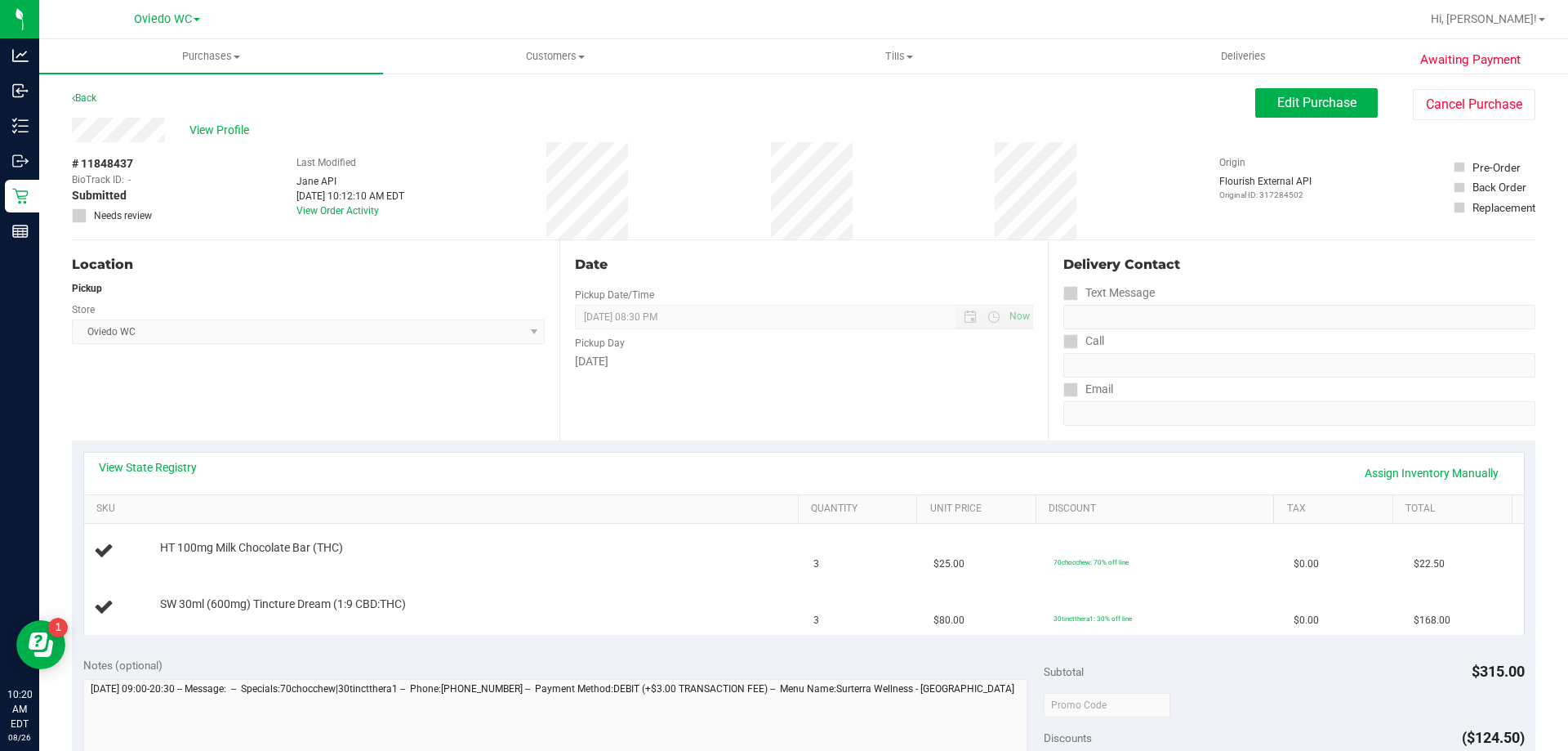
scroll to position [327, 0]
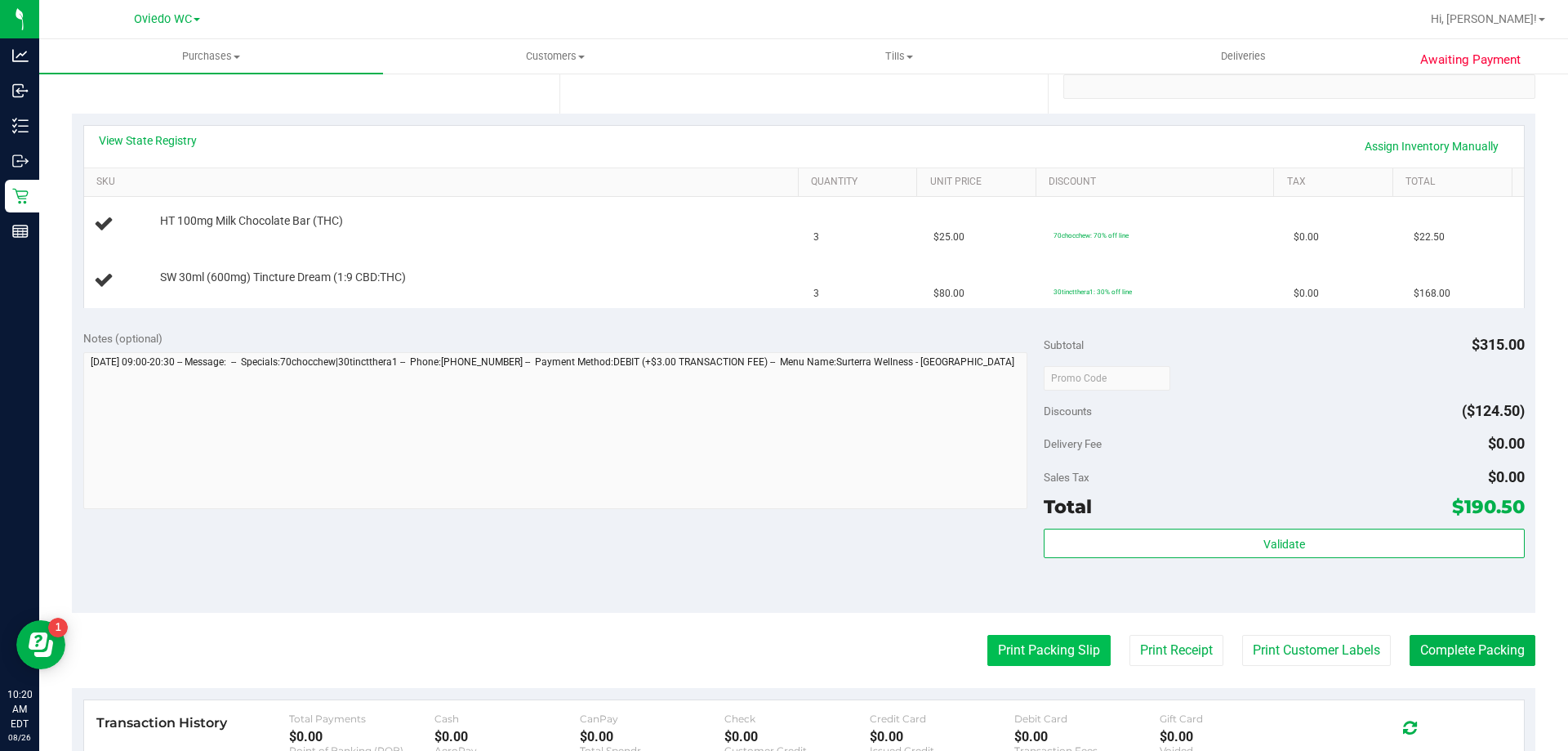
click at [1016, 655] on button "Print Packing Slip" at bounding box center [1049, 650] width 123 height 31
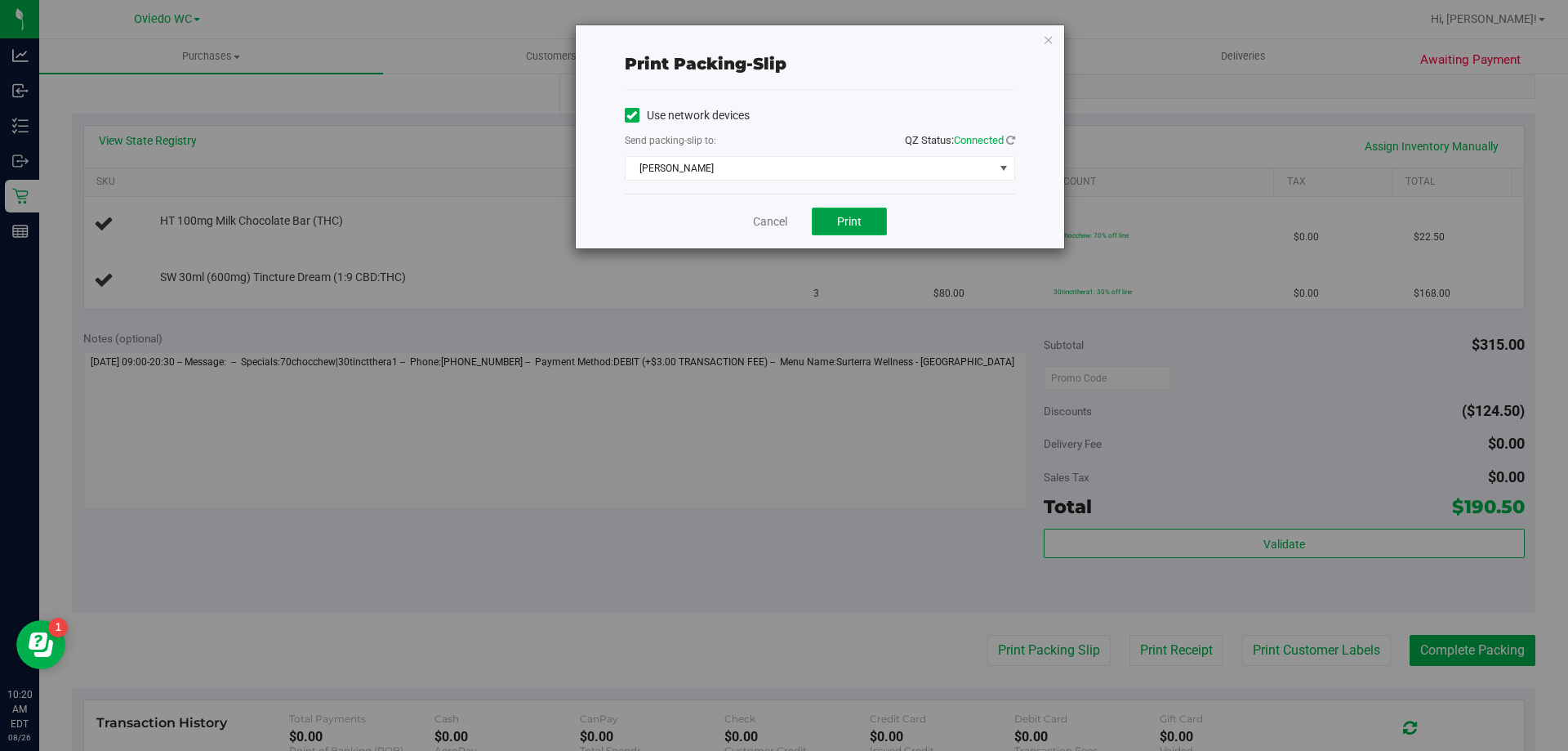
click at [844, 213] on button "Print" at bounding box center [850, 221] width 75 height 28
click at [759, 224] on link "Cancel" at bounding box center [770, 221] width 34 height 17
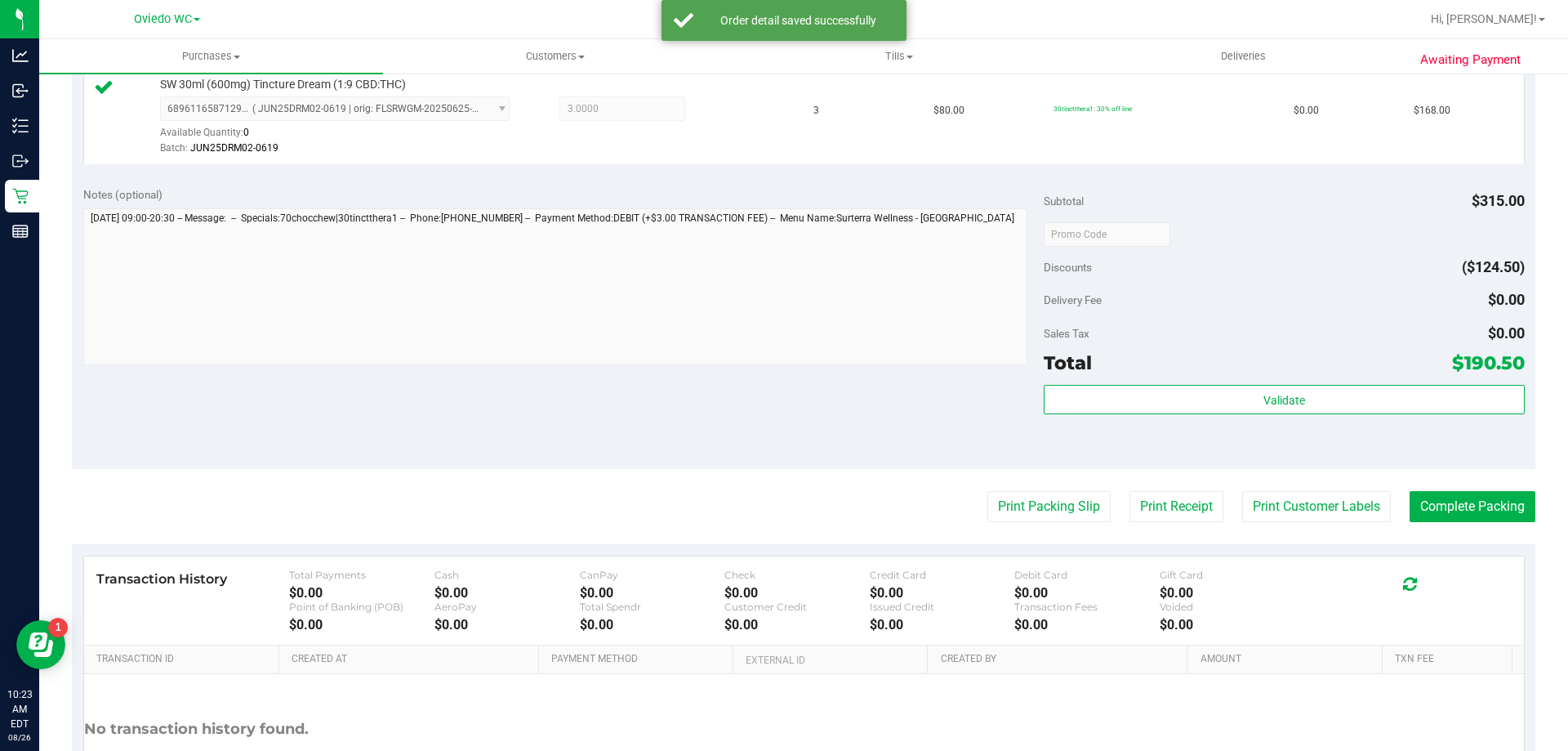
scroll to position [572, 0]
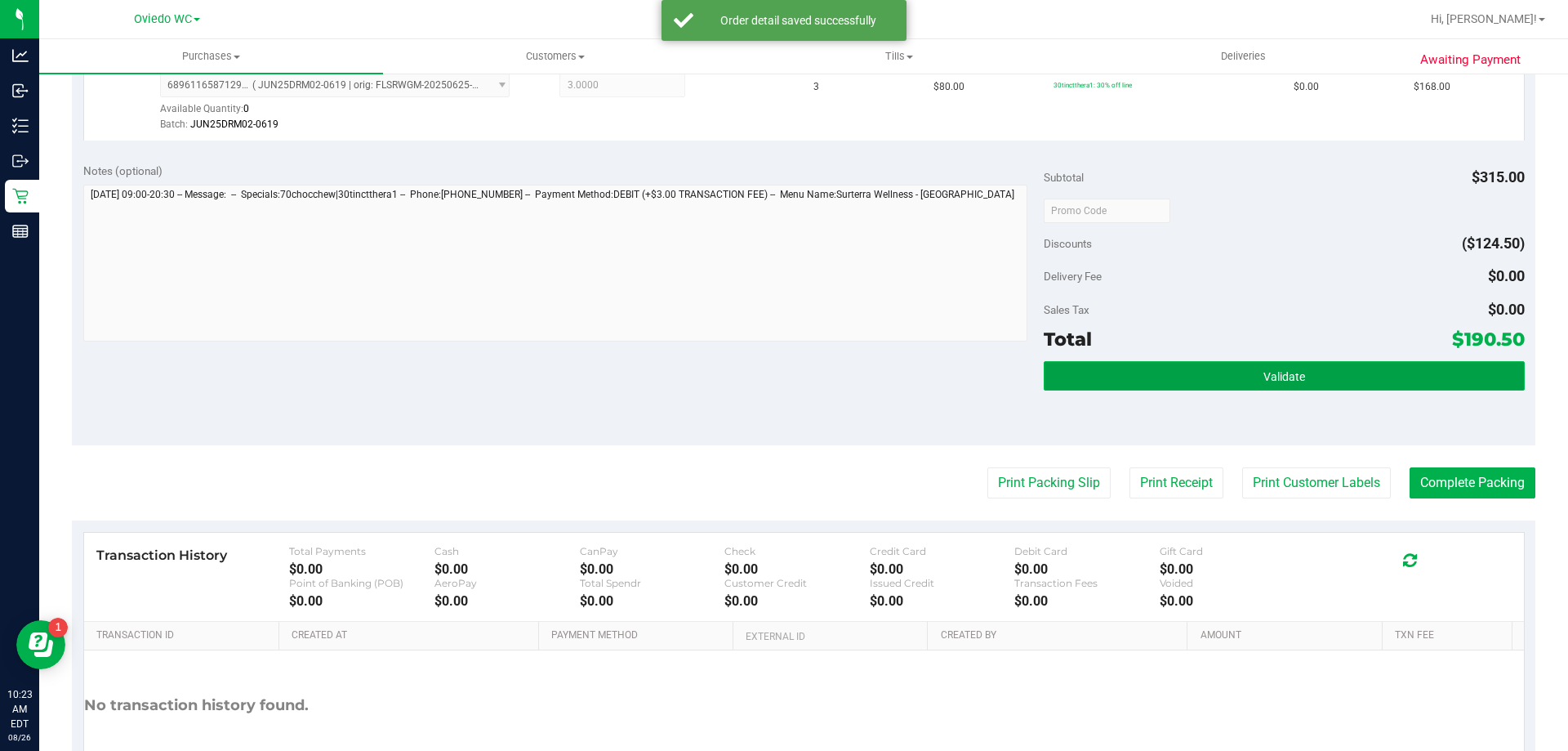
click at [1224, 372] on button "Validate" at bounding box center [1284, 376] width 480 height 29
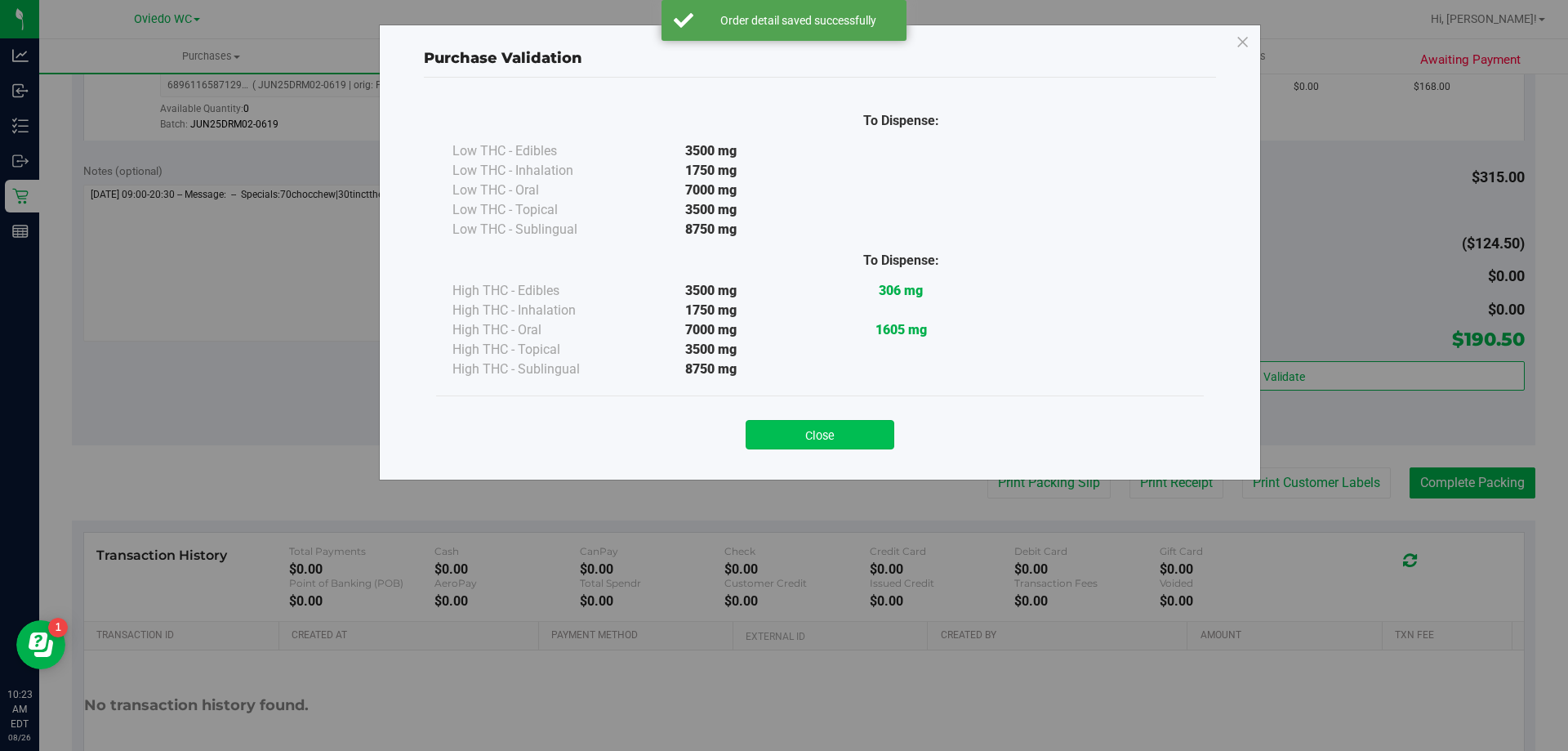
click at [815, 423] on button "Close" at bounding box center [820, 434] width 149 height 29
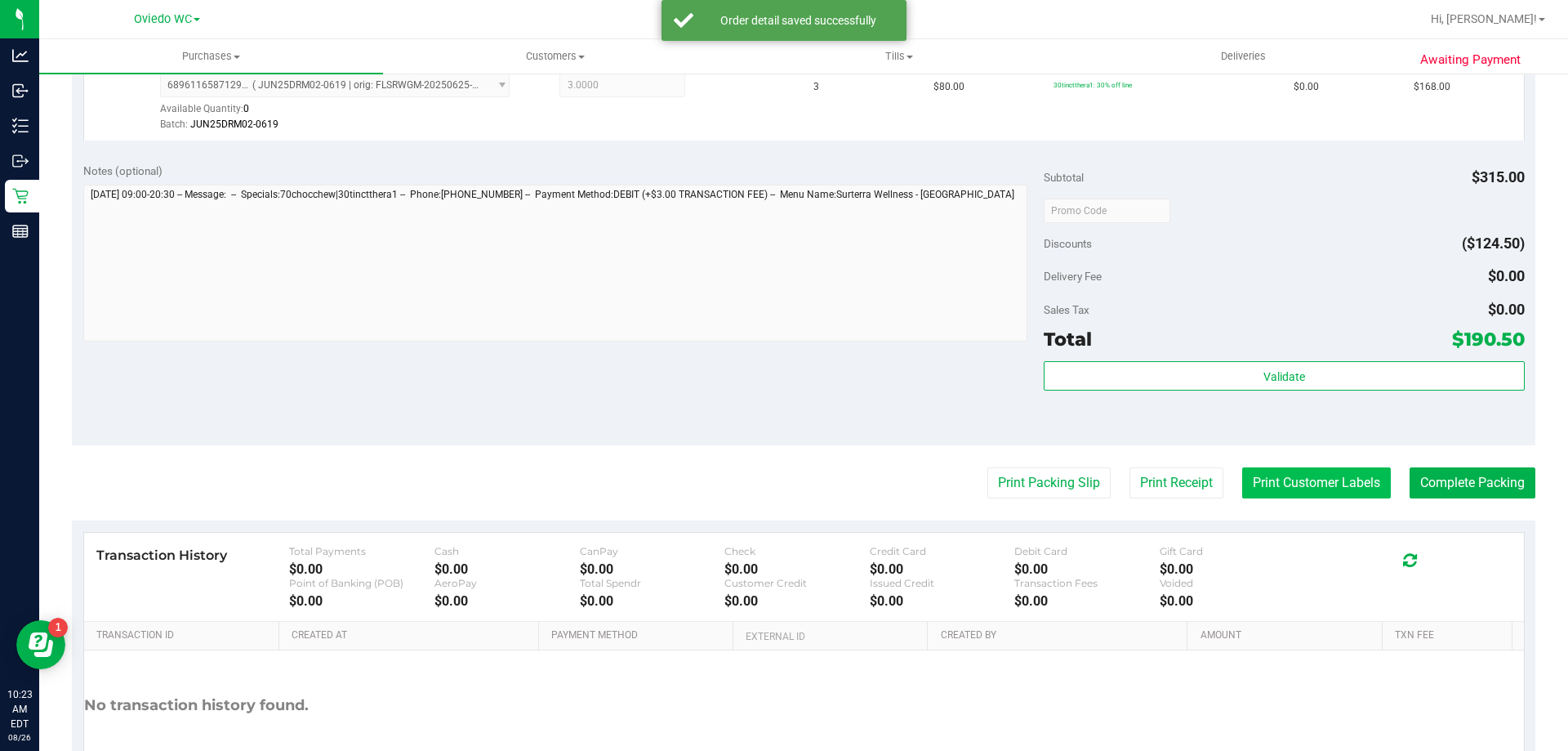
click at [1309, 481] on button "Print Customer Labels" at bounding box center [1316, 483] width 149 height 31
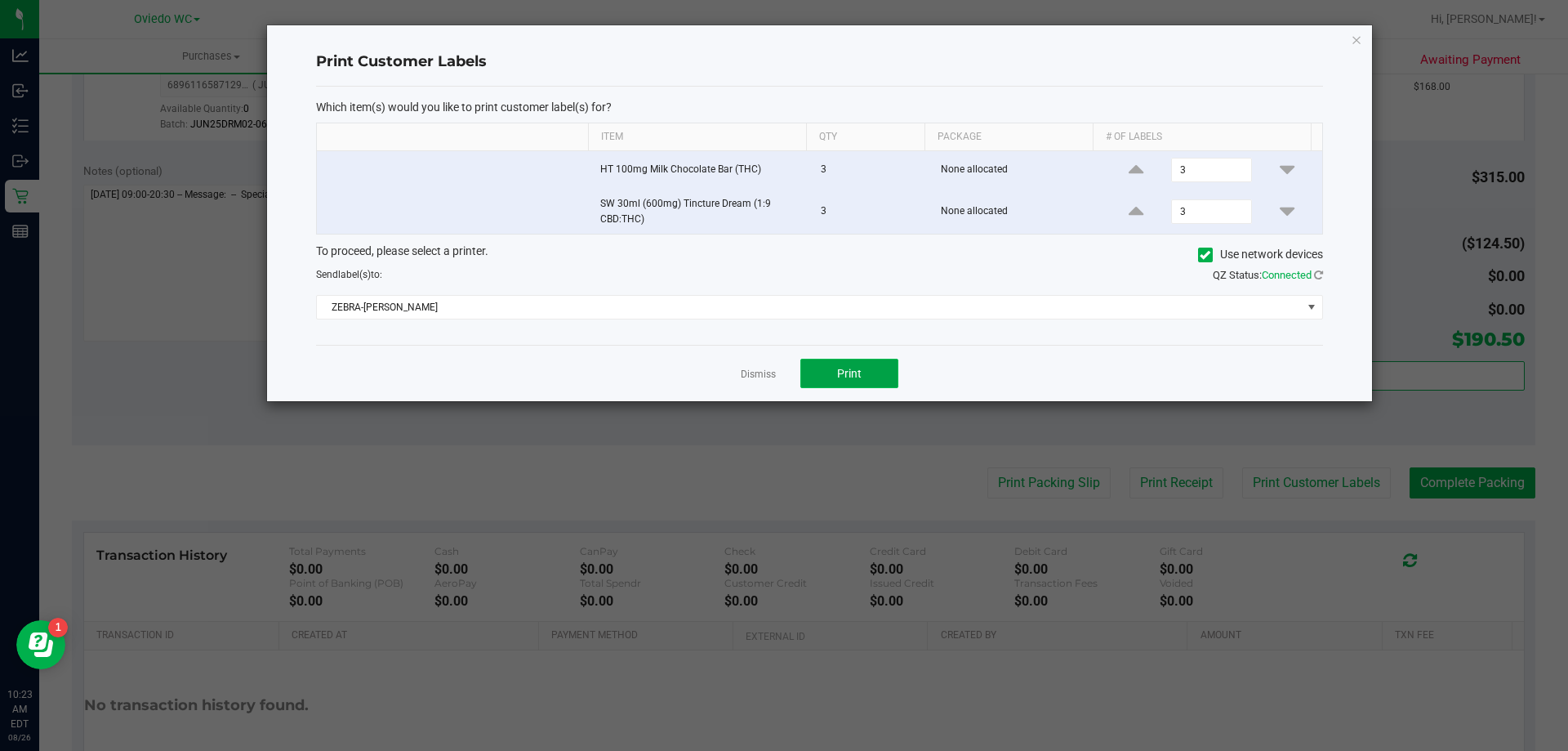
click at [844, 368] on span "Print" at bounding box center [849, 373] width 24 height 13
drag, startPoint x: 756, startPoint y: 371, endPoint x: 1281, endPoint y: 428, distance: 528.1
click at [757, 373] on link "Dismiss" at bounding box center [758, 375] width 35 height 14
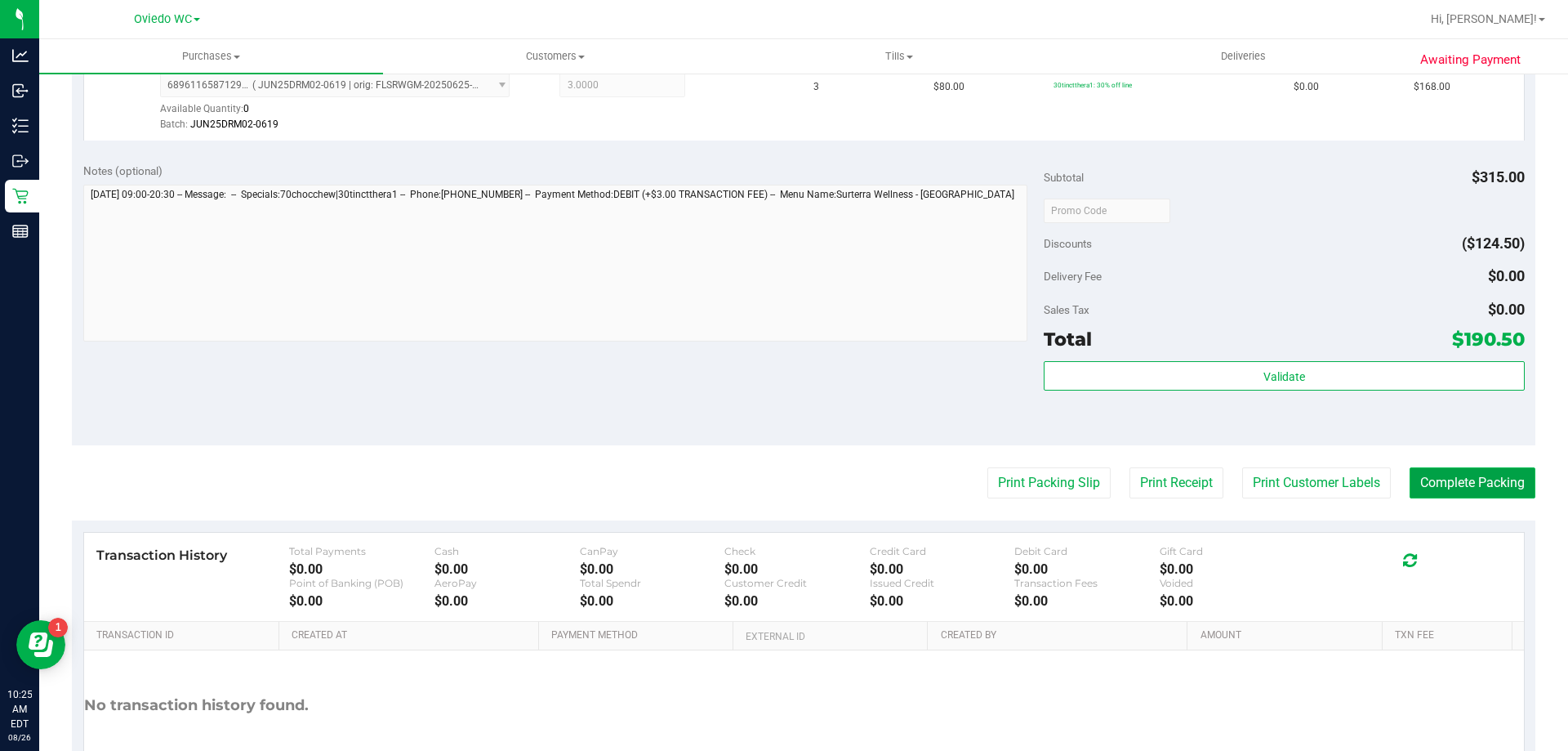
click at [1440, 475] on button "Complete Packing" at bounding box center [1473, 483] width 126 height 31
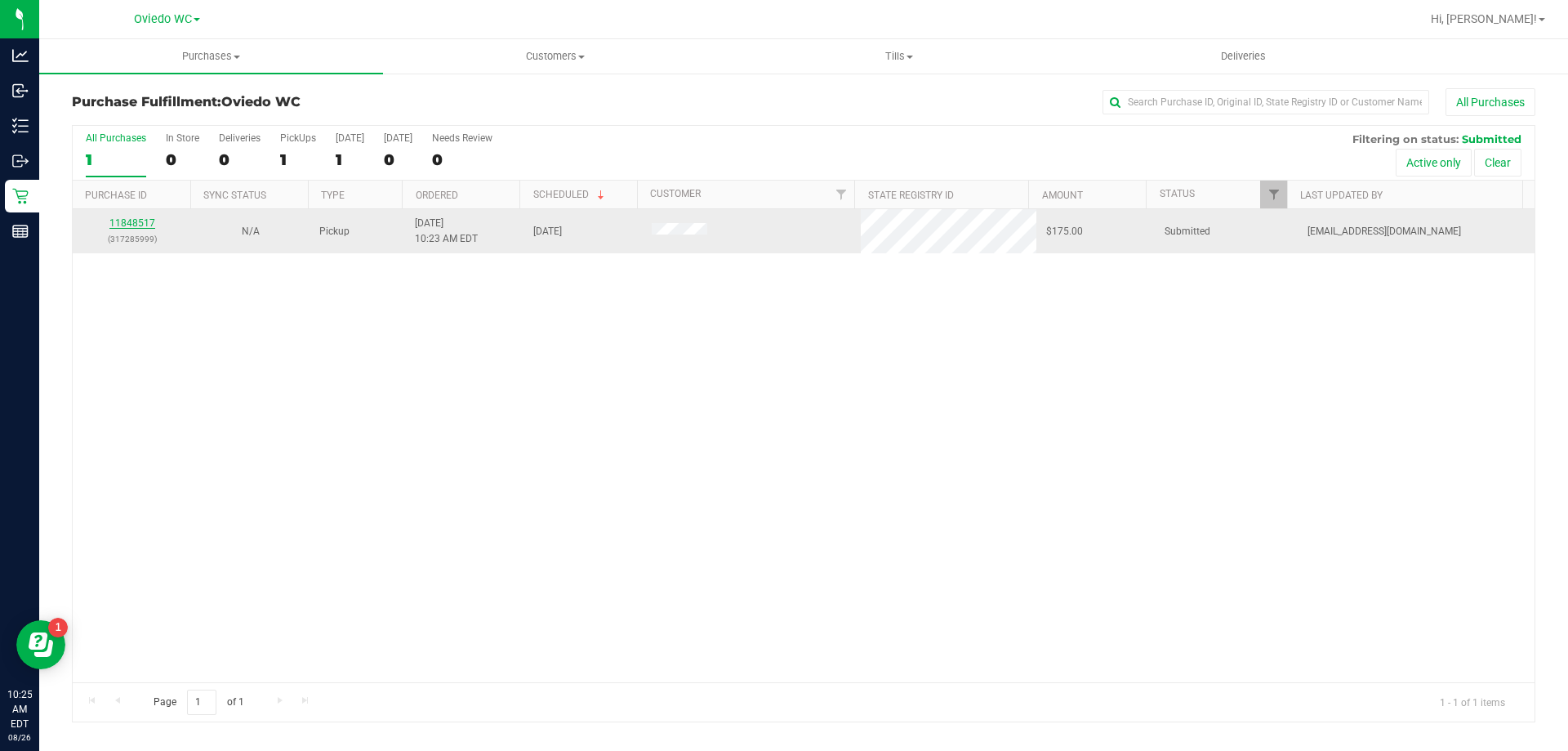
click at [137, 222] on link "11848517" at bounding box center [132, 222] width 46 height 12
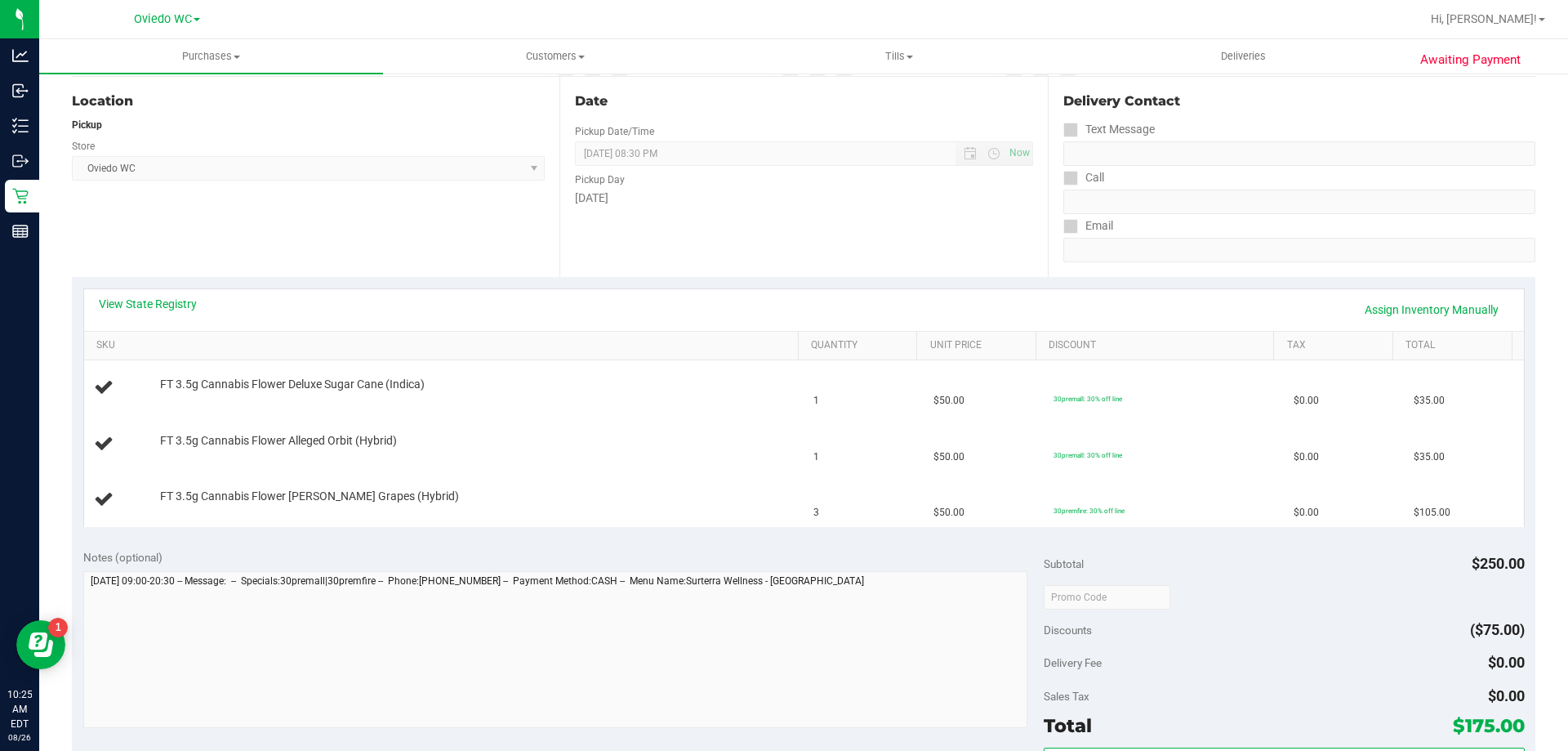
scroll to position [409, 0]
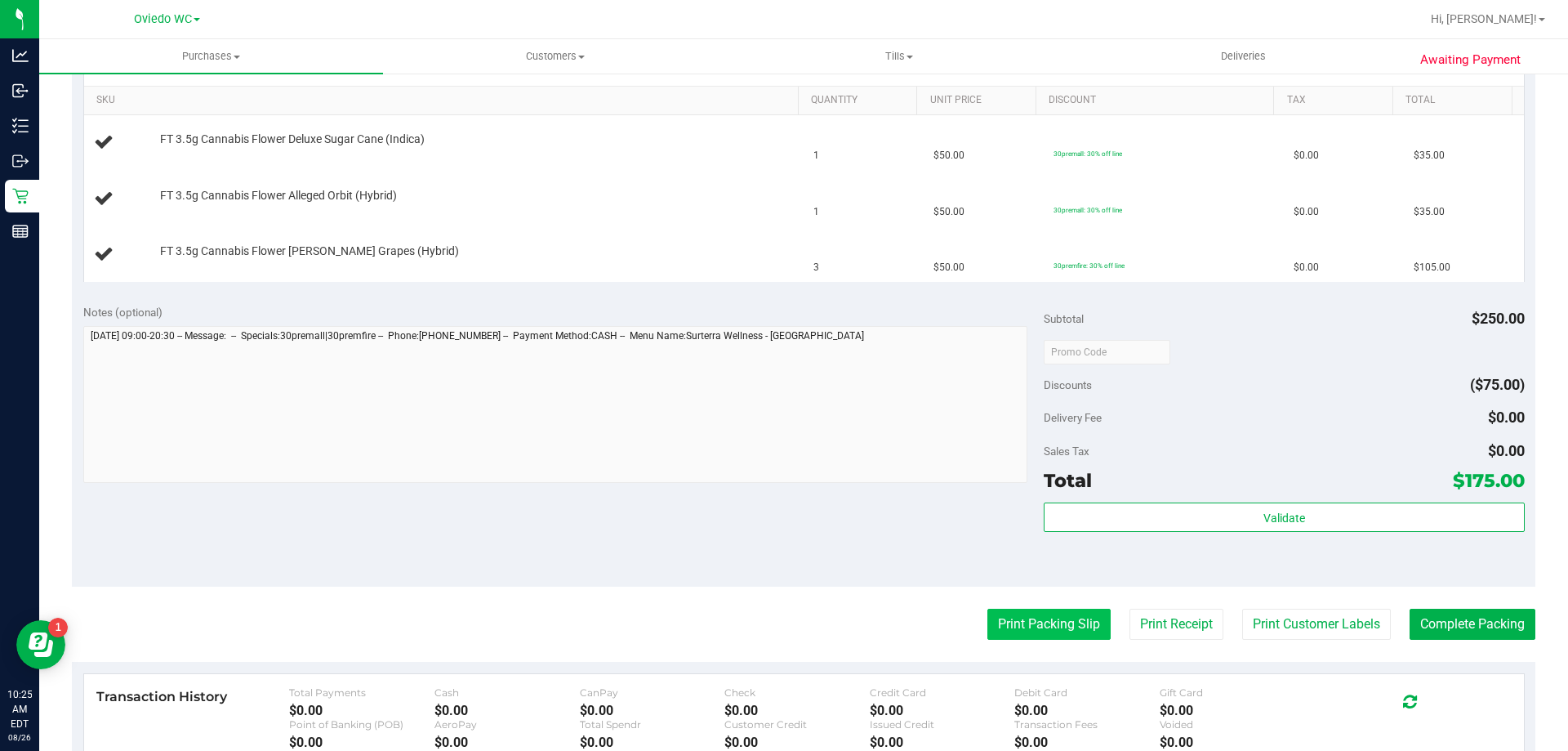
click at [1036, 629] on button "Print Packing Slip" at bounding box center [1049, 624] width 123 height 31
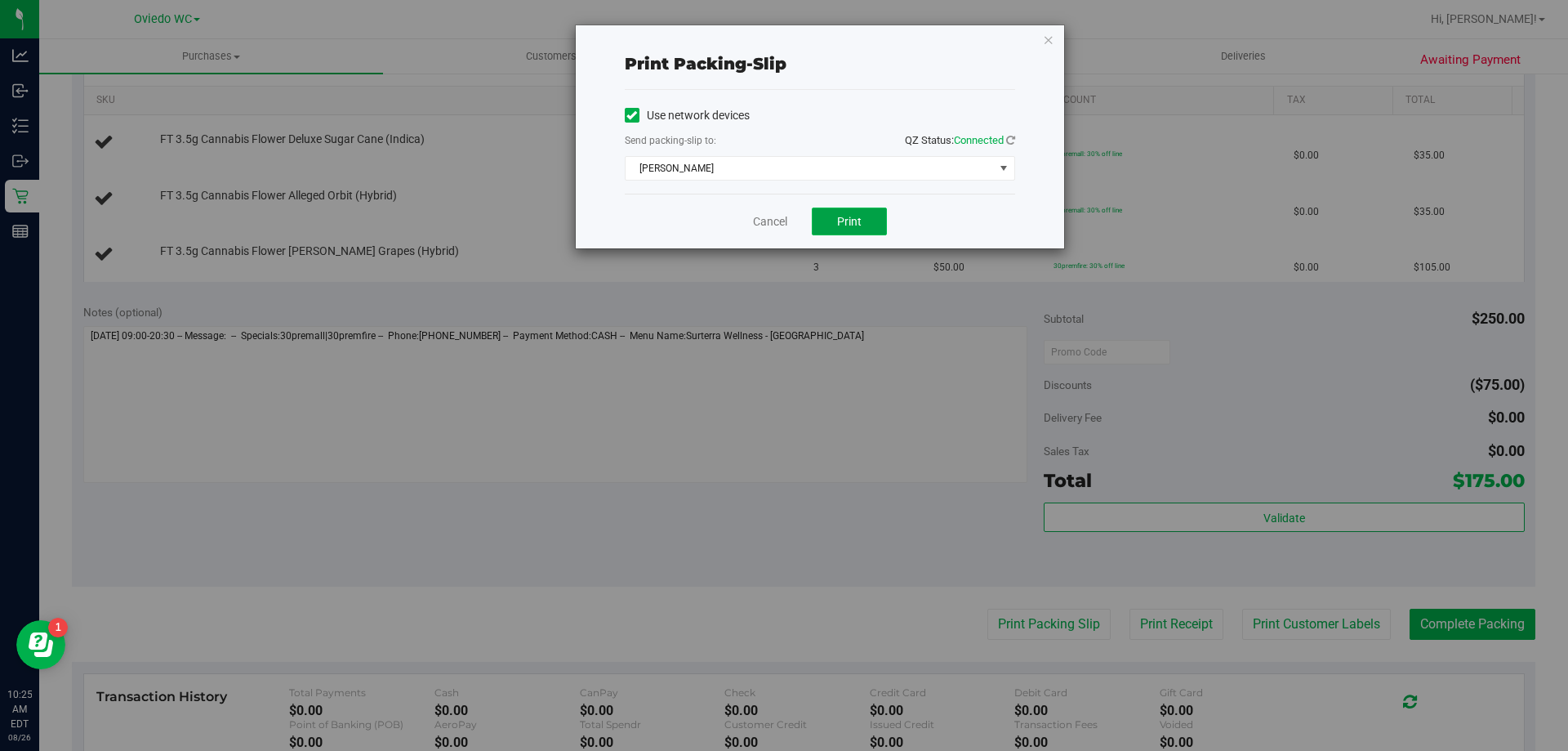
click at [875, 220] on button "Print" at bounding box center [850, 221] width 75 height 28
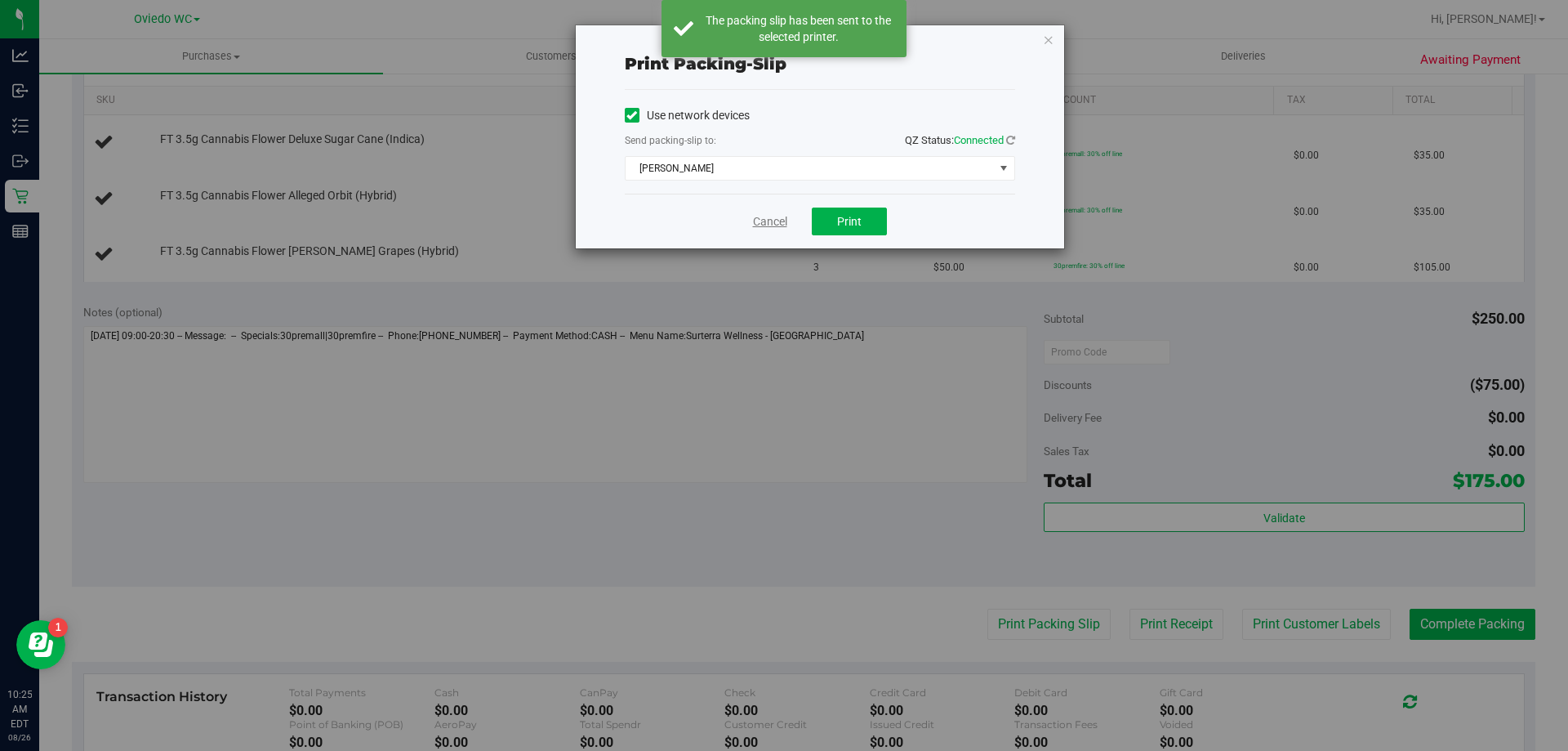
click at [767, 228] on link "Cancel" at bounding box center [770, 221] width 34 height 17
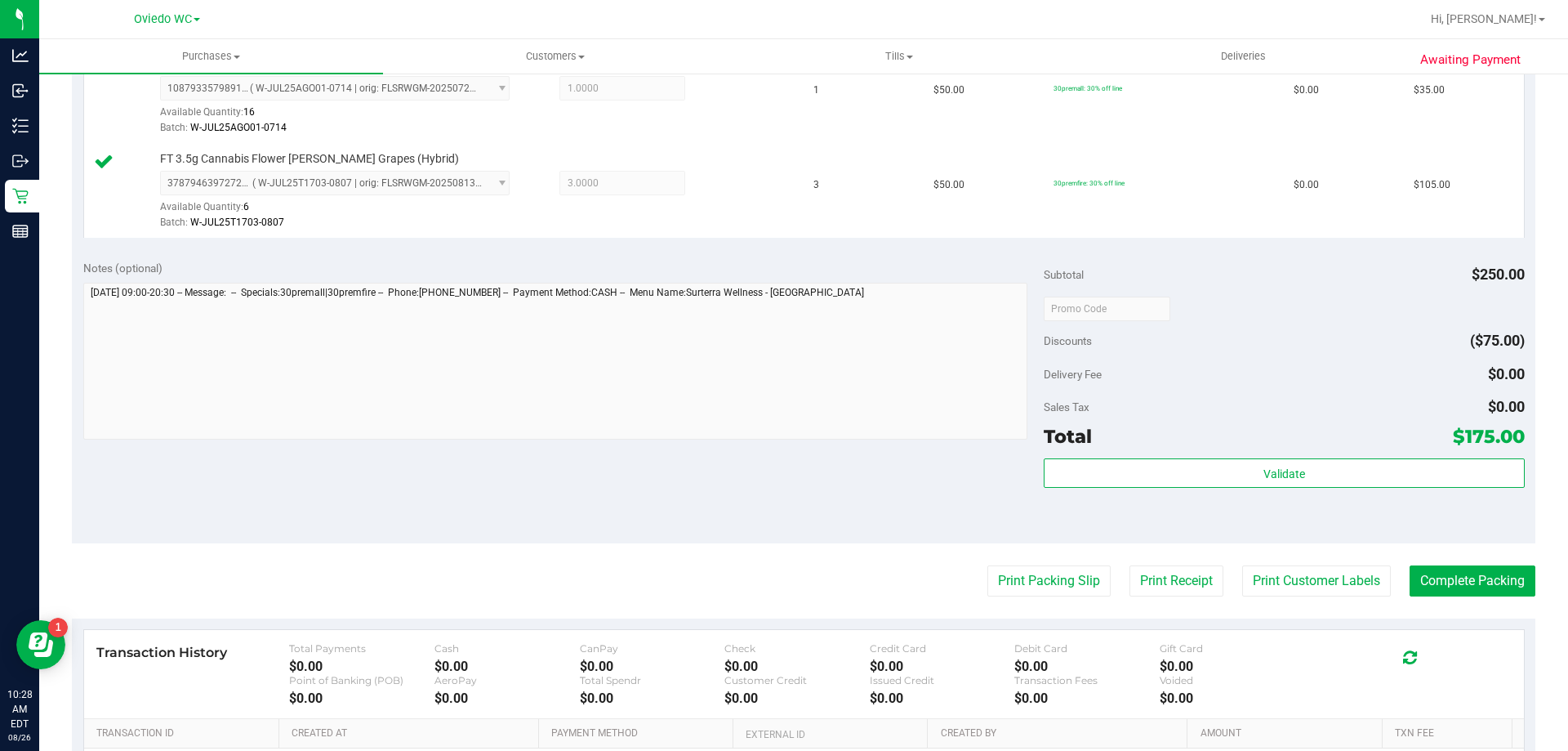
scroll to position [736, 0]
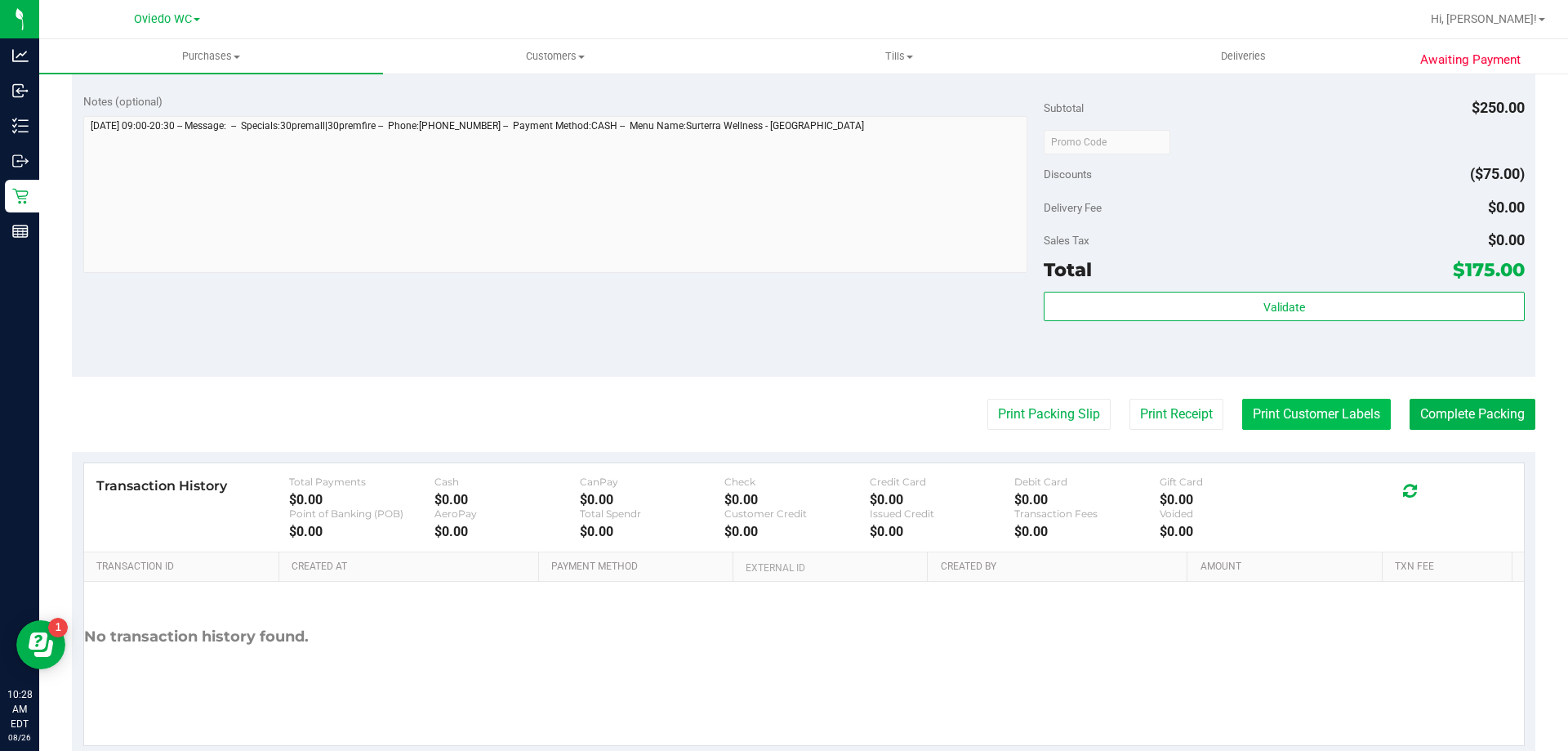
click at [1346, 419] on button "Print Customer Labels" at bounding box center [1316, 414] width 149 height 31
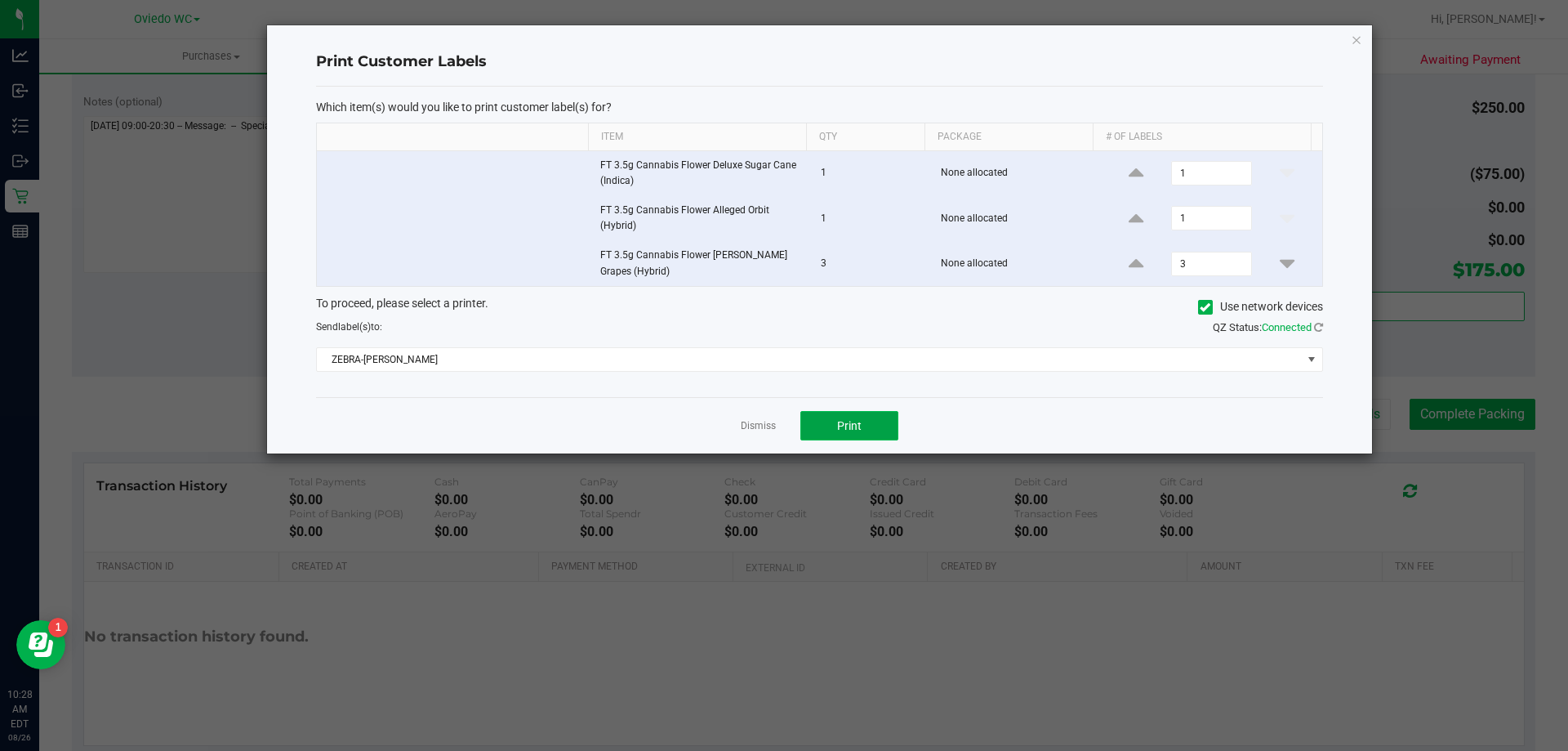
click at [870, 431] on button "Print" at bounding box center [850, 425] width 98 height 29
click at [740, 418] on div "Dismiss Print" at bounding box center [819, 425] width 1007 height 56
click at [752, 420] on link "Dismiss" at bounding box center [758, 427] width 35 height 14
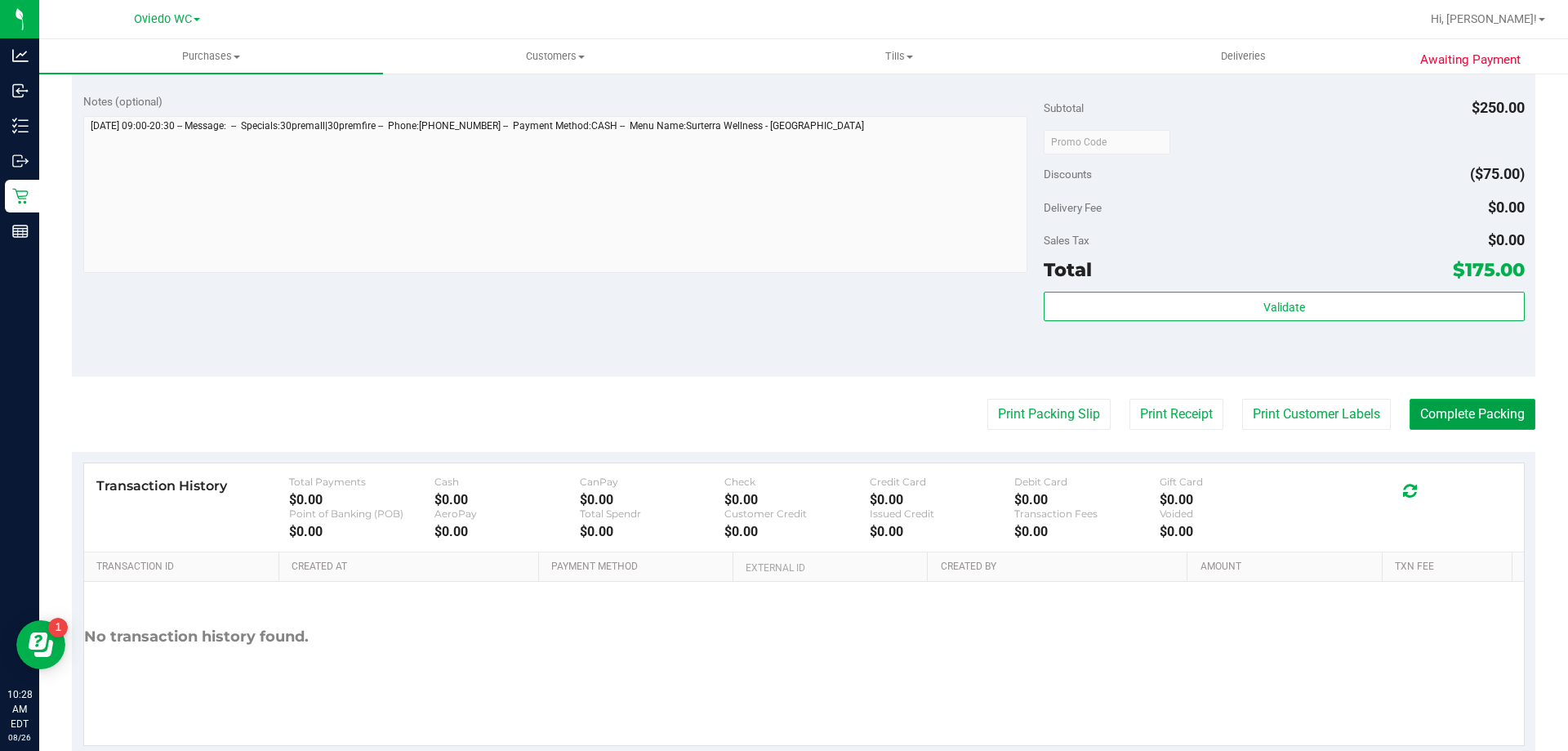
click at [1425, 423] on button "Complete Packing" at bounding box center [1473, 414] width 126 height 31
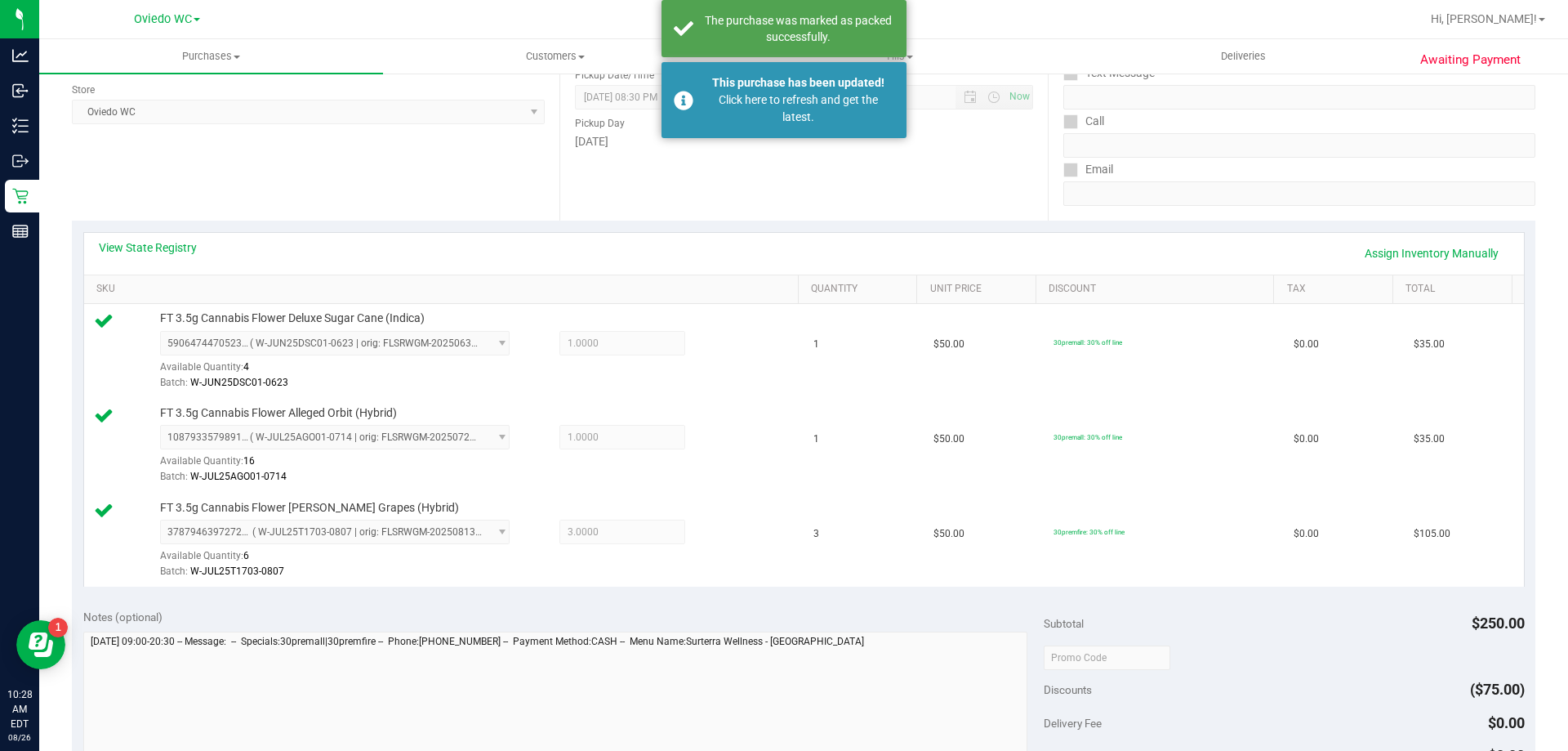
scroll to position [163, 0]
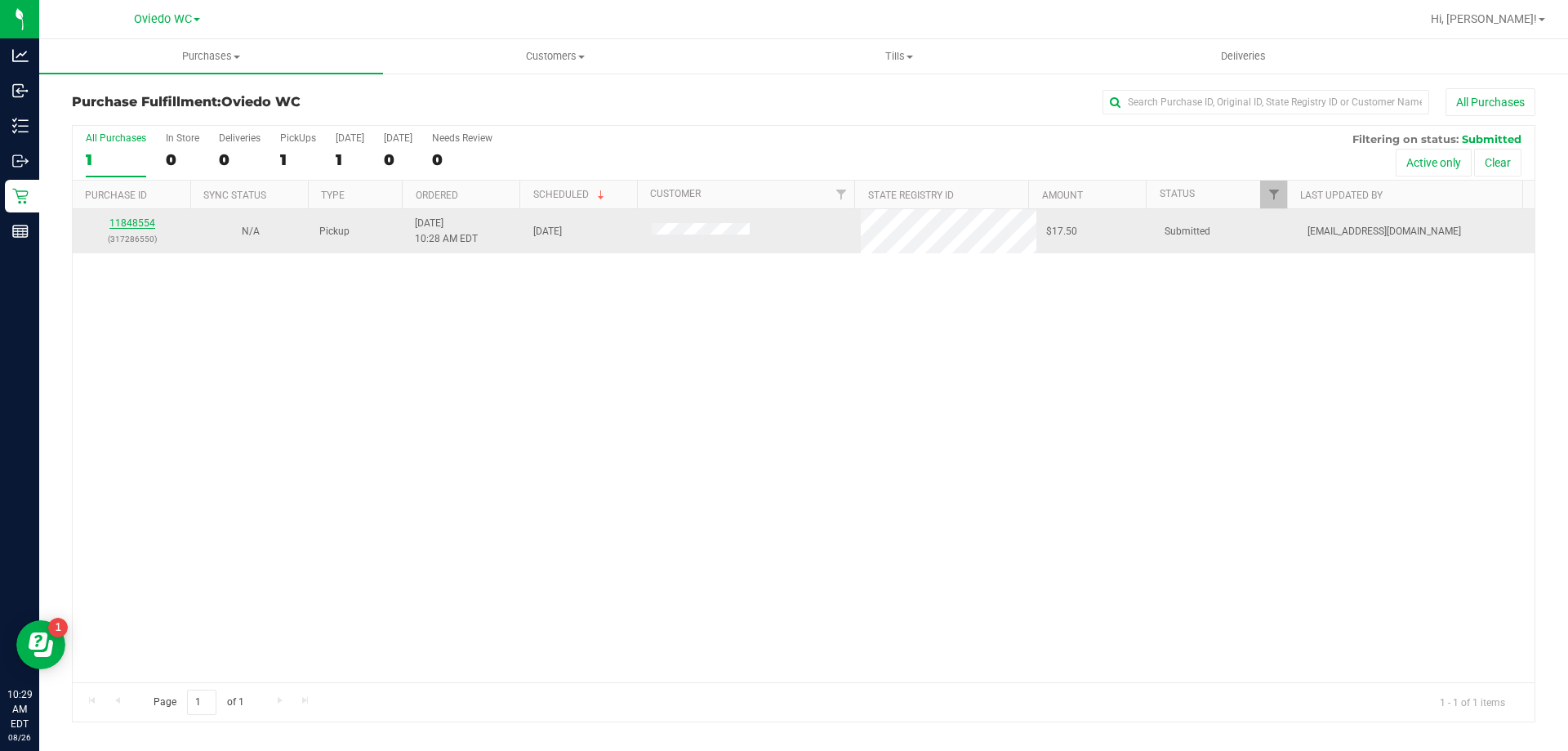
click at [141, 226] on link "11848554" at bounding box center [132, 222] width 46 height 12
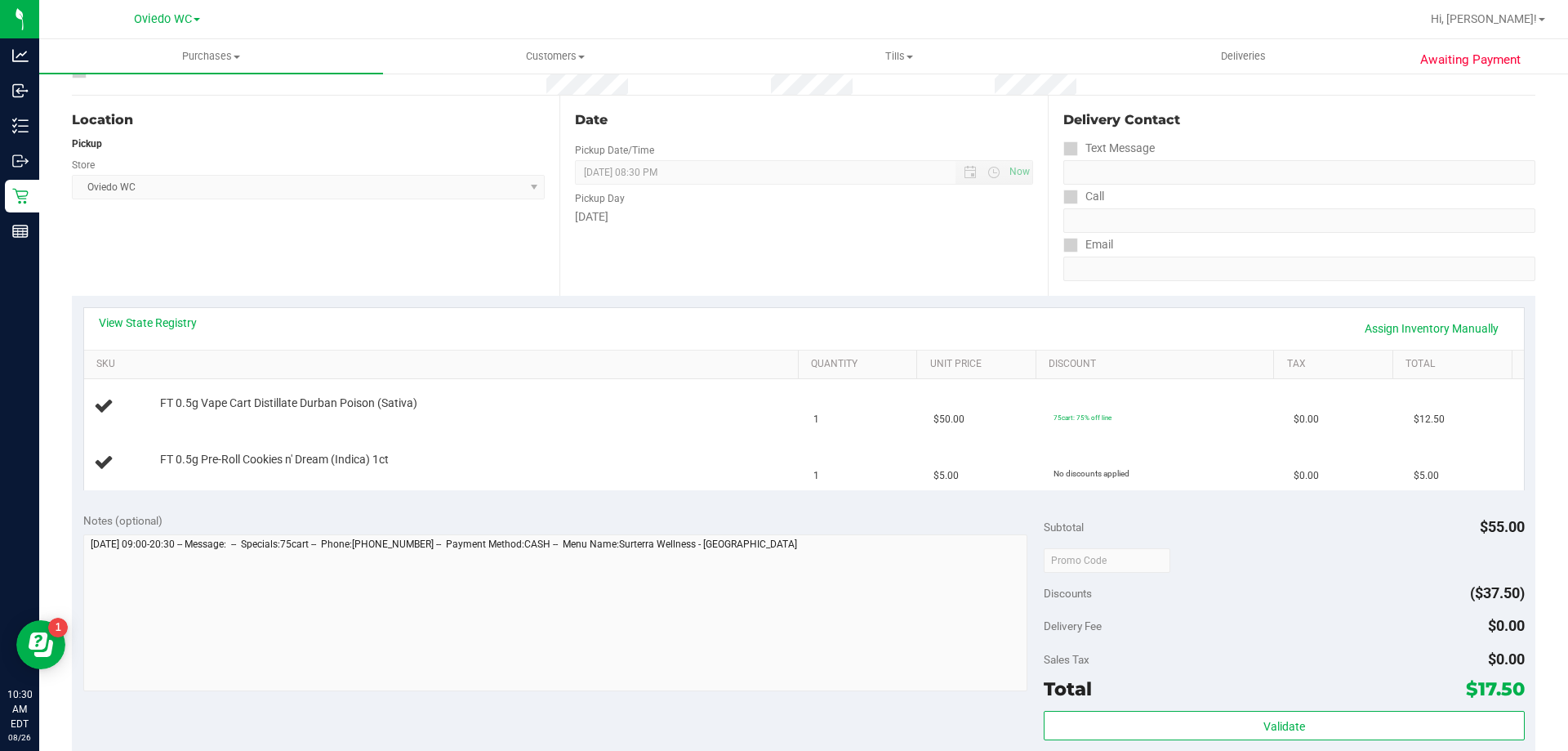
scroll to position [327, 0]
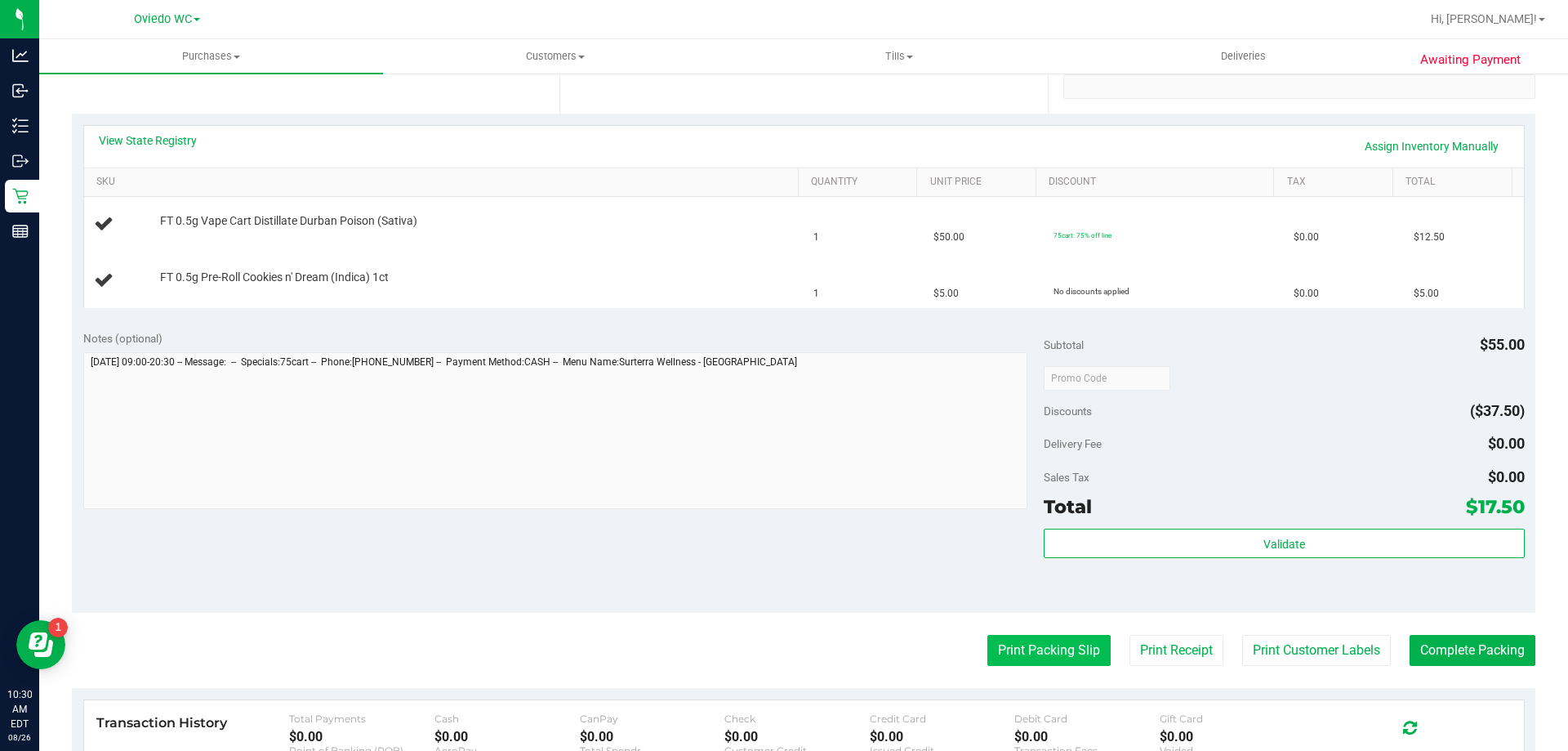
click at [1007, 655] on button "Print Packing Slip" at bounding box center [1049, 650] width 123 height 31
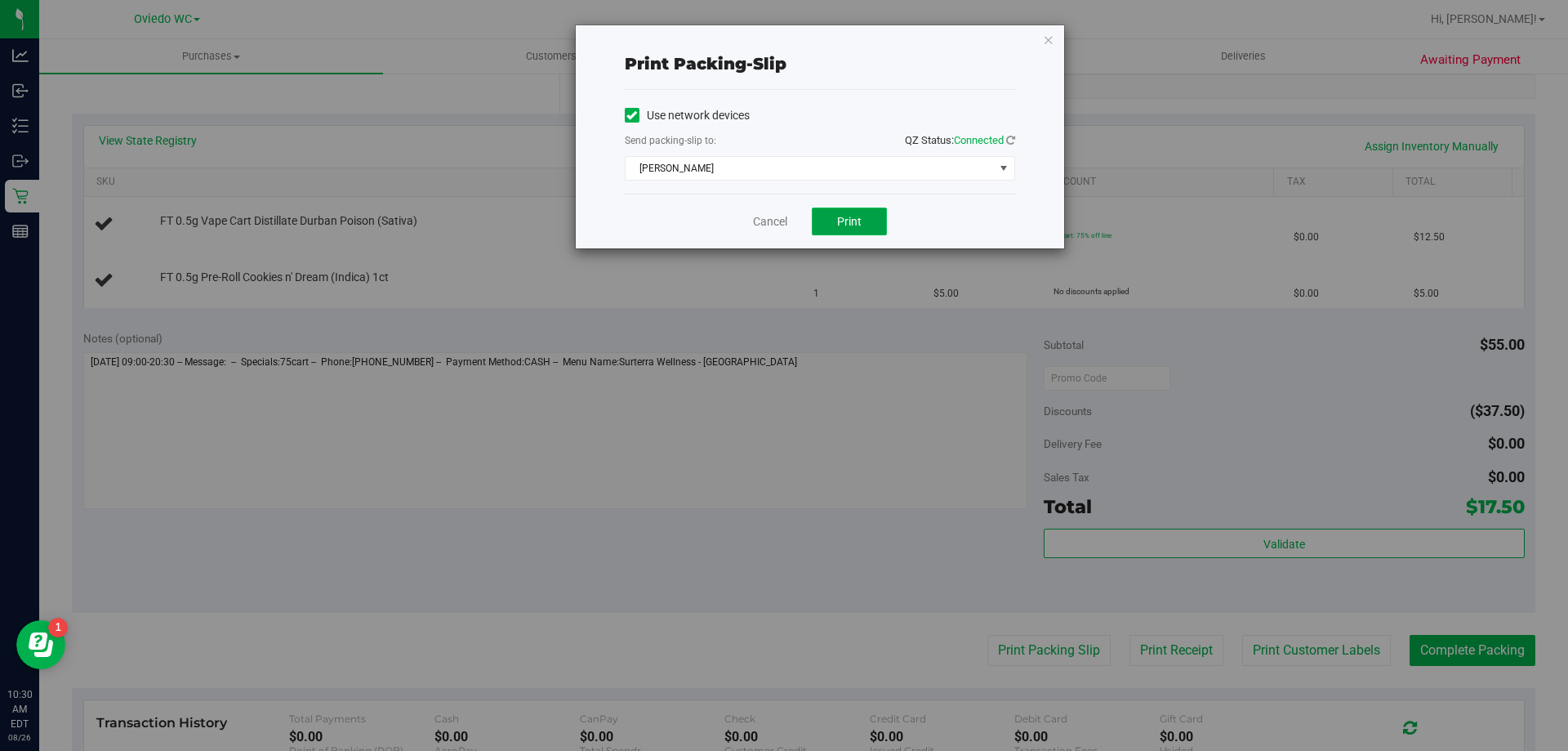
click at [853, 217] on span "Print" at bounding box center [849, 221] width 24 height 13
click at [776, 219] on link "Cancel" at bounding box center [770, 221] width 34 height 17
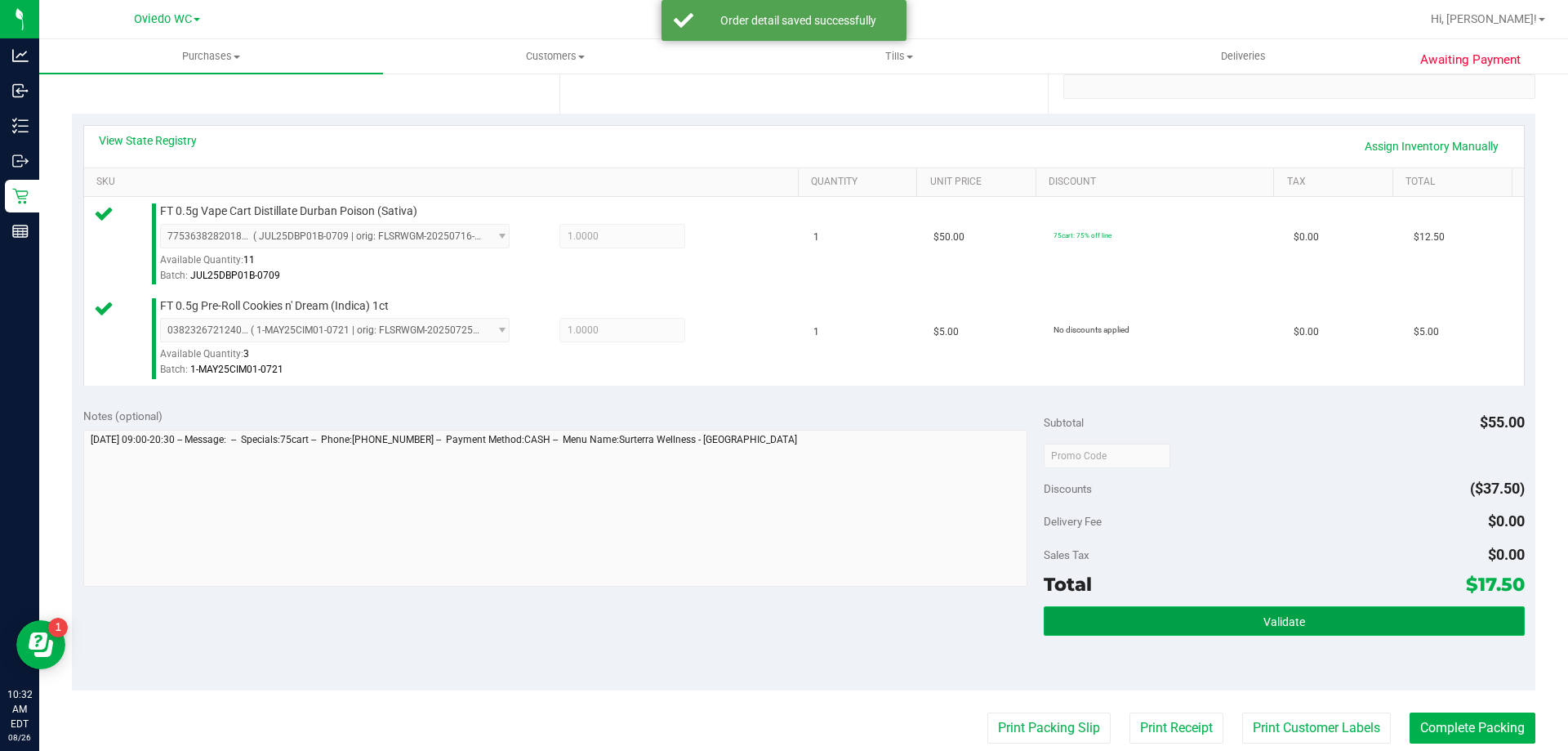
click at [1139, 625] on button "Validate" at bounding box center [1284, 621] width 480 height 29
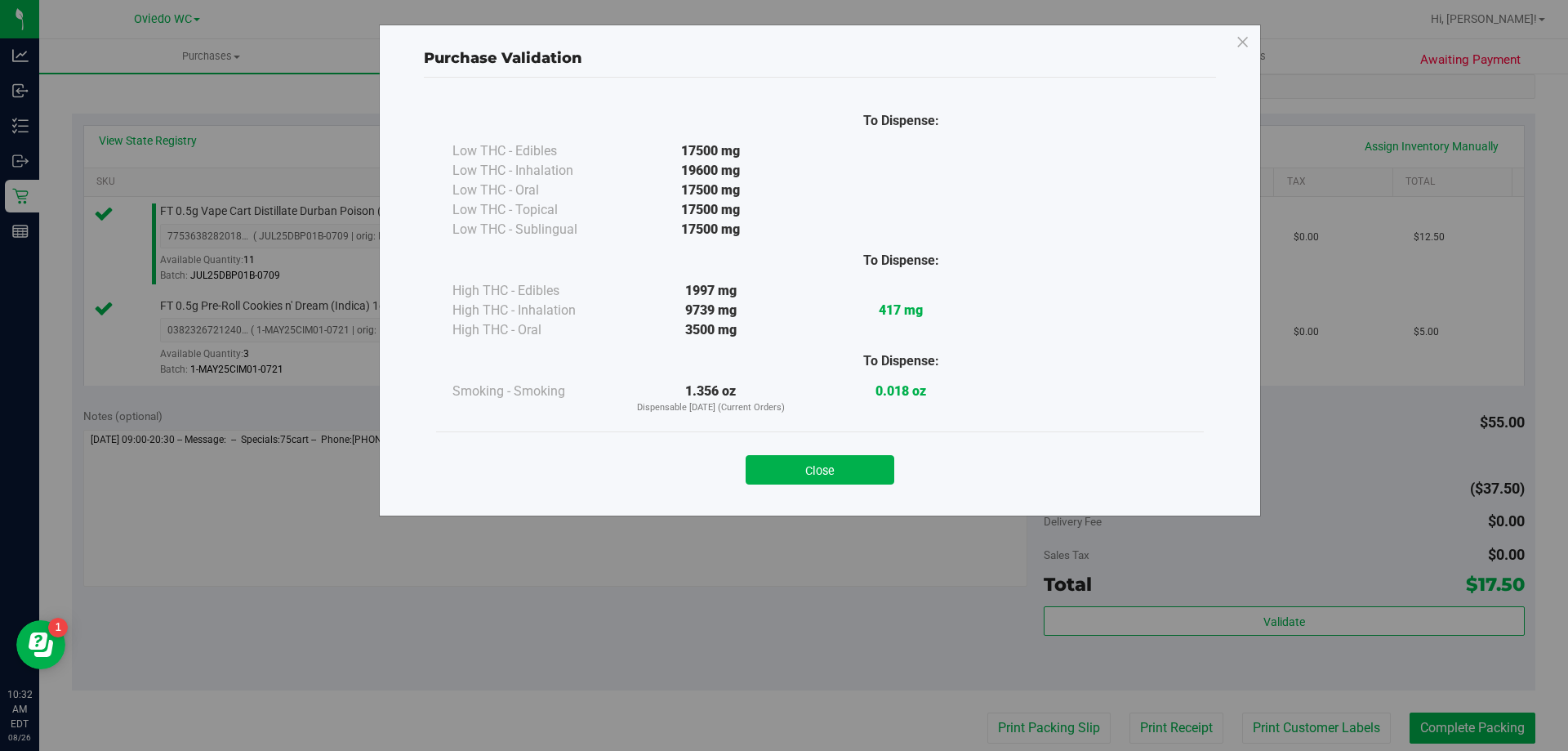
click at [841, 491] on div "Close" at bounding box center [820, 464] width 767 height 66
drag, startPoint x: 838, startPoint y: 471, endPoint x: 1352, endPoint y: 630, distance: 538.0
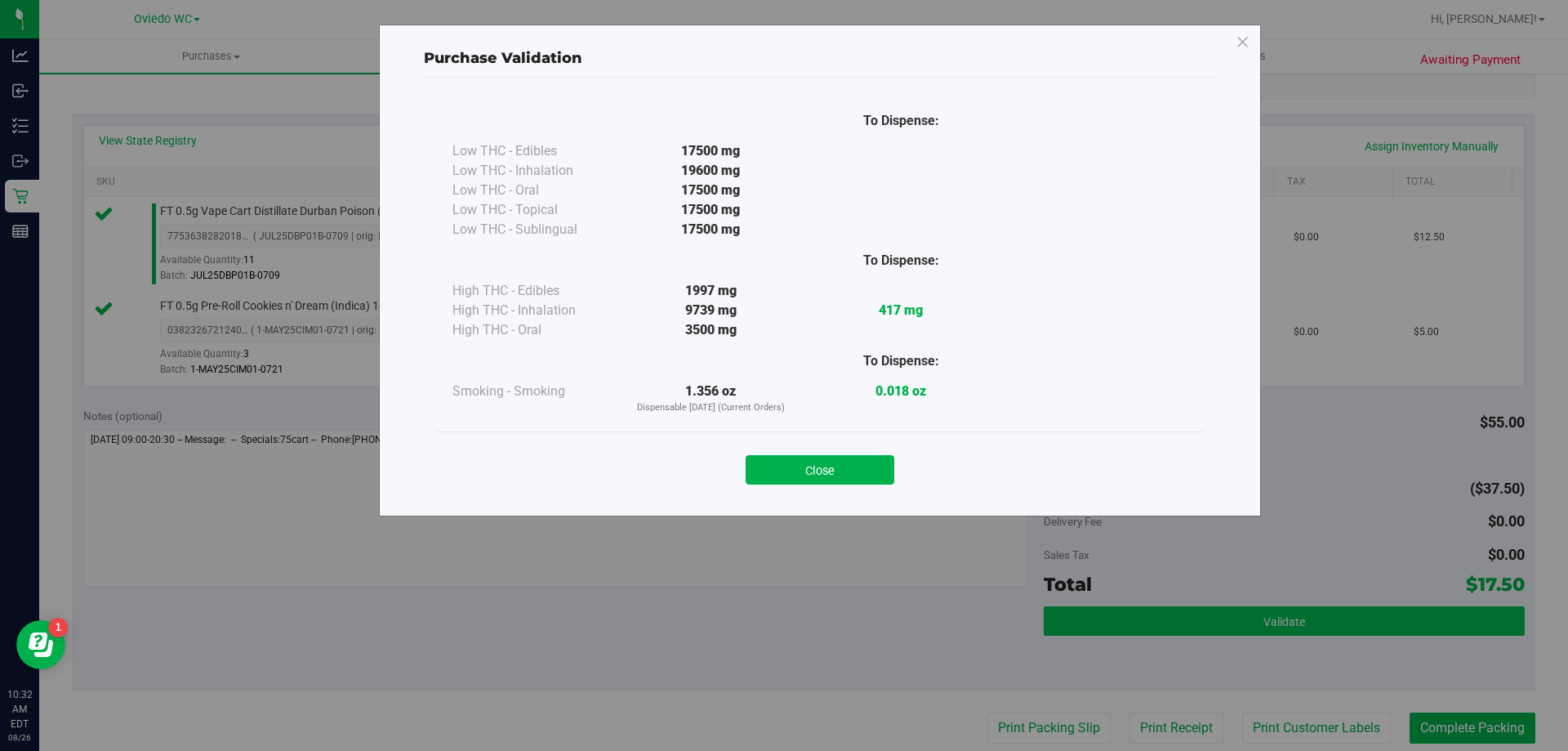
click at [838, 481] on button "Close" at bounding box center [820, 470] width 149 height 29
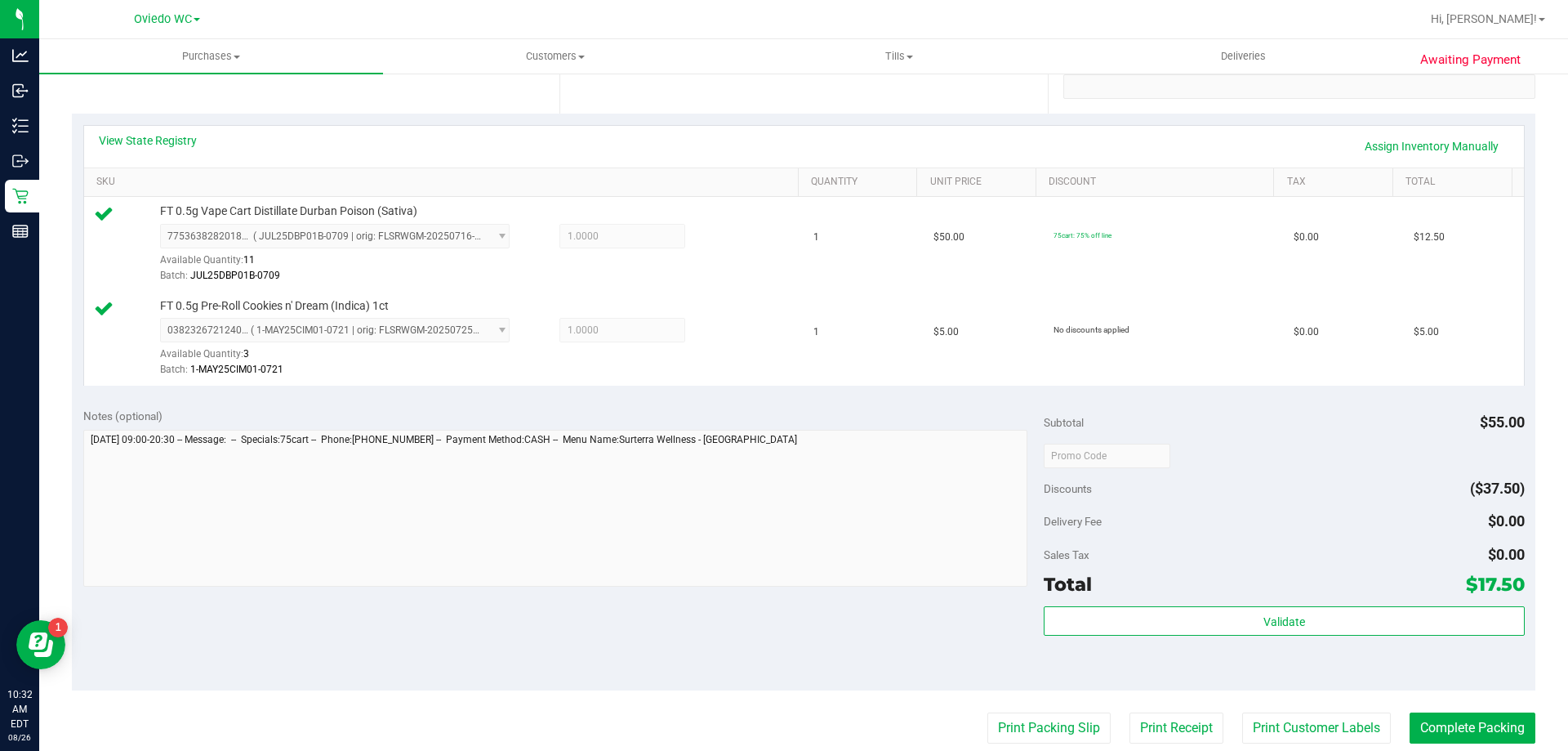
click at [1321, 708] on purchase-details "Back Edit Purchase Cancel Purchase View Profile # 11848554 BioTrack ID: - Submi…" at bounding box center [804, 416] width 1464 height 1310
click at [1321, 716] on button "Print Customer Labels" at bounding box center [1316, 728] width 149 height 31
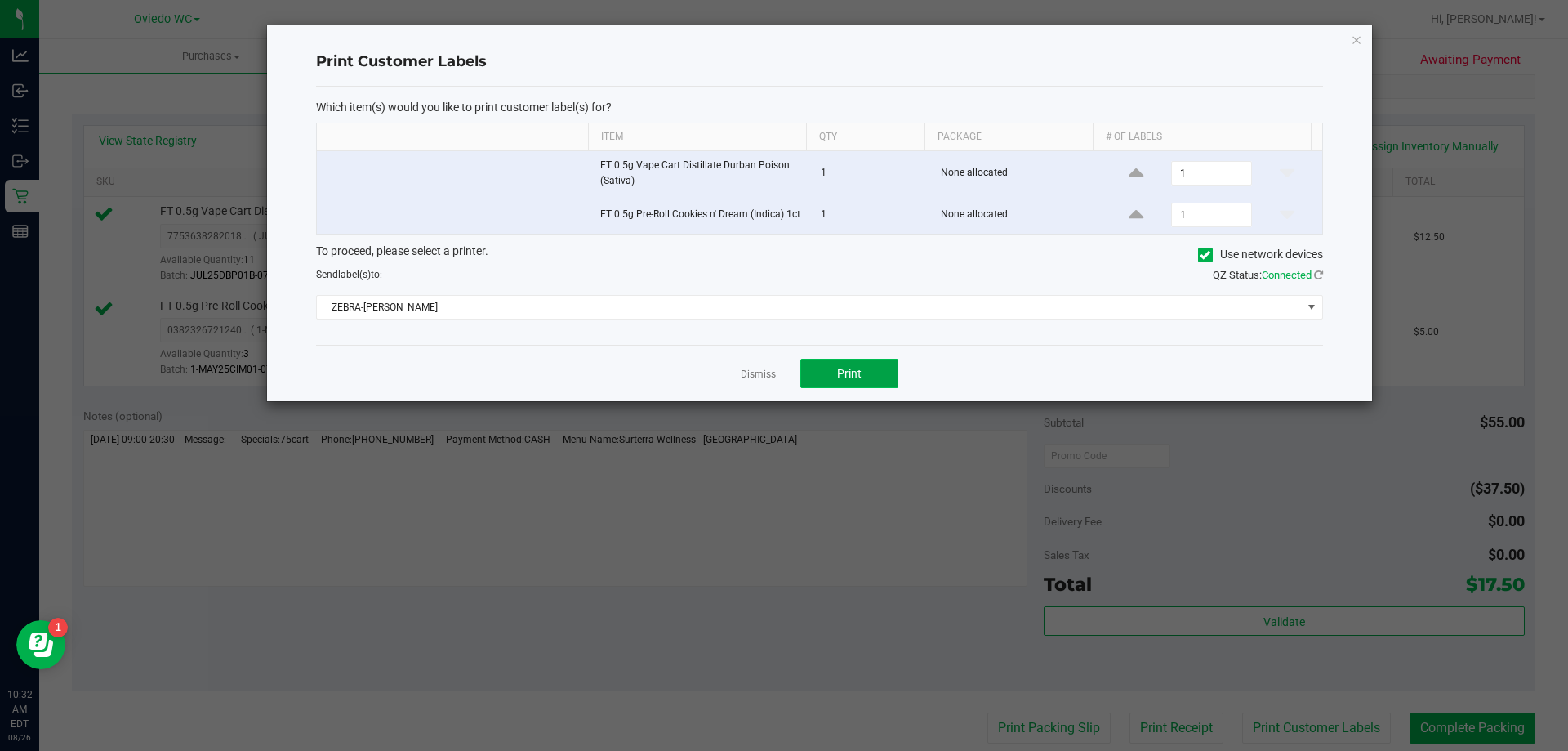
click at [865, 388] on button "Print" at bounding box center [850, 373] width 98 height 29
click at [775, 378] on link "Dismiss" at bounding box center [758, 375] width 35 height 14
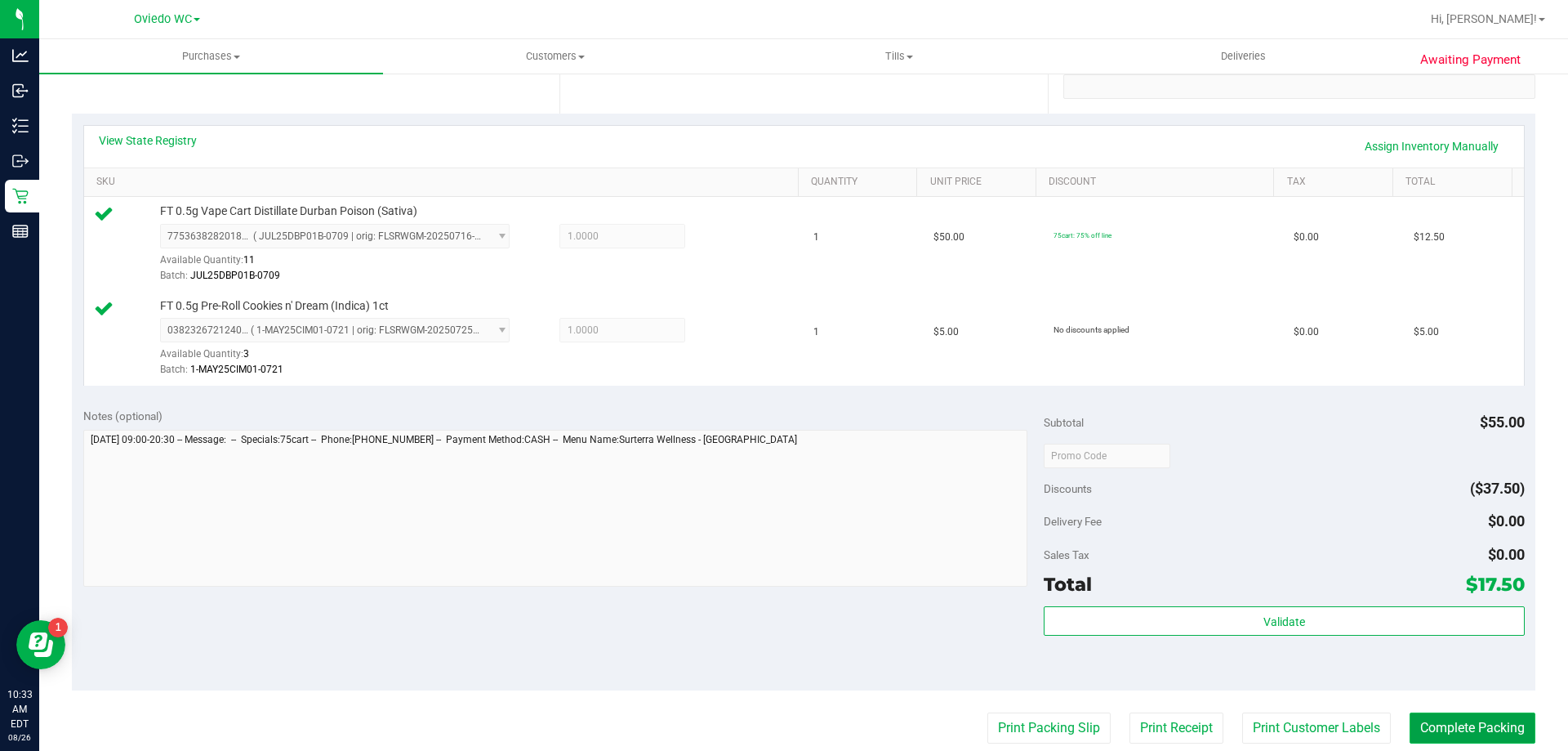
click at [1446, 730] on button "Complete Packing" at bounding box center [1473, 728] width 126 height 31
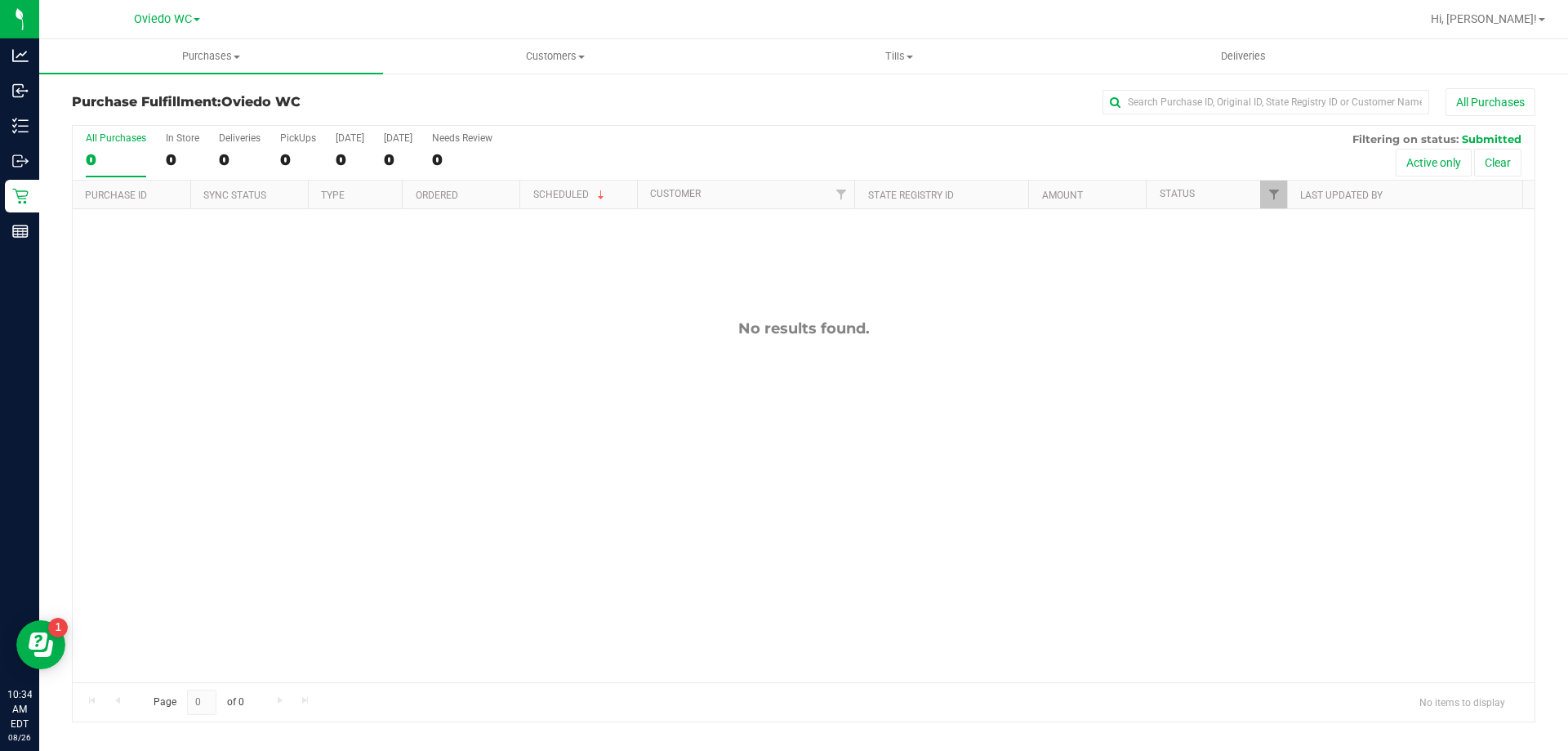
click at [869, 500] on div "No results found." at bounding box center [803, 500] width 1462 height 583
drag, startPoint x: 258, startPoint y: 294, endPoint x: 297, endPoint y: 326, distance: 50.4
click at [257, 305] on div "No results found." at bounding box center [803, 500] width 1462 height 583
click at [217, 54] on span "Purchases" at bounding box center [211, 56] width 344 height 14
click at [92, 120] on span "Fulfillment" at bounding box center [89, 118] width 101 height 14
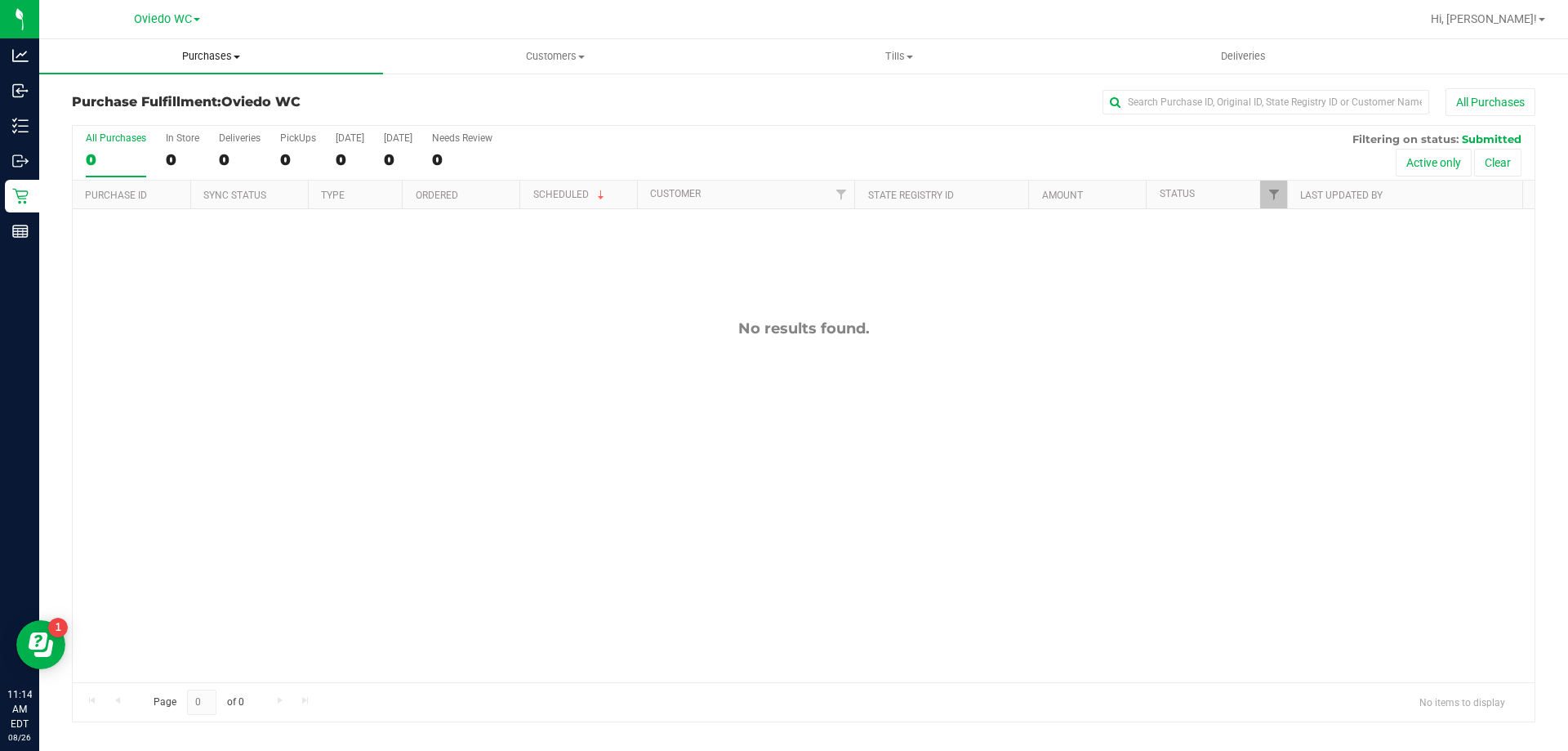
click at [207, 62] on span "Purchases" at bounding box center [211, 56] width 344 height 14
click at [111, 113] on span "Fulfillment" at bounding box center [89, 118] width 101 height 14
click at [333, 323] on div "No results found." at bounding box center [803, 329] width 1462 height 18
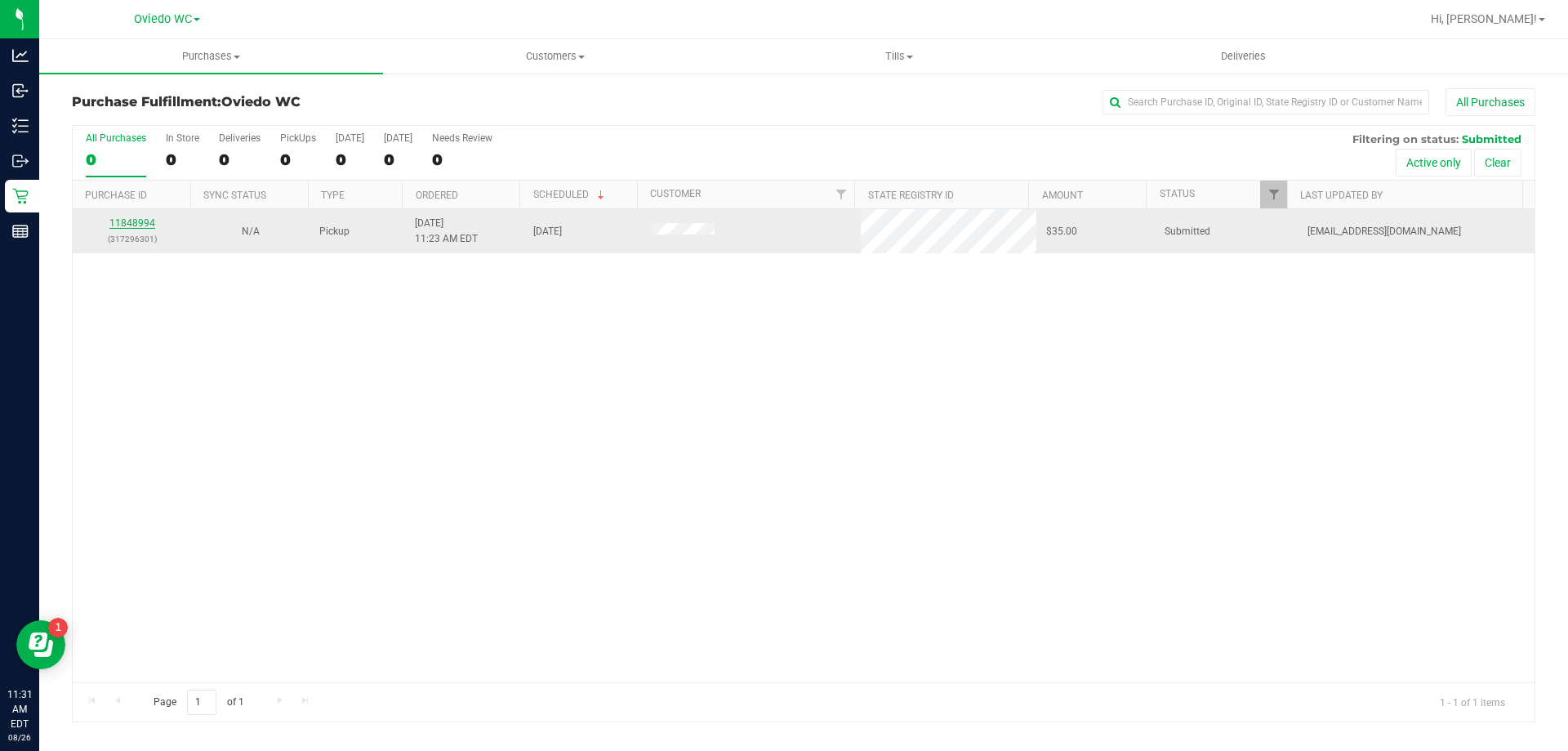
click at [136, 225] on link "11848994" at bounding box center [132, 222] width 46 height 12
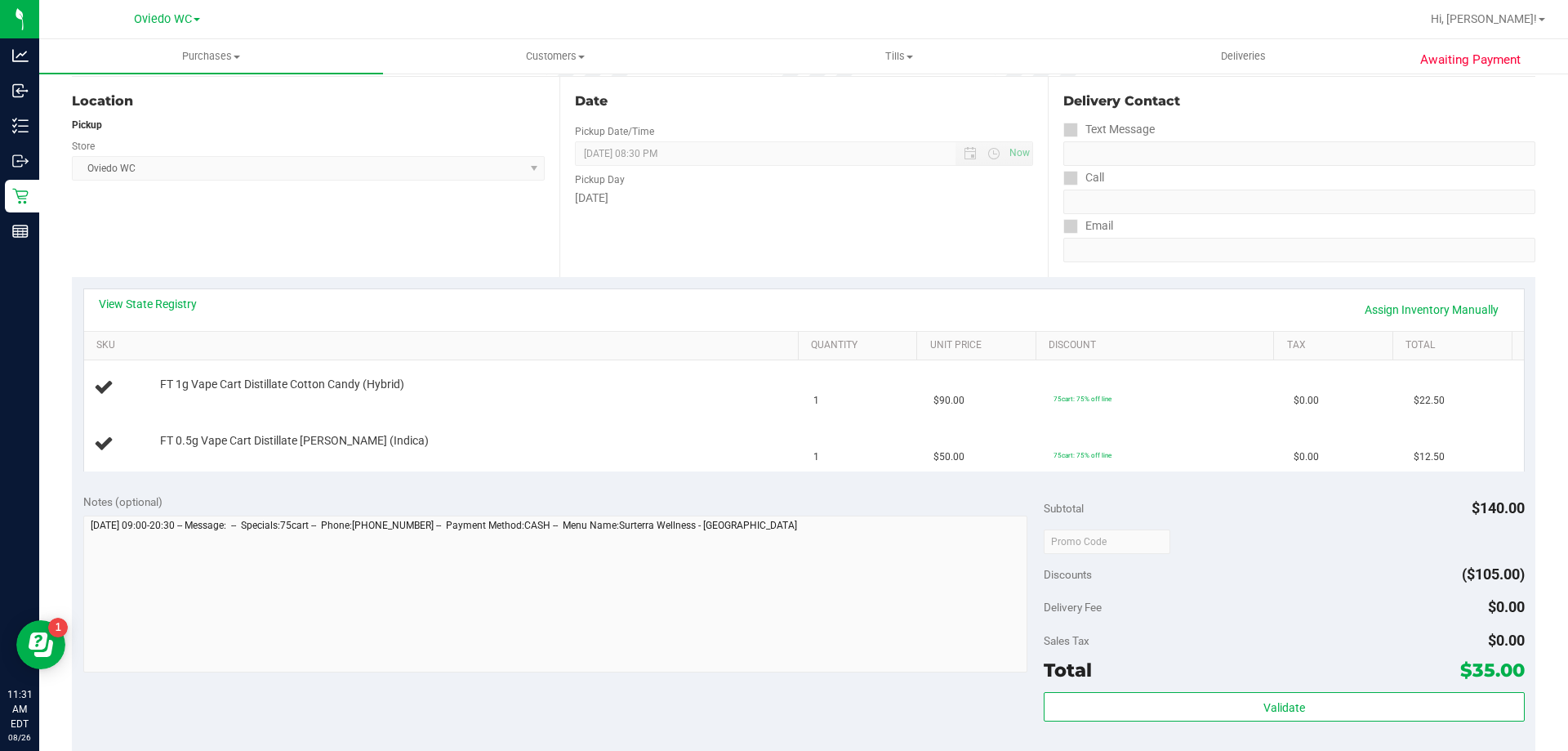
scroll to position [409, 0]
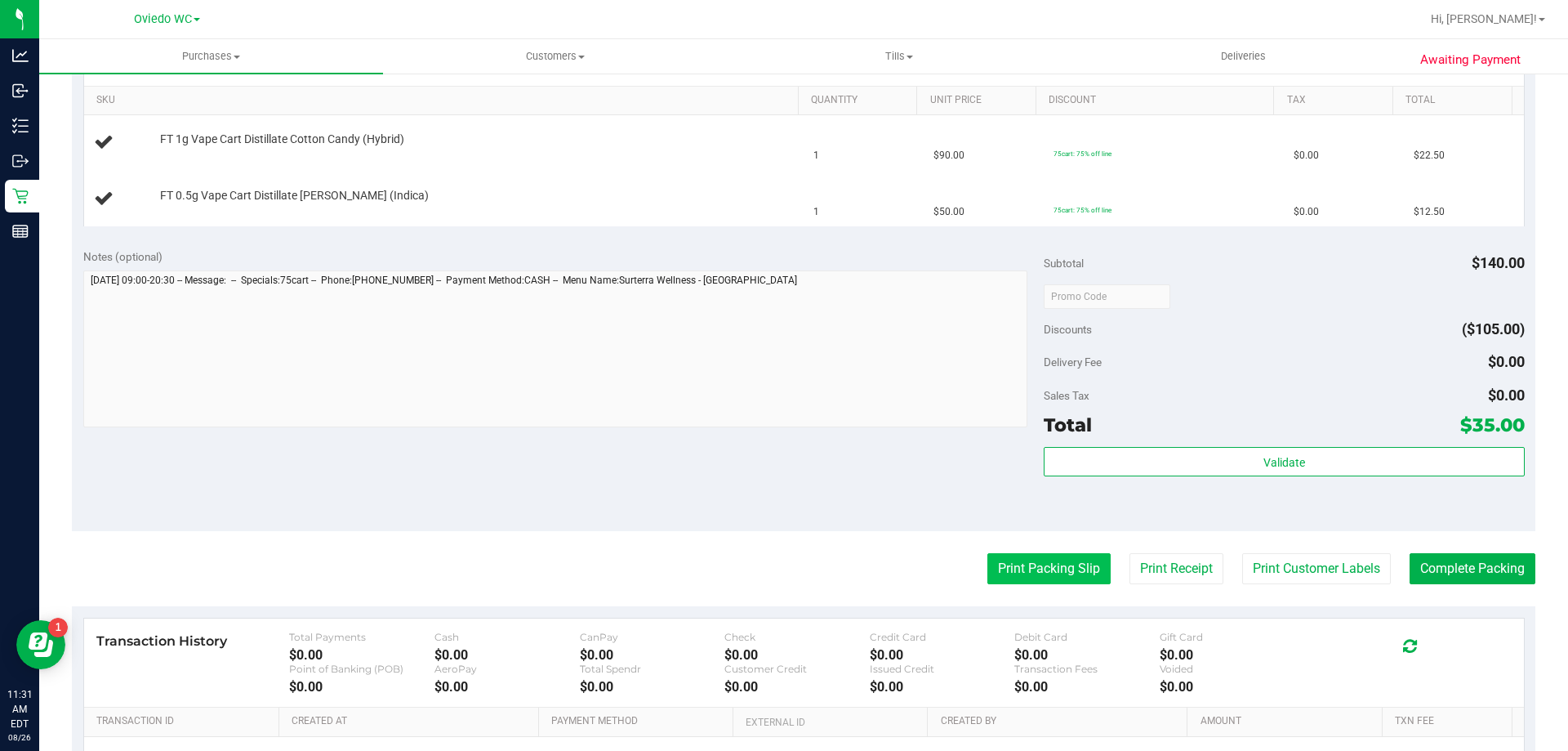
click at [1046, 570] on button "Print Packing Slip" at bounding box center [1049, 569] width 123 height 31
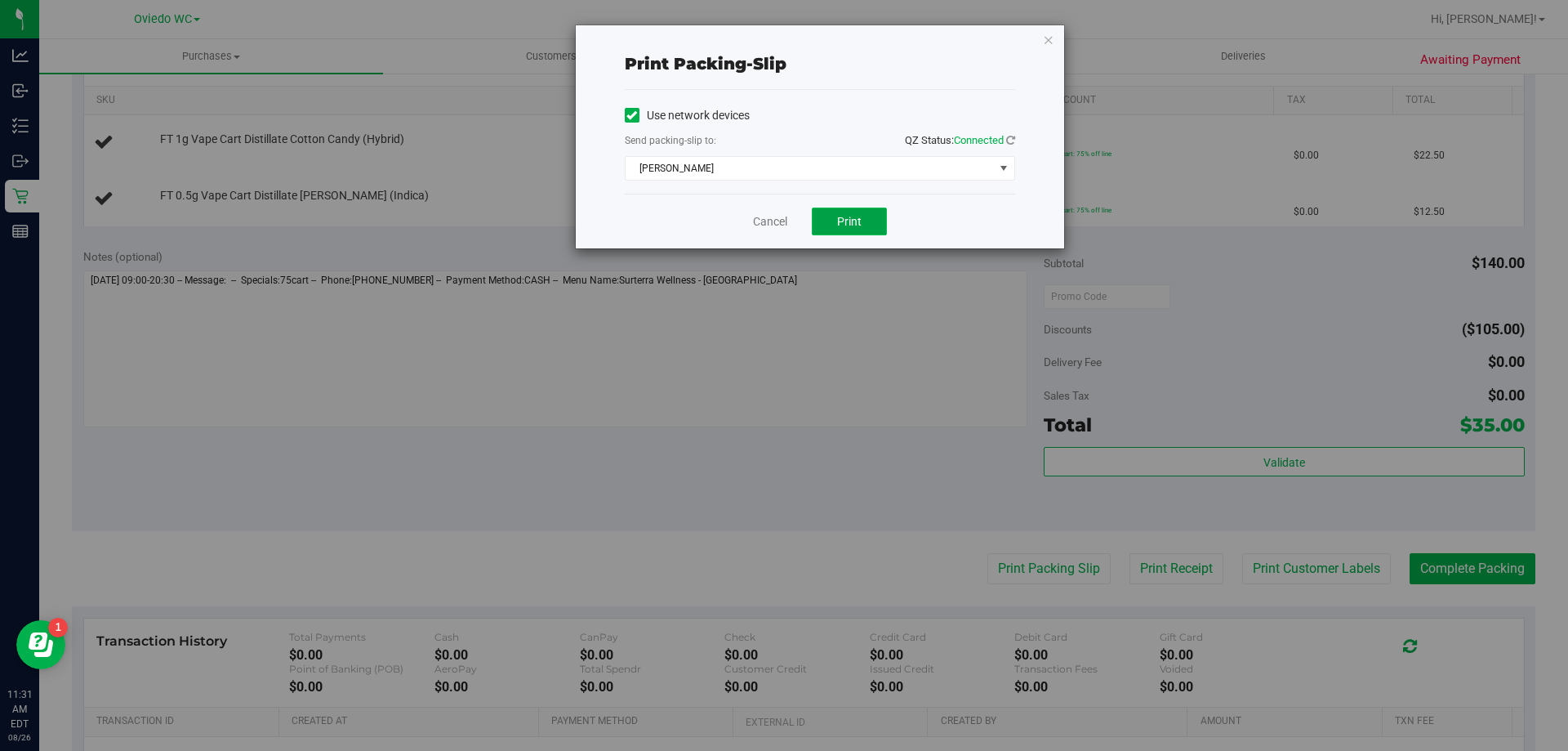
click at [839, 229] on button "Print" at bounding box center [850, 221] width 75 height 28
click at [764, 217] on link "Cancel" at bounding box center [770, 221] width 34 height 17
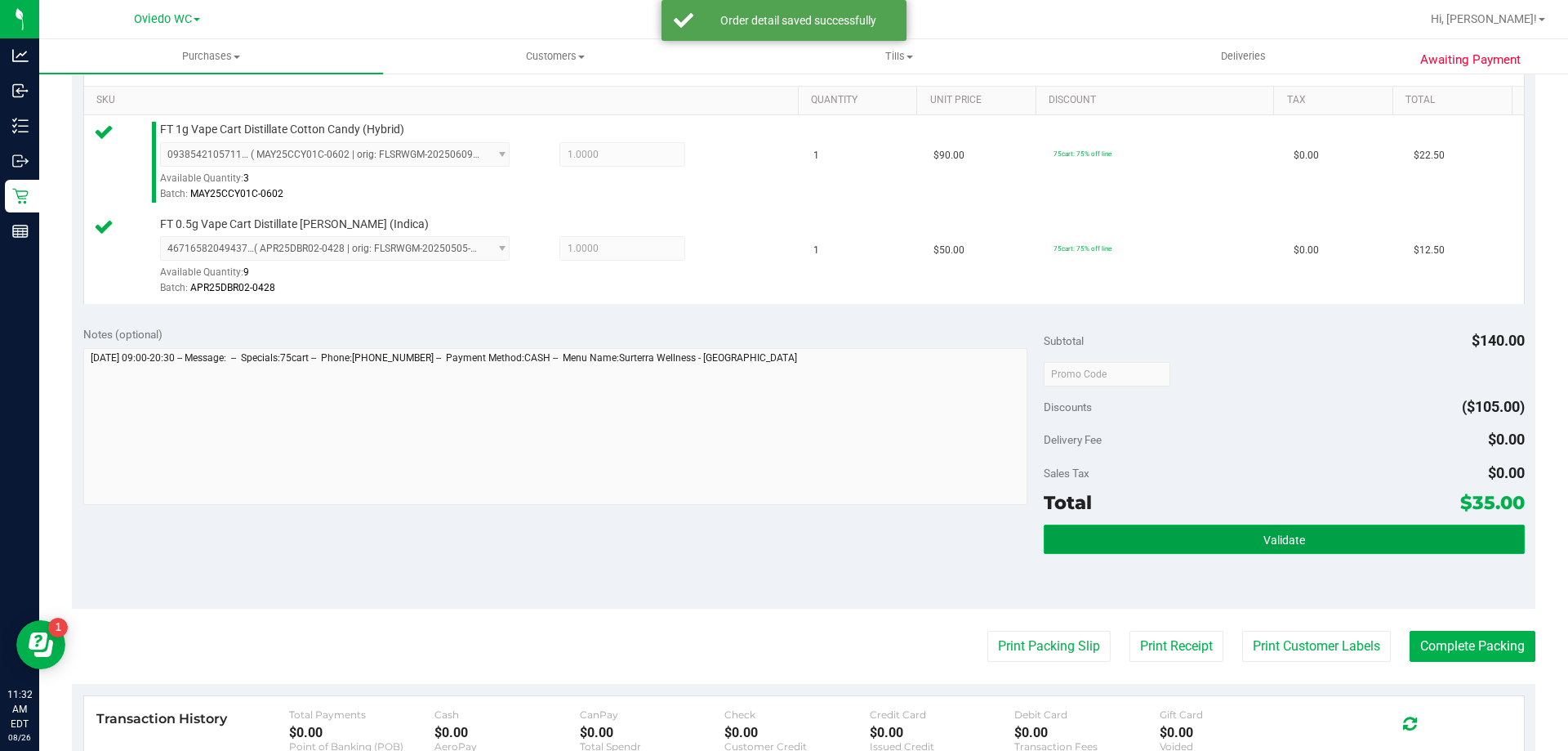
click at [1277, 535] on span "Validate" at bounding box center [1284, 540] width 42 height 13
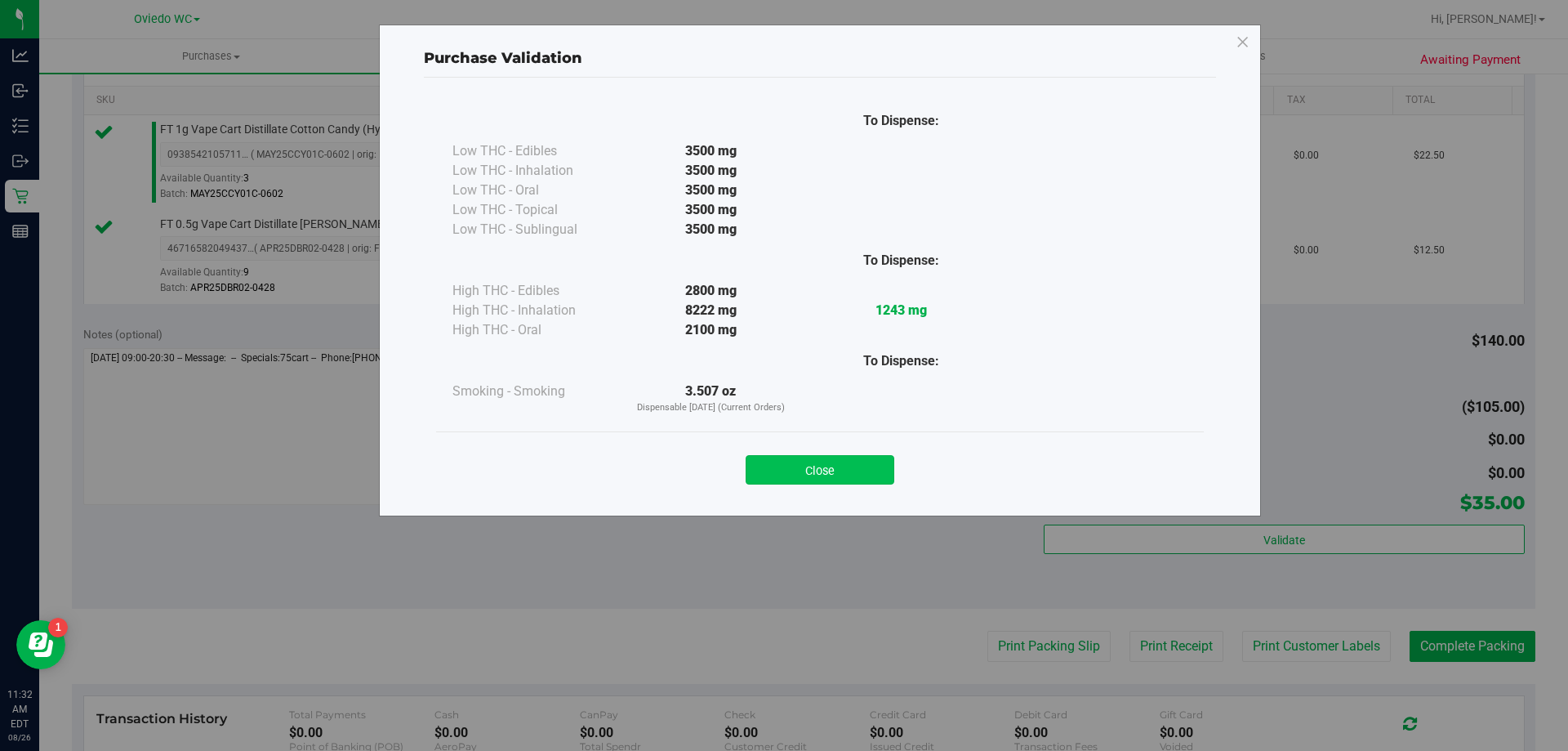
click at [835, 458] on button "Close" at bounding box center [820, 470] width 149 height 29
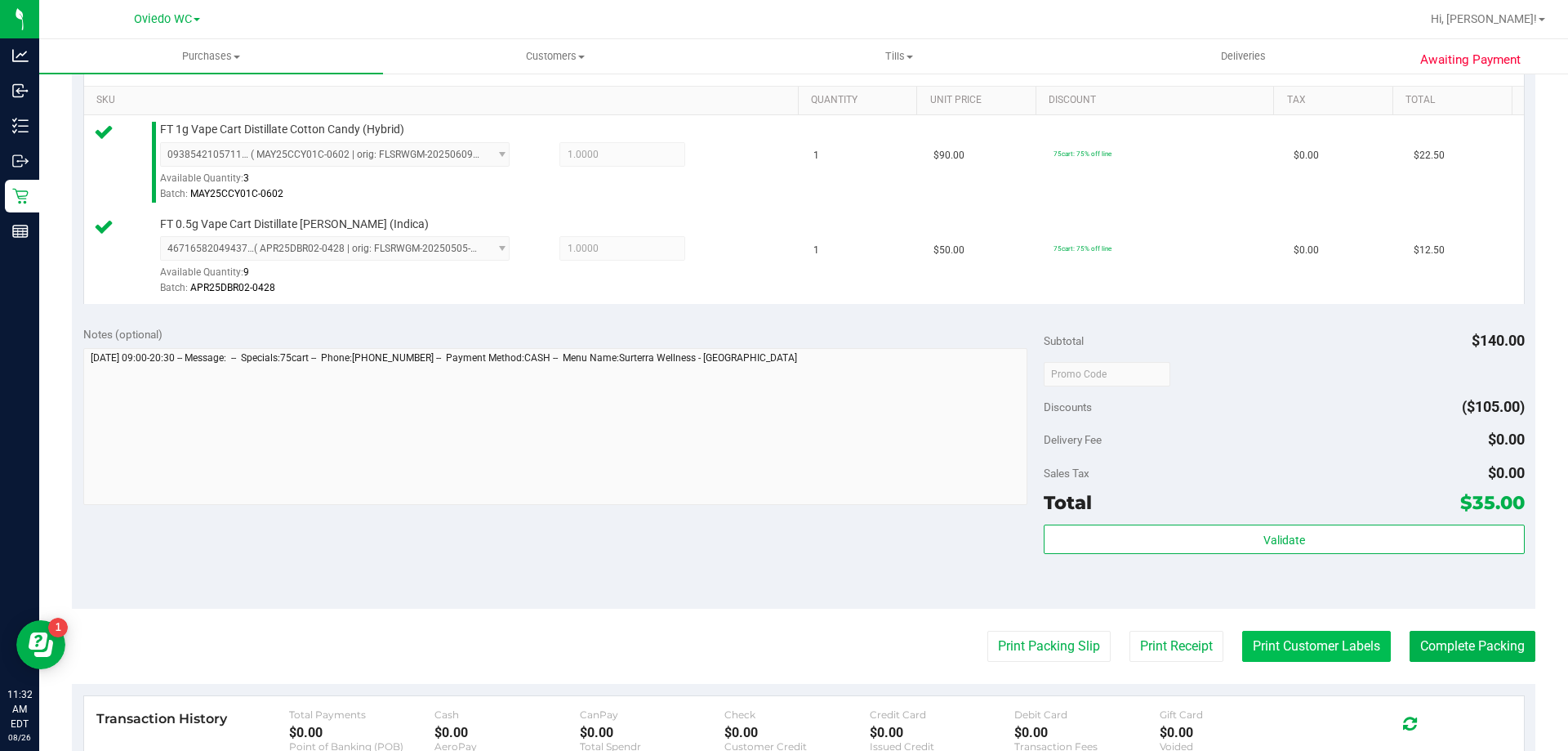
click at [1265, 640] on button "Print Customer Labels" at bounding box center [1316, 647] width 149 height 31
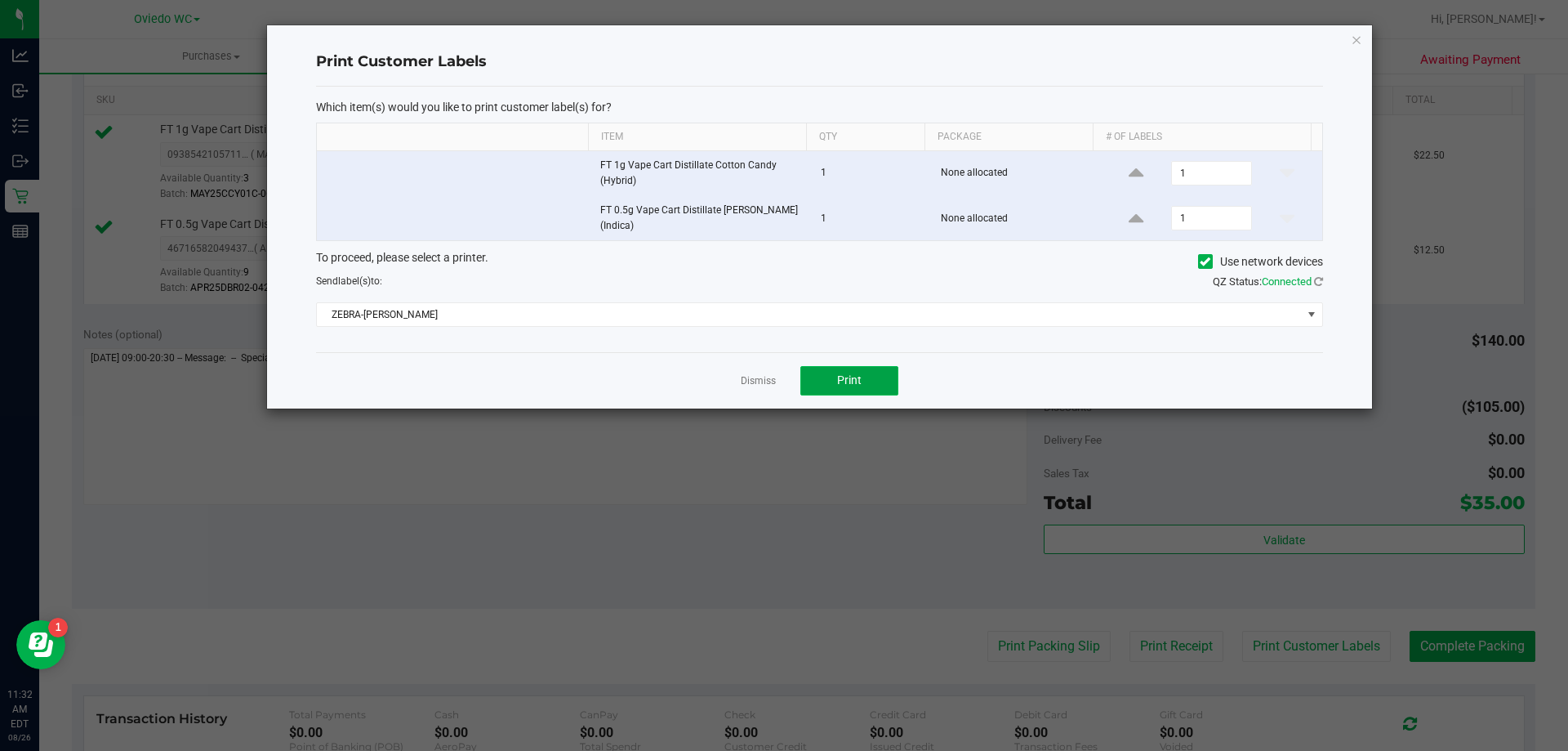
click at [878, 382] on button "Print" at bounding box center [850, 380] width 98 height 29
click at [770, 378] on link "Dismiss" at bounding box center [758, 381] width 35 height 14
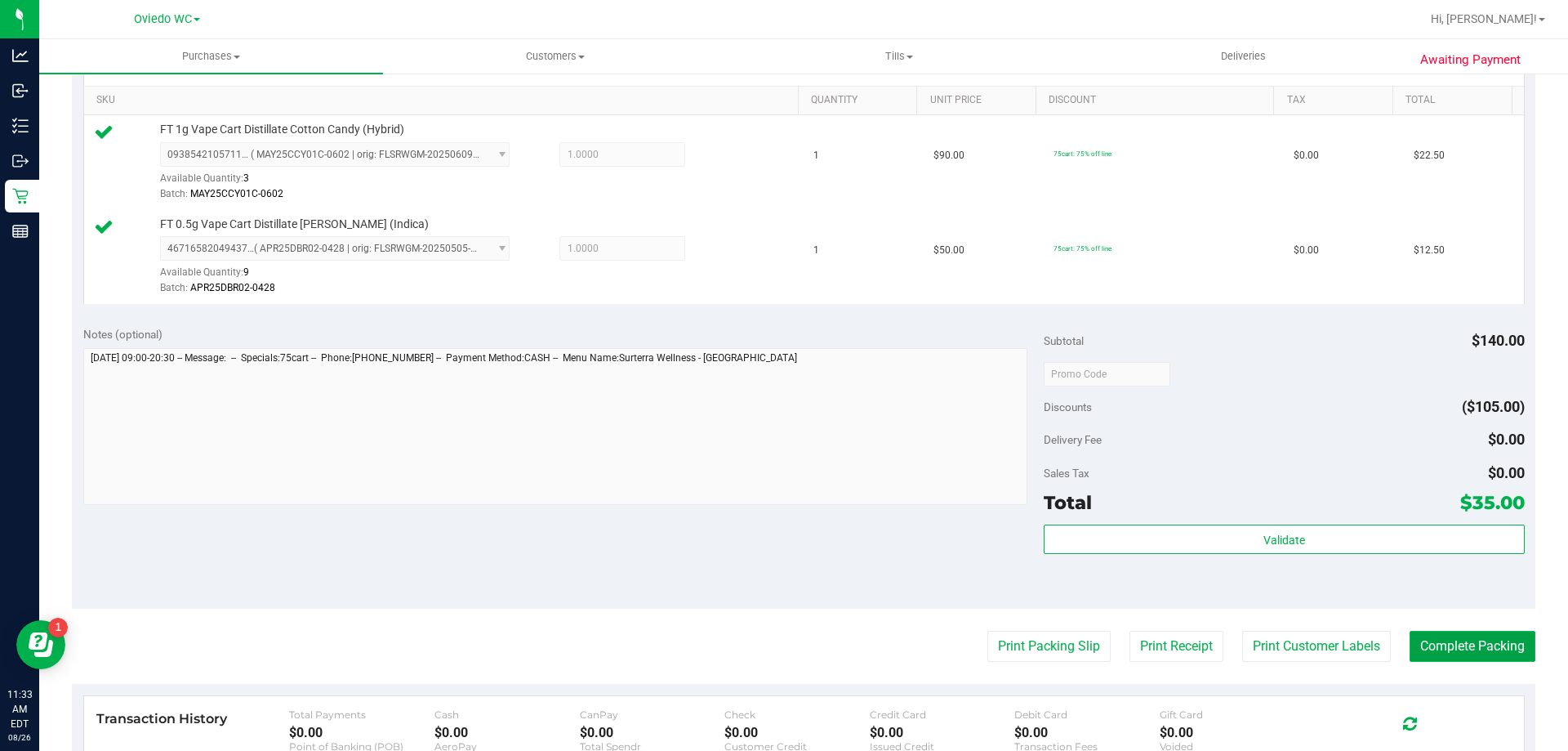
click at [1414, 635] on button "Complete Packing" at bounding box center [1473, 647] width 126 height 31
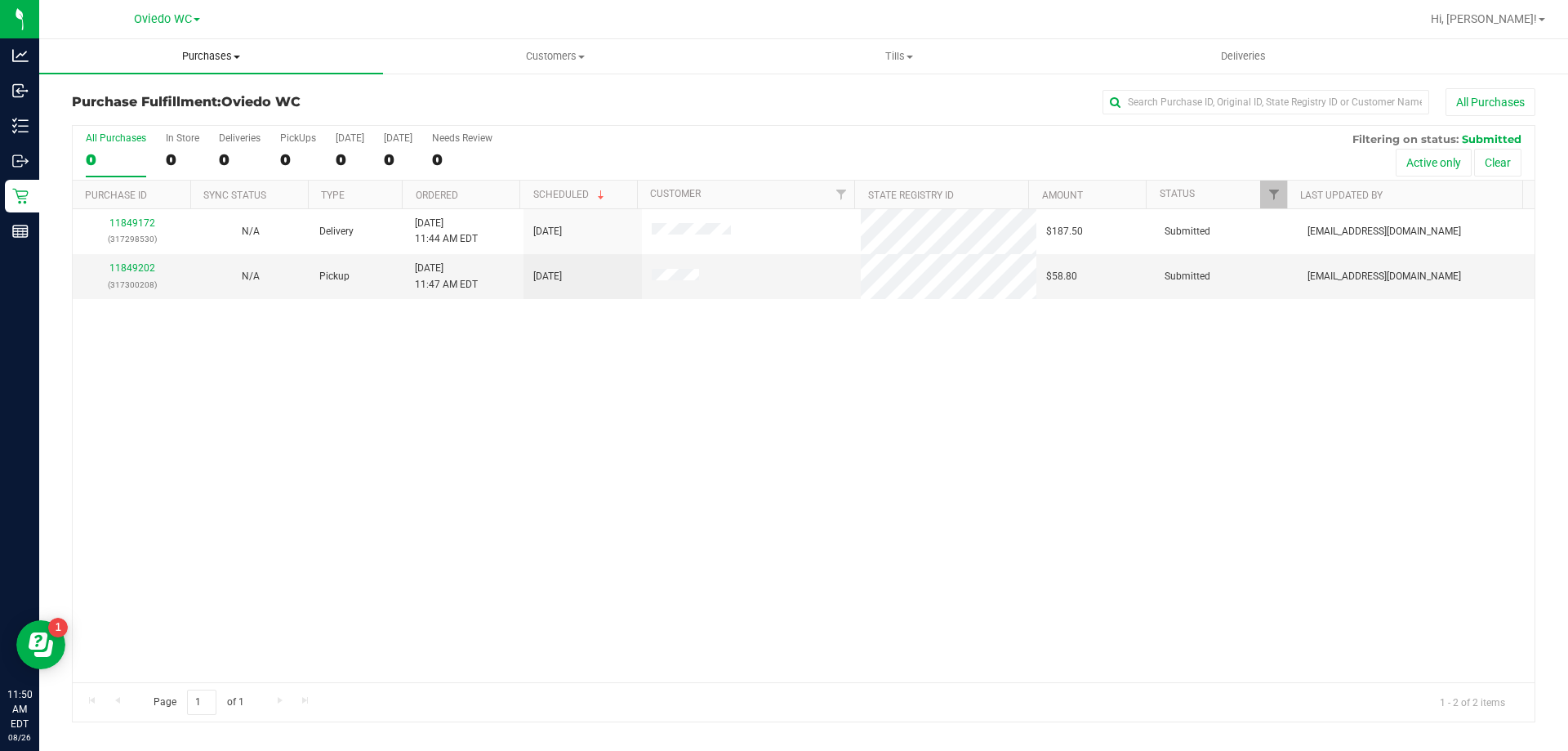
click at [215, 53] on span "Purchases" at bounding box center [211, 56] width 344 height 14
click at [558, 106] on h3 "Purchase Fulfillment: Oviedo WC" at bounding box center [316, 102] width 487 height 14
click at [197, 61] on span "Purchases" at bounding box center [211, 56] width 344 height 14
click at [132, 118] on span "Fulfillment" at bounding box center [89, 118] width 101 height 14
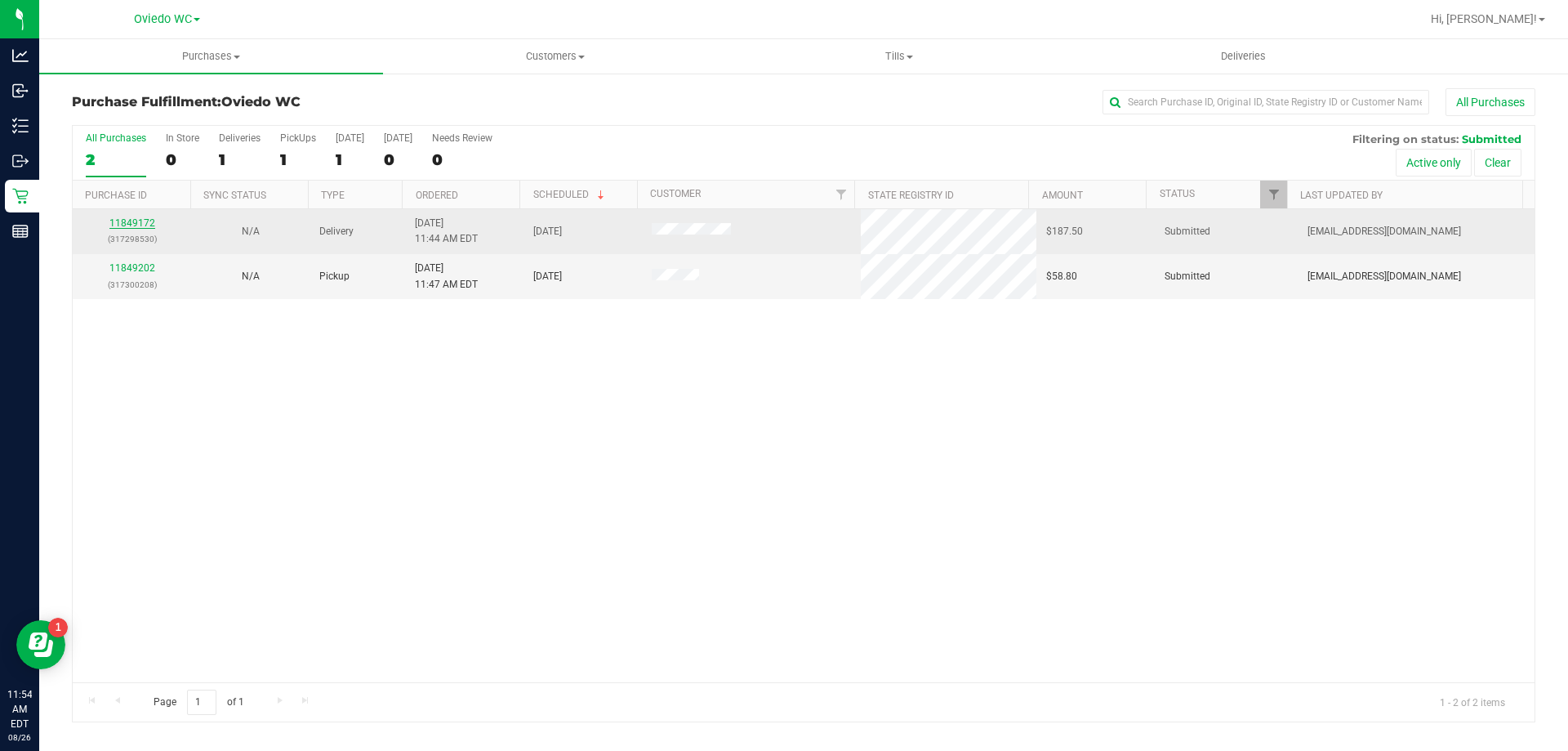
click at [127, 218] on link "11849172" at bounding box center [132, 222] width 46 height 12
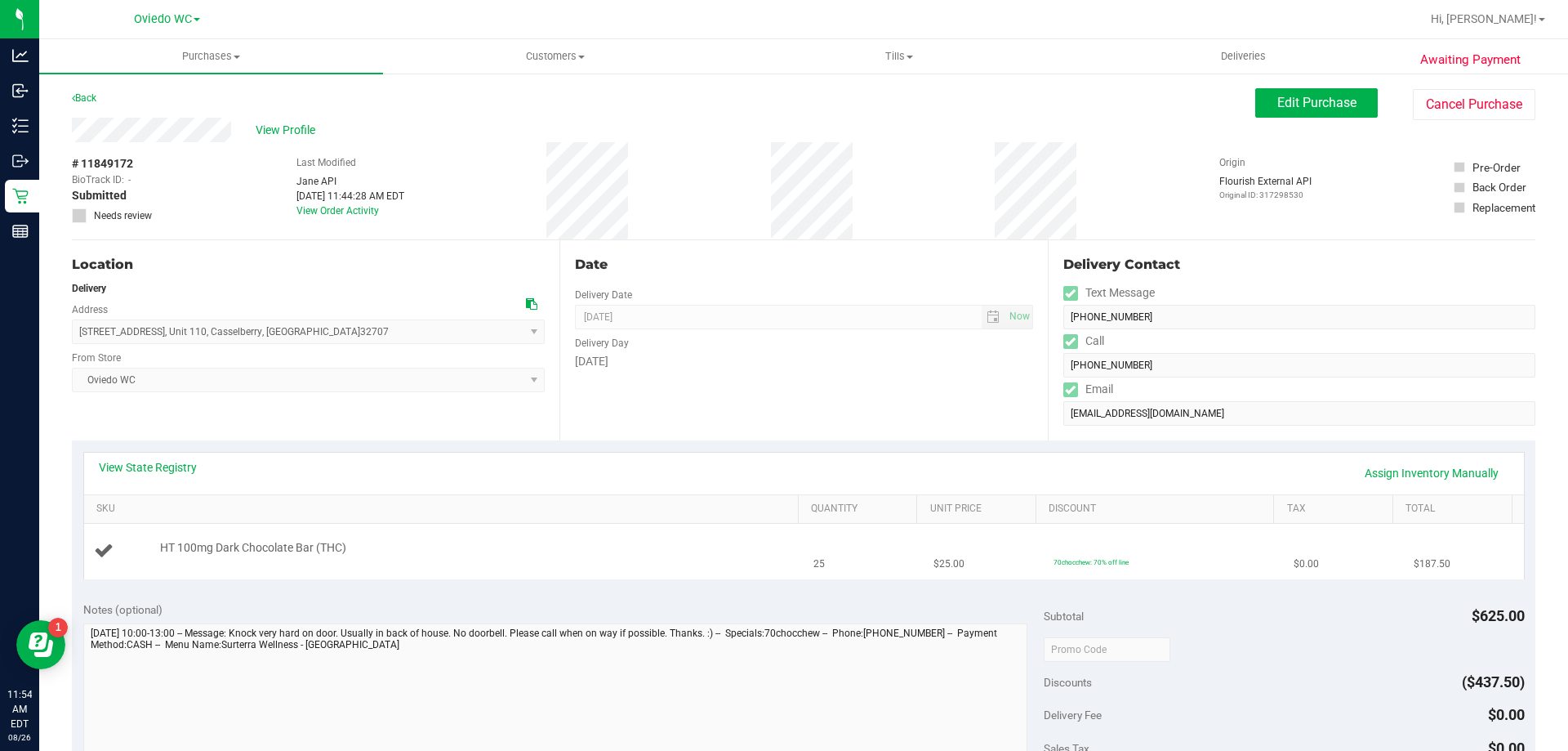
scroll to position [246, 0]
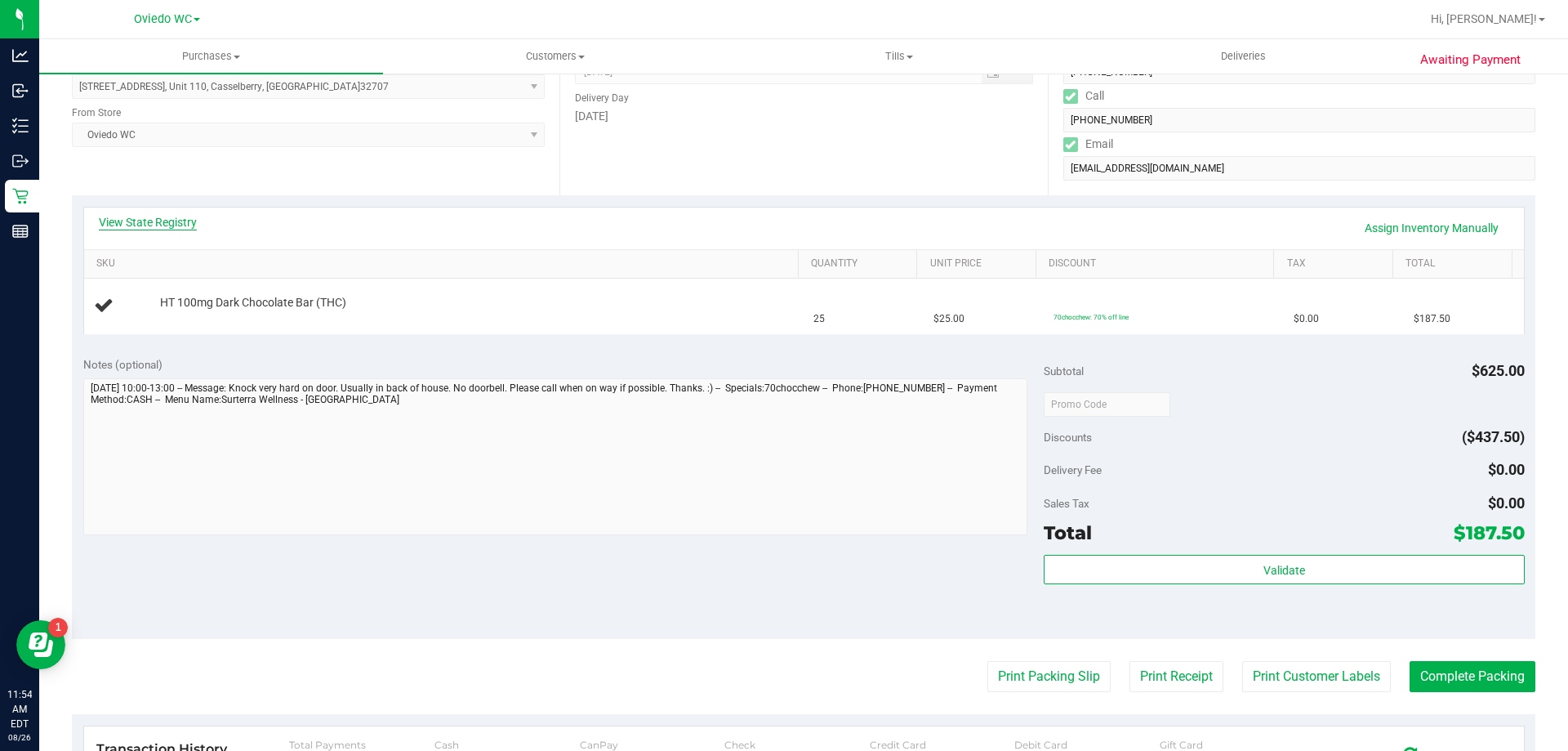
click at [175, 217] on link "View State Registry" at bounding box center [148, 222] width 98 height 16
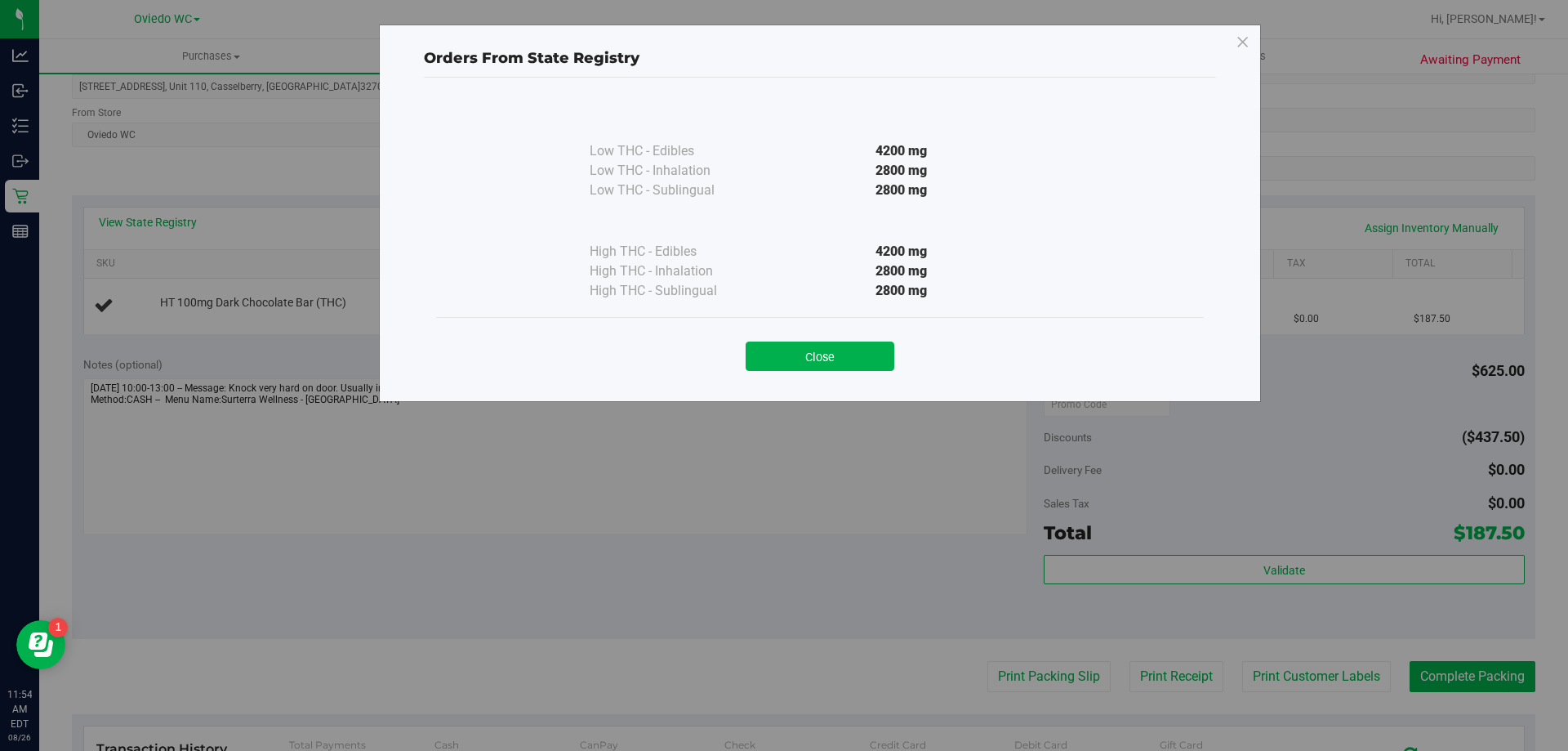
click at [841, 371] on div "Close" at bounding box center [820, 350] width 767 height 66
click at [840, 364] on button "Close" at bounding box center [820, 356] width 149 height 29
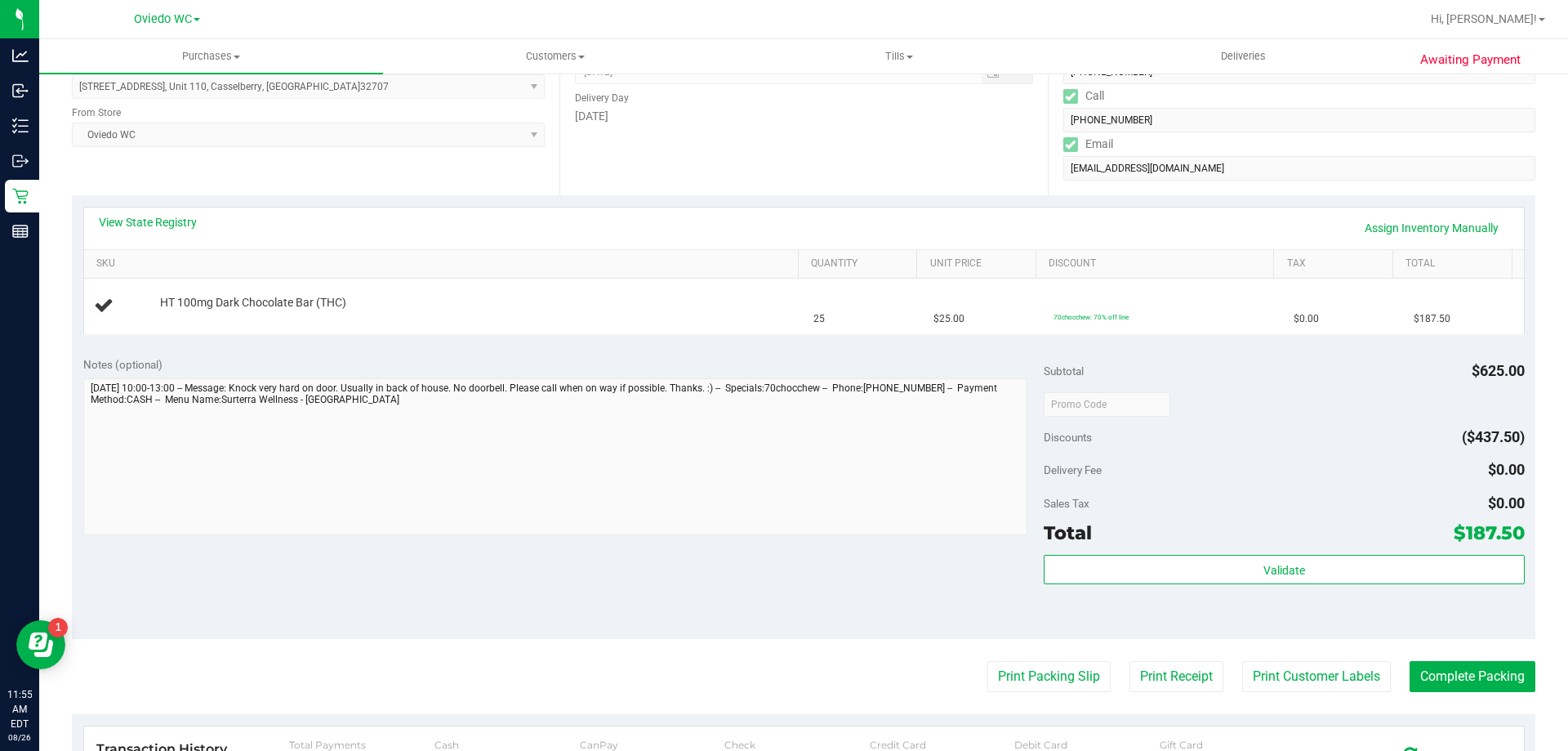
click at [781, 365] on div "Notes (optional)" at bounding box center [563, 364] width 961 height 16
click at [713, 271] on th "SKU" at bounding box center [441, 264] width 714 height 29
click at [501, 260] on link "SKU" at bounding box center [444, 263] width 695 height 13
click at [843, 243] on div "View State Registry Assign Inventory Manually" at bounding box center [804, 228] width 1440 height 42
click at [836, 263] on link "Quantity" at bounding box center [861, 263] width 100 height 13
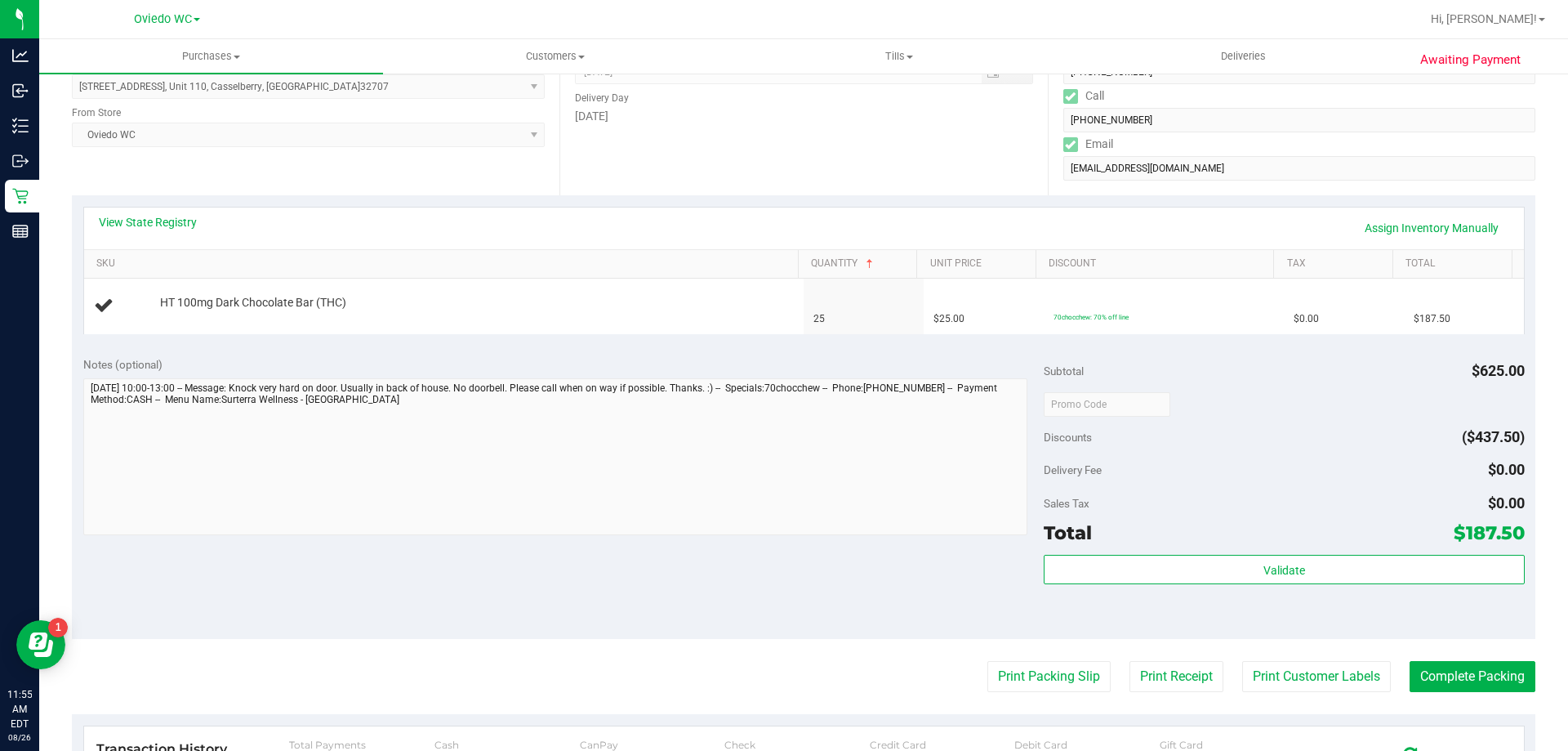
click at [660, 242] on div "View State Registry Assign Inventory Manually" at bounding box center [804, 228] width 1440 height 42
click at [711, 177] on div "Date Delivery Date 09/01/2025 Now 09/01/2025 01:00 PM Now Delivery Day Monday" at bounding box center [803, 96] width 487 height 200
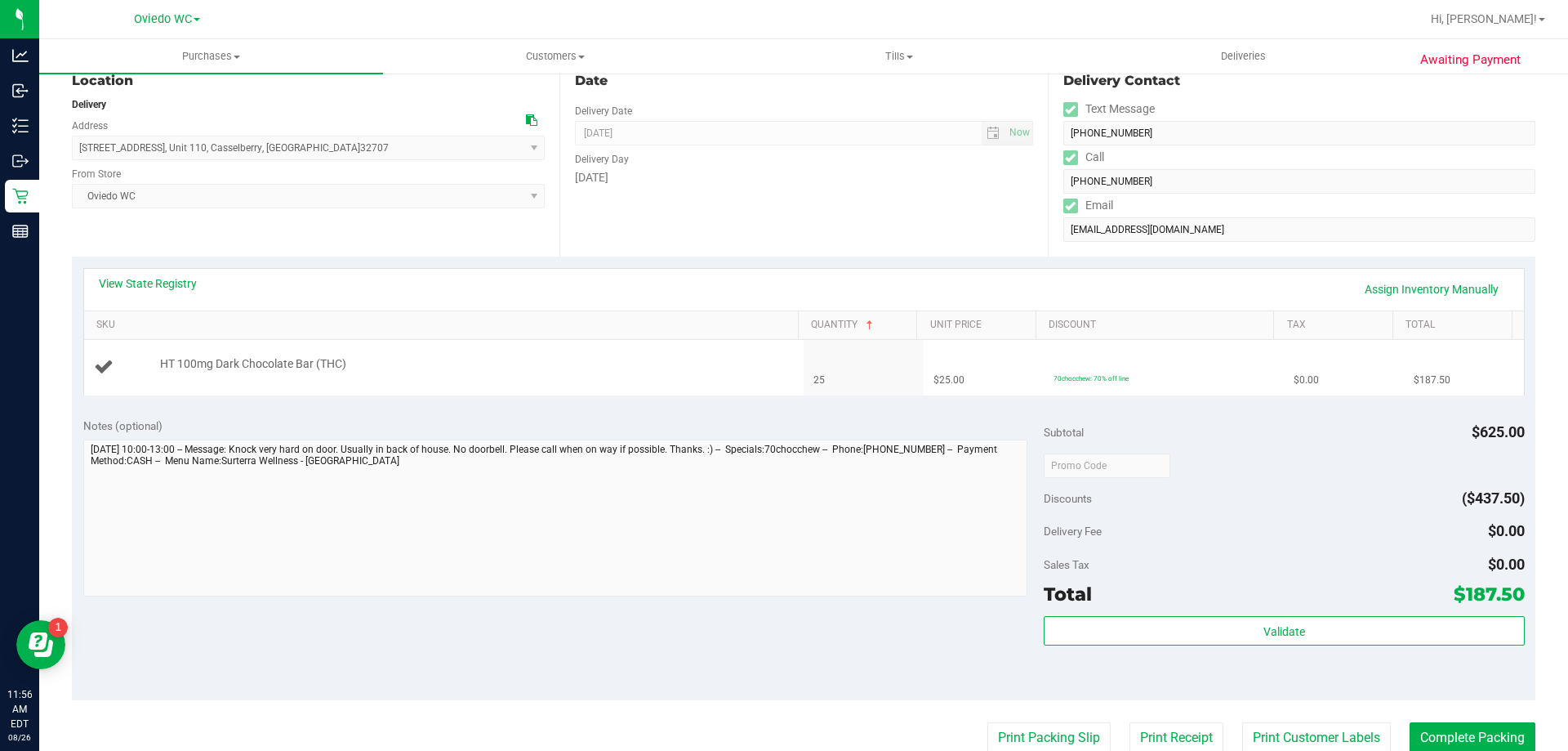
scroll to position [82, 0]
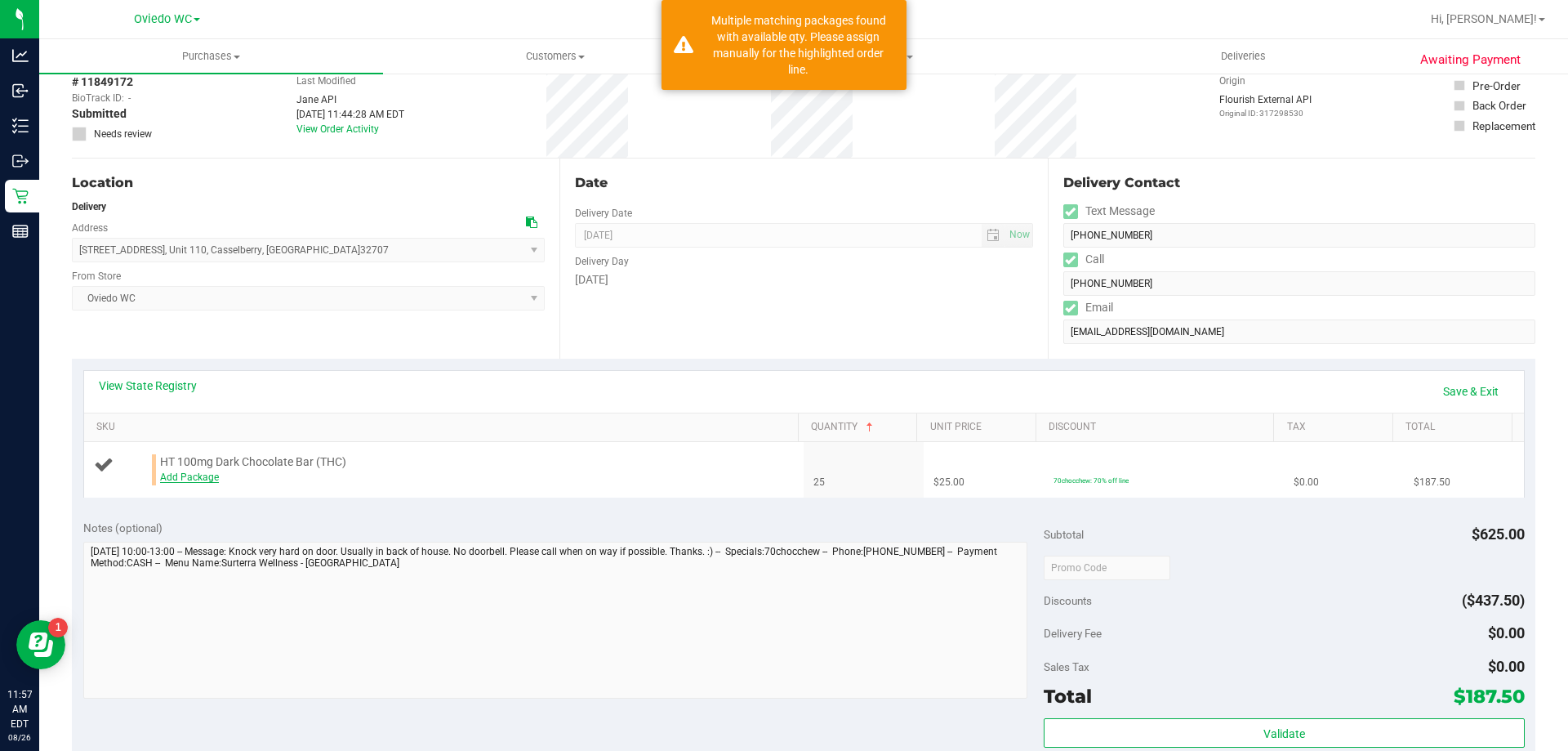
click at [180, 475] on link "Add Package" at bounding box center [189, 477] width 59 height 12
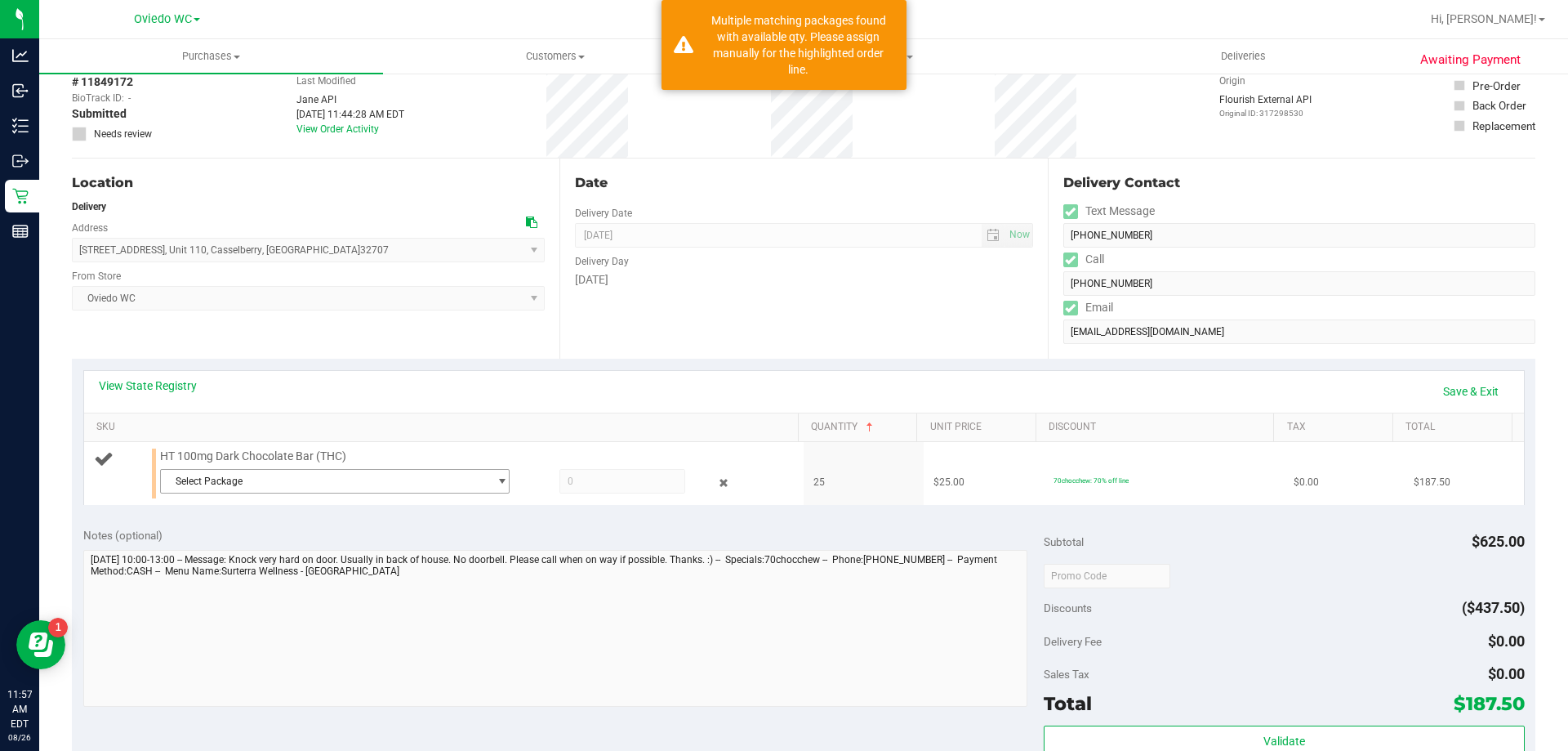
click at [288, 482] on span "Select Package" at bounding box center [324, 481] width 328 height 23
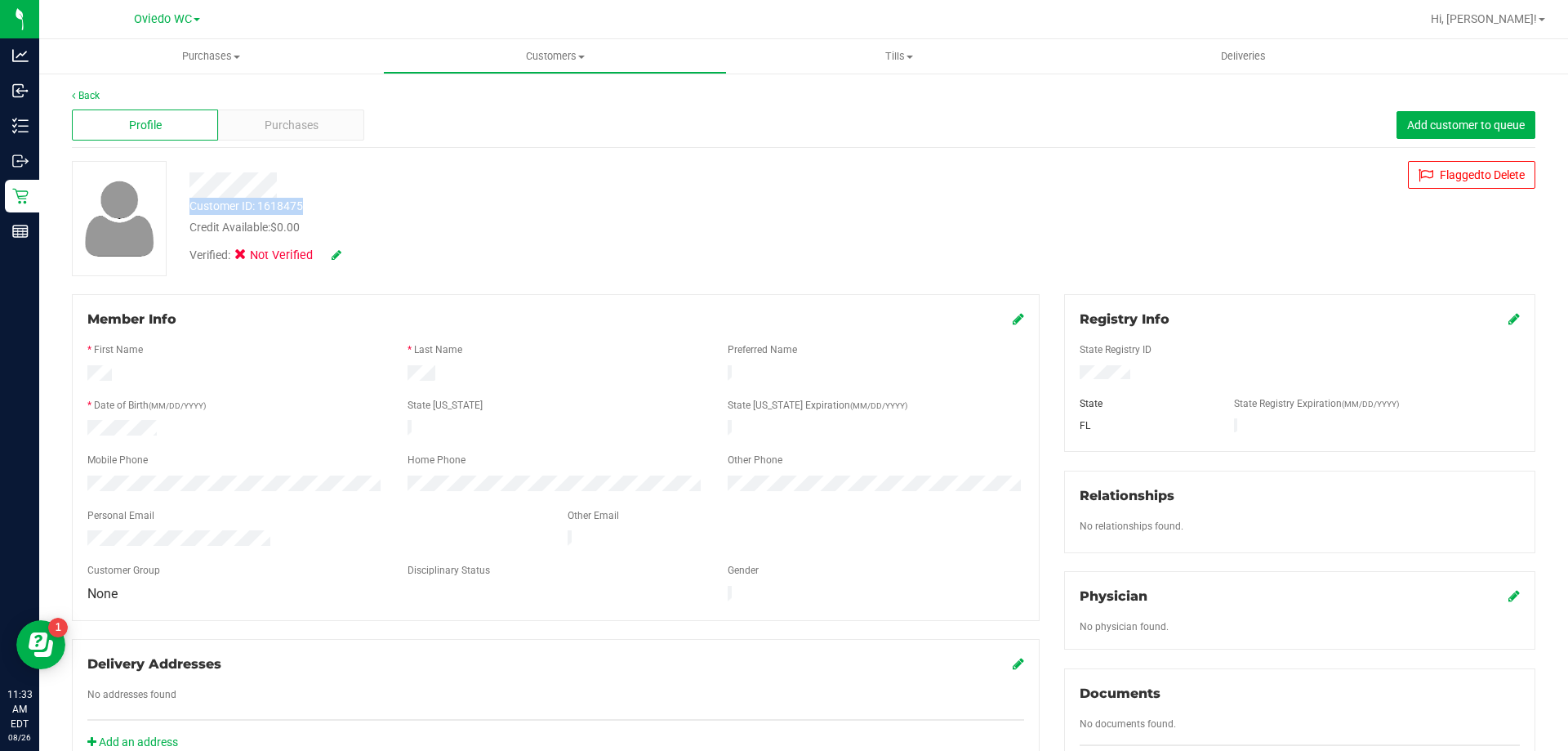
drag, startPoint x: 632, startPoint y: 196, endPoint x: 580, endPoint y: 216, distance: 55.7
click at [594, 209] on div "Customer ID: 1618475 Credit Available: $0.00 Verified: Not Verified" at bounding box center [550, 216] width 744 height 111
click at [431, 211] on div "Customer ID: 1618475 Credit Available: $0.00" at bounding box center [550, 216] width 744 height 38
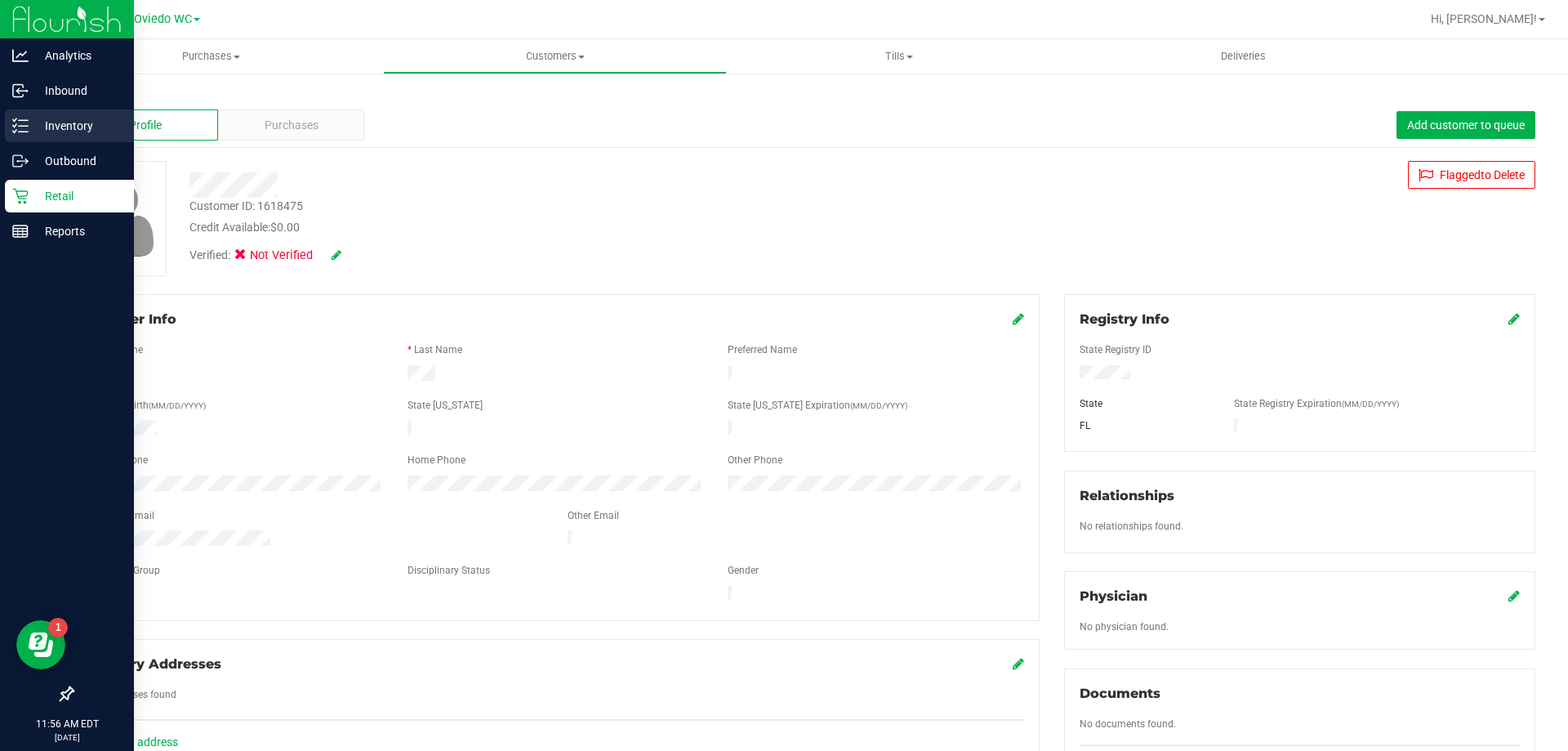
click at [34, 129] on p "Inventory" at bounding box center [78, 126] width 98 height 20
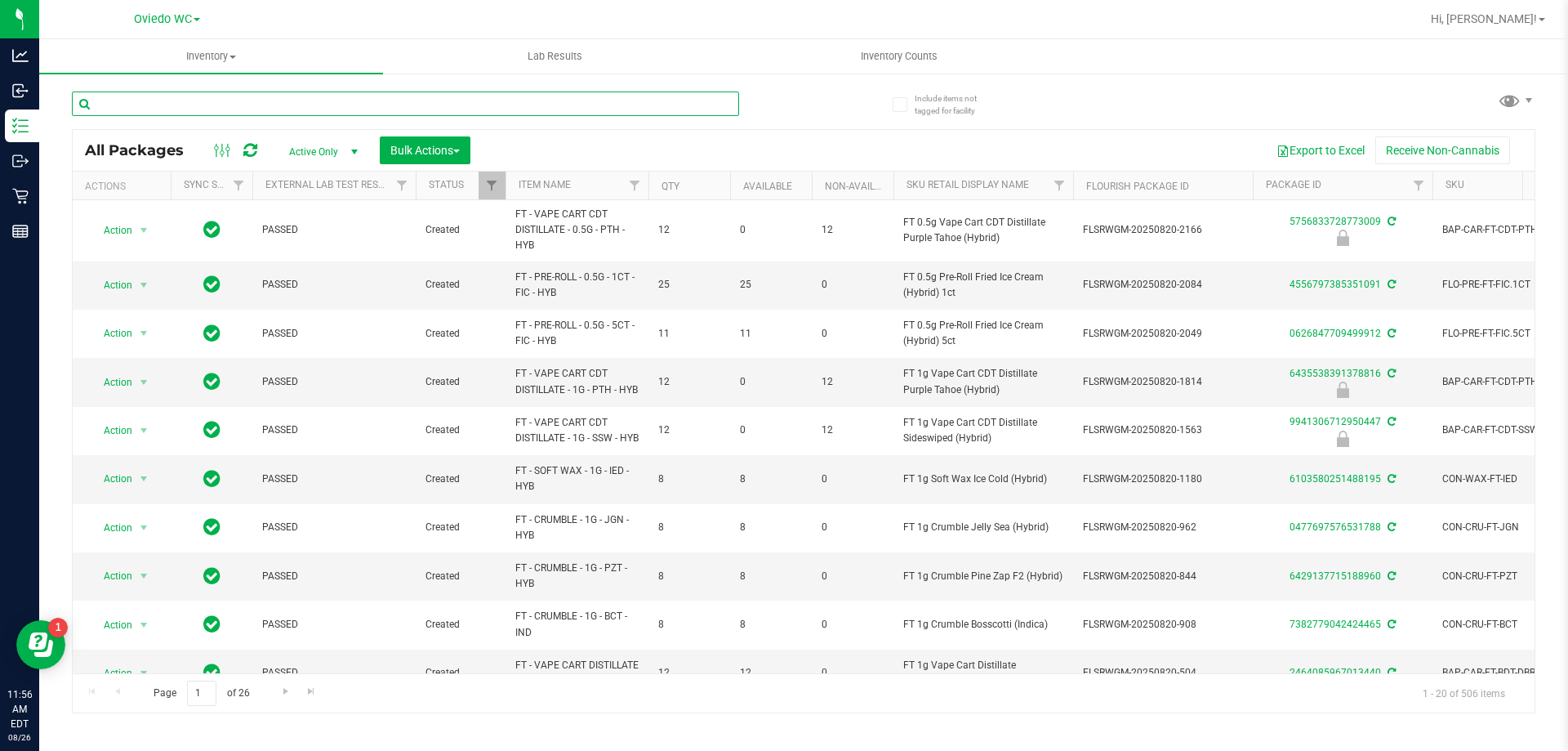
click at [331, 110] on input "text" at bounding box center [406, 104] width 668 height 24
type input "9564006756167277"
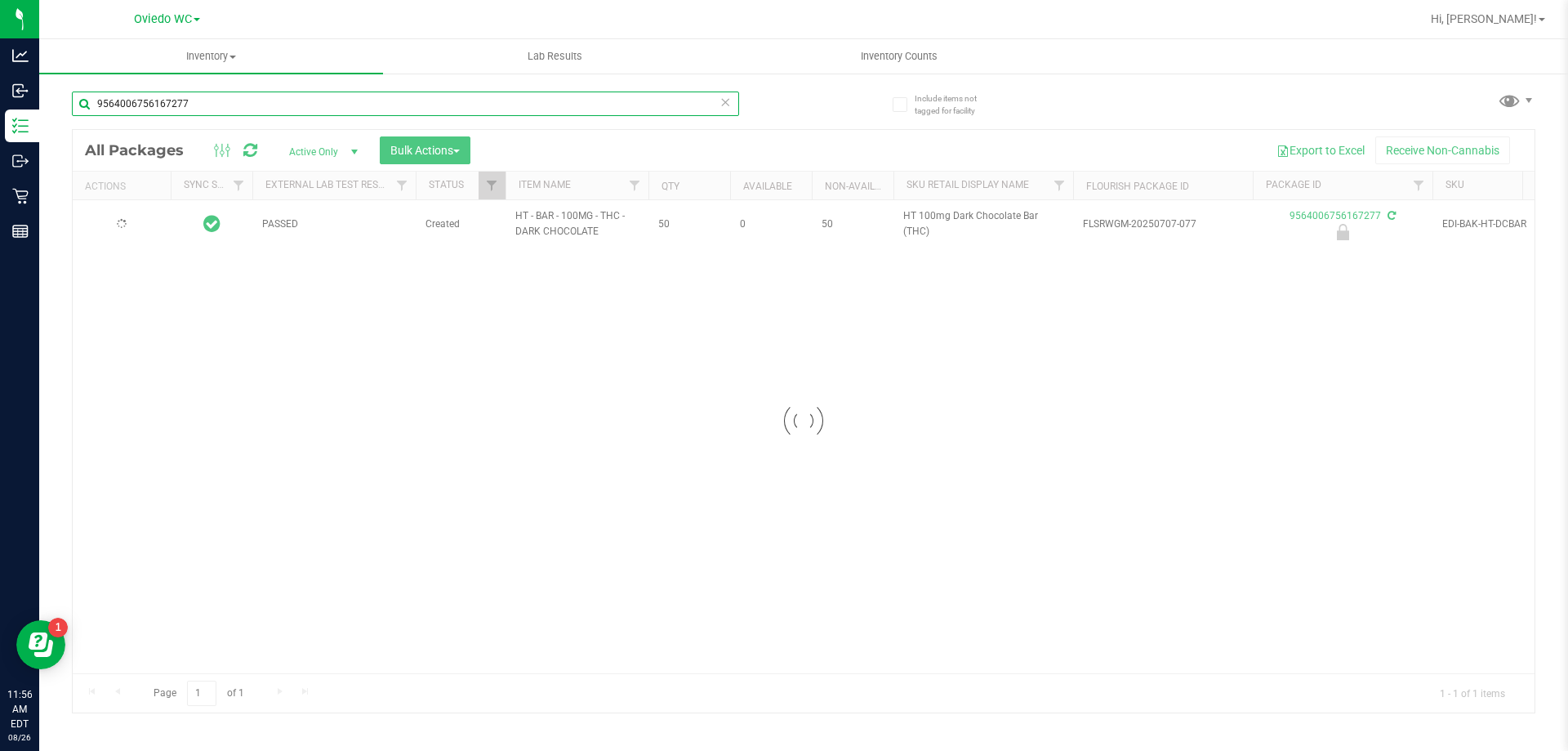
type input "[DATE]"
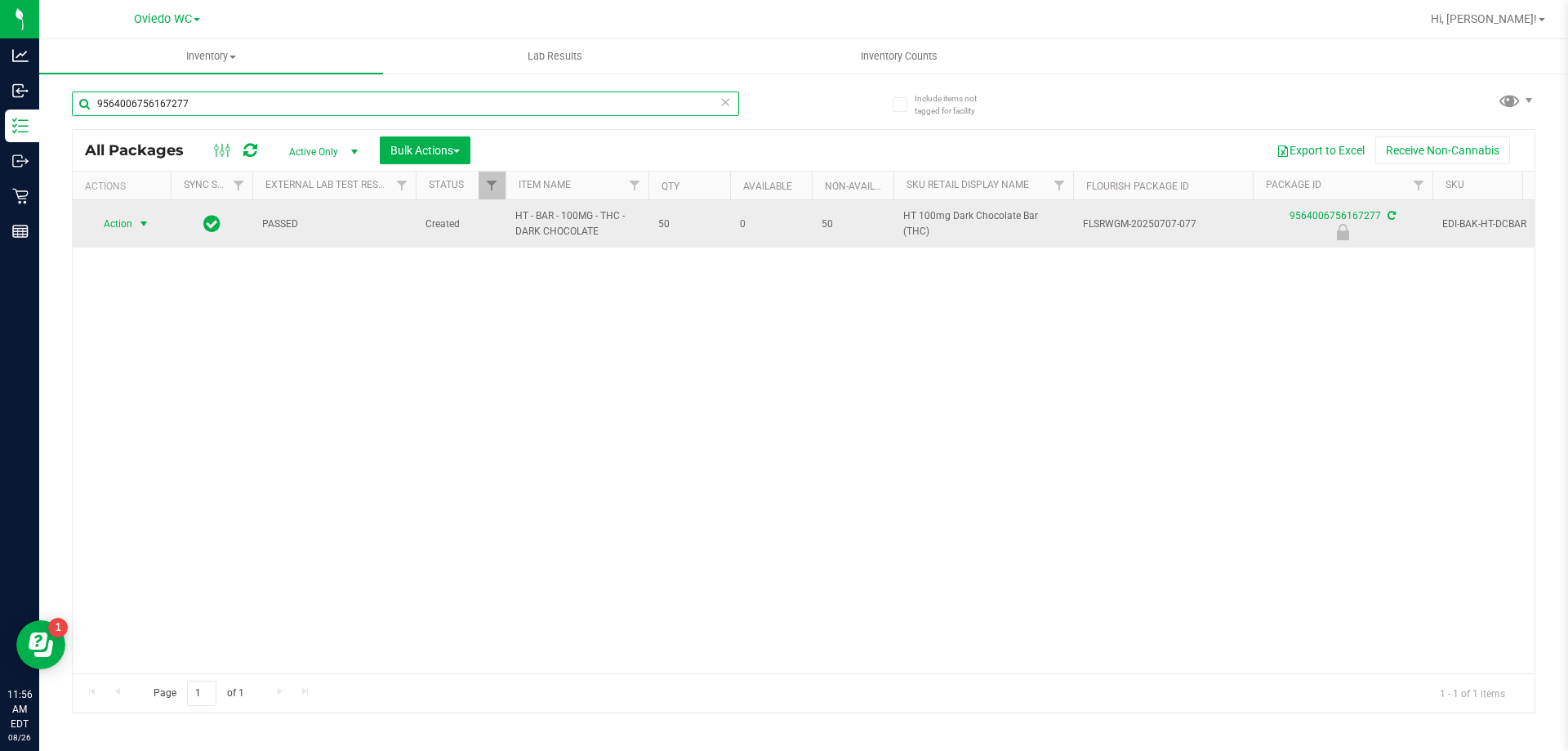
type input "9564006756167277"
click at [149, 222] on span "select" at bounding box center [144, 223] width 13 height 13
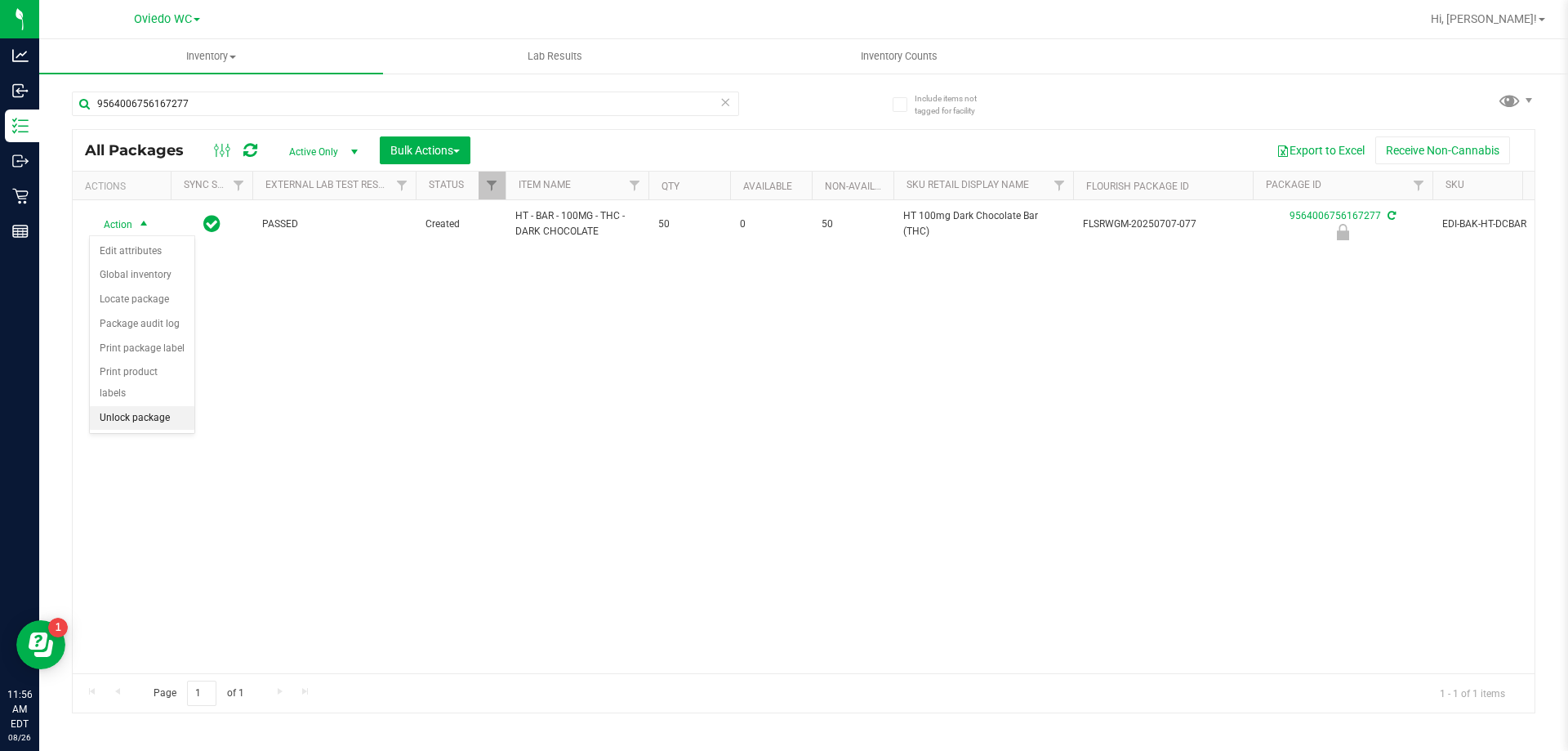
click at [146, 406] on li "Unlock package" at bounding box center [142, 418] width 104 height 24
click at [183, 59] on span "Inventory" at bounding box center [211, 56] width 344 height 14
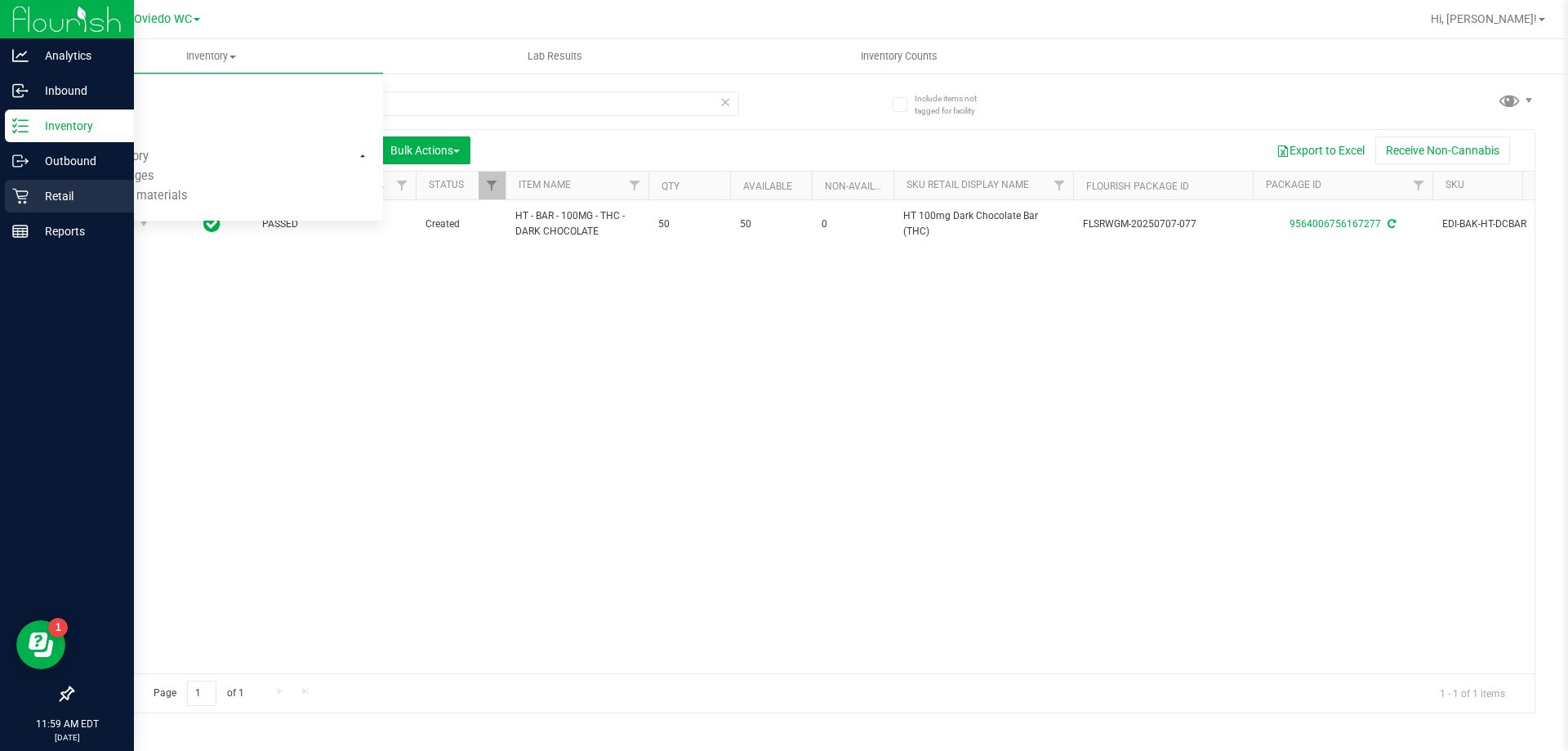
click at [57, 197] on p "Retail" at bounding box center [78, 196] width 98 height 20
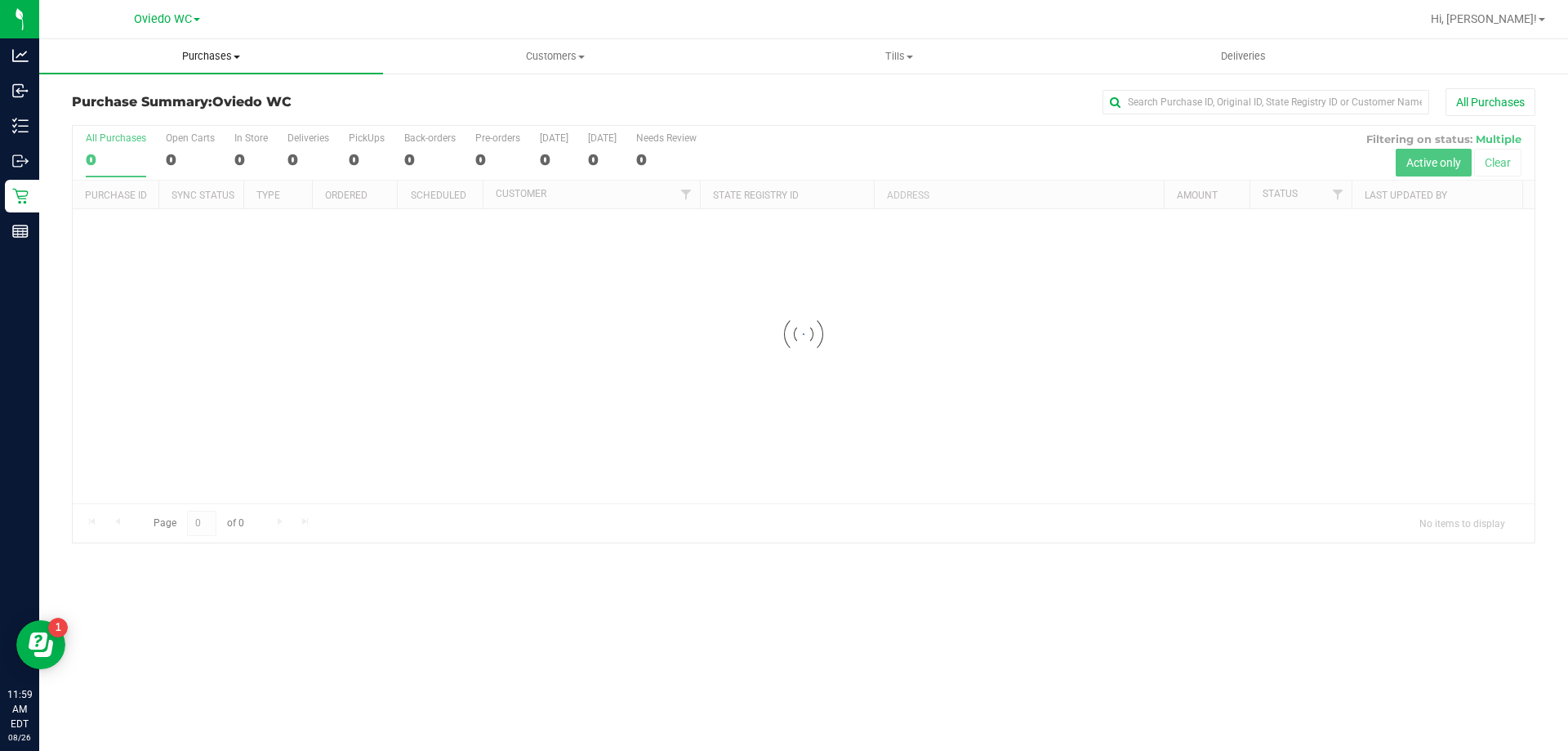
click at [229, 59] on span "Purchases" at bounding box center [211, 56] width 344 height 14
click at [139, 111] on li "Fulfillment" at bounding box center [211, 119] width 344 height 20
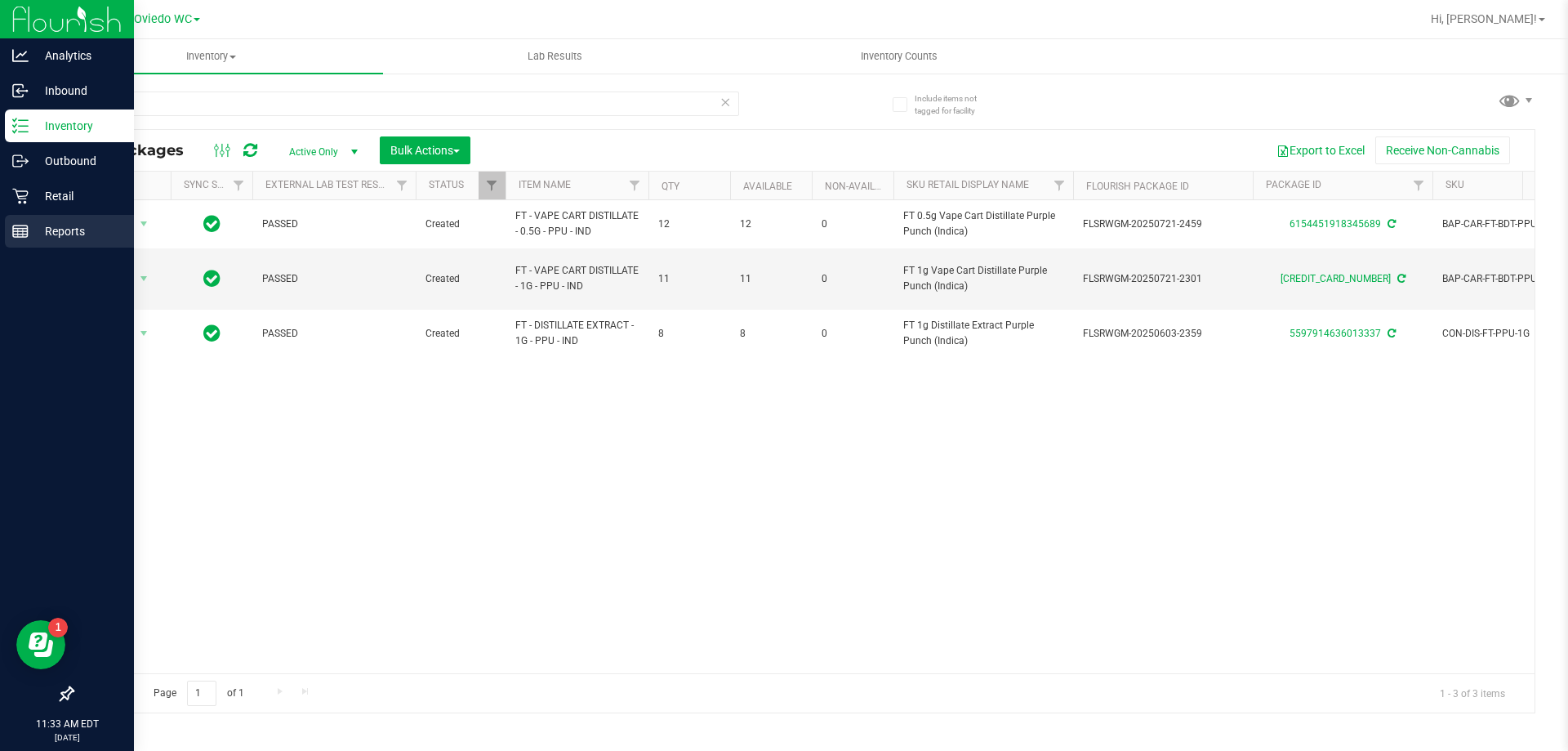
click at [72, 232] on p "Reports" at bounding box center [78, 231] width 98 height 20
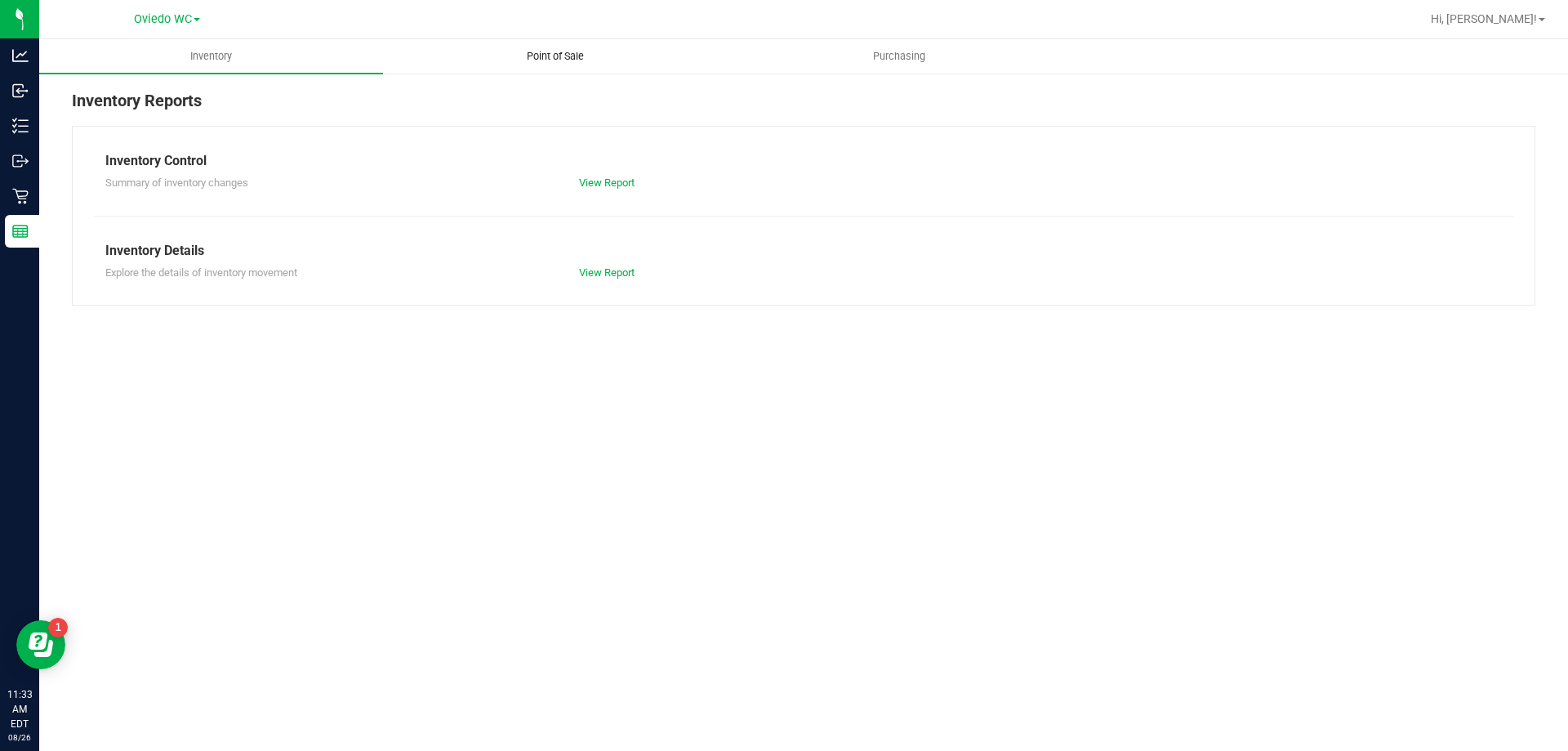
click at [564, 62] on span "Point of Sale" at bounding box center [555, 56] width 101 height 14
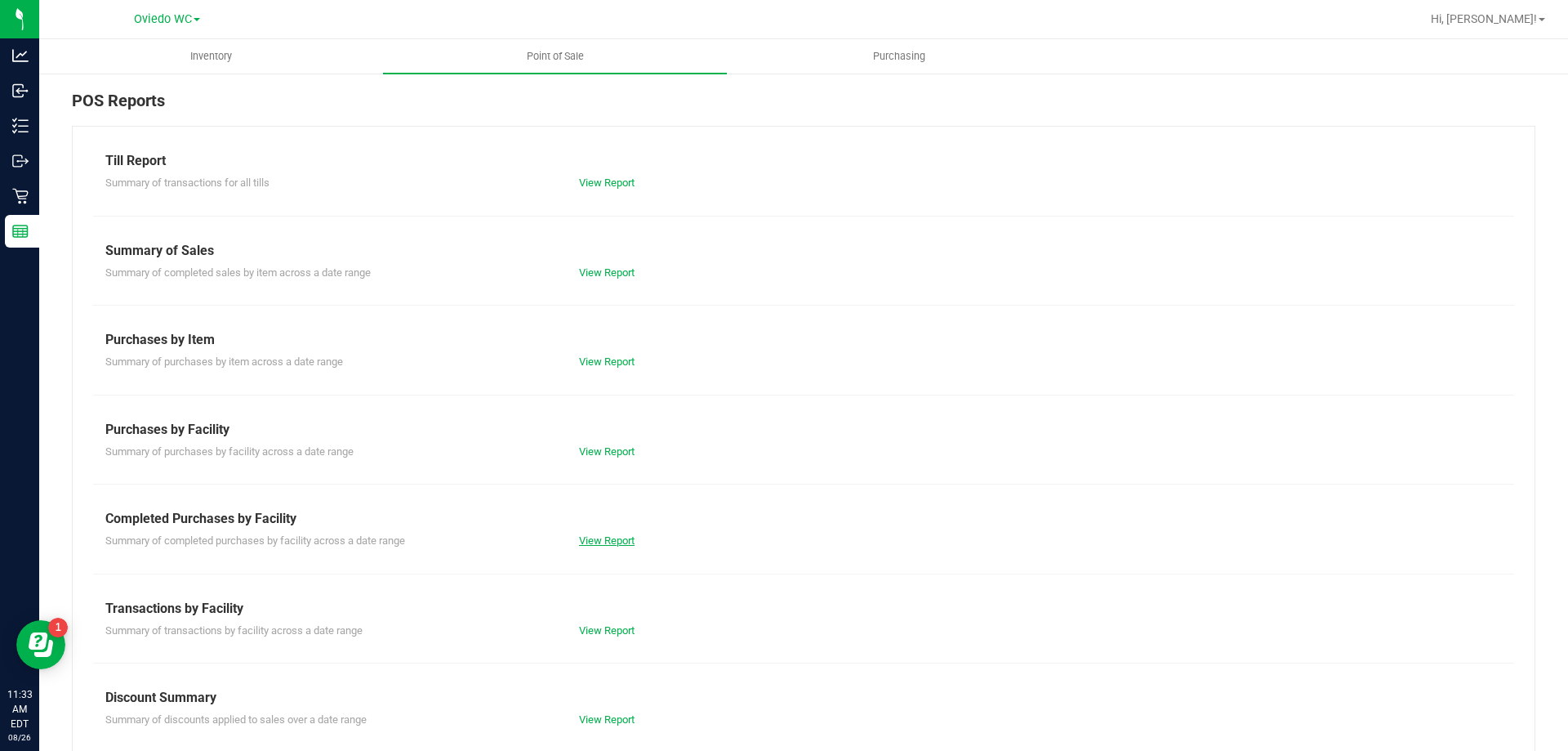
click at [605, 537] on link "View Report" at bounding box center [607, 541] width 55 height 13
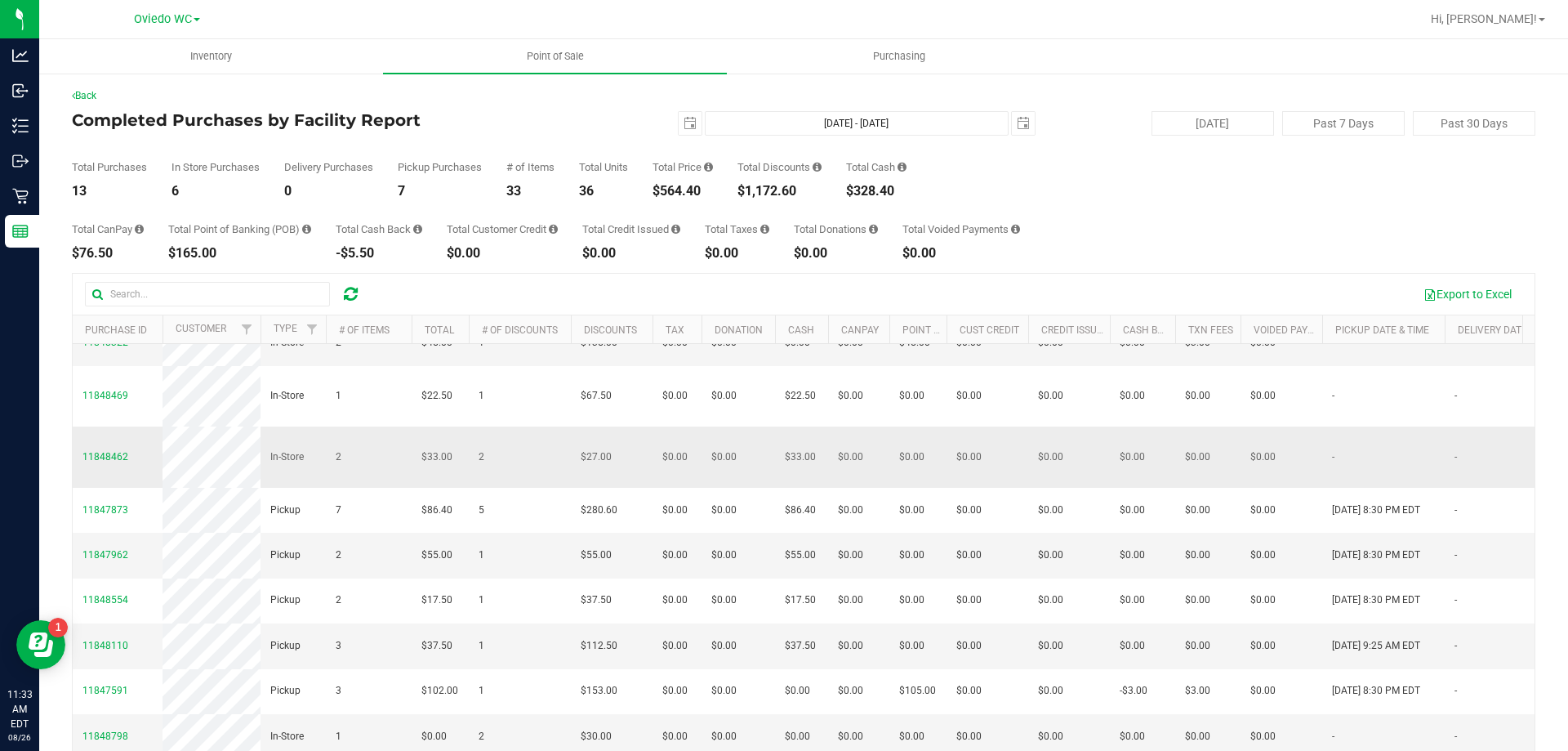
scroll to position [163, 0]
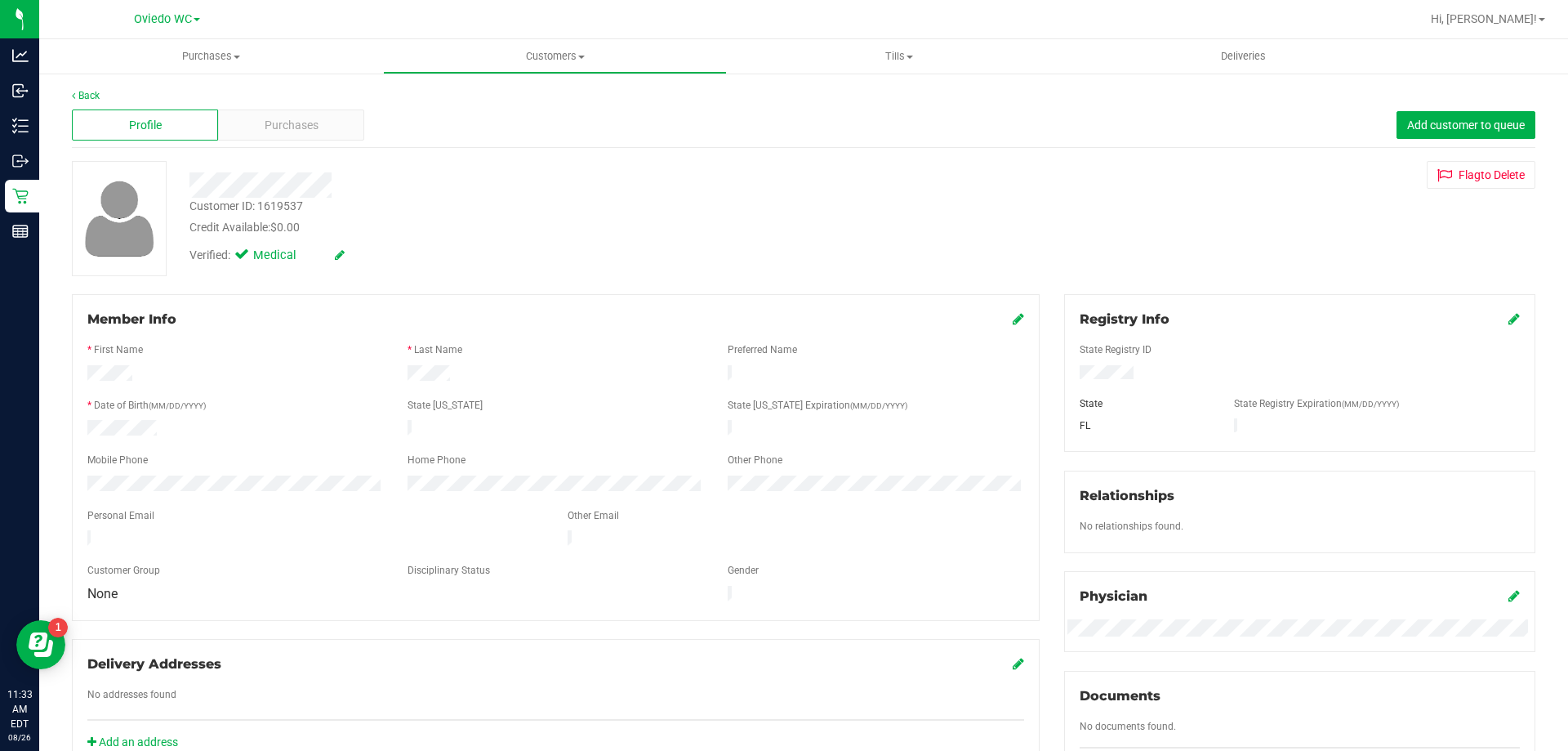
click at [432, 231] on div "Credit Available: $0.00" at bounding box center [549, 227] width 719 height 17
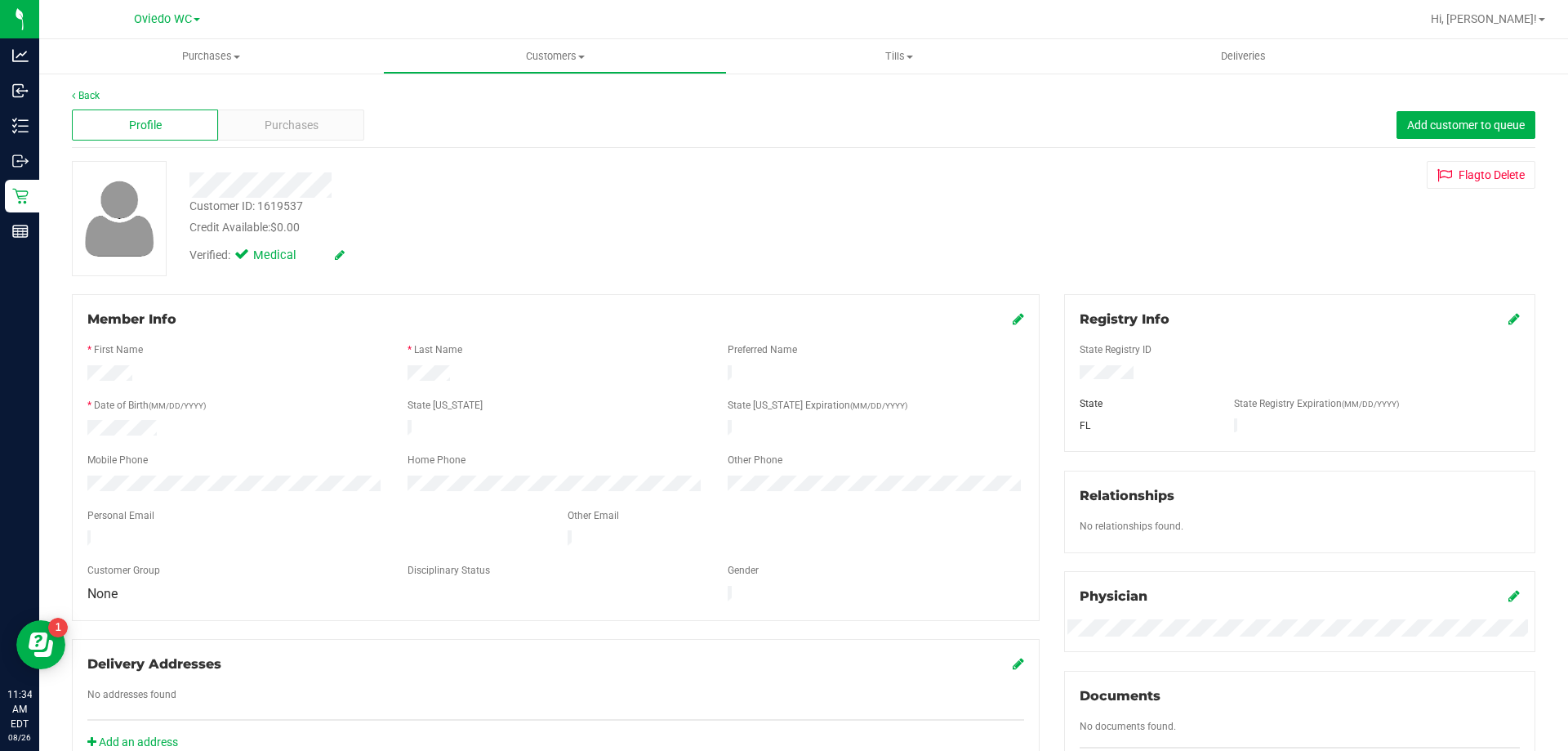
click at [544, 255] on div "Verified: Medical" at bounding box center [550, 255] width 744 height 36
click at [319, 134] on div "Purchases" at bounding box center [291, 125] width 146 height 31
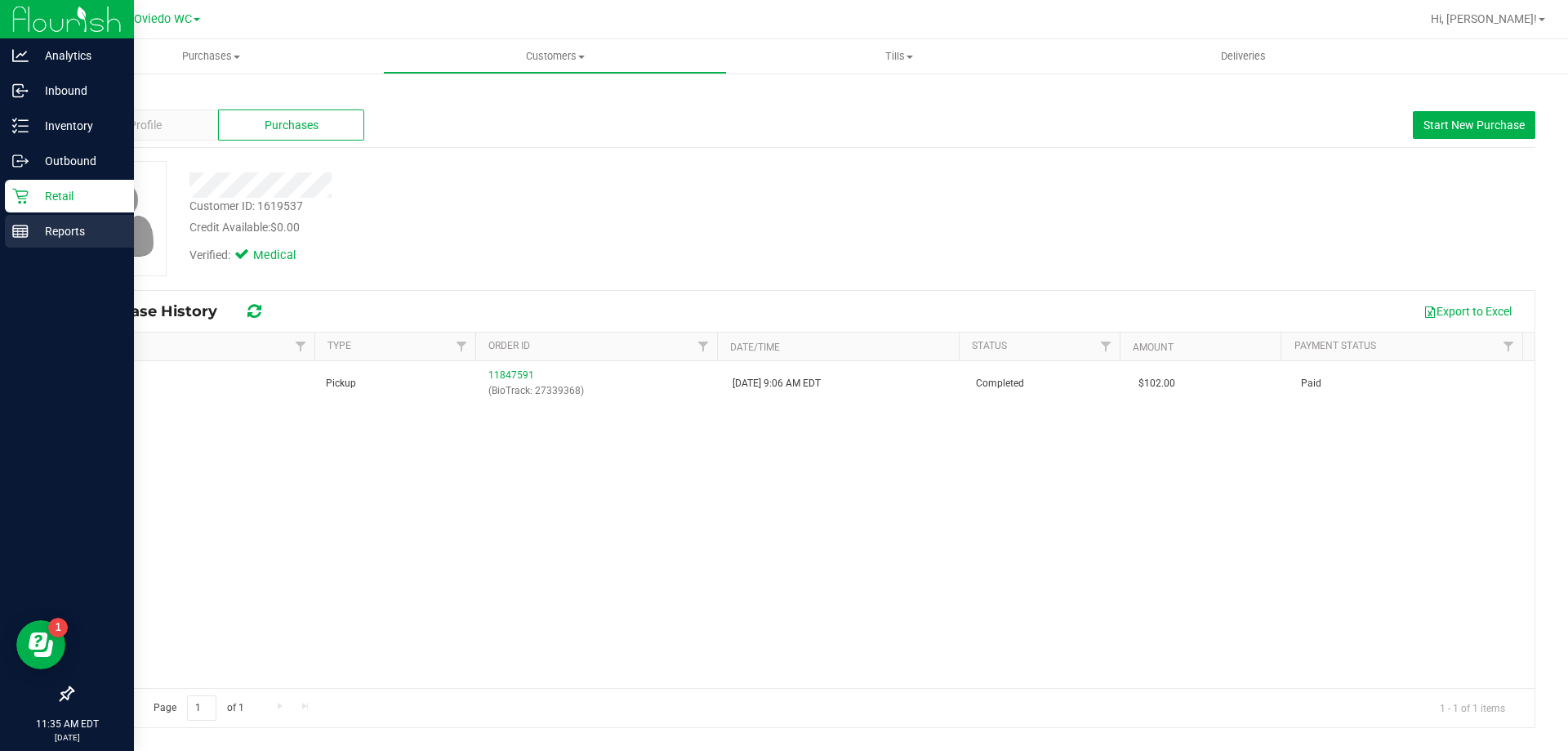
click at [68, 228] on p "Reports" at bounding box center [78, 231] width 98 height 20
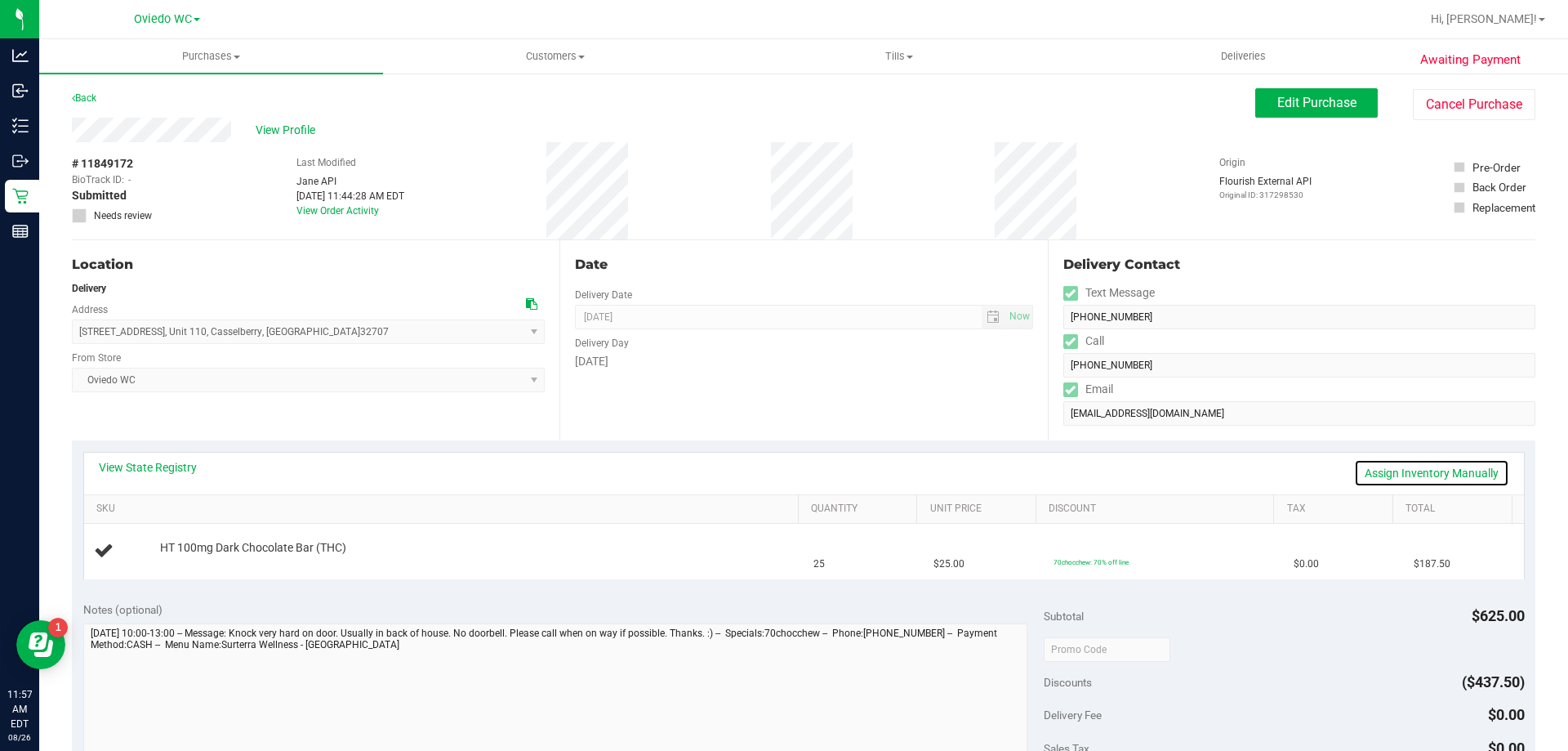
click at [1403, 463] on link "Assign Inventory Manually" at bounding box center [1431, 472] width 155 height 28
click at [189, 566] on div "Add Package" at bounding box center [475, 559] width 631 height 15
click at [194, 562] on link "Add Package" at bounding box center [189, 559] width 59 height 12
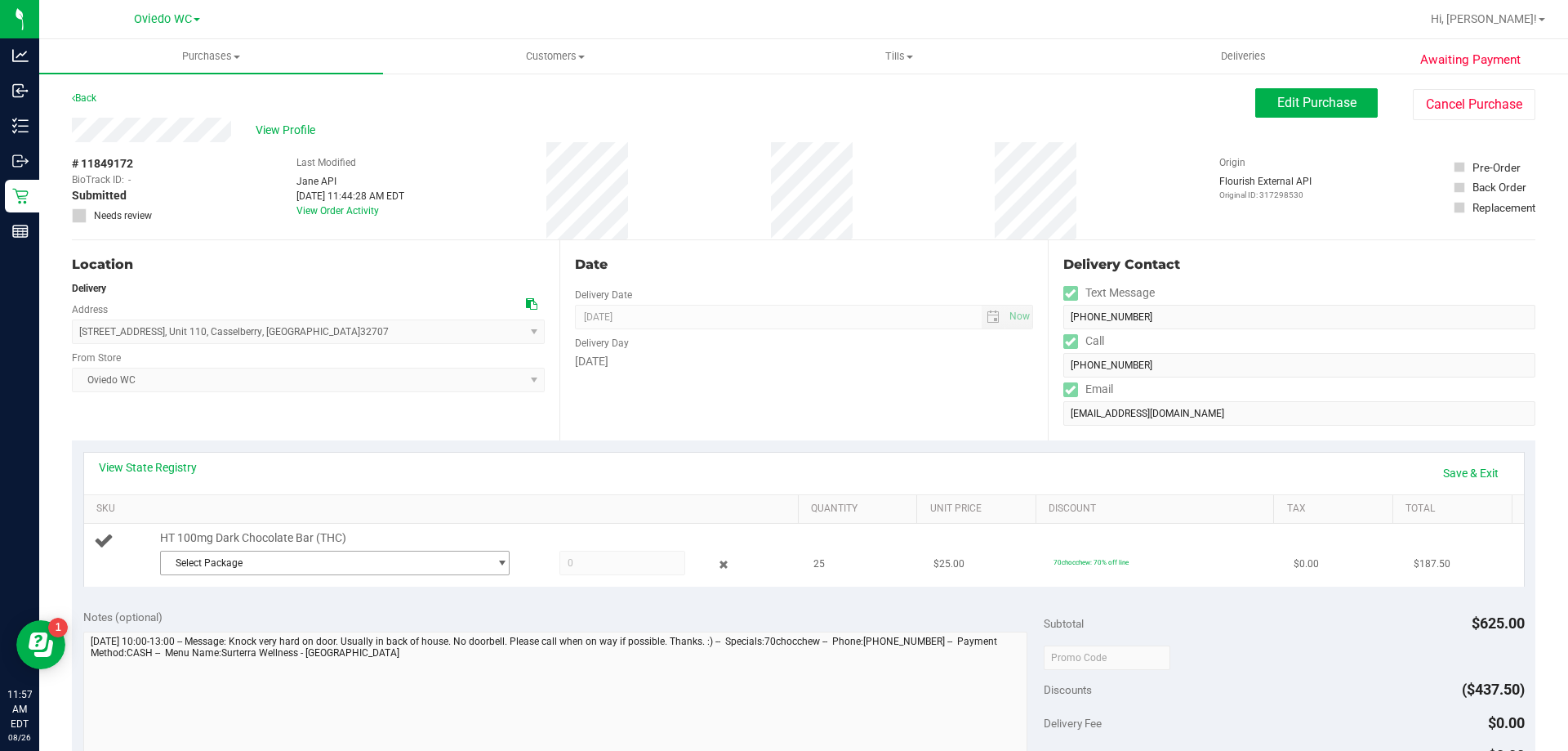
click at [439, 568] on span "Select Package" at bounding box center [324, 563] width 328 height 23
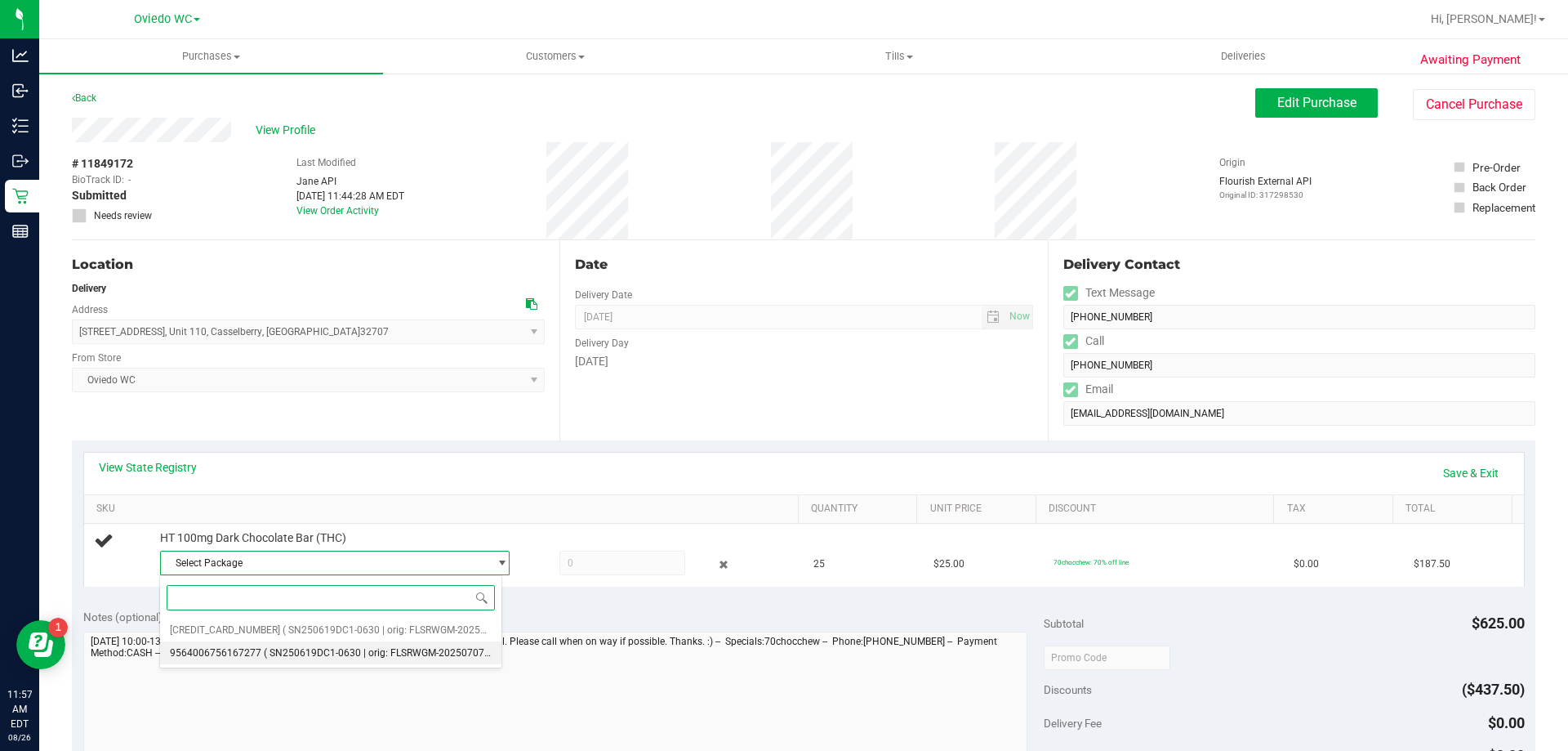
click at [328, 648] on span "( SN250619DC1-0630 | orig: FLSRWGM-20250707-077 )" at bounding box center [386, 653] width 245 height 12
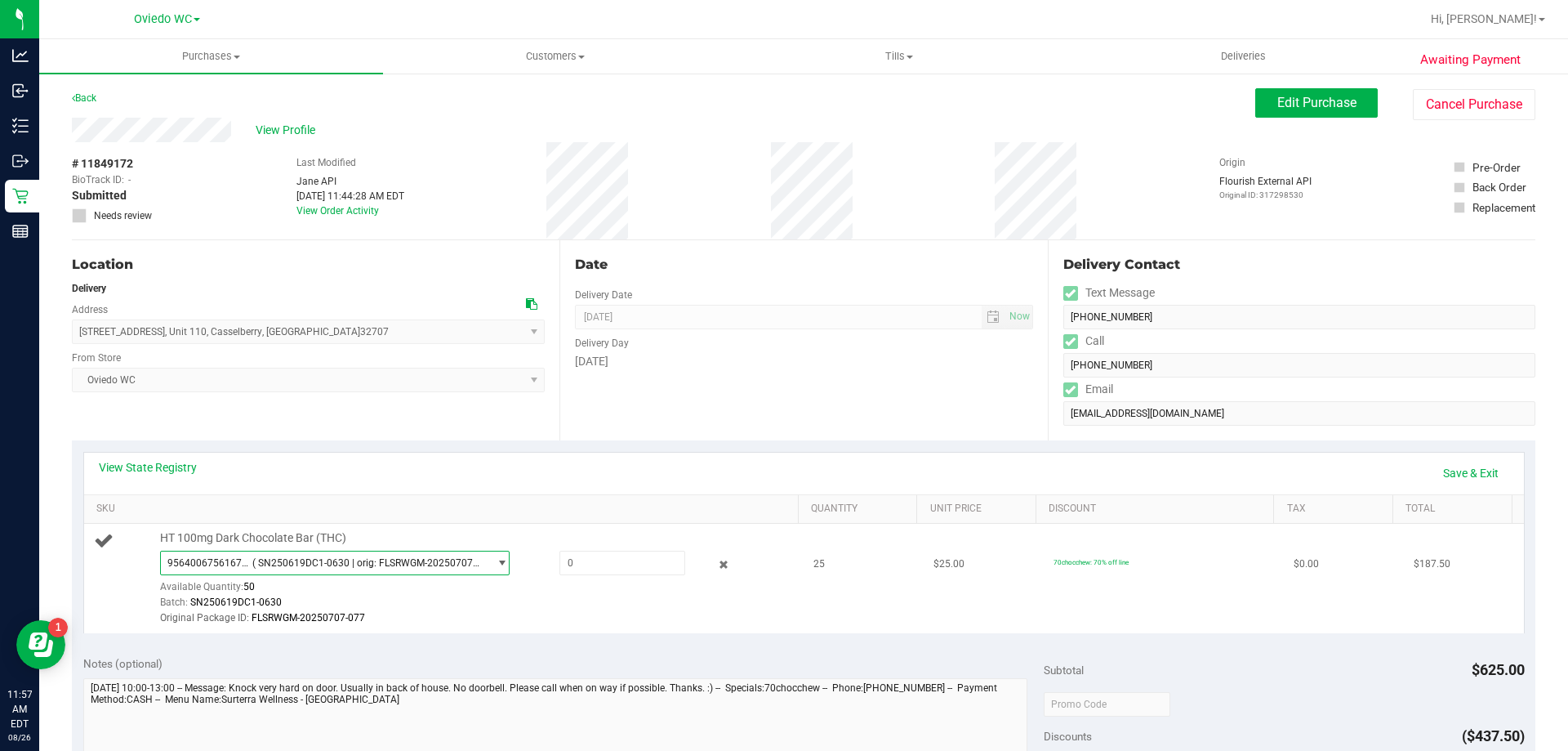
click at [414, 570] on span "9564006756167277 ( SN250619DC1-0630 | orig: FLSRWGM-20250707-077 )" at bounding box center [324, 563] width 328 height 23
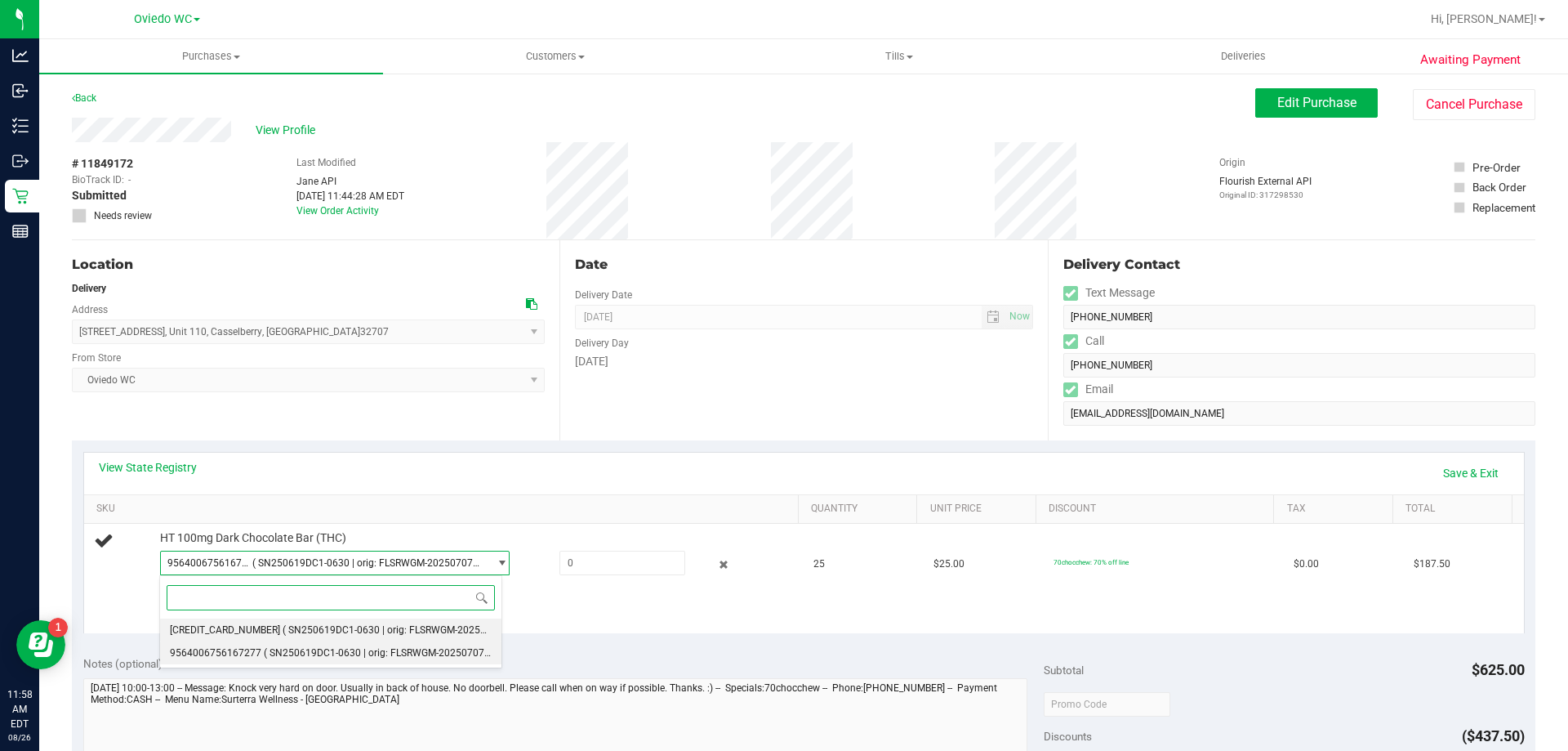
click at [295, 623] on li "3960302370219869 ( SN250619DC1-0630 | orig: FLSRWGM-20250707-071 )" at bounding box center [330, 630] width 342 height 23
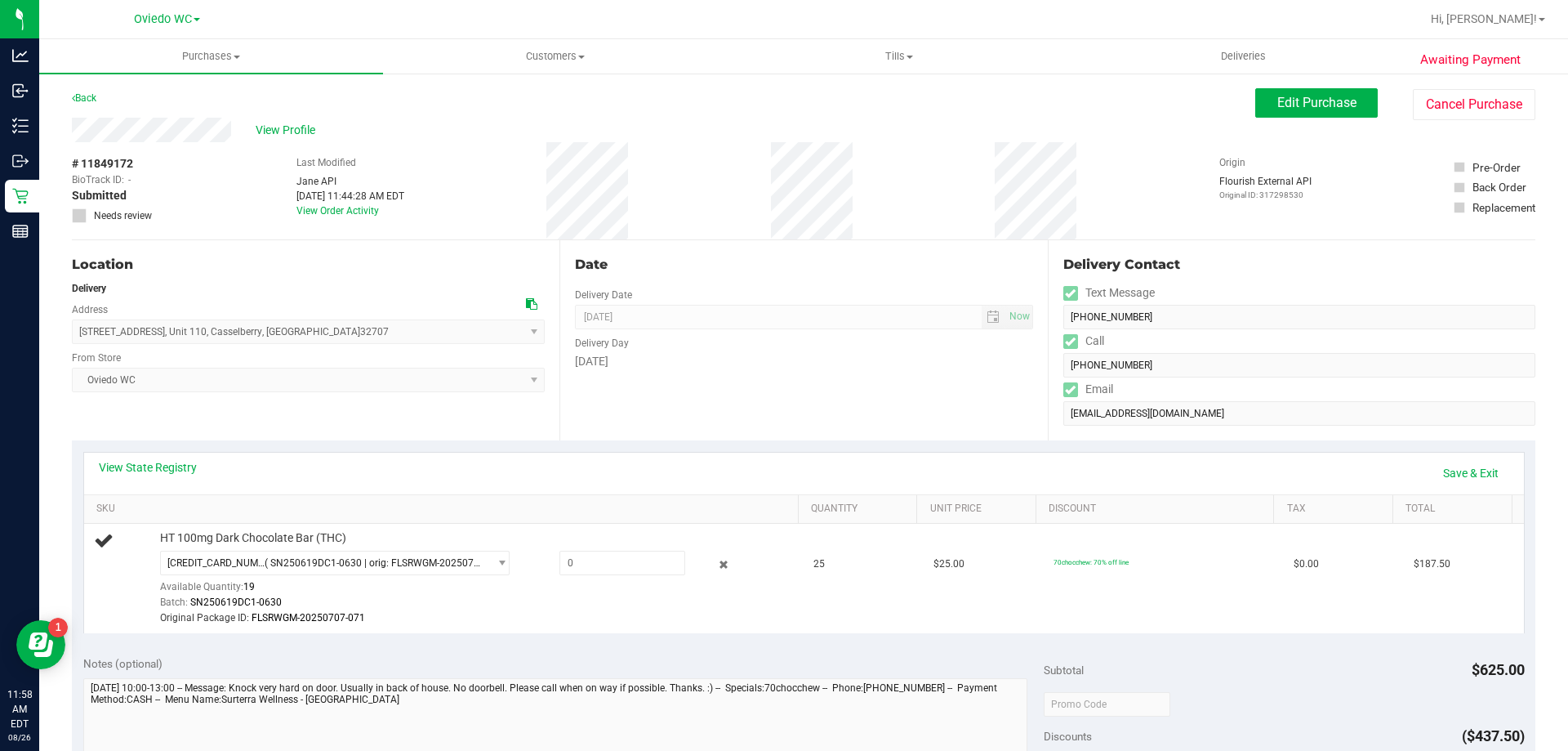
drag, startPoint x: 456, startPoint y: 252, endPoint x: 458, endPoint y: 264, distance: 12.2
click at [457, 252] on div "Location Delivery Address 550 Cascade Cir , Unit 110 , Casselberry , FL 32707 S…" at bounding box center [316, 340] width 487 height 200
click at [722, 567] on div at bounding box center [711, 564] width 53 height 20
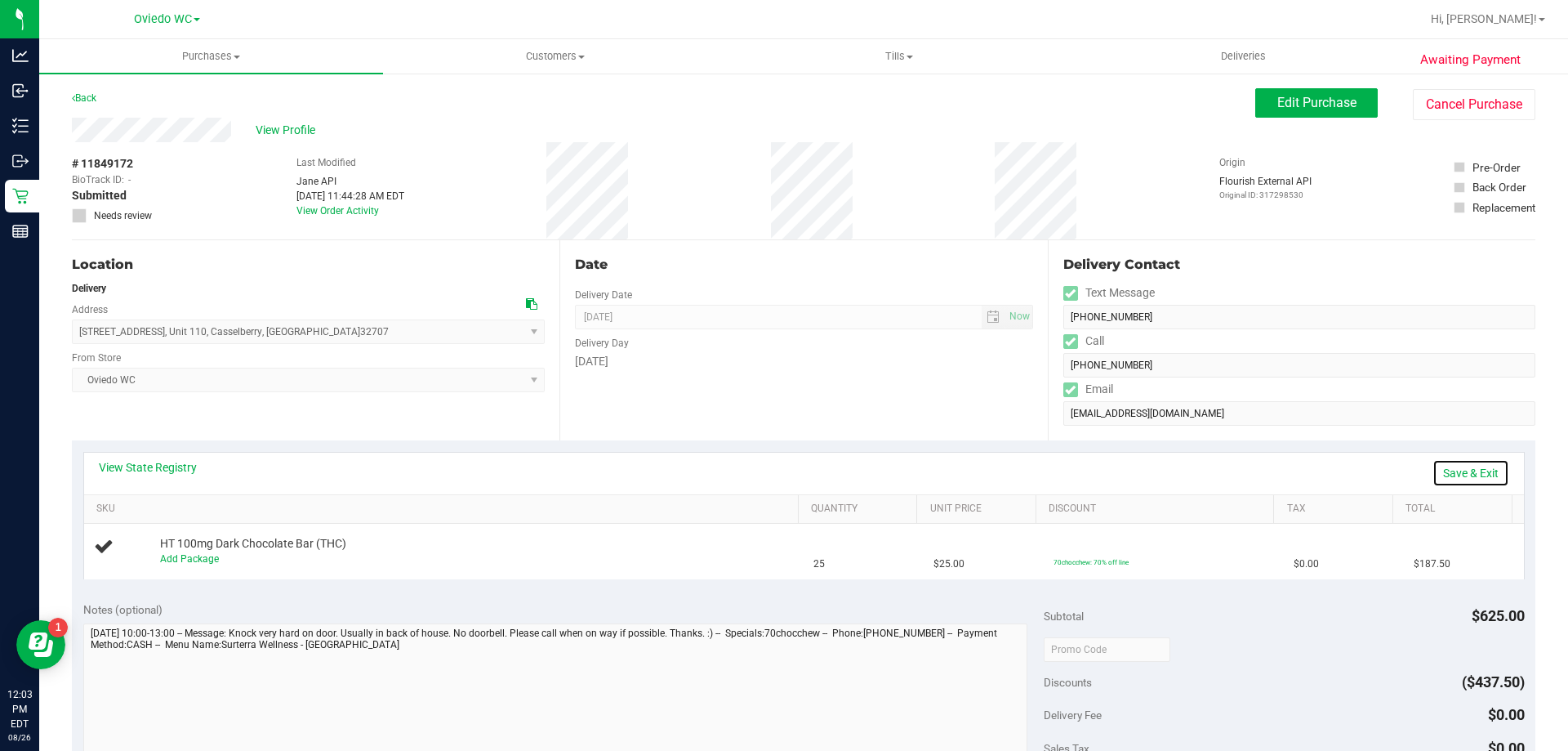
click at [1446, 478] on link "Save & Exit" at bounding box center [1471, 472] width 77 height 28
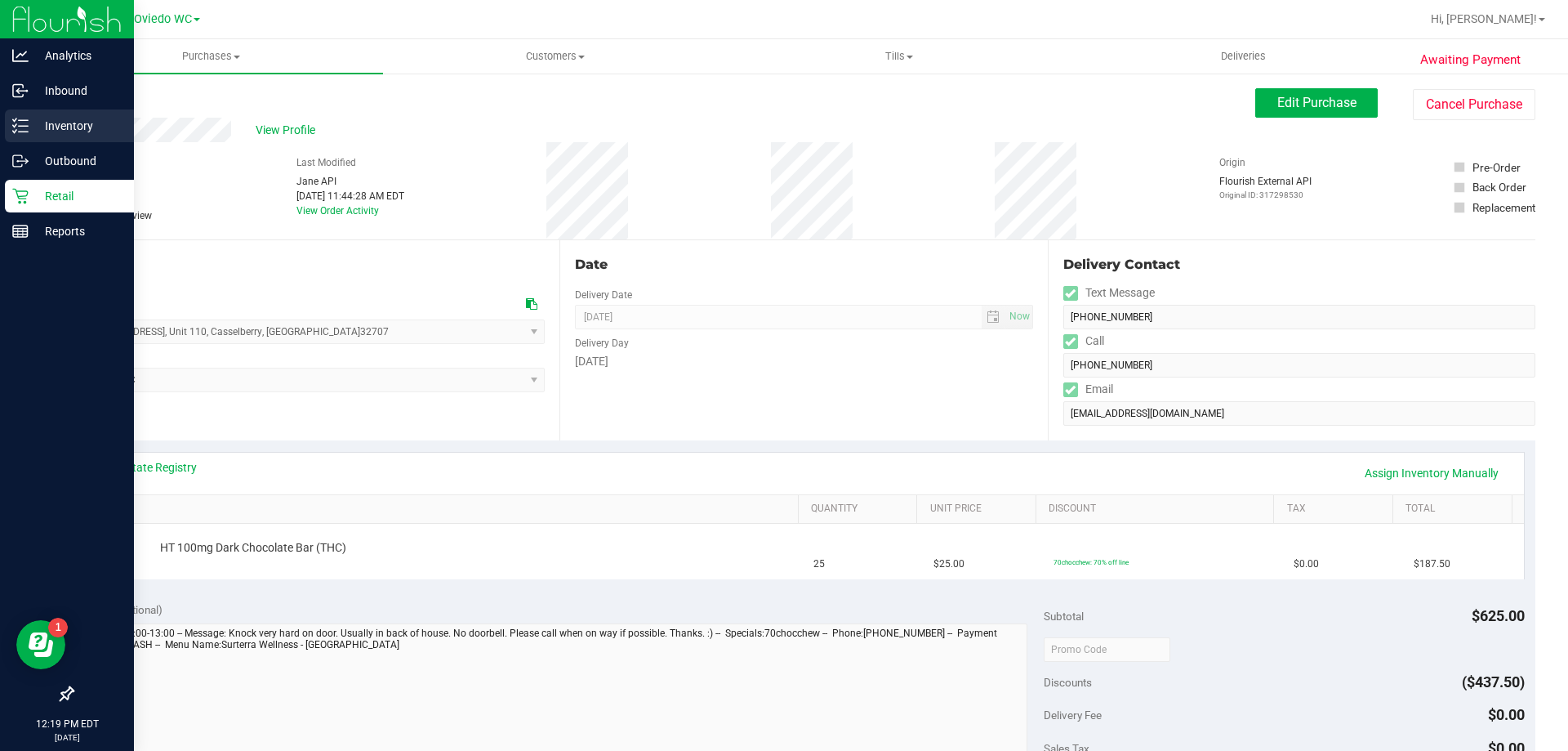
click at [68, 131] on p "Inventory" at bounding box center [78, 126] width 98 height 20
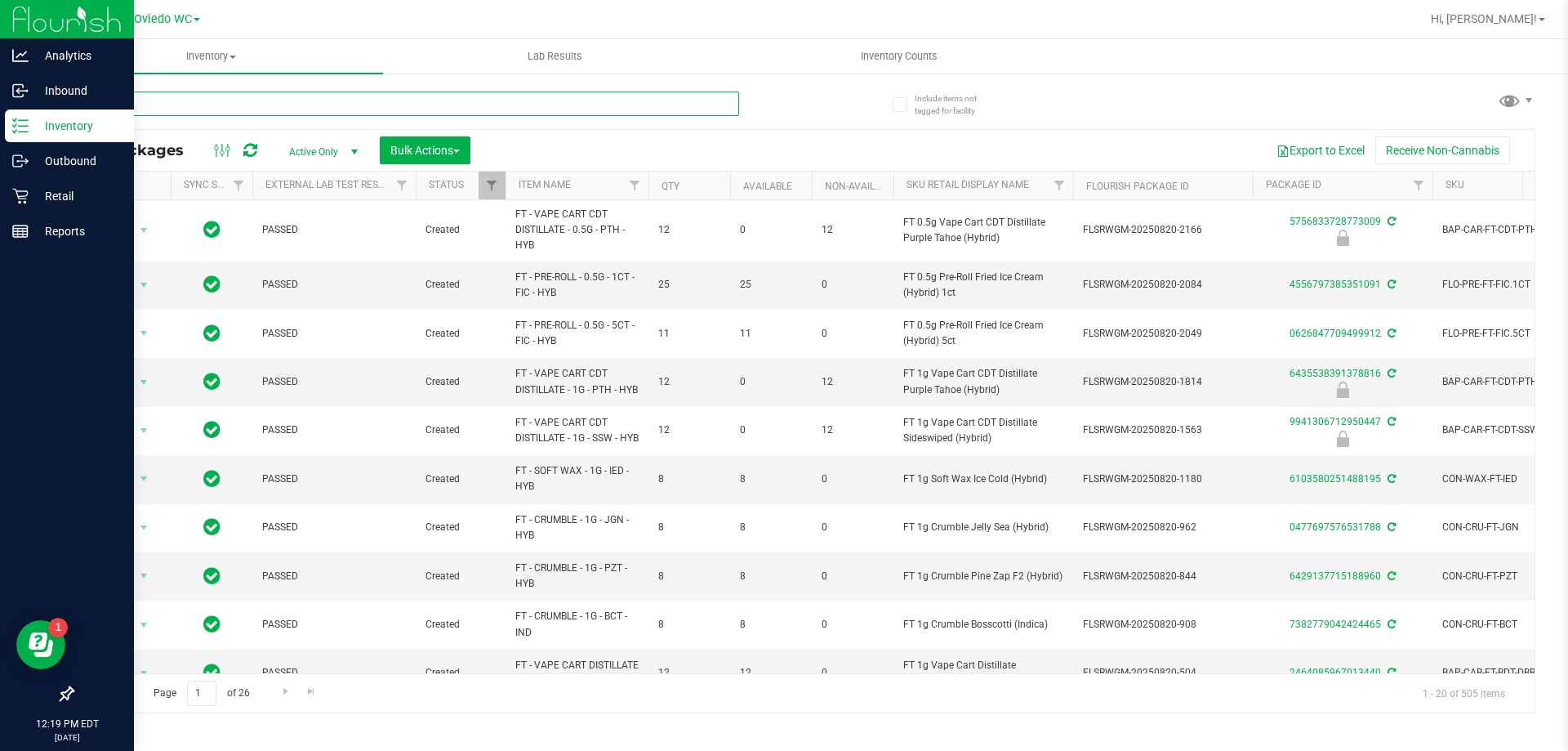
click at [253, 110] on input "text" at bounding box center [406, 104] width 668 height 24
type input "chocolate"
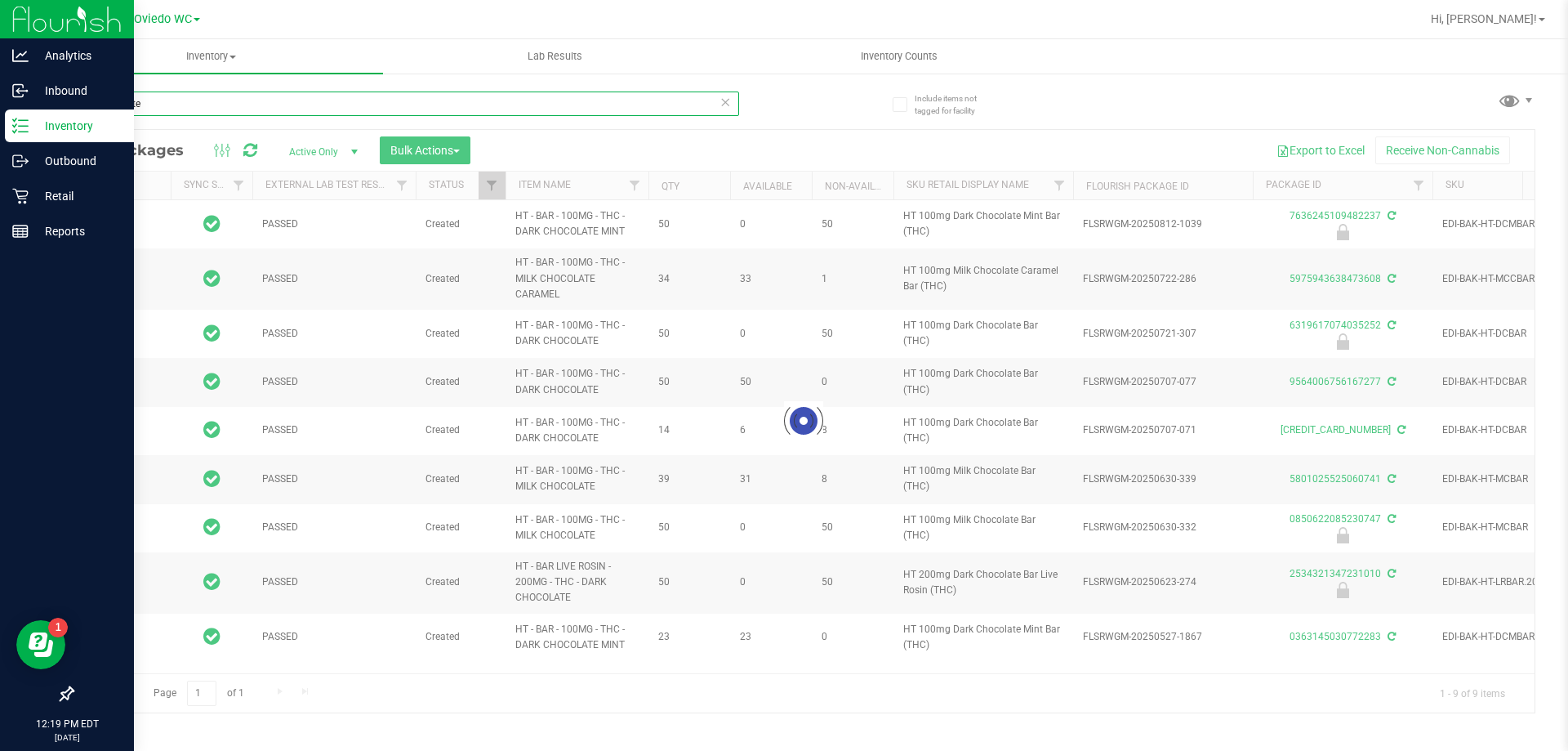
type input "2026-02-14"
type input "2026-01-18"
type input "2025-12-30"
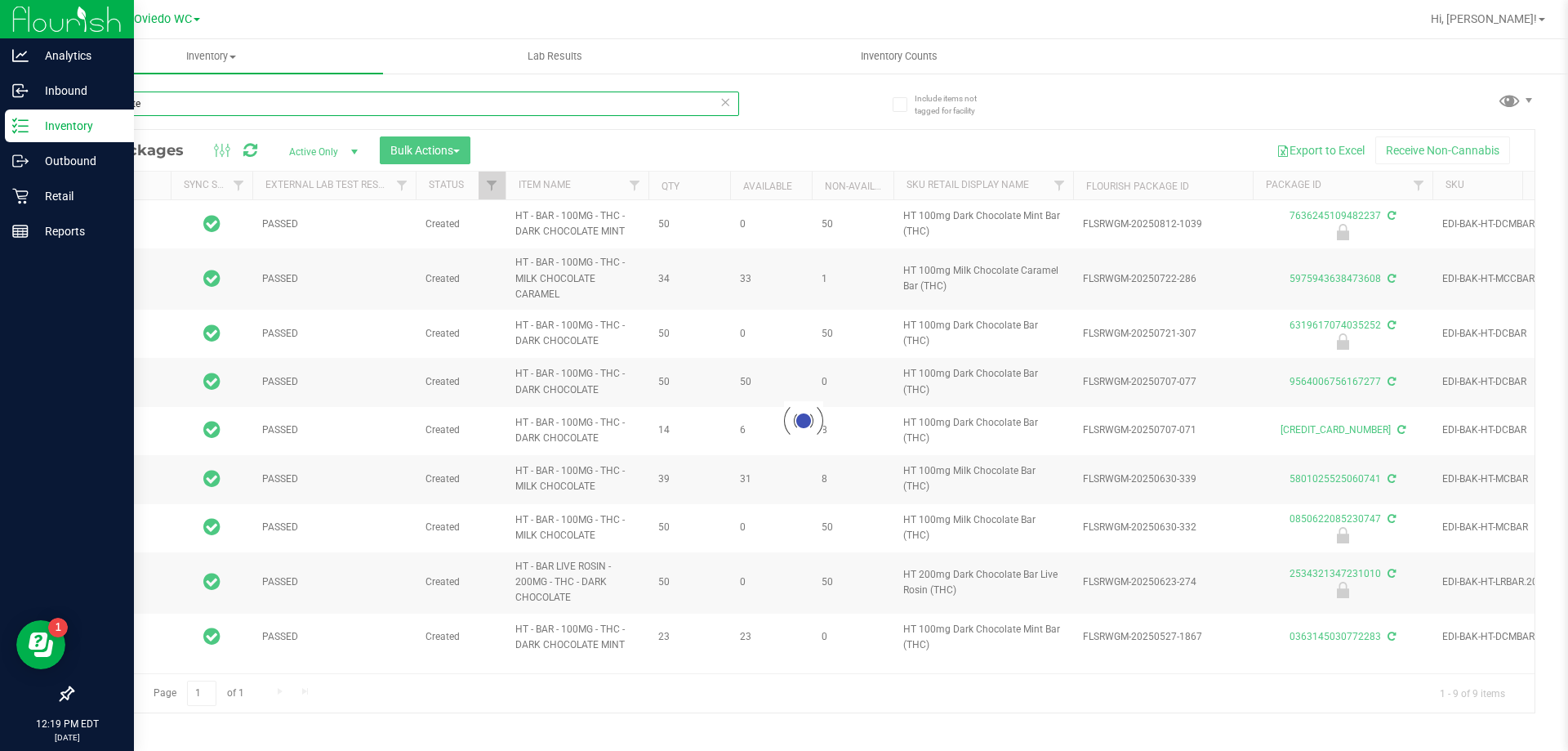
type input "2025-12-21"
type input "2025-12-23"
type input "2025-11-24"
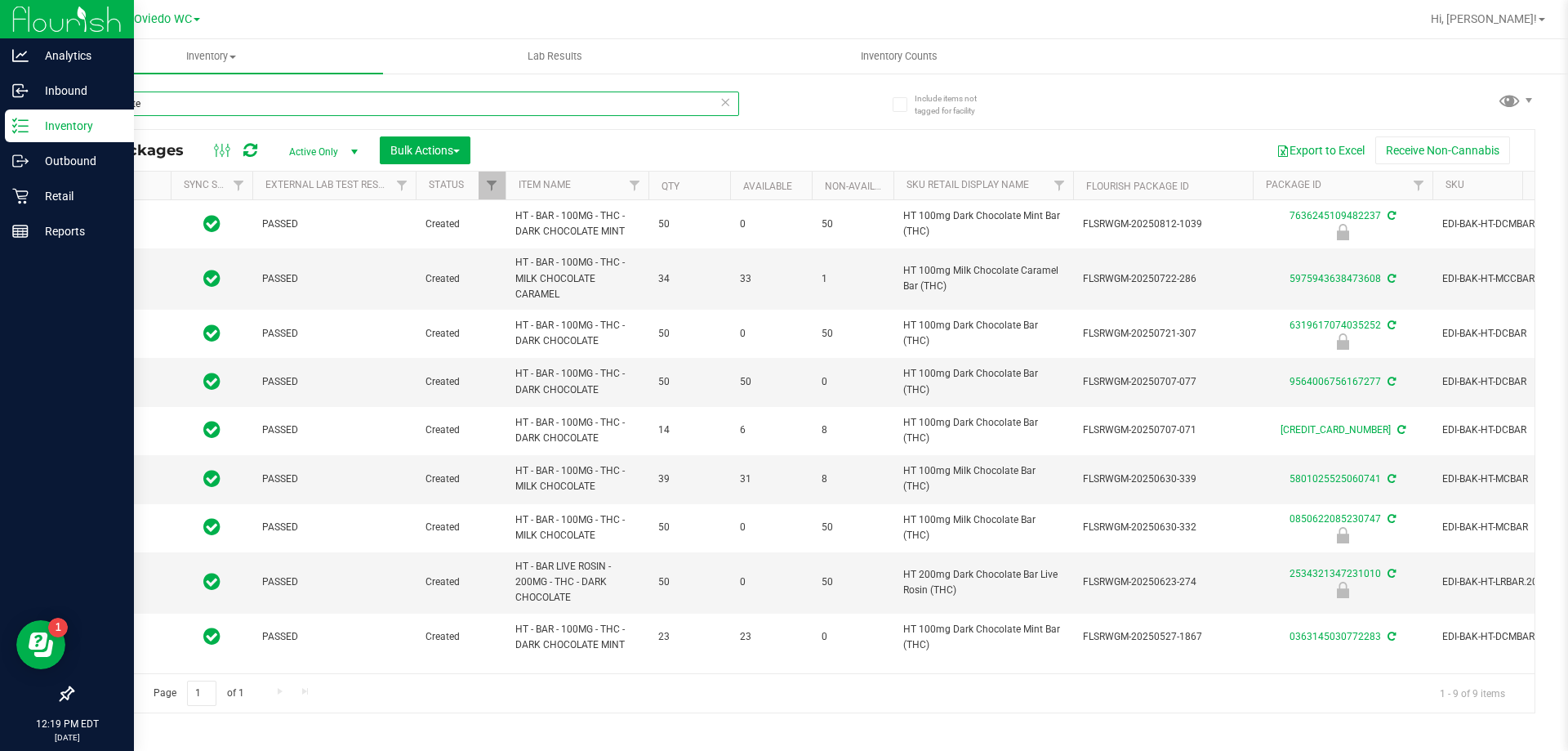
type input "2026-02-14"
type input "2026-01-18"
type input "2025-12-30"
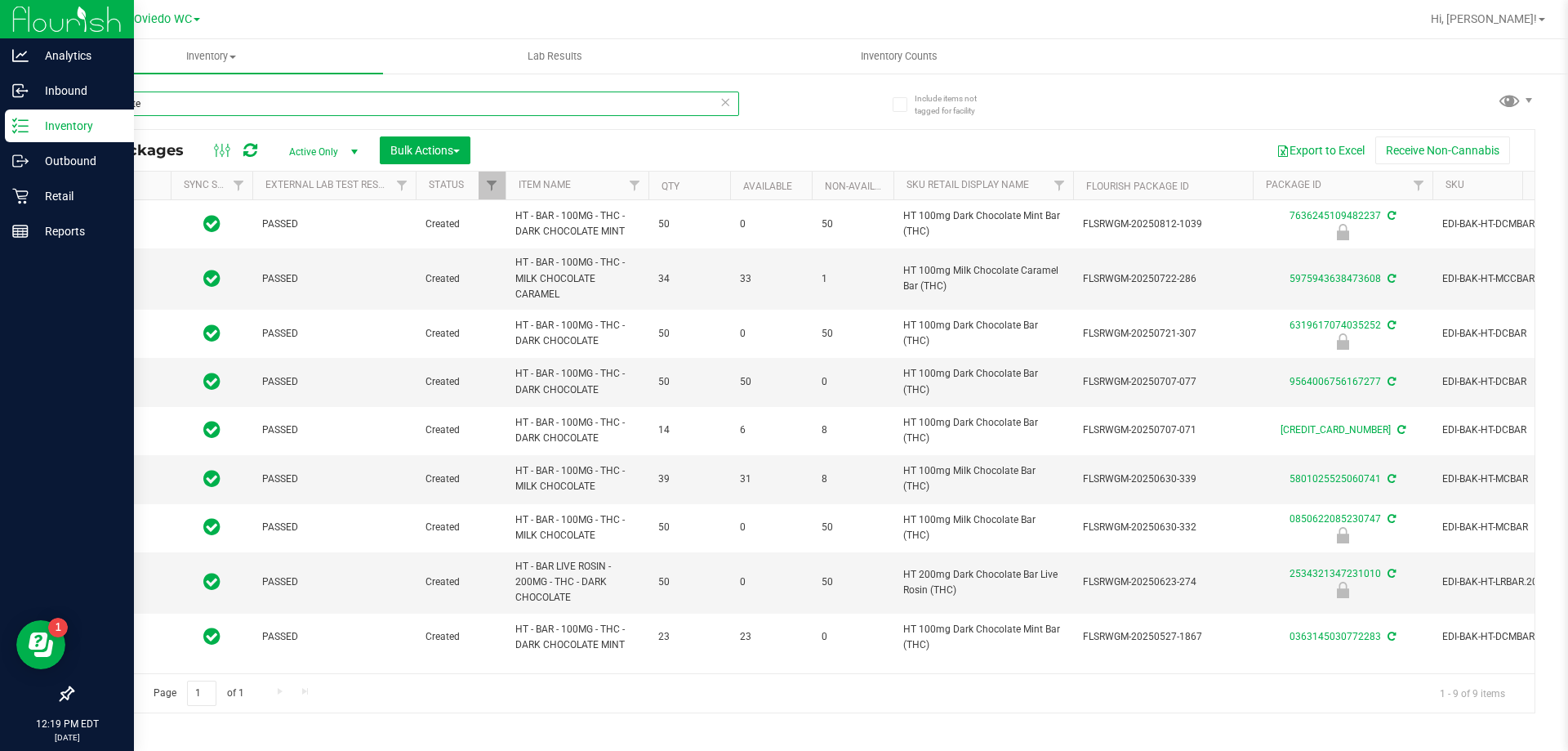
type input "2025-12-21"
type input "2025-12-23"
type input "2025-11-24"
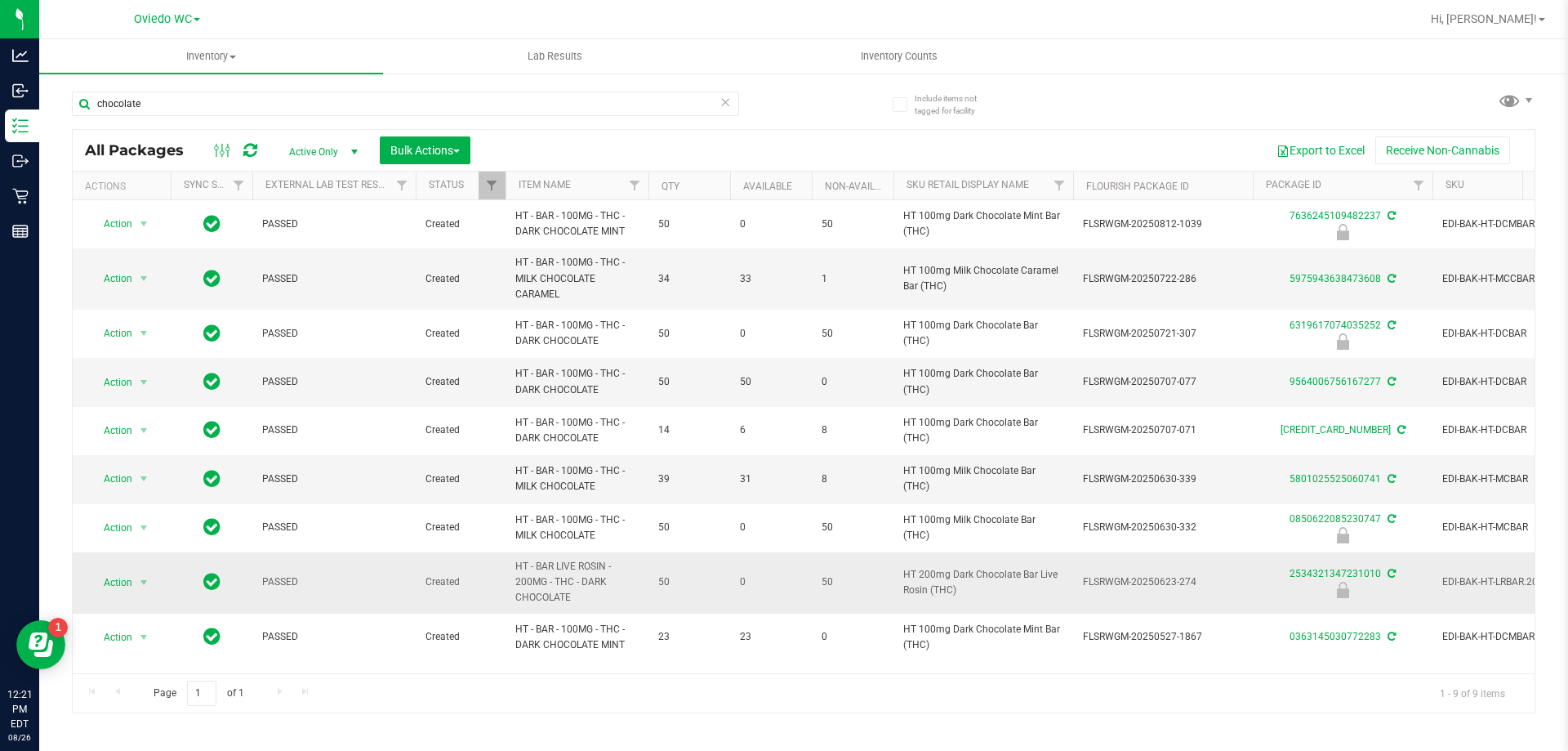
click at [561, 603] on span "HT - BAR LIVE ROSIN - 200MG - THC - DARK CHOCOLATE" at bounding box center [577, 582] width 123 height 47
copy tr "HT - BAR LIVE ROSIN - 200MG - THC - DARK CHOCOLATE"
click at [236, 96] on input "chocolate" at bounding box center [406, 104] width 668 height 24
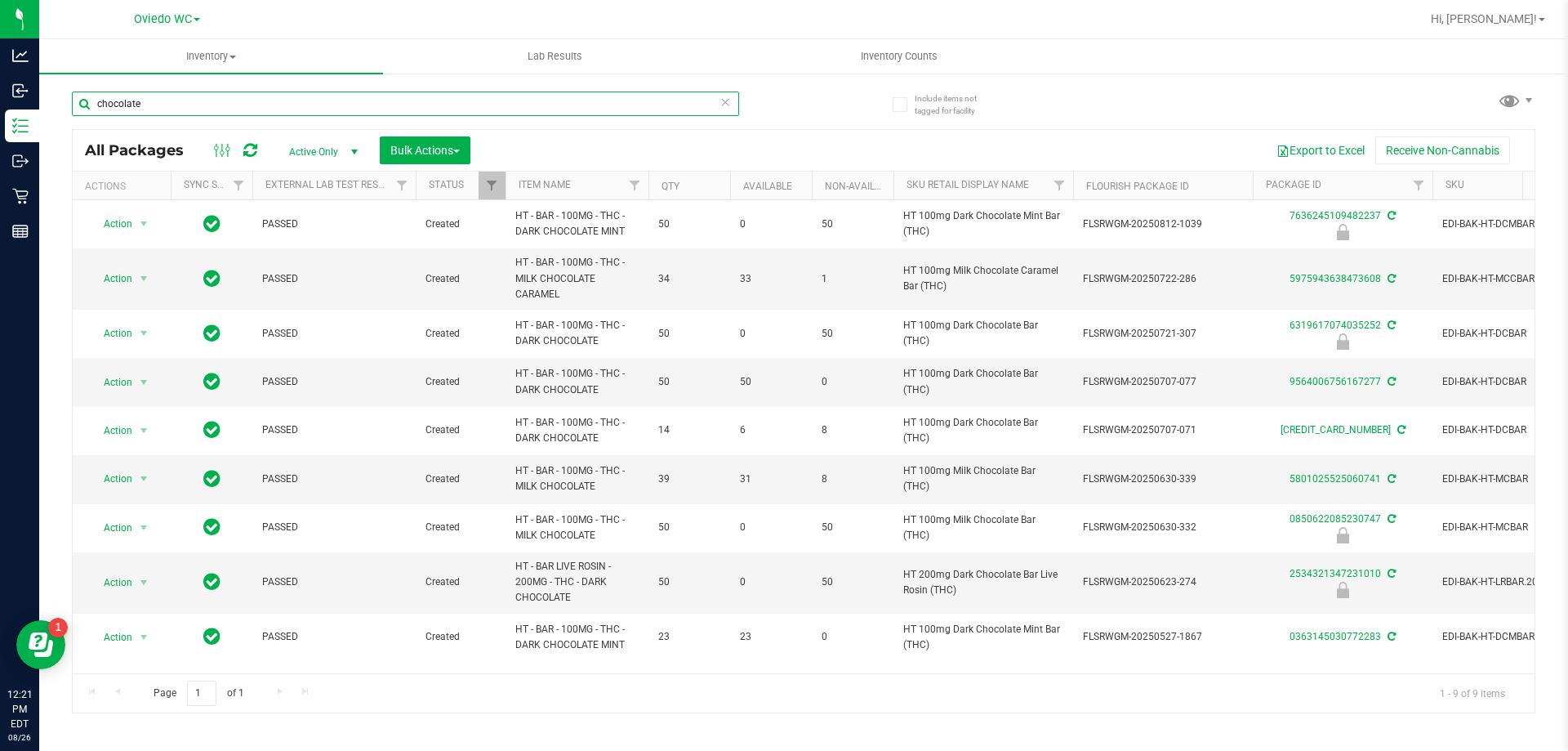
click at [236, 96] on input "chocolate" at bounding box center [406, 104] width 668 height 24
paste input "HT - BAR LIVE ROSIN - 200MG - THC - DARK CHOCOLATE"
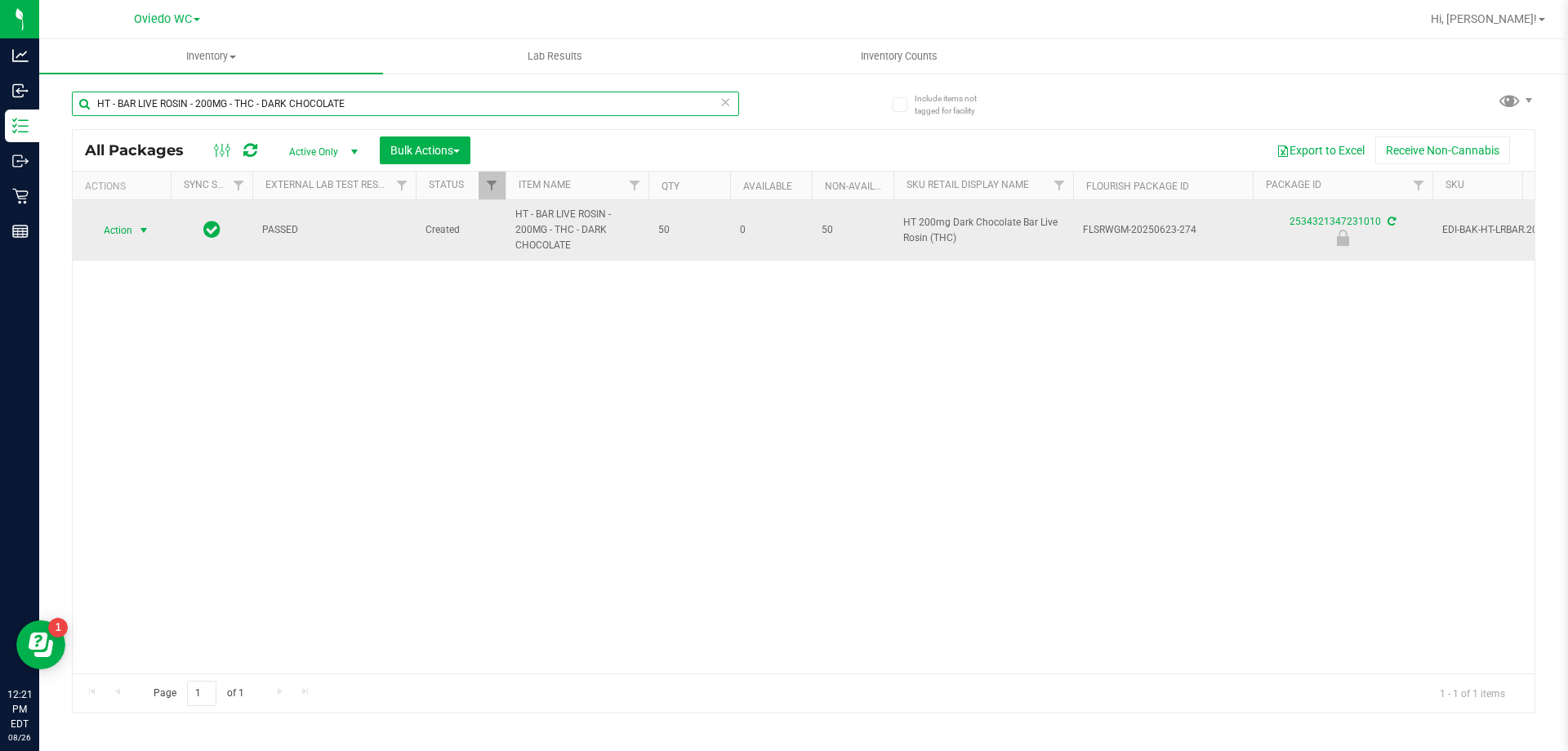
type input "HT - BAR LIVE ROSIN - 200MG - THC - DARK CHOCOLATE"
click at [141, 237] on span "select" at bounding box center [144, 230] width 21 height 23
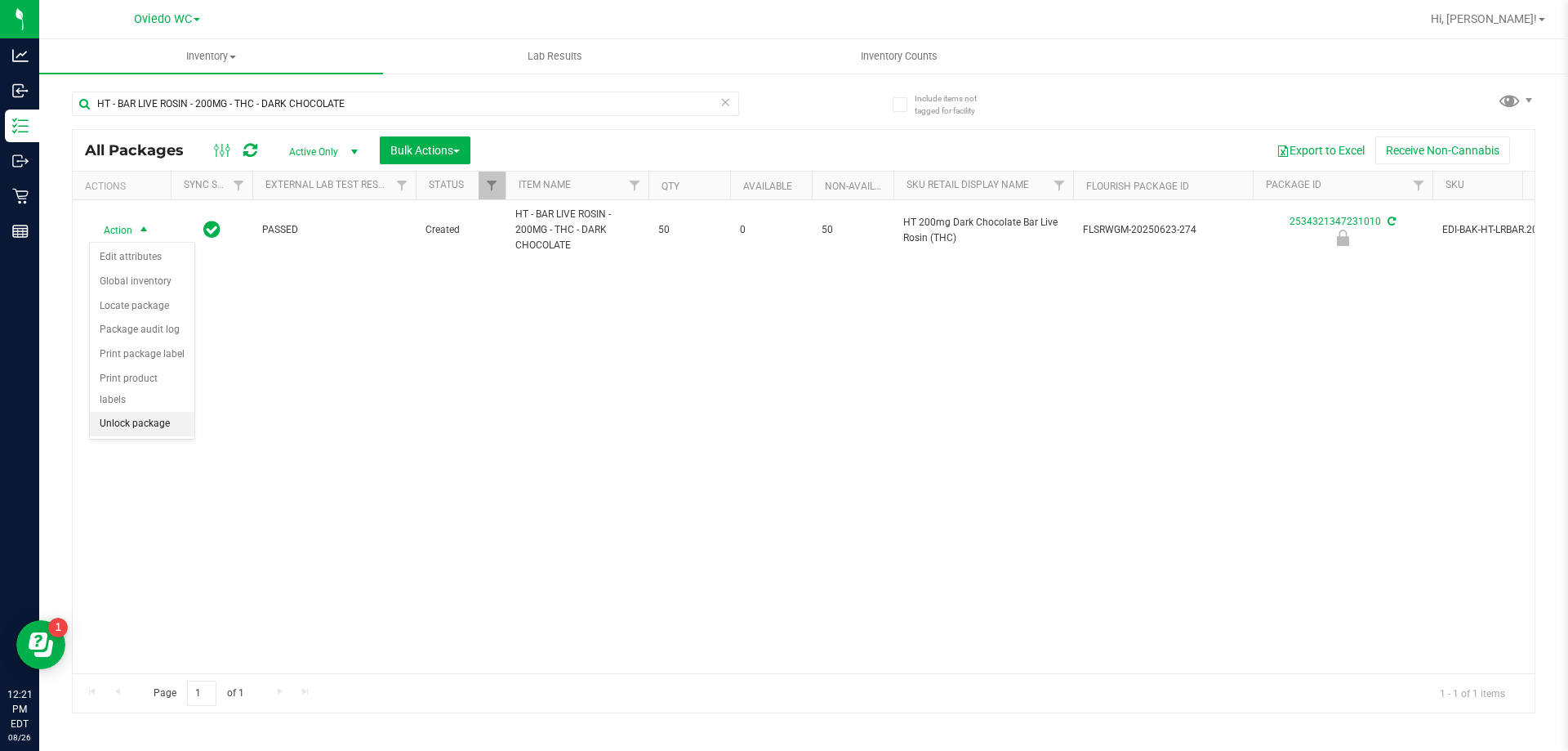
click at [149, 412] on li "Unlock package" at bounding box center [142, 423] width 104 height 24
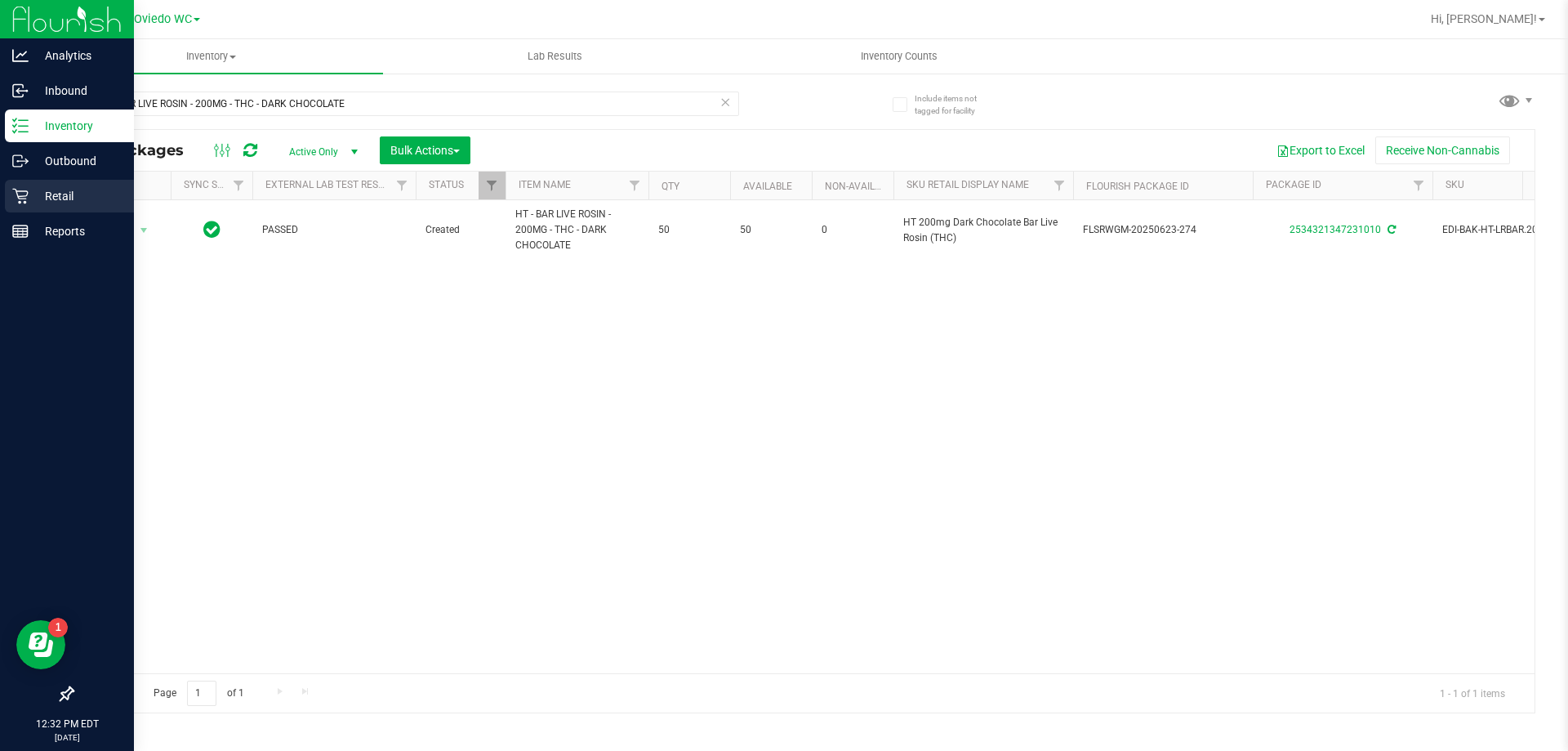
click at [18, 197] on icon at bounding box center [20, 196] width 15 height 15
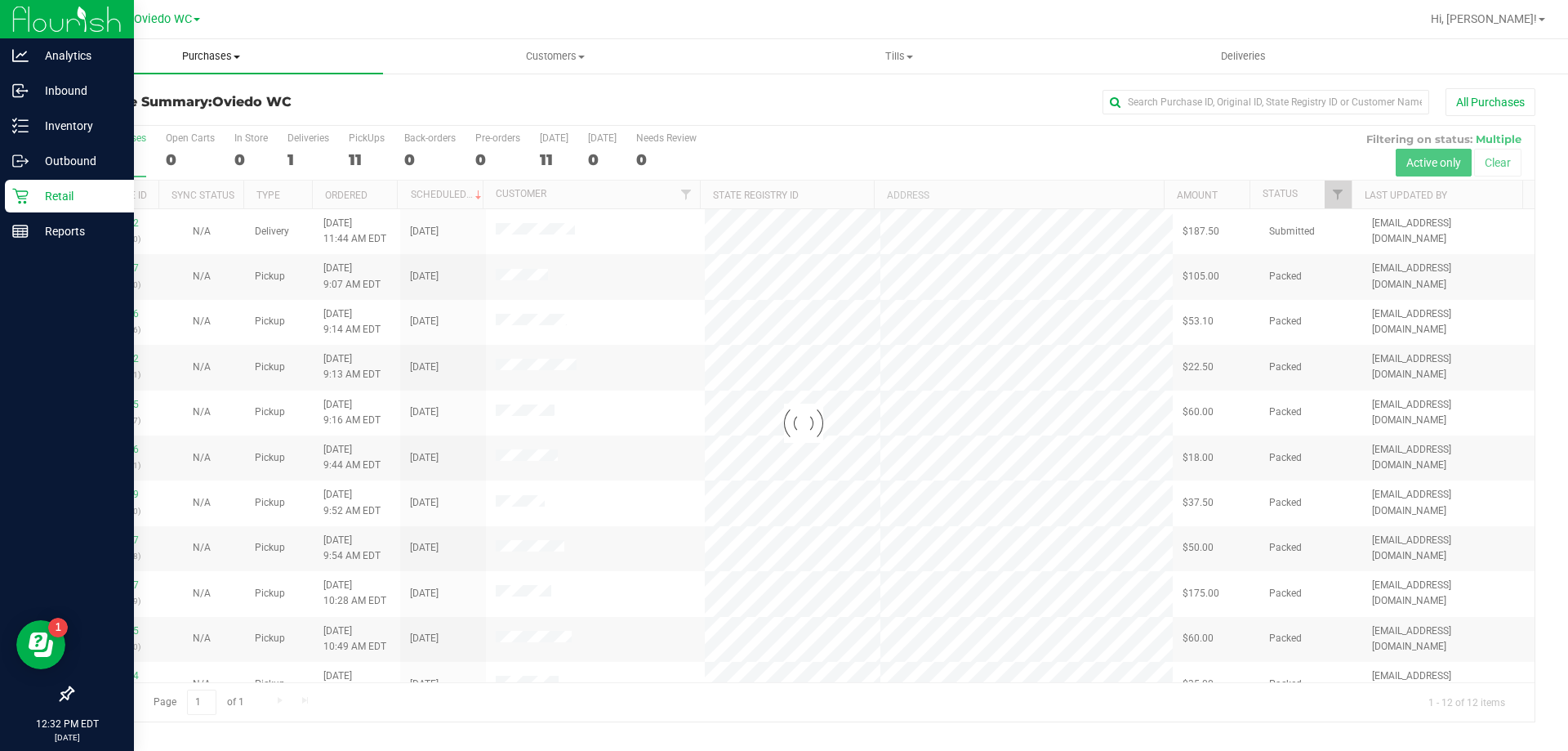
click at [229, 58] on span "Purchases" at bounding box center [211, 56] width 344 height 14
click at [88, 110] on li "Fulfillment" at bounding box center [211, 119] width 344 height 20
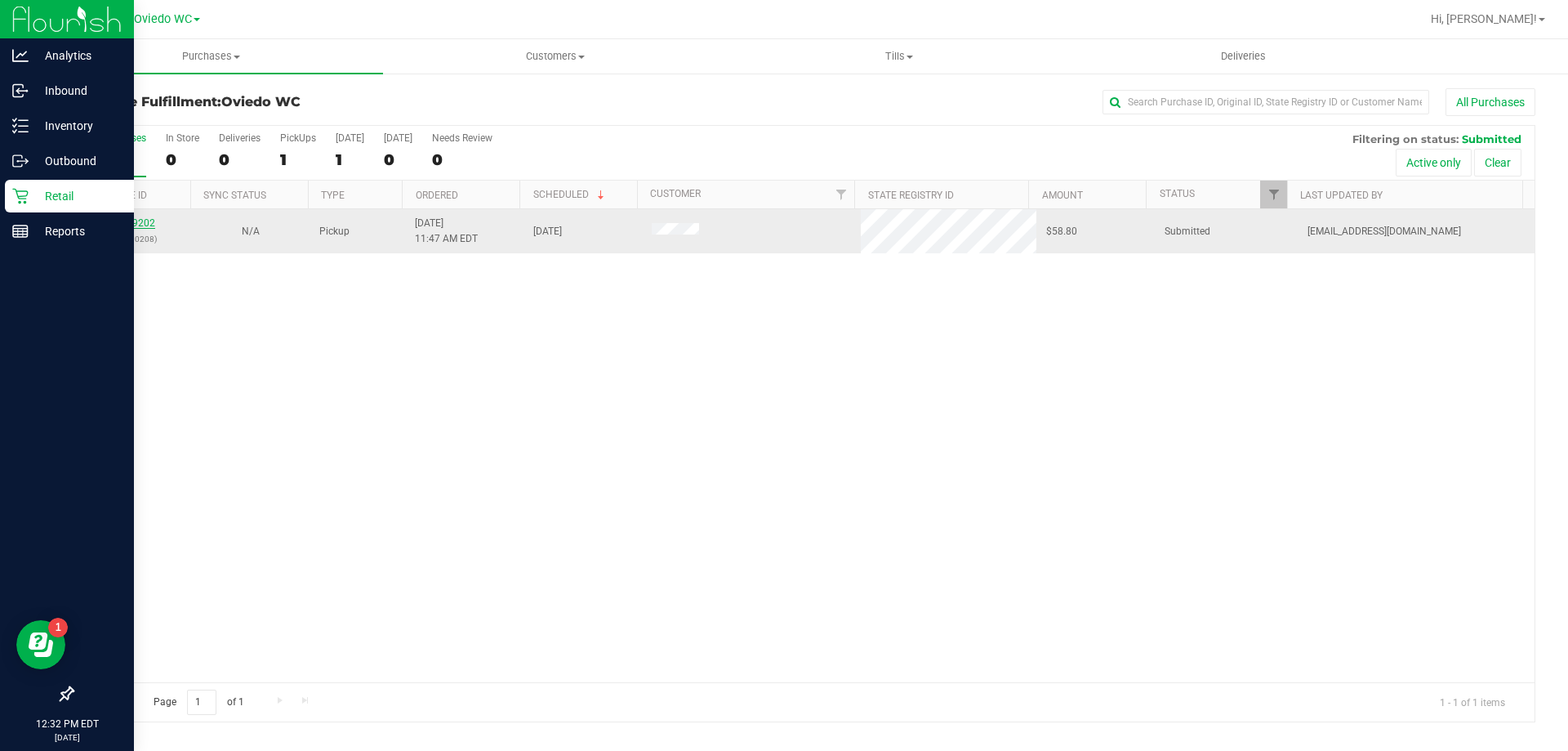
click at [130, 225] on link "11849202" at bounding box center [132, 222] width 46 height 12
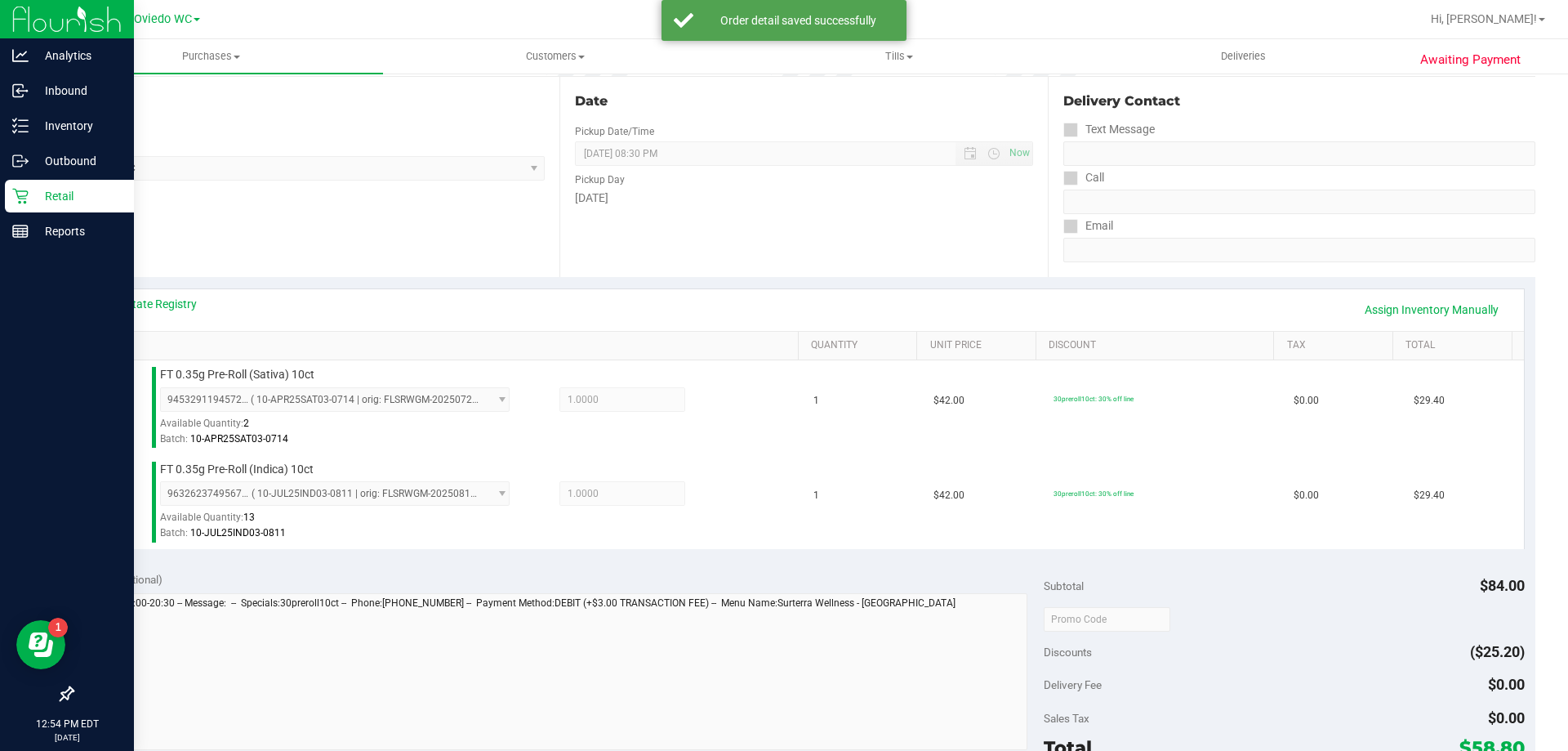
scroll to position [327, 0]
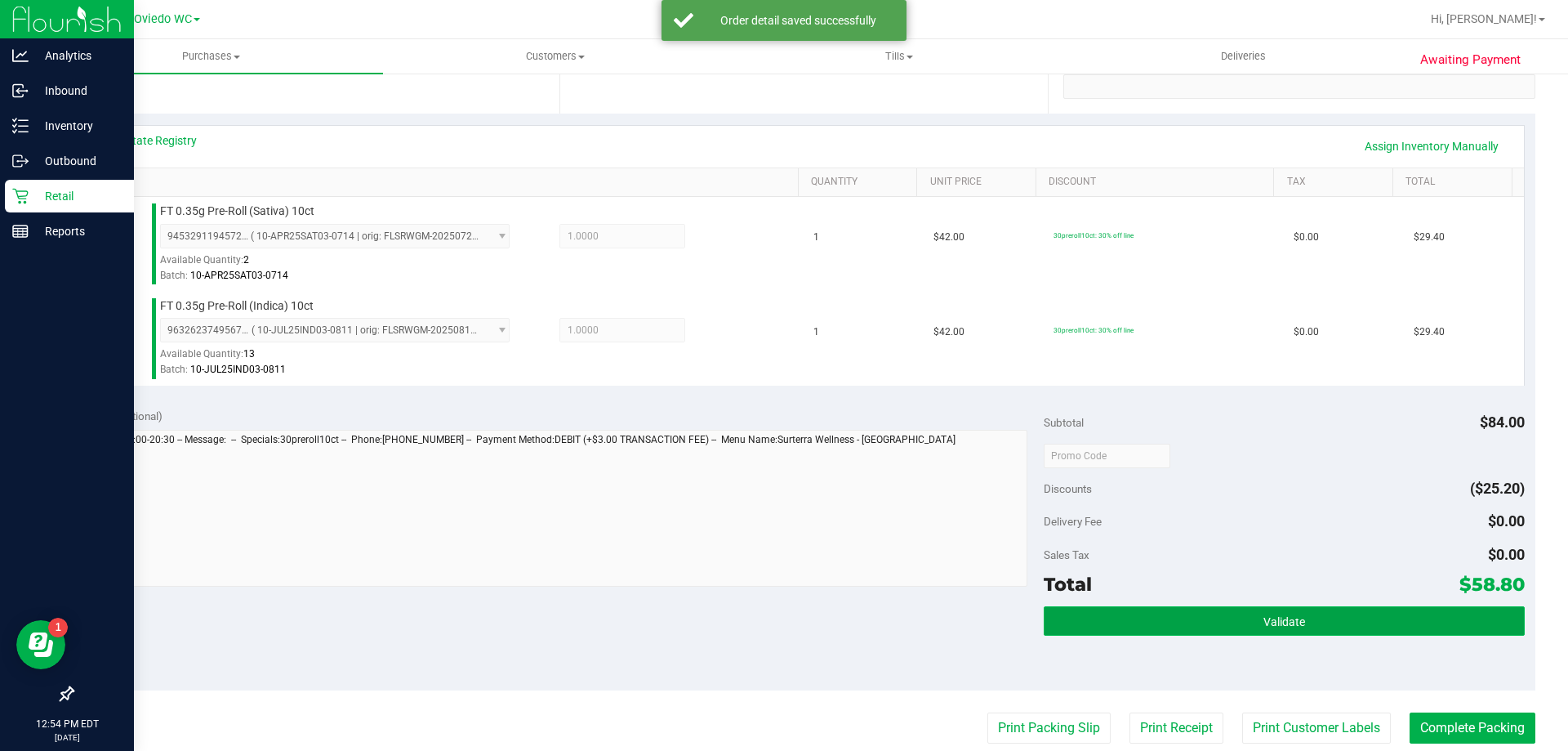
click at [1181, 621] on button "Validate" at bounding box center [1284, 621] width 480 height 29
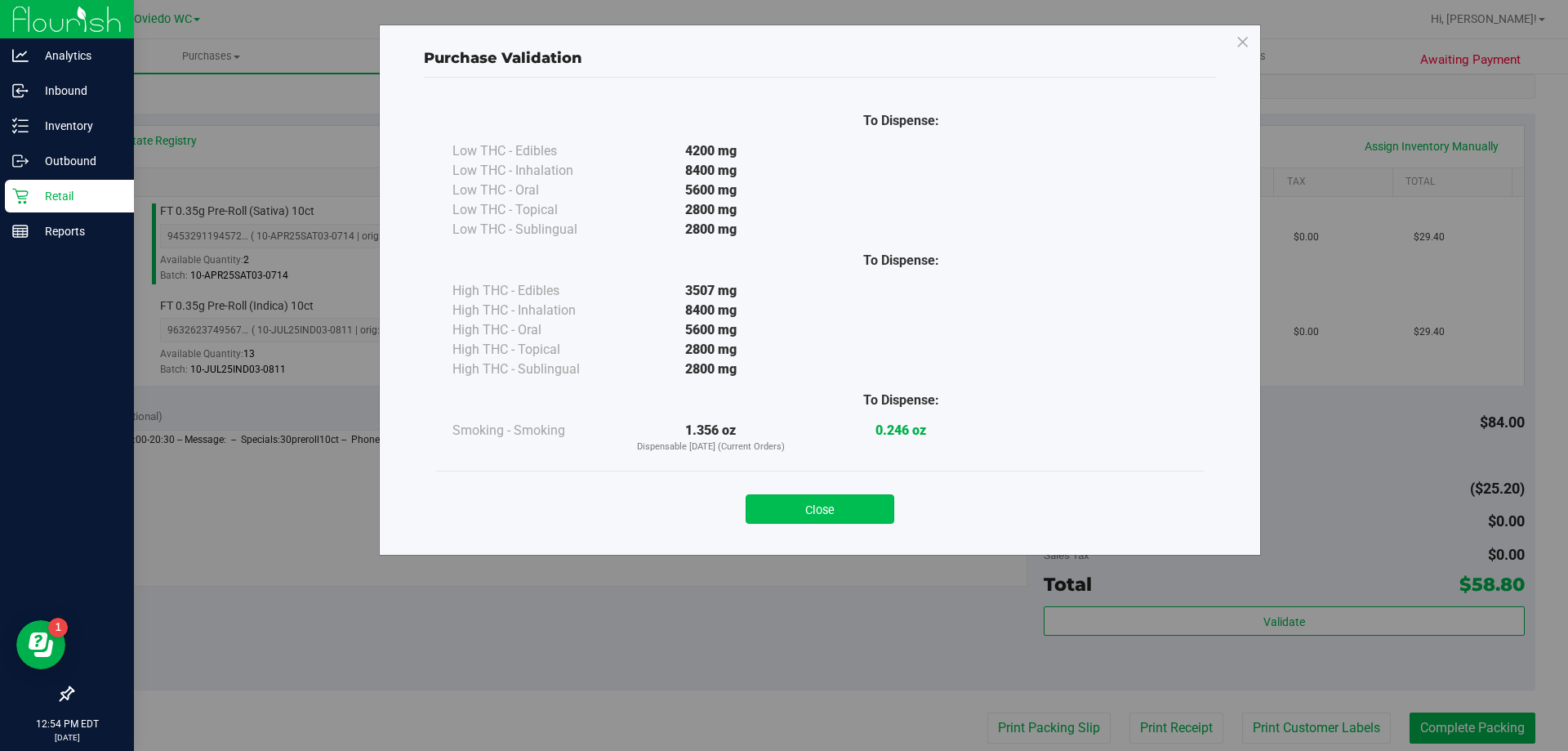
click at [817, 513] on button "Close" at bounding box center [820, 509] width 149 height 29
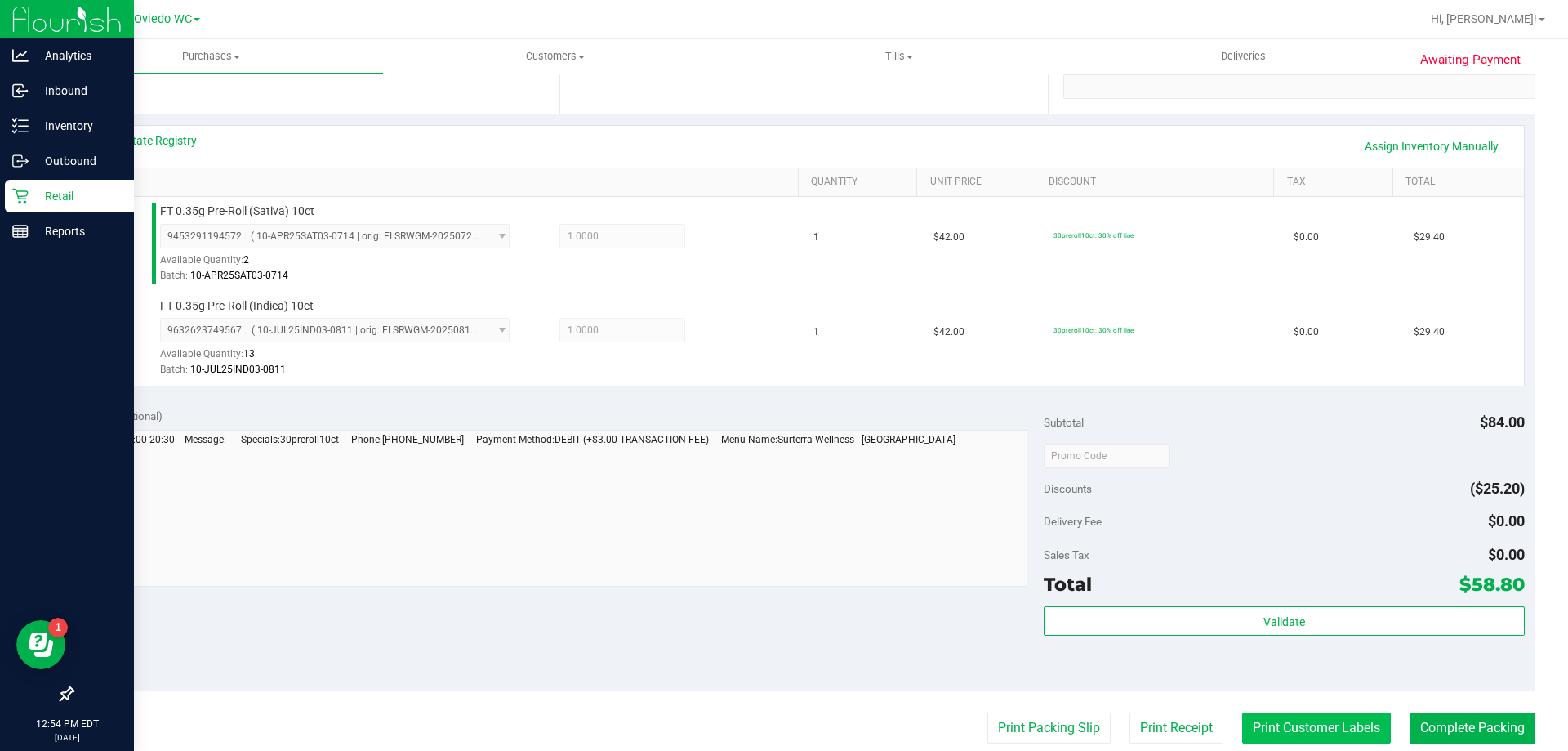
click at [1332, 722] on button "Print Customer Labels" at bounding box center [1316, 728] width 149 height 31
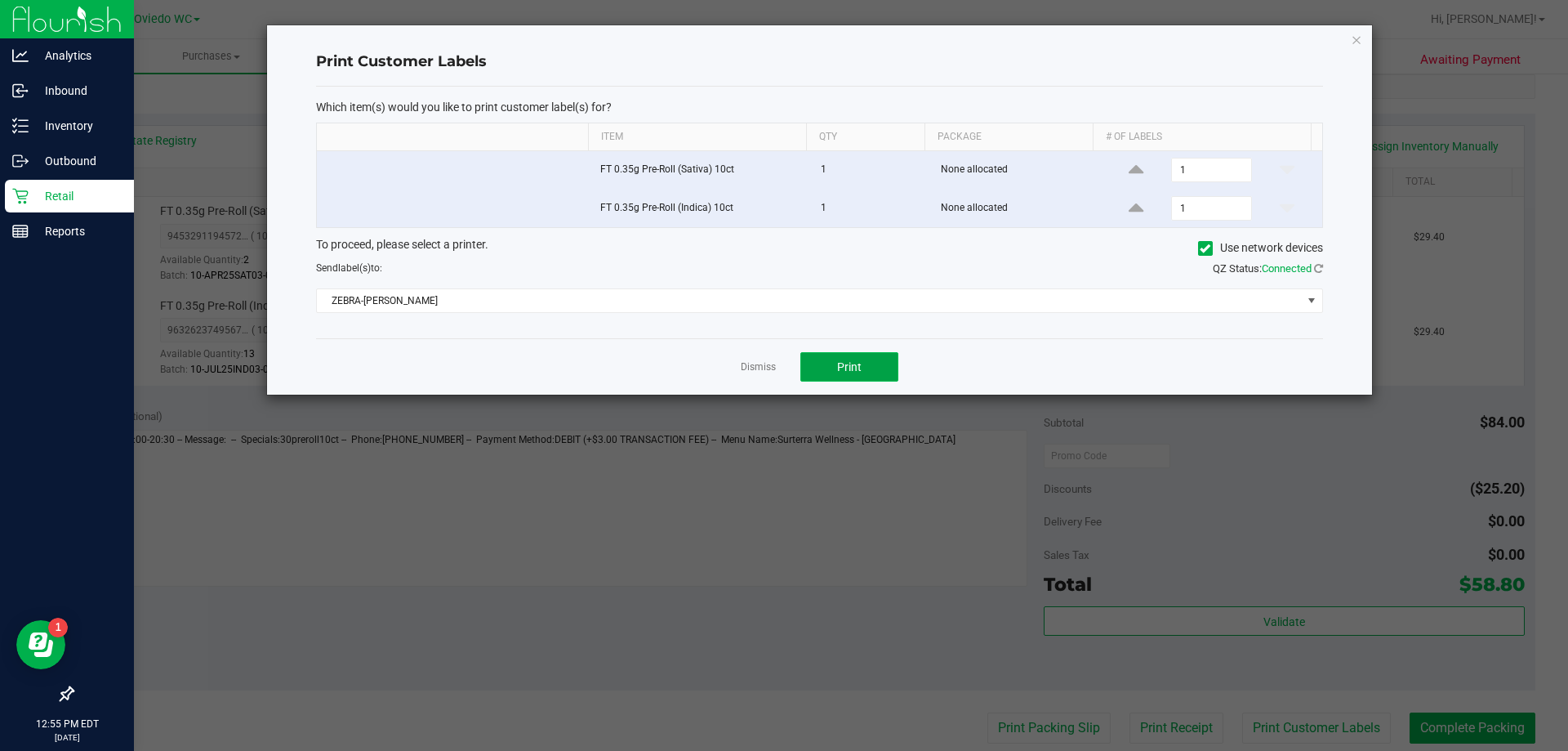
click at [873, 374] on button "Print" at bounding box center [850, 366] width 98 height 29
click at [767, 371] on link "Dismiss" at bounding box center [758, 368] width 35 height 14
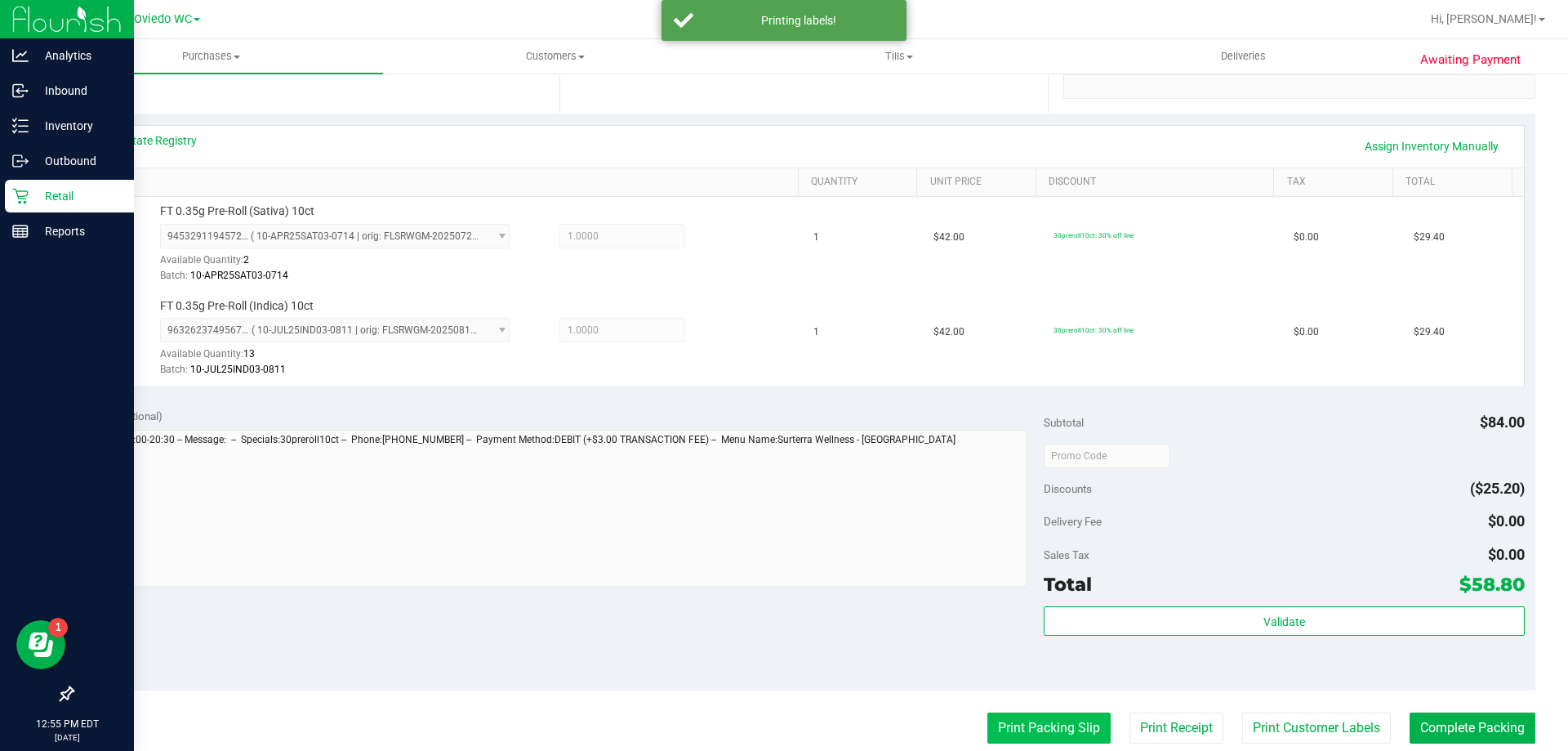
click at [1045, 720] on button "Print Packing Slip" at bounding box center [1049, 728] width 123 height 31
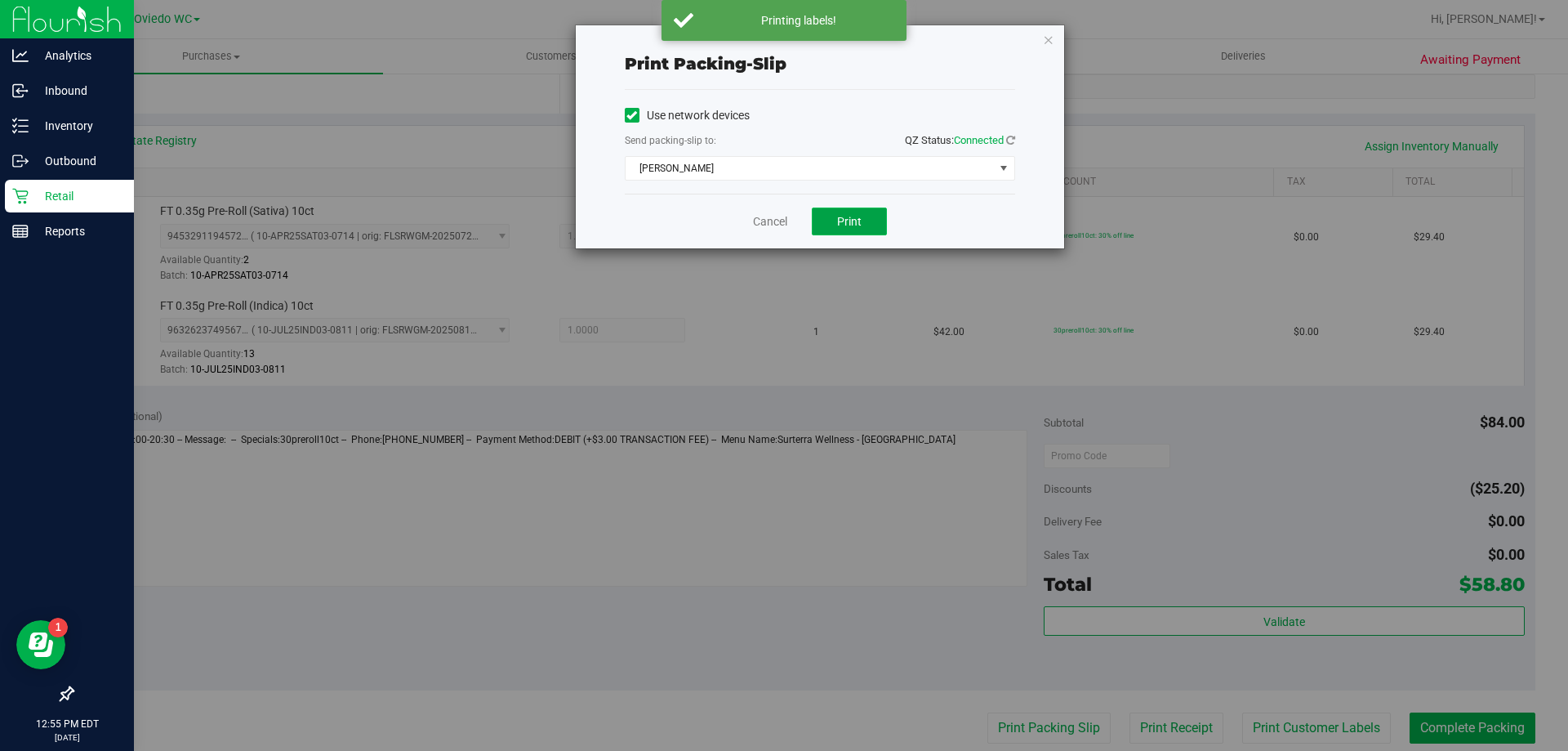
click at [843, 225] on span "Print" at bounding box center [849, 221] width 24 height 13
click at [764, 213] on link "Cancel" at bounding box center [770, 221] width 34 height 17
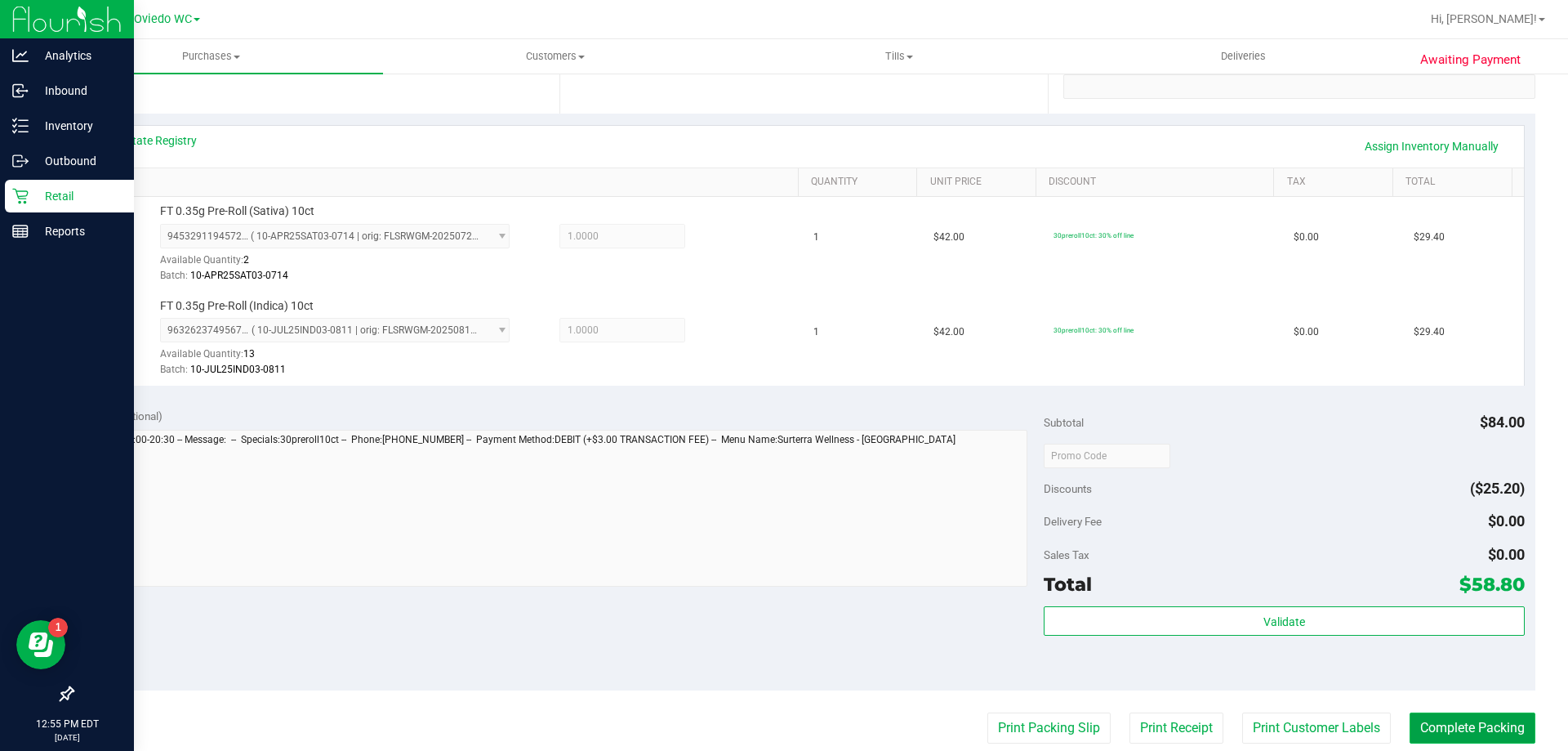
click at [1480, 735] on button "Complete Packing" at bounding box center [1473, 728] width 126 height 31
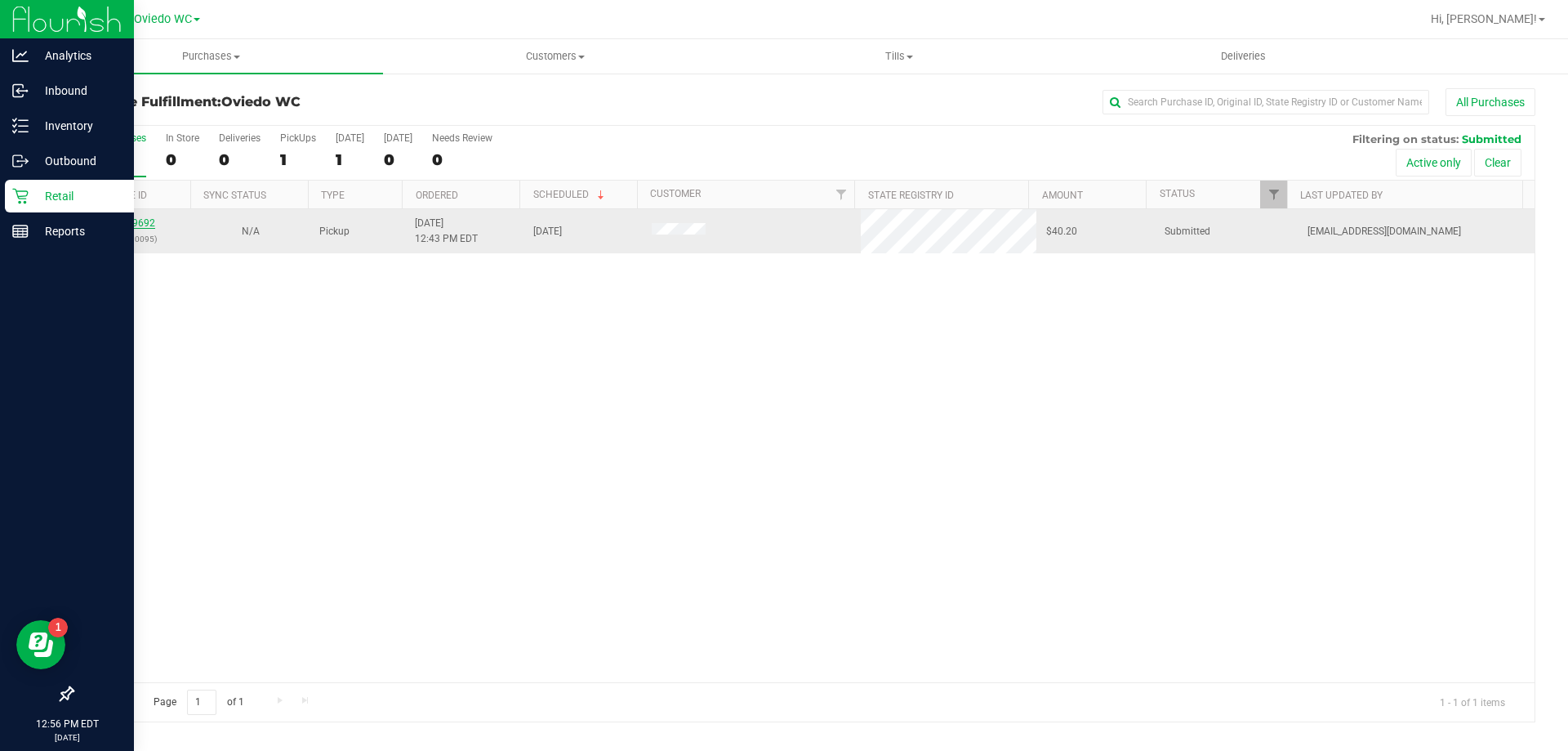
click at [120, 221] on link "11849692" at bounding box center [132, 222] width 46 height 12
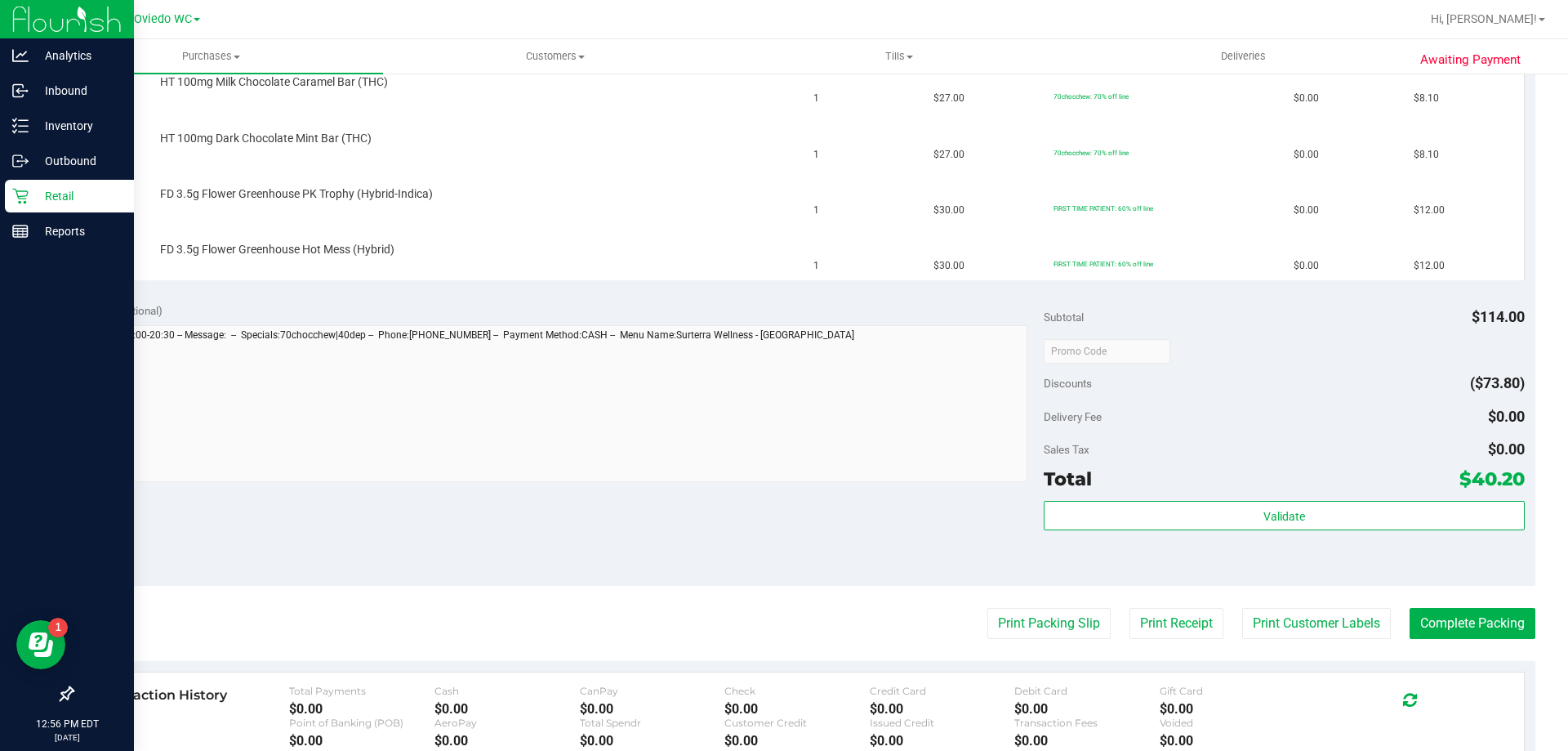
scroll to position [654, 0]
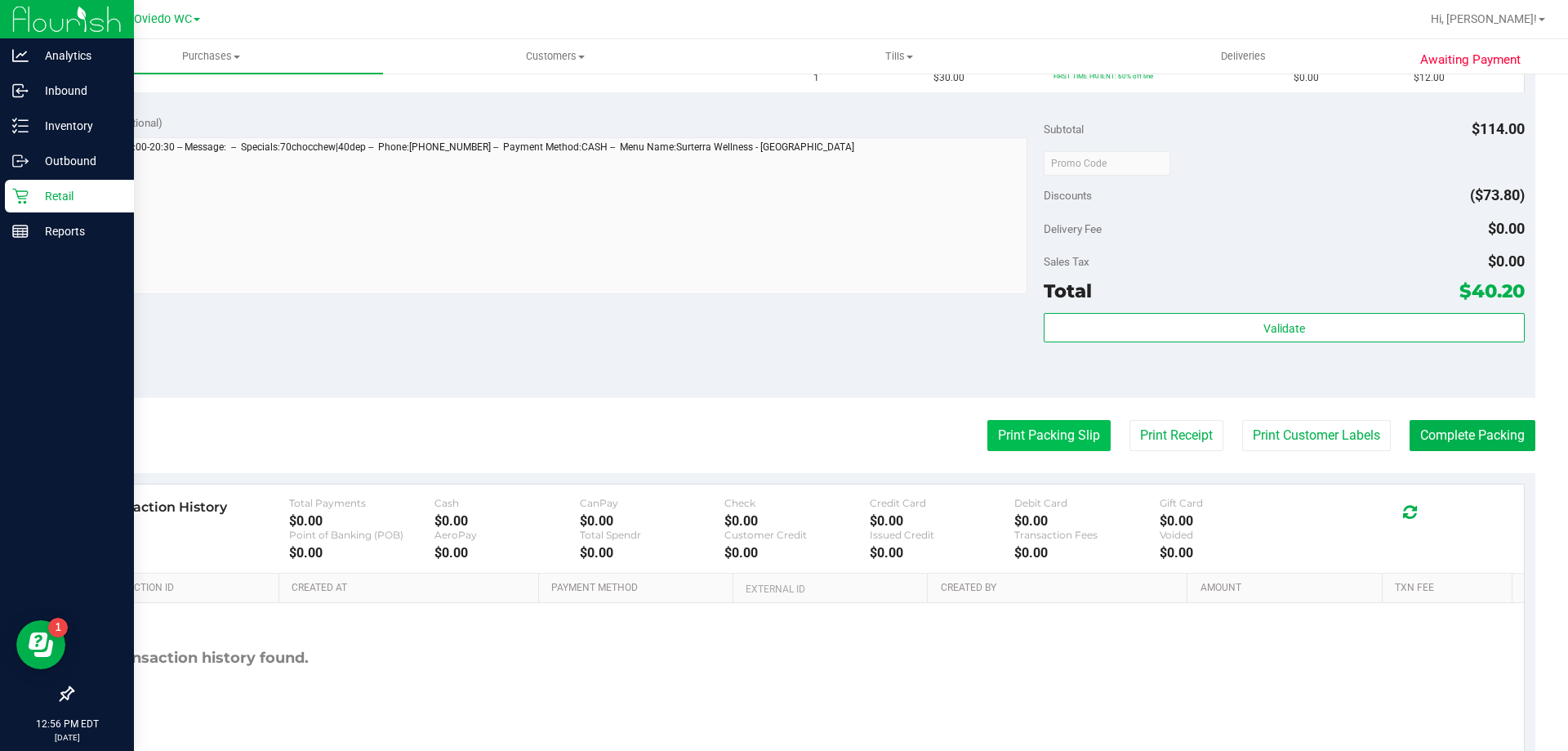
click at [1017, 447] on button "Print Packing Slip" at bounding box center [1049, 435] width 123 height 31
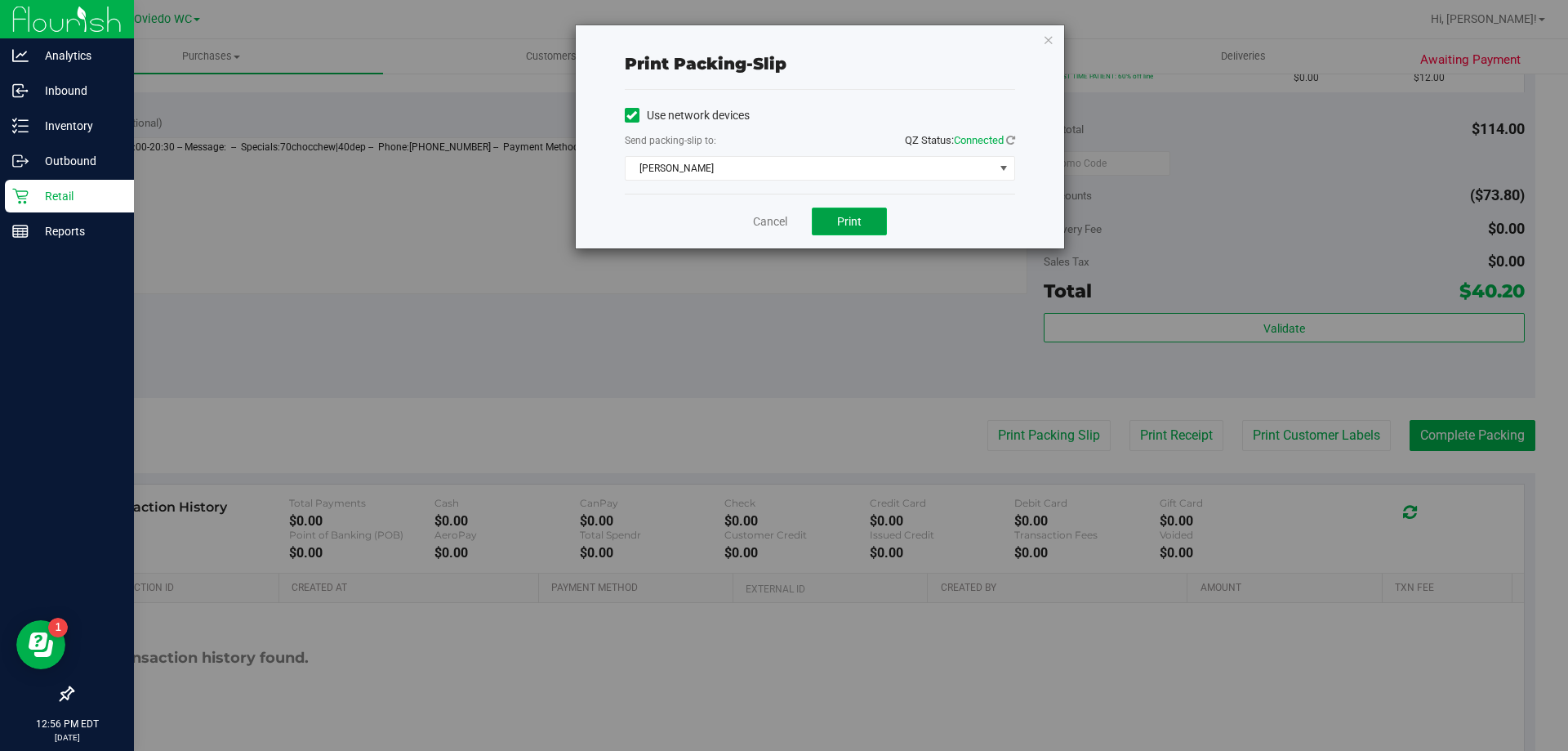
click at [817, 217] on button "Print" at bounding box center [850, 221] width 75 height 28
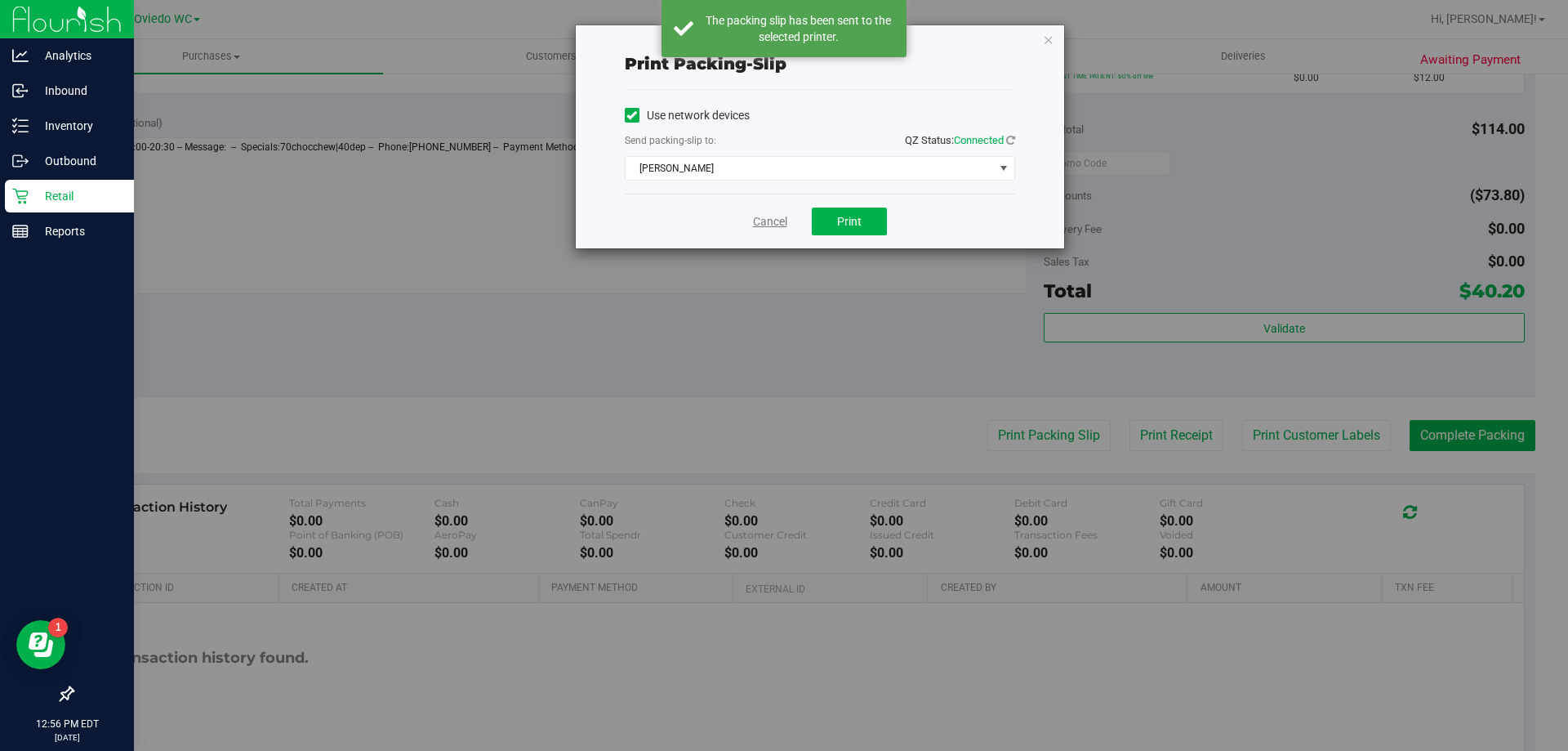
click at [764, 228] on link "Cancel" at bounding box center [770, 221] width 34 height 17
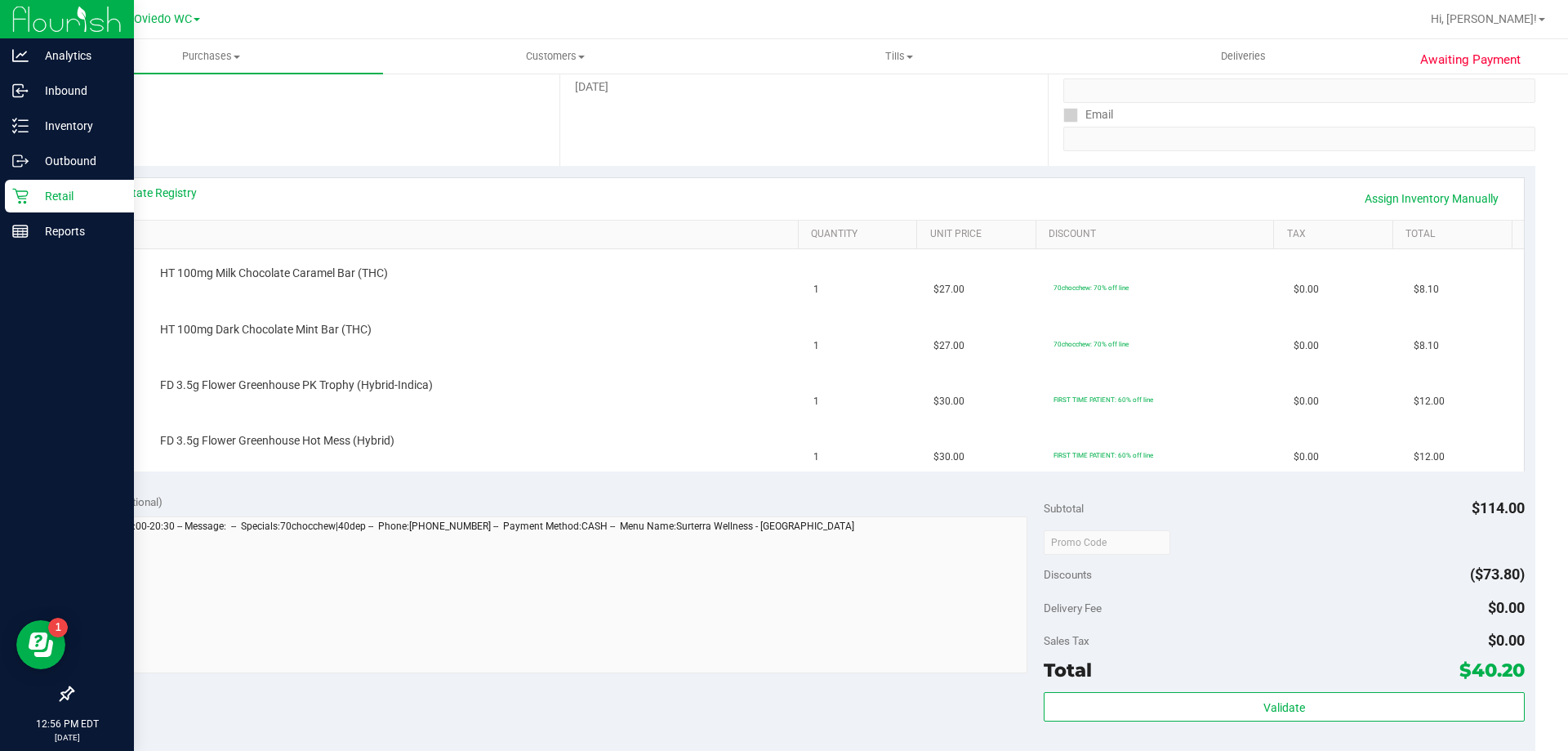
scroll to position [246, 0]
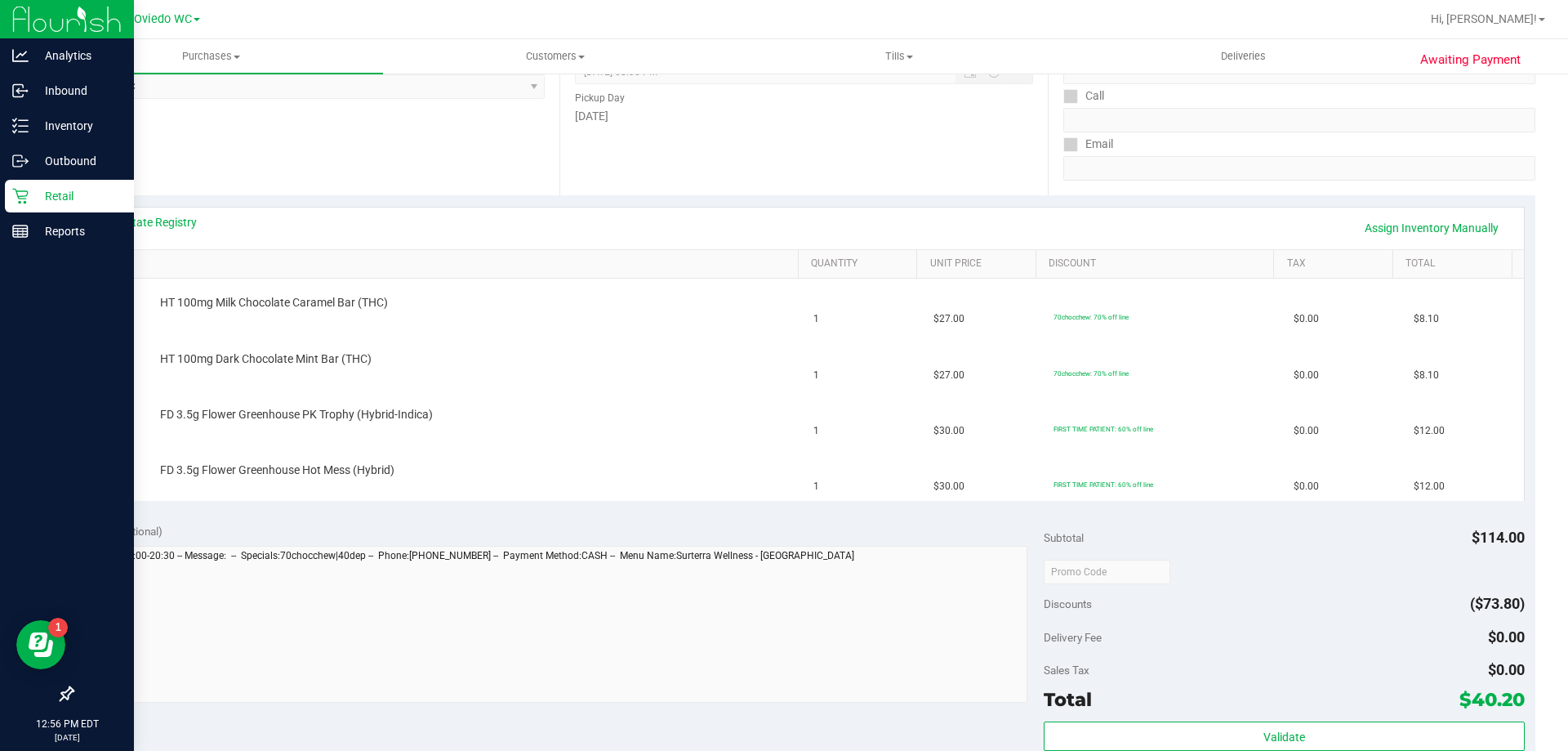
click at [188, 243] on div "View State Registry Assign Inventory Manually" at bounding box center [804, 228] width 1440 height 42
click at [185, 229] on link "View State Registry" at bounding box center [148, 222] width 98 height 16
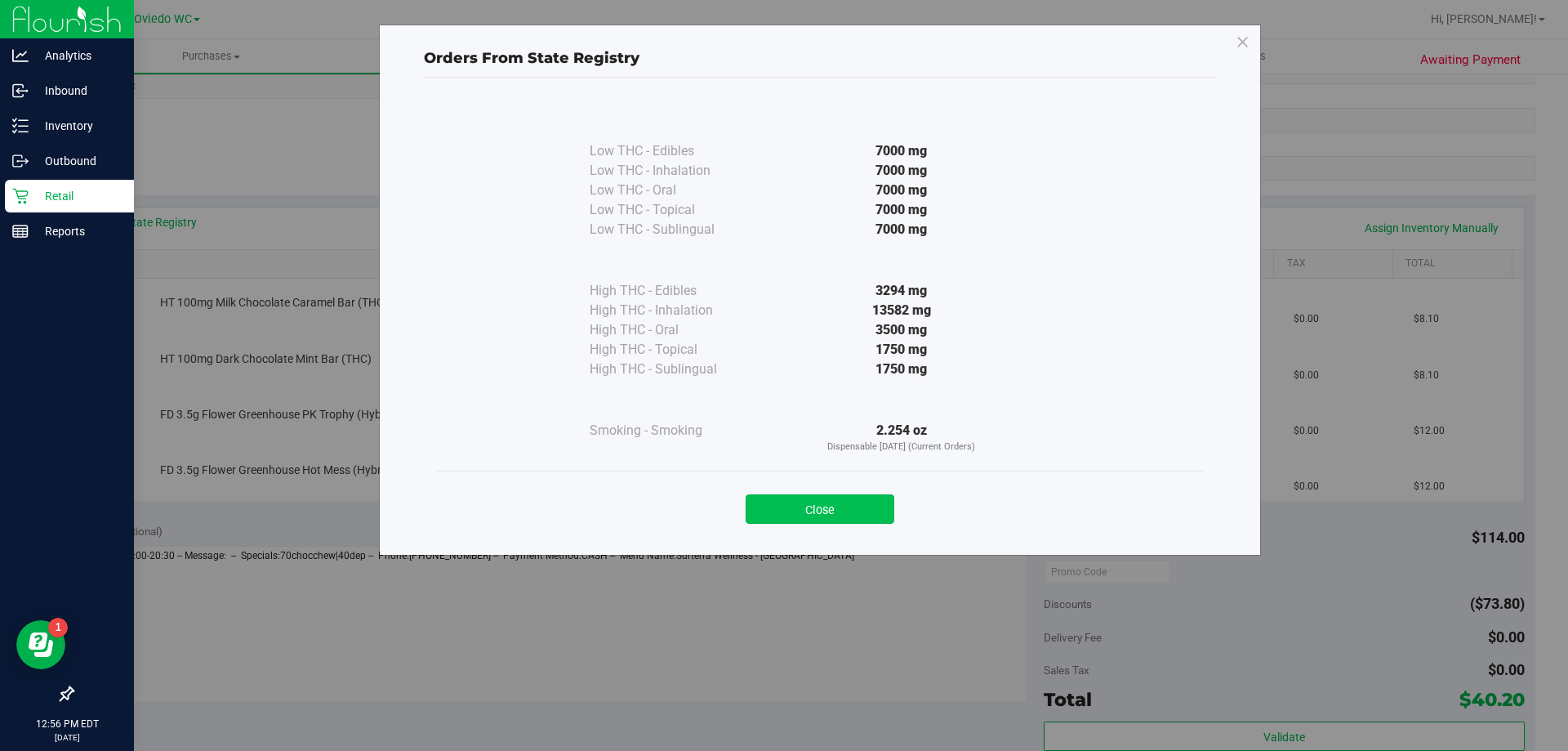
click at [820, 513] on button "Close" at bounding box center [820, 509] width 149 height 29
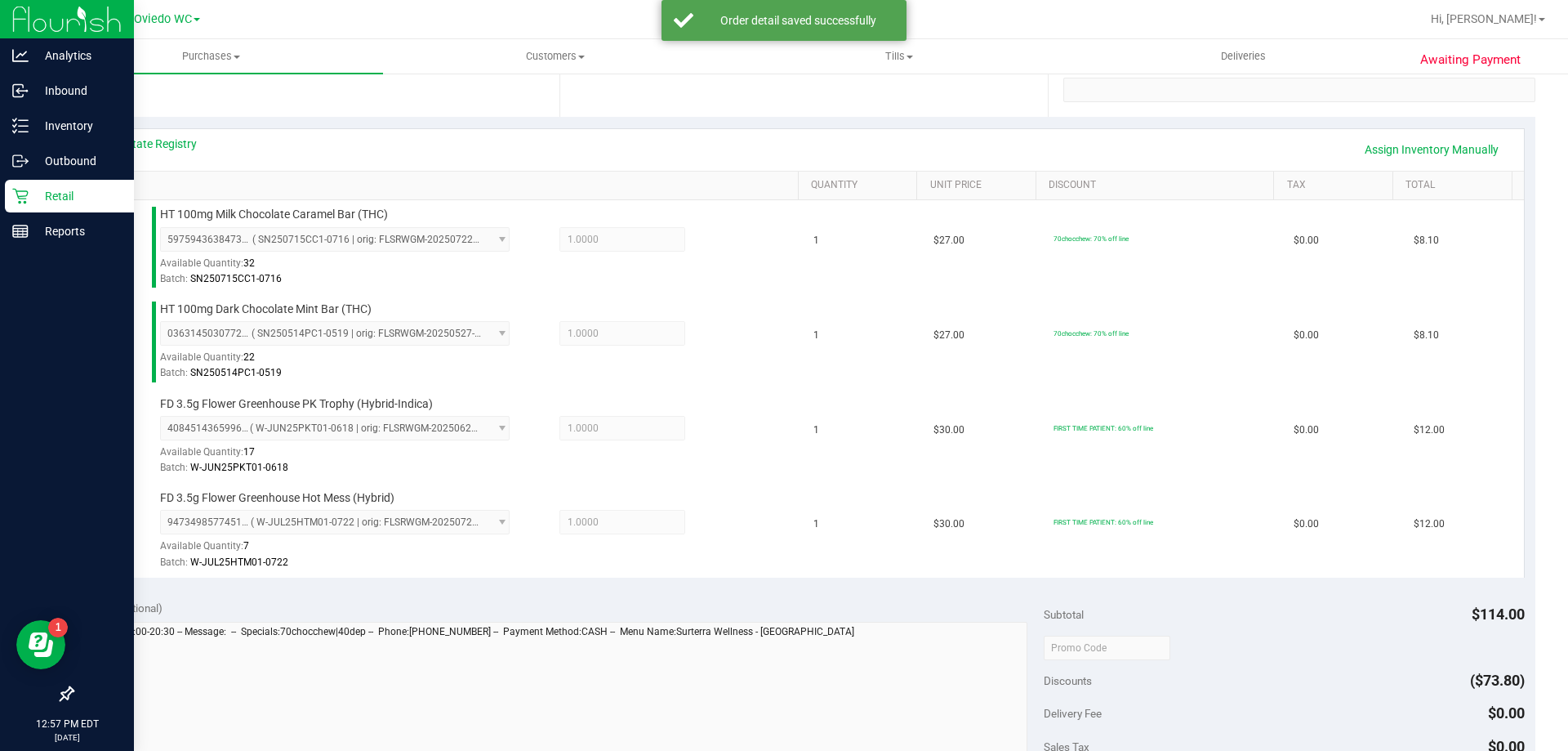
scroll to position [409, 0]
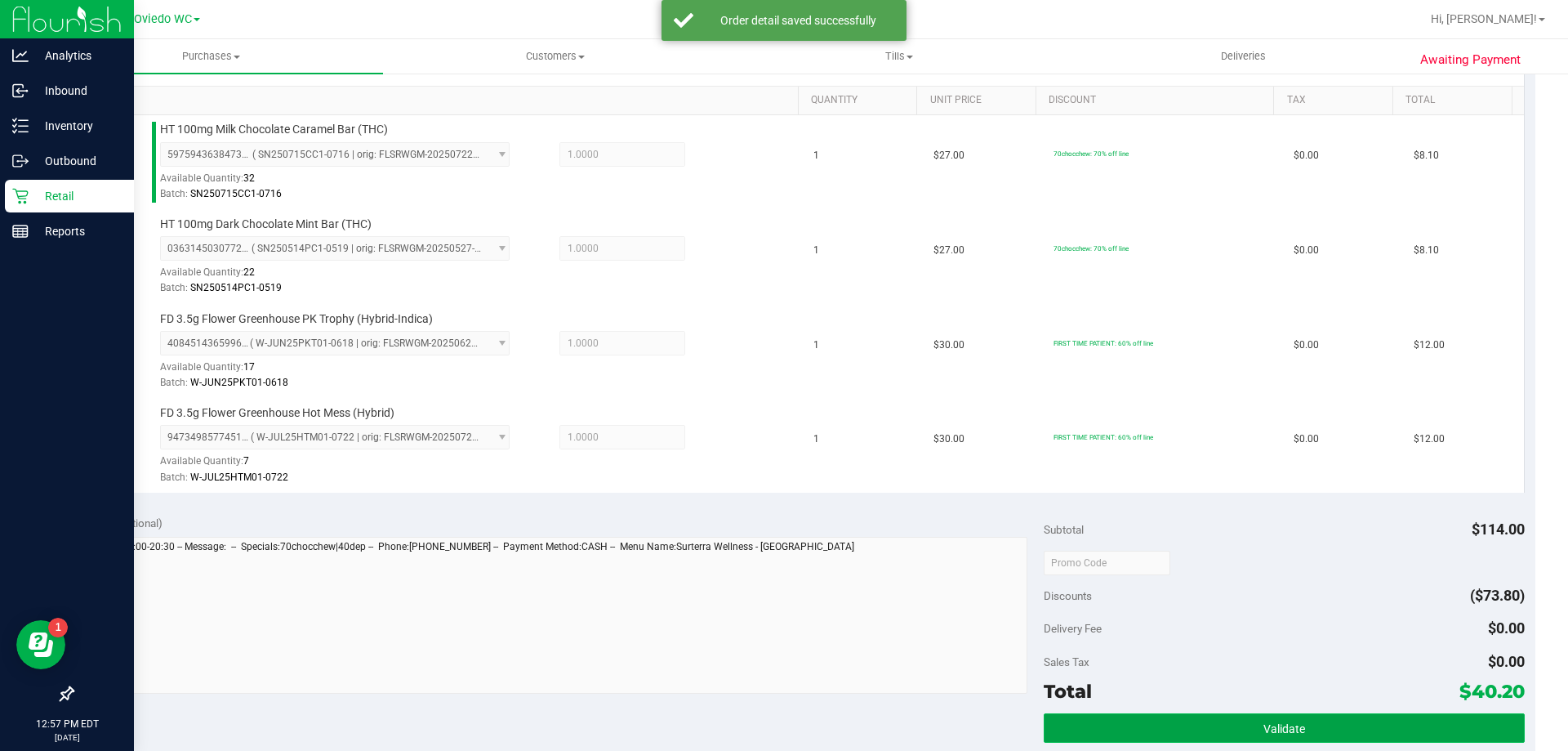
click at [1148, 728] on button "Validate" at bounding box center [1284, 728] width 480 height 29
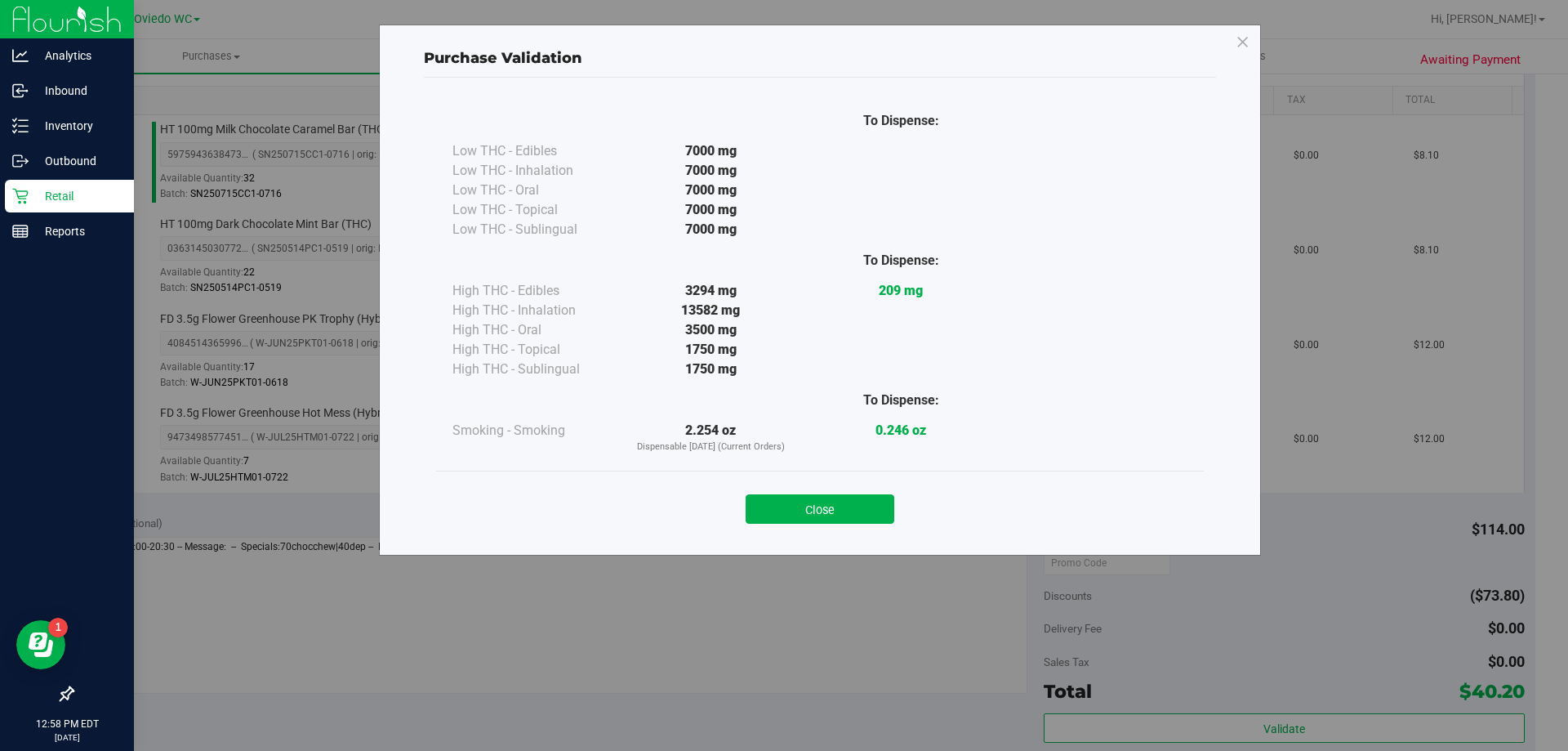
click at [891, 528] on div "Close" at bounding box center [820, 504] width 767 height 66
click at [881, 517] on button "Close" at bounding box center [820, 509] width 149 height 29
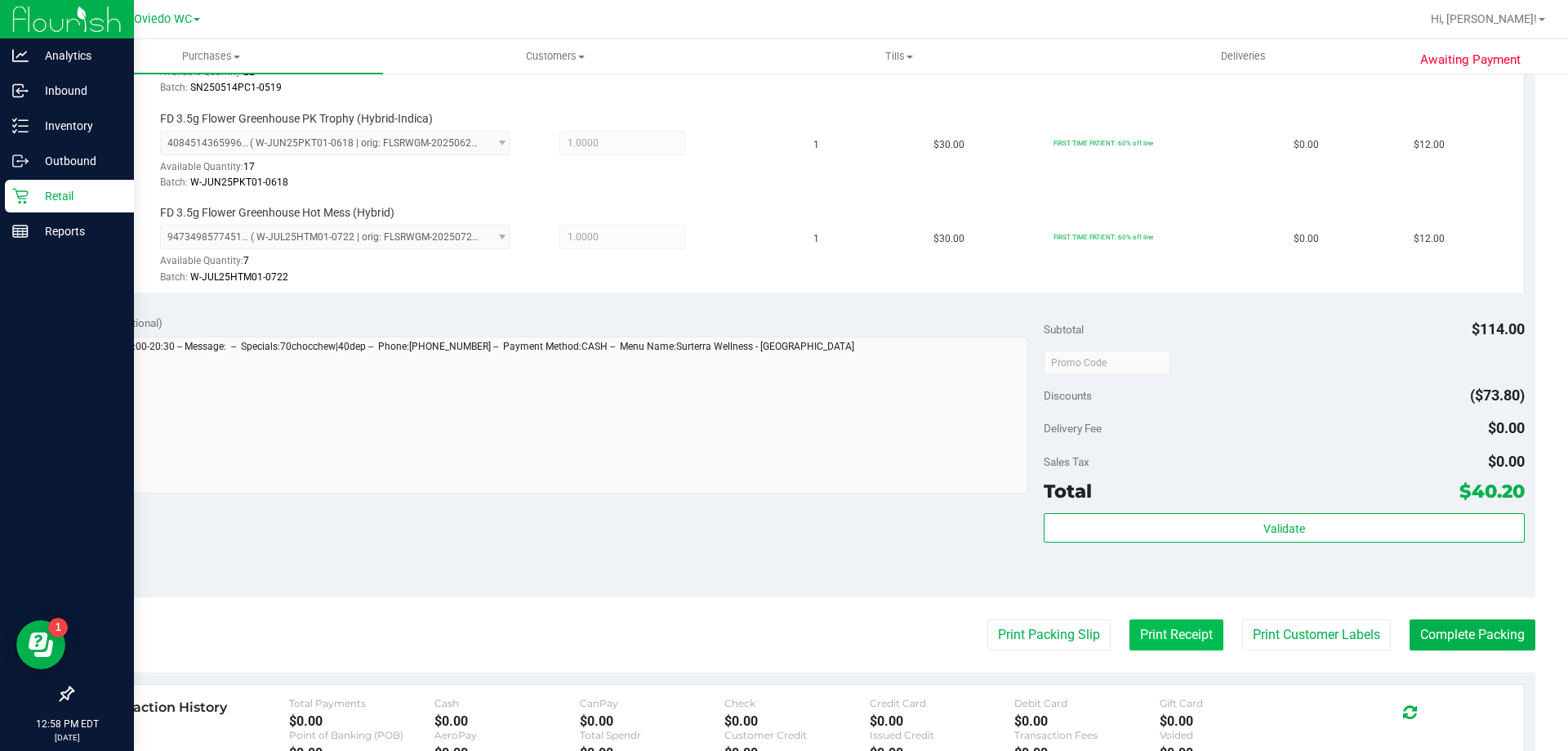
scroll to position [736, 0]
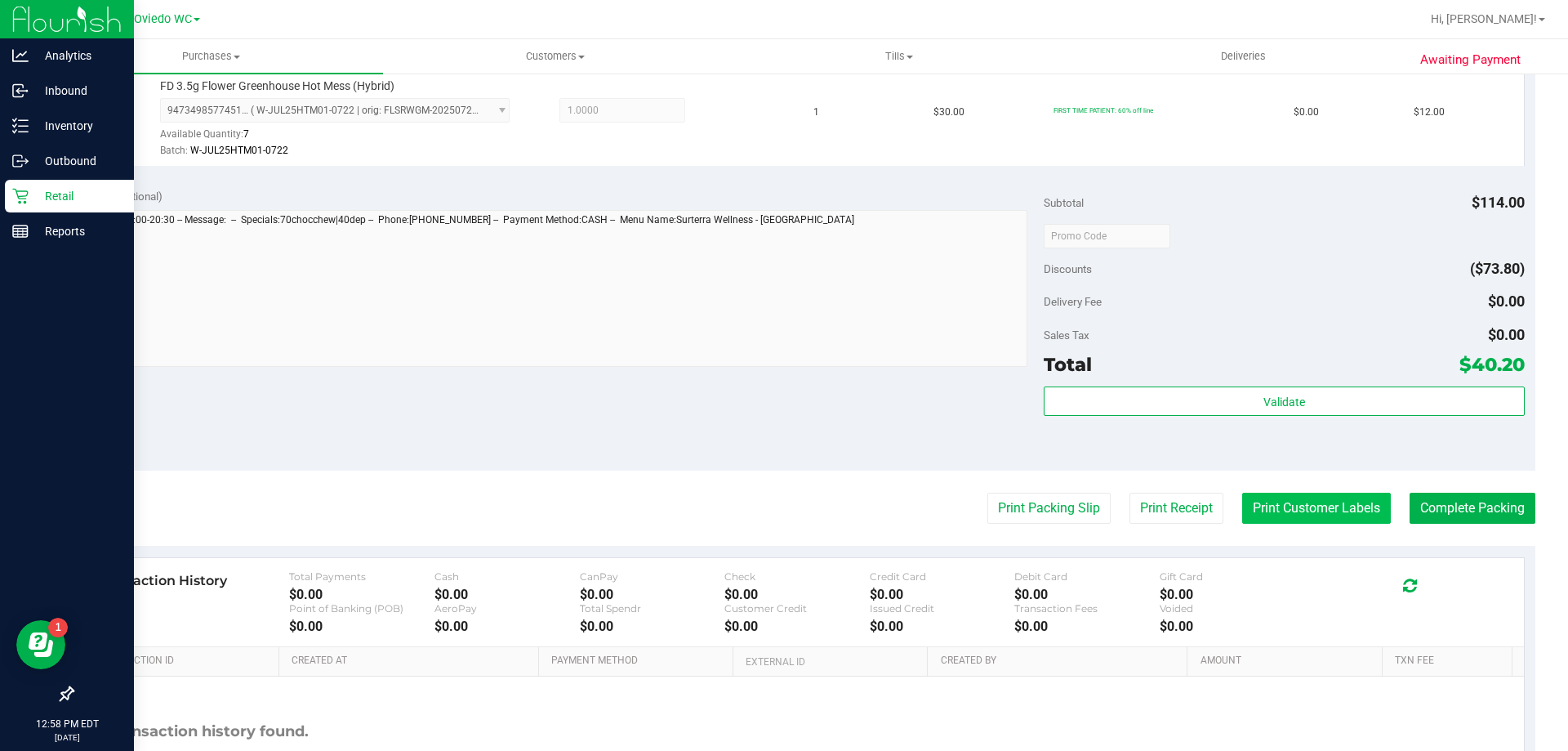
click at [1289, 505] on button "Print Customer Labels" at bounding box center [1316, 508] width 149 height 31
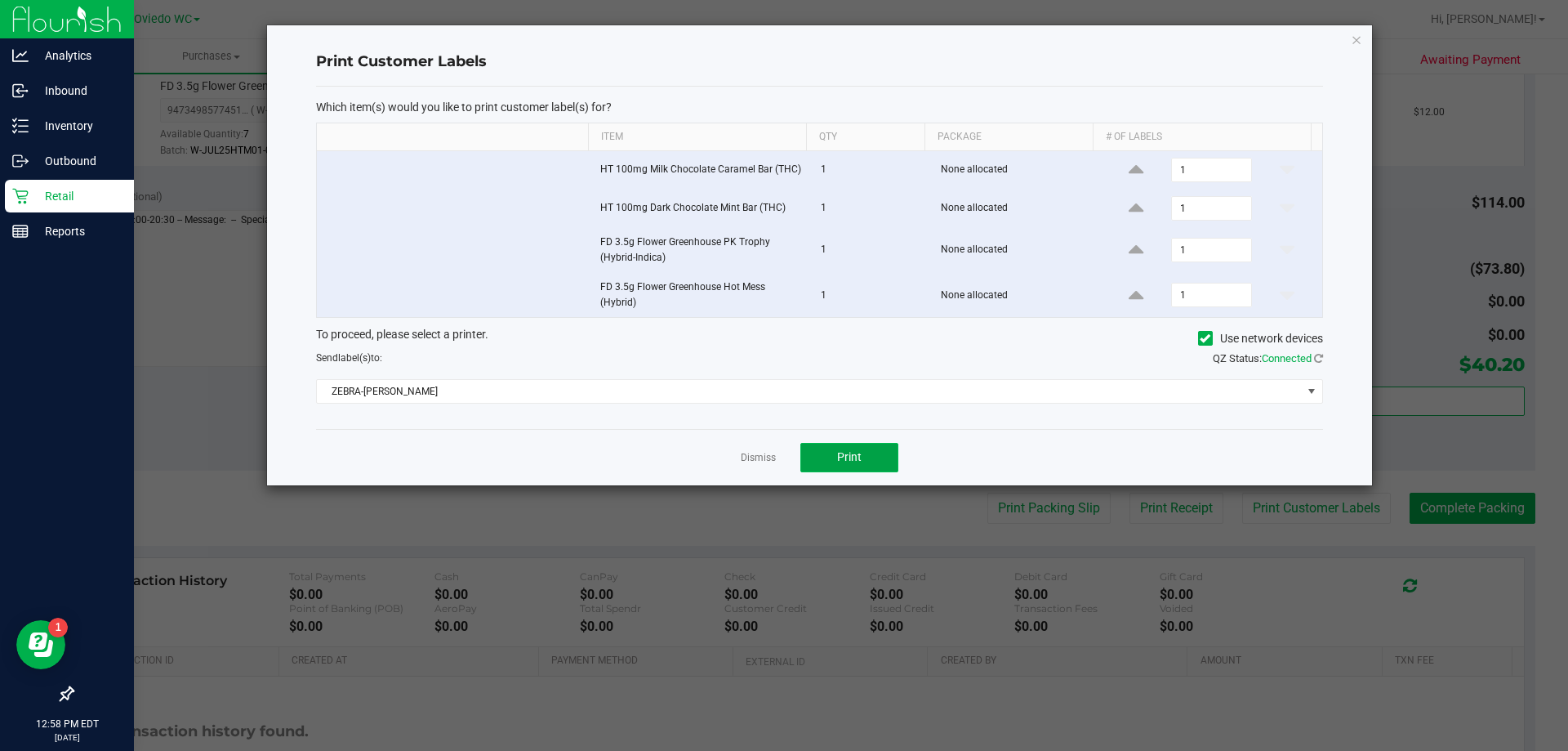
click at [803, 450] on button "Print" at bounding box center [850, 457] width 98 height 29
click at [770, 461] on link "Dismiss" at bounding box center [758, 458] width 35 height 14
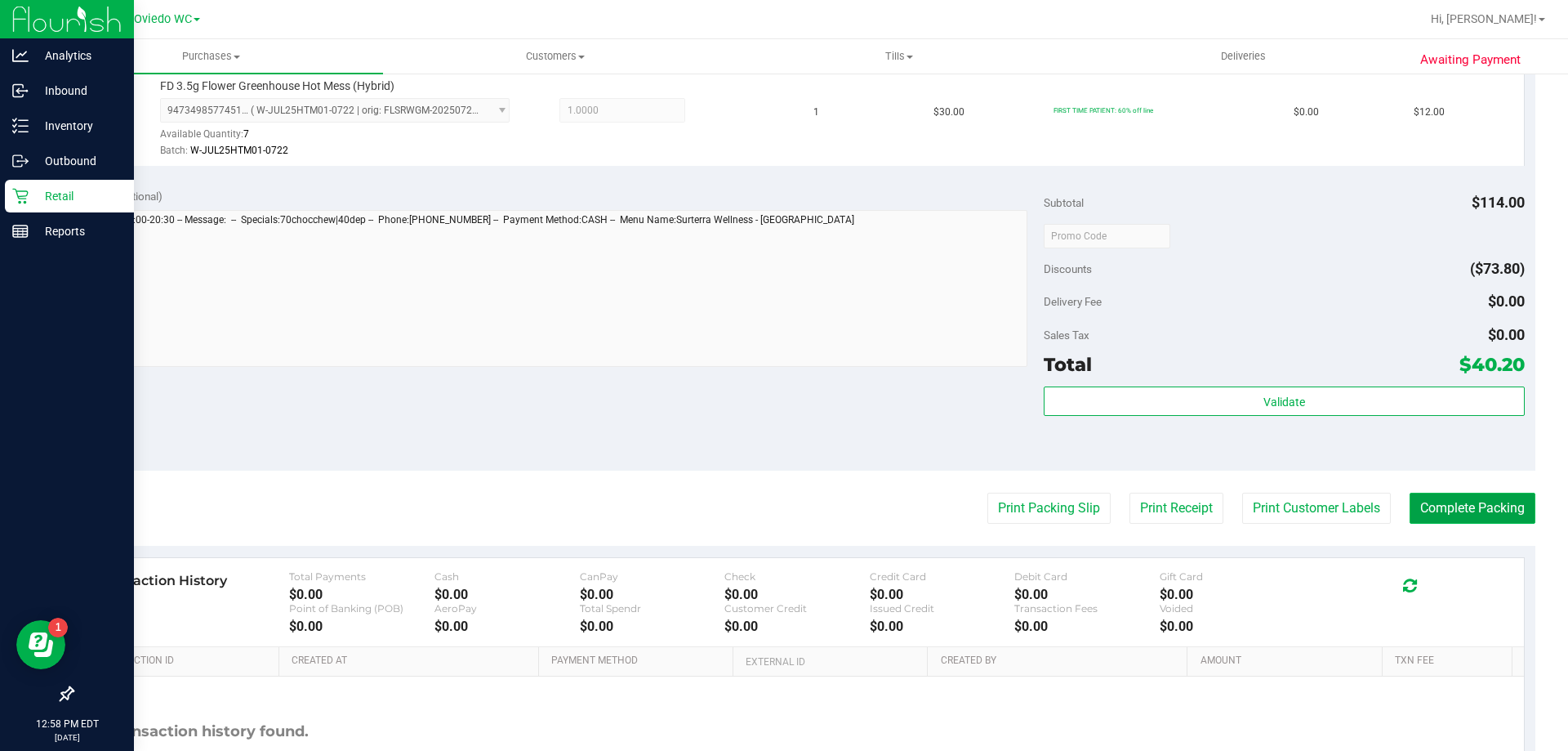
click at [1450, 498] on button "Complete Packing" at bounding box center [1473, 508] width 126 height 31
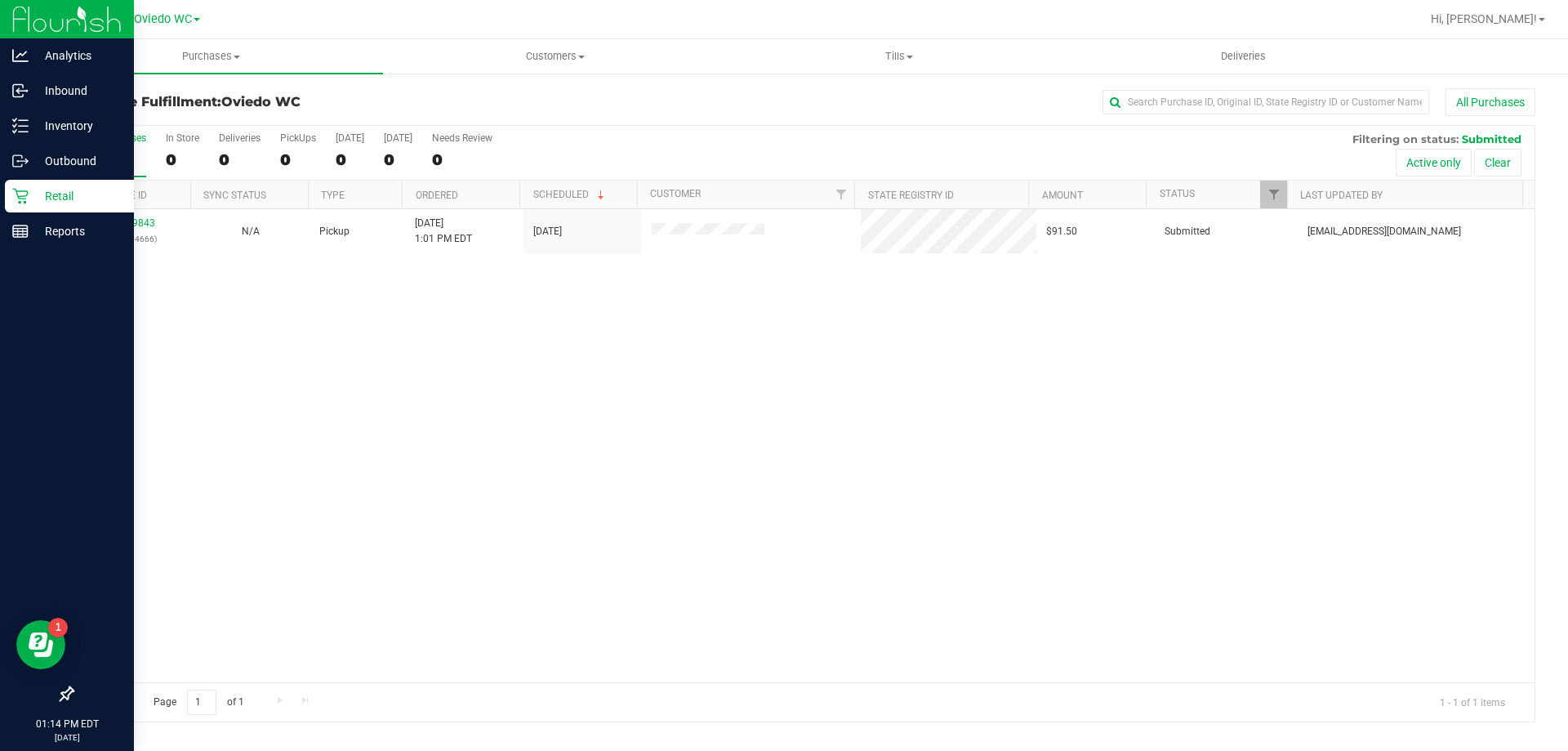
click at [651, 350] on div "11849843 (317314666) N/A Pickup 8/26/2025 1:01 PM EDT 8/26/2025 $91.50 Submitte…" at bounding box center [803, 446] width 1462 height 473
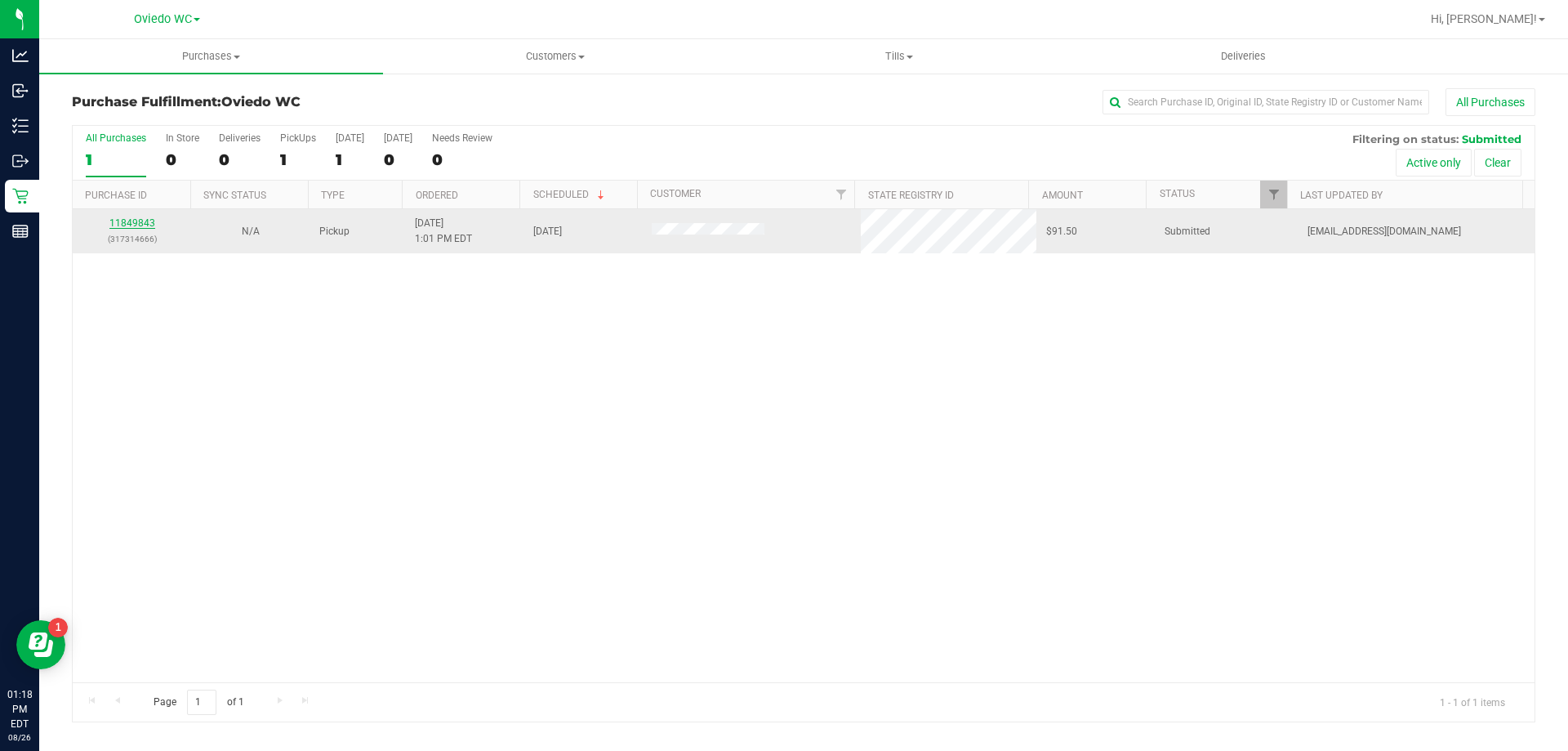
click at [149, 219] on link "11849843" at bounding box center [132, 222] width 46 height 12
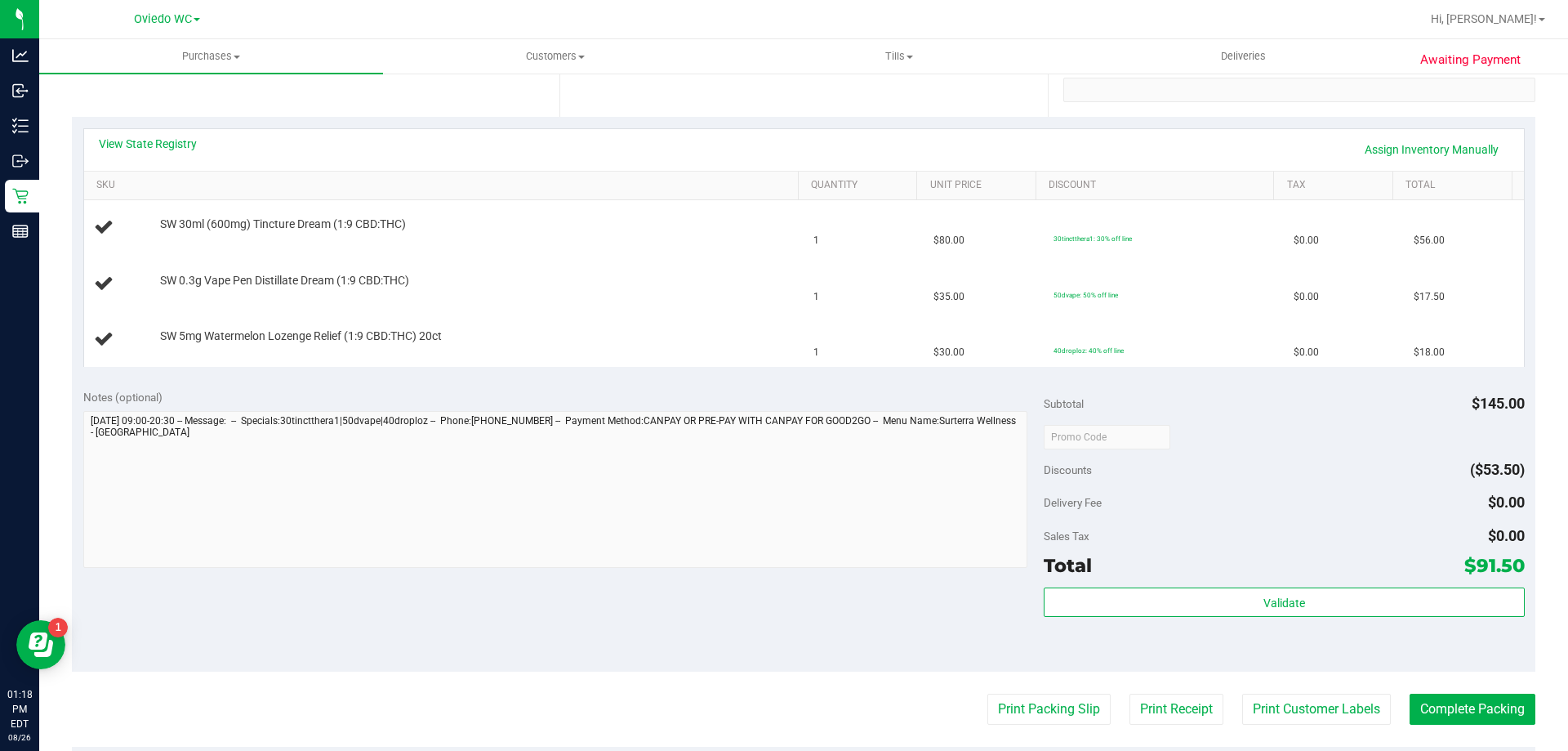
scroll to position [409, 0]
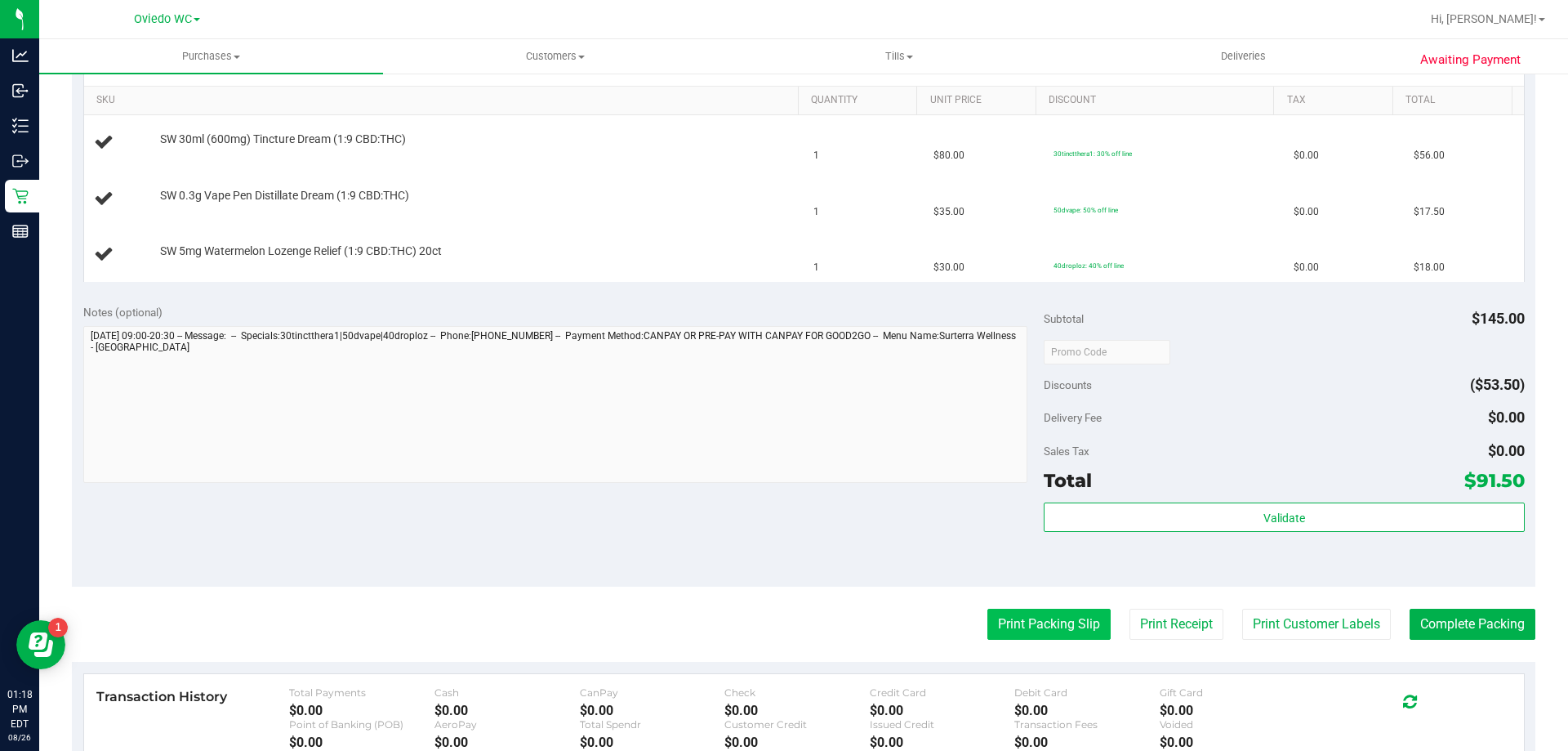
click at [1001, 629] on button "Print Packing Slip" at bounding box center [1049, 624] width 123 height 31
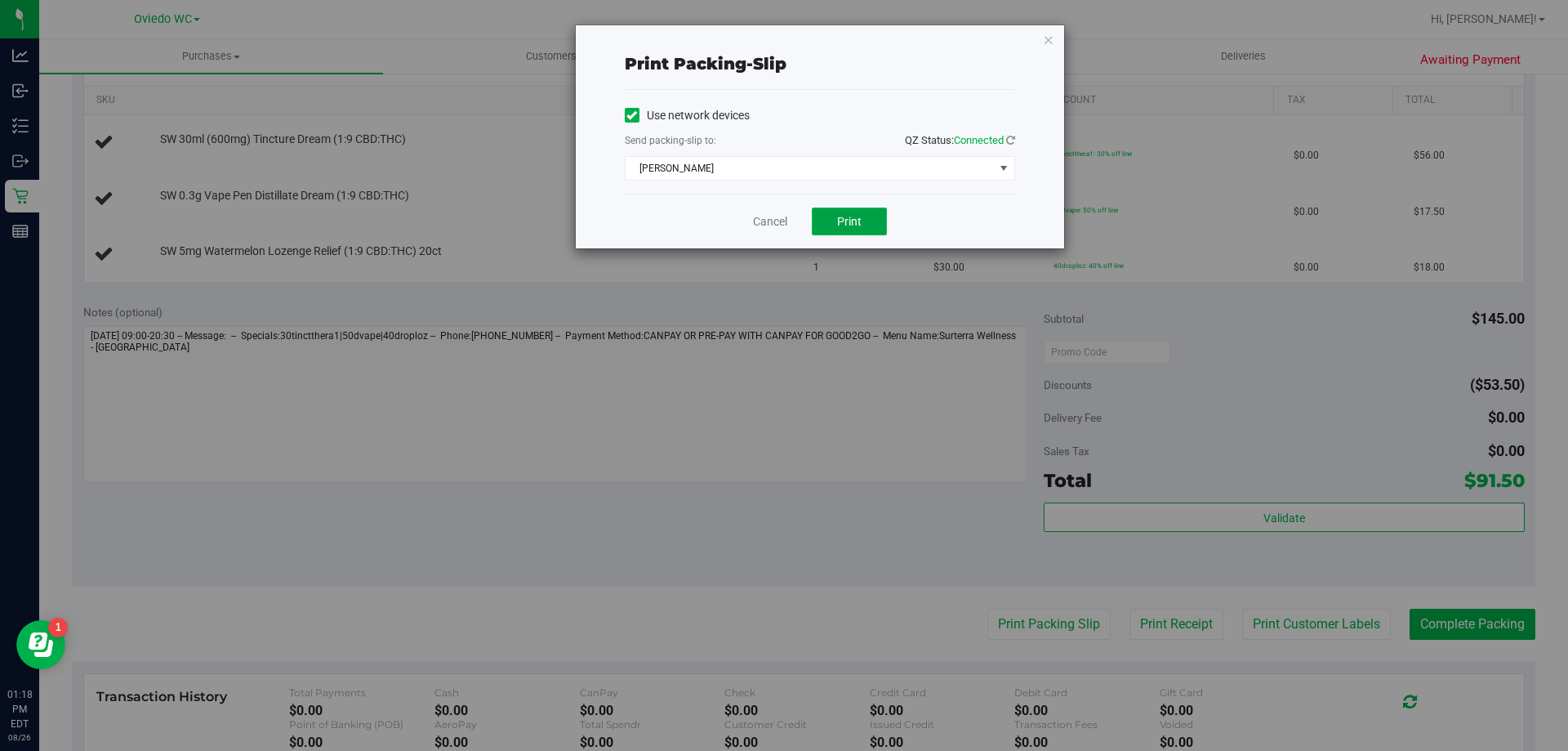
click at [856, 231] on button "Print" at bounding box center [850, 221] width 75 height 28
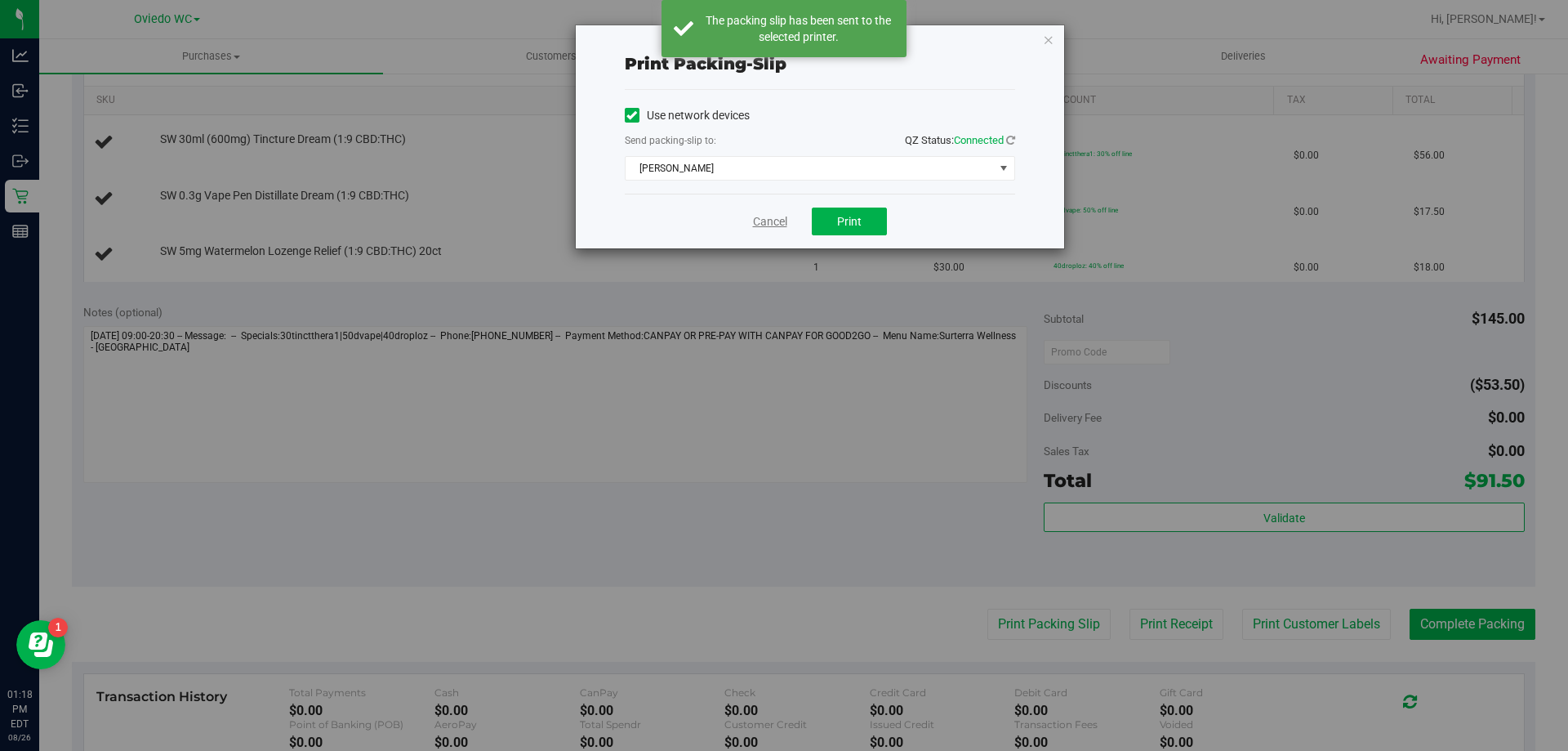
click at [779, 216] on link "Cancel" at bounding box center [770, 221] width 34 height 17
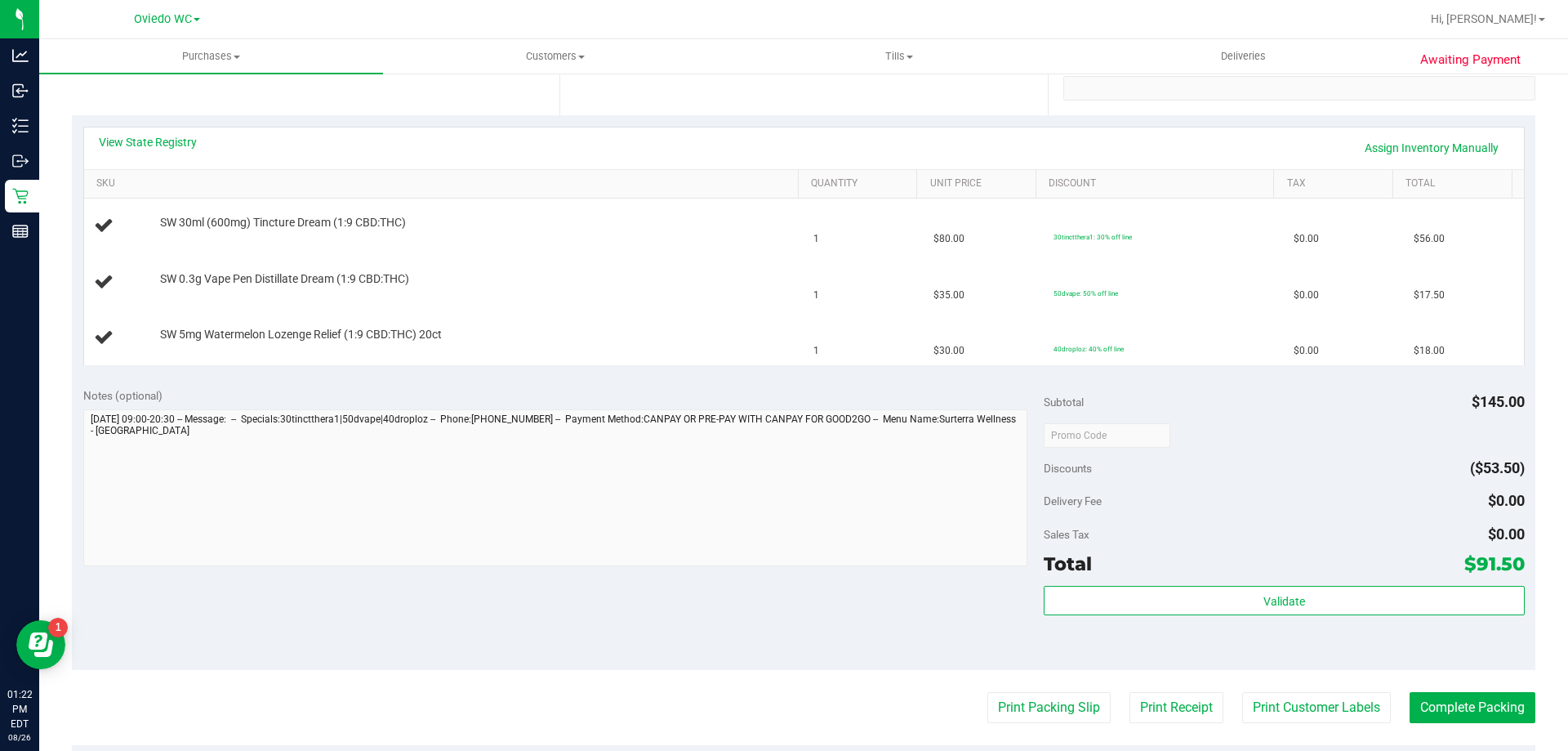
scroll to position [327, 0]
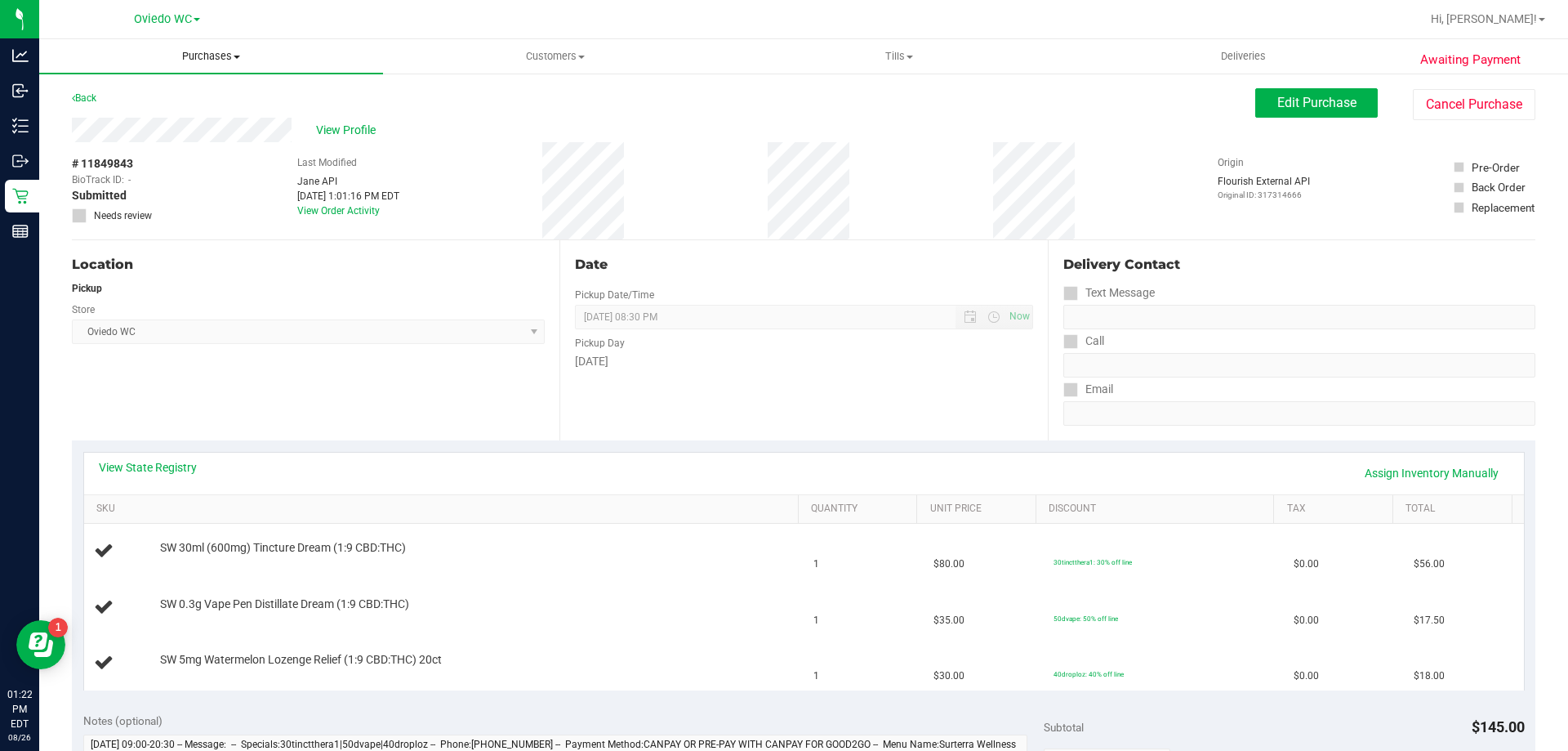
click at [236, 53] on span "Purchases" at bounding box center [211, 56] width 344 height 14
click at [124, 116] on span "Fulfillment" at bounding box center [89, 118] width 101 height 14
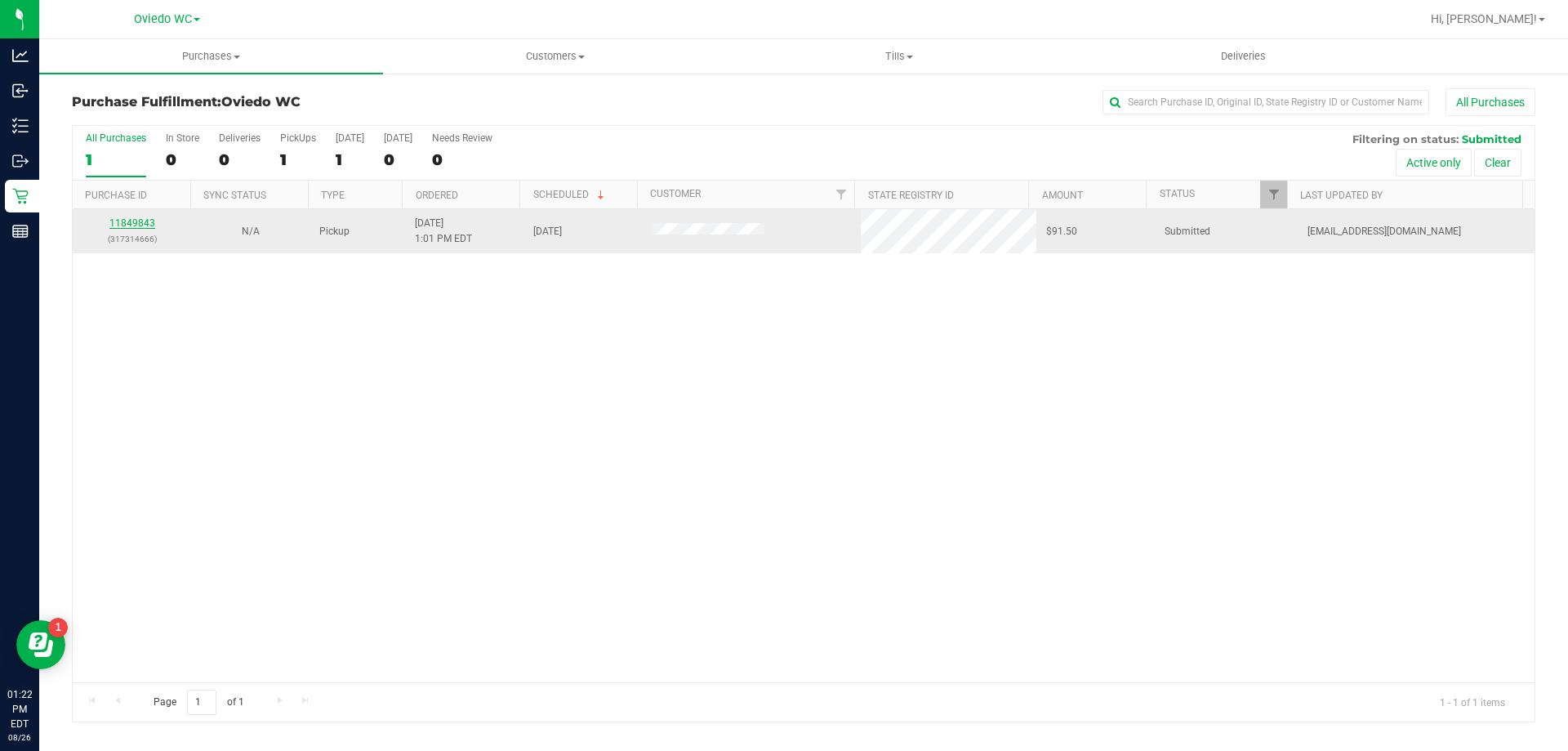
click at [129, 220] on link "11849843" at bounding box center [132, 222] width 46 height 12
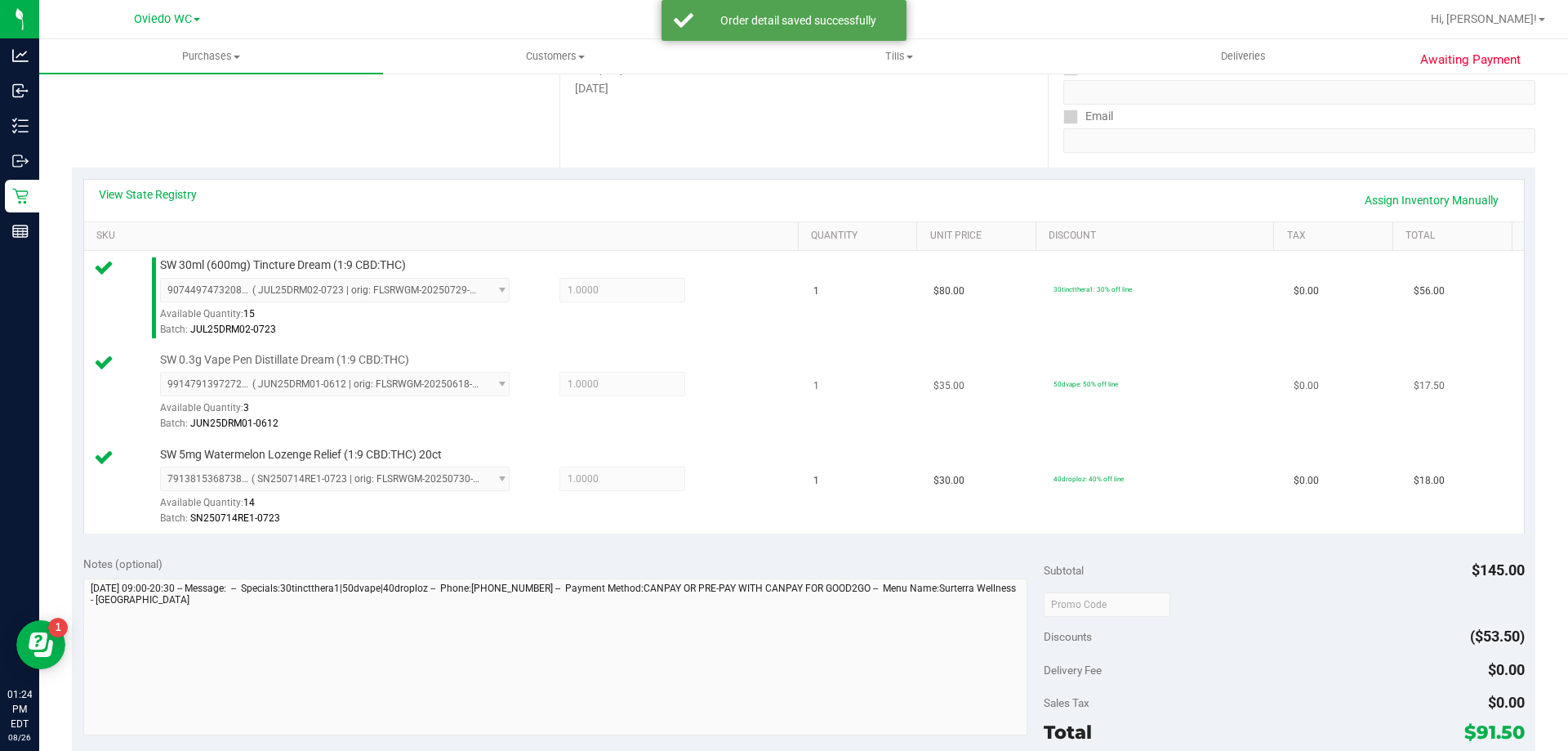
scroll to position [490, 0]
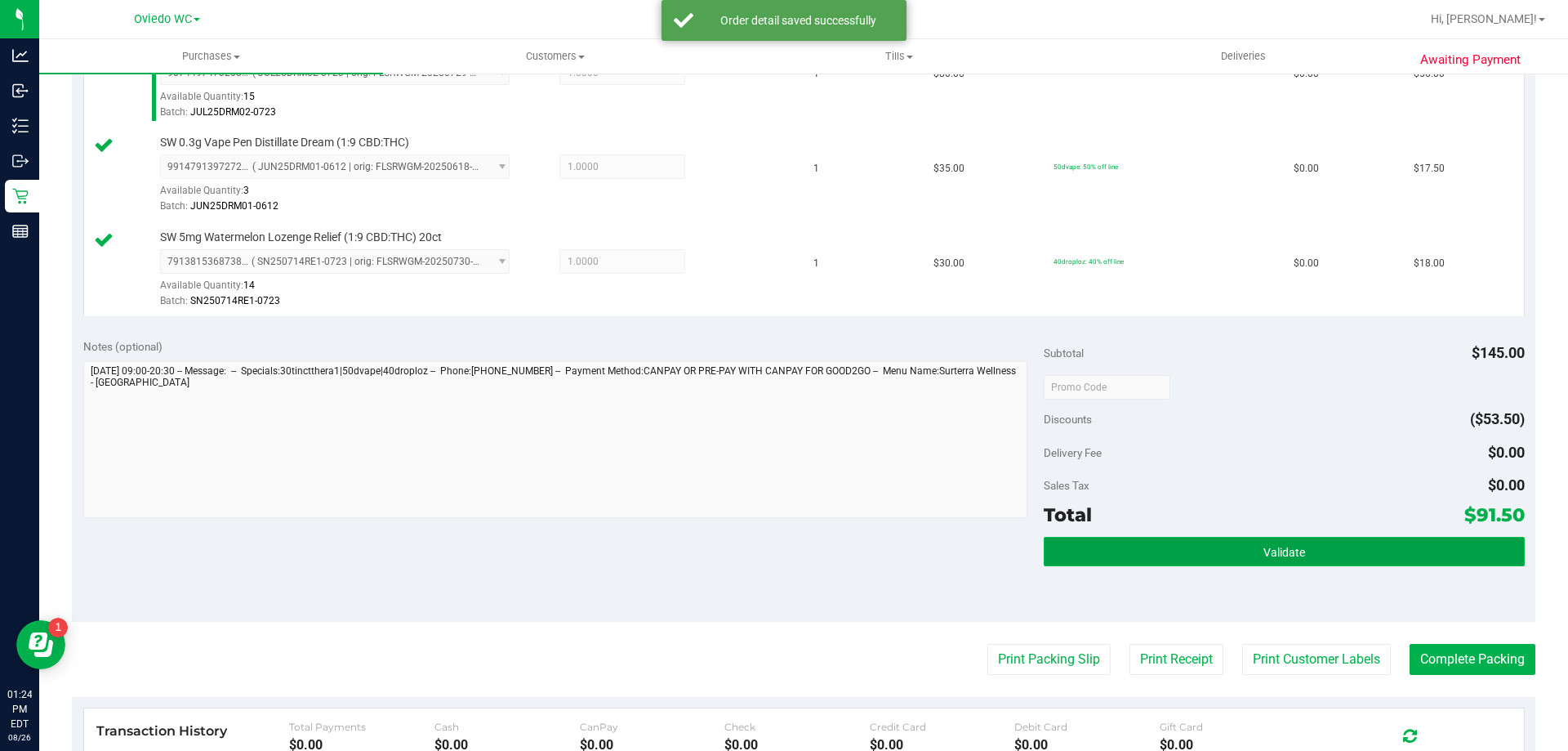
click at [1224, 543] on button "Validate" at bounding box center [1284, 551] width 480 height 29
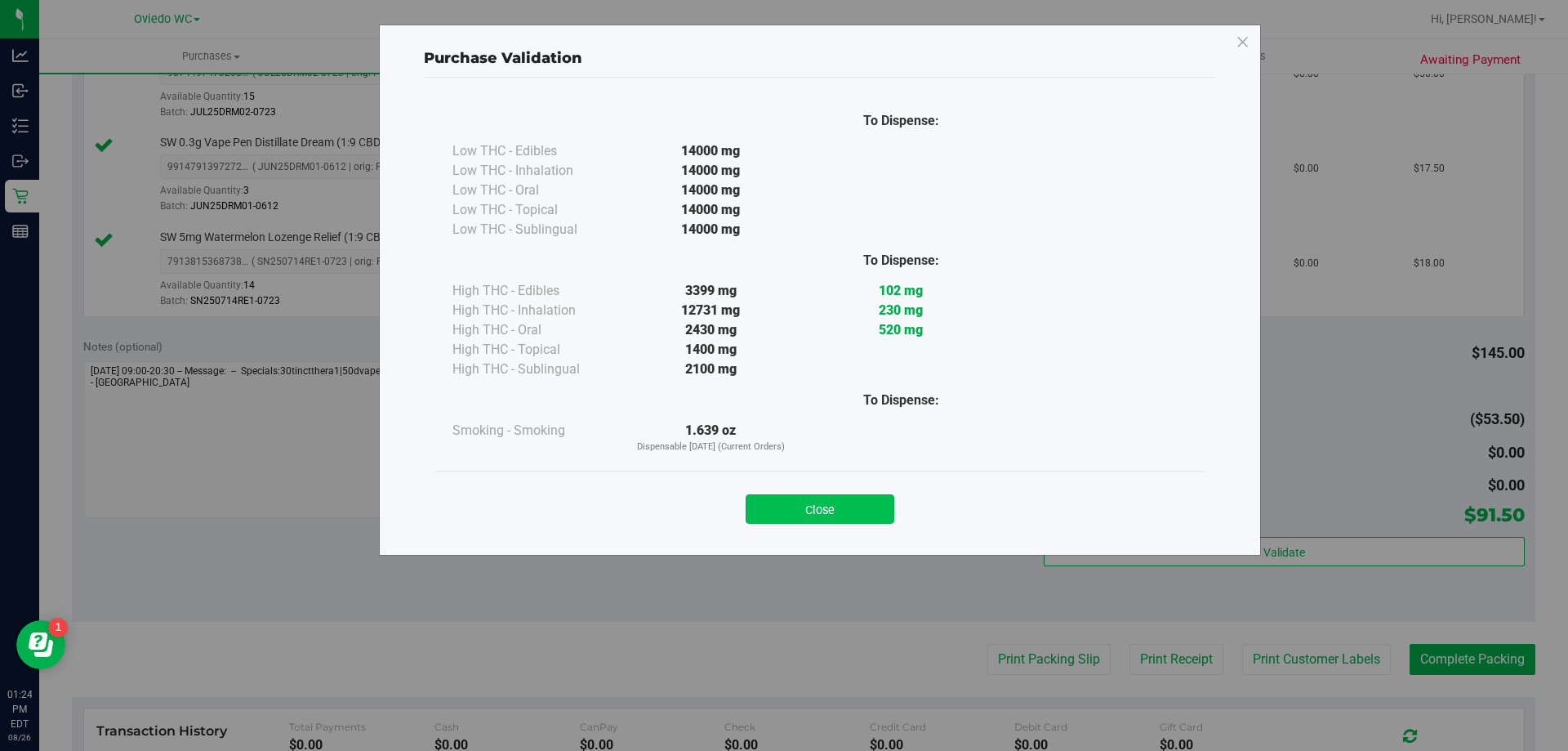
click at [805, 513] on button "Close" at bounding box center [820, 509] width 149 height 29
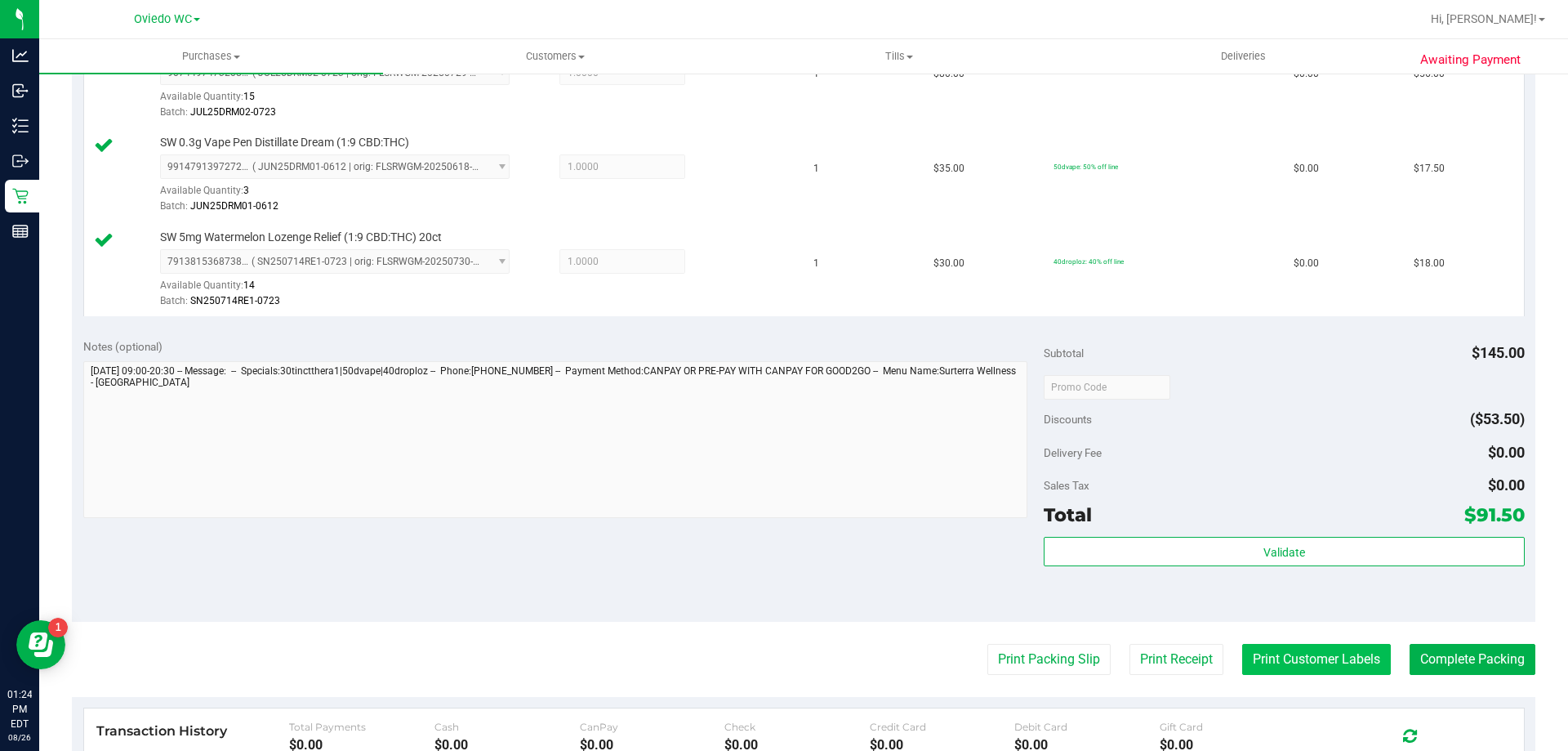
click at [1282, 662] on button "Print Customer Labels" at bounding box center [1316, 659] width 149 height 31
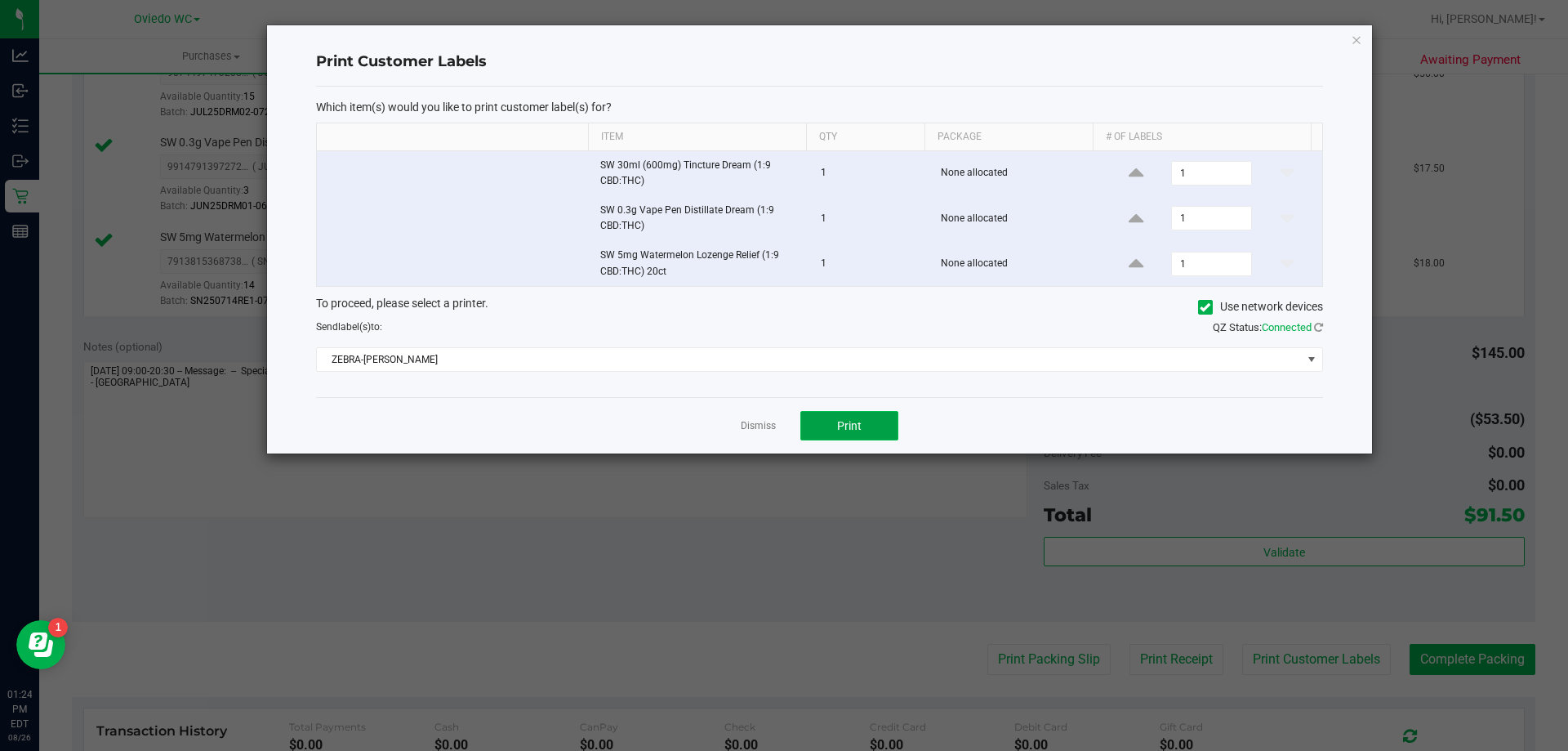
click at [839, 421] on span "Print" at bounding box center [849, 426] width 24 height 13
click at [773, 428] on link "Dismiss" at bounding box center [758, 427] width 35 height 14
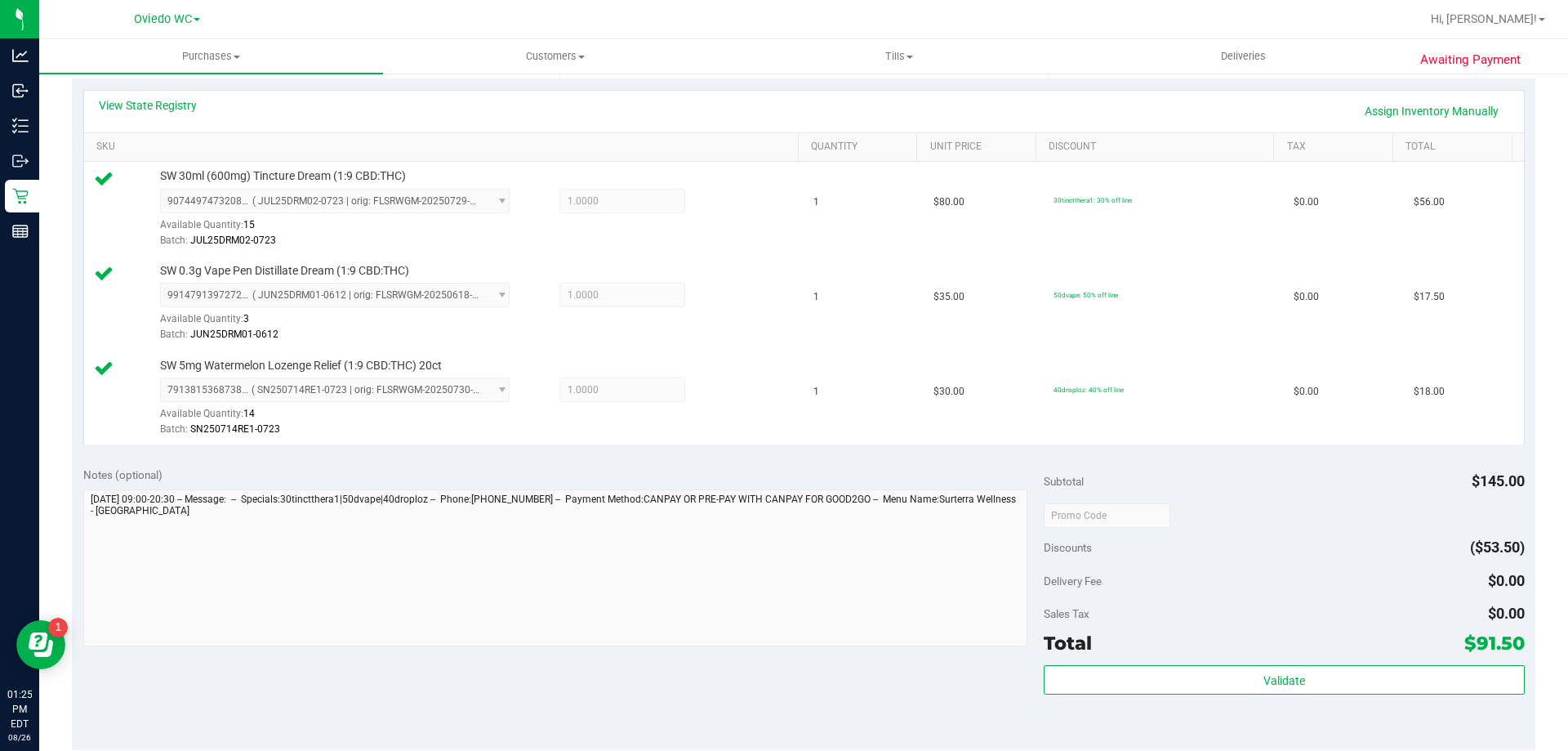
scroll to position [572, 0]
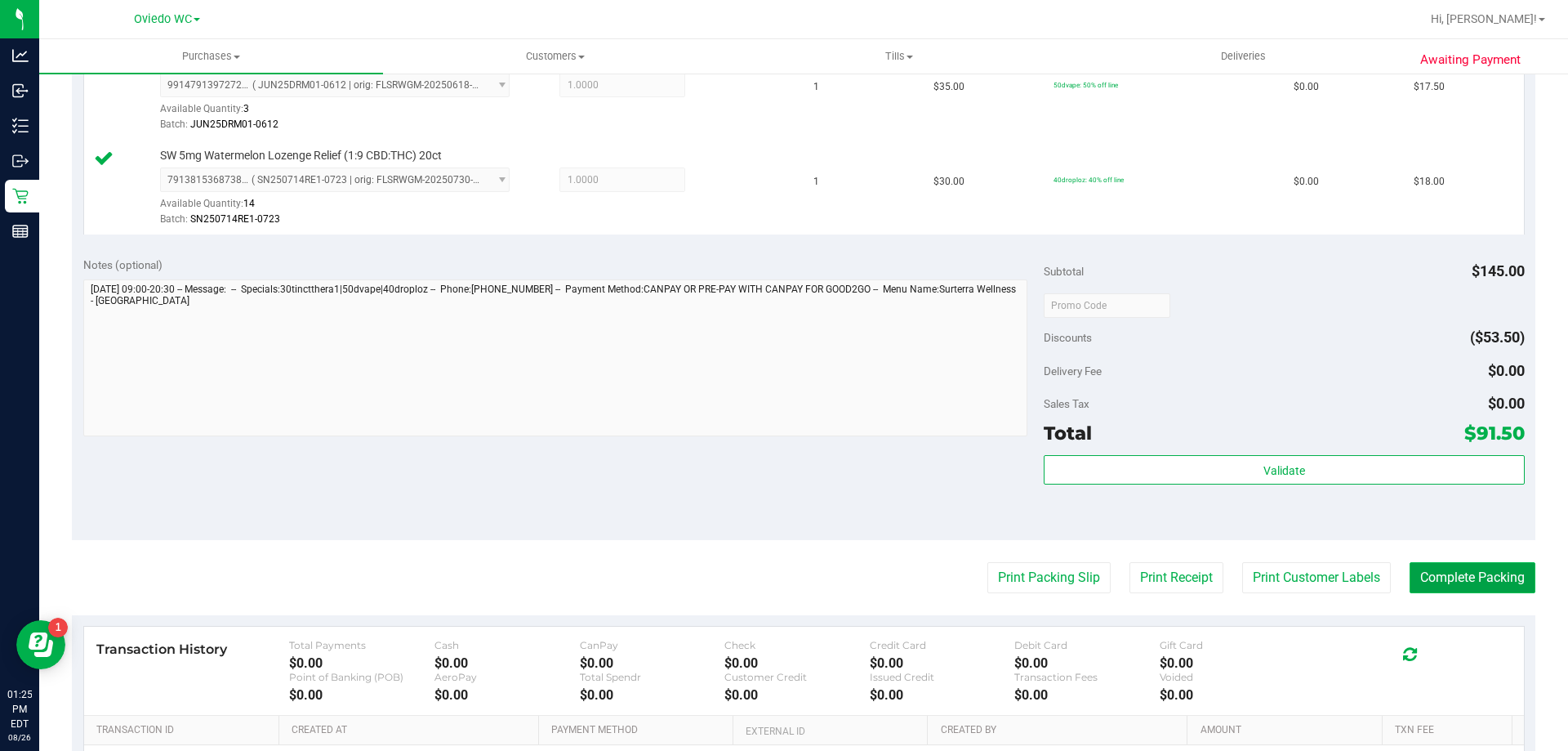
click at [1494, 583] on button "Complete Packing" at bounding box center [1473, 578] width 126 height 31
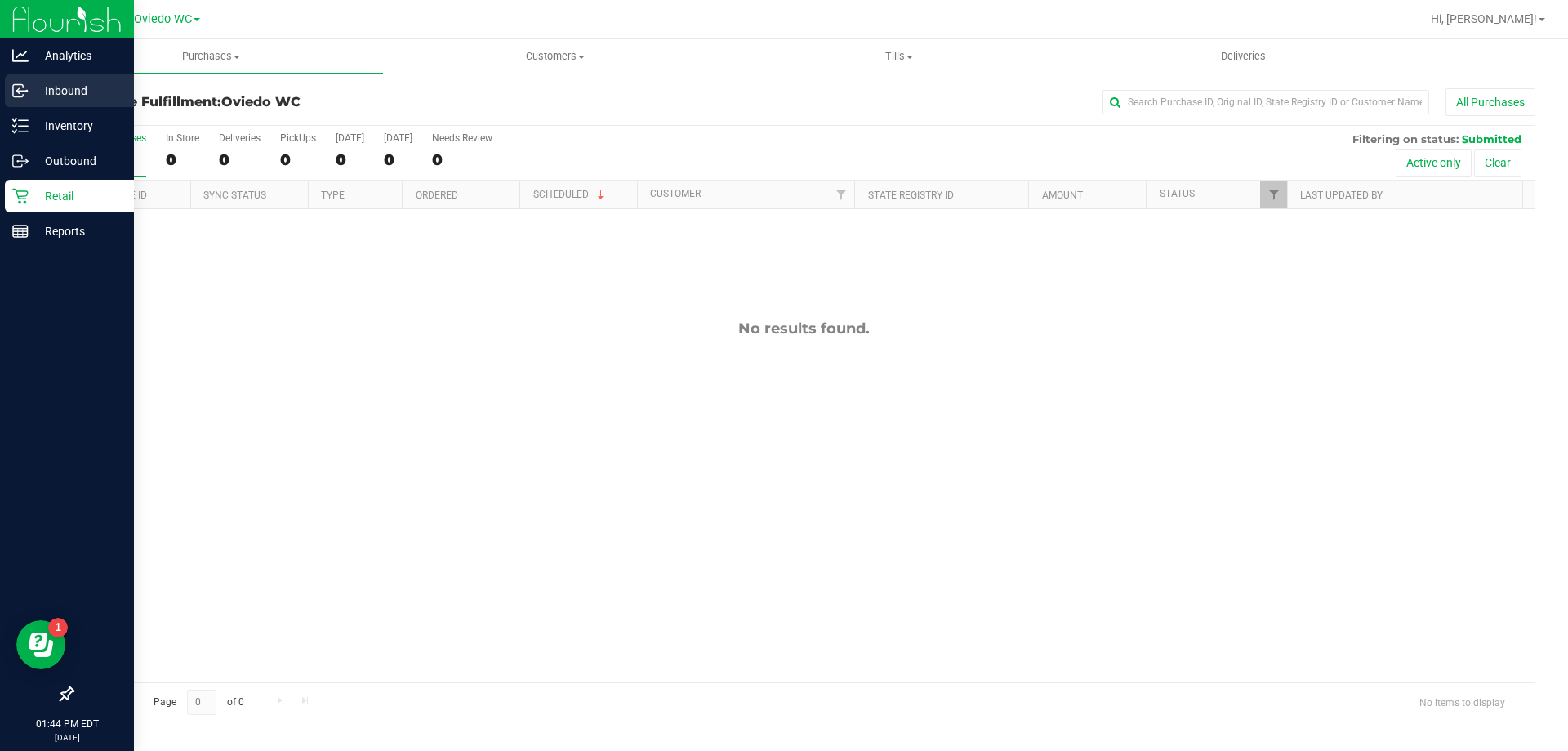
click at [55, 109] on link "Inbound" at bounding box center [67, 91] width 134 height 35
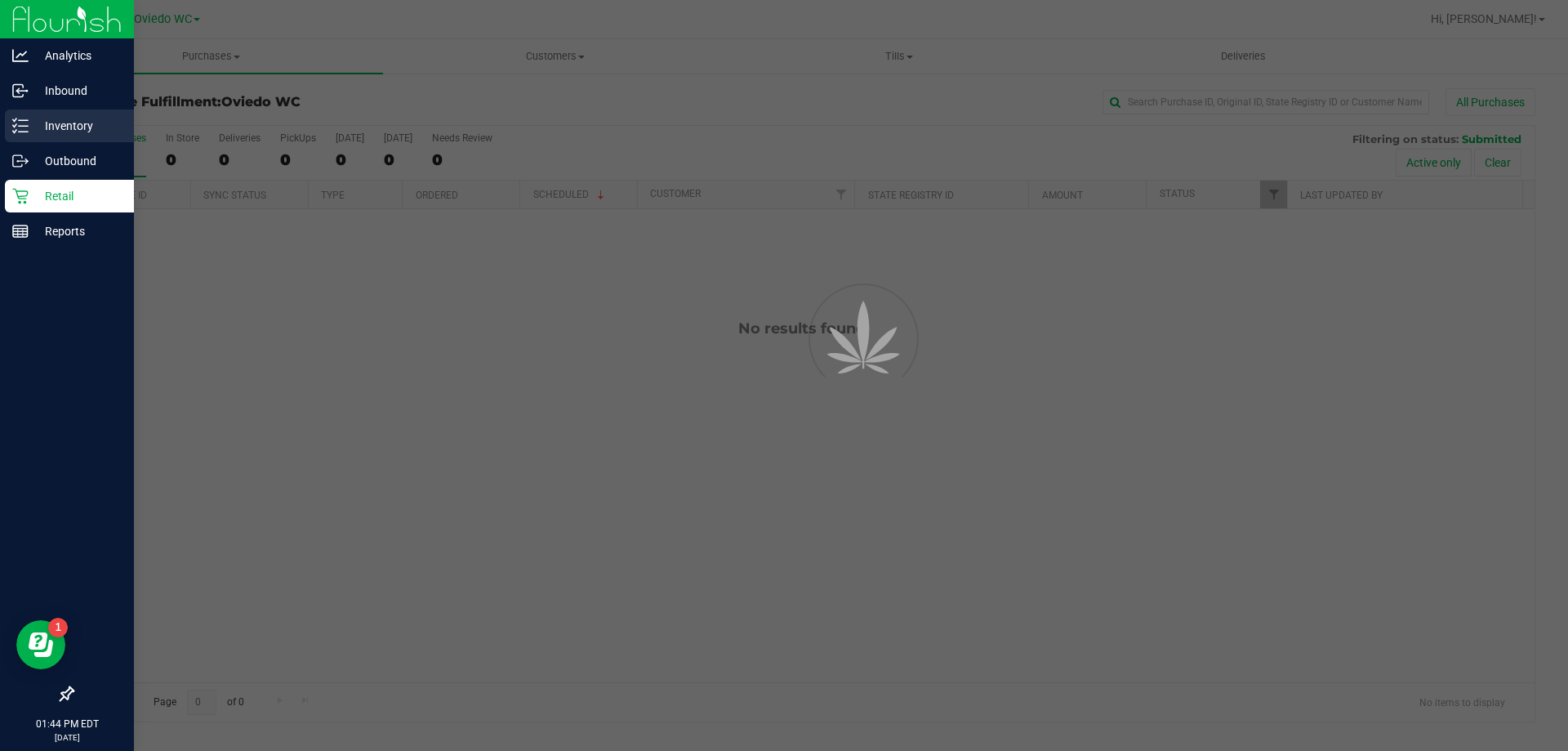
click at [60, 118] on p "Inventory" at bounding box center [78, 126] width 98 height 20
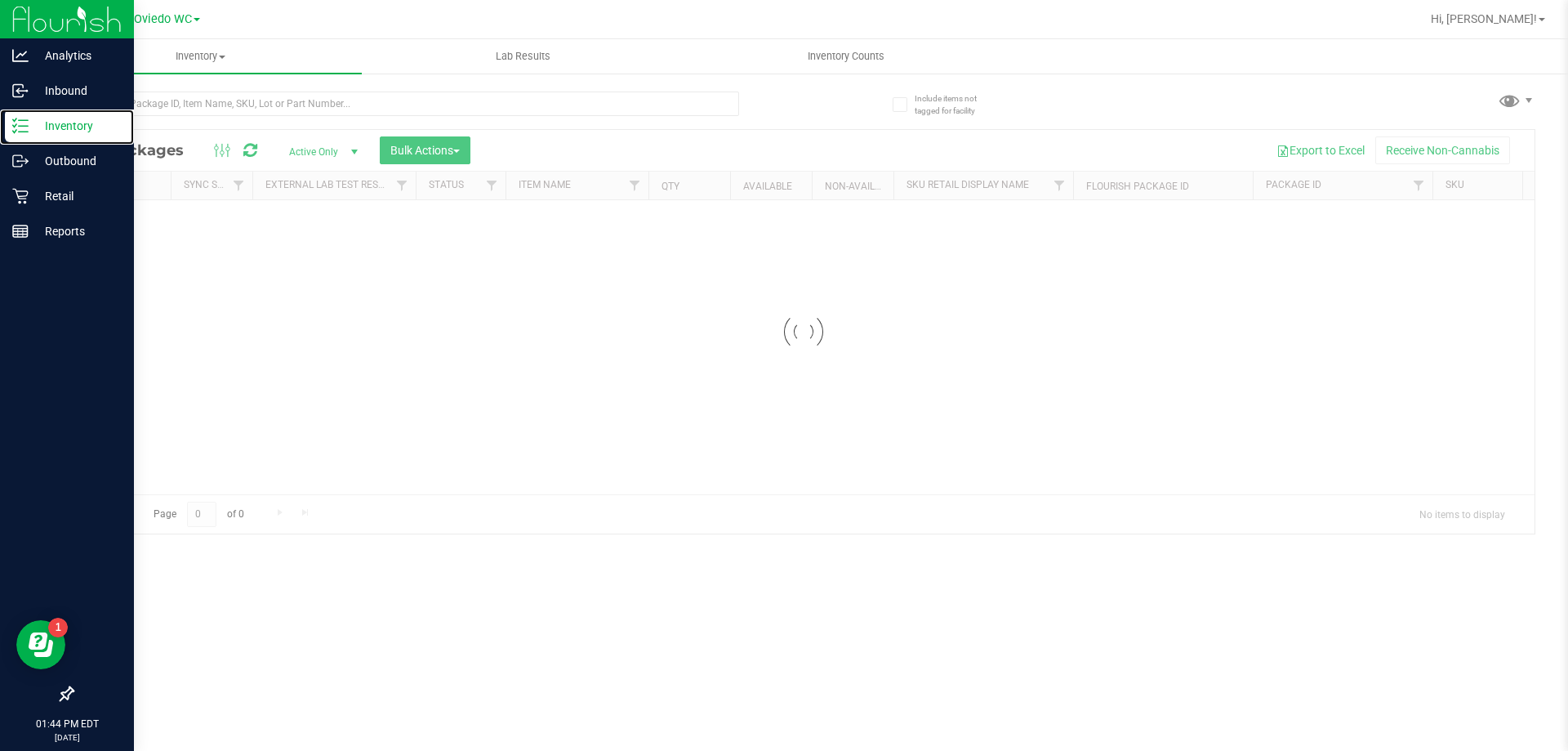
click at [60, 118] on p "Inventory" at bounding box center [78, 126] width 98 height 20
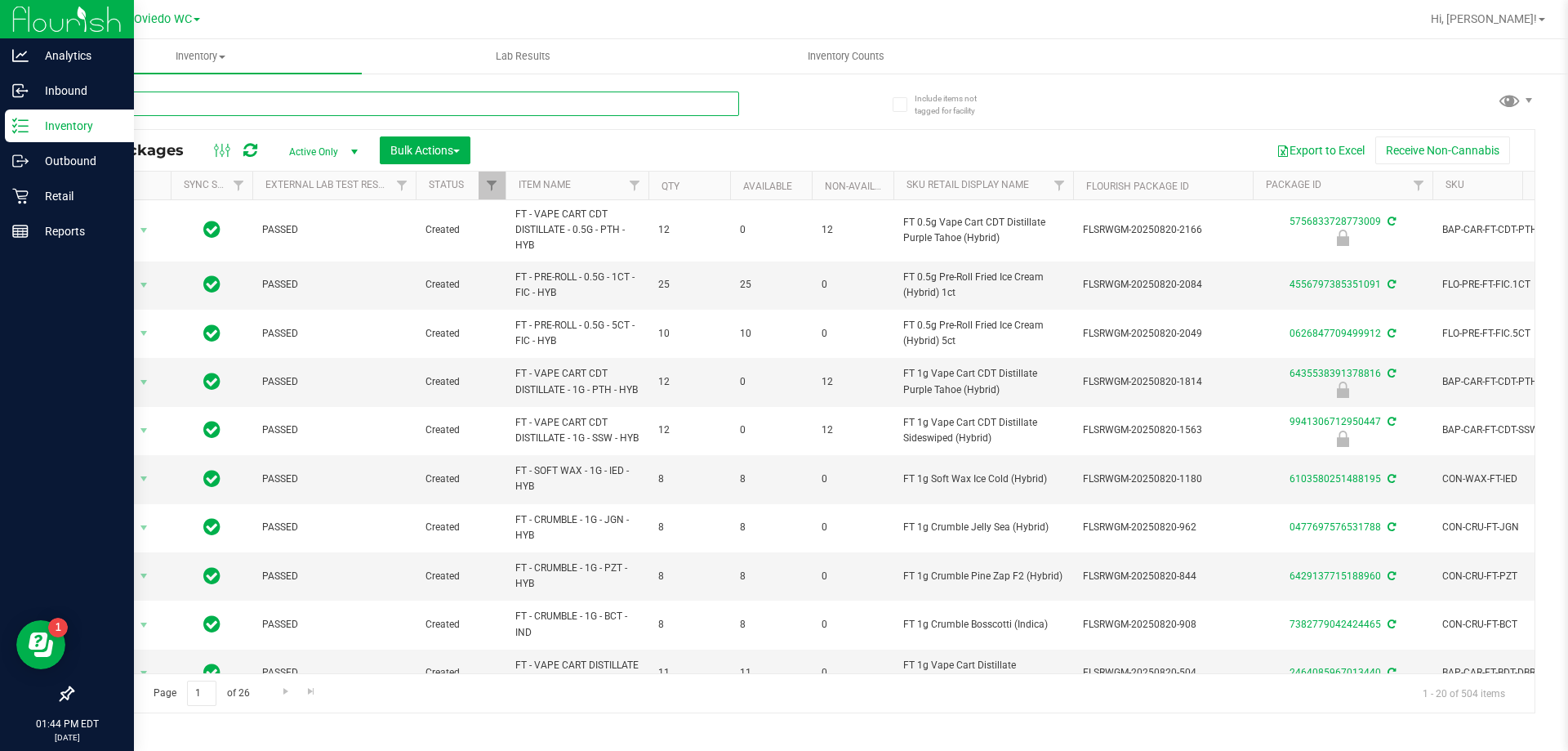
click at [312, 105] on input "text" at bounding box center [406, 104] width 668 height 24
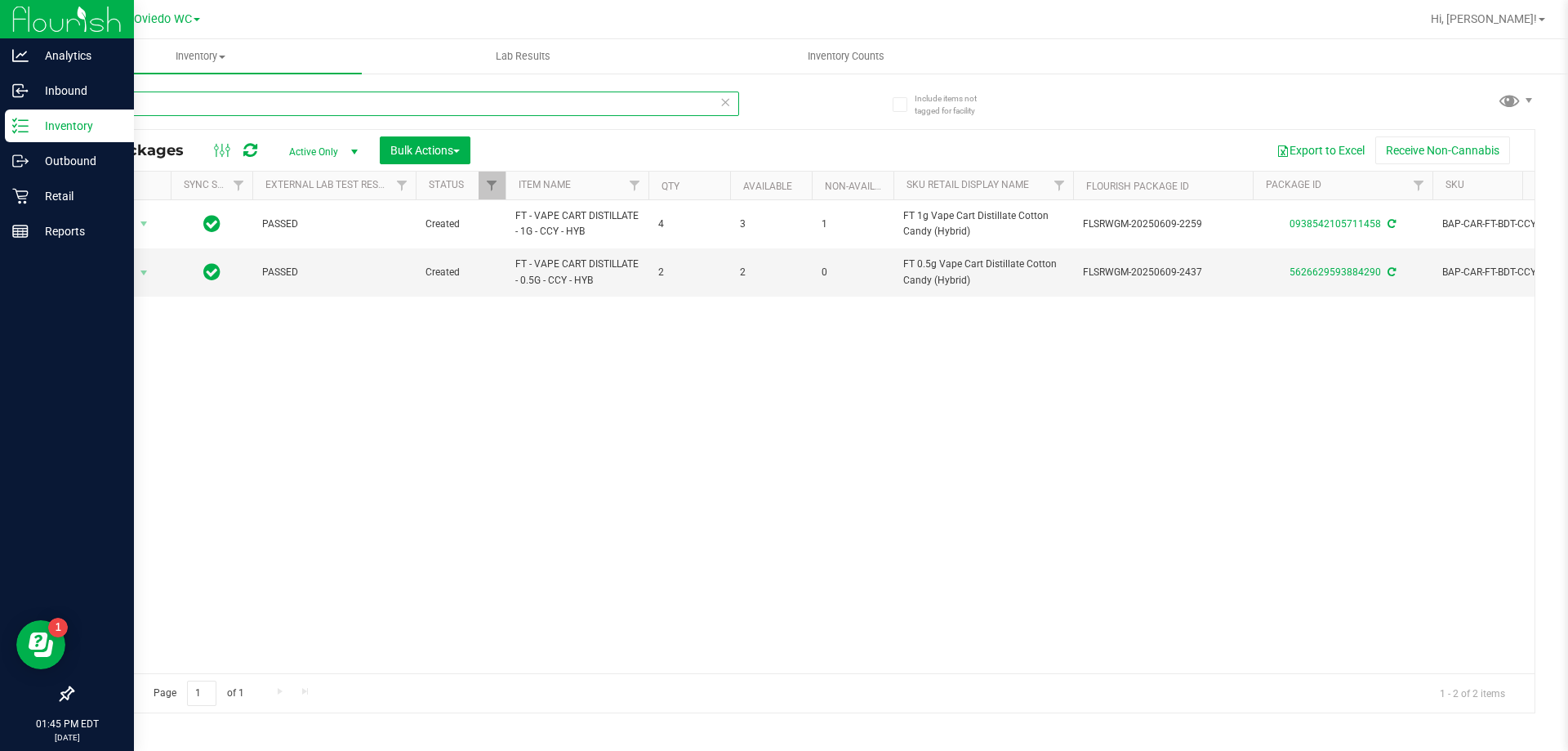
type input "ccy"
click at [50, 204] on p "Retail" at bounding box center [78, 196] width 98 height 20
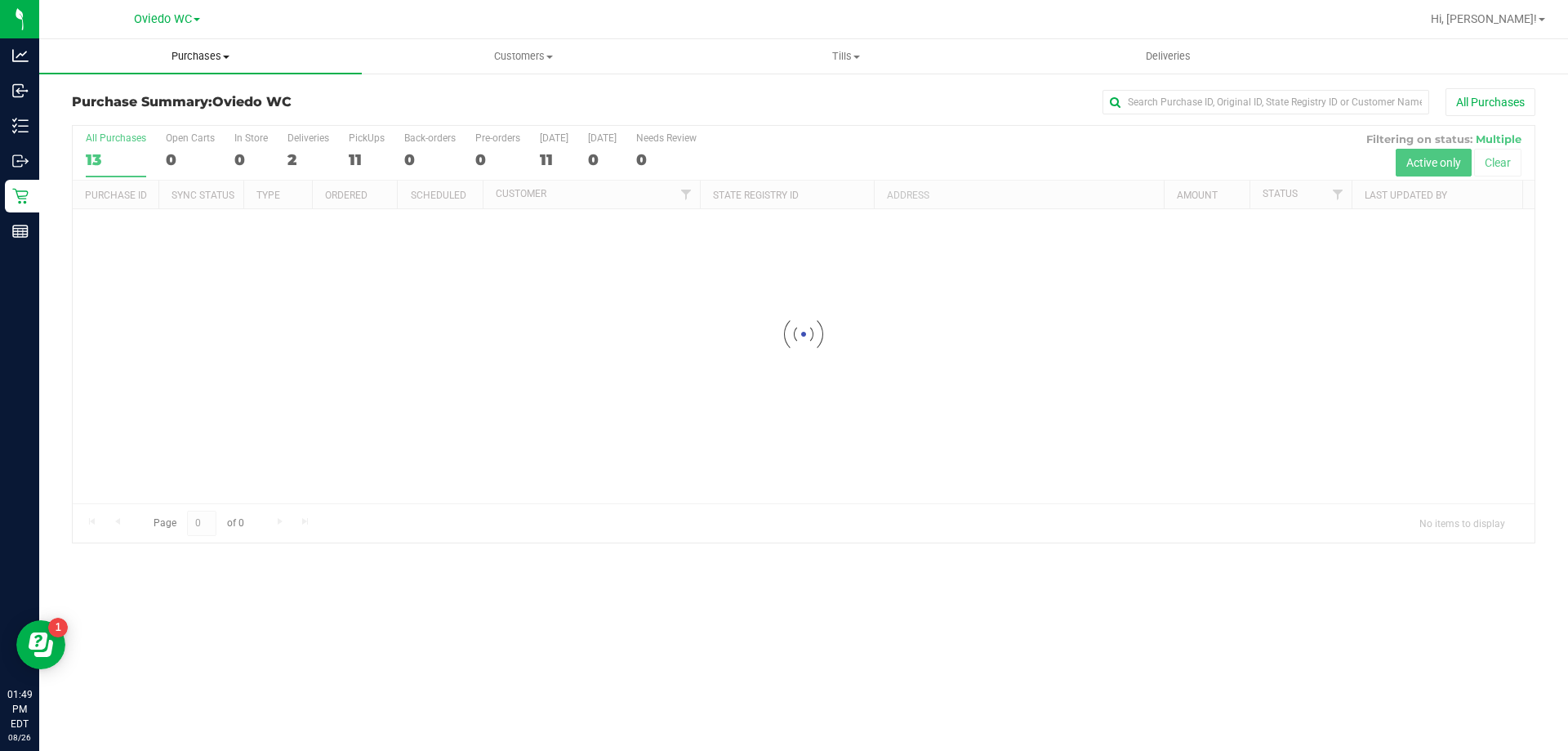
click at [203, 54] on span "Purchases" at bounding box center [201, 56] width 323 height 14
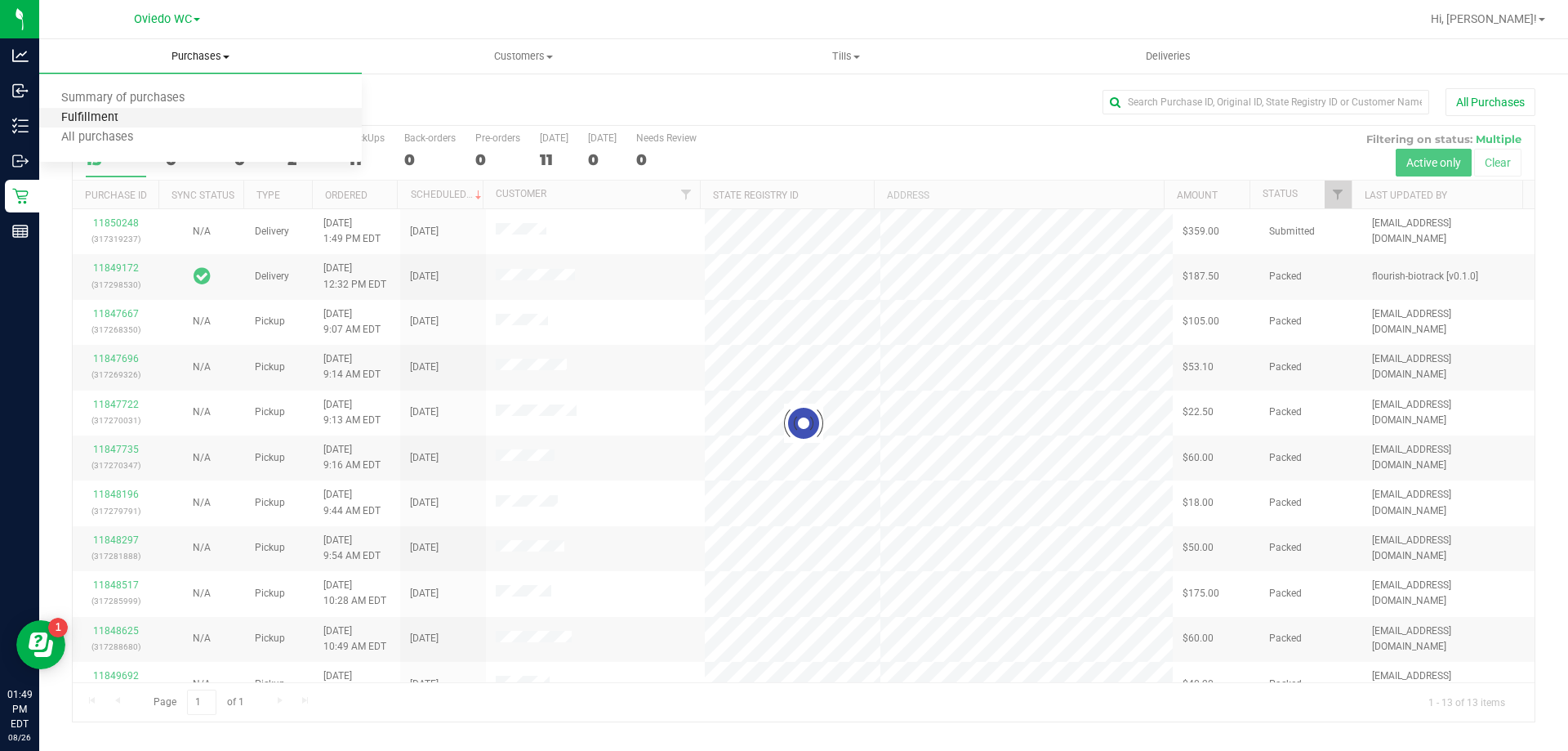
click at [119, 114] on span "Fulfillment" at bounding box center [89, 118] width 101 height 14
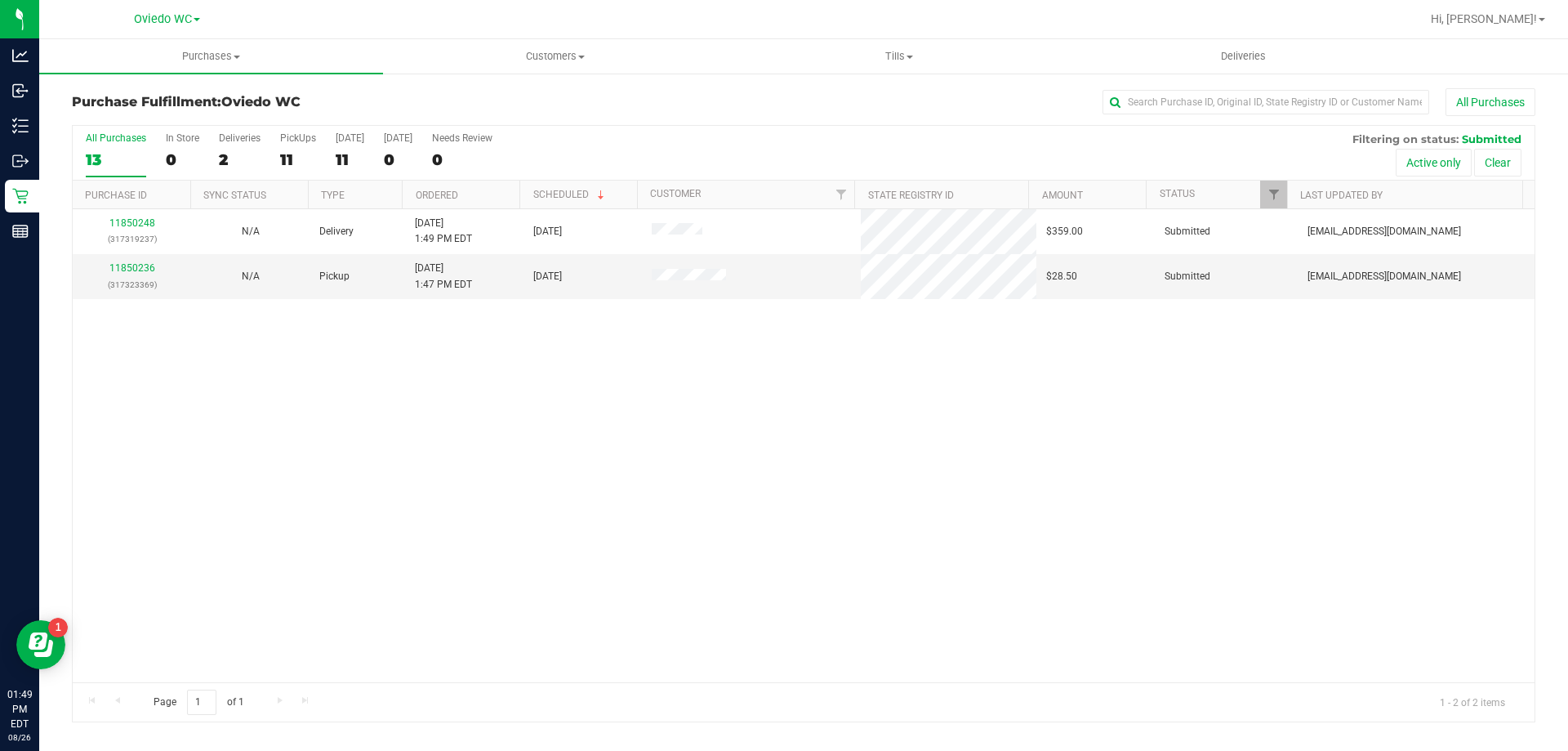
click at [541, 414] on div "11850248 (317319237) N/A Delivery 8/26/2025 1:49 PM EDT 9/1/2025 $359.00 Submit…" at bounding box center [803, 446] width 1462 height 473
click at [135, 268] on link "11850236" at bounding box center [132, 268] width 46 height 12
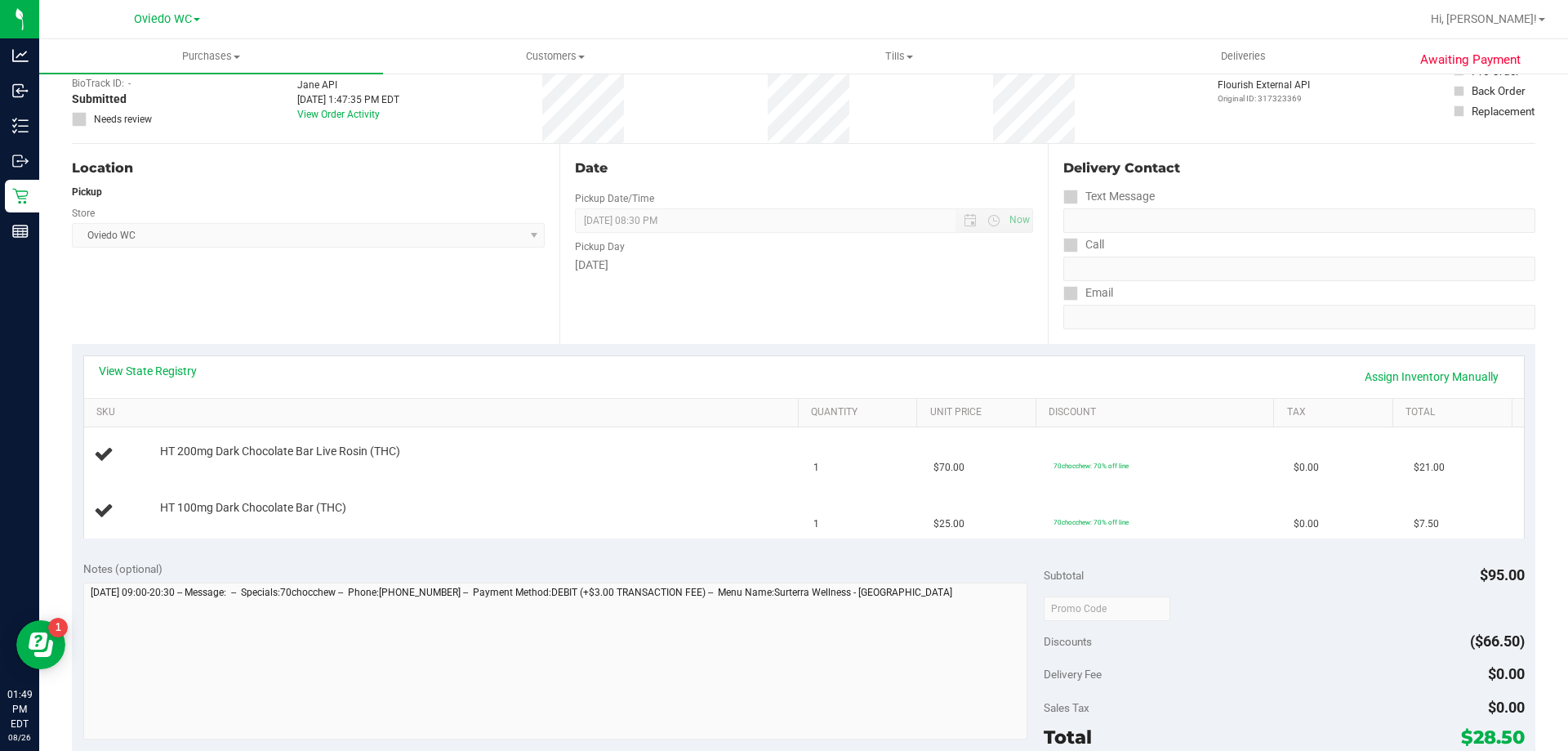
scroll to position [82, 0]
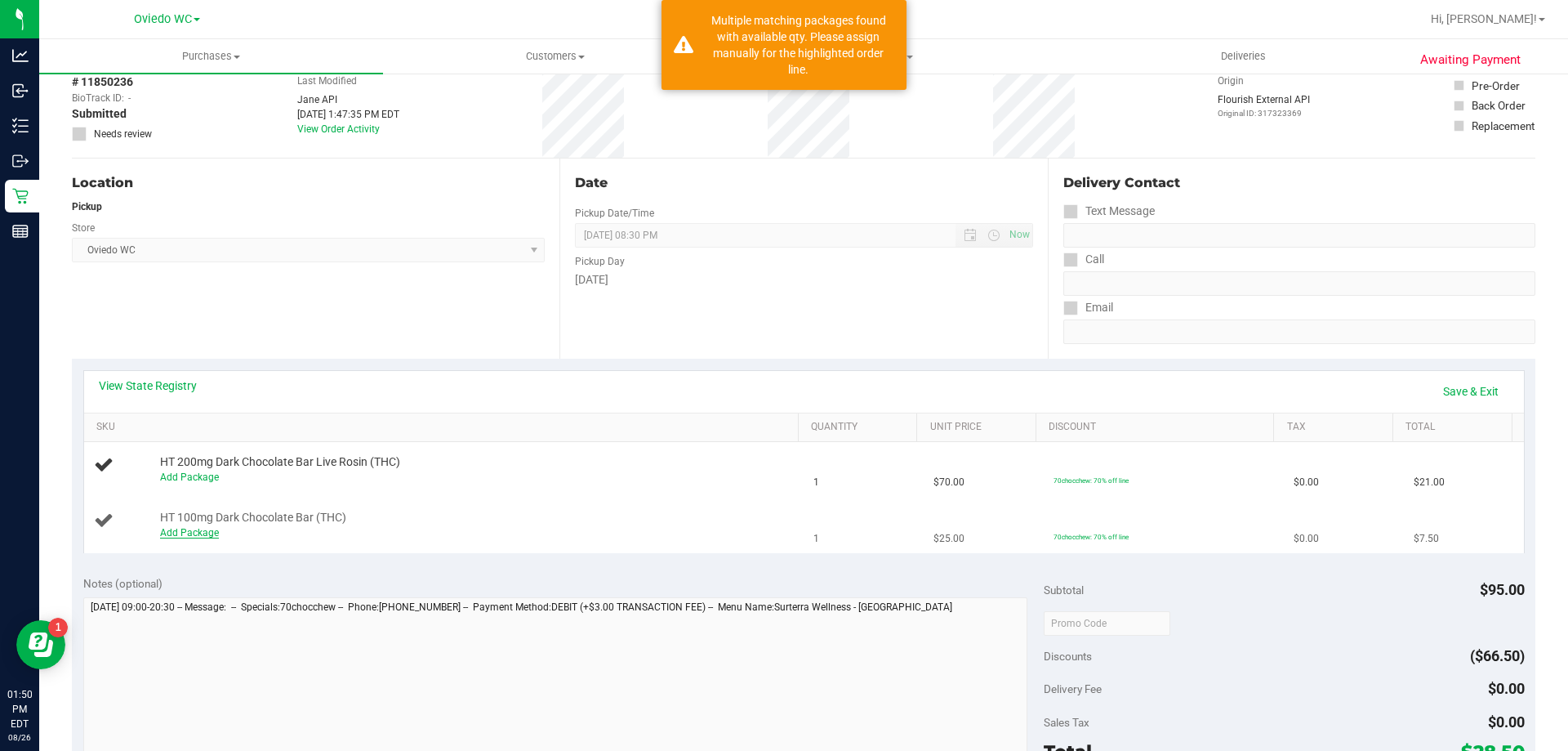
click at [202, 532] on link "Add Package" at bounding box center [189, 532] width 59 height 12
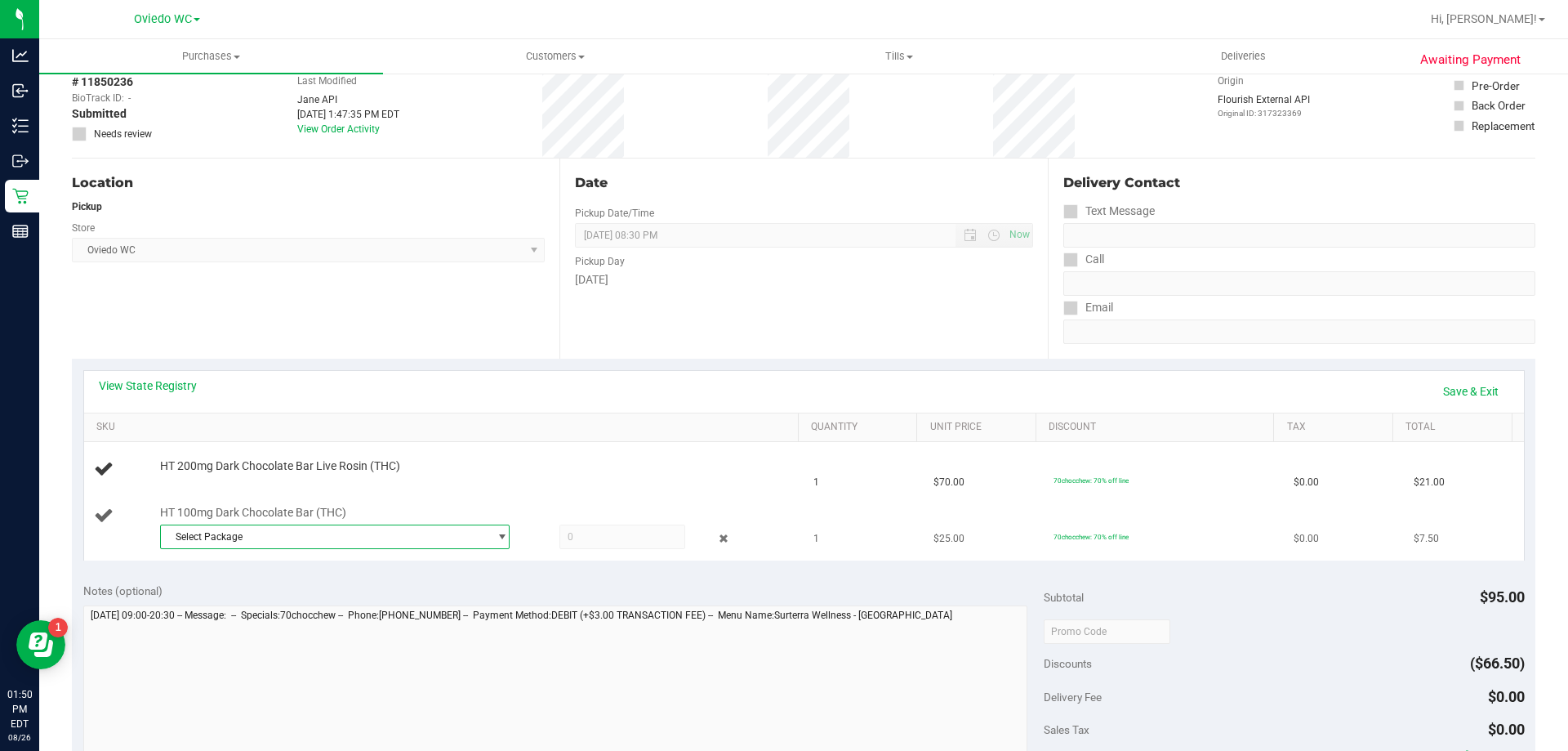
click at [320, 542] on span "Select Package" at bounding box center [324, 538] width 328 height 23
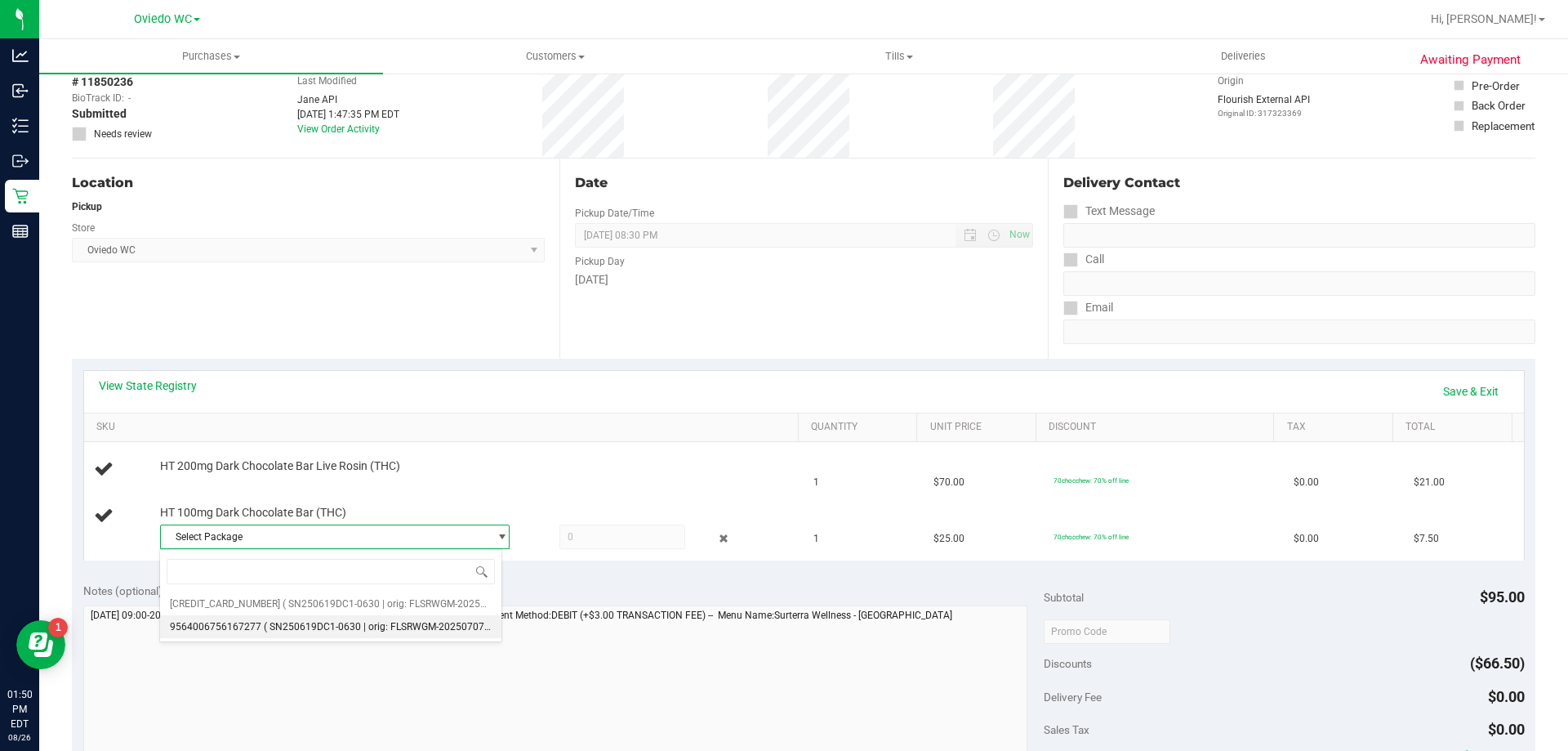
click at [307, 630] on span "( SN250619DC1-0630 | orig: FLSRWGM-20250707-077 )" at bounding box center [386, 627] width 245 height 12
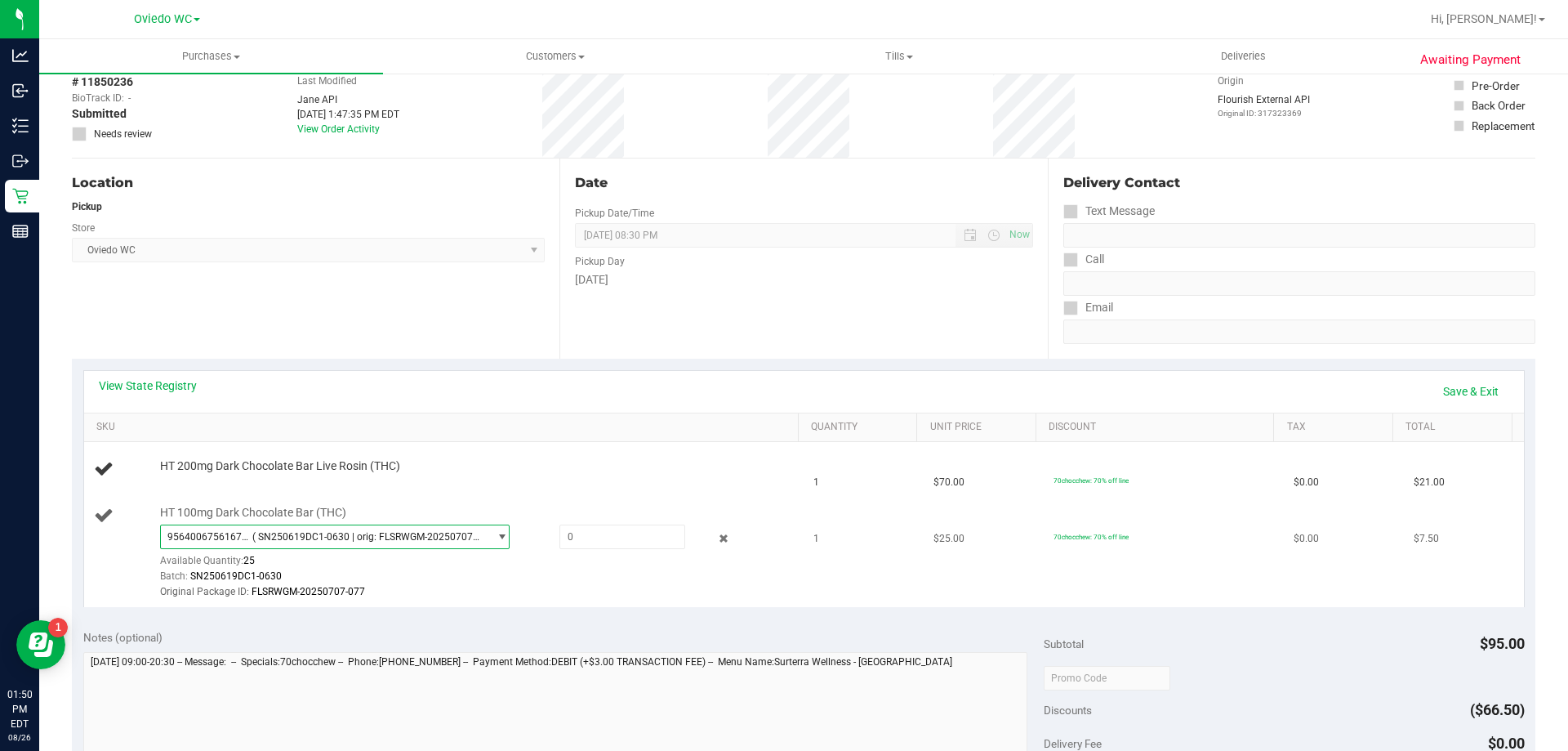
click at [309, 537] on span "( SN250619DC1-0630 | orig: FLSRWGM-20250707-077 )" at bounding box center [367, 537] width 228 height 12
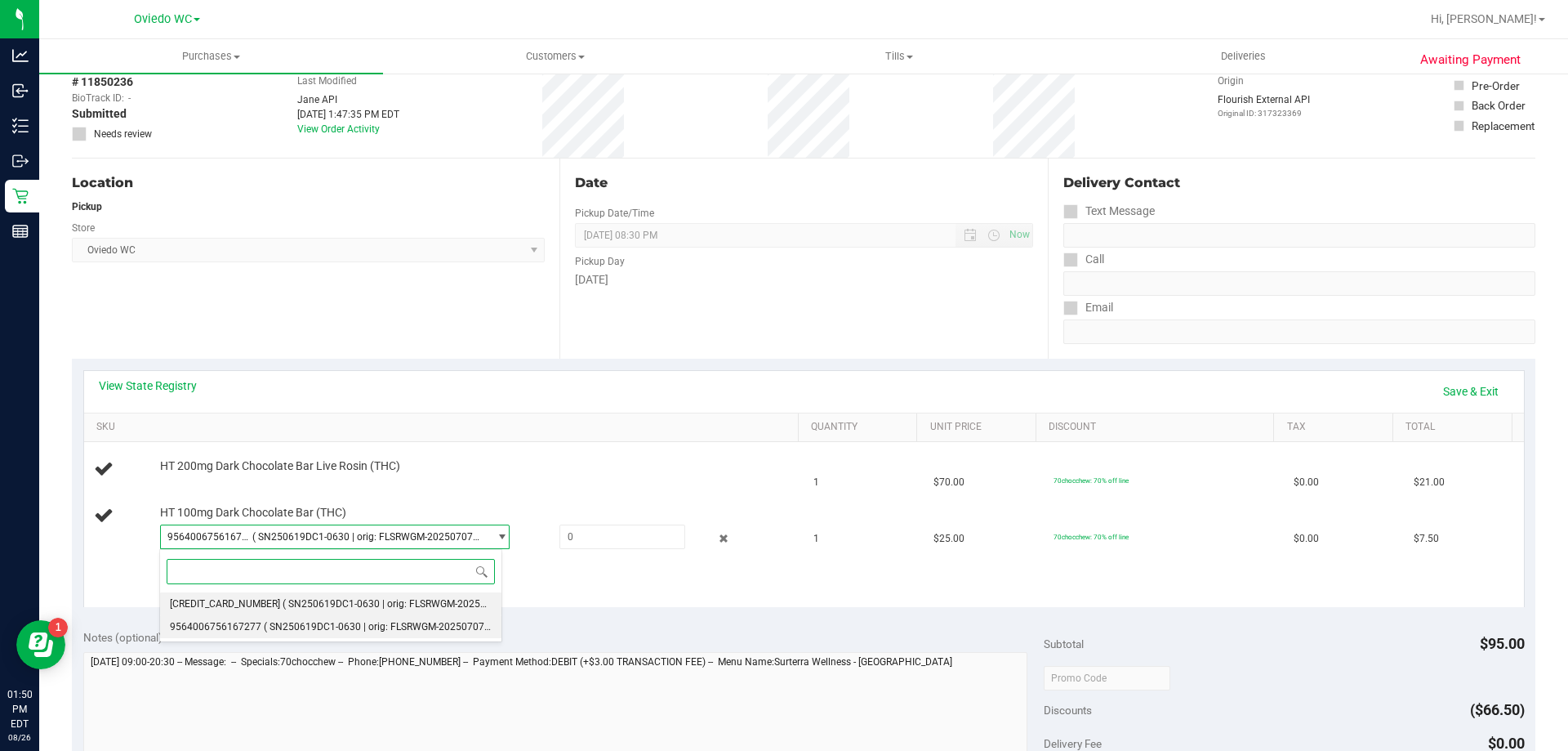
click at [297, 605] on span "( SN250619DC1-0630 | orig: FLSRWGM-20250707-071 )" at bounding box center [405, 604] width 245 height 12
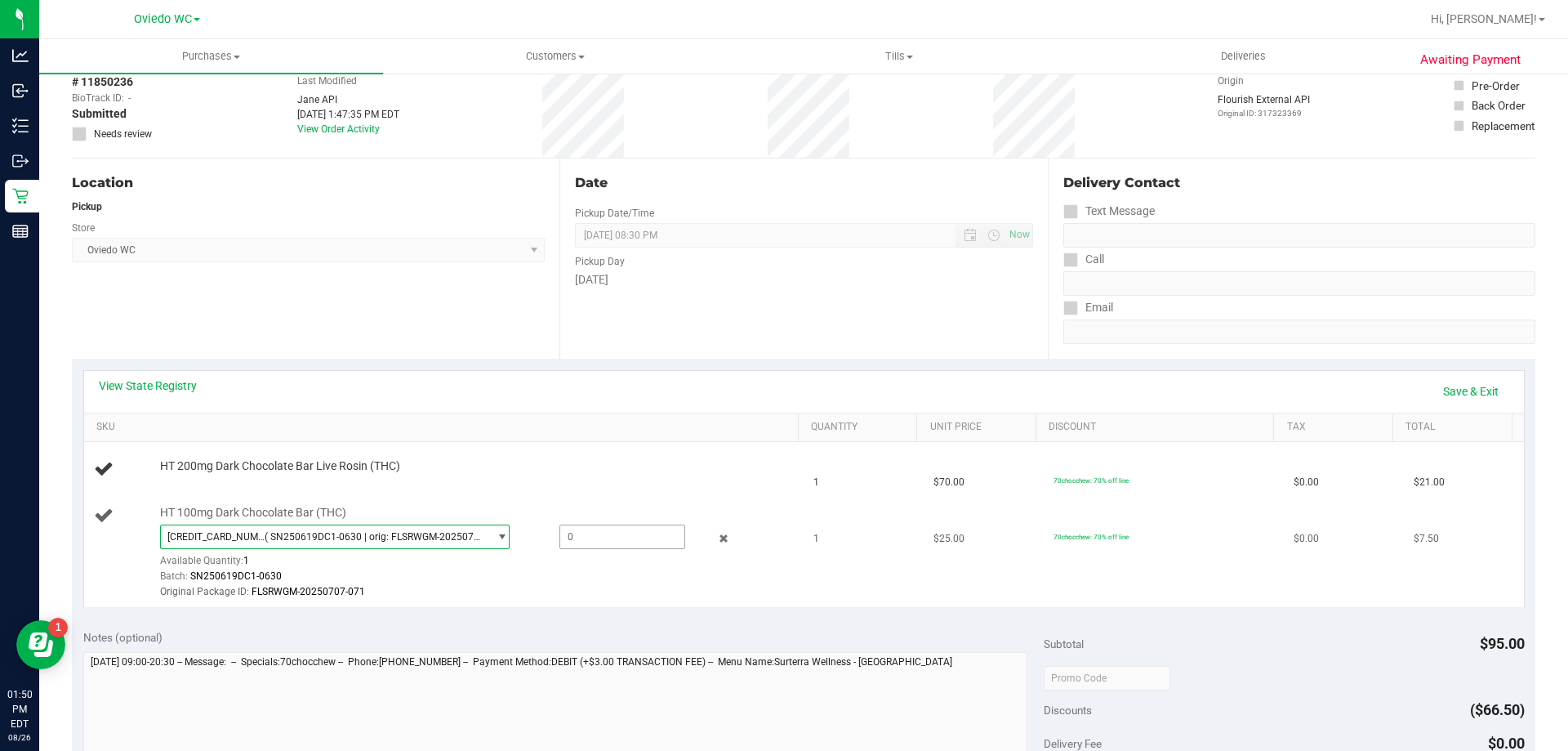
click at [612, 538] on span at bounding box center [622, 537] width 126 height 24
click at [612, 538] on input "text" at bounding box center [622, 538] width 124 height 23
type input "1"
type input "1.0000"
click at [746, 388] on div "View State Registry Save & Exit" at bounding box center [804, 391] width 1411 height 28
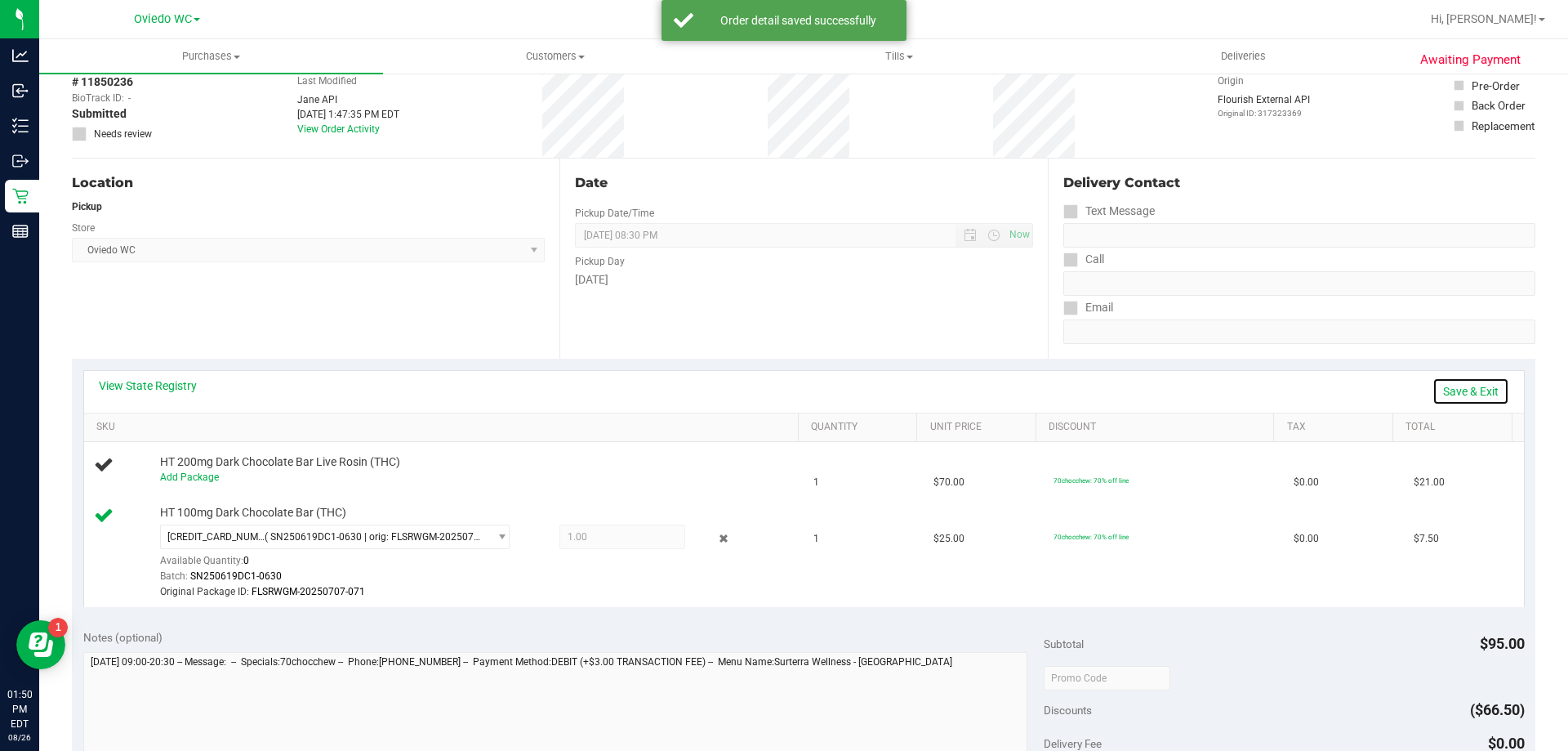
click at [1466, 388] on link "Save & Exit" at bounding box center [1471, 391] width 77 height 28
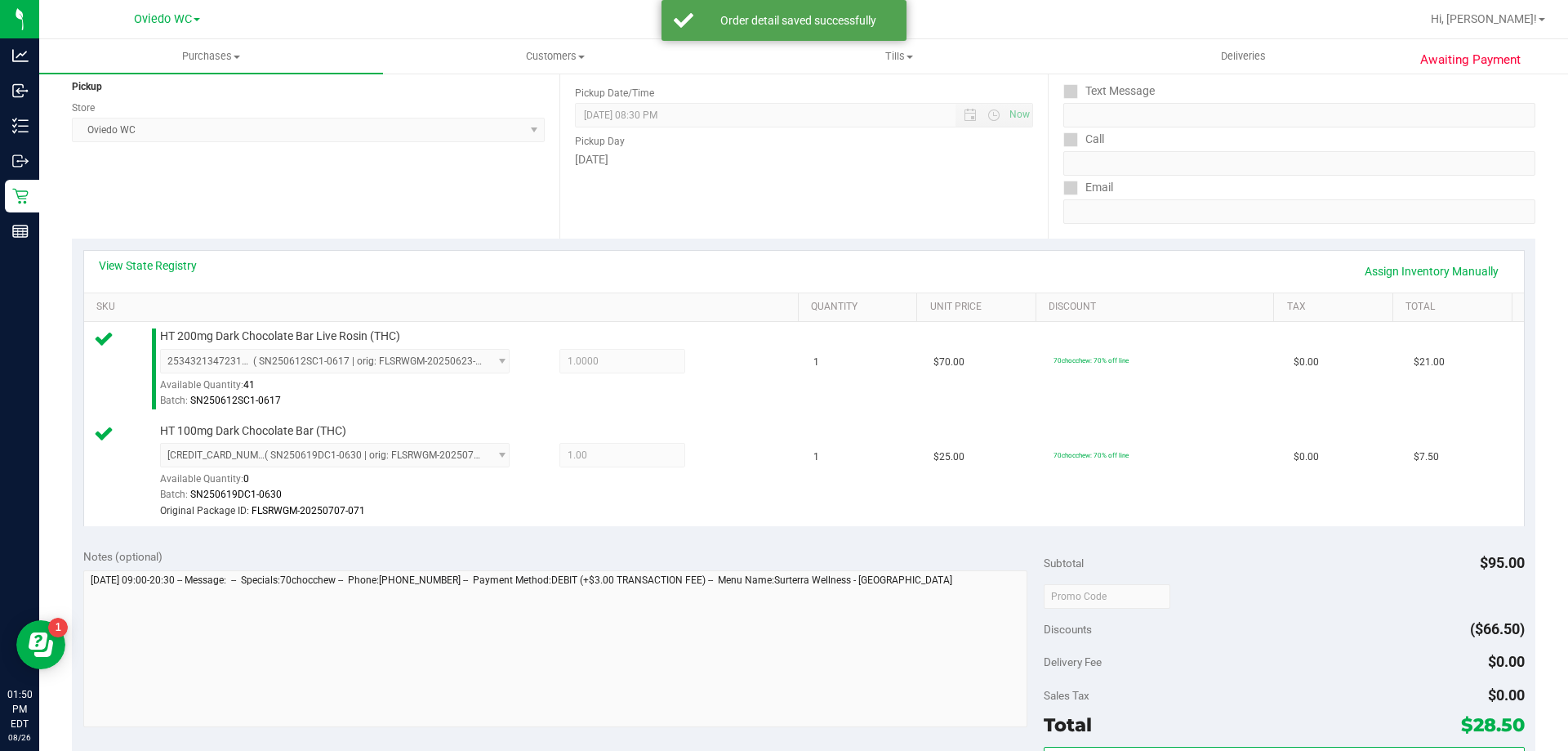
scroll to position [327, 0]
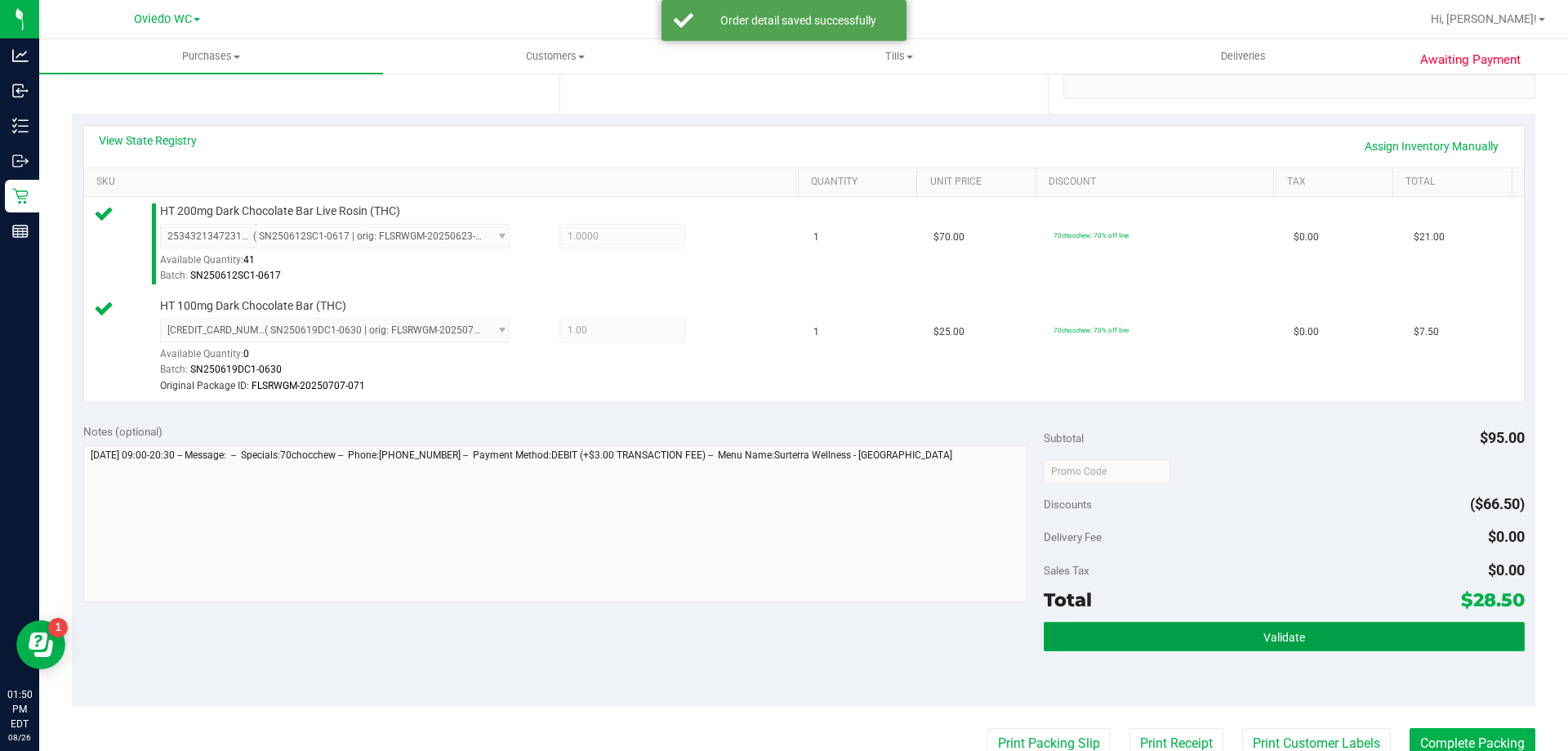
click at [1287, 637] on span "Validate" at bounding box center [1284, 638] width 42 height 13
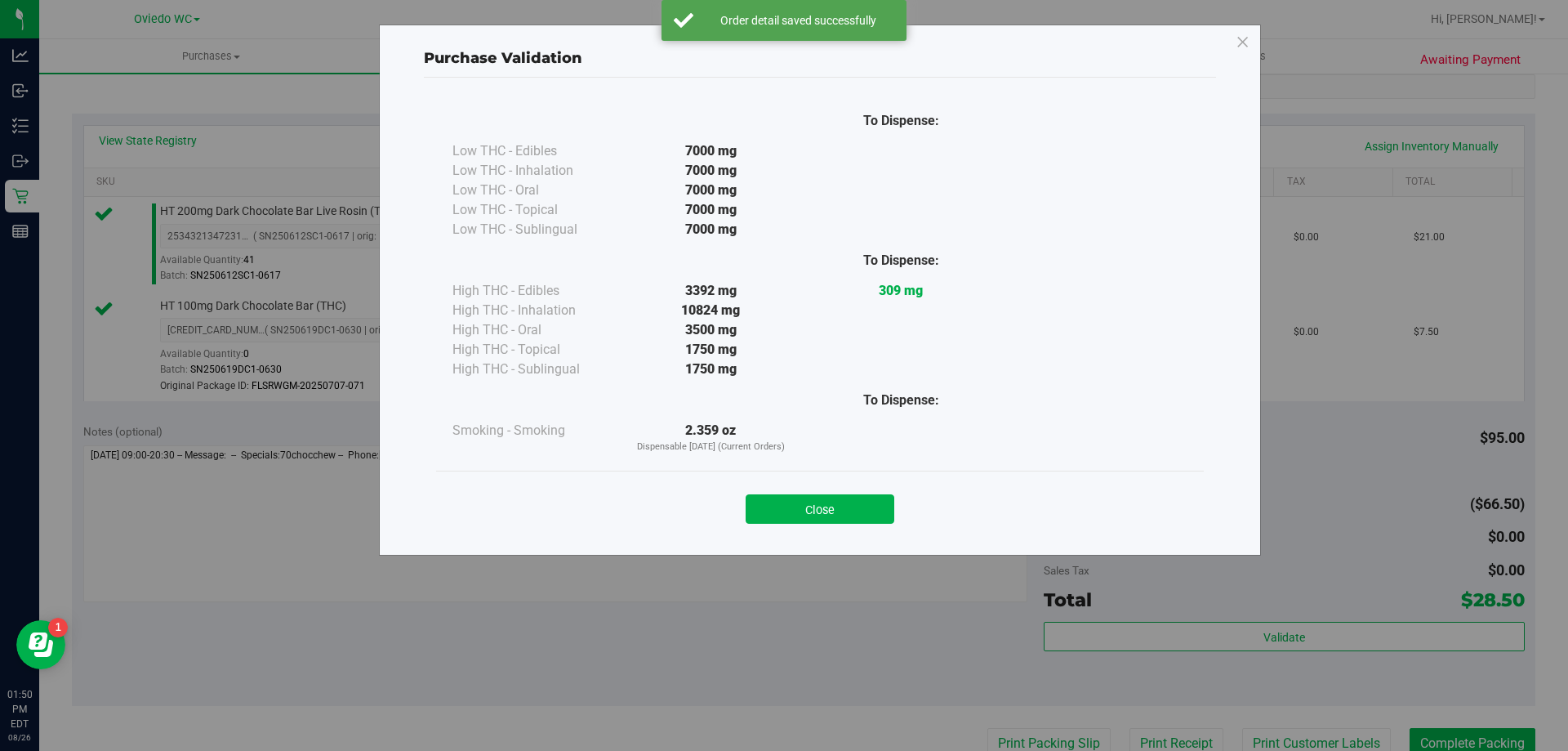
drag, startPoint x: 809, startPoint y: 506, endPoint x: 1362, endPoint y: 674, distance: 578.0
click at [809, 507] on button "Close" at bounding box center [820, 509] width 149 height 29
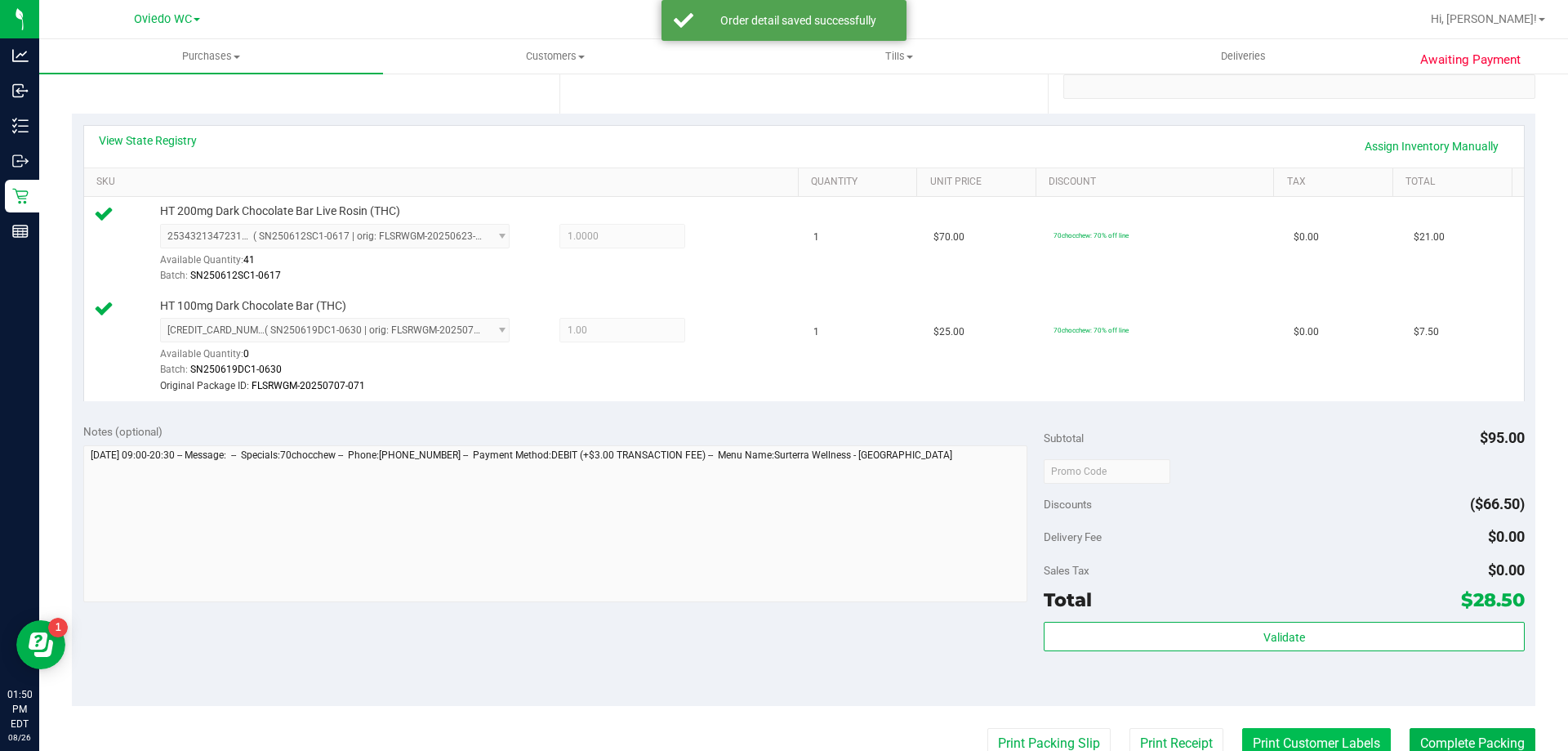
click at [1340, 736] on button "Print Customer Labels" at bounding box center [1316, 743] width 149 height 31
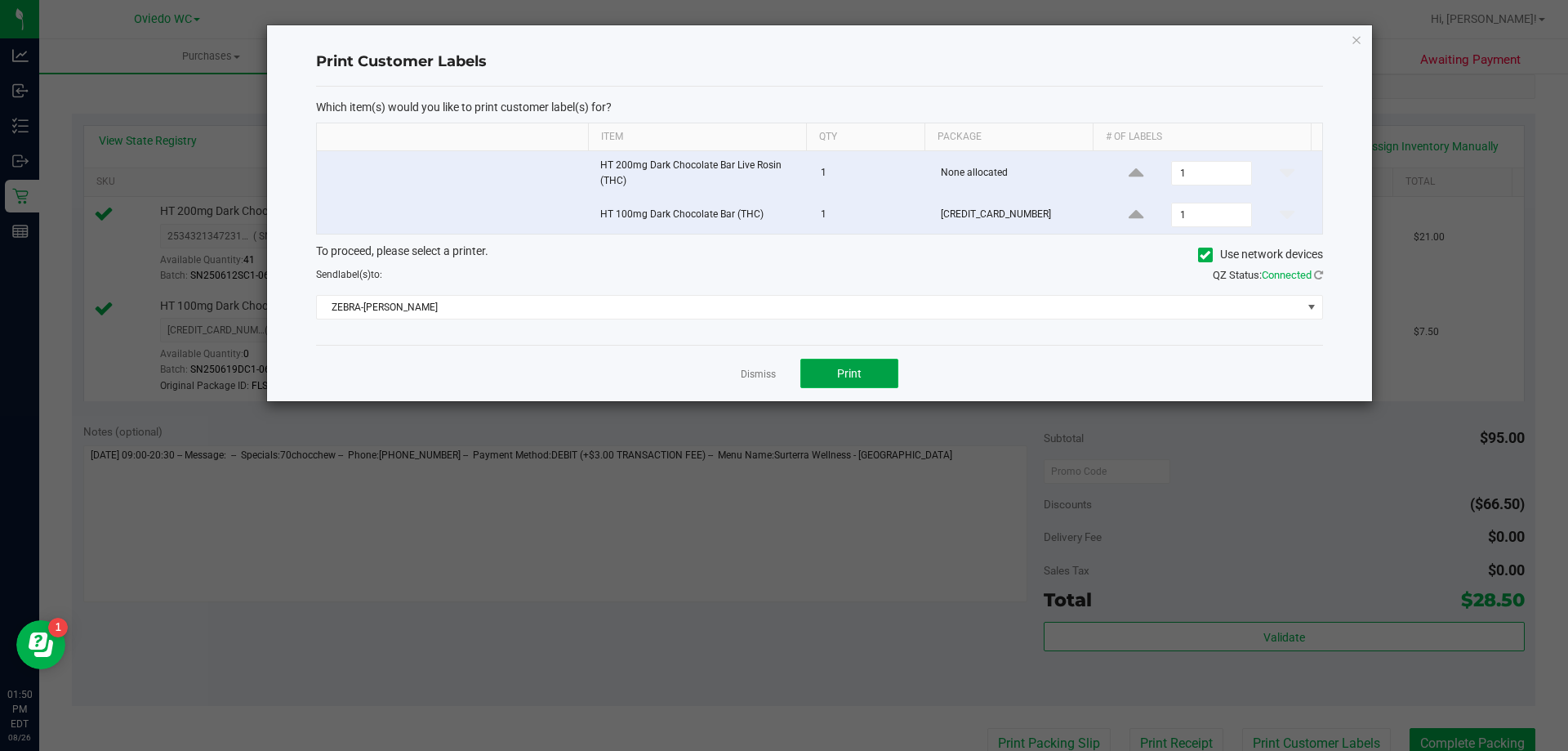
click at [867, 379] on button "Print" at bounding box center [850, 373] width 98 height 29
click at [755, 368] on link "Dismiss" at bounding box center [758, 375] width 35 height 14
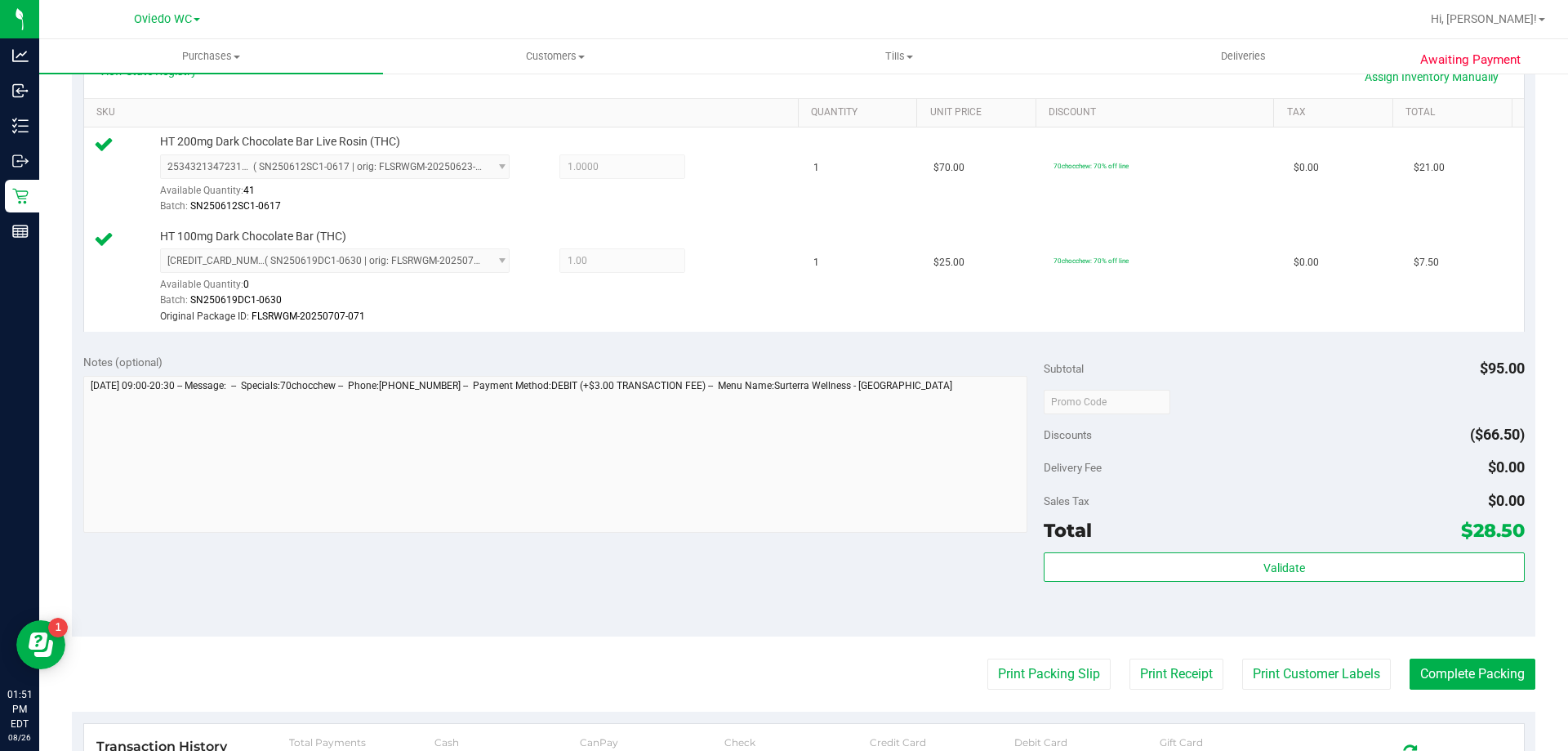
scroll to position [498, 0]
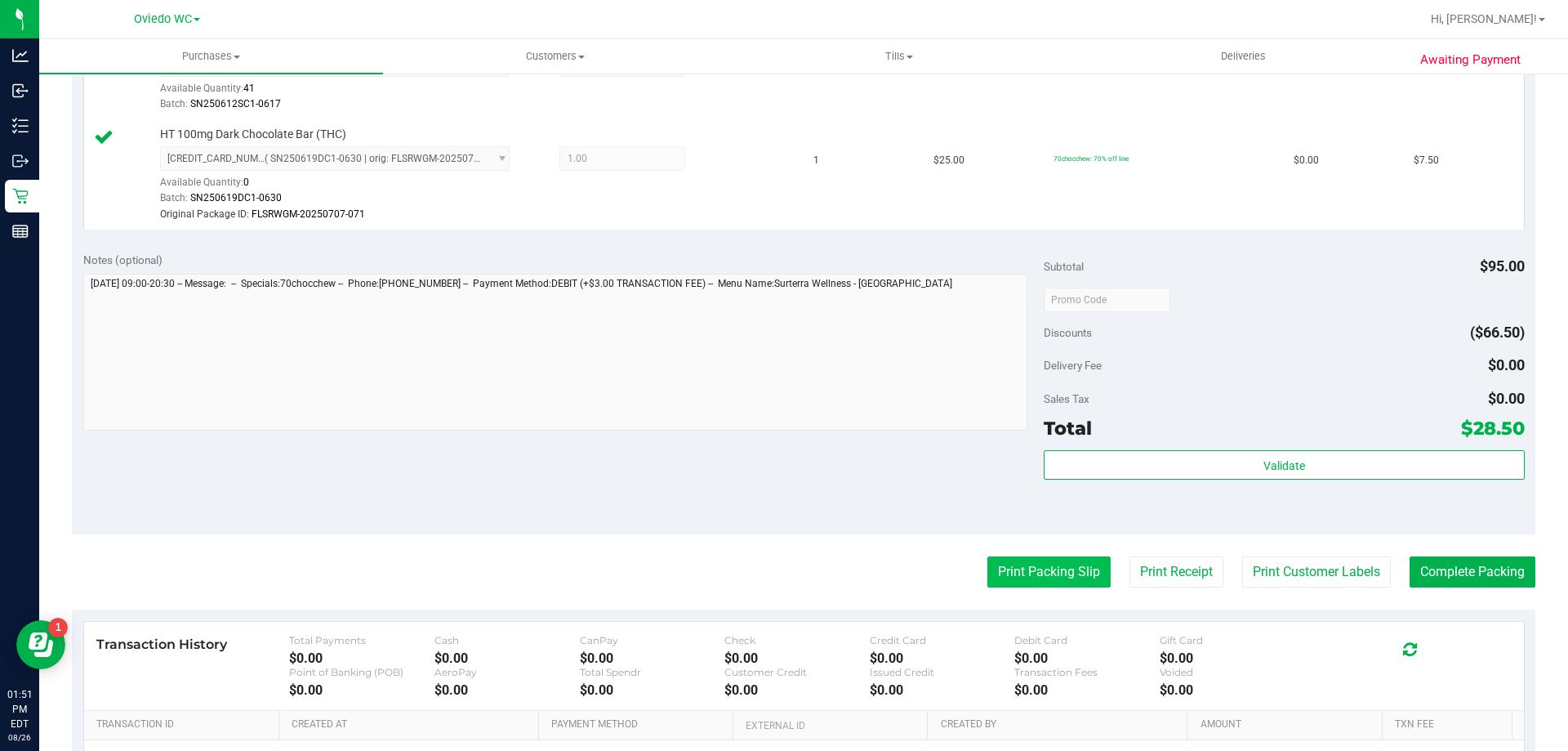
click at [1043, 580] on button "Print Packing Slip" at bounding box center [1049, 572] width 123 height 31
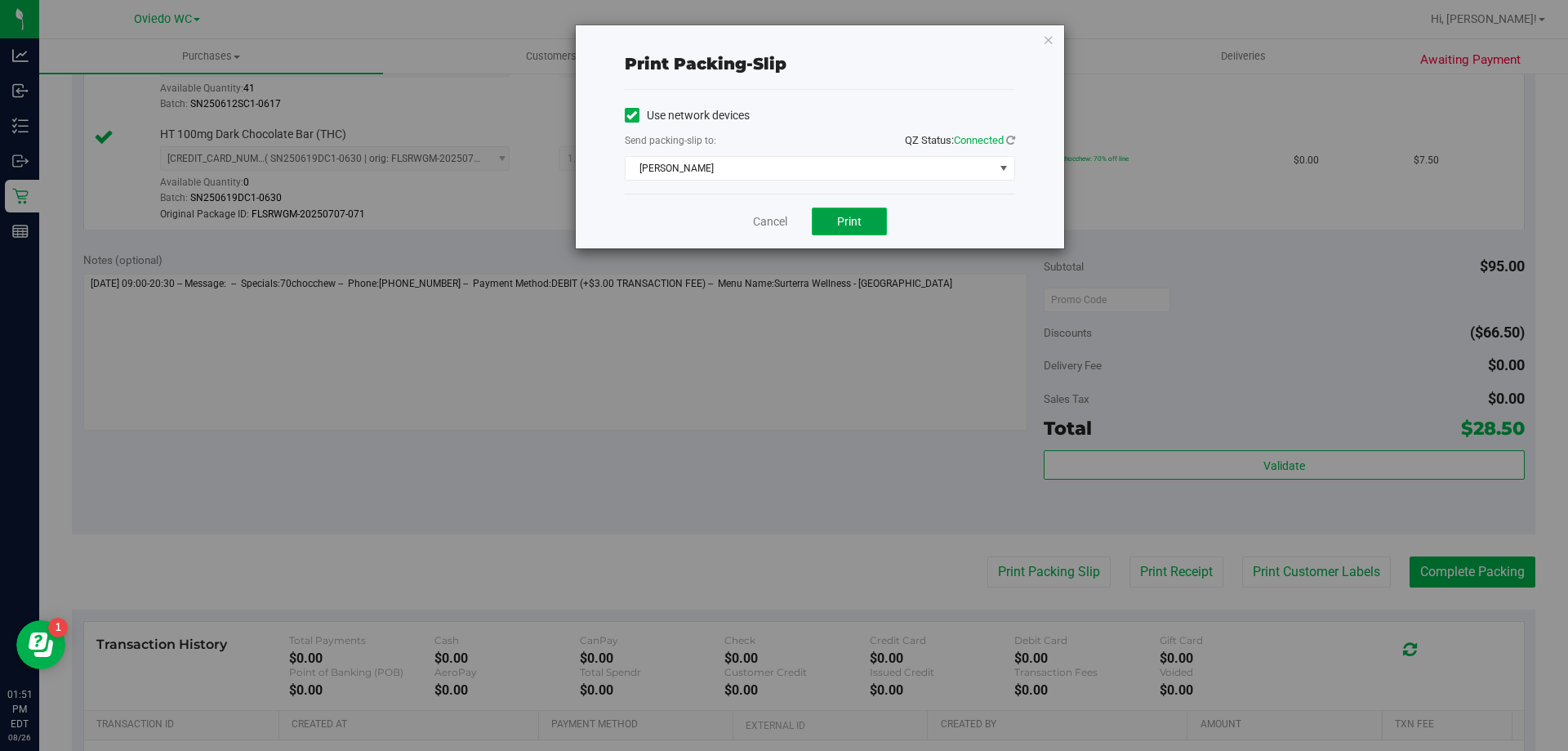
click at [842, 212] on button "Print" at bounding box center [850, 221] width 75 height 28
click at [772, 220] on link "Cancel" at bounding box center [770, 221] width 34 height 17
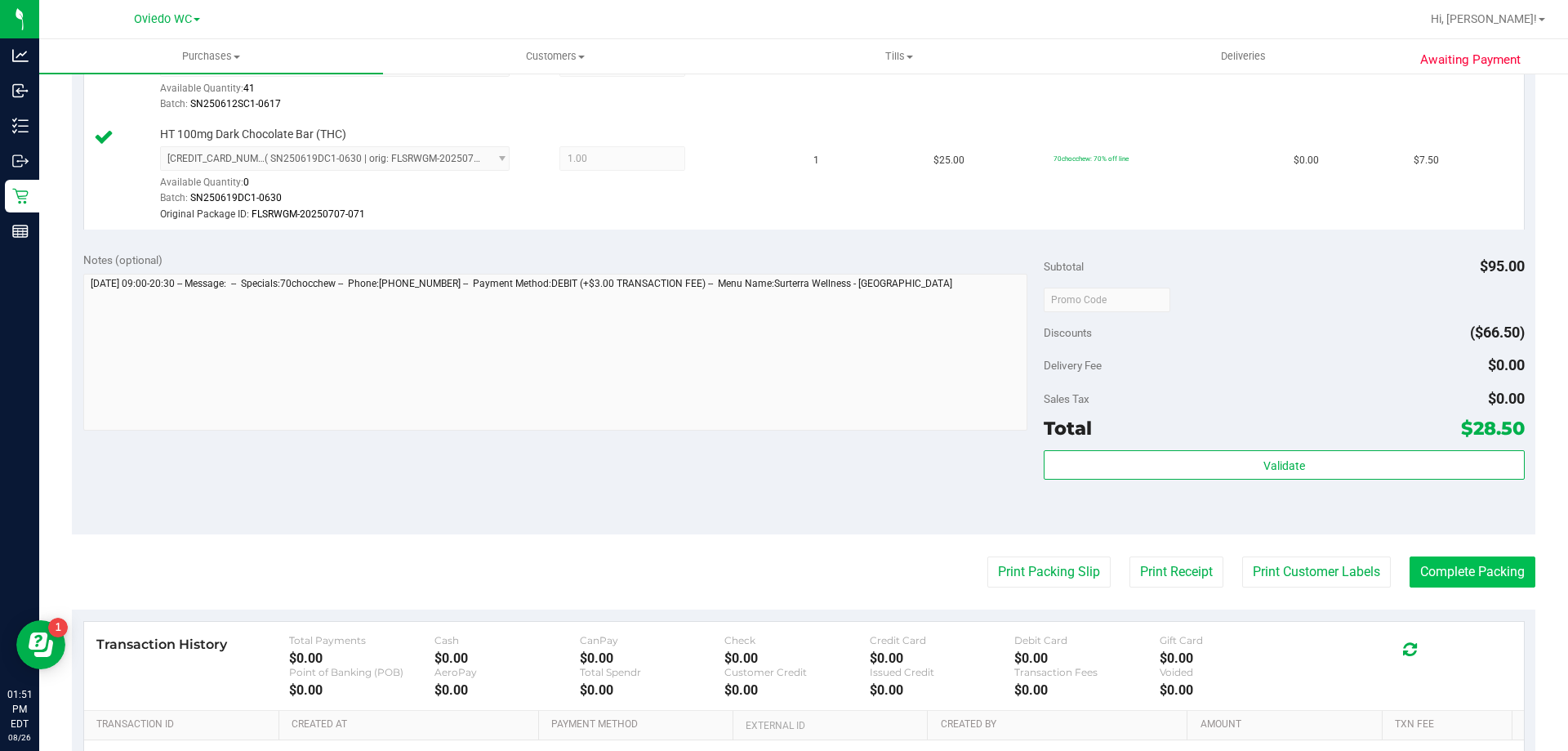
drag, startPoint x: 1450, startPoint y: 547, endPoint x: 1451, endPoint y: 557, distance: 10.0
click at [1451, 552] on purchase-details "Back Edit Purchase Cancel Purchase View Profile # 11850236 BioTrack ID: - Submi…" at bounding box center [804, 253] width 1464 height 1326
click at [1448, 560] on button "Complete Packing" at bounding box center [1473, 572] width 126 height 31
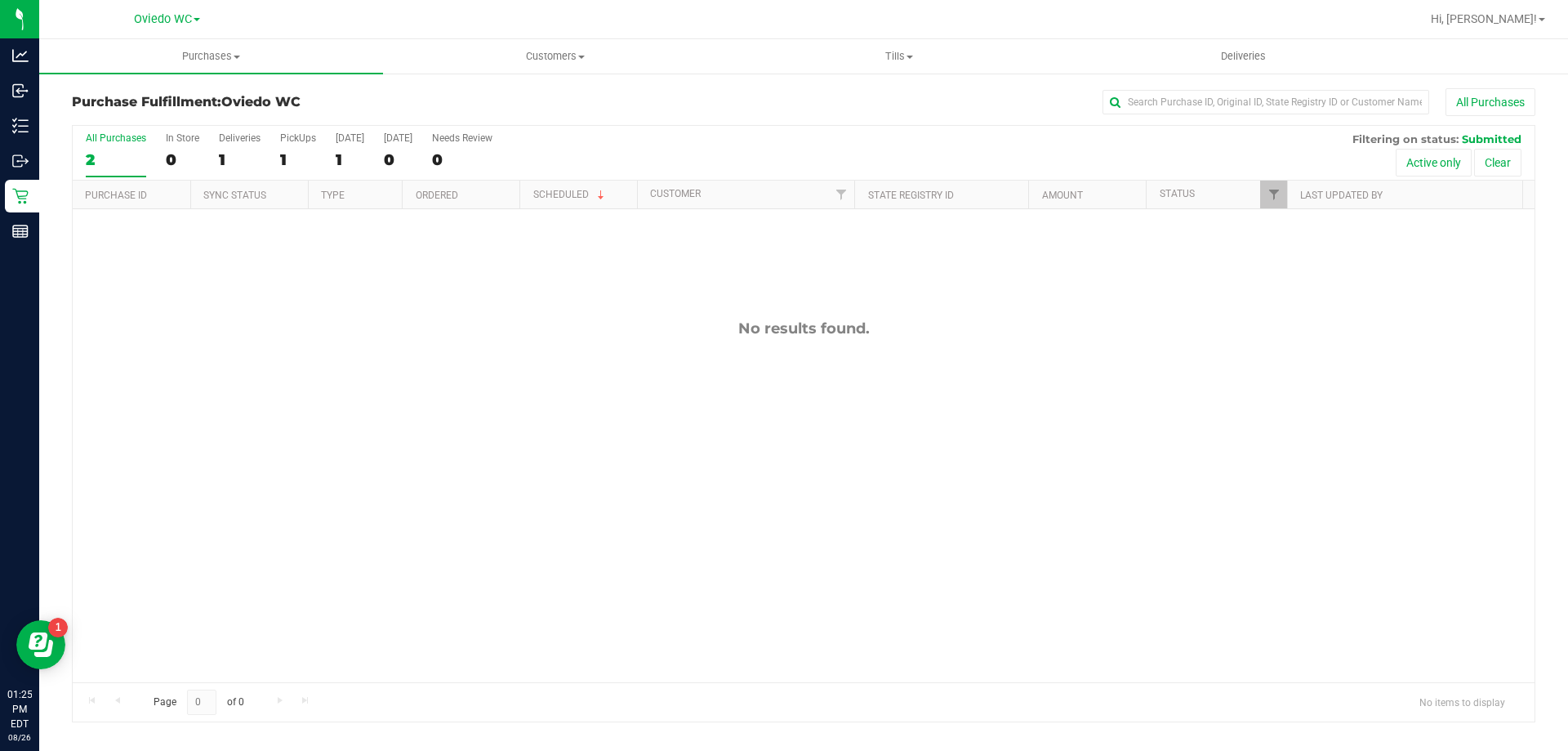
click at [651, 352] on div "No results found." at bounding box center [803, 500] width 1462 height 583
